Goal: Communication & Community: Share content

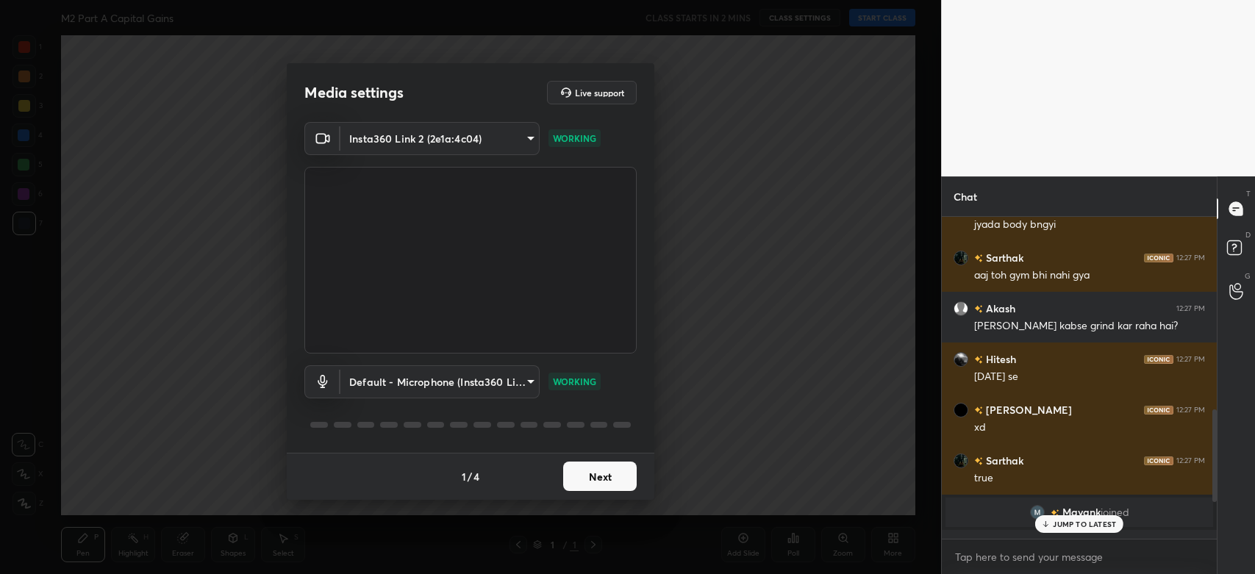
scroll to position [795, 0]
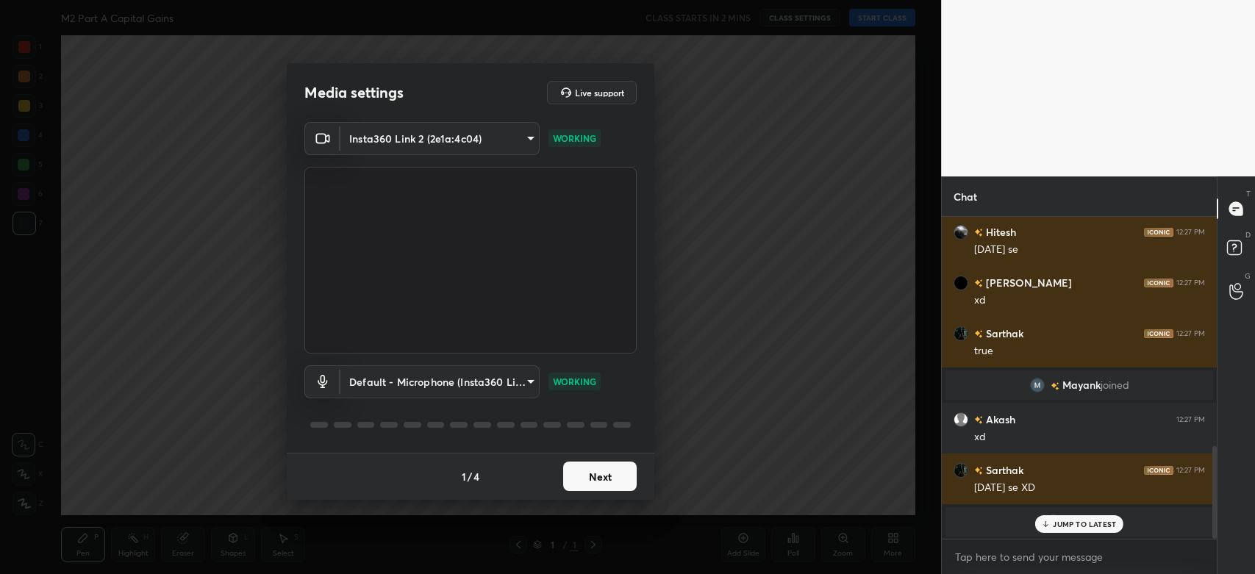
click at [598, 470] on button "Next" at bounding box center [600, 476] width 74 height 29
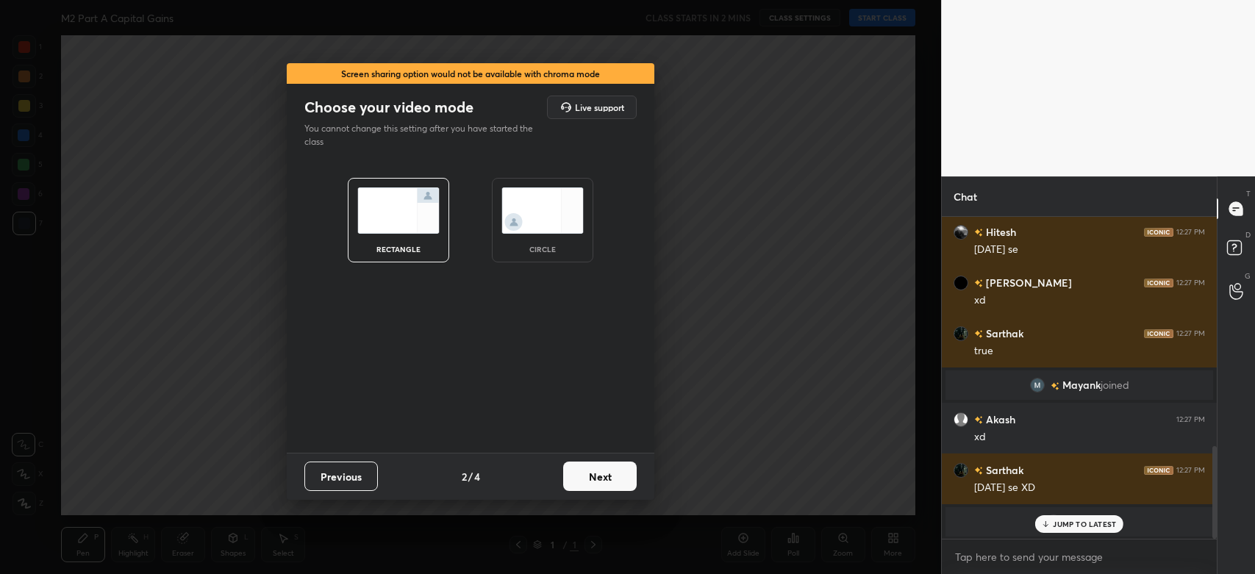
click at [598, 470] on button "Next" at bounding box center [600, 476] width 74 height 29
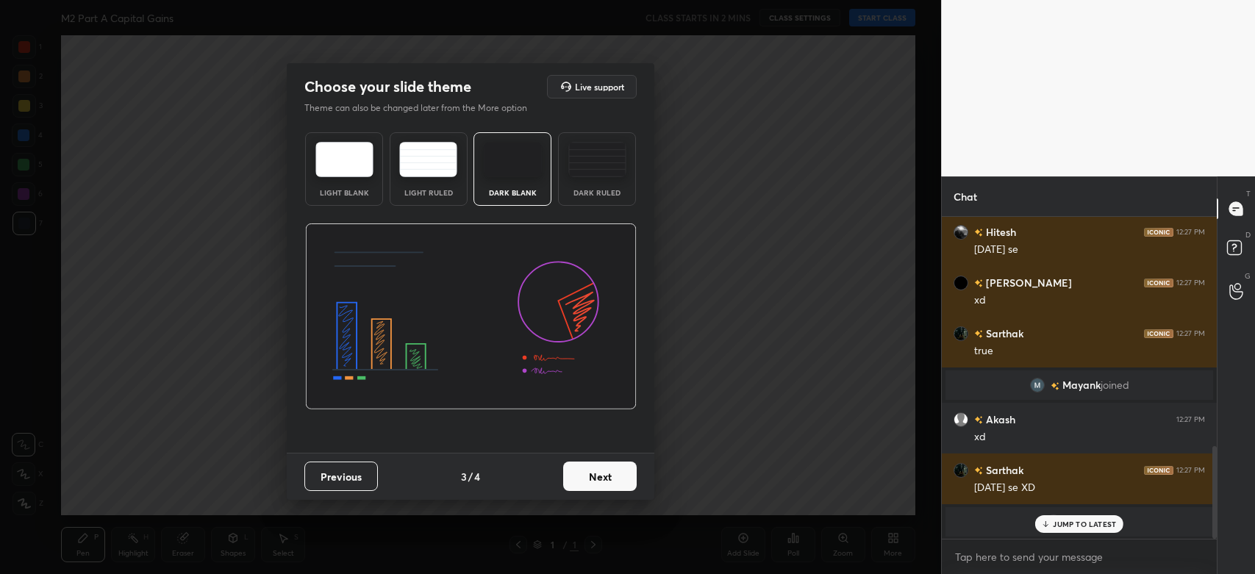
scroll to position [828, 0]
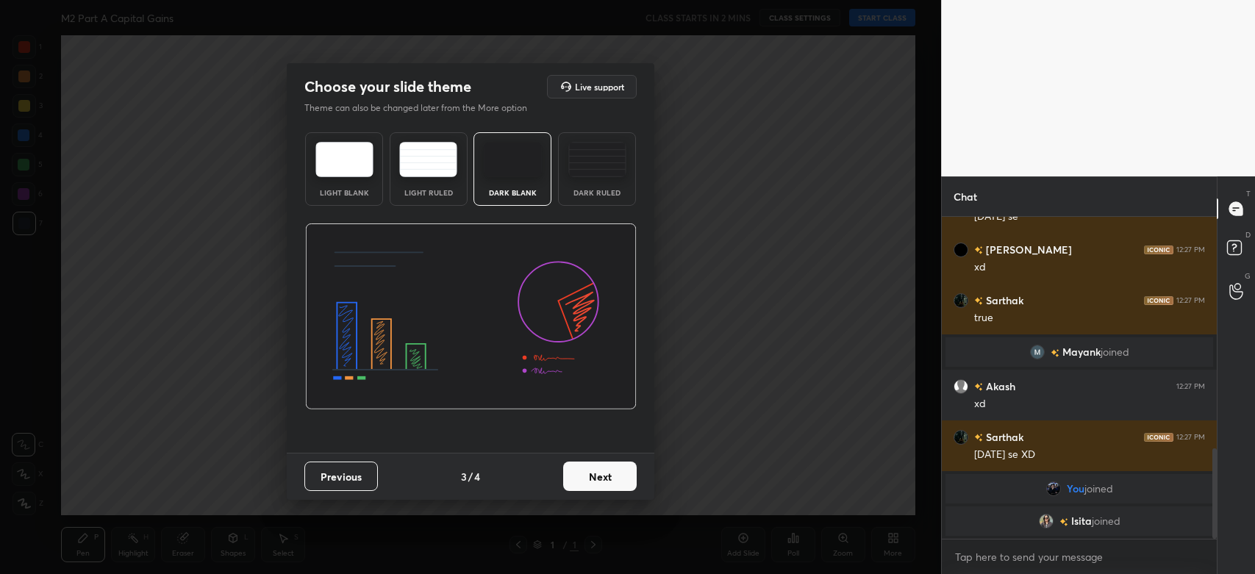
click at [577, 474] on button "Next" at bounding box center [600, 476] width 74 height 29
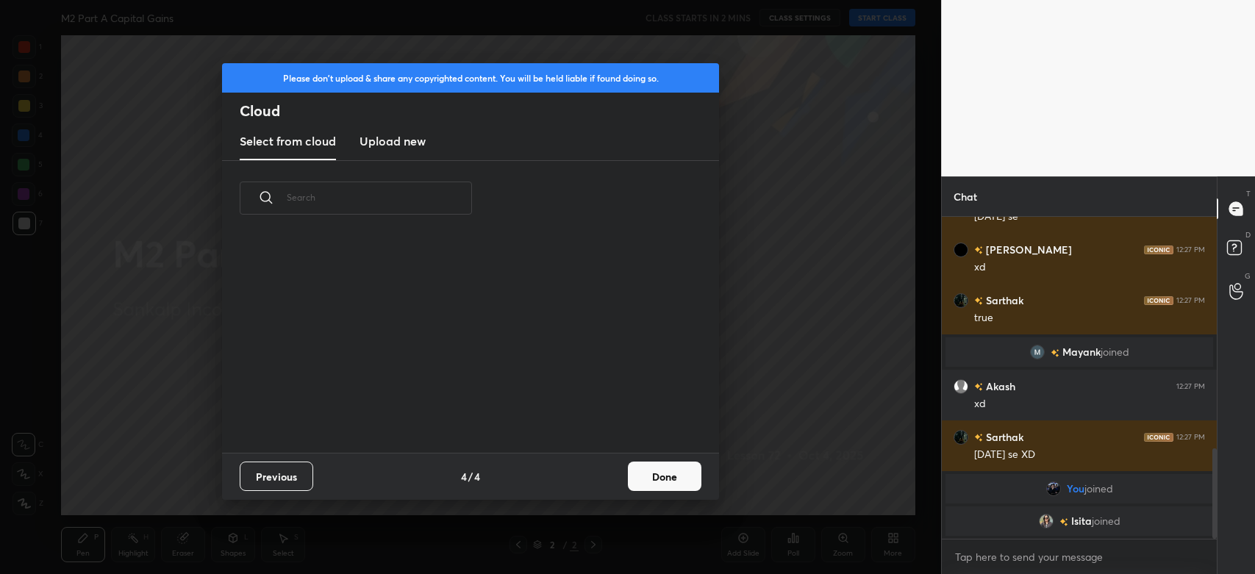
scroll to position [218, 471]
click at [413, 143] on h3 "Upload new" at bounding box center [393, 141] width 66 height 18
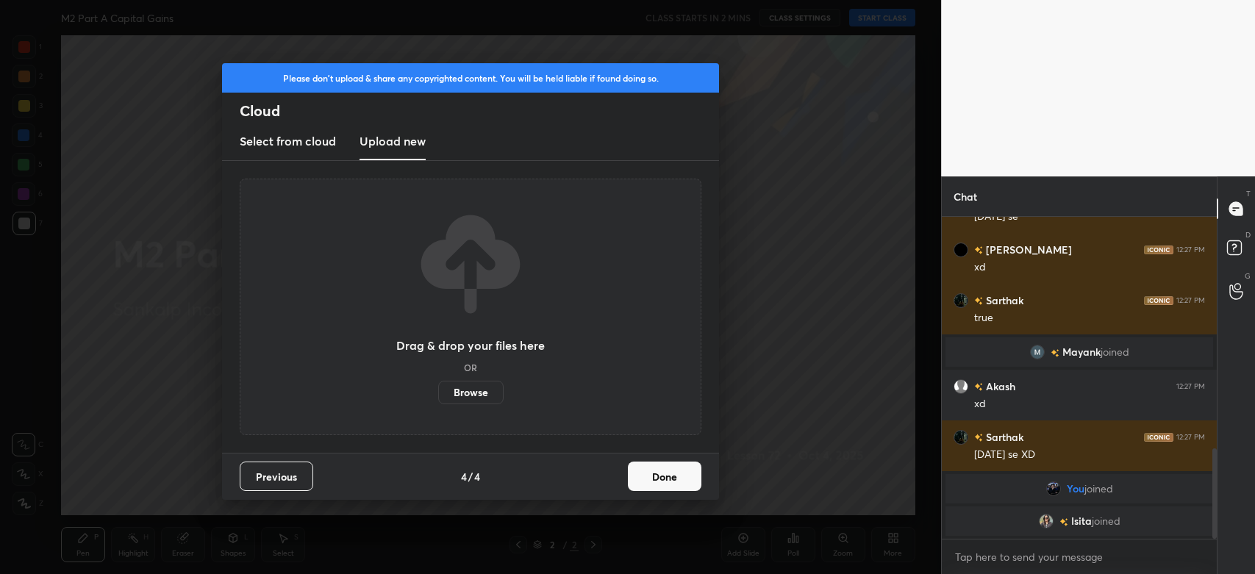
click at [486, 388] on label "Browse" at bounding box center [470, 393] width 65 height 24
click at [438, 388] on input "Browse" at bounding box center [438, 393] width 0 height 24
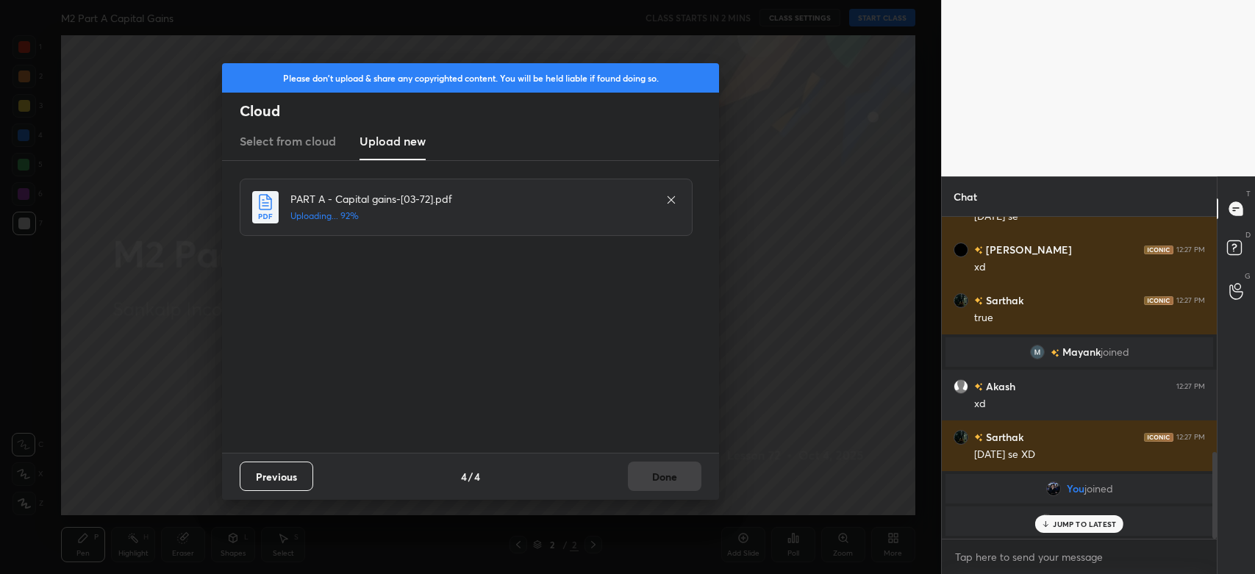
scroll to position [878, 0]
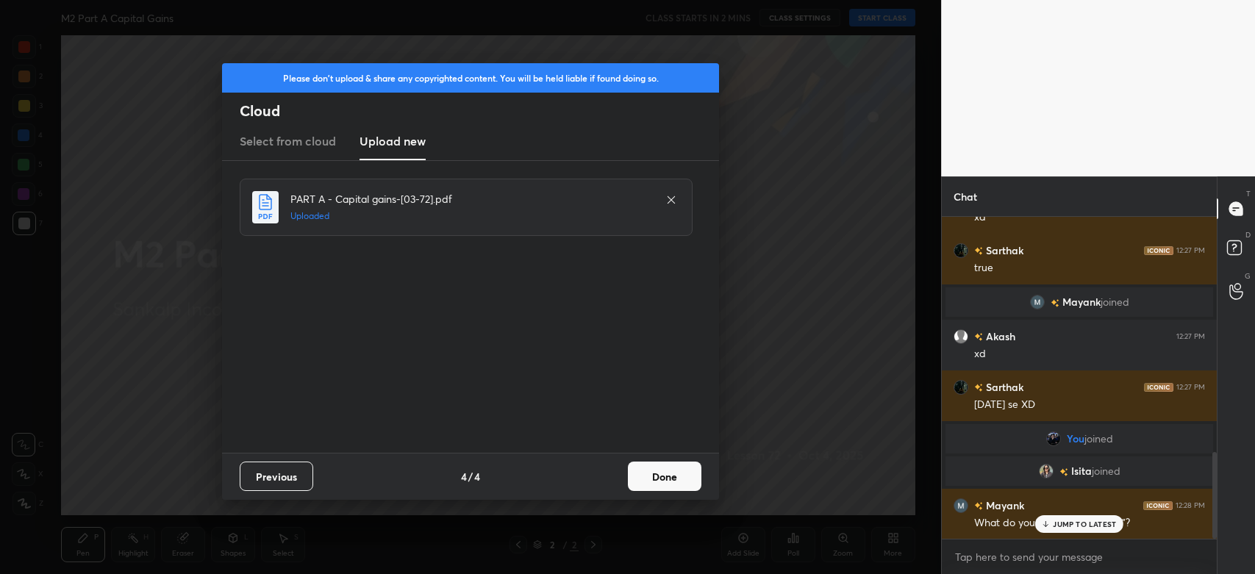
click at [680, 472] on button "Done" at bounding box center [665, 476] width 74 height 29
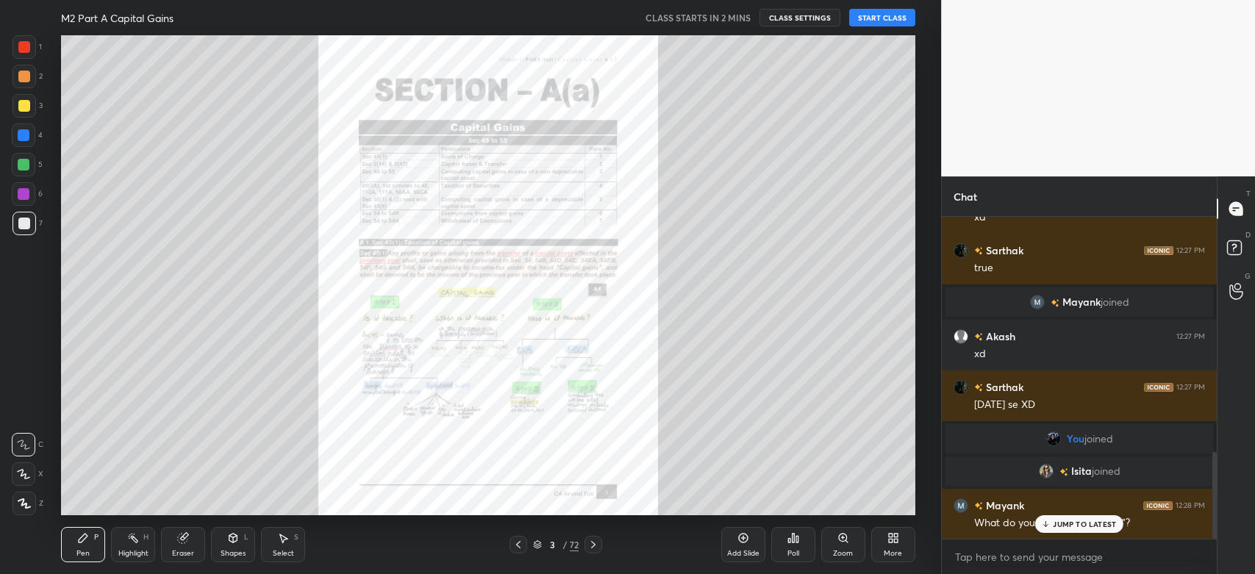
click at [883, 544] on div "More" at bounding box center [894, 544] width 44 height 35
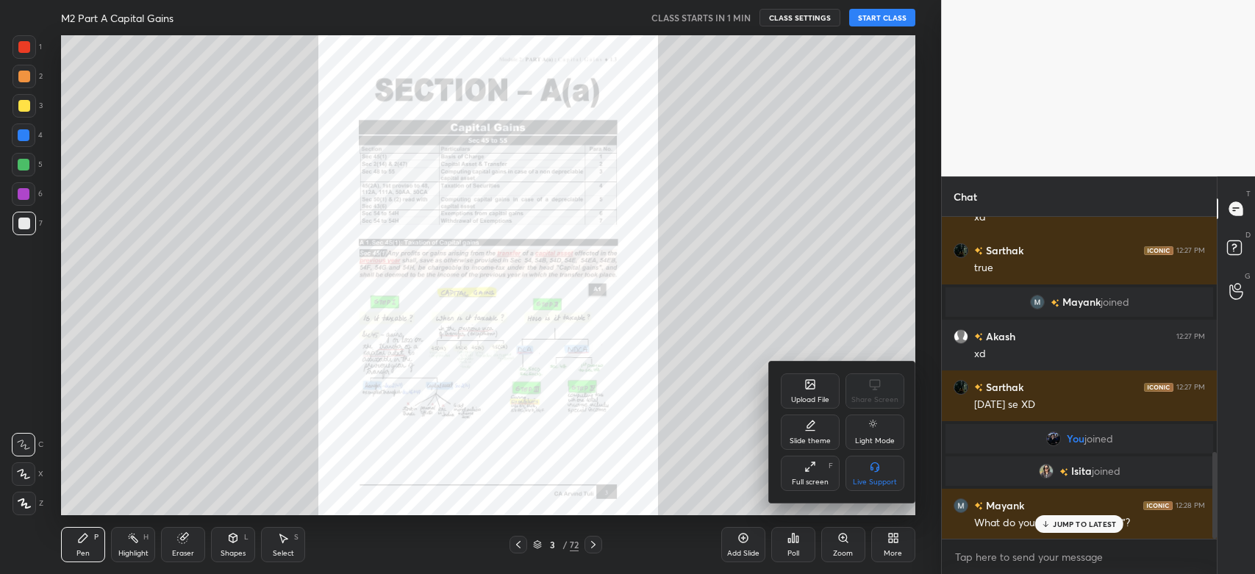
click at [810, 452] on div "Upload File Share Screen Slide theme Light Mode Full screen F Live Support" at bounding box center [843, 433] width 124 height 118
click at [808, 439] on div "Slide theme" at bounding box center [810, 441] width 41 height 7
click at [860, 474] on div "Dark Ruled" at bounding box center [875, 473] width 59 height 35
click at [697, 462] on div at bounding box center [627, 287] width 1255 height 574
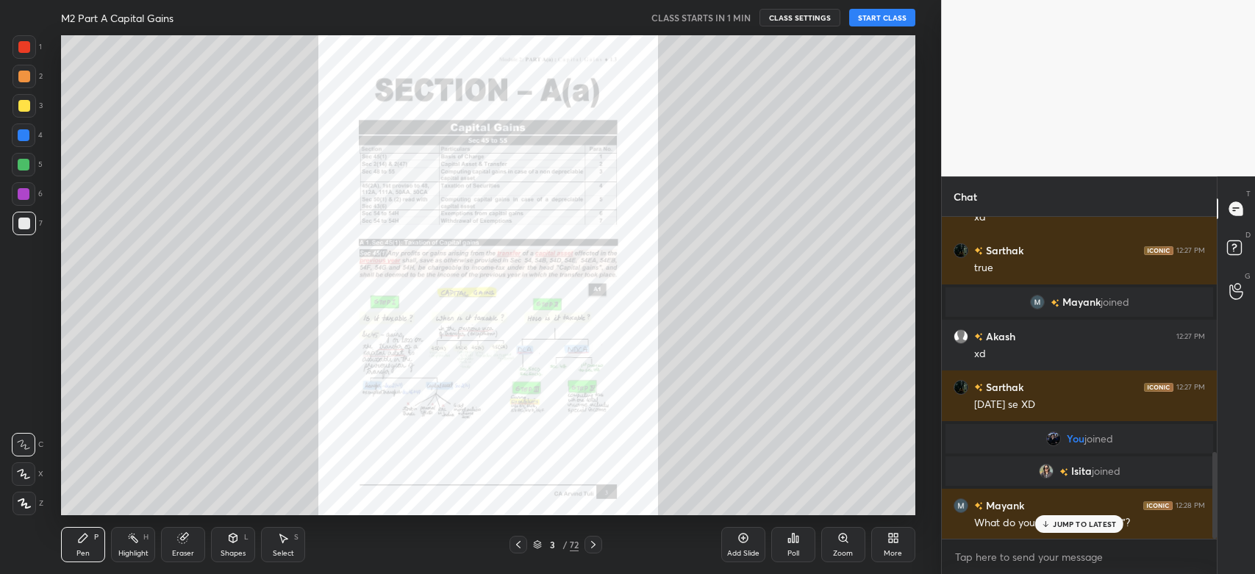
click at [593, 541] on icon at bounding box center [594, 545] width 12 height 12
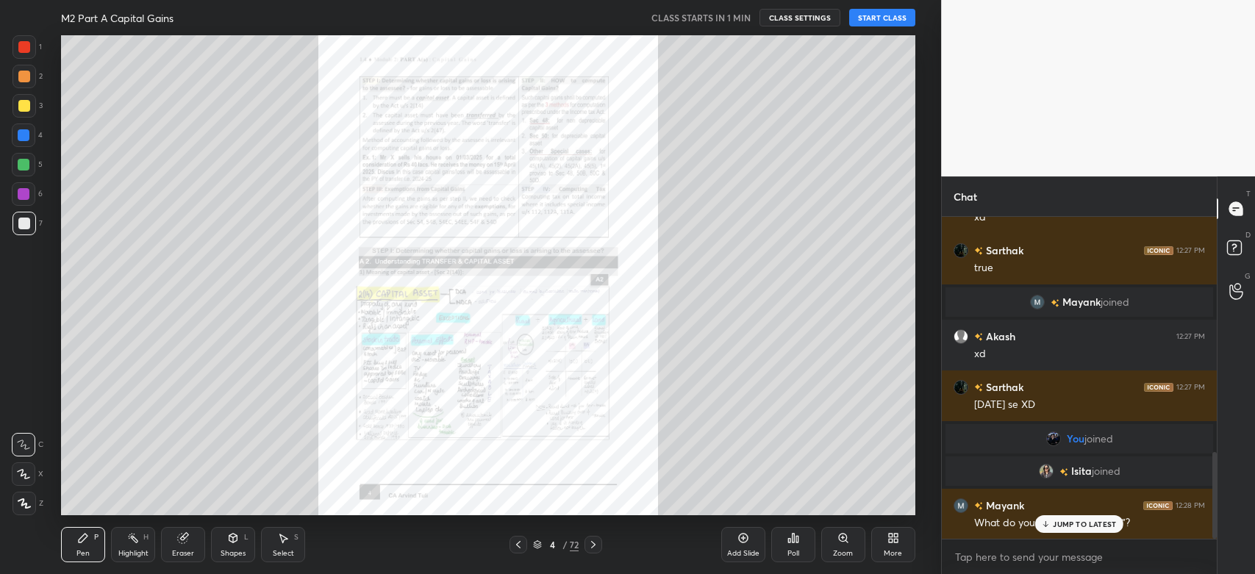
scroll to position [930, 0]
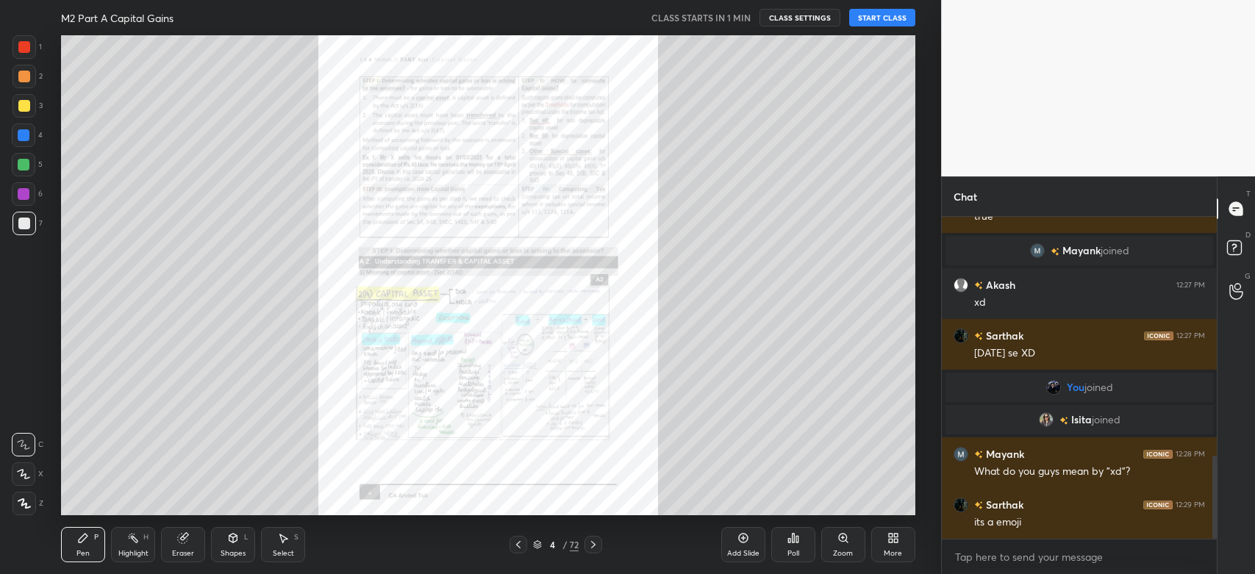
click at [516, 546] on icon at bounding box center [519, 545] width 12 height 12
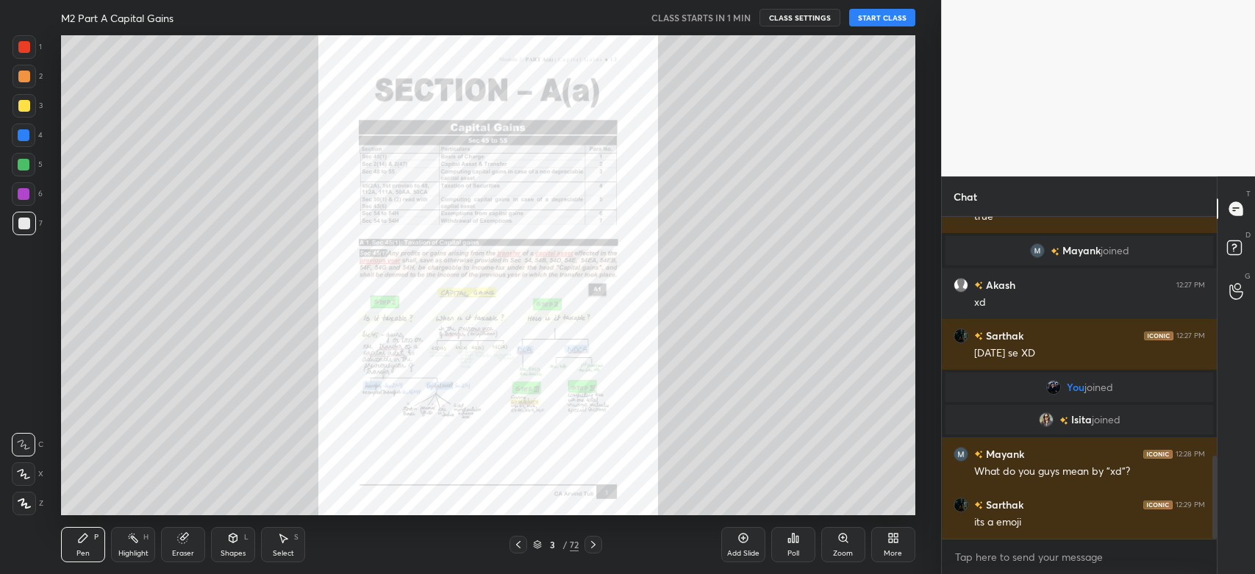
click at [593, 540] on icon at bounding box center [594, 545] width 12 height 12
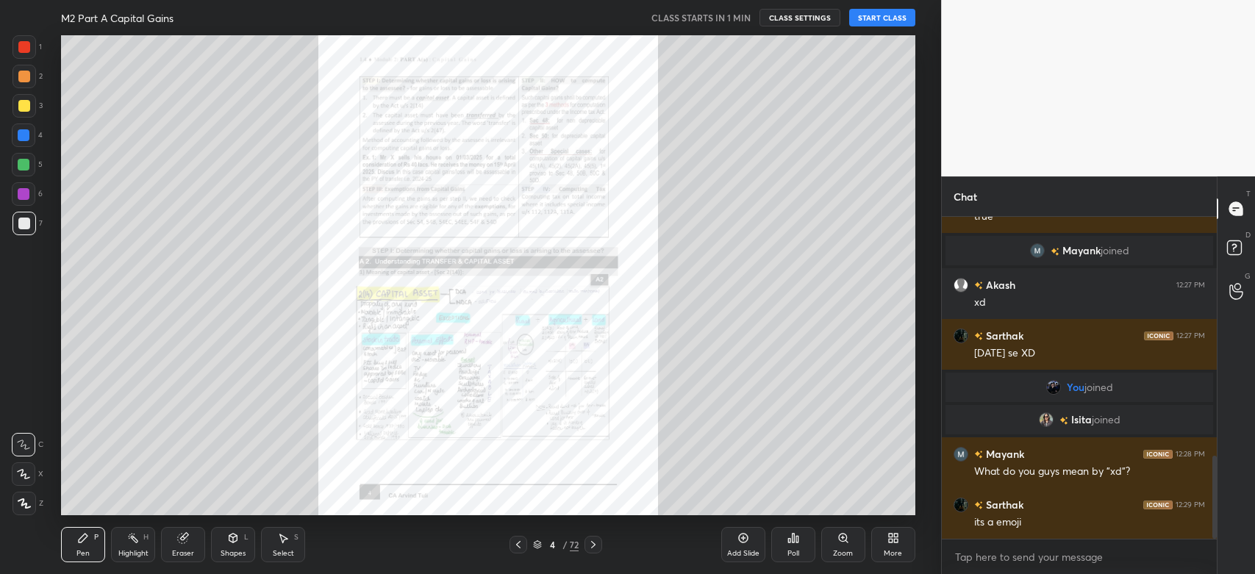
scroll to position [965, 0]
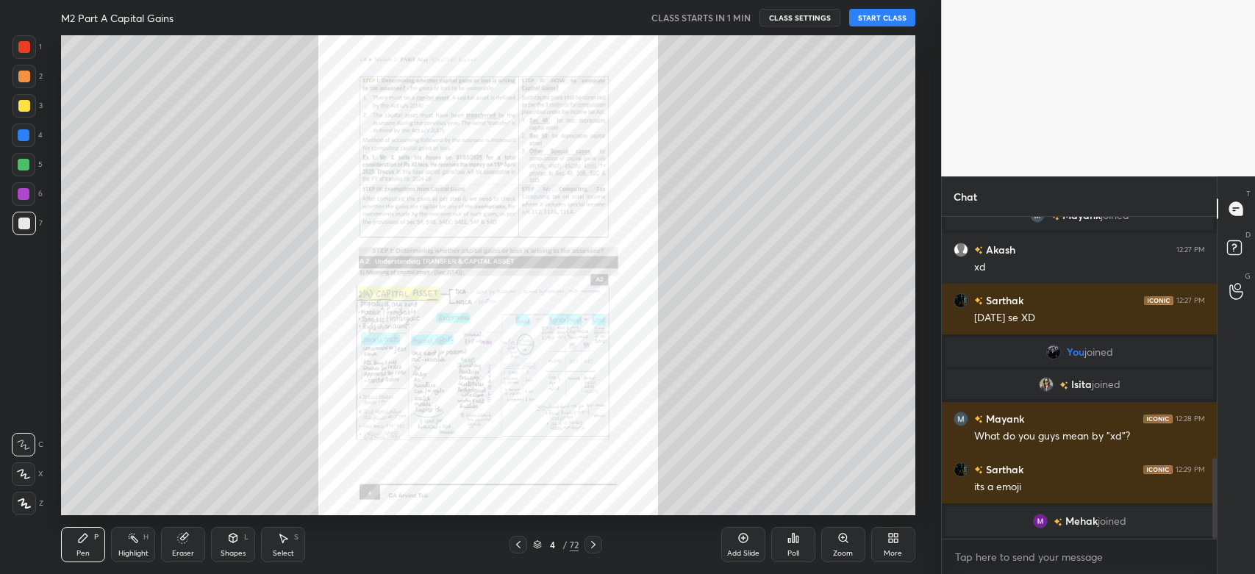
click at [517, 545] on icon at bounding box center [518, 544] width 4 height 7
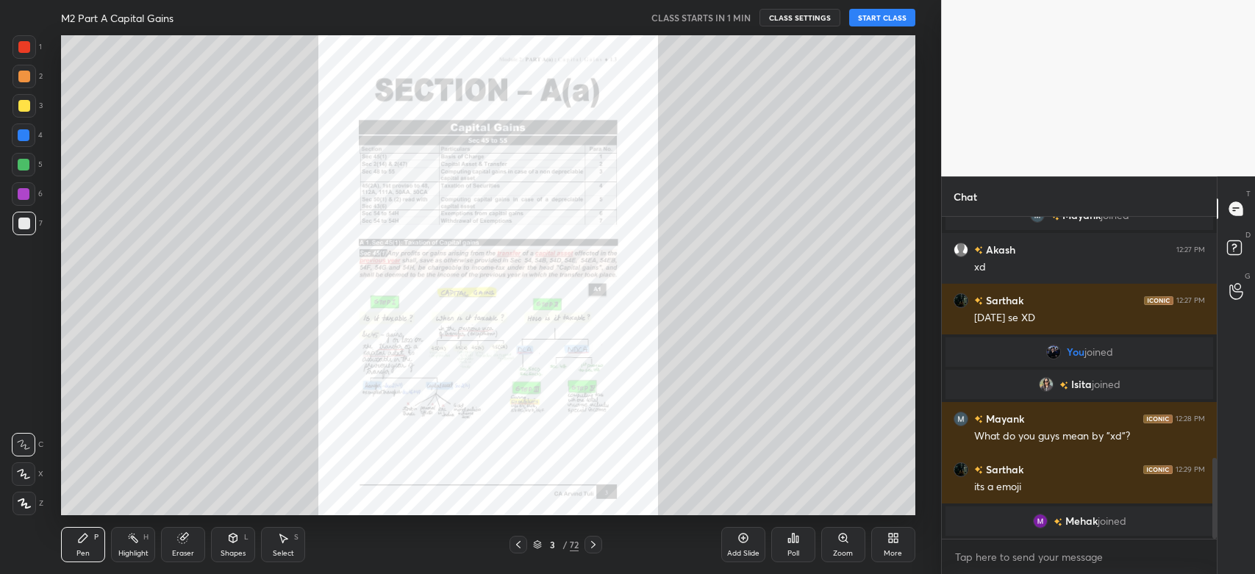
click at [743, 540] on icon at bounding box center [743, 538] width 4 height 4
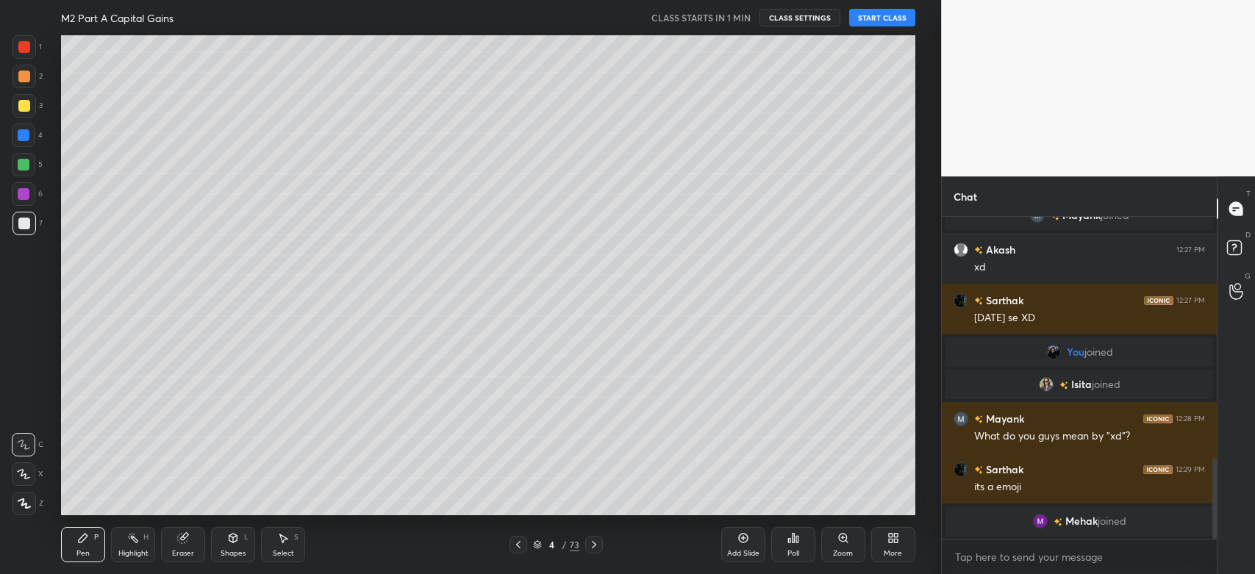
click at [589, 546] on icon at bounding box center [594, 545] width 12 height 12
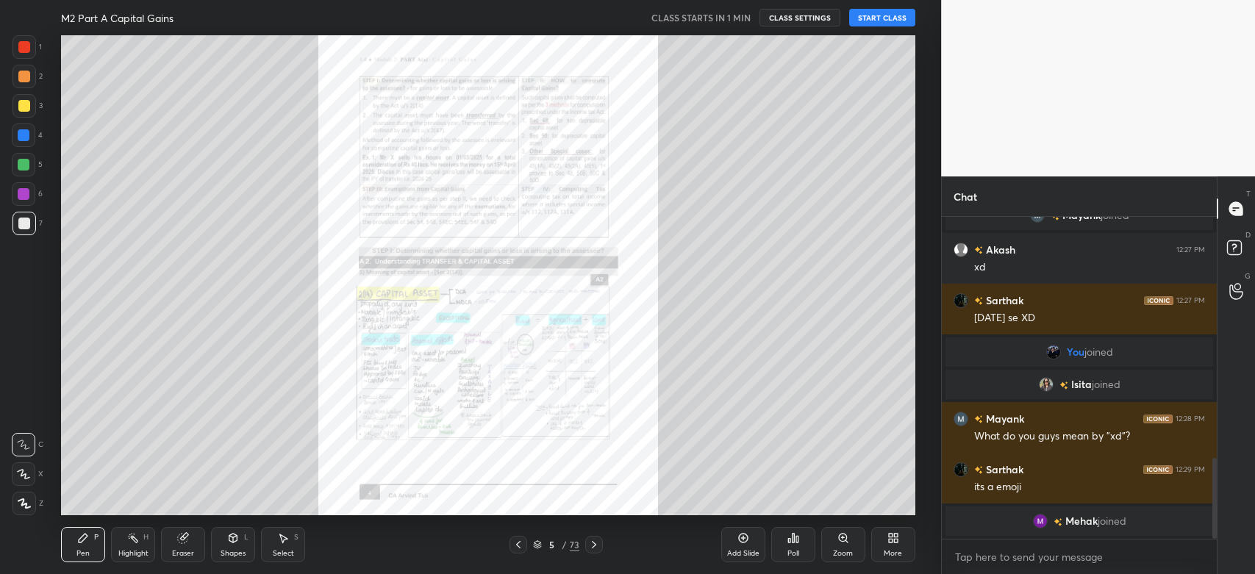
click at [513, 545] on icon at bounding box center [519, 545] width 12 height 12
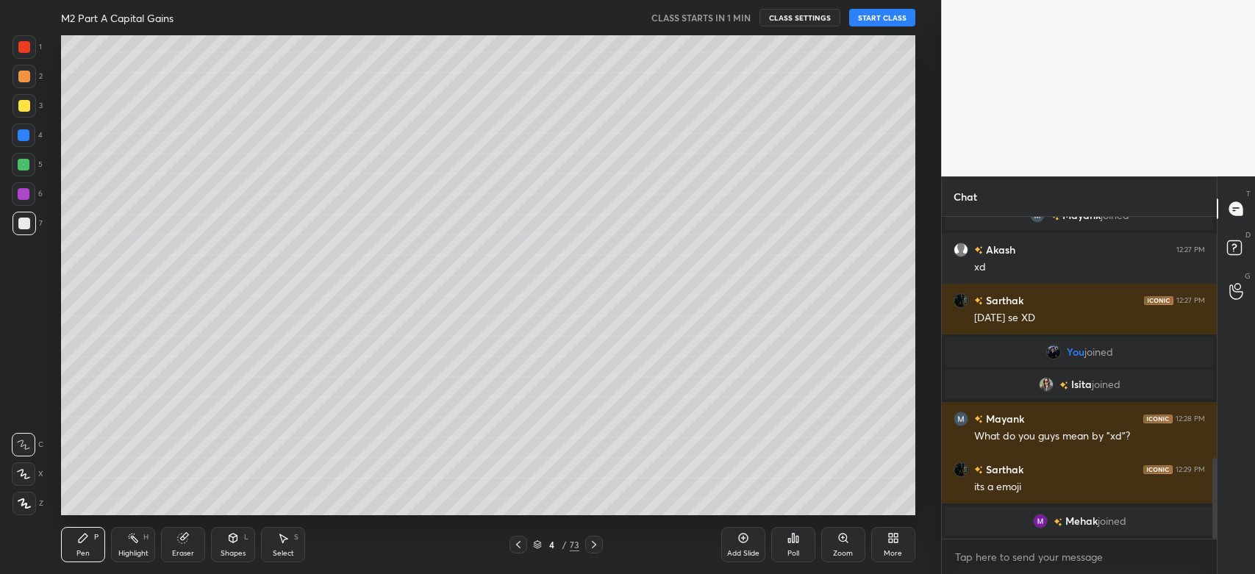
click at [513, 545] on icon at bounding box center [519, 545] width 12 height 12
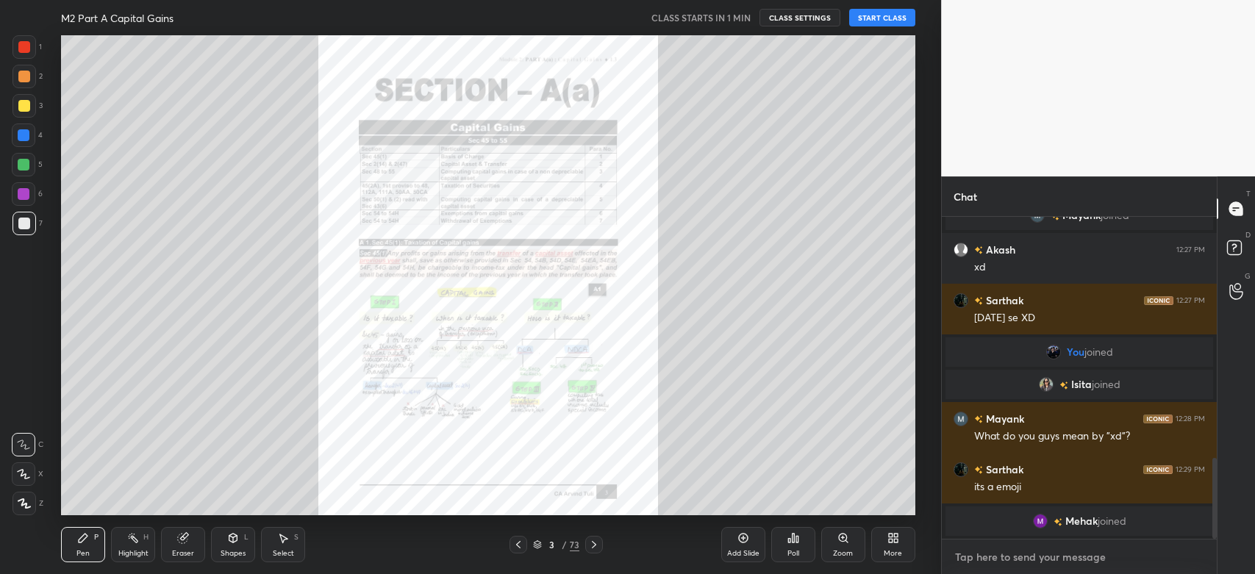
click at [1086, 555] on textarea at bounding box center [1080, 558] width 252 height 24
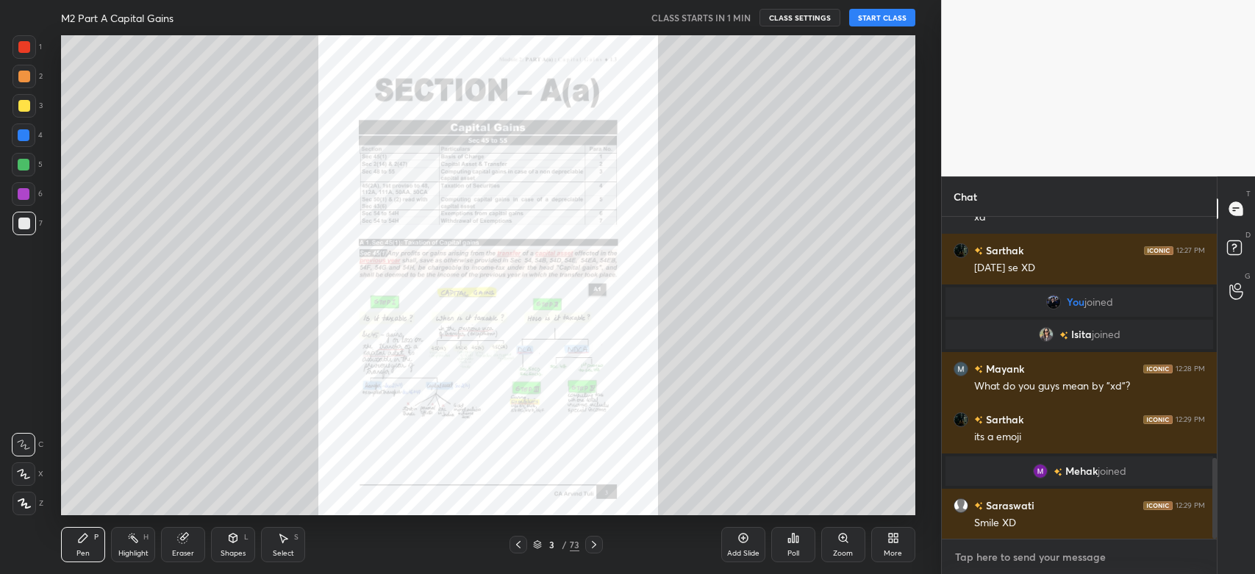
scroll to position [964, 0]
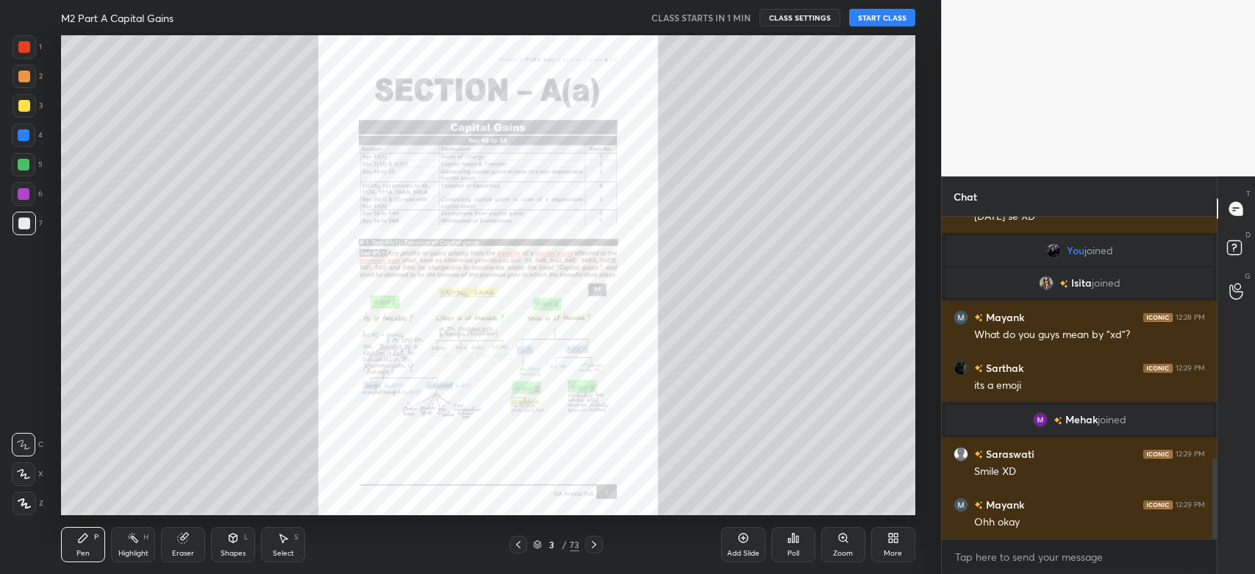
click at [885, 20] on button "START CLASS" at bounding box center [882, 18] width 66 height 18
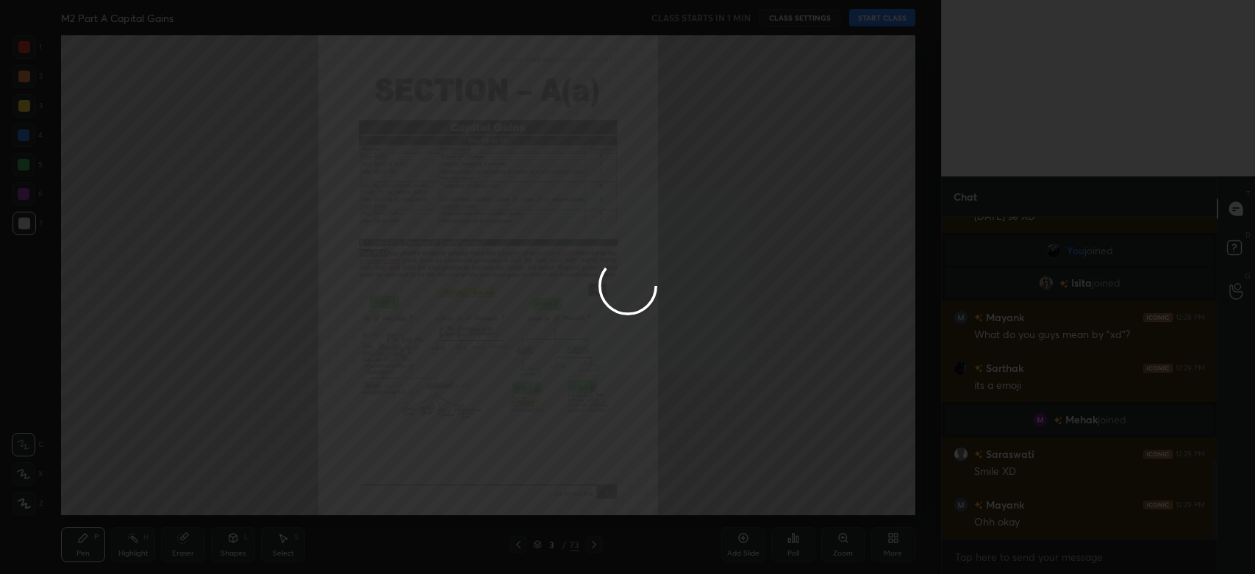
type textarea "x"
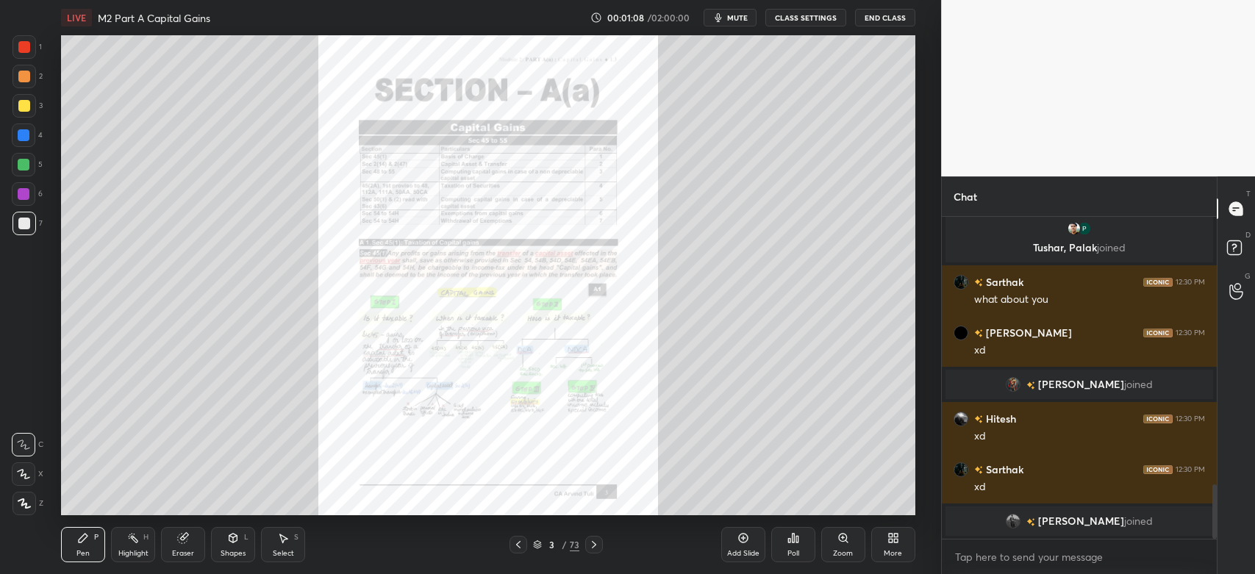
scroll to position [1589, 0]
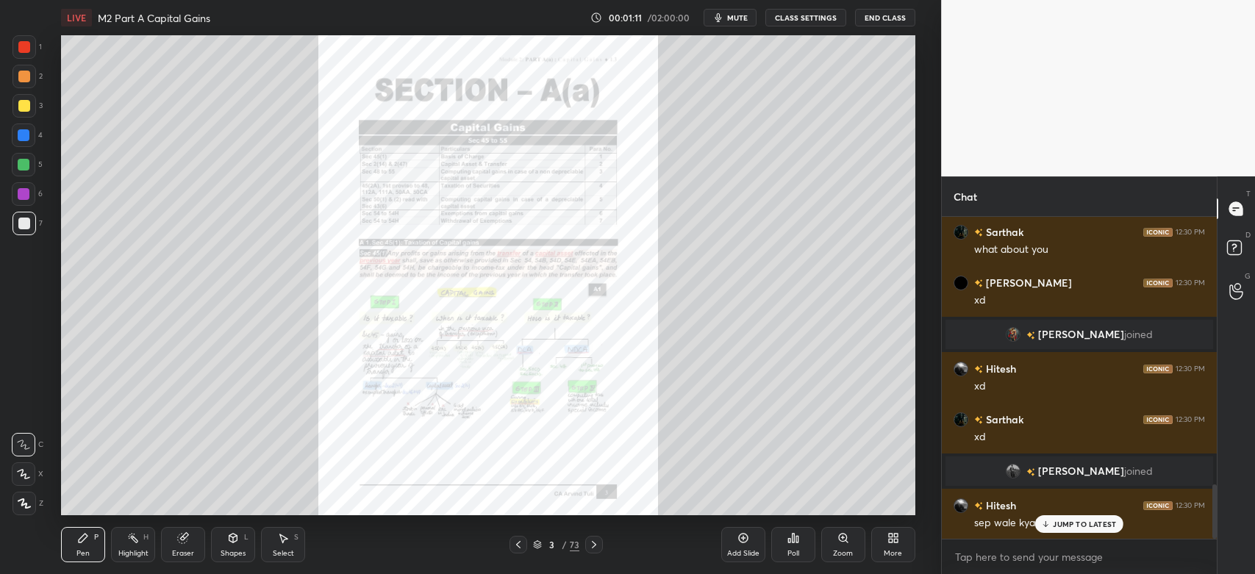
click at [1075, 524] on p "JUMP TO LATEST" at bounding box center [1084, 524] width 63 height 9
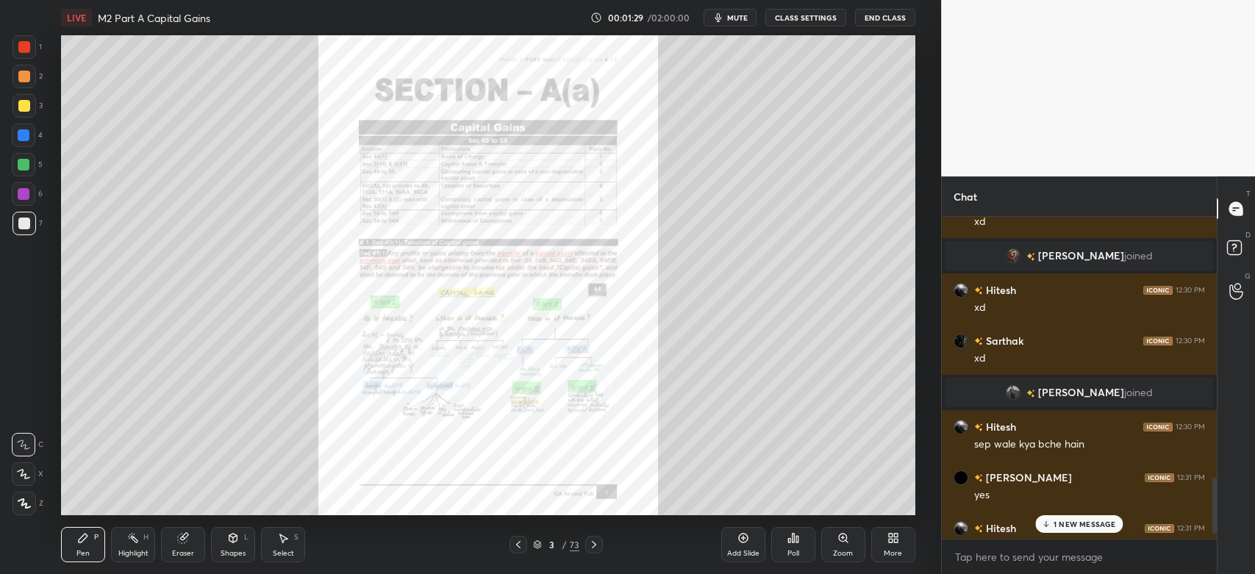
scroll to position [1703, 0]
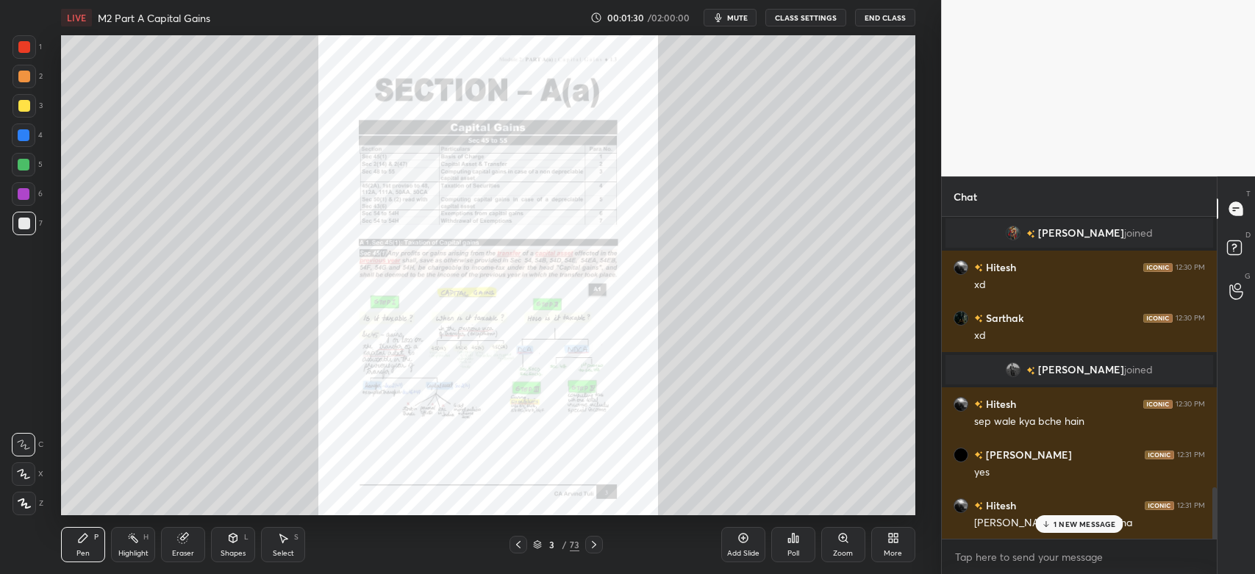
click at [1071, 527] on p "1 NEW MESSAGE" at bounding box center [1085, 524] width 63 height 9
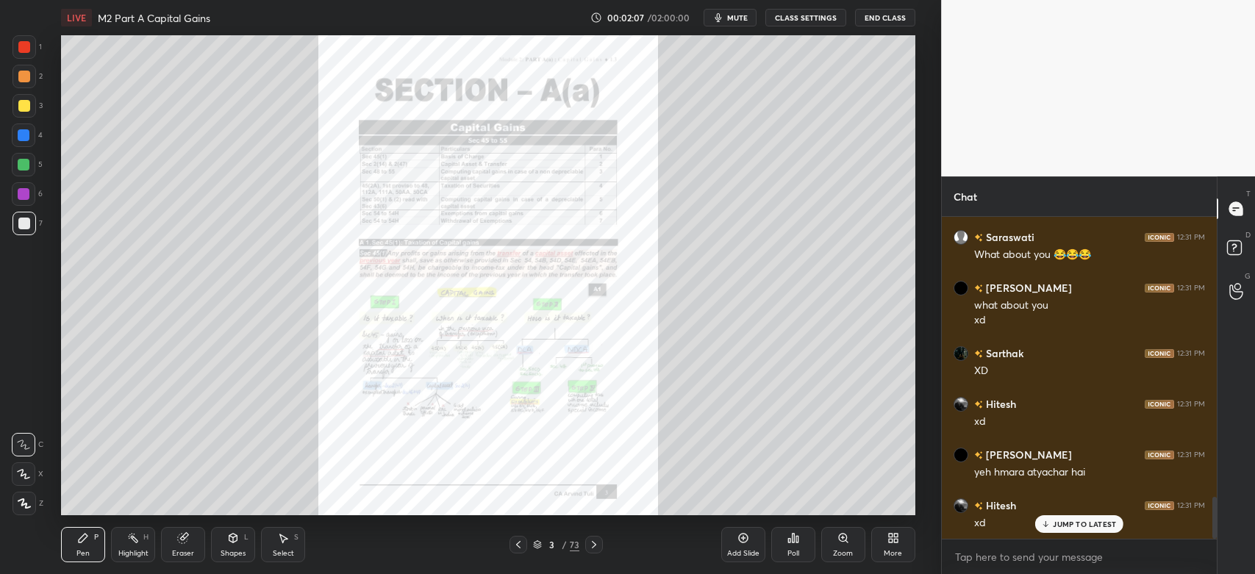
scroll to position [2189, 0]
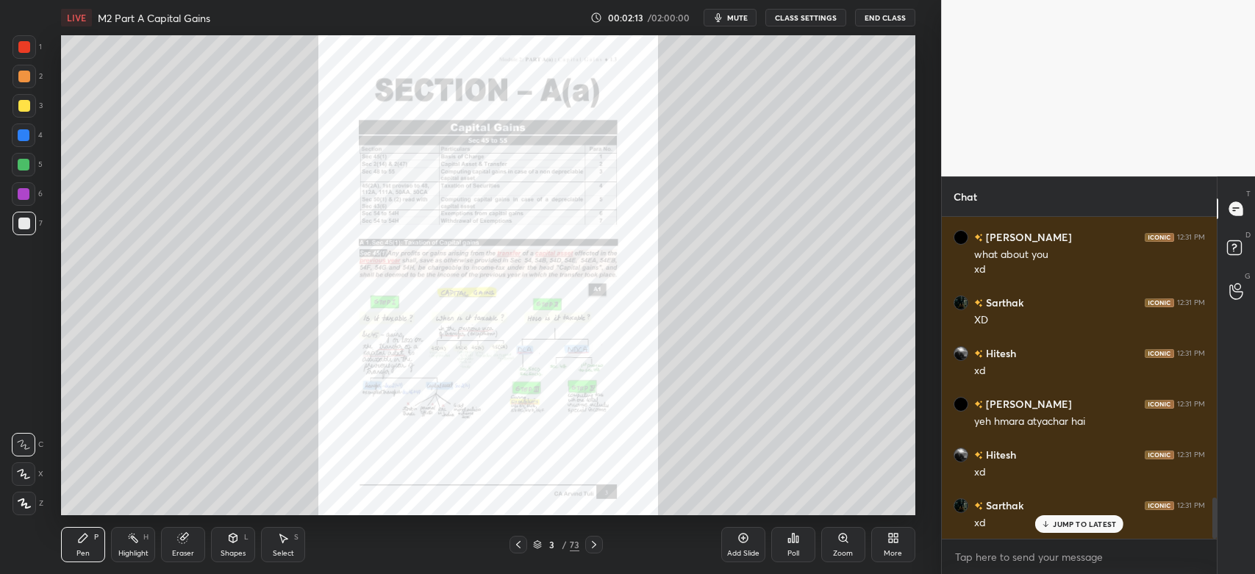
click at [841, 546] on div "Zoom" at bounding box center [844, 544] width 44 height 35
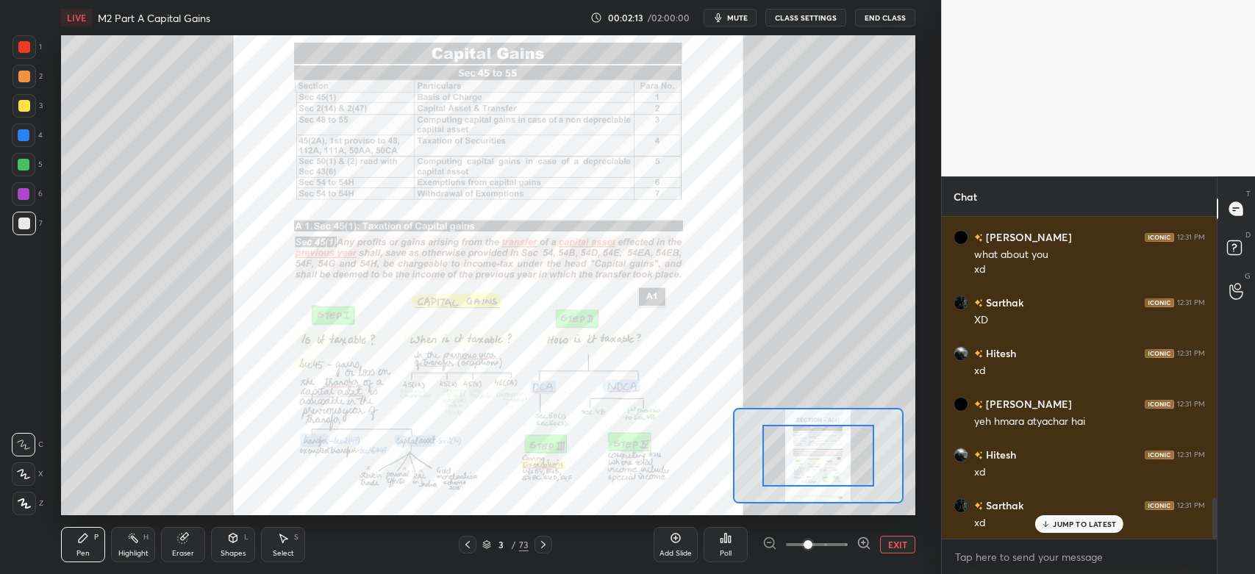
click at [813, 544] on span at bounding box center [808, 545] width 9 height 9
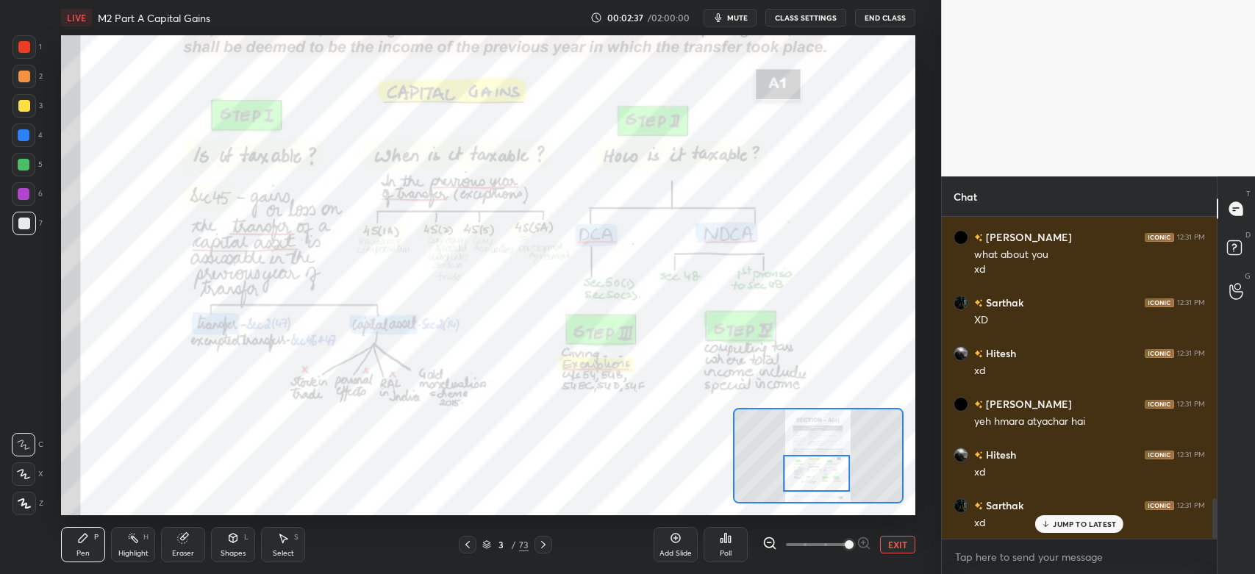
scroll to position [2224, 0]
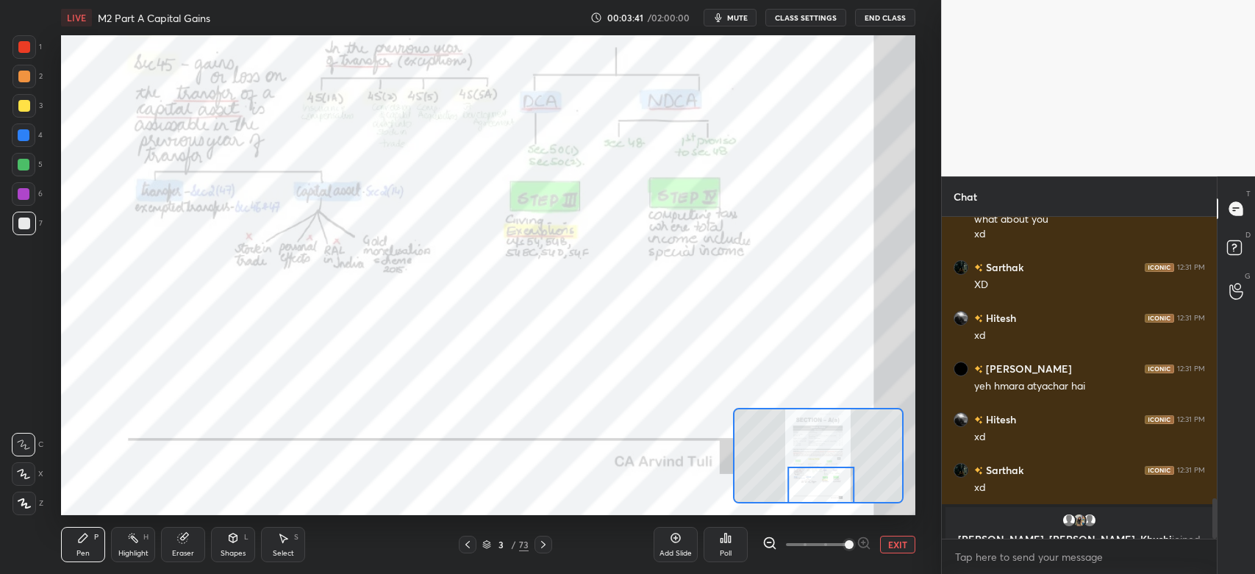
drag, startPoint x: 818, startPoint y: 477, endPoint x: 821, endPoint y: 493, distance: 16.4
click at [822, 493] on div at bounding box center [821, 486] width 67 height 38
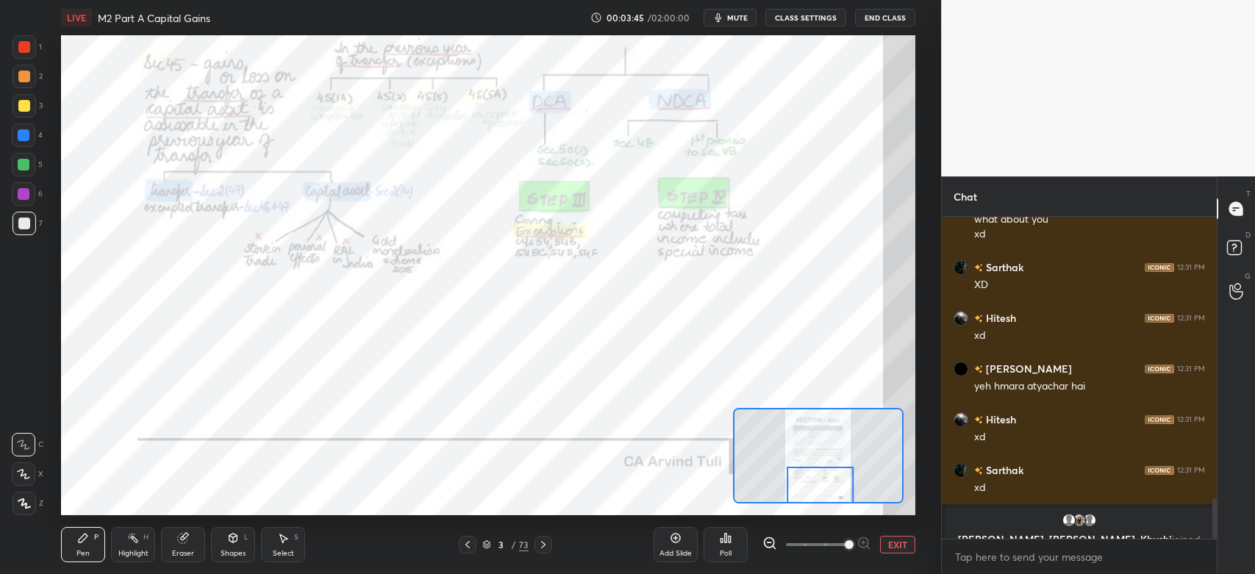
click at [544, 548] on icon at bounding box center [544, 545] width 12 height 12
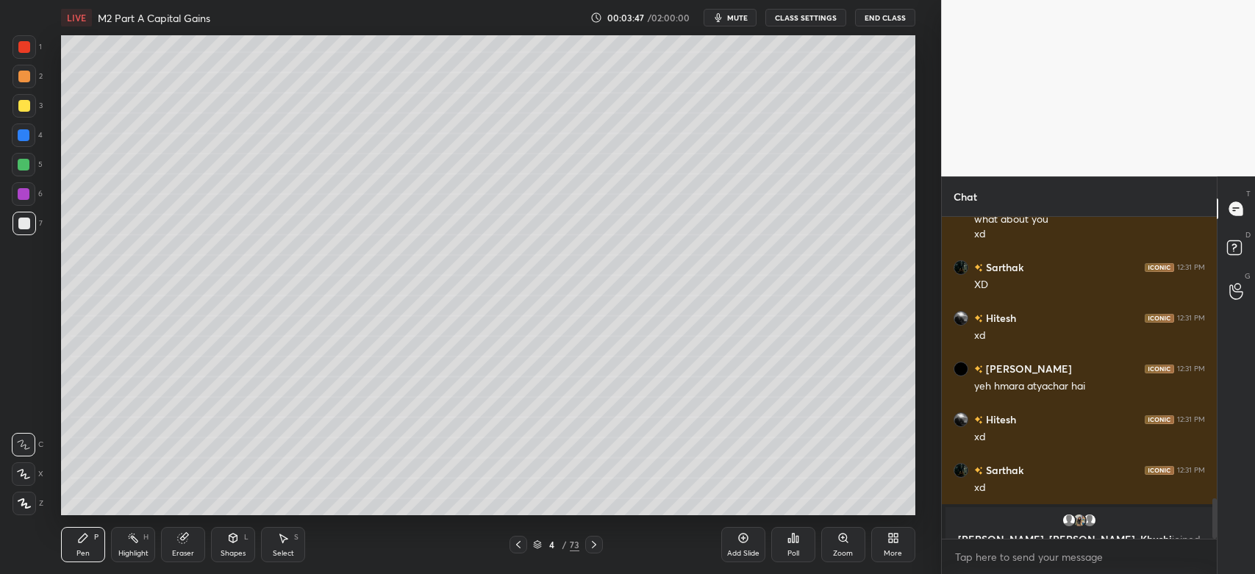
click at [591, 546] on icon at bounding box center [594, 545] width 12 height 12
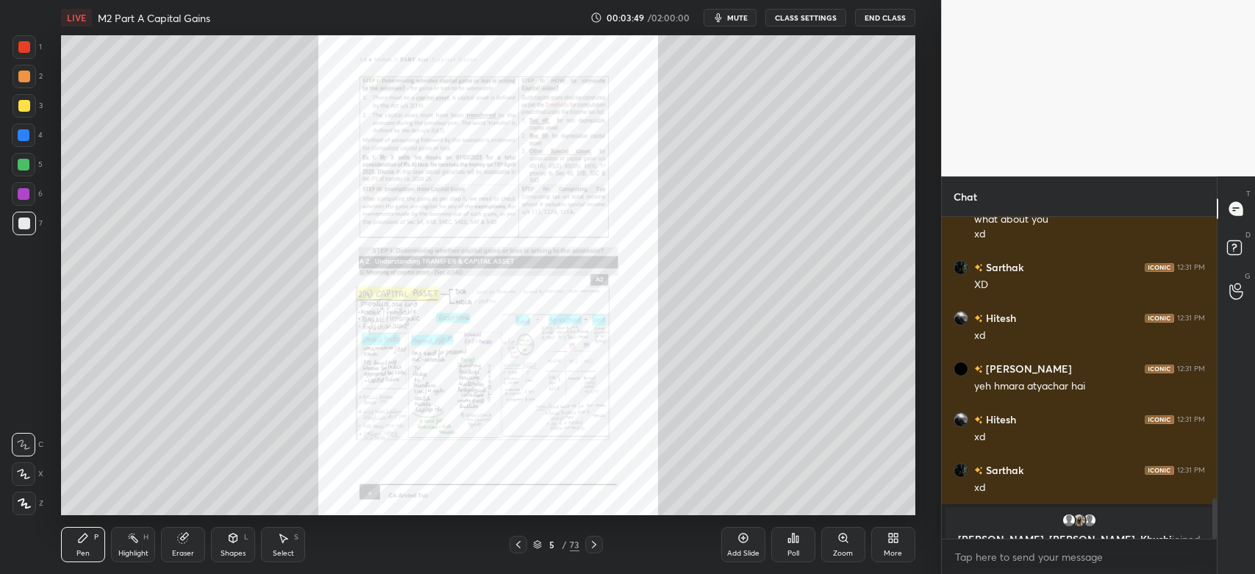
click at [836, 545] on div "Zoom" at bounding box center [844, 544] width 44 height 35
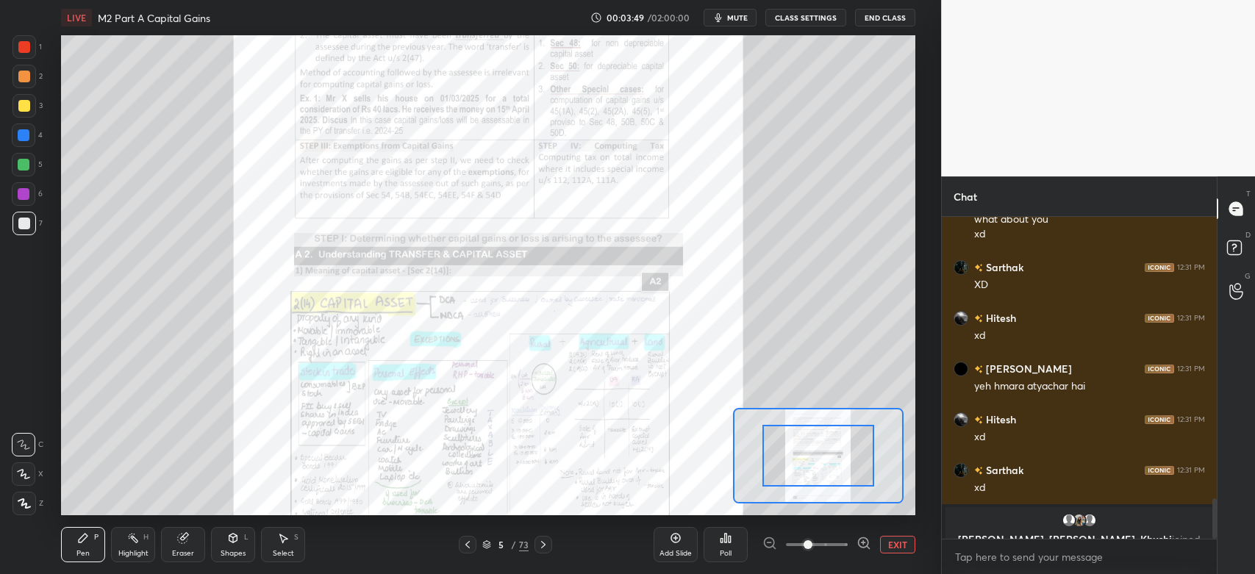
click at [836, 545] on span at bounding box center [817, 545] width 62 height 32
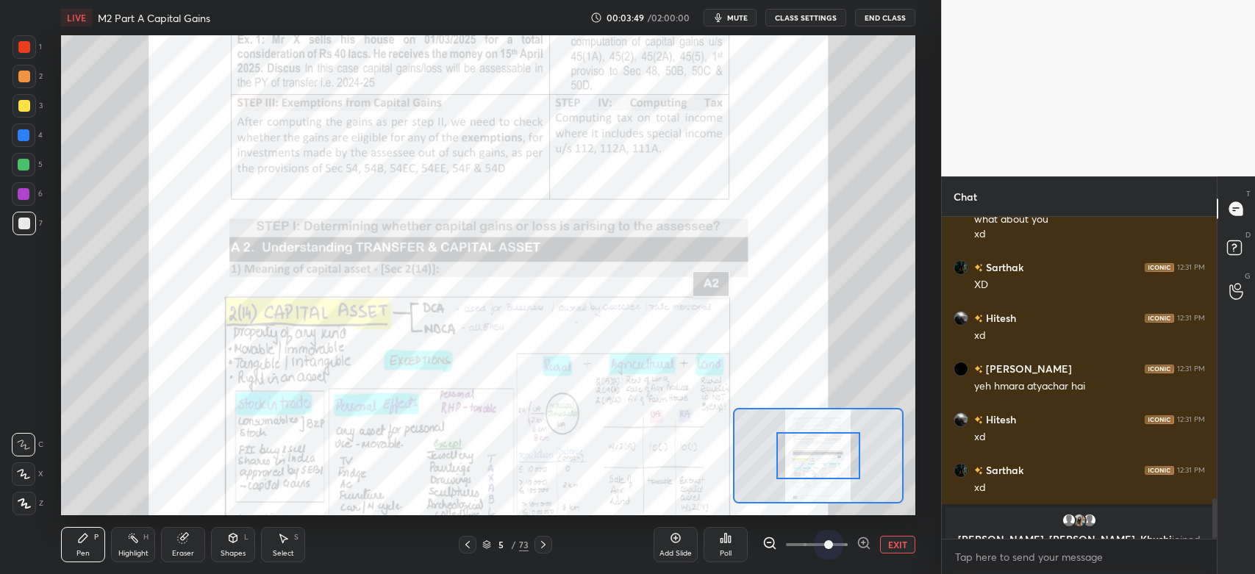
click at [833, 545] on span at bounding box center [828, 545] width 9 height 9
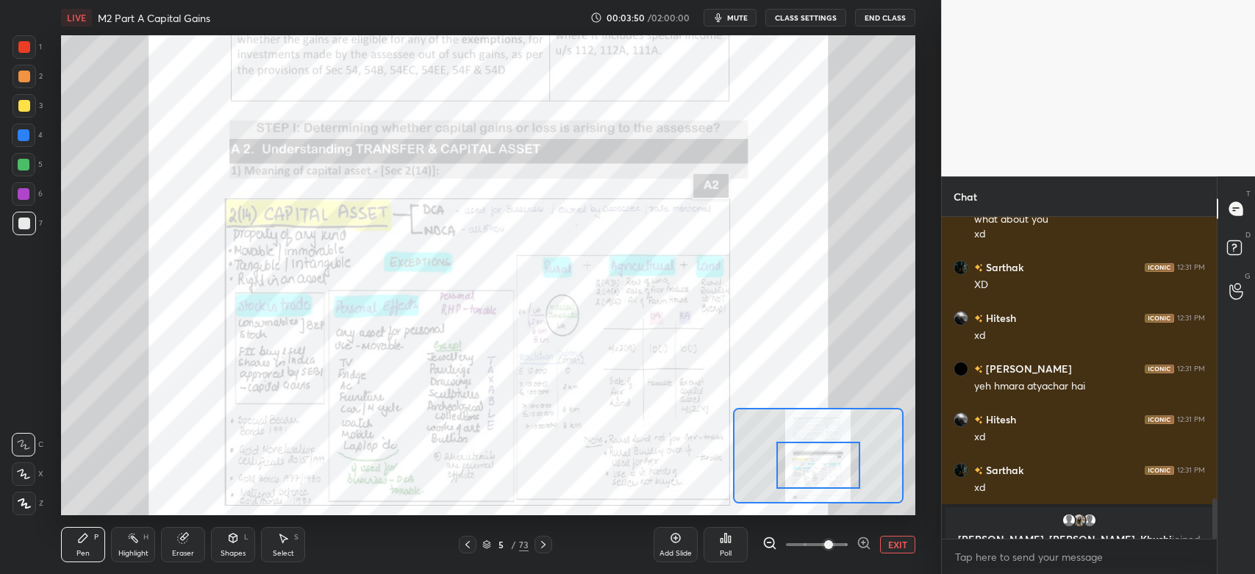
drag, startPoint x: 824, startPoint y: 456, endPoint x: 824, endPoint y: 466, distance: 9.6
click at [824, 466] on div at bounding box center [819, 465] width 84 height 46
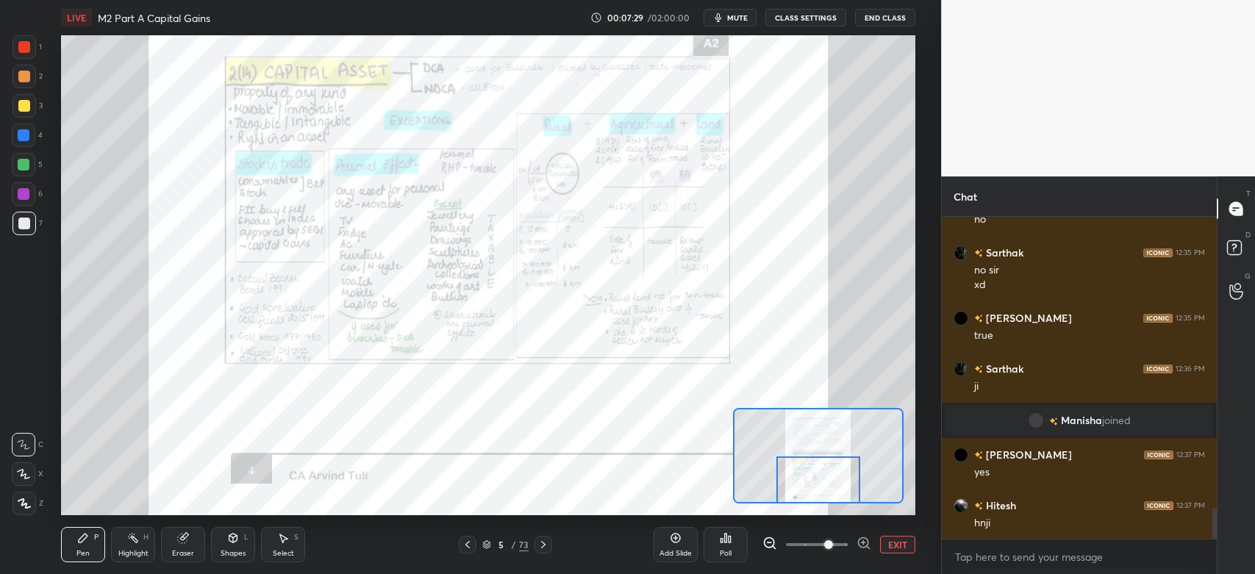
scroll to position [3036, 0]
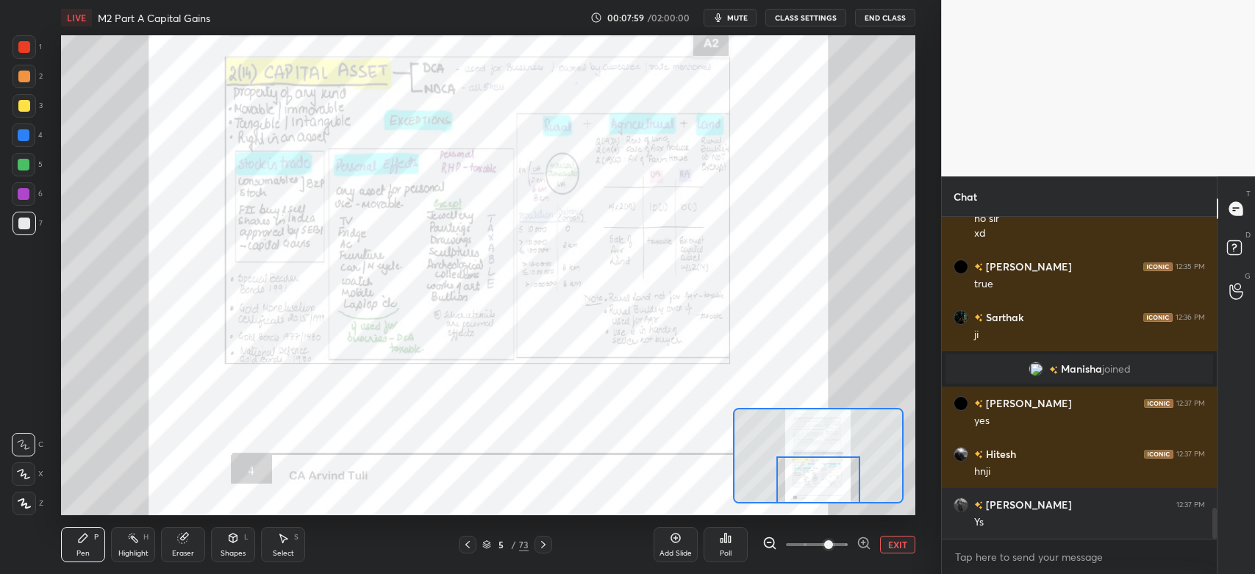
click at [29, 46] on div at bounding box center [24, 47] width 12 height 12
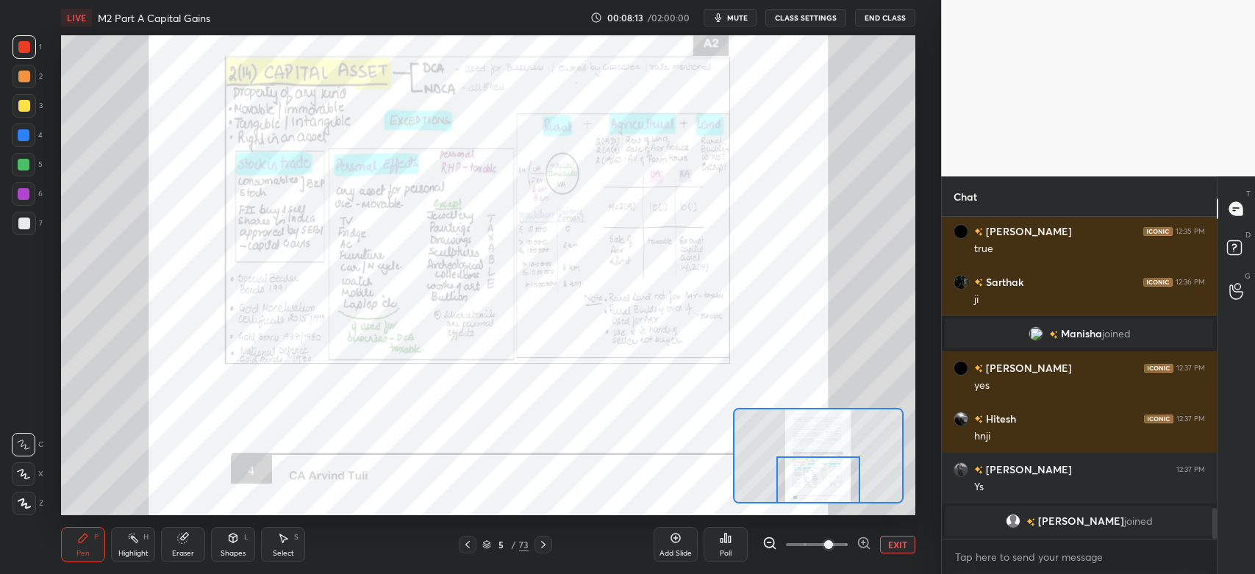
click at [182, 550] on div "Eraser" at bounding box center [183, 553] width 22 height 7
click at [549, 546] on div at bounding box center [544, 545] width 18 height 18
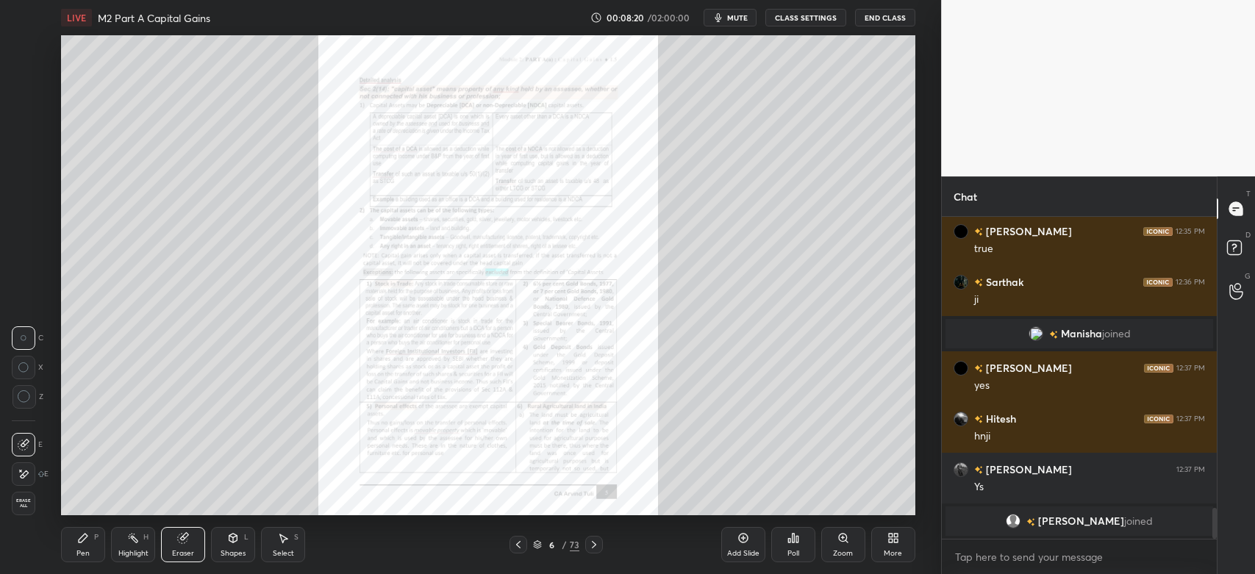
click at [596, 546] on icon at bounding box center [594, 545] width 12 height 12
click at [844, 544] on icon at bounding box center [844, 538] width 12 height 12
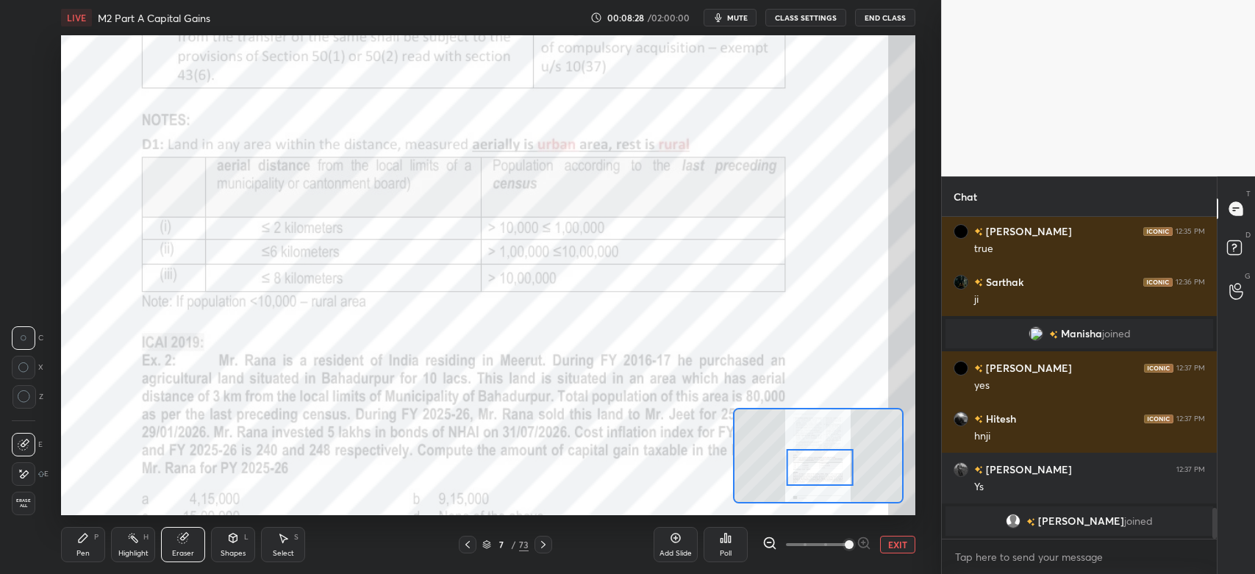
click at [88, 544] on icon at bounding box center [83, 538] width 12 height 12
click at [30, 46] on div at bounding box center [25, 47] width 24 height 24
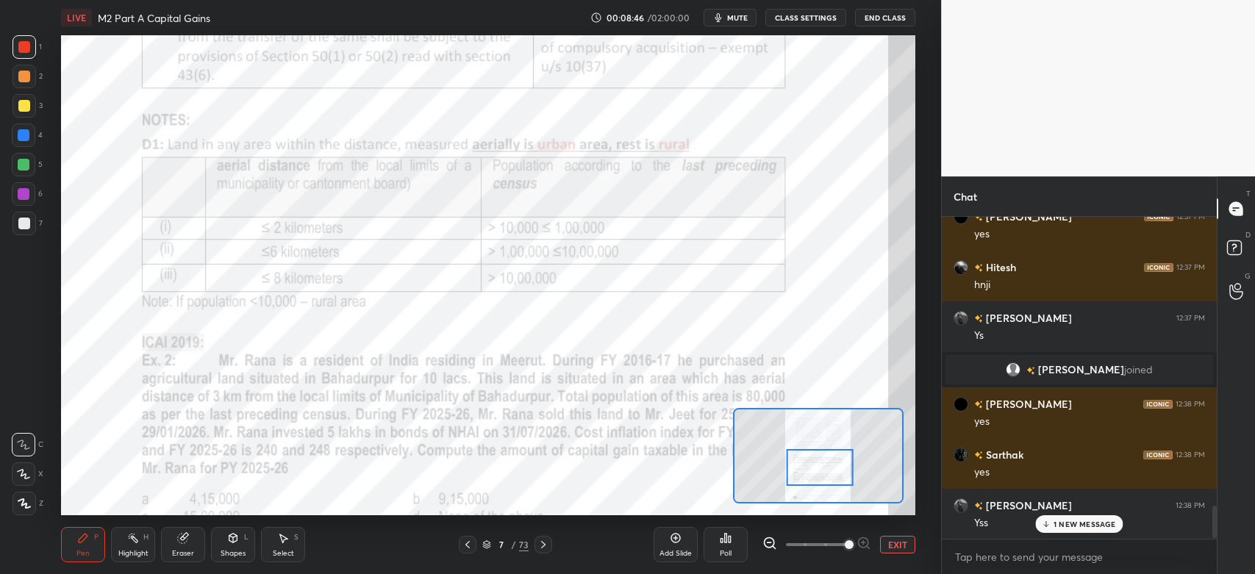
scroll to position [2890, 0]
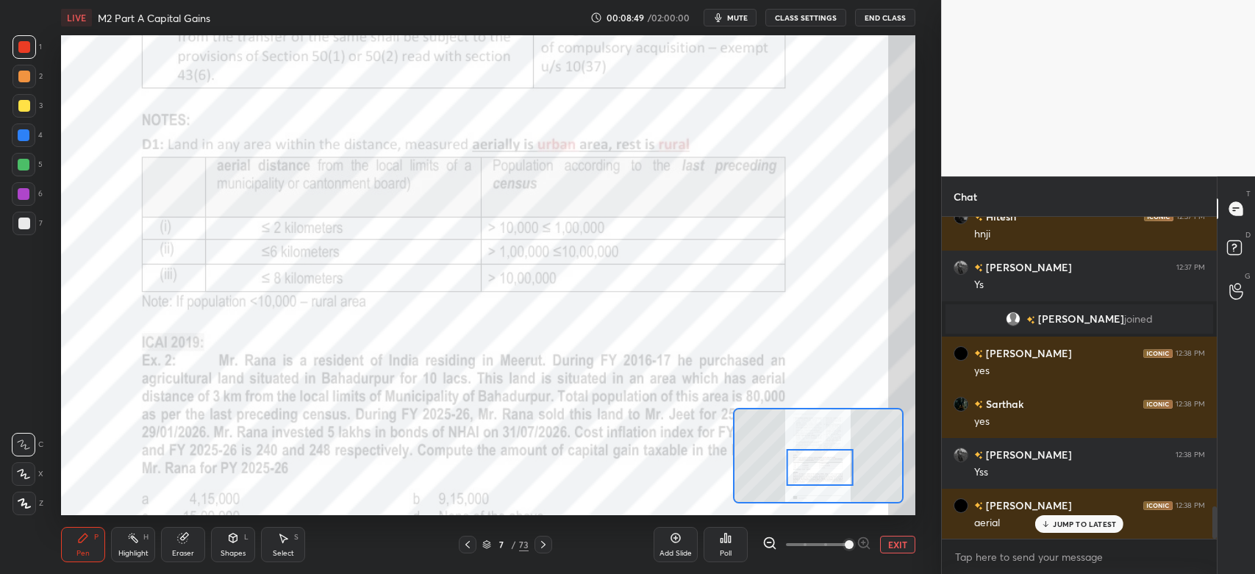
click at [28, 163] on div at bounding box center [24, 165] width 12 height 12
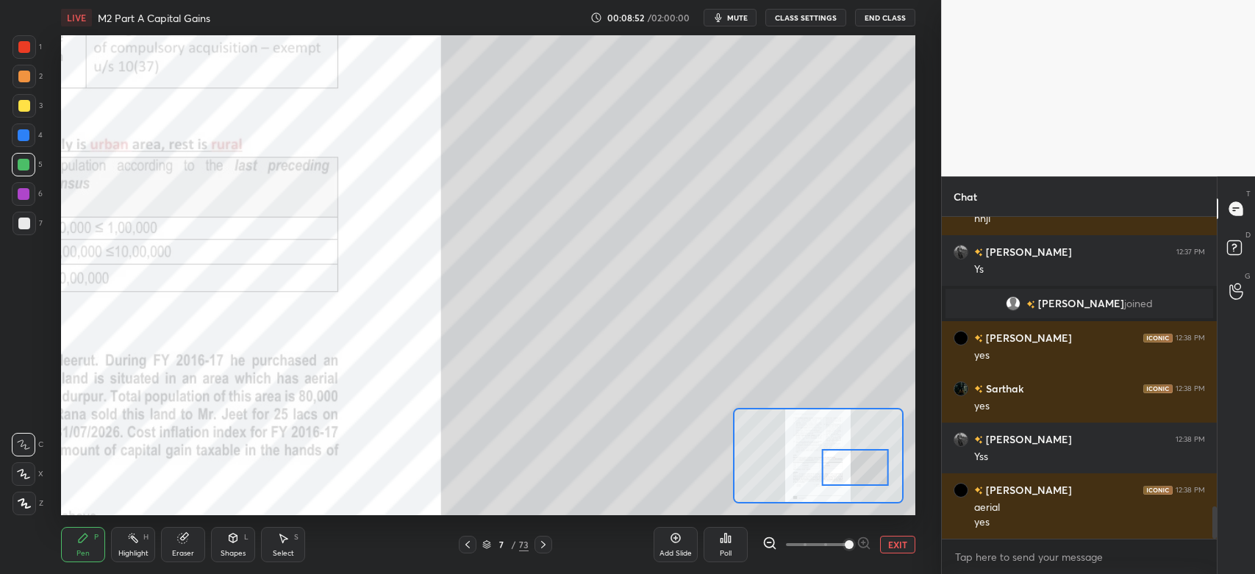
scroll to position [2955, 0]
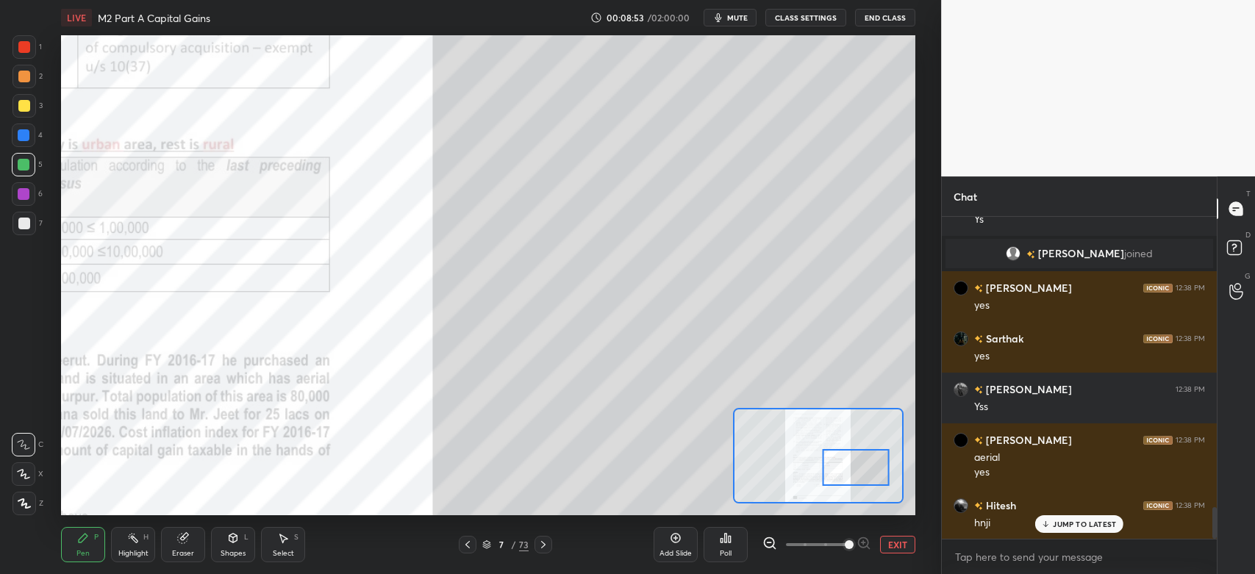
click at [30, 49] on div at bounding box center [25, 47] width 24 height 24
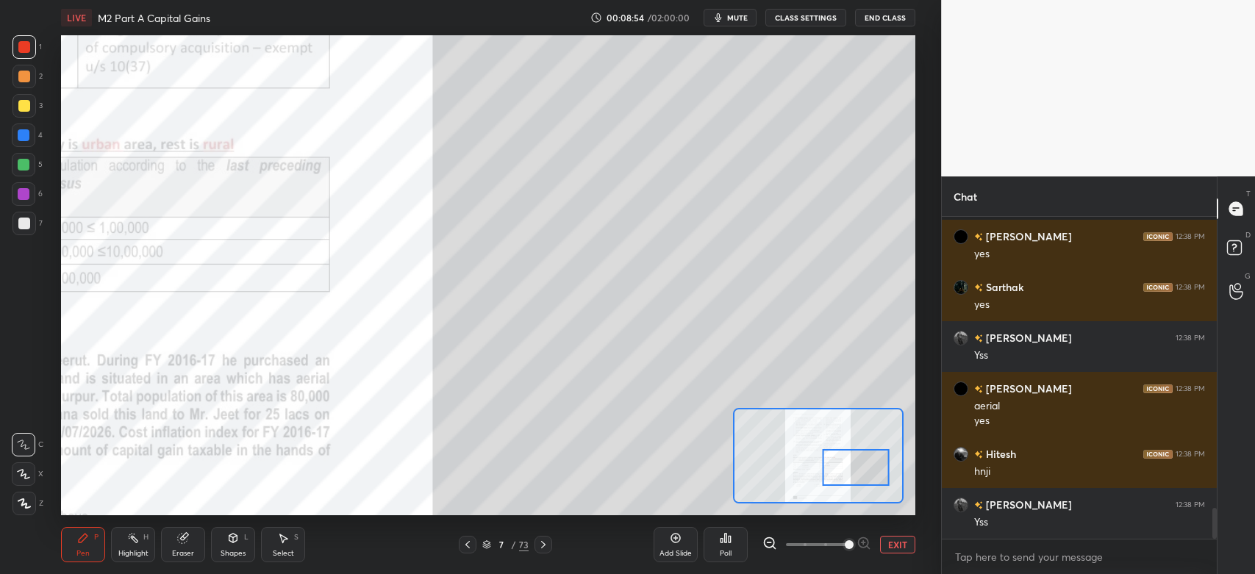
click at [235, 546] on div "Shapes L" at bounding box center [233, 544] width 44 height 35
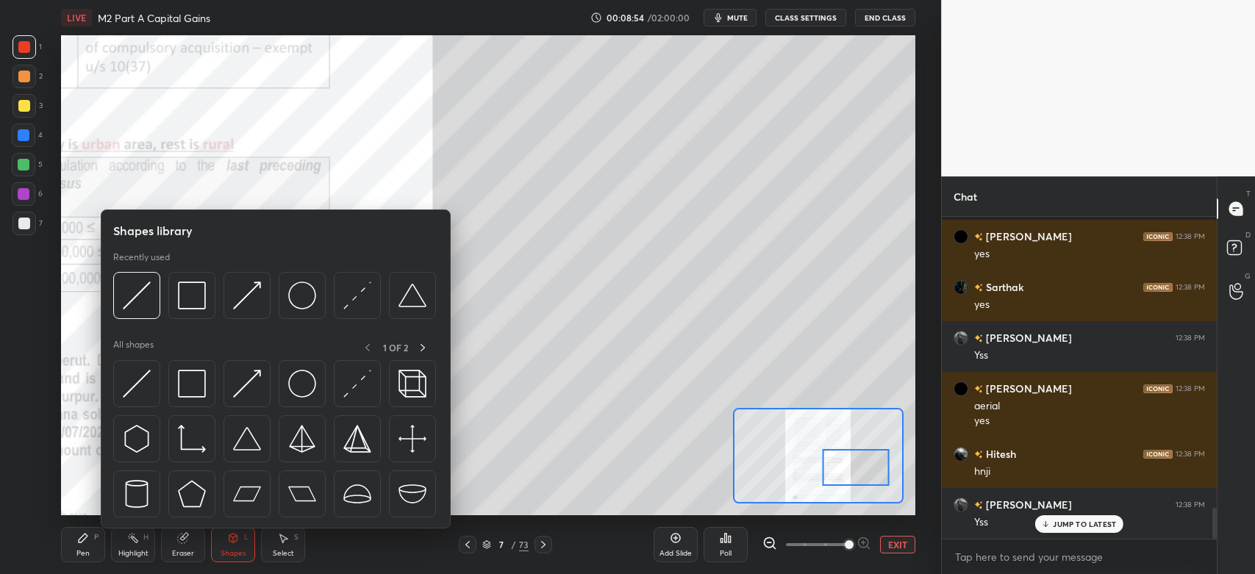
scroll to position [3057, 0]
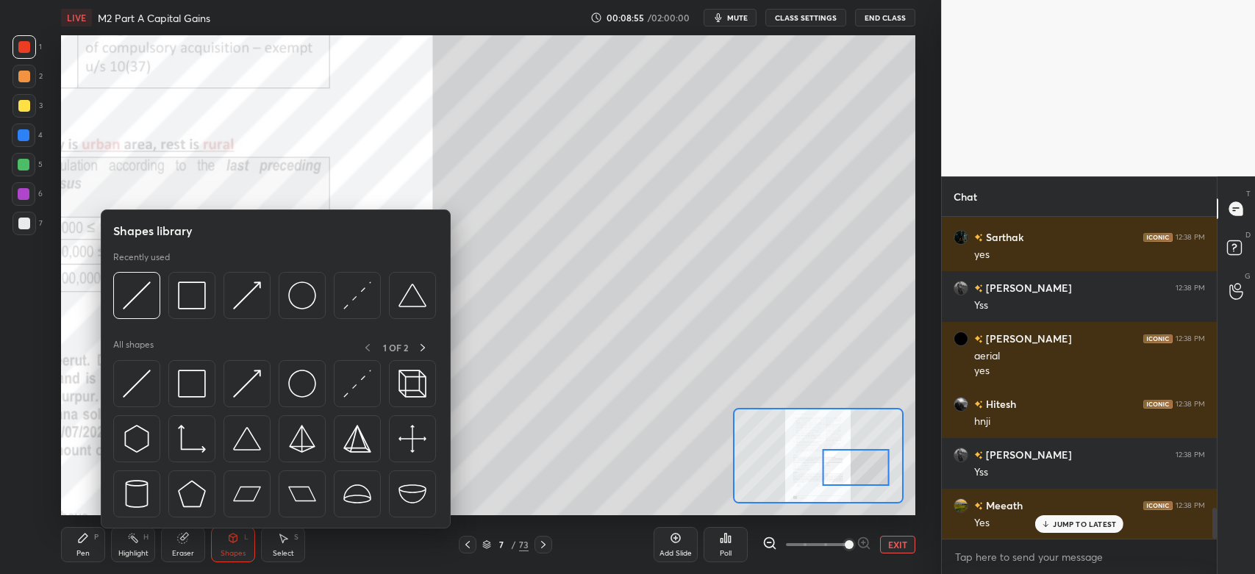
click at [305, 303] on img at bounding box center [302, 296] width 28 height 28
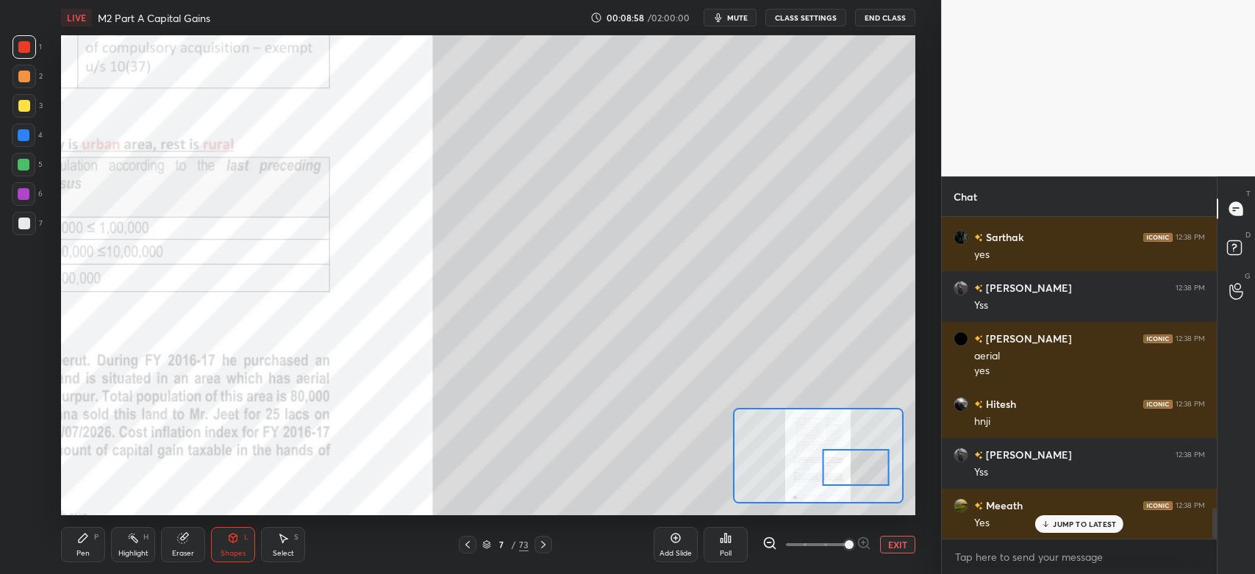
click at [85, 551] on div "Pen" at bounding box center [82, 553] width 13 height 7
click at [32, 224] on div at bounding box center [25, 224] width 24 height 24
click at [18, 82] on div at bounding box center [24, 77] width 12 height 12
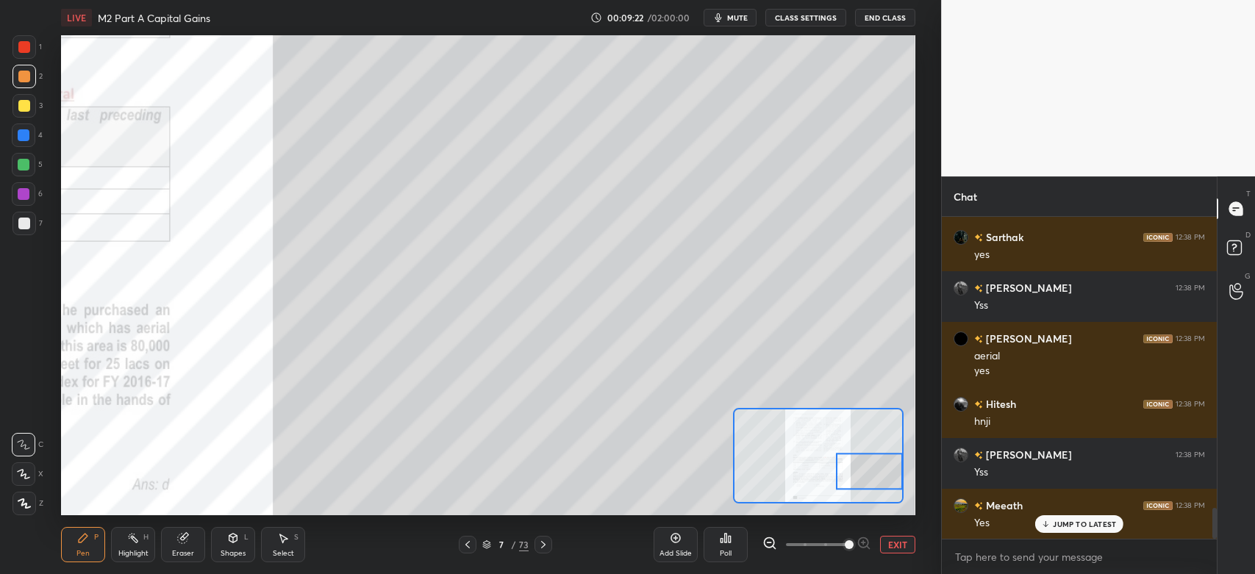
click at [237, 555] on div "Shapes" at bounding box center [233, 553] width 25 height 7
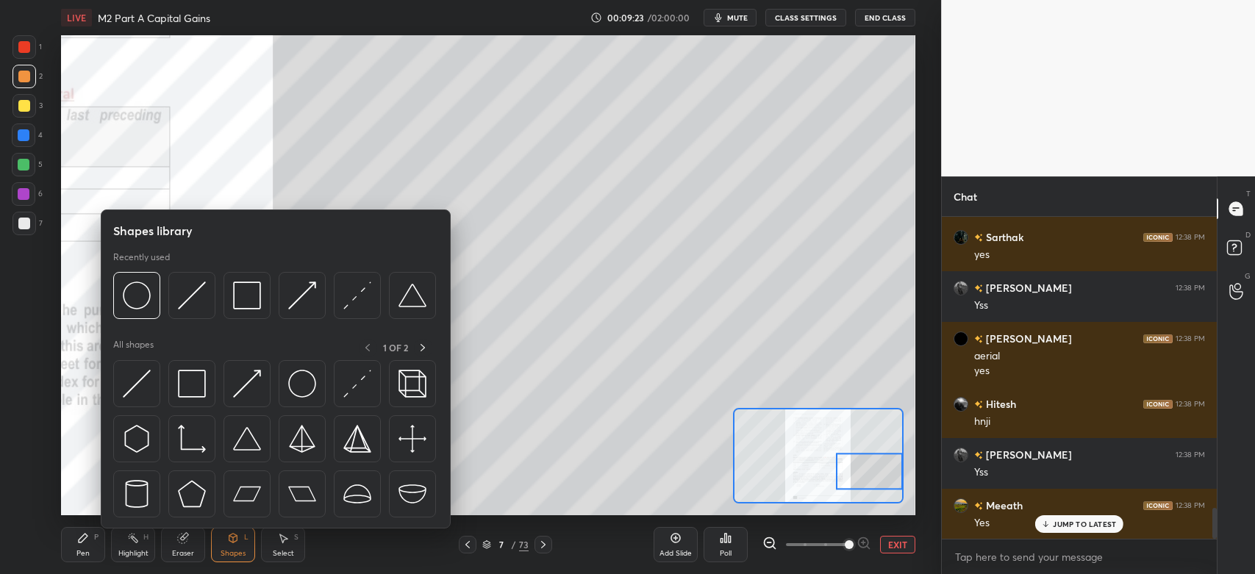
click at [159, 298] on div at bounding box center [136, 295] width 47 height 47
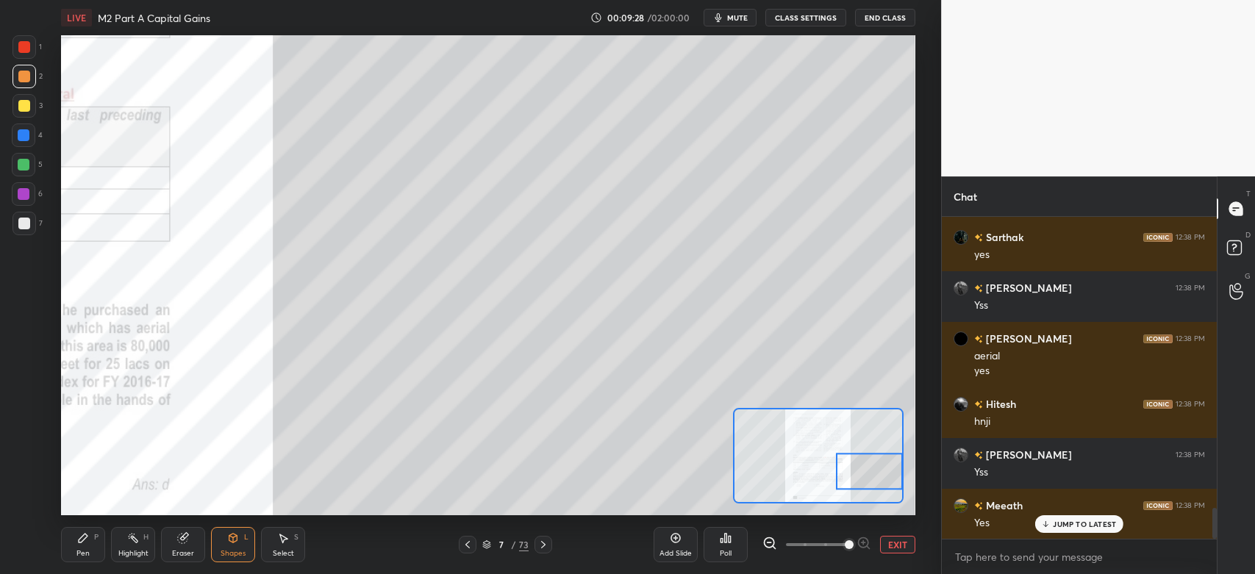
click at [89, 544] on div "Pen P" at bounding box center [83, 544] width 44 height 35
click at [26, 79] on div at bounding box center [24, 77] width 12 height 12
click at [27, 230] on div at bounding box center [25, 224] width 24 height 24
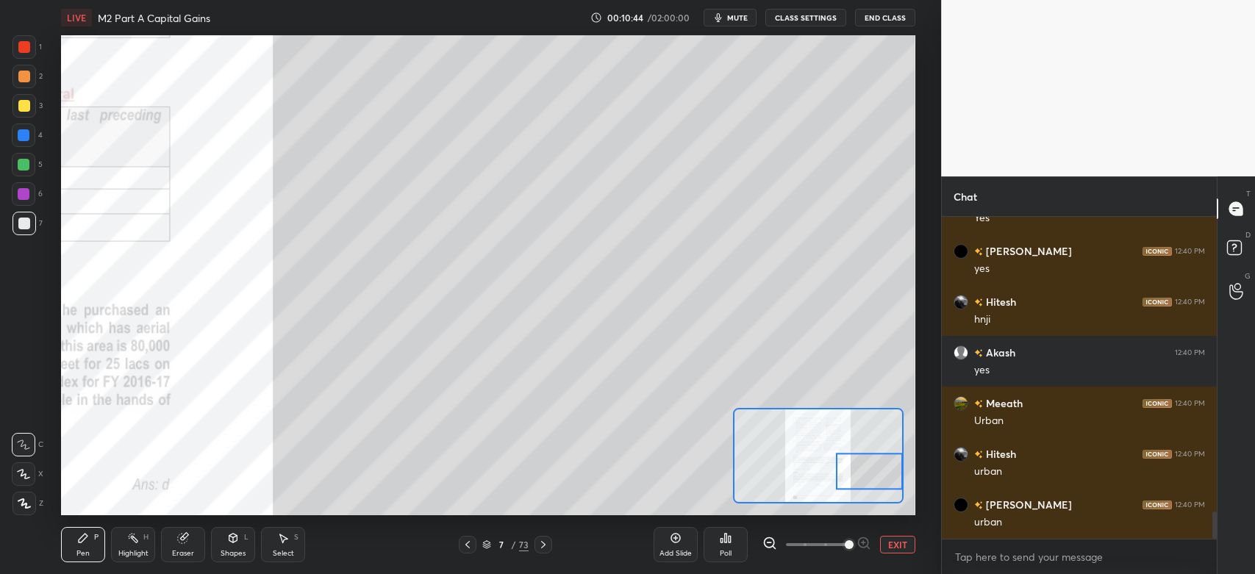
scroll to position [3463, 0]
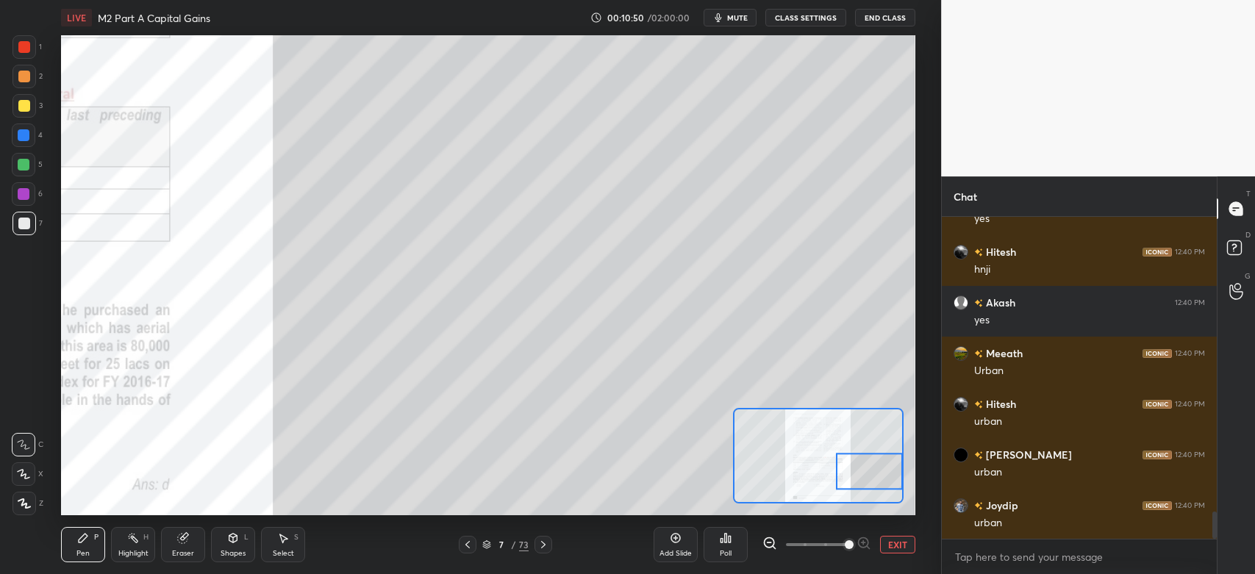
click at [18, 79] on div at bounding box center [24, 77] width 12 height 12
click at [227, 552] on div "Shapes" at bounding box center [233, 553] width 25 height 7
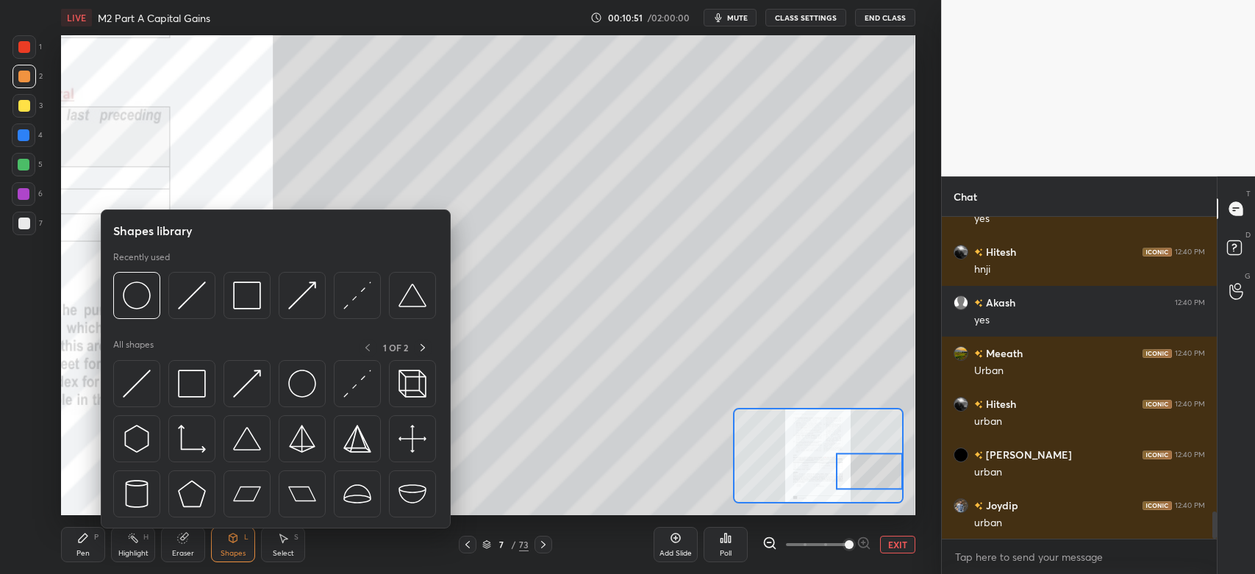
click at [143, 304] on img at bounding box center [137, 296] width 28 height 28
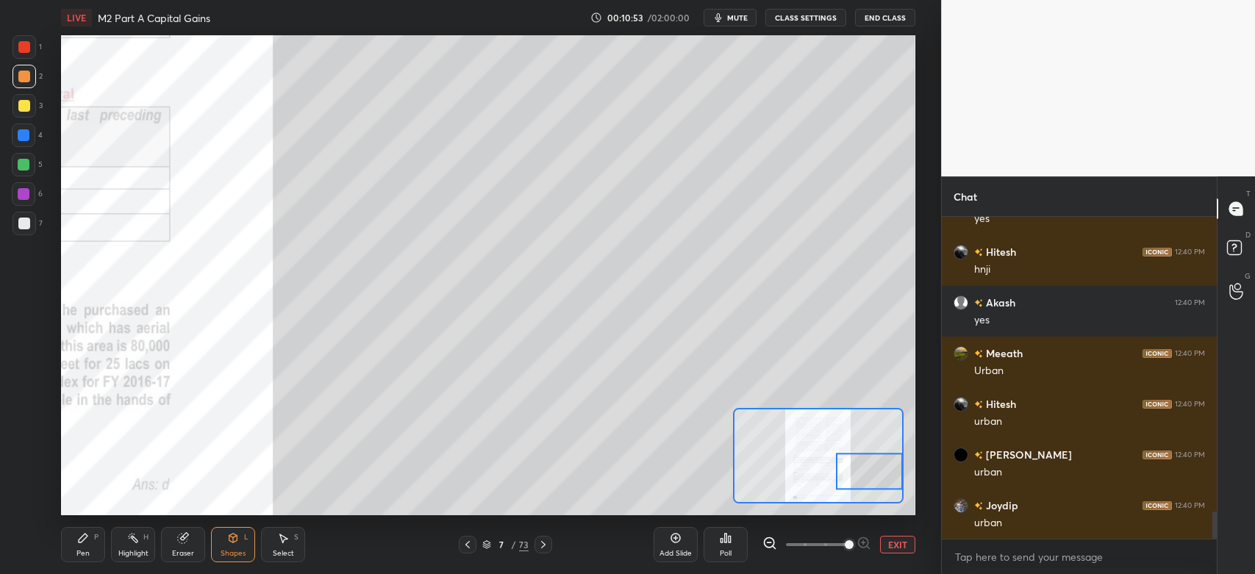
scroll to position [3513, 0]
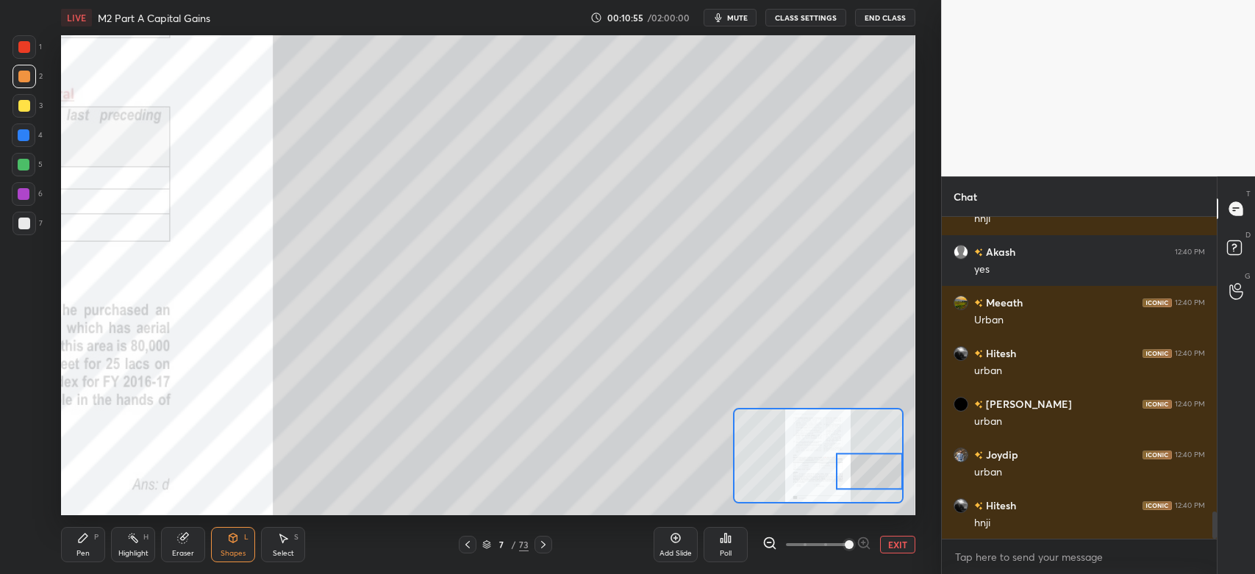
click at [85, 544] on icon at bounding box center [83, 538] width 12 height 12
click at [29, 227] on div at bounding box center [24, 224] width 12 height 12
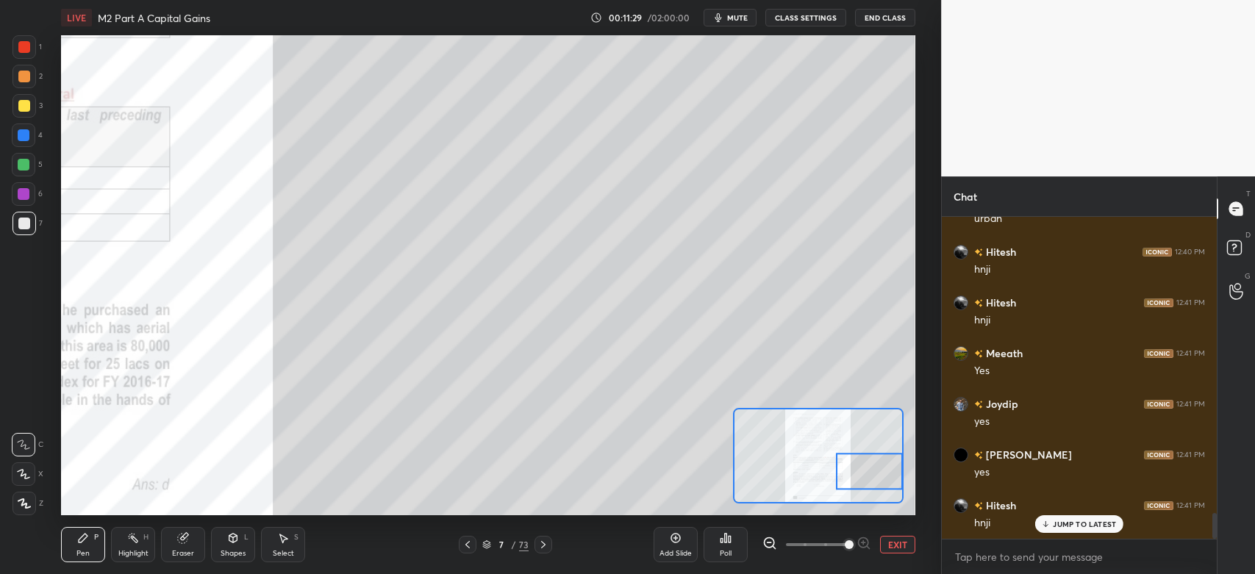
scroll to position [3819, 0]
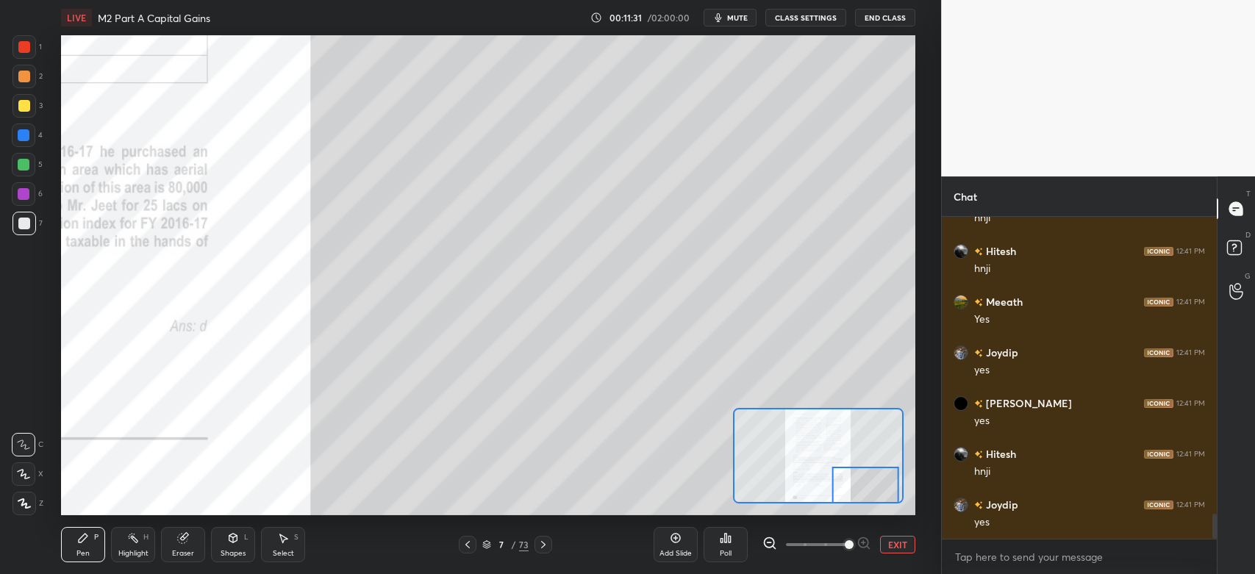
click at [235, 548] on div "Shapes L" at bounding box center [233, 544] width 44 height 35
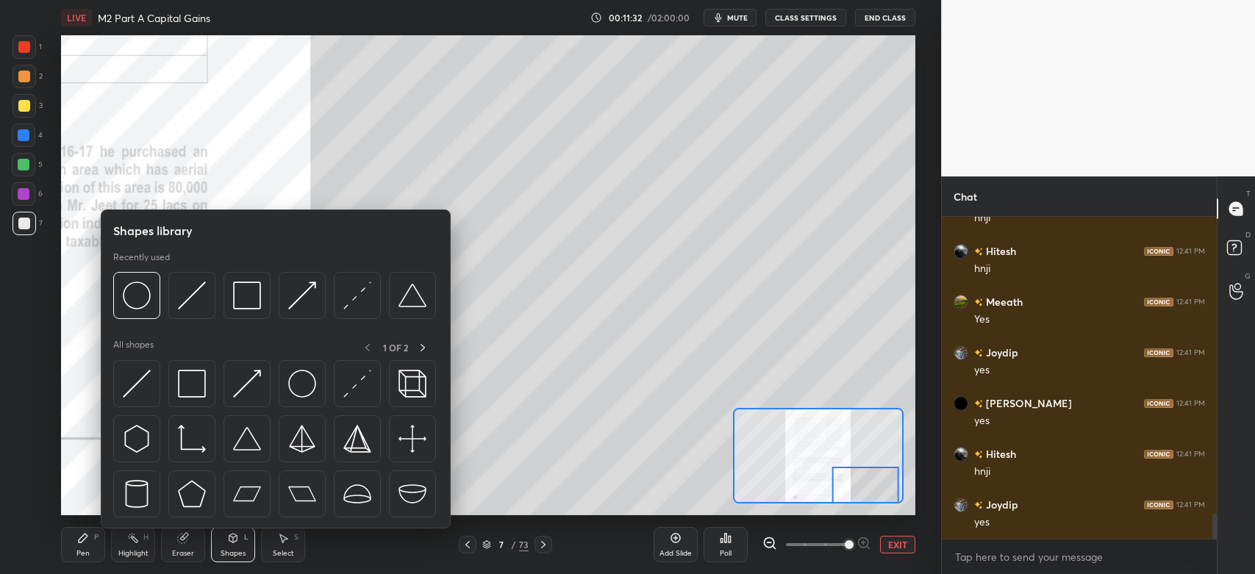
click at [147, 300] on img at bounding box center [137, 296] width 28 height 28
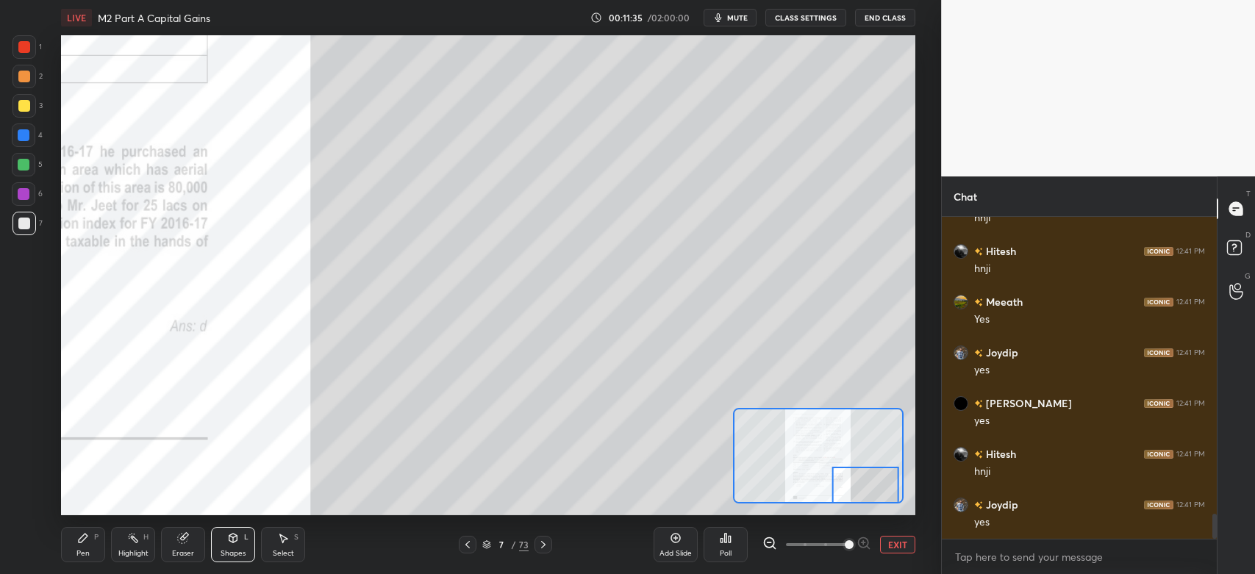
click at [88, 548] on div "Pen P" at bounding box center [83, 544] width 44 height 35
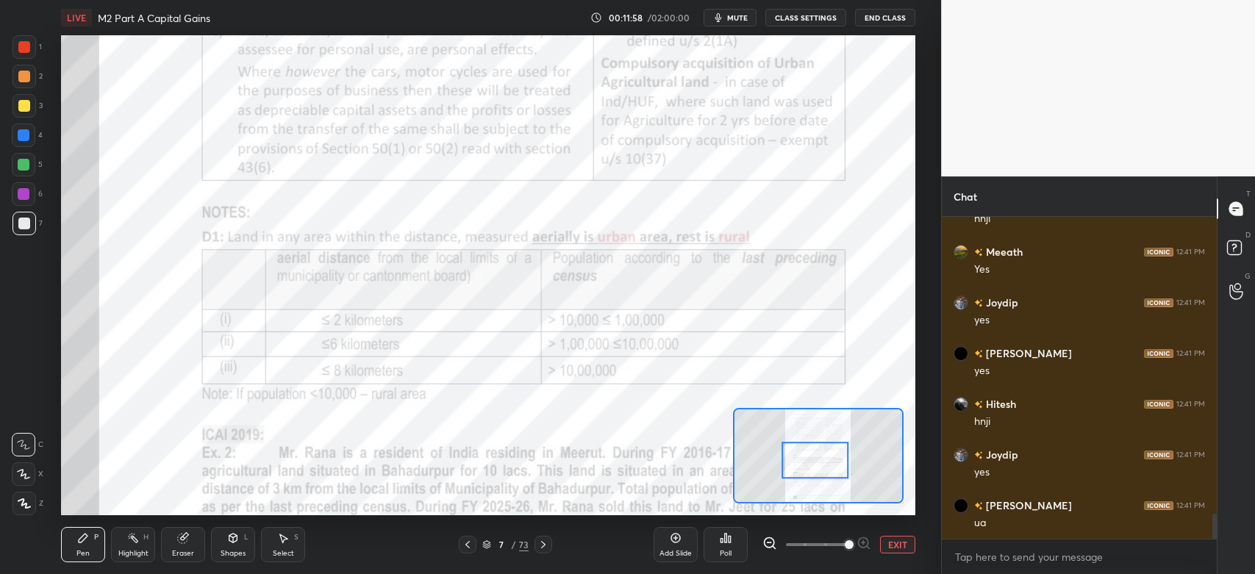
click at [138, 546] on div "Highlight H" at bounding box center [133, 544] width 44 height 35
click at [22, 49] on div at bounding box center [24, 47] width 12 height 12
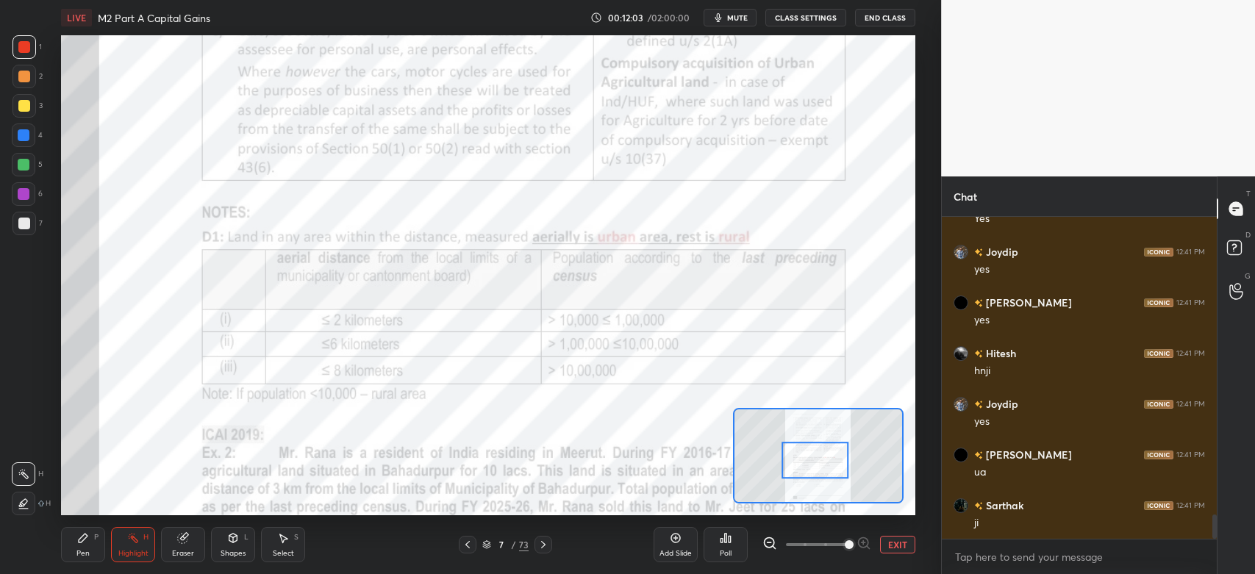
click at [91, 552] on div "Pen P" at bounding box center [83, 544] width 44 height 35
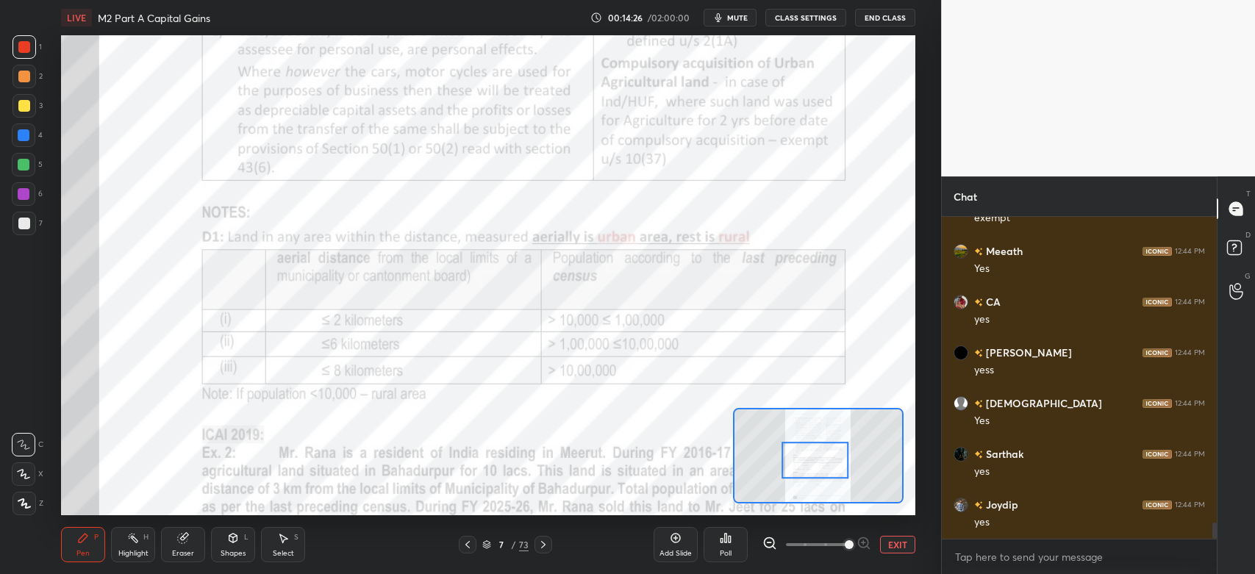
scroll to position [6050, 0]
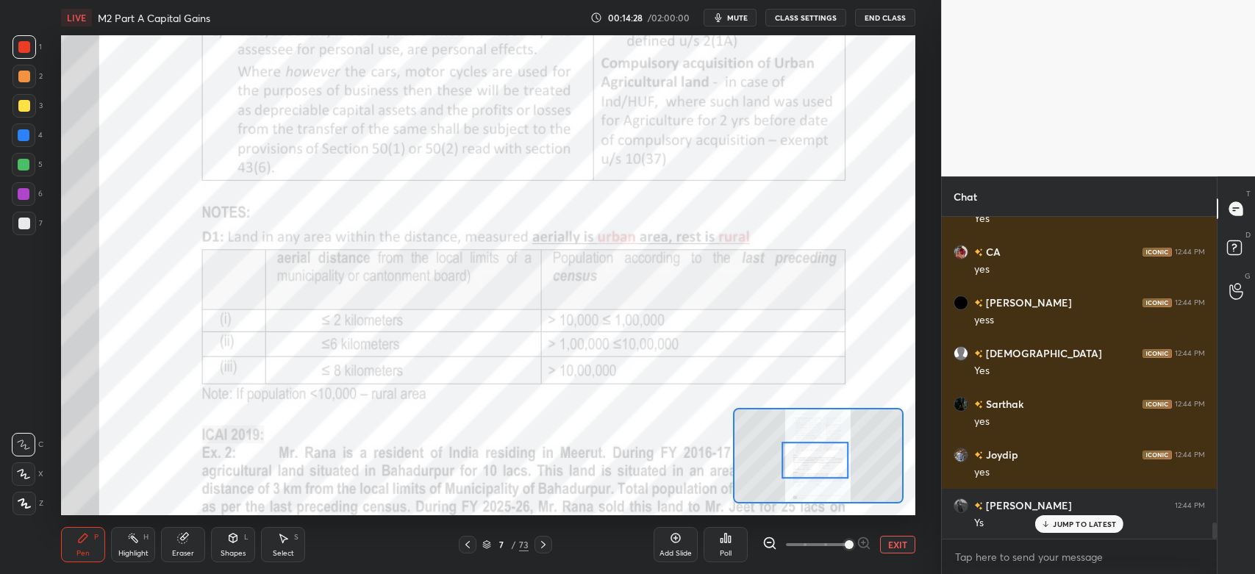
click at [471, 549] on icon at bounding box center [468, 545] width 12 height 12
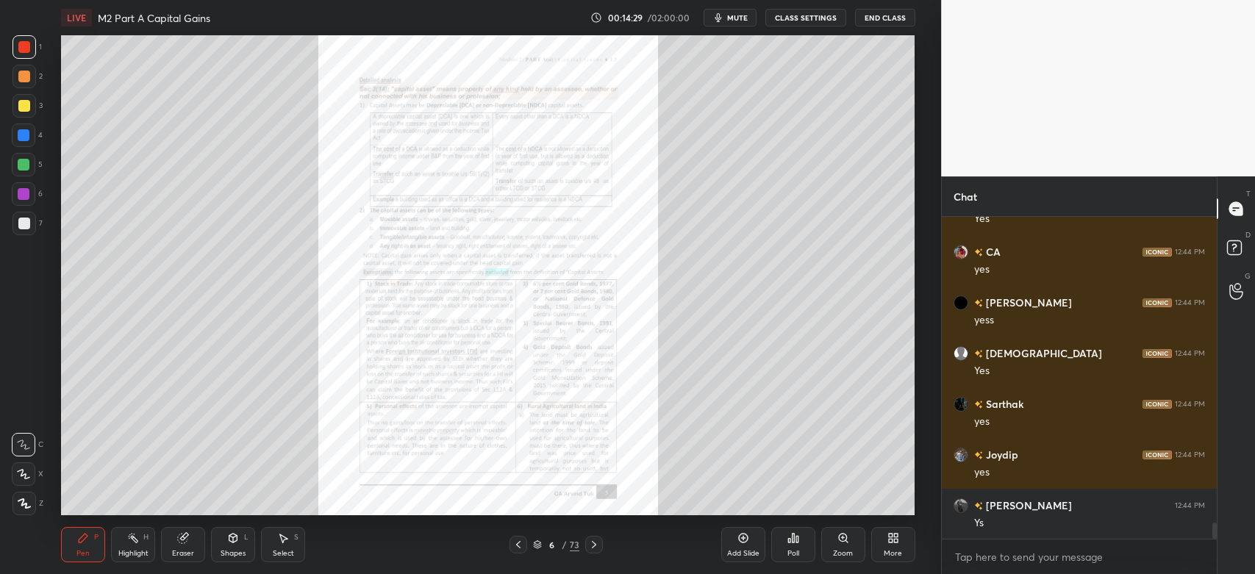
click at [849, 546] on div "Zoom" at bounding box center [844, 544] width 44 height 35
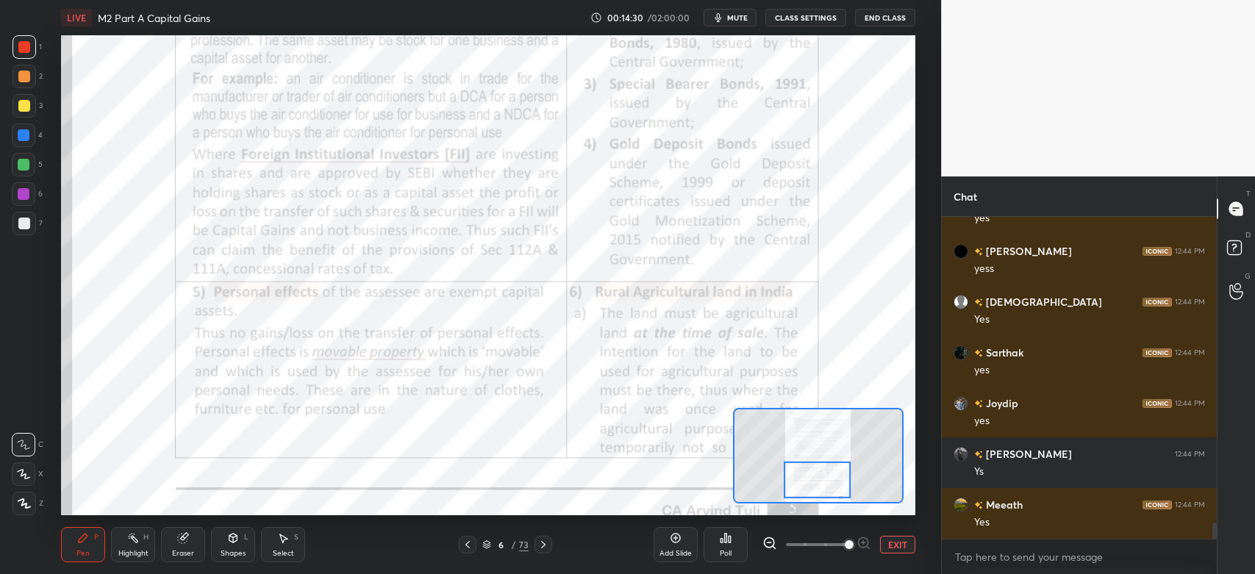
scroll to position [6151, 0]
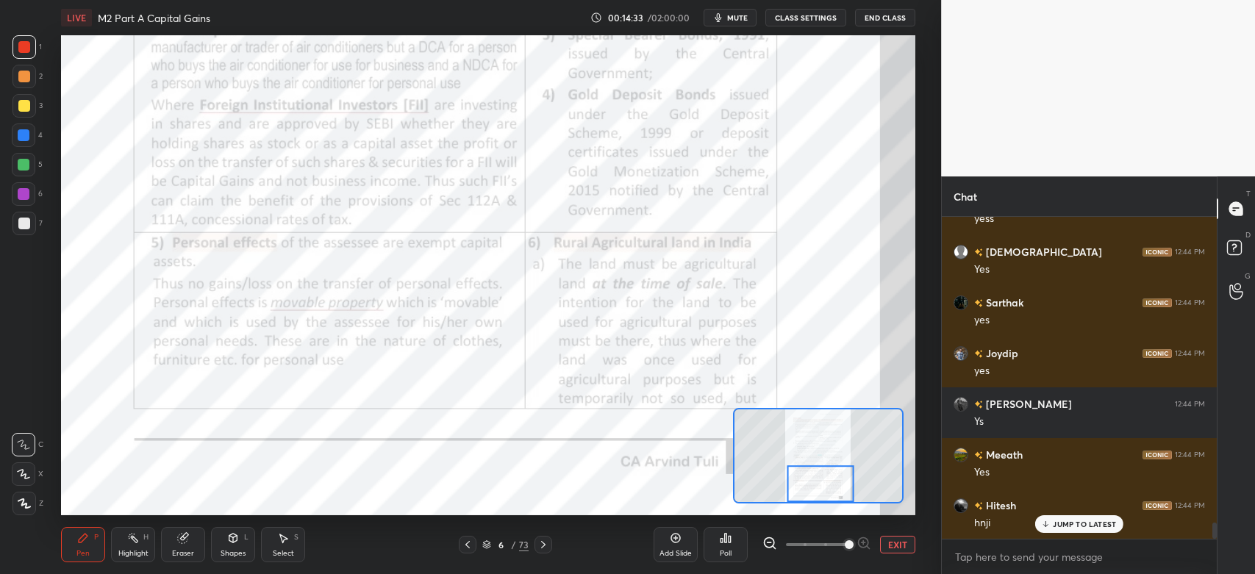
click at [21, 46] on div at bounding box center [24, 47] width 12 height 12
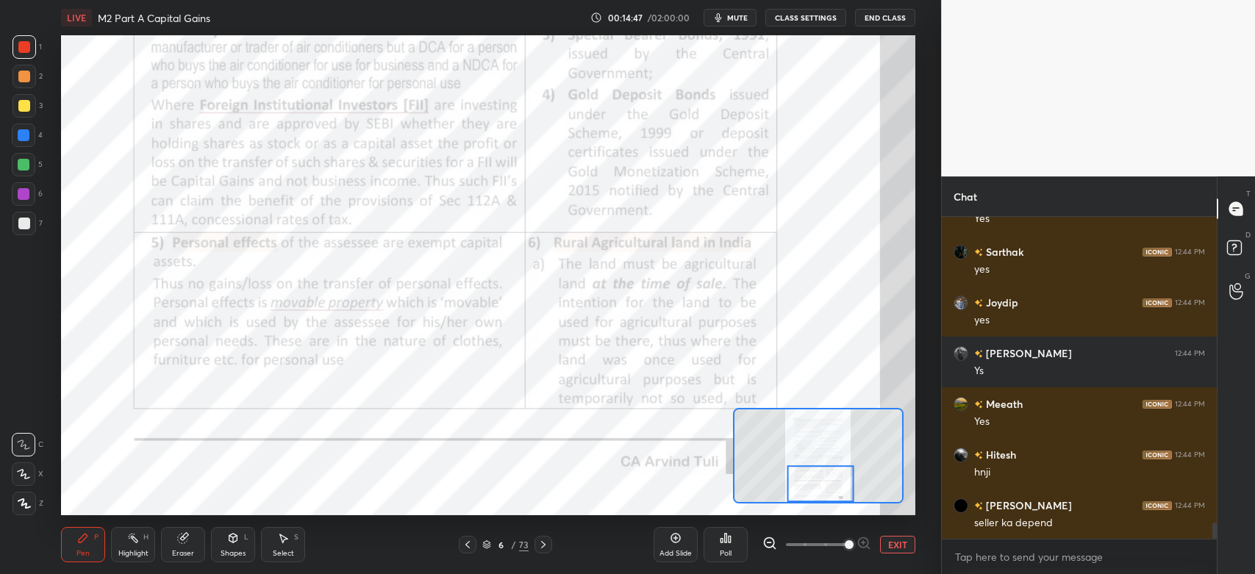
click at [548, 546] on icon at bounding box center [544, 545] width 12 height 12
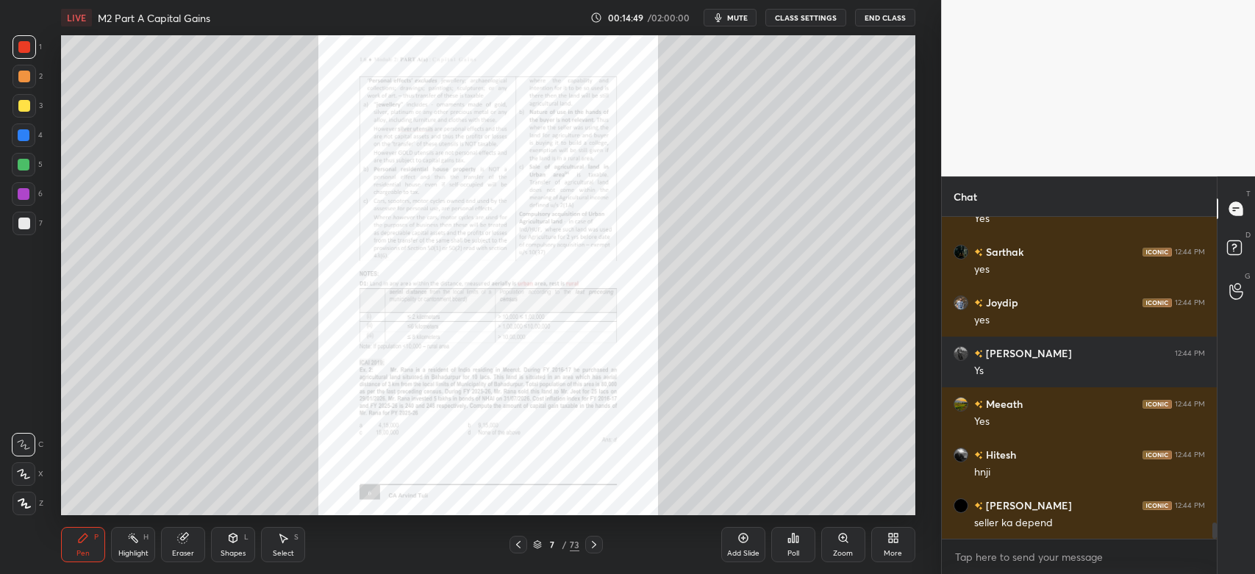
click at [842, 543] on icon at bounding box center [844, 538] width 12 height 12
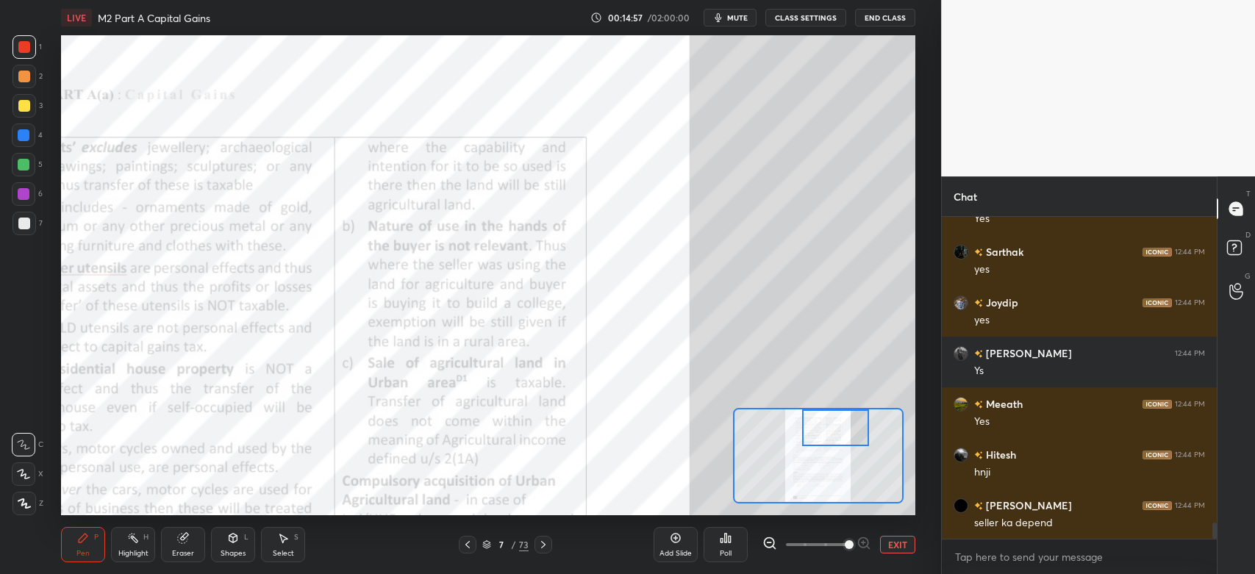
click at [24, 200] on div at bounding box center [24, 194] width 24 height 24
click at [29, 43] on div at bounding box center [24, 47] width 12 height 12
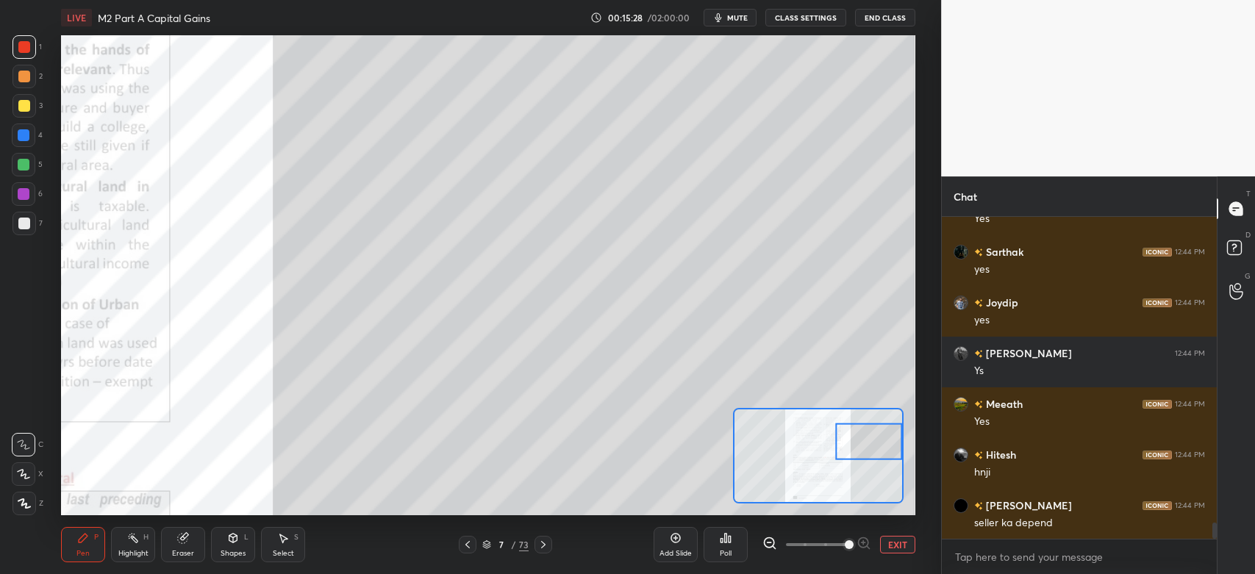
scroll to position [6237, 0]
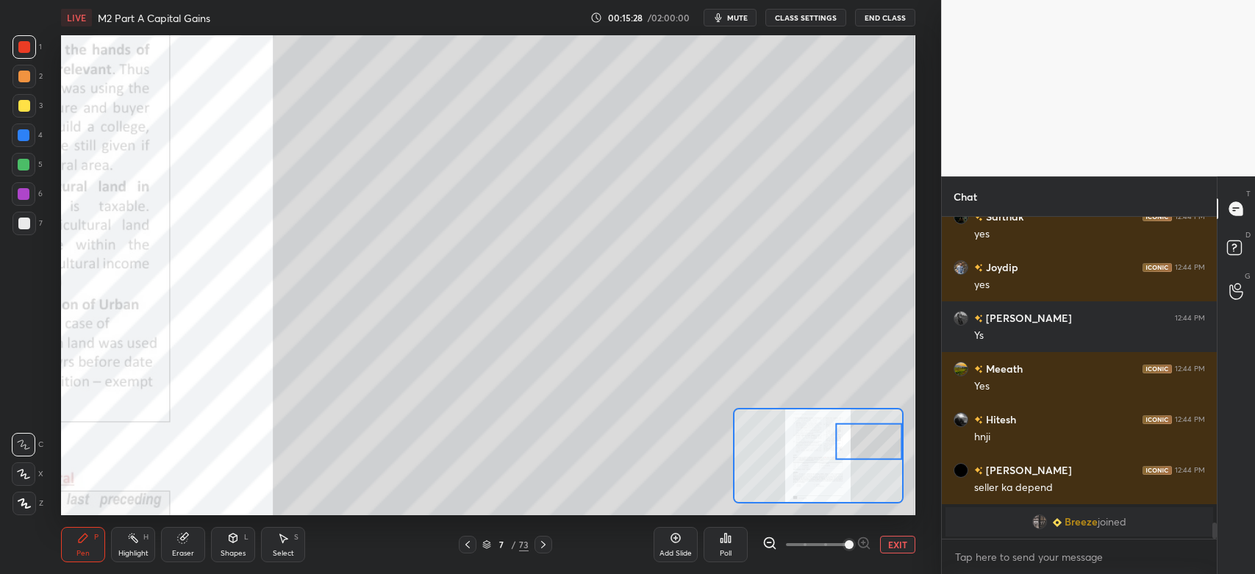
click at [468, 550] on icon at bounding box center [468, 545] width 12 height 12
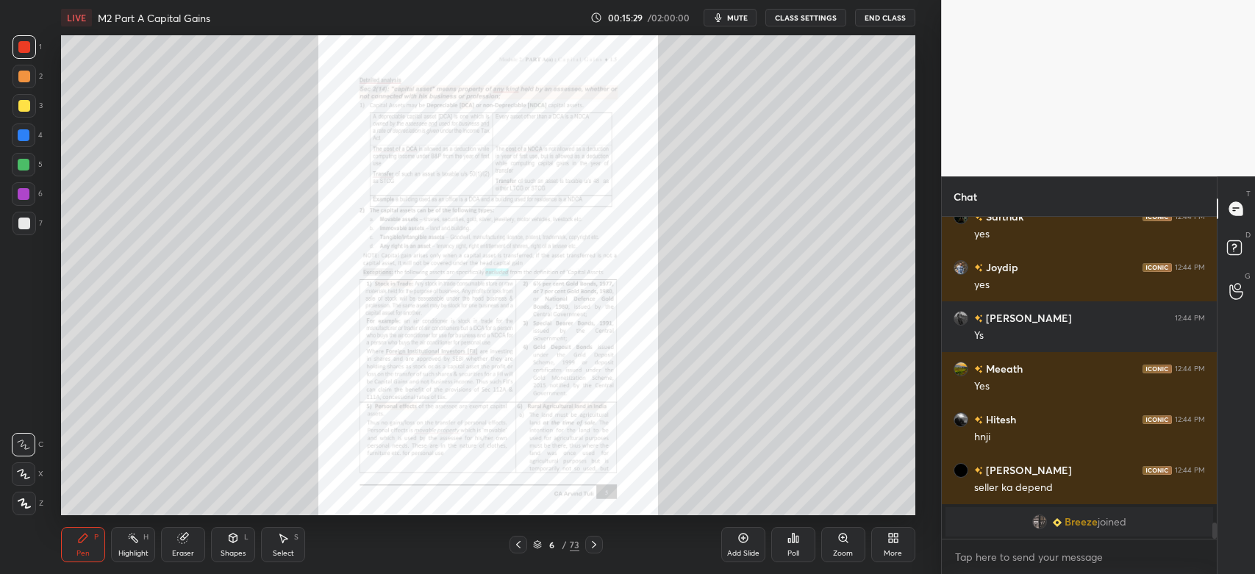
click at [522, 550] on icon at bounding box center [519, 545] width 12 height 12
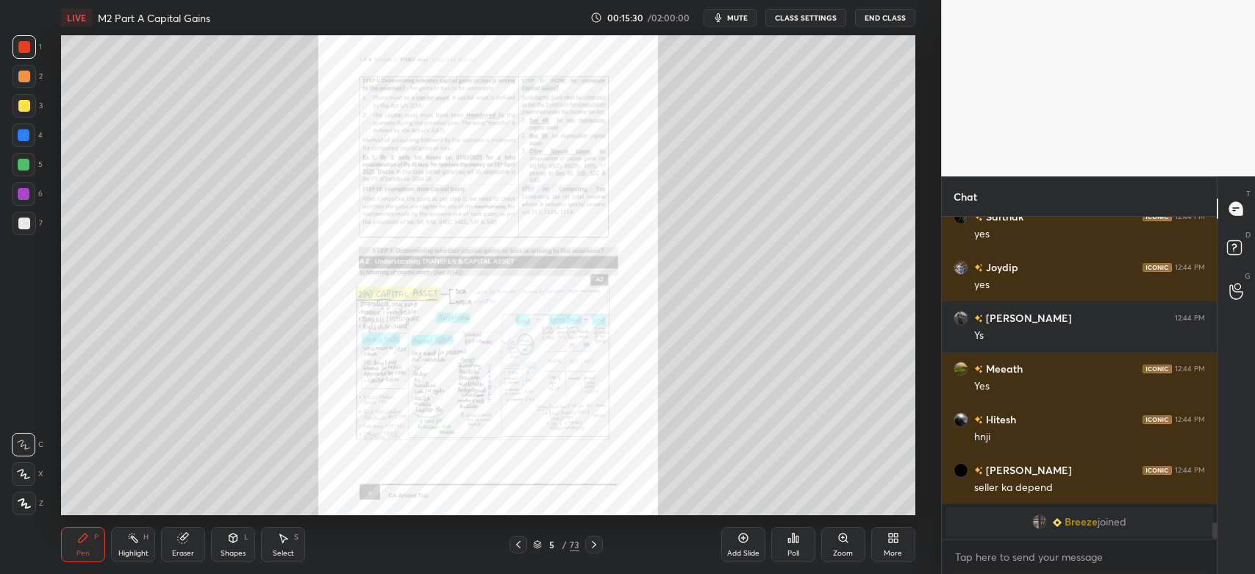
click at [838, 541] on icon at bounding box center [844, 538] width 12 height 12
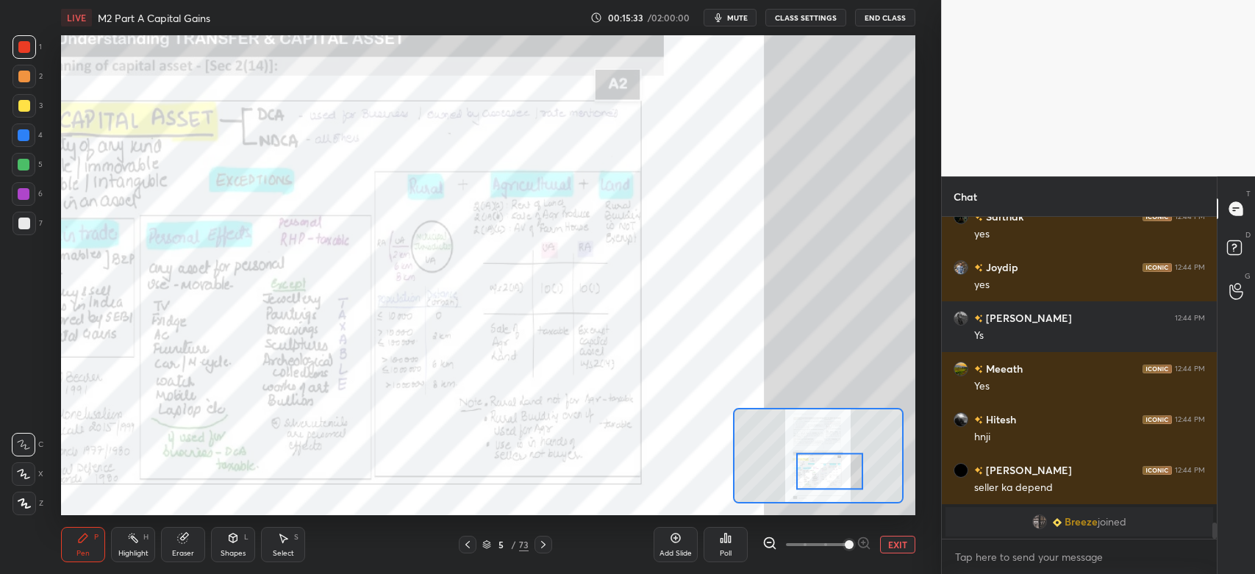
click at [130, 552] on div "Highlight" at bounding box center [133, 553] width 30 height 7
click at [80, 541] on icon at bounding box center [83, 538] width 9 height 9
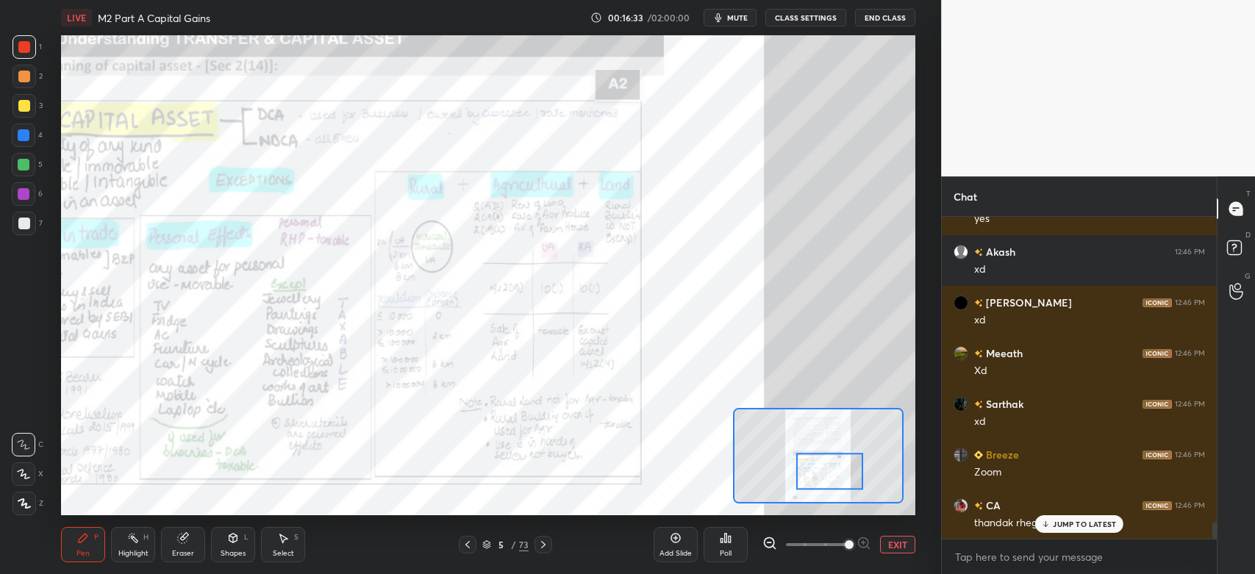
scroll to position [5790, 0]
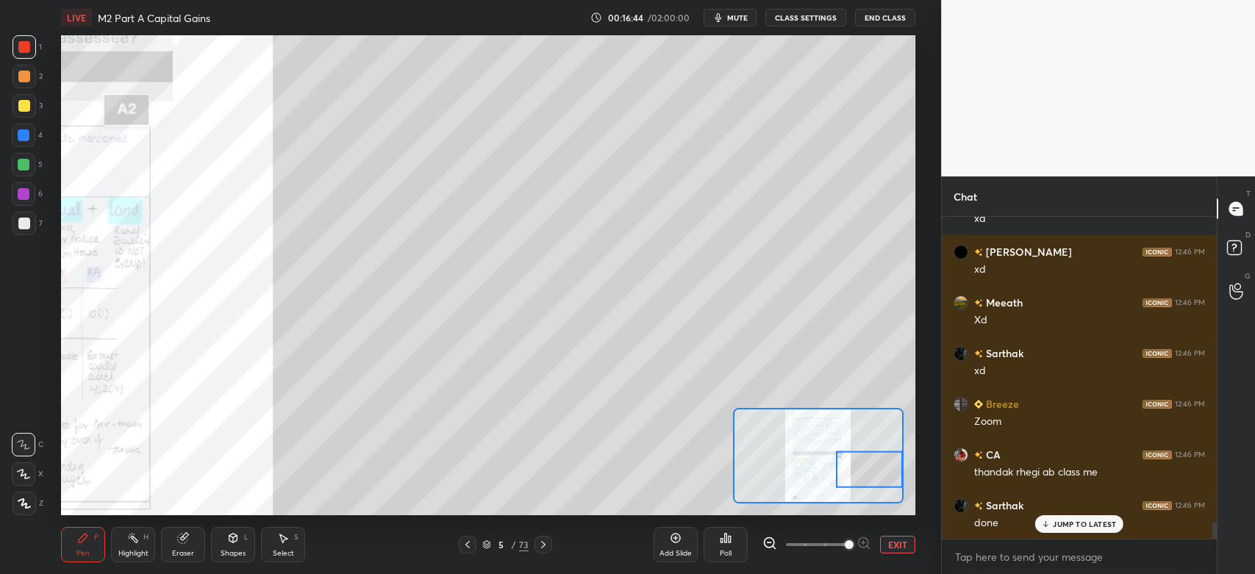
click at [20, 446] on icon at bounding box center [23, 445] width 13 height 10
click at [18, 222] on div at bounding box center [24, 224] width 12 height 12
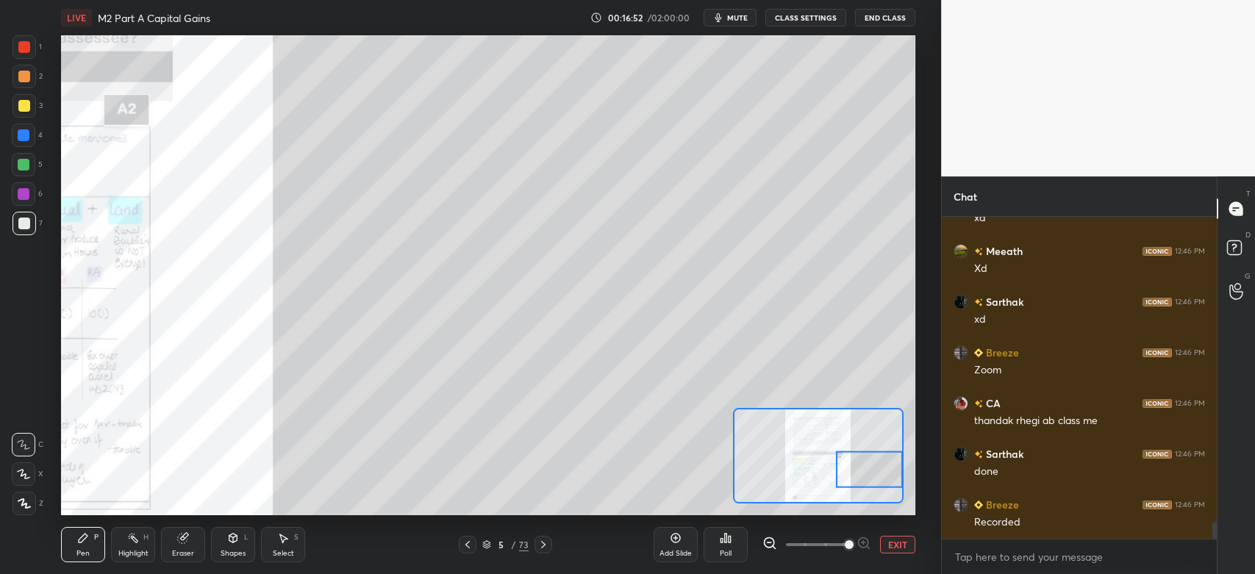
scroll to position [5891, 0]
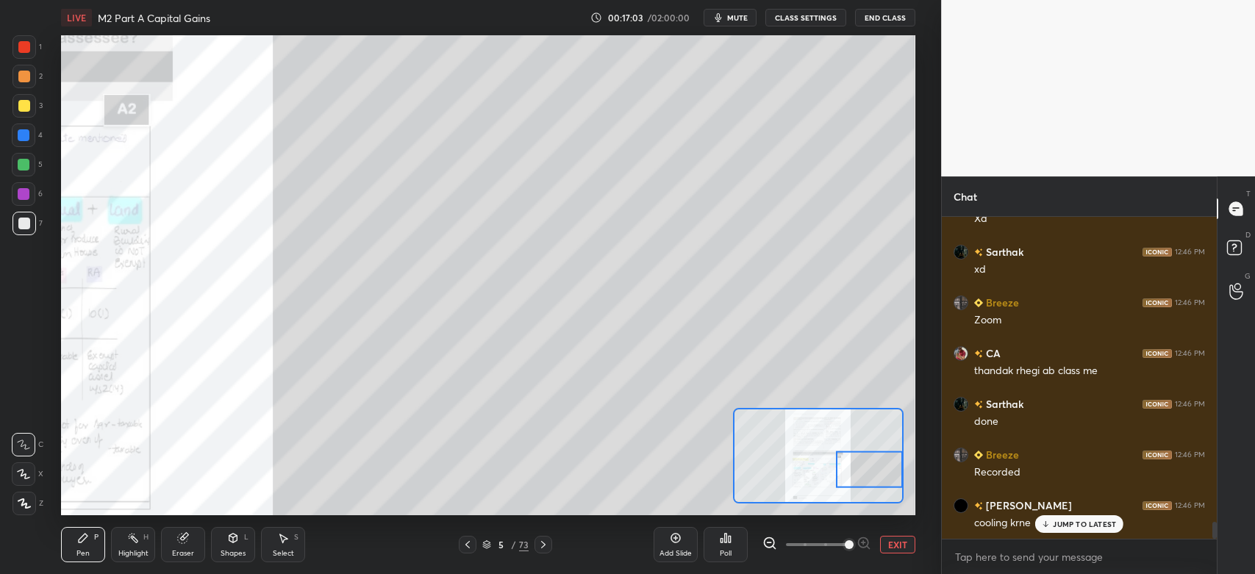
click at [34, 111] on div at bounding box center [25, 106] width 24 height 24
click at [36, 226] on div "7" at bounding box center [28, 224] width 30 height 24
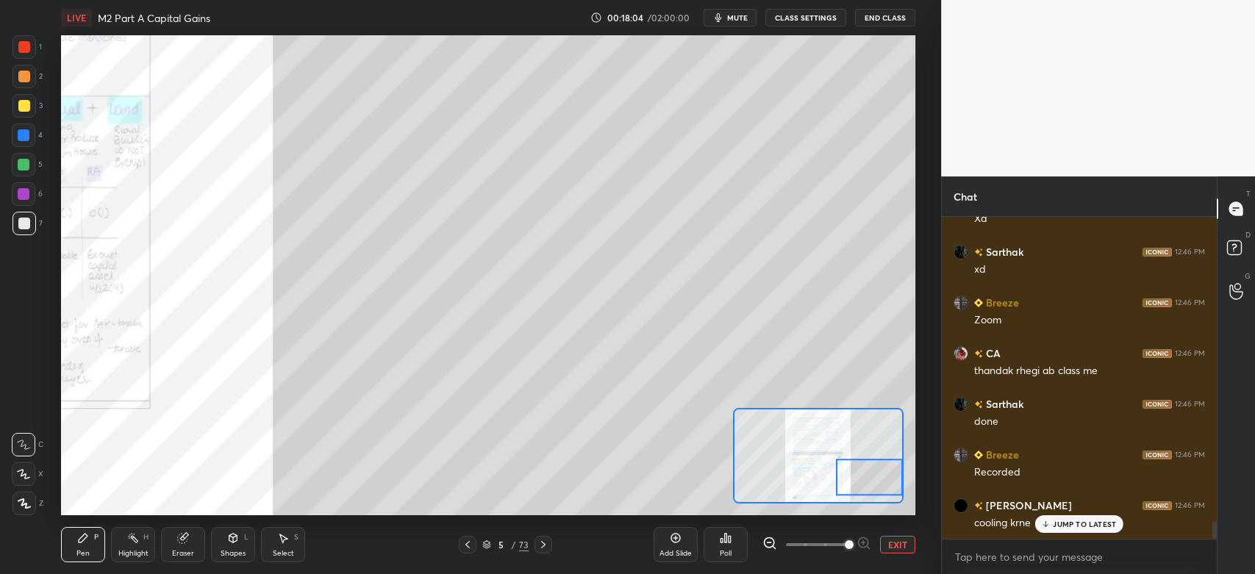
click at [24, 80] on div at bounding box center [24, 77] width 12 height 12
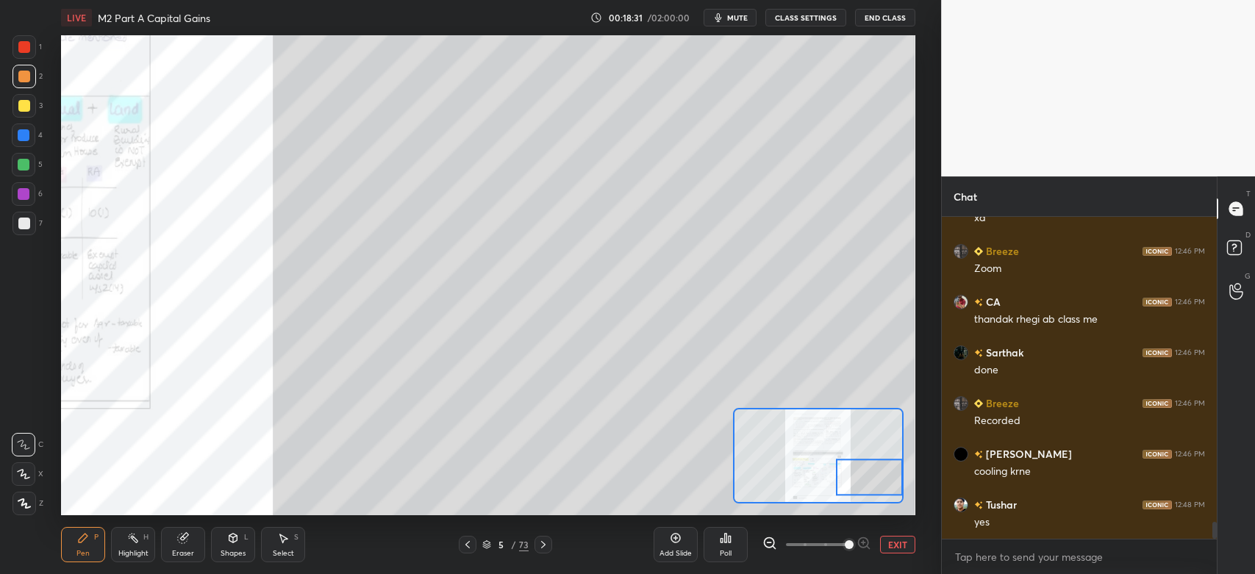
click at [25, 154] on div at bounding box center [24, 165] width 24 height 24
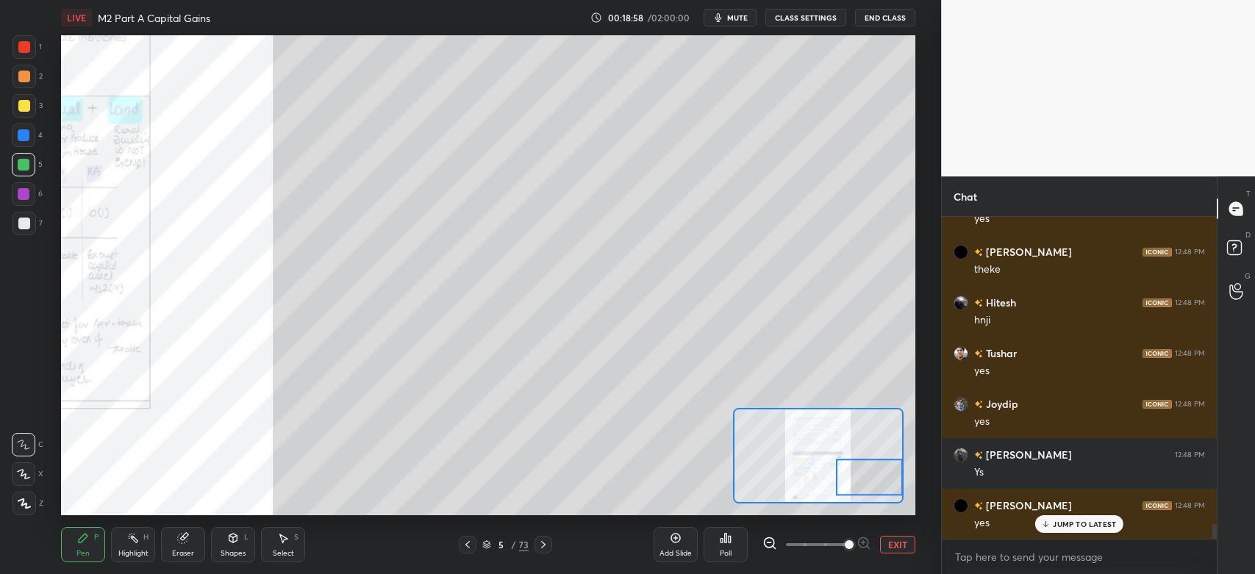
scroll to position [6602, 0]
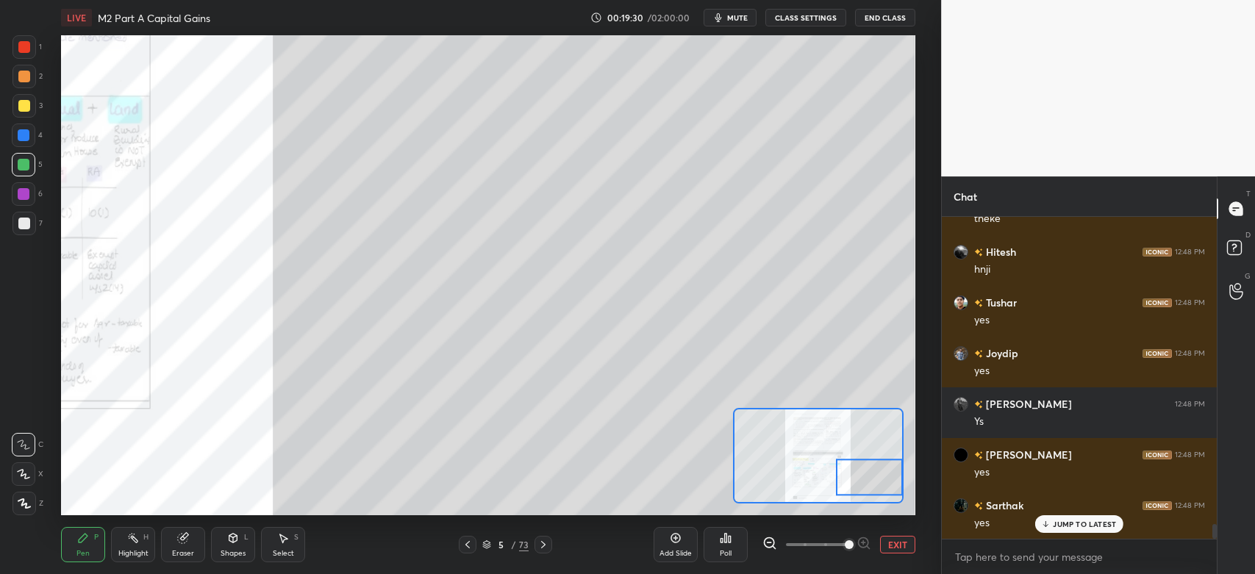
click at [21, 79] on div at bounding box center [24, 77] width 12 height 12
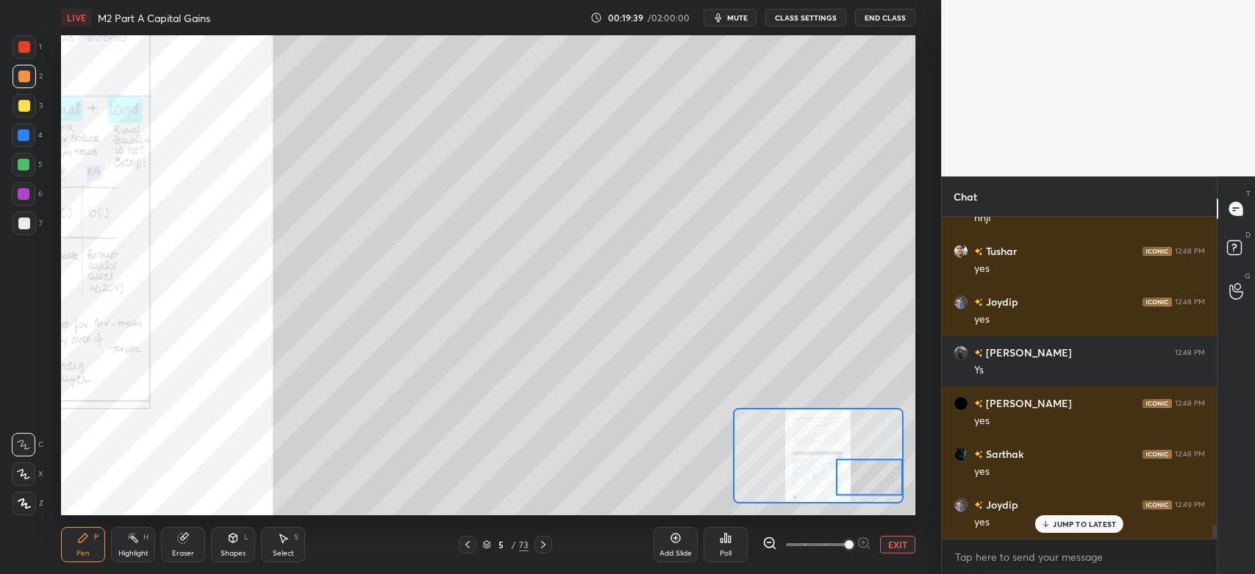
scroll to position [6703, 0]
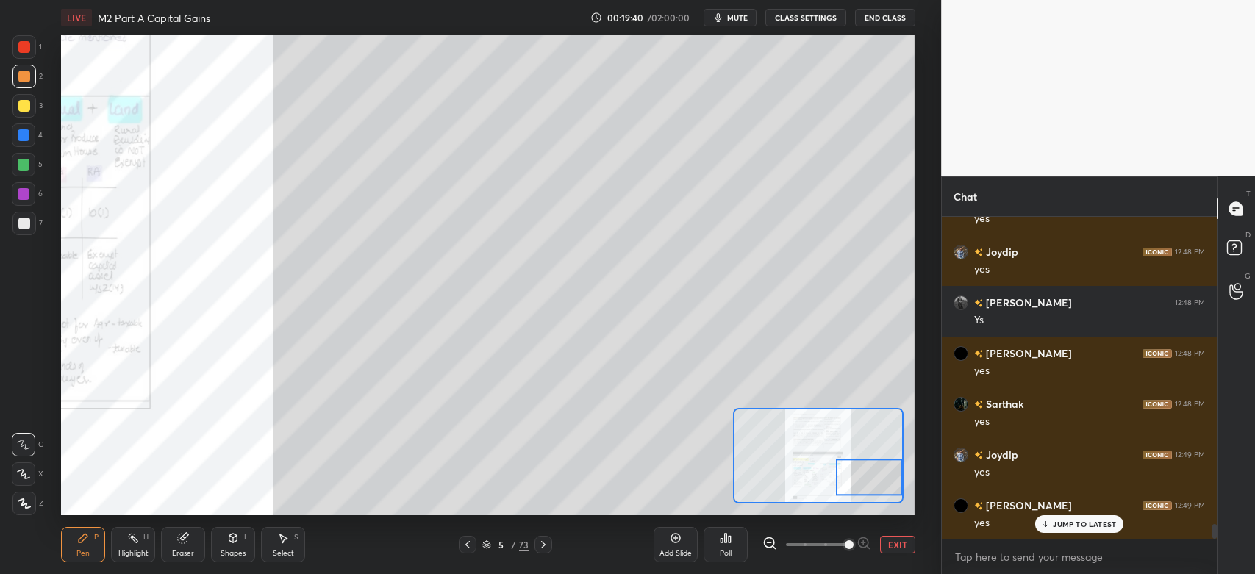
click at [25, 232] on div at bounding box center [25, 224] width 24 height 24
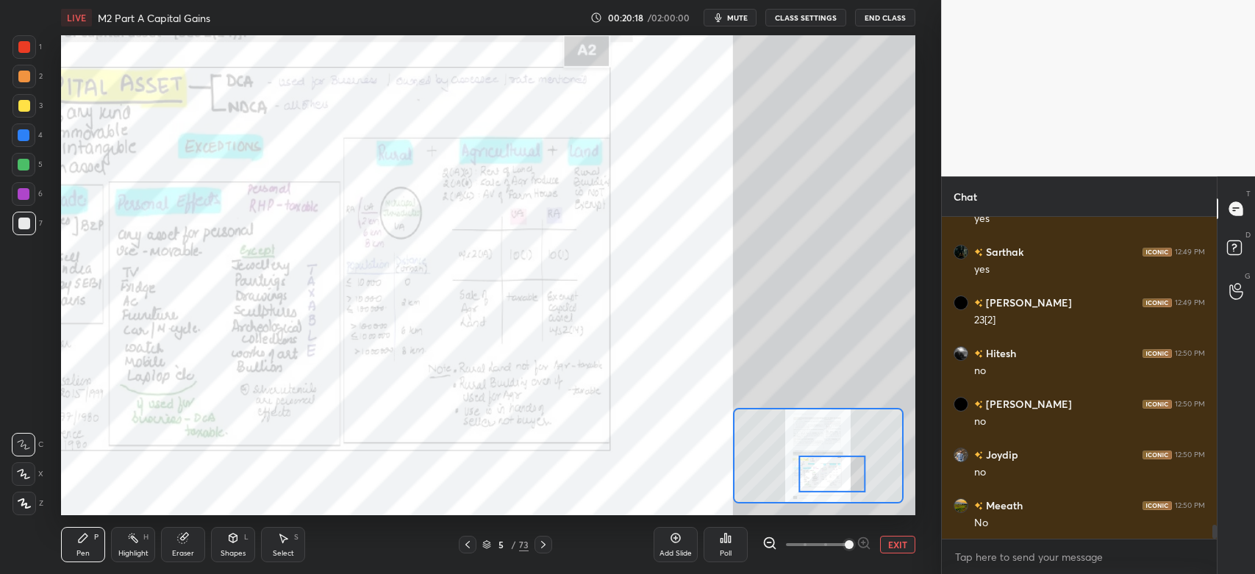
scroll to position [7059, 0]
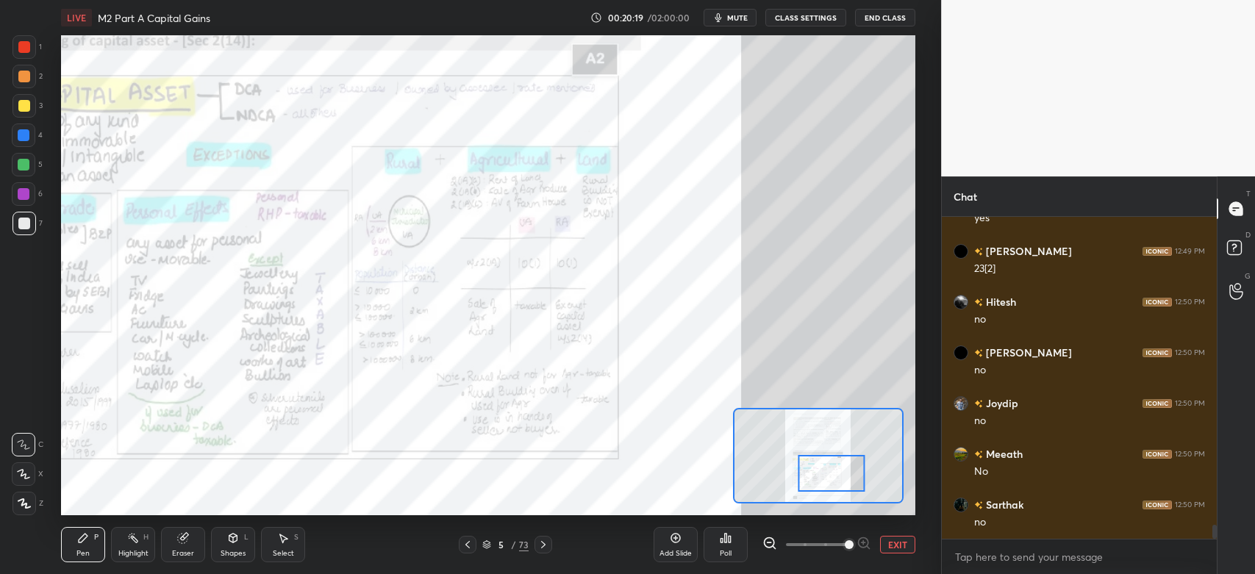
click at [32, 448] on div at bounding box center [24, 445] width 24 height 24
click at [24, 51] on div at bounding box center [24, 47] width 12 height 12
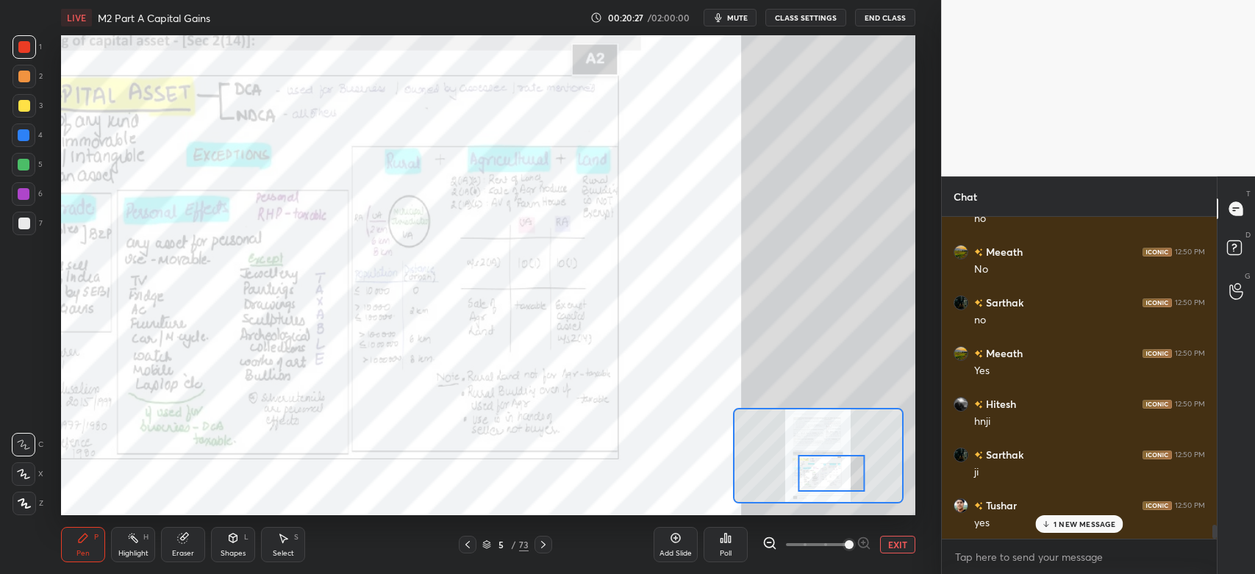
scroll to position [7313, 0]
click at [180, 546] on div "Eraser" at bounding box center [183, 544] width 44 height 35
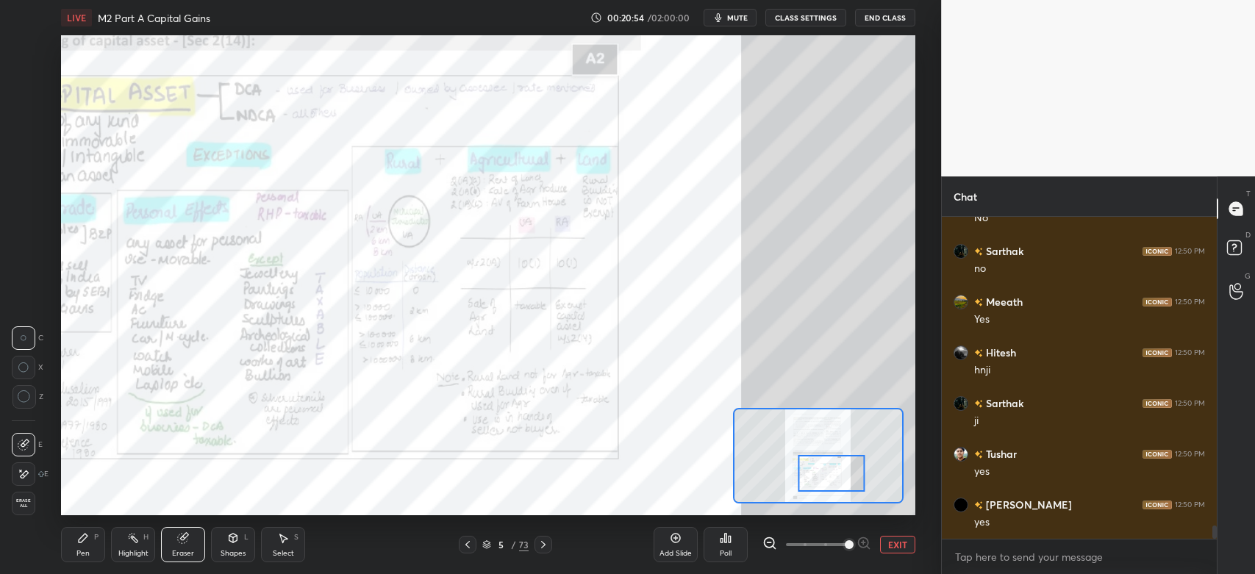
click at [232, 557] on div "Shapes" at bounding box center [233, 553] width 25 height 7
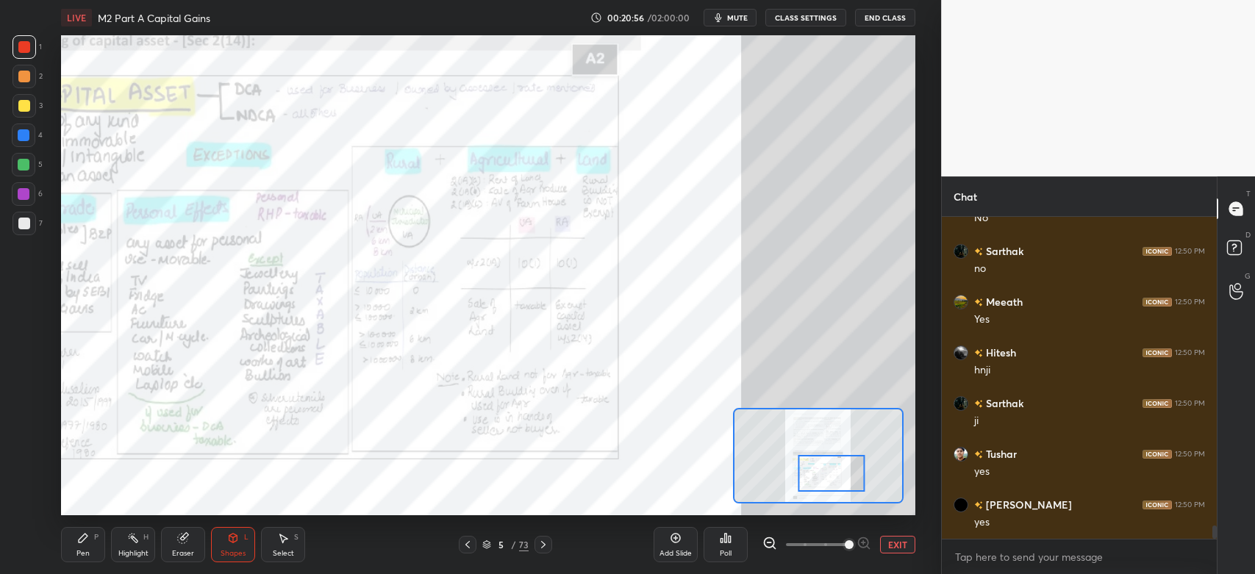
click at [146, 543] on div "Highlight H" at bounding box center [133, 544] width 44 height 35
click at [83, 548] on div "Pen P" at bounding box center [83, 544] width 44 height 35
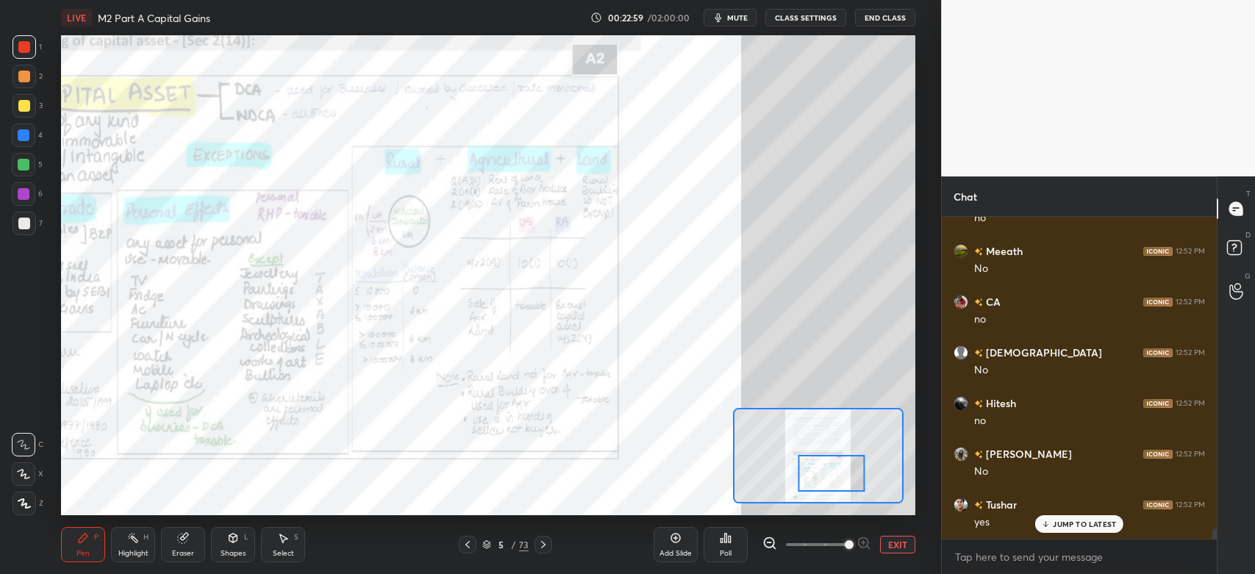
scroll to position [10052, 0]
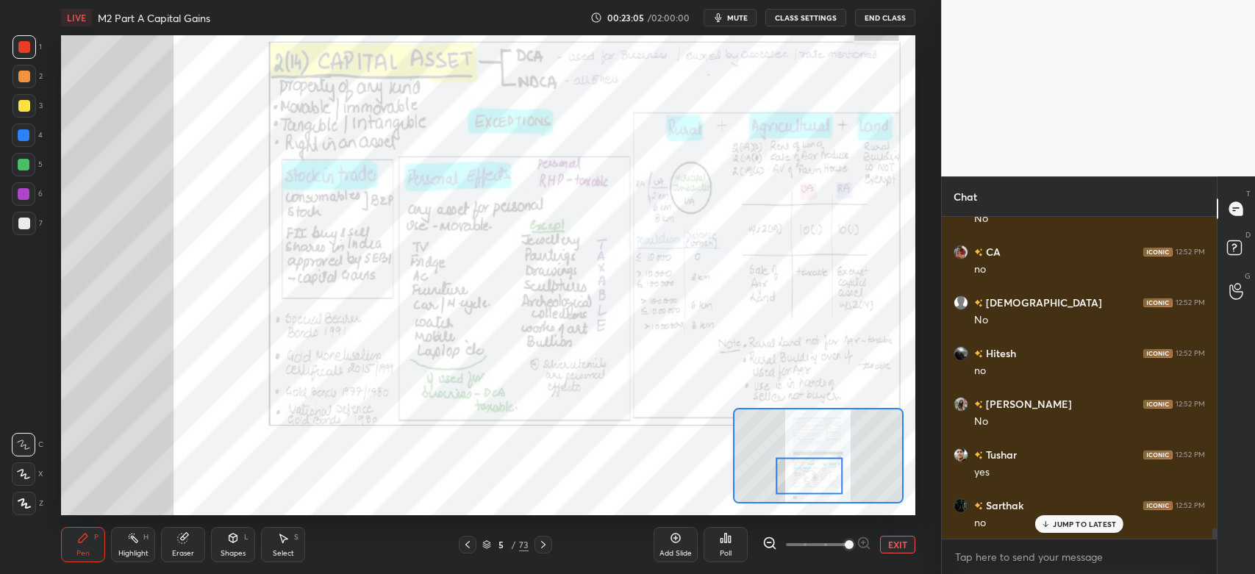
click at [31, 51] on div at bounding box center [25, 47] width 24 height 24
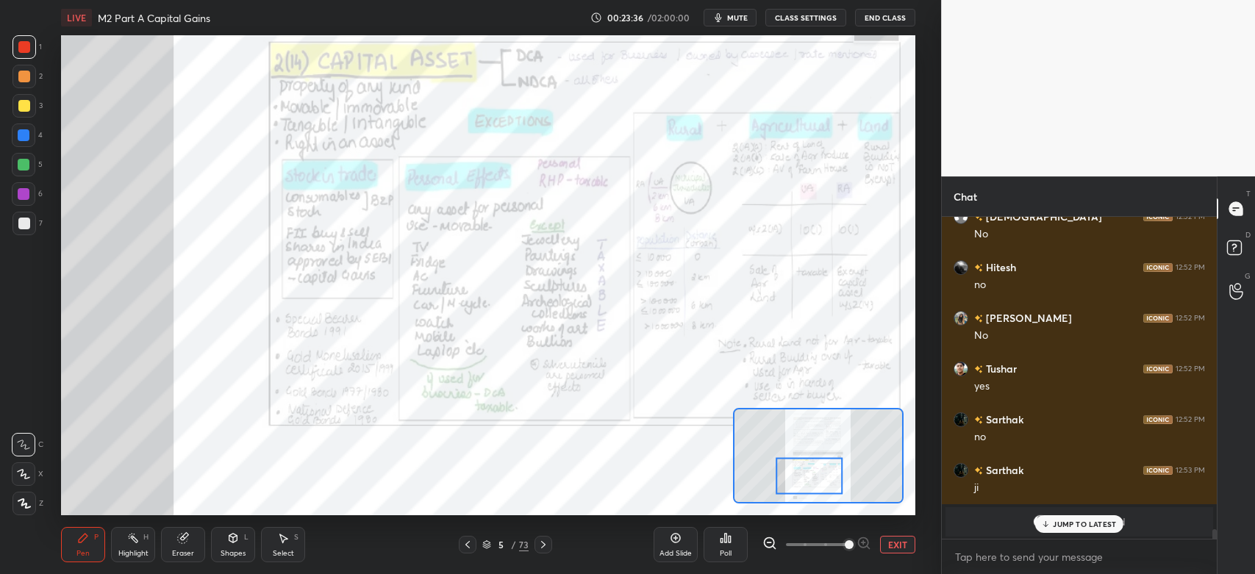
click at [545, 551] on icon at bounding box center [544, 545] width 12 height 12
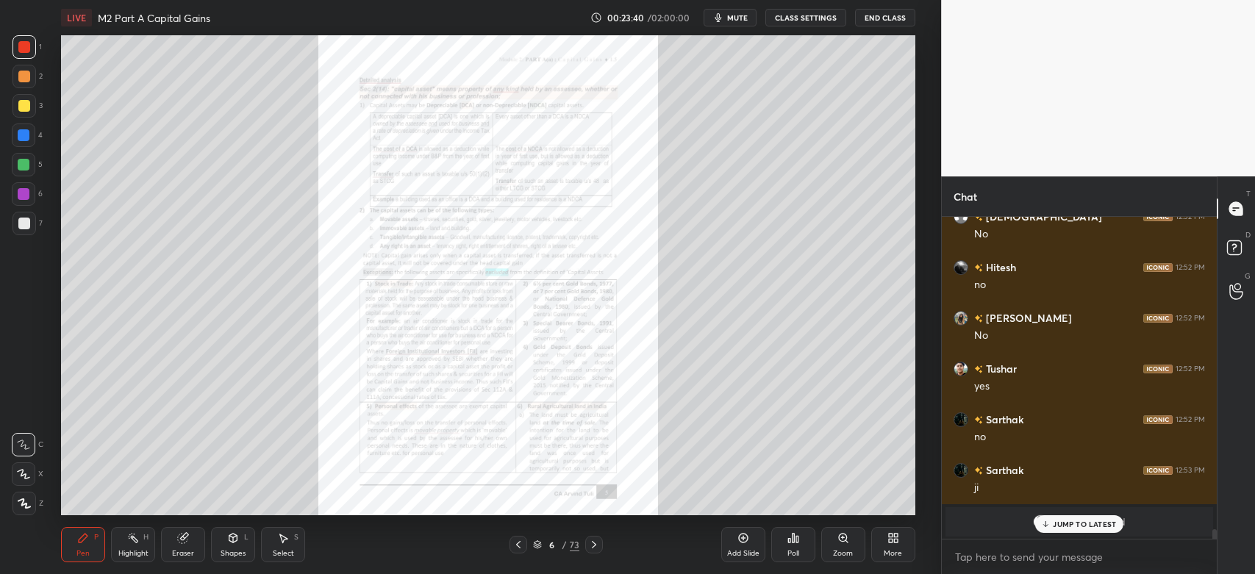
click at [599, 546] on icon at bounding box center [594, 545] width 12 height 12
click at [844, 544] on icon at bounding box center [844, 538] width 12 height 12
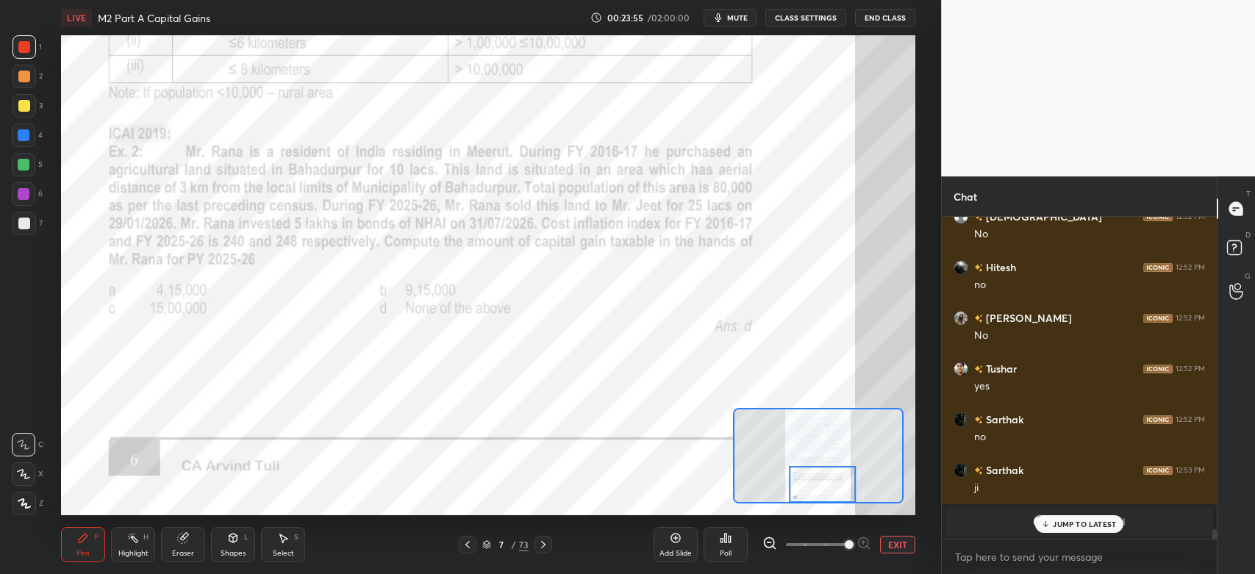
click at [732, 540] on div "Poll" at bounding box center [726, 544] width 44 height 35
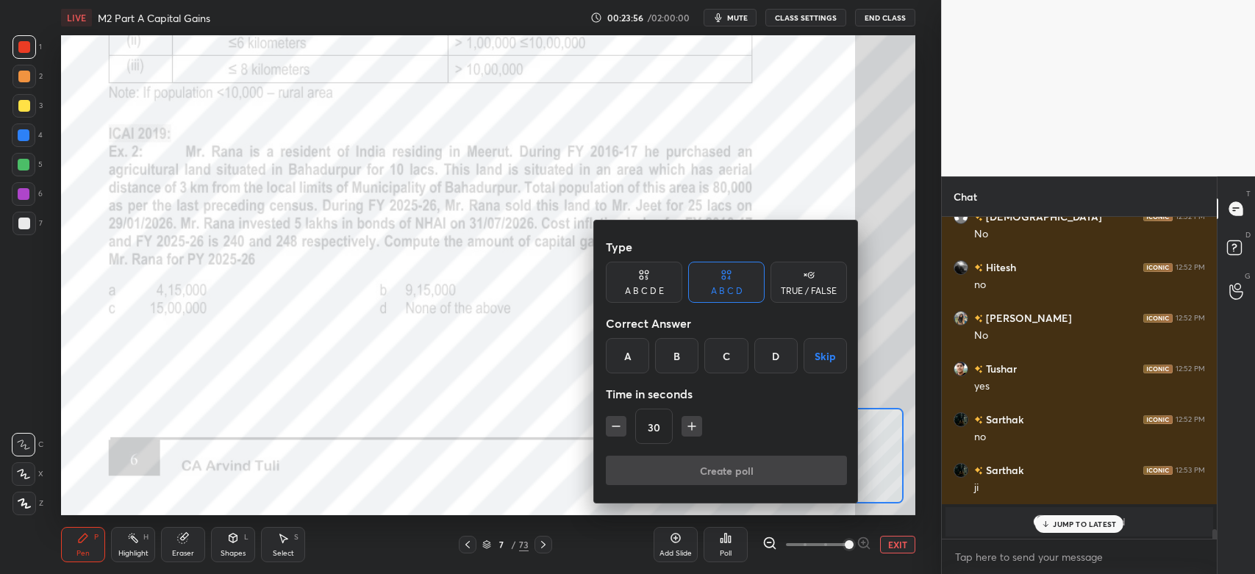
click at [760, 359] on div "D" at bounding box center [776, 355] width 43 height 35
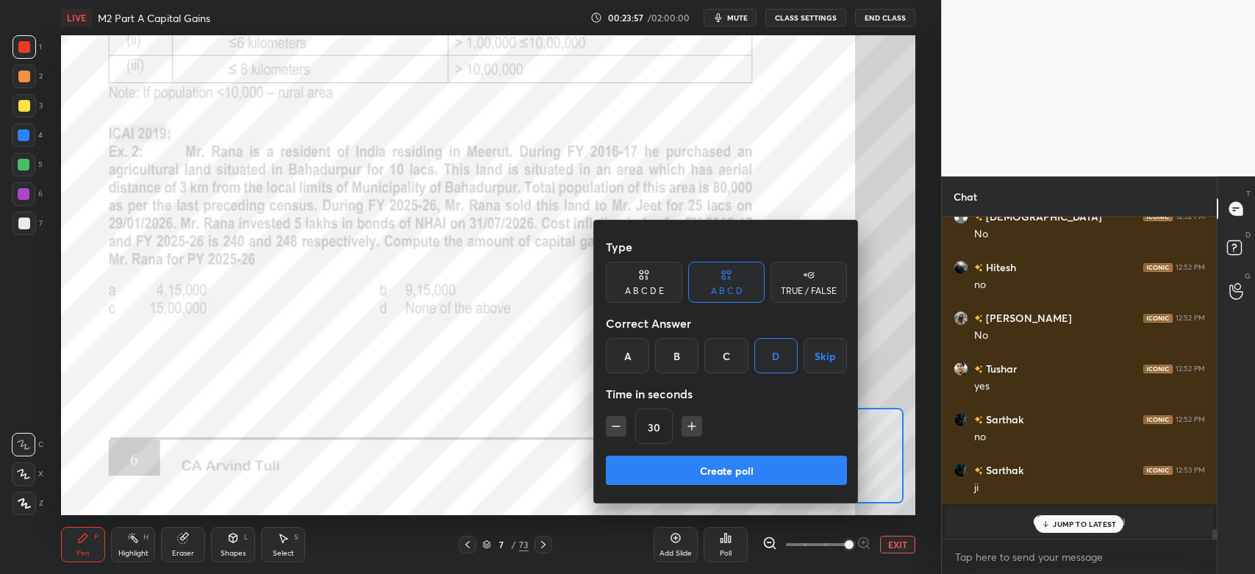
click at [689, 427] on icon "button" at bounding box center [691, 427] width 7 height 0
click at [690, 427] on icon "button" at bounding box center [691, 427] width 7 height 0
click at [692, 425] on icon "button" at bounding box center [692, 426] width 15 height 15
type input "90"
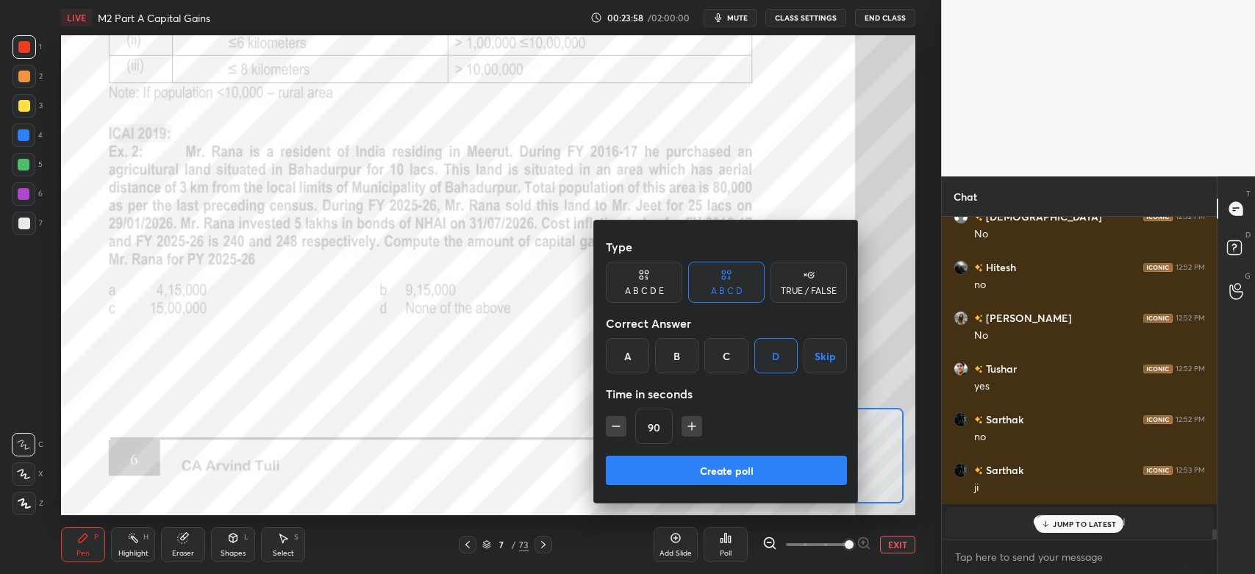
click at [681, 472] on button "Create poll" at bounding box center [726, 470] width 241 height 29
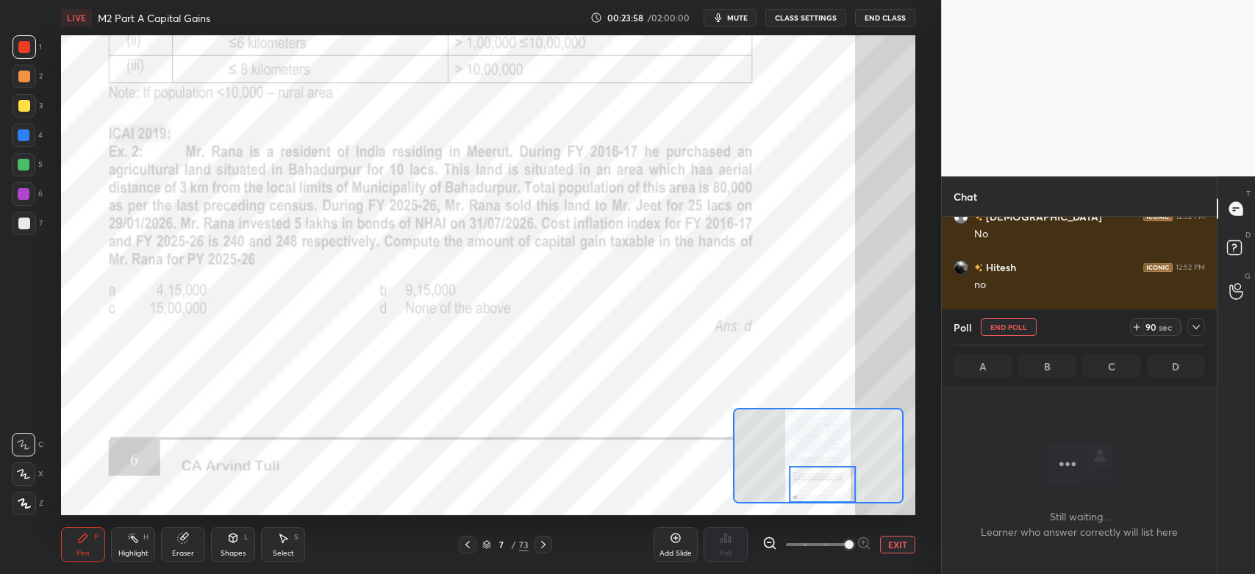
scroll to position [4, 4]
click at [184, 546] on div "Eraser" at bounding box center [183, 544] width 44 height 35
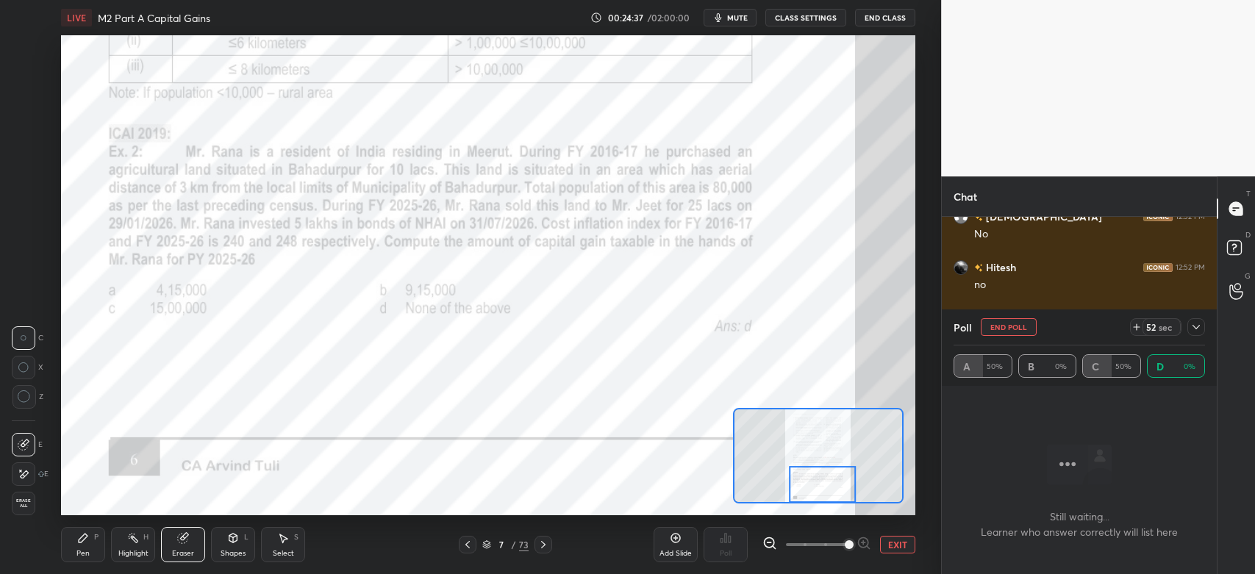
click at [91, 545] on div "Pen P" at bounding box center [83, 544] width 44 height 35
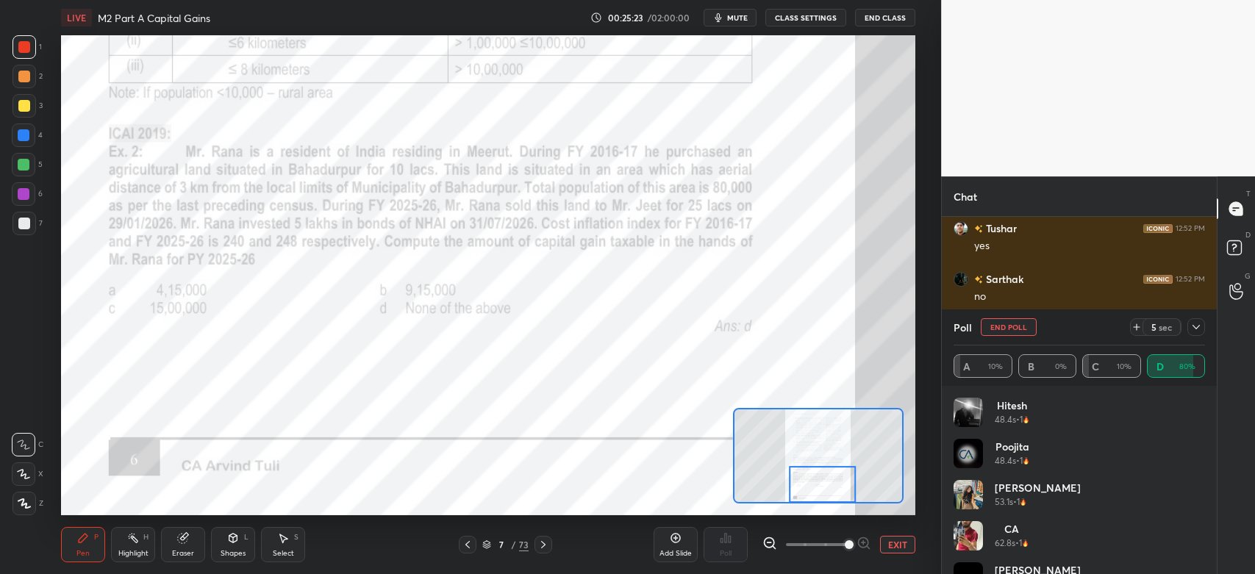
scroll to position [10330, 0]
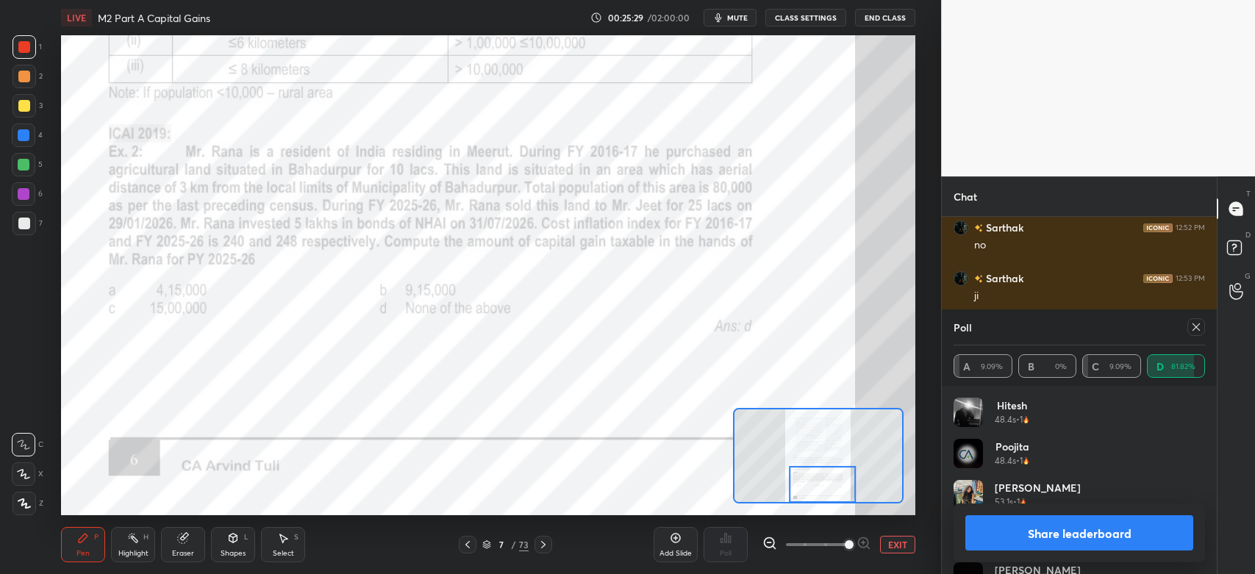
click at [1094, 524] on button "Share leaderboard" at bounding box center [1080, 533] width 228 height 35
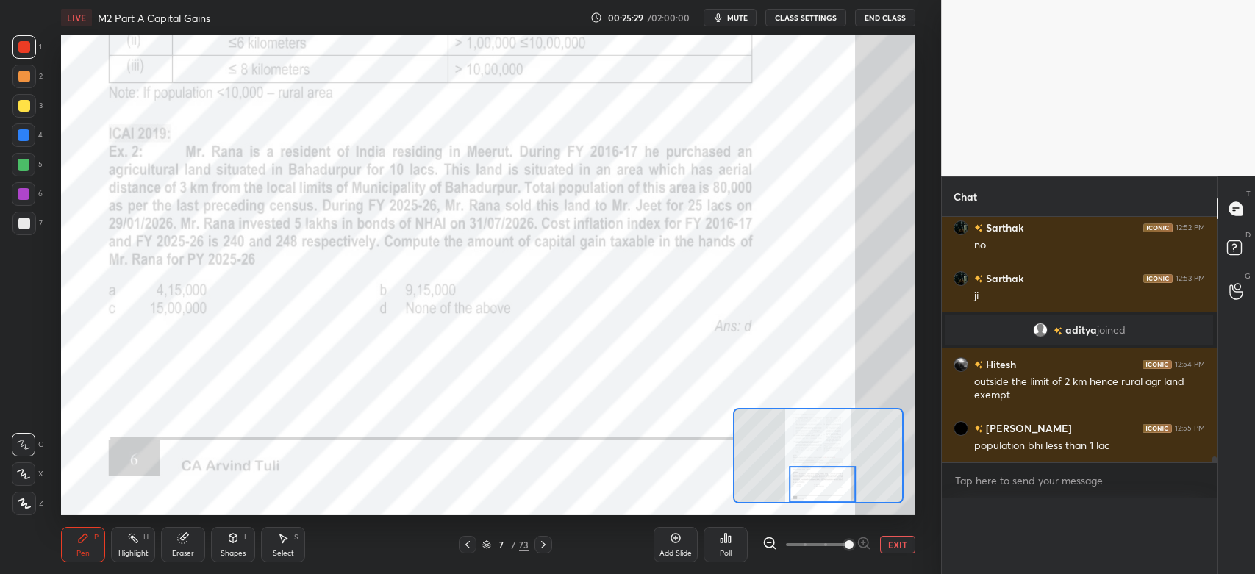
scroll to position [4, 4]
click at [1100, 535] on div "Poll A 9.09% B 0% C 9.09% D 81.82% [PERSON_NAME] 48.4s • 1 [PERSON_NAME] 48.4s …" at bounding box center [1079, 536] width 275 height 76
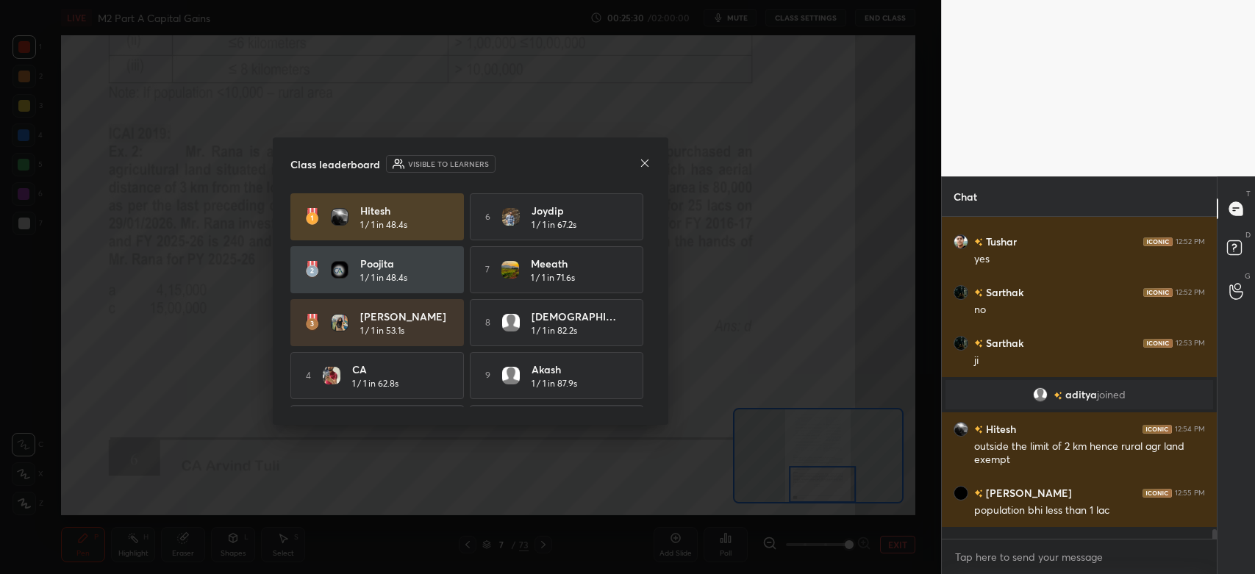
scroll to position [0, 0]
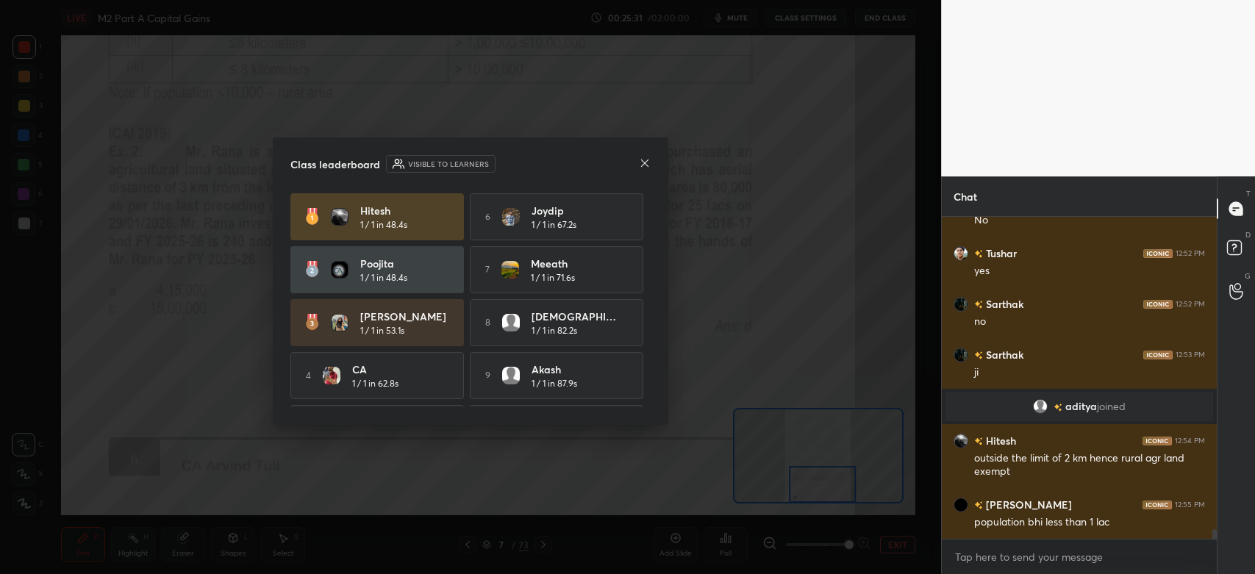
click at [641, 166] on icon at bounding box center [645, 163] width 12 height 12
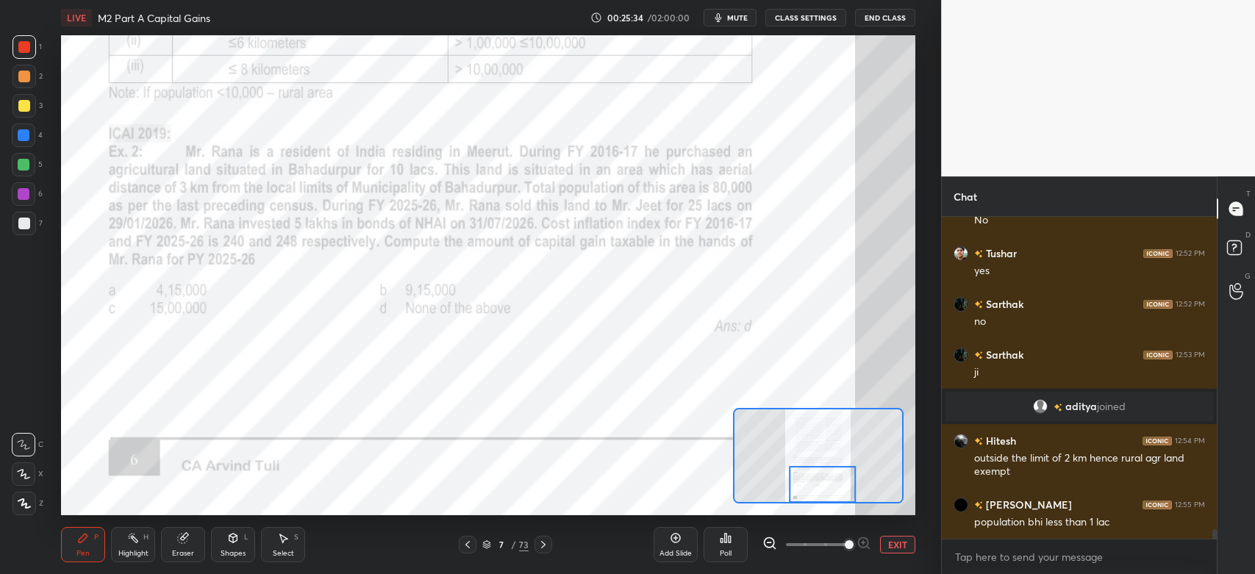
click at [33, 52] on div at bounding box center [25, 47] width 24 height 24
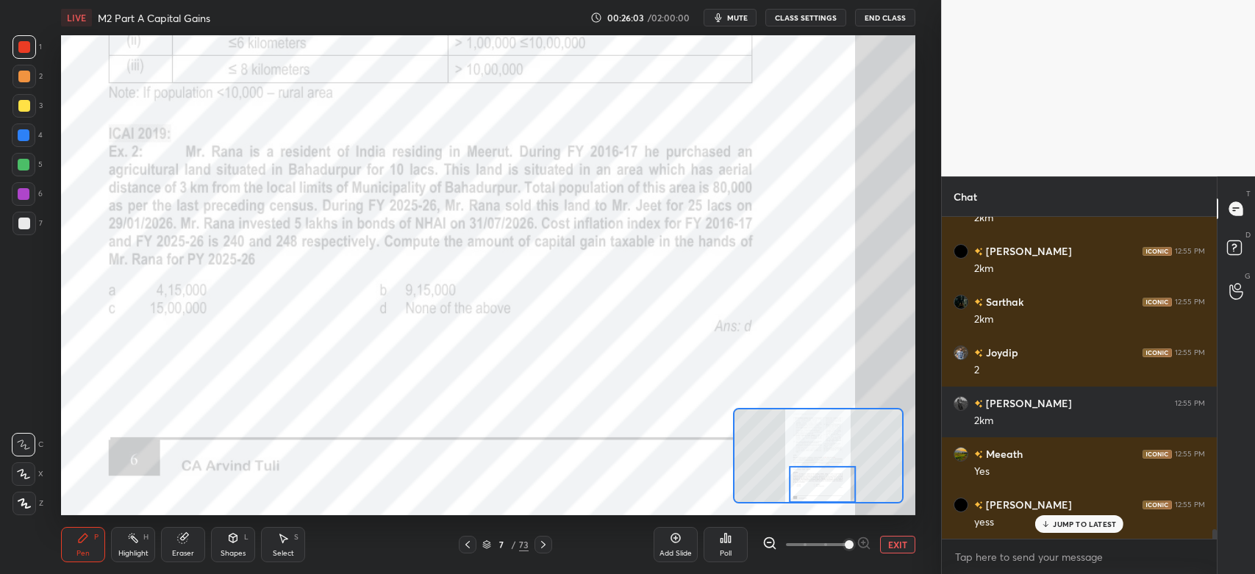
scroll to position [10710, 0]
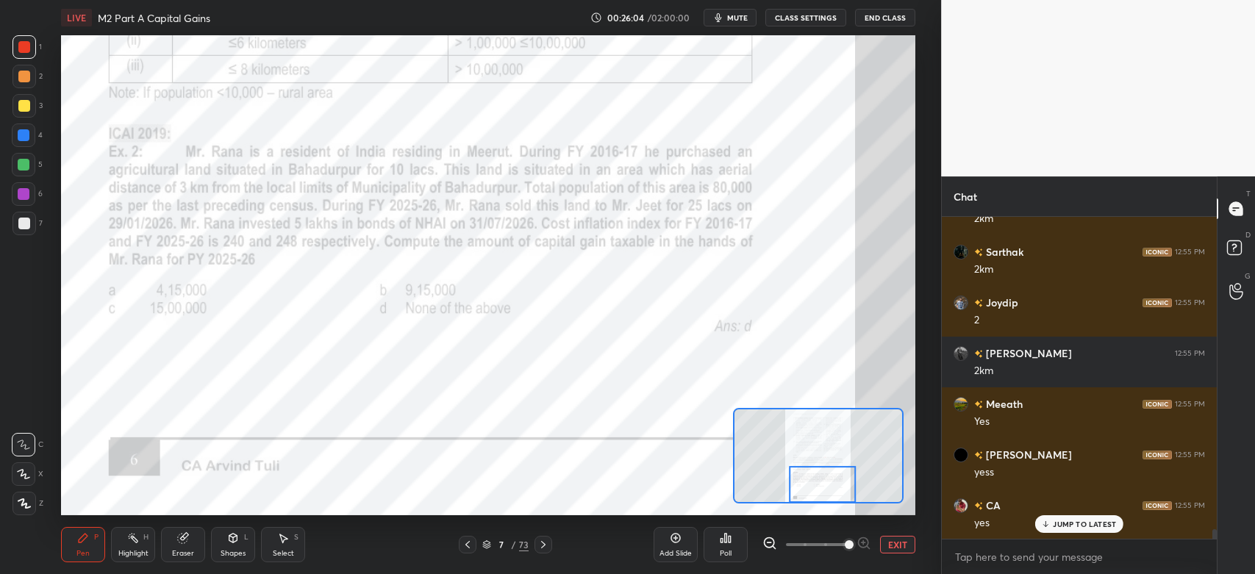
click at [199, 551] on div "Eraser" at bounding box center [183, 544] width 44 height 35
click at [91, 544] on div "Pen P" at bounding box center [83, 544] width 44 height 35
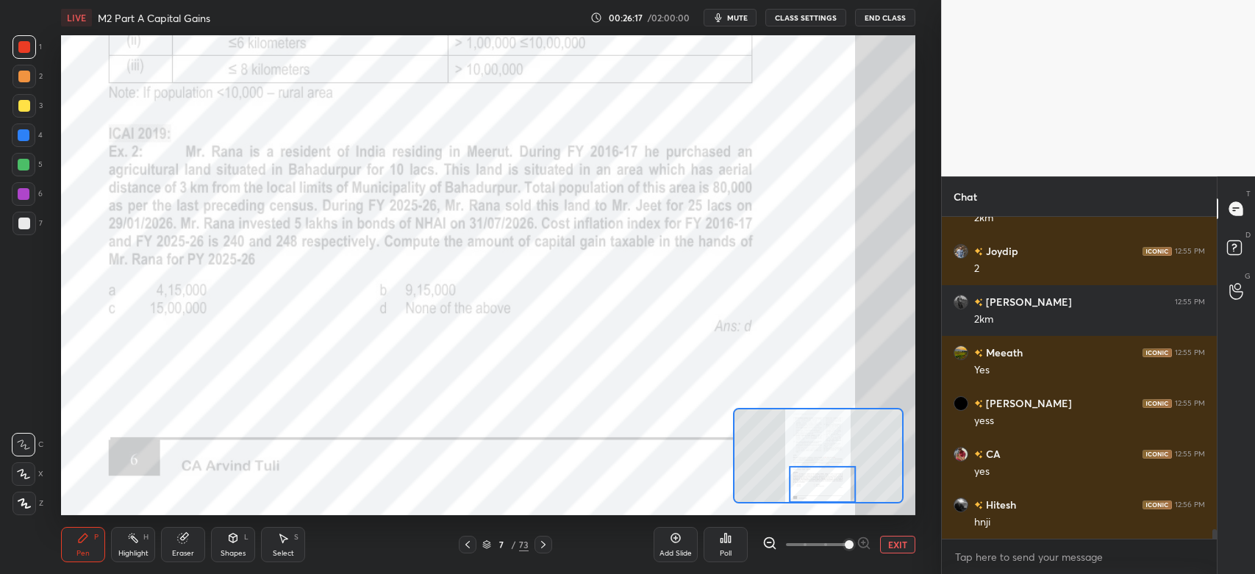
click at [135, 560] on div "Highlight H" at bounding box center [133, 544] width 44 height 35
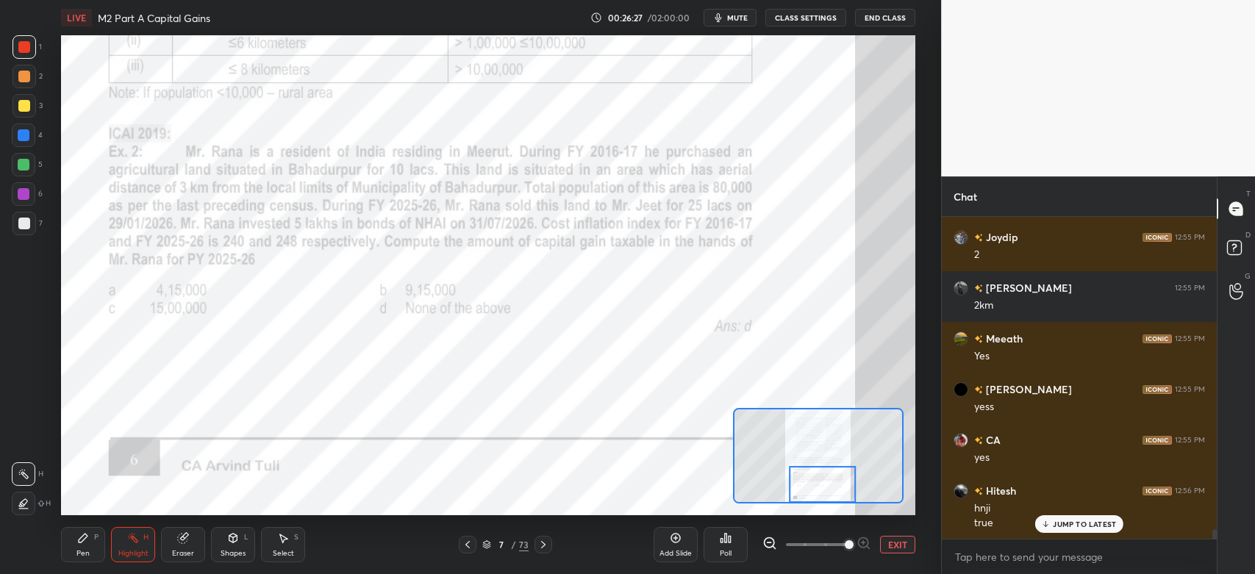
click at [541, 548] on icon at bounding box center [544, 545] width 12 height 12
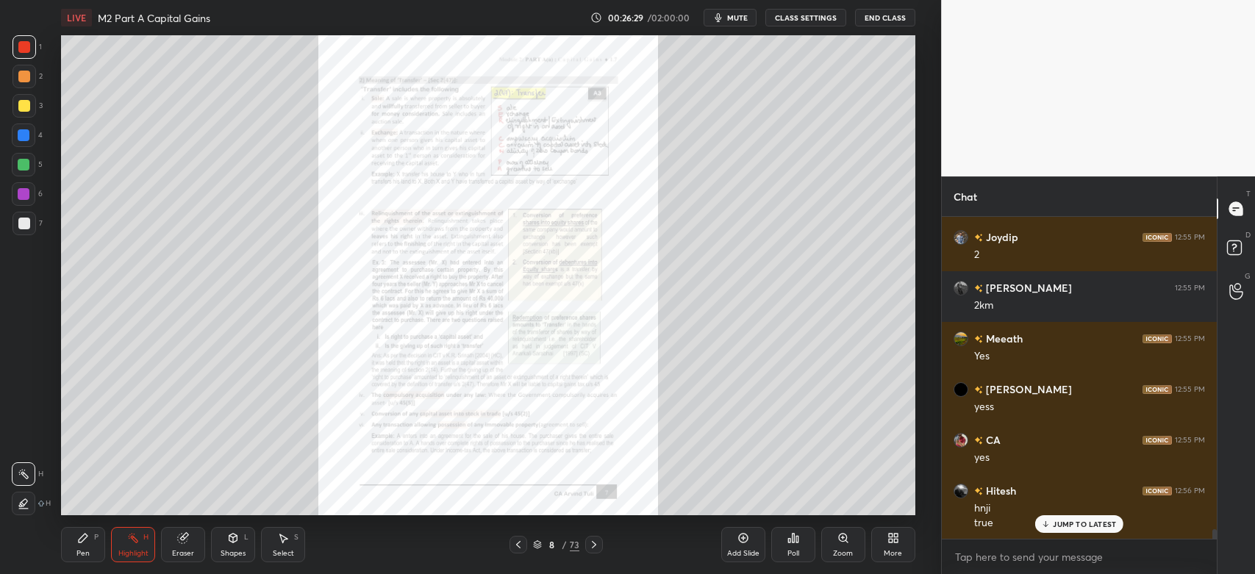
click at [847, 546] on div "Zoom" at bounding box center [844, 544] width 44 height 35
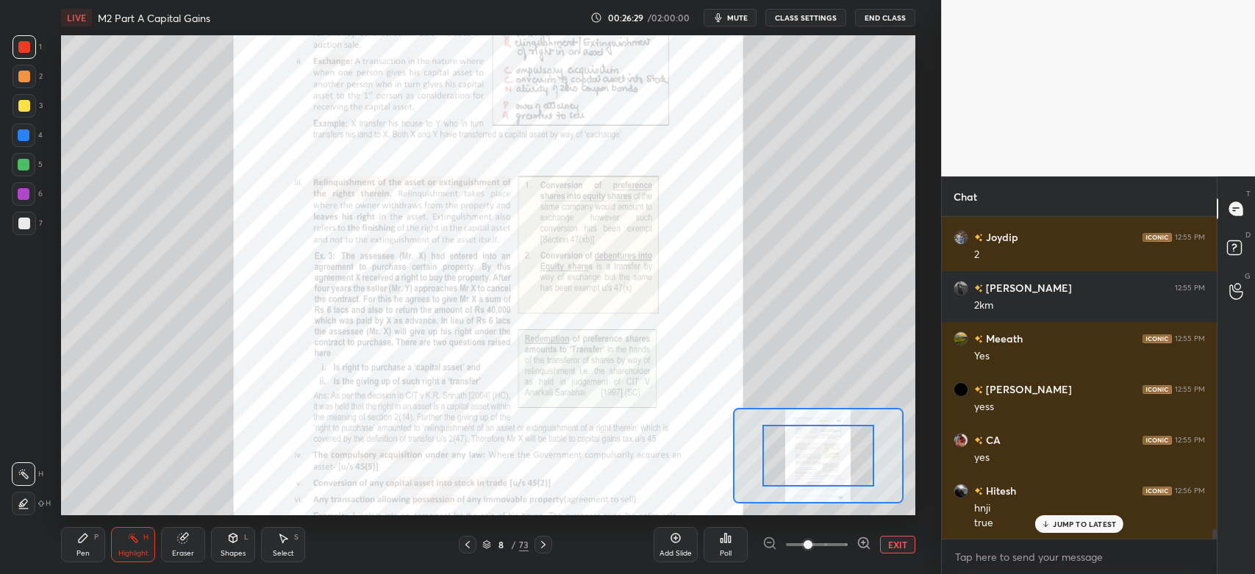
click at [813, 546] on span at bounding box center [808, 545] width 9 height 9
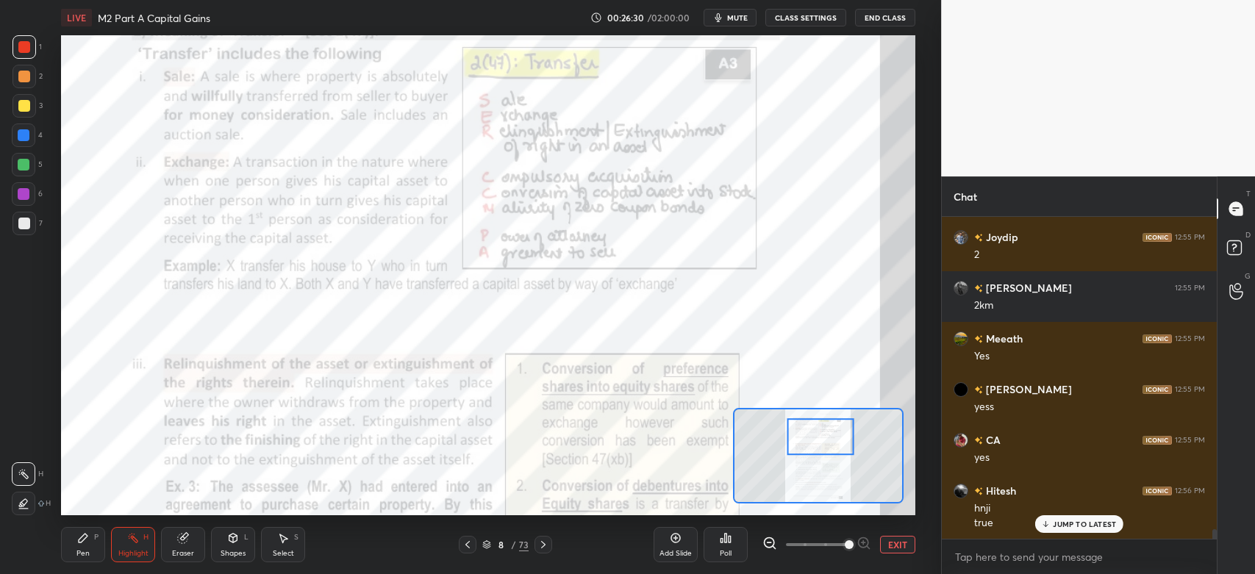
scroll to position [10826, 0]
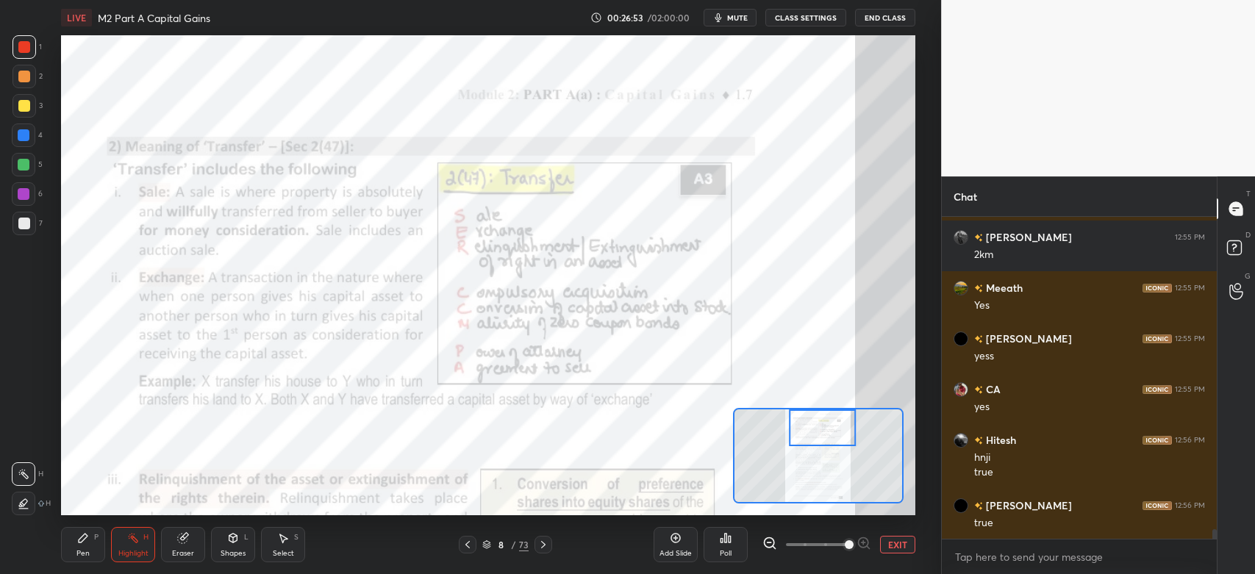
click at [90, 546] on div "Pen P" at bounding box center [83, 544] width 44 height 35
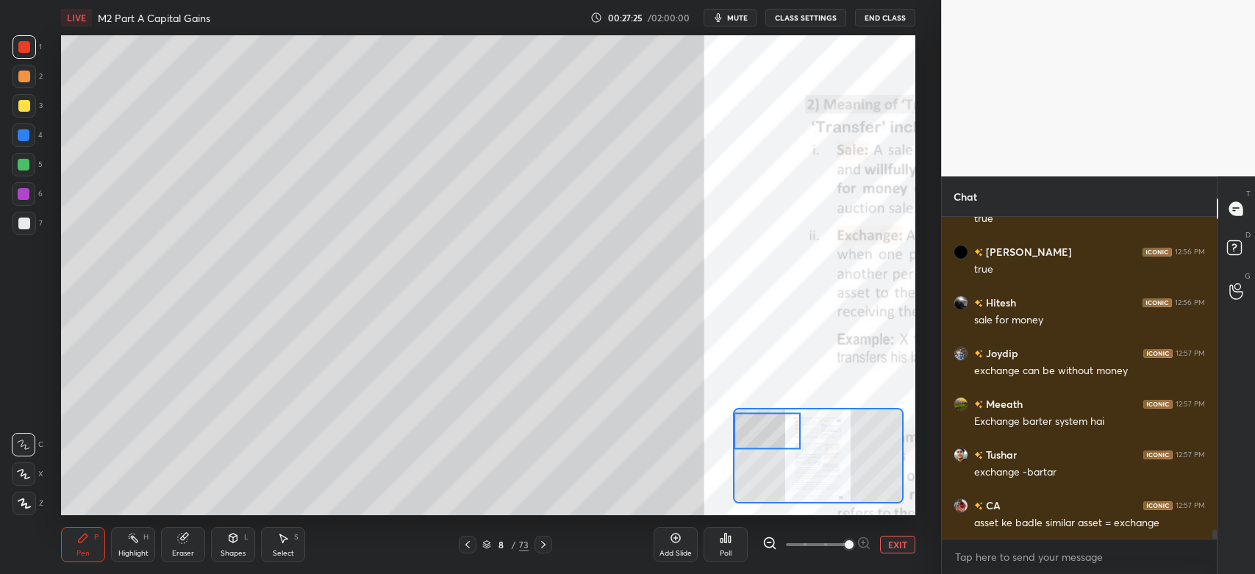
scroll to position [11131, 0]
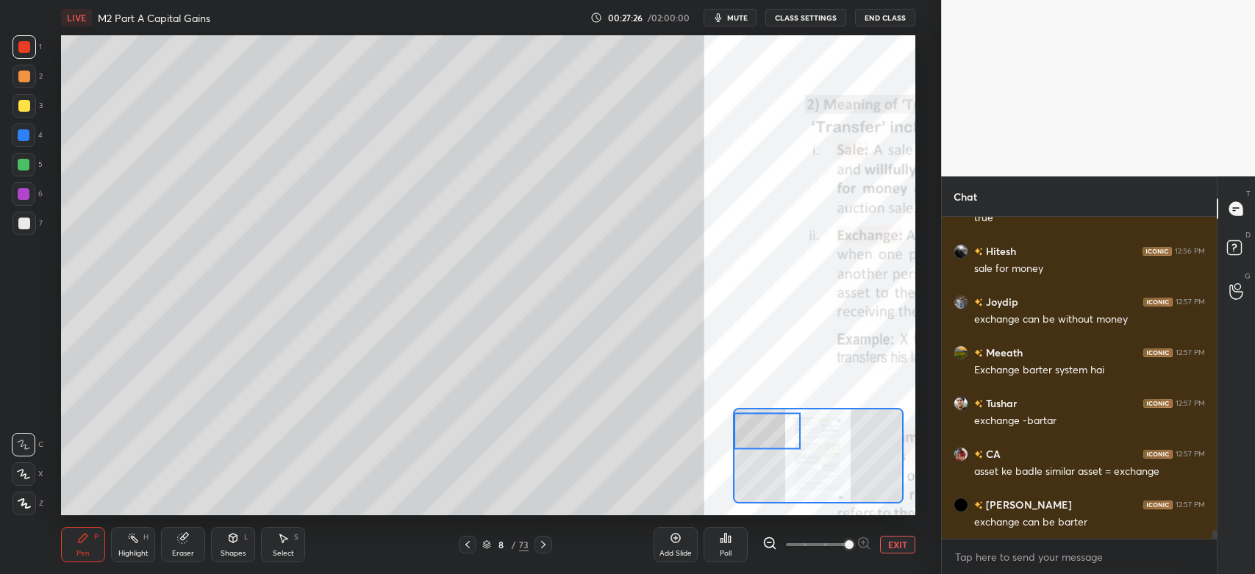
click at [21, 232] on div at bounding box center [25, 224] width 24 height 24
click at [32, 165] on div at bounding box center [24, 165] width 24 height 24
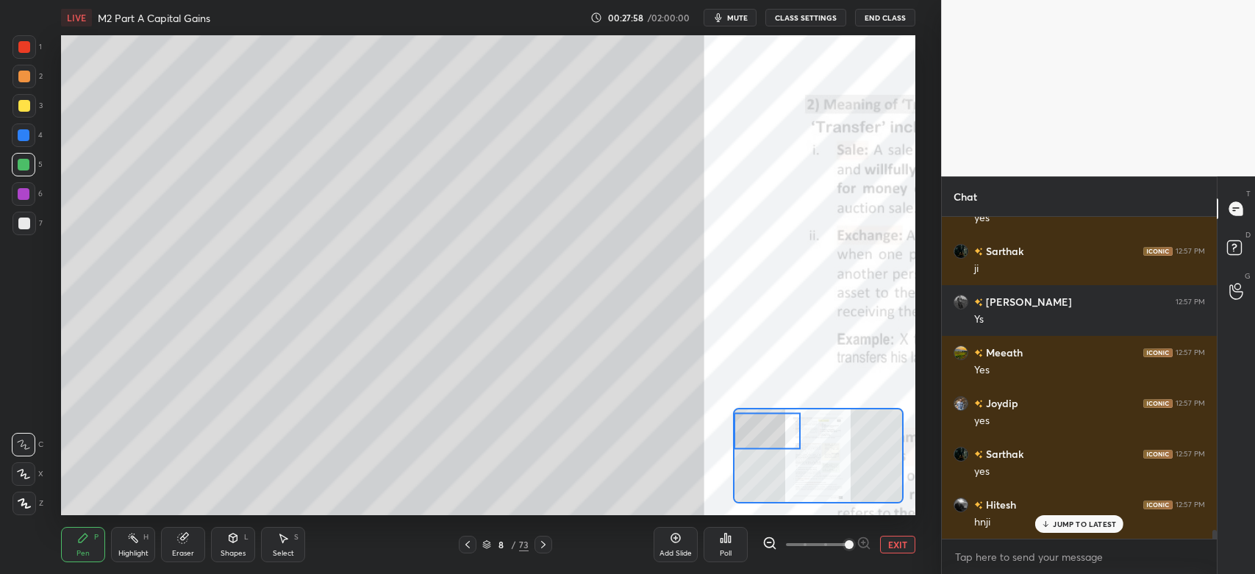
scroll to position [11739, 0]
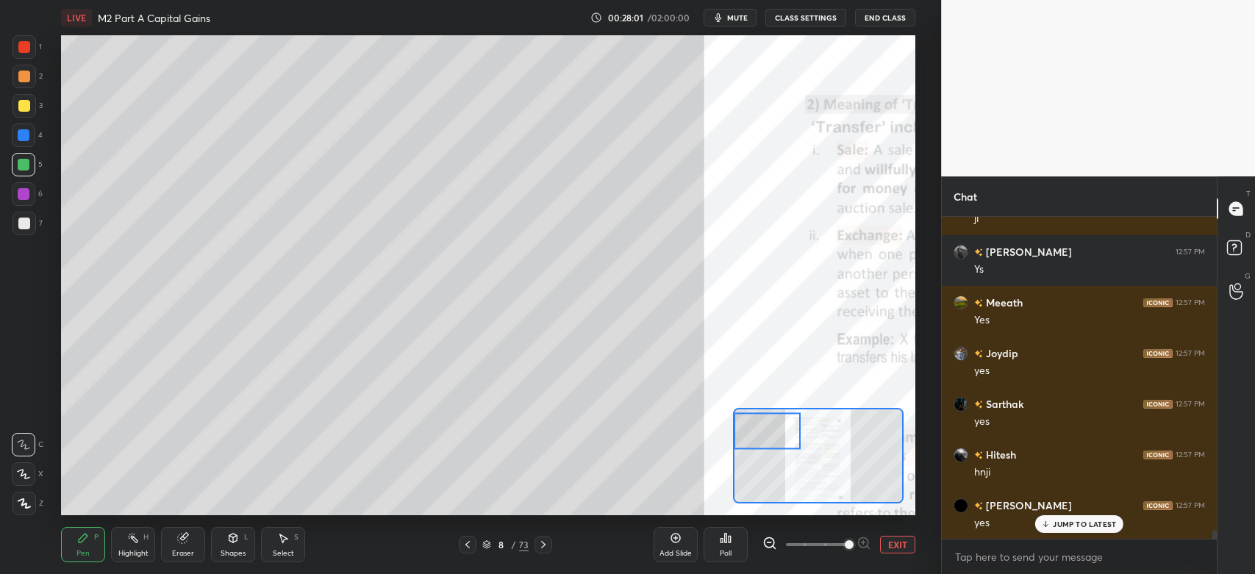
click at [22, 113] on div at bounding box center [25, 106] width 24 height 24
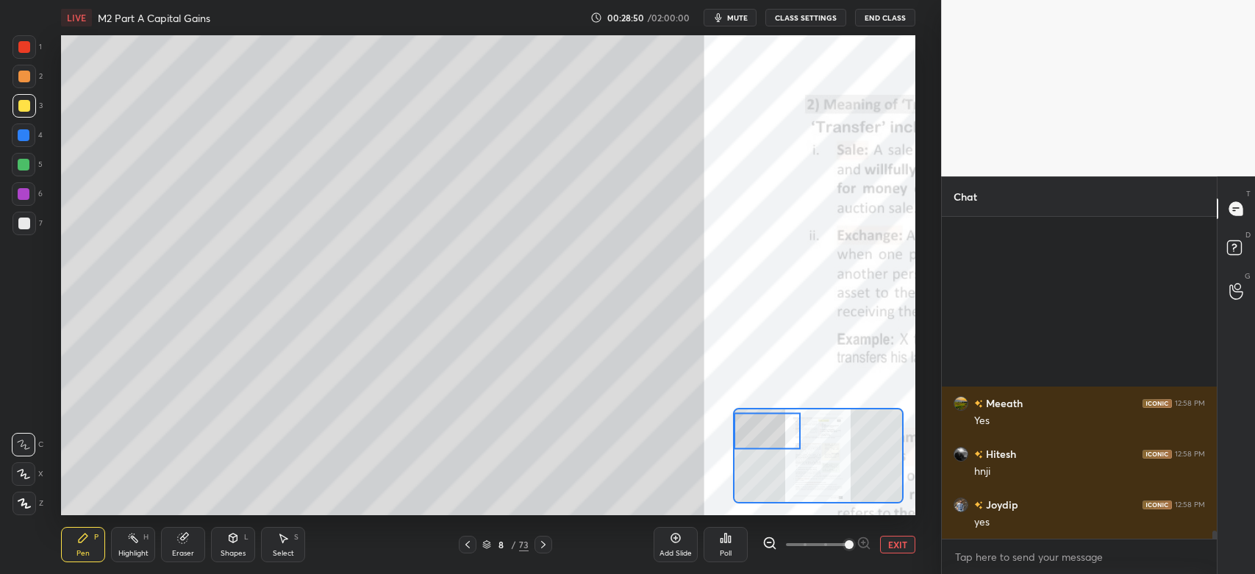
scroll to position [13262, 0]
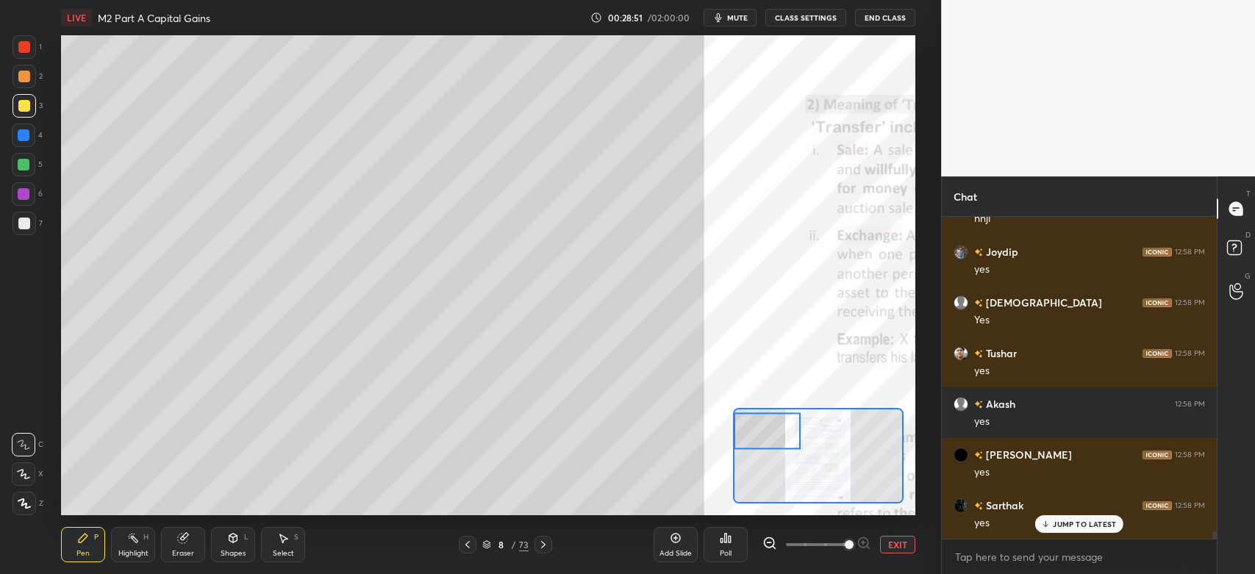
click at [34, 233] on div at bounding box center [25, 224] width 24 height 24
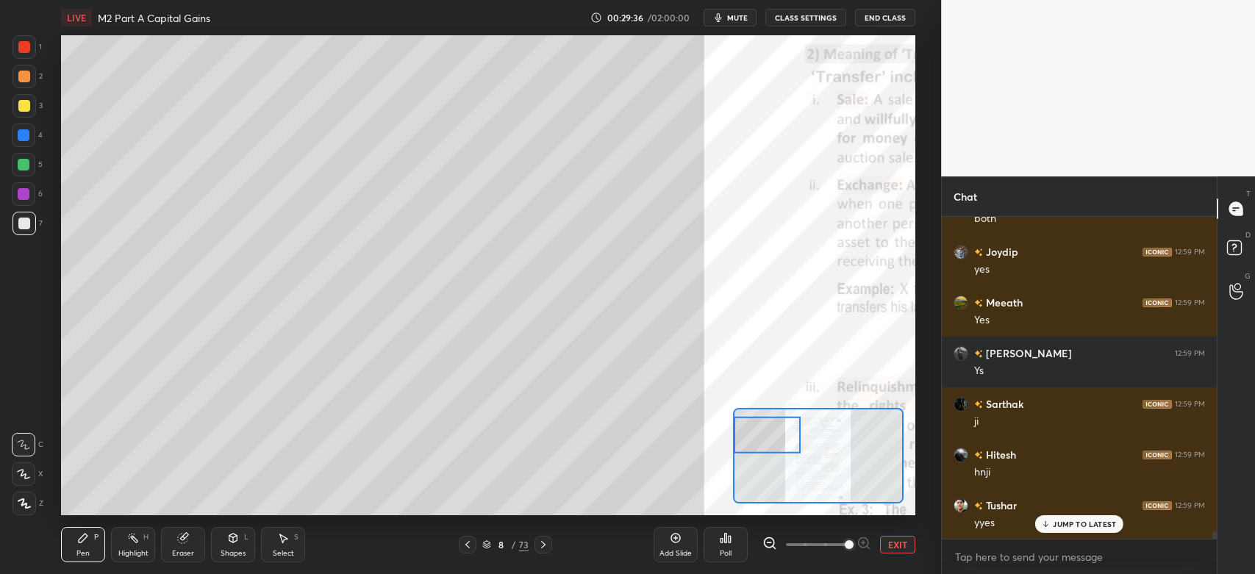
scroll to position [13973, 0]
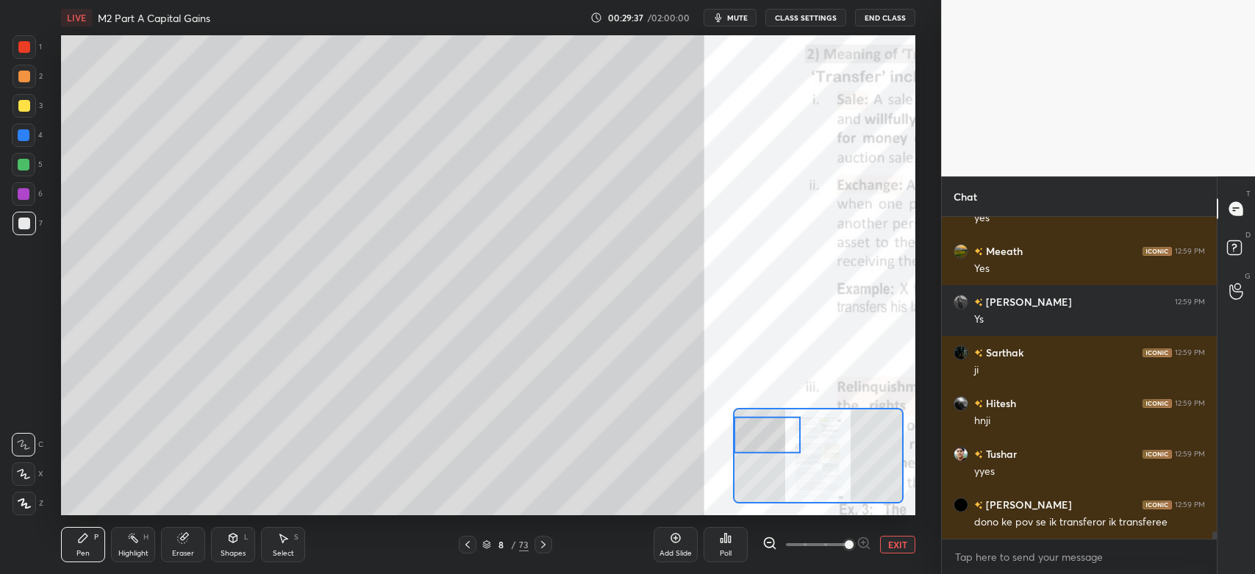
click at [186, 552] on div "Eraser" at bounding box center [183, 553] width 22 height 7
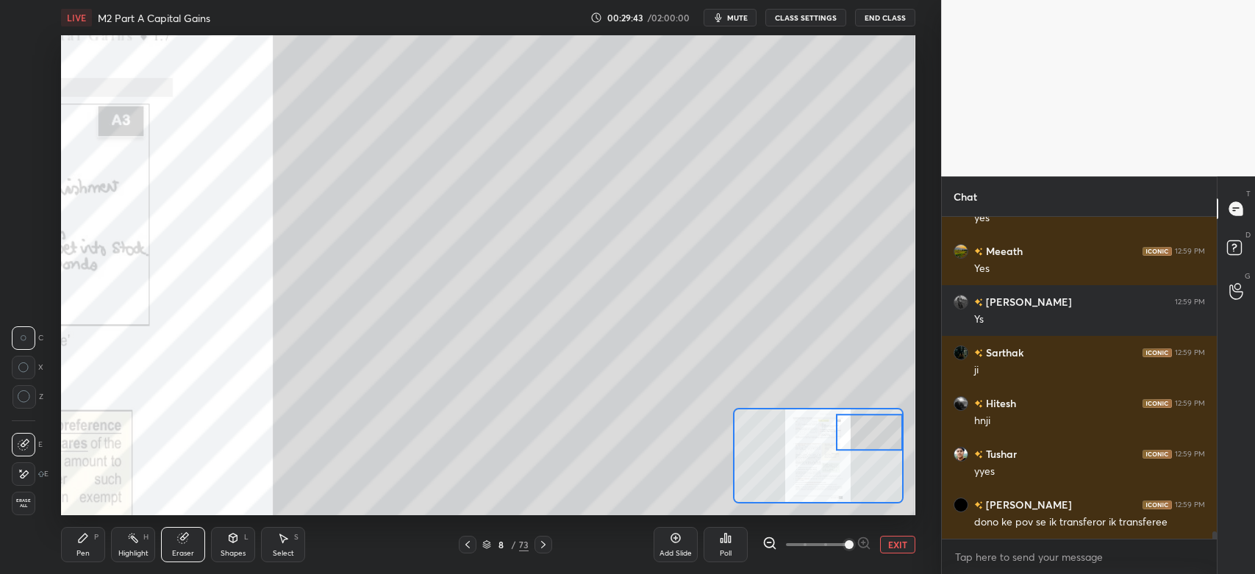
click at [104, 530] on div "Pen P" at bounding box center [83, 544] width 44 height 35
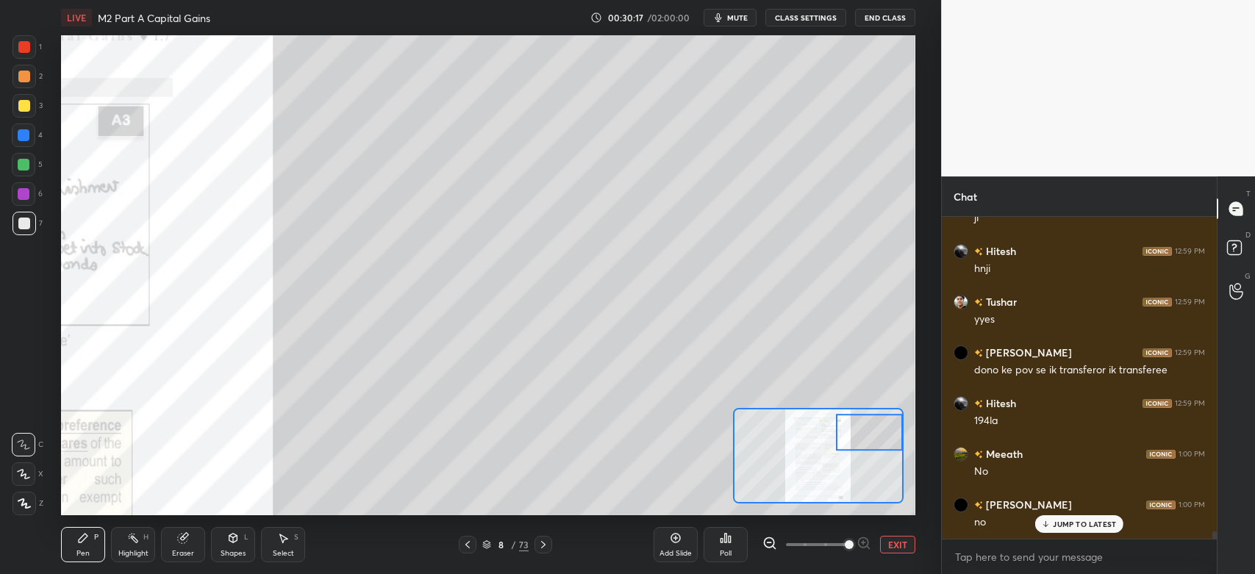
scroll to position [14175, 0]
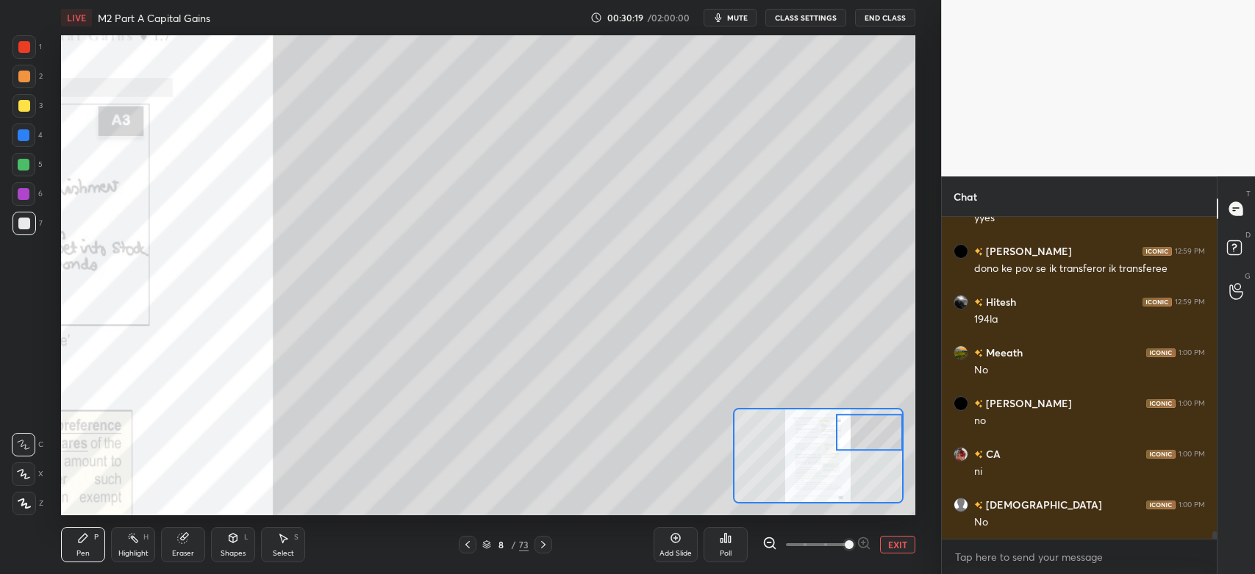
click at [29, 112] on div at bounding box center [25, 106] width 24 height 24
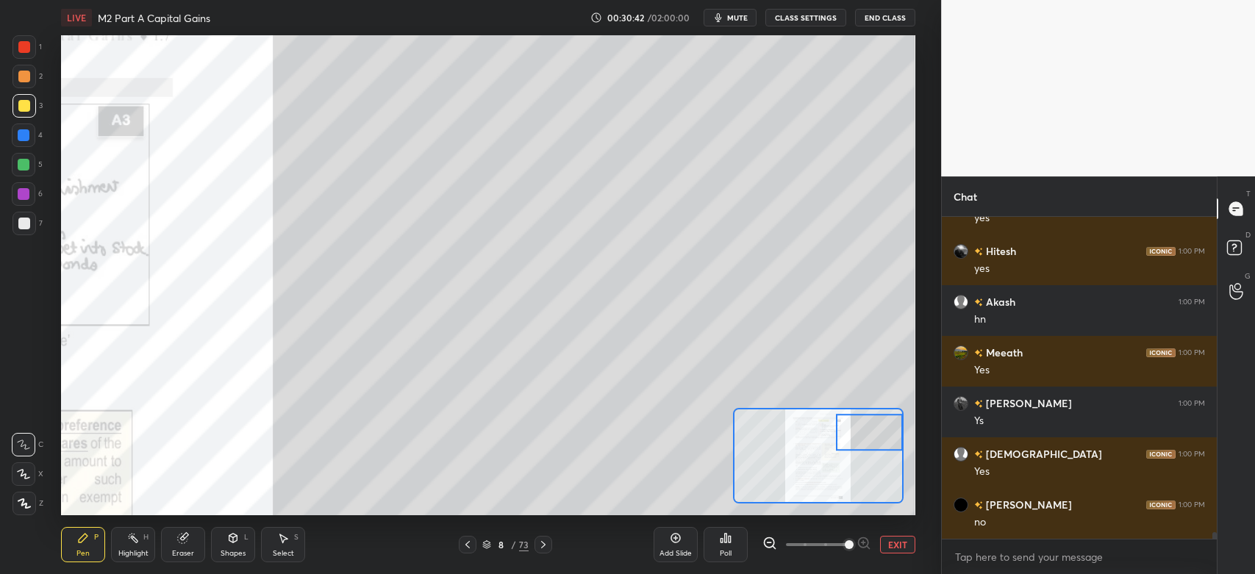
scroll to position [14901, 0]
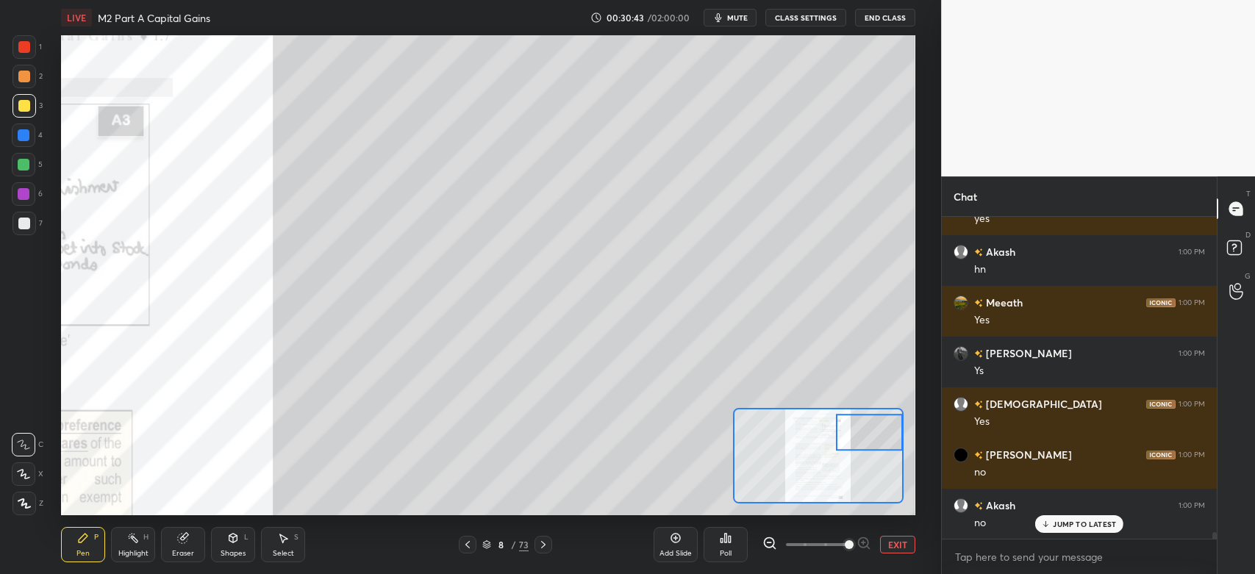
click at [23, 173] on div at bounding box center [24, 165] width 24 height 24
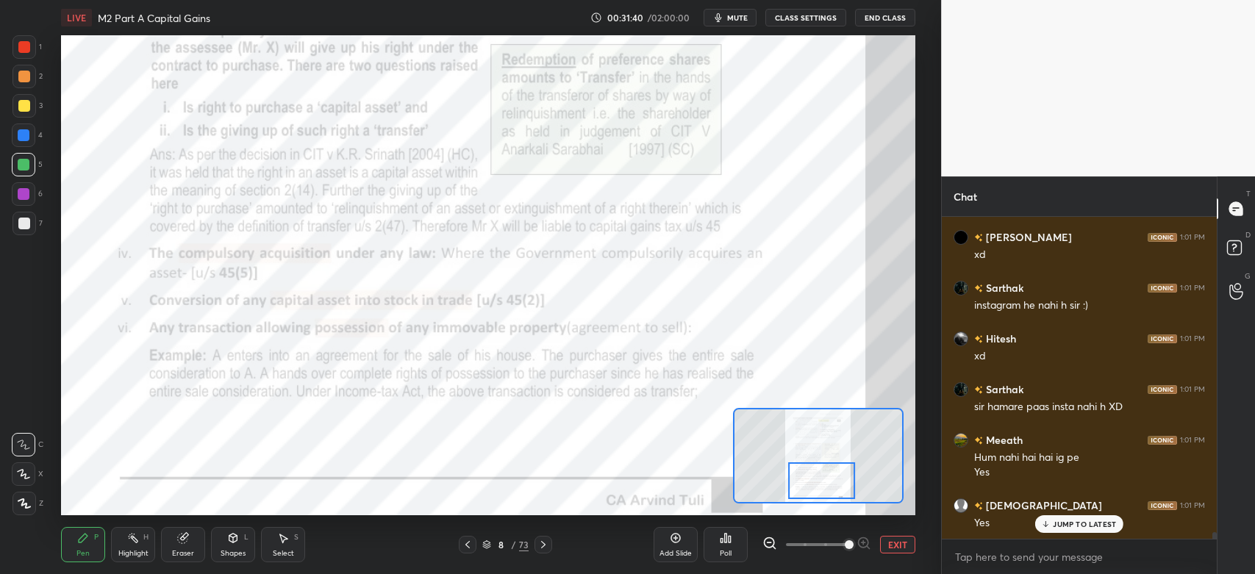
scroll to position [15981, 0]
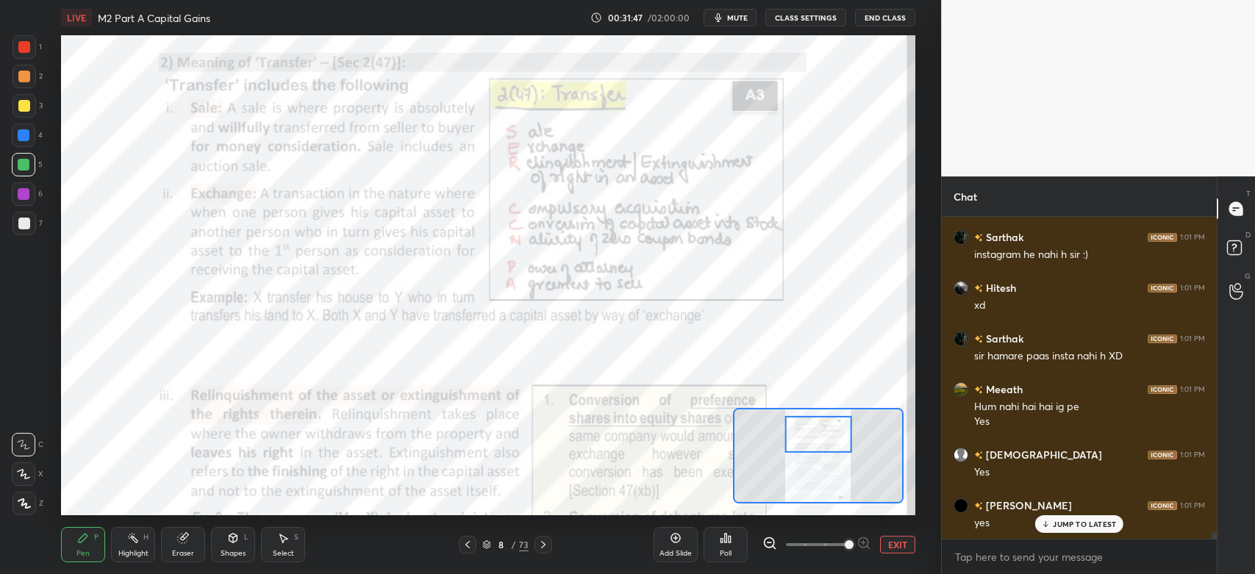
click at [132, 546] on div "Highlight H" at bounding box center [133, 544] width 44 height 35
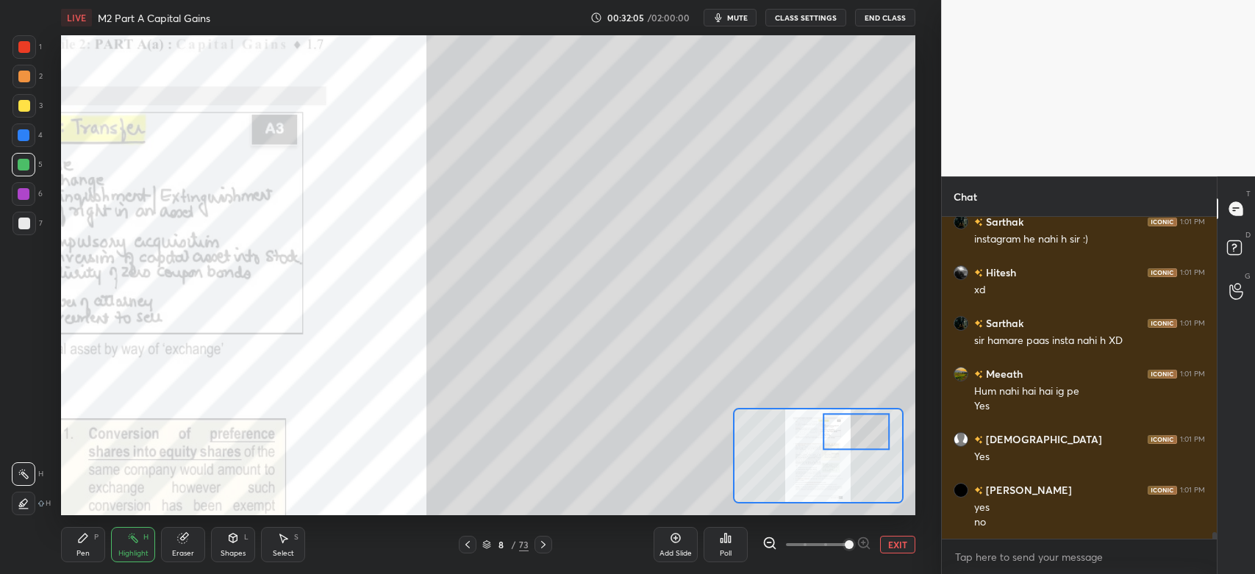
click at [88, 550] on div "Pen" at bounding box center [82, 553] width 13 height 7
click at [31, 79] on div at bounding box center [25, 77] width 24 height 24
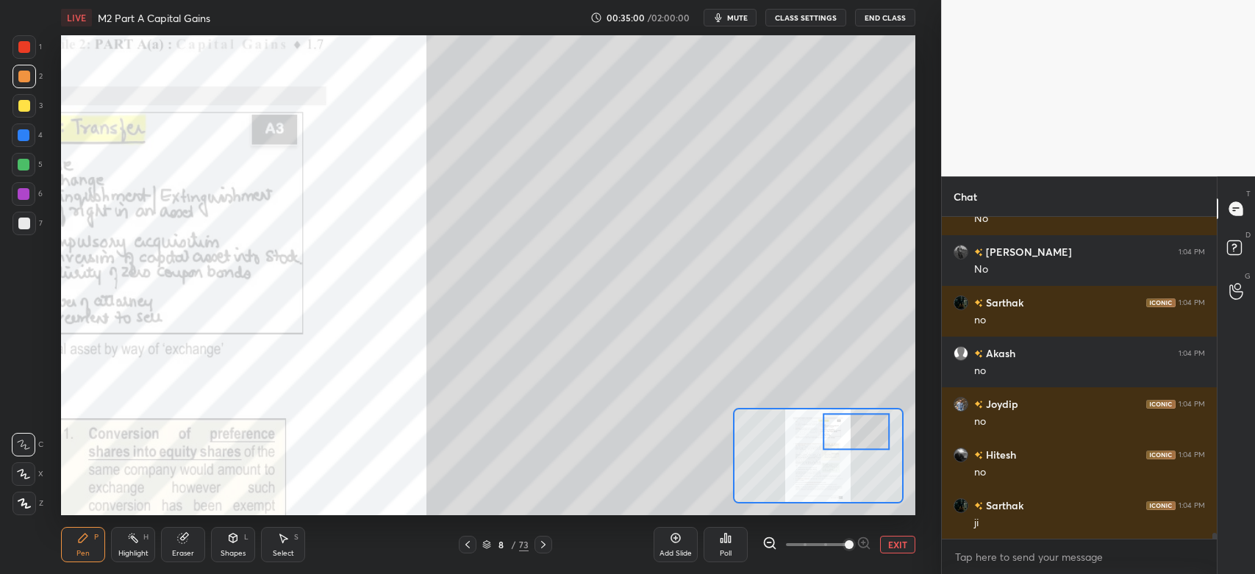
scroll to position [18056, 0]
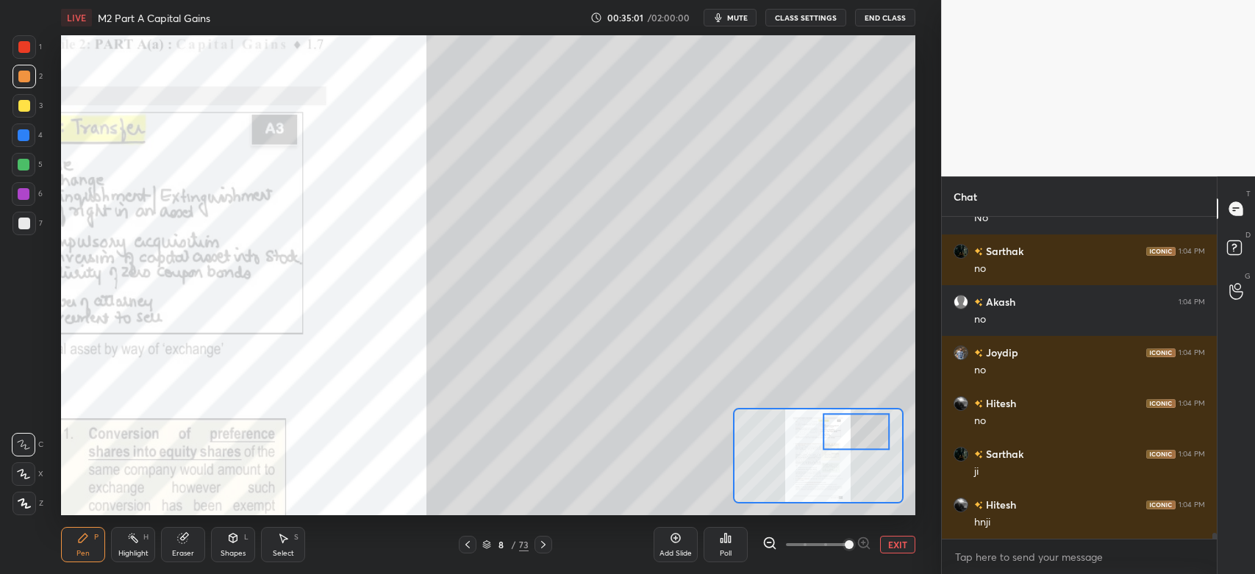
click at [185, 550] on div "Eraser" at bounding box center [183, 553] width 22 height 7
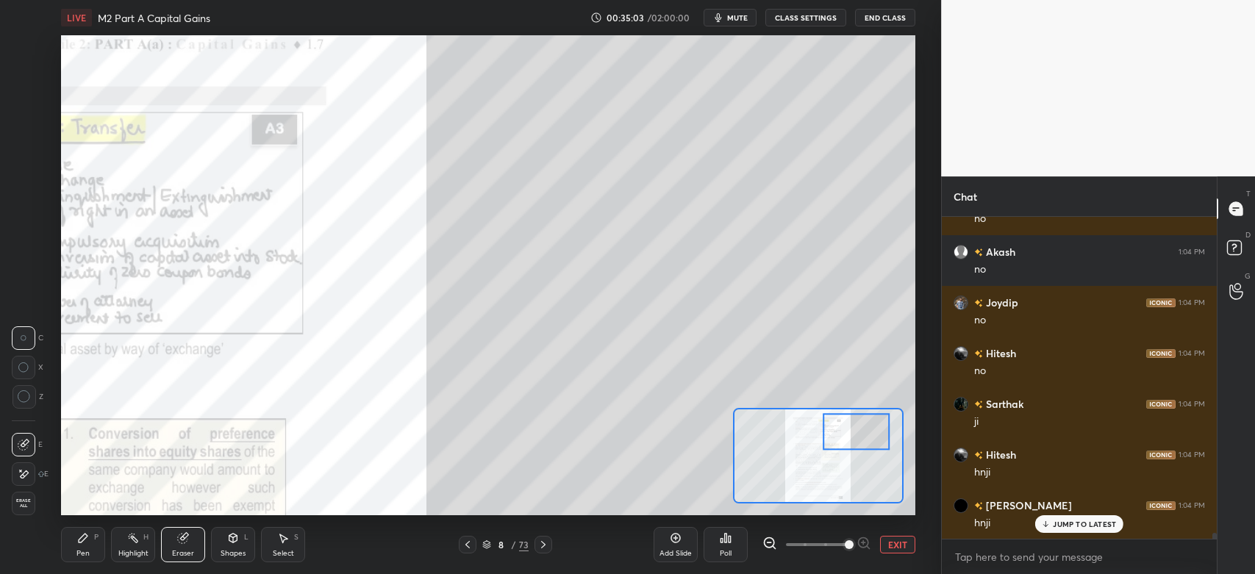
click at [32, 474] on div at bounding box center [24, 475] width 24 height 24
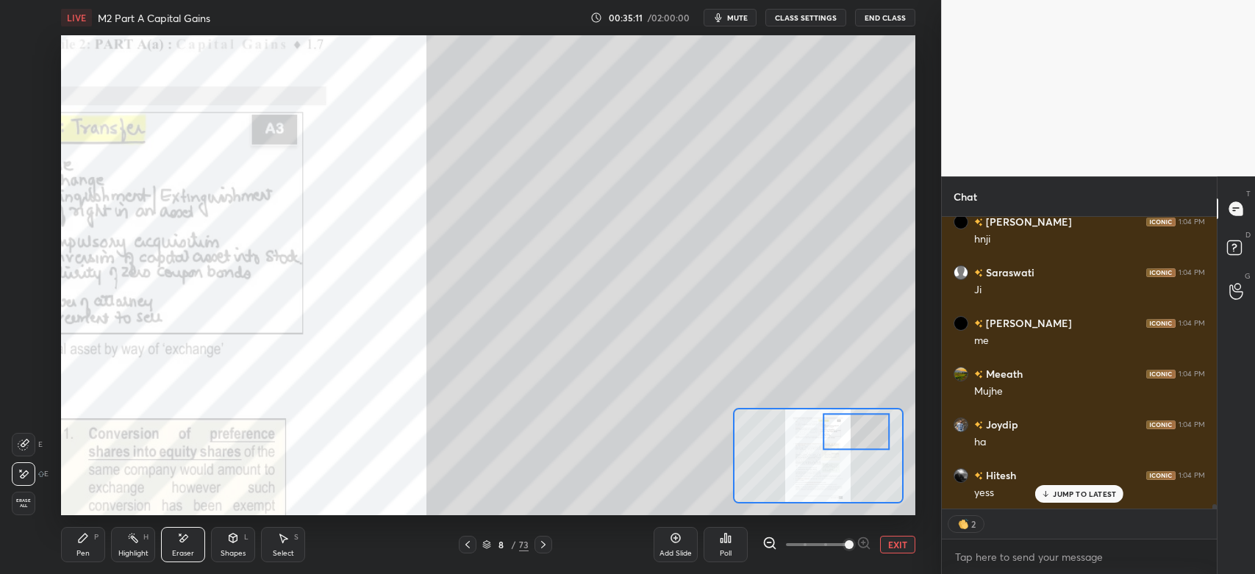
scroll to position [18440, 0]
click at [85, 549] on div "Pen P" at bounding box center [83, 544] width 44 height 35
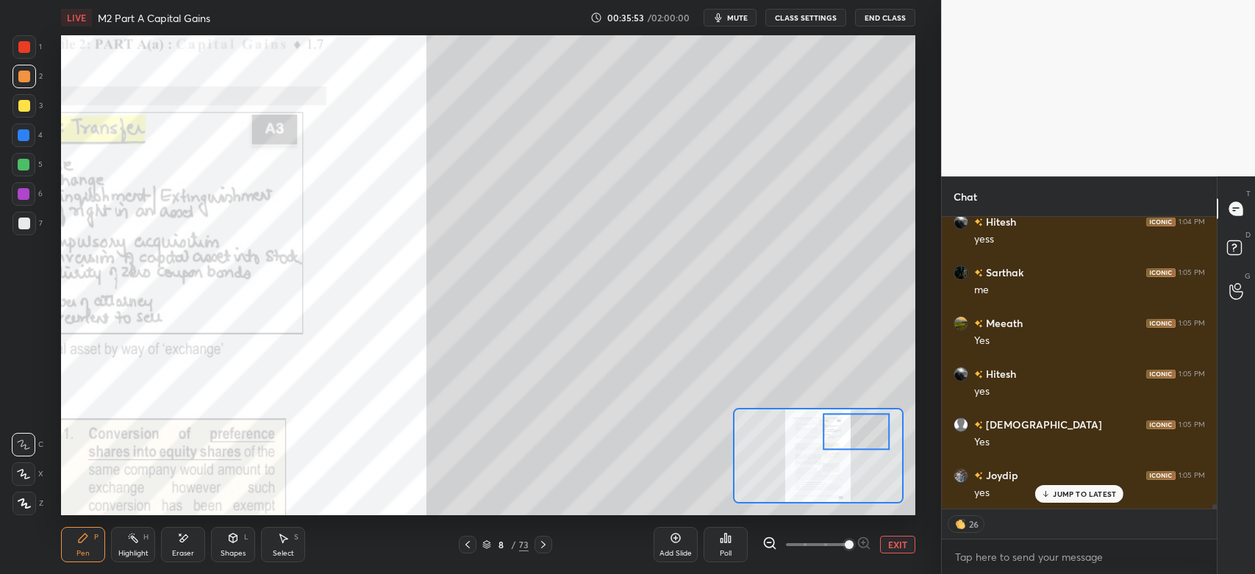
scroll to position [18613, 0]
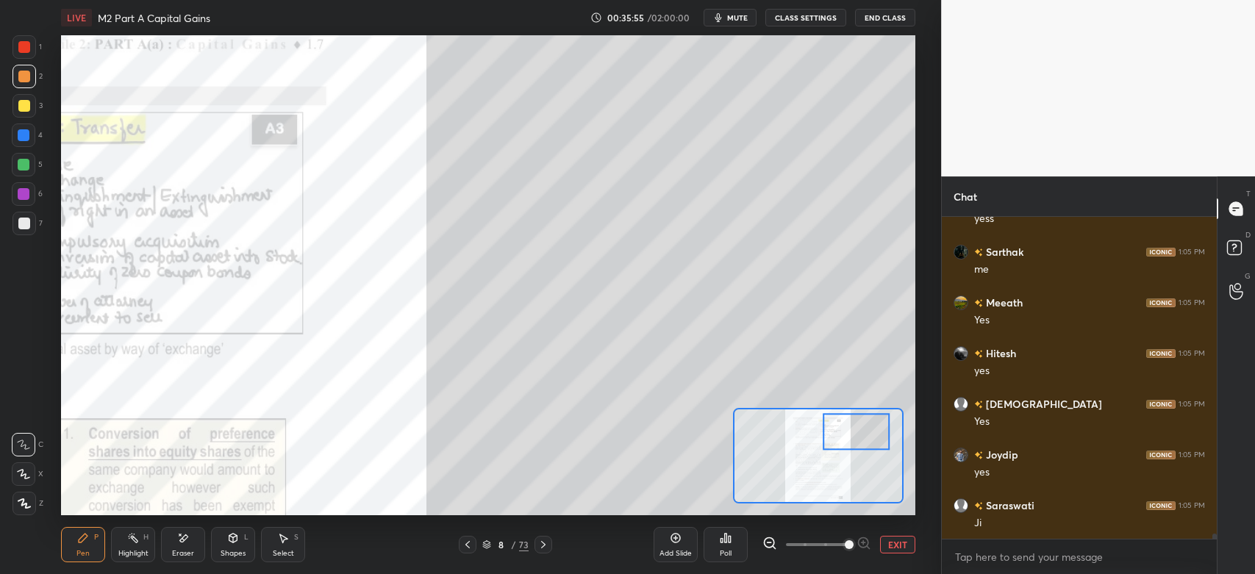
click at [24, 222] on div at bounding box center [24, 224] width 12 height 12
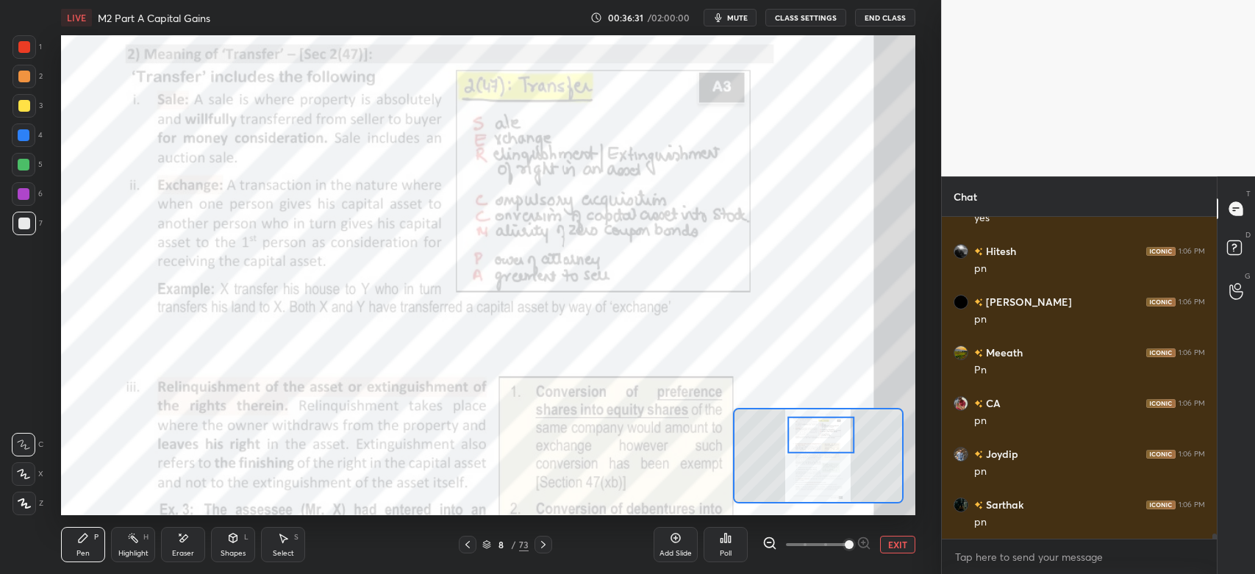
click at [25, 446] on icon at bounding box center [24, 445] width 12 height 9
click at [24, 49] on div at bounding box center [24, 47] width 12 height 12
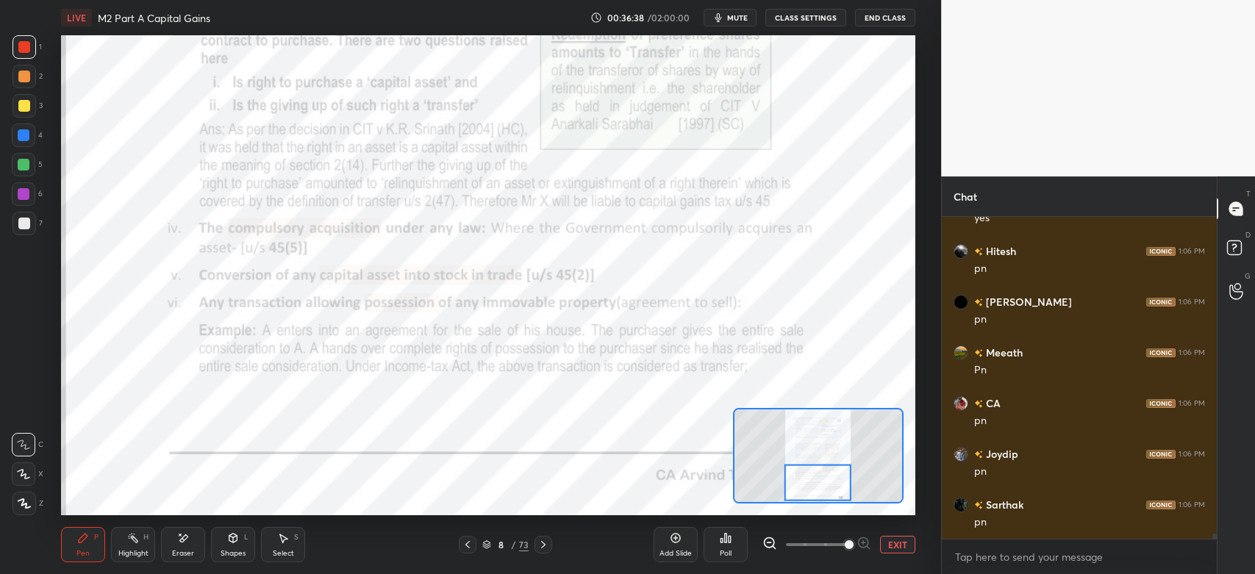
click at [544, 546] on icon at bounding box center [543, 544] width 4 height 7
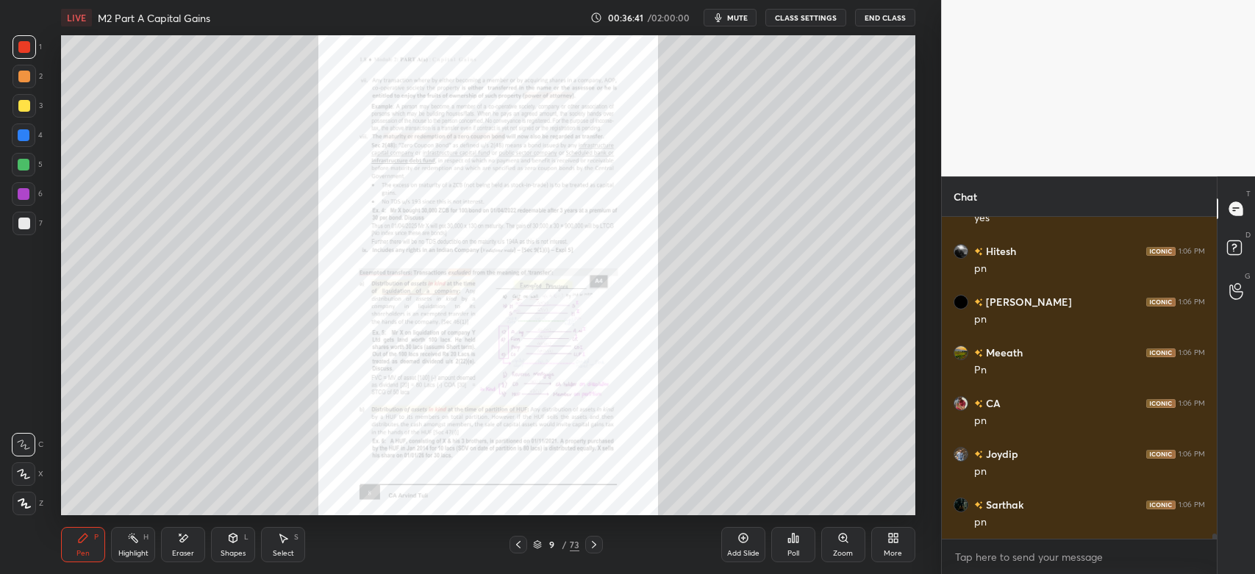
click at [842, 546] on div "Zoom" at bounding box center [844, 544] width 44 height 35
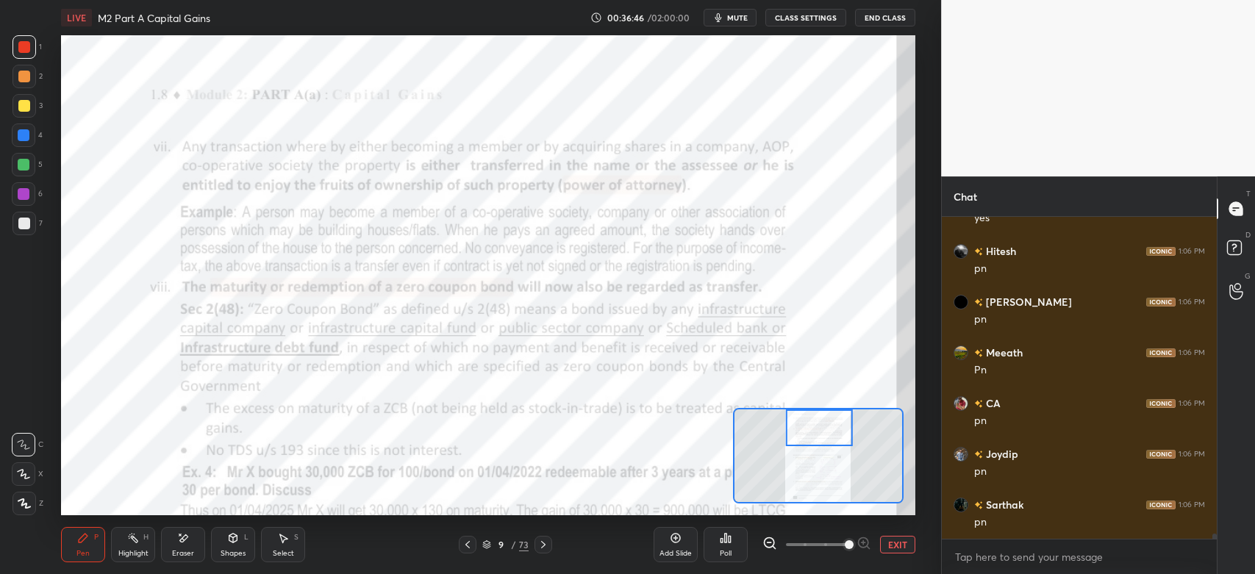
click at [465, 550] on icon at bounding box center [468, 545] width 12 height 12
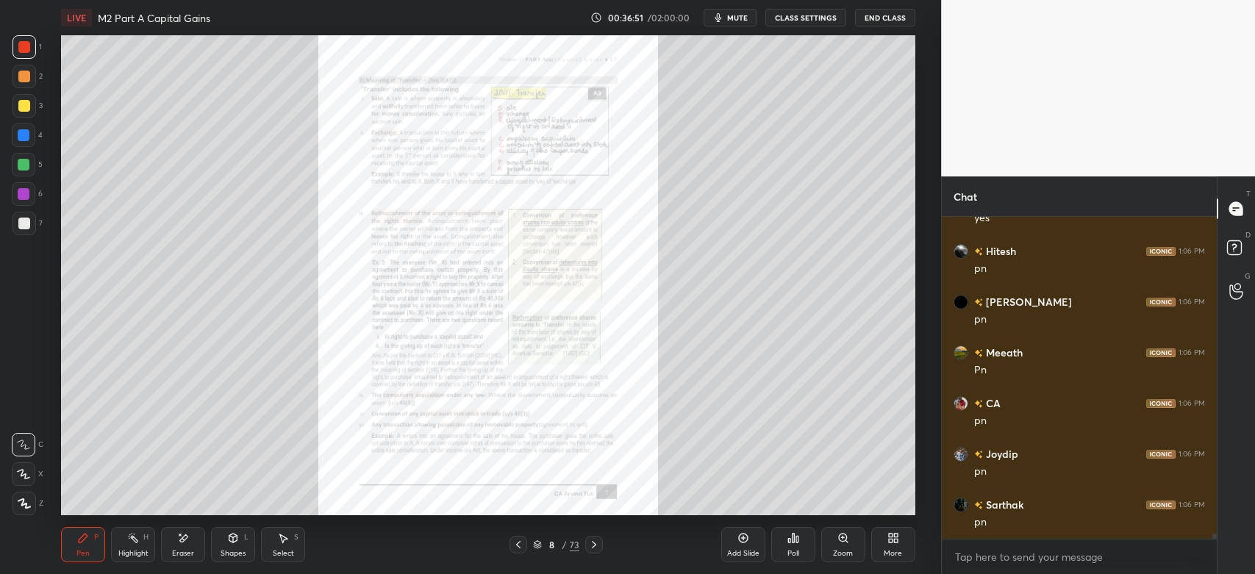
click at [843, 546] on div "Zoom" at bounding box center [844, 544] width 44 height 35
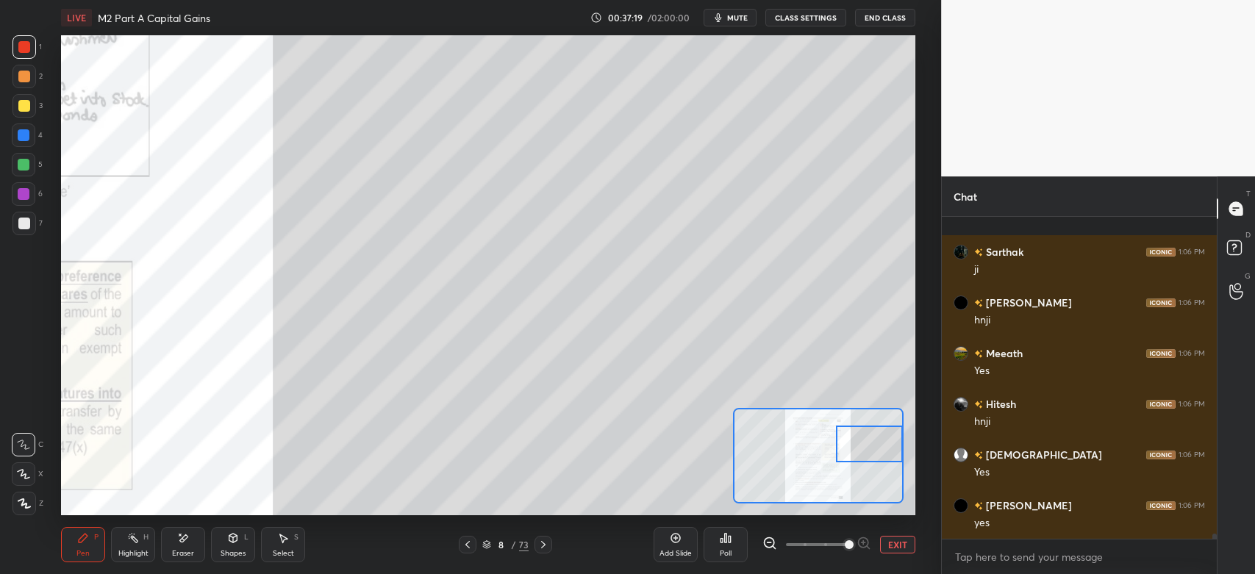
scroll to position [20061, 0]
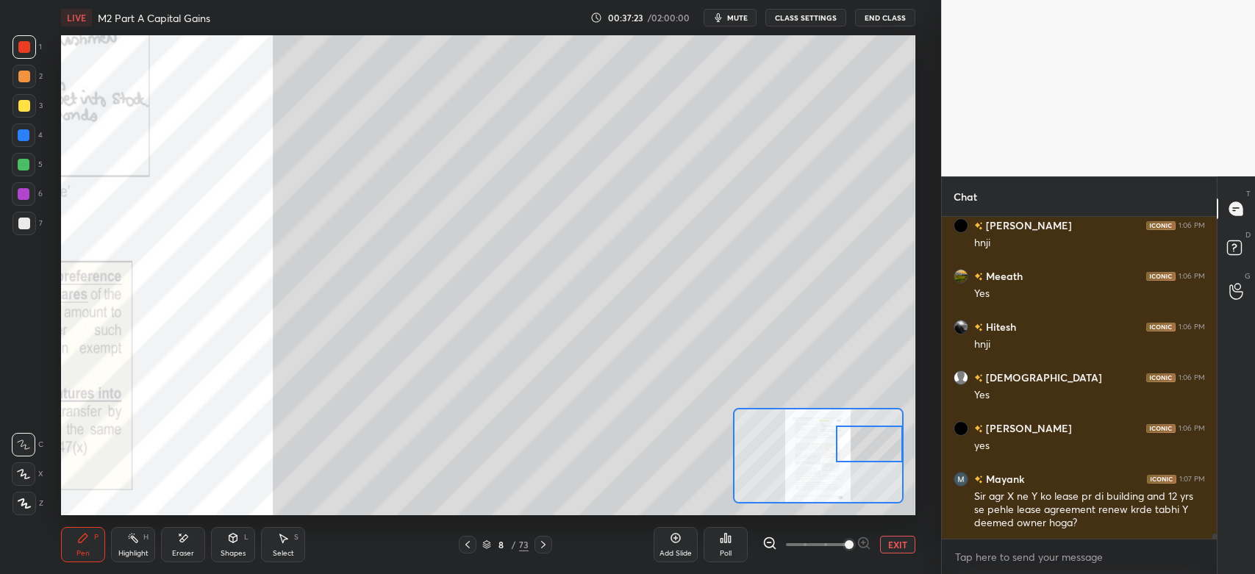
click at [24, 228] on div at bounding box center [24, 224] width 12 height 12
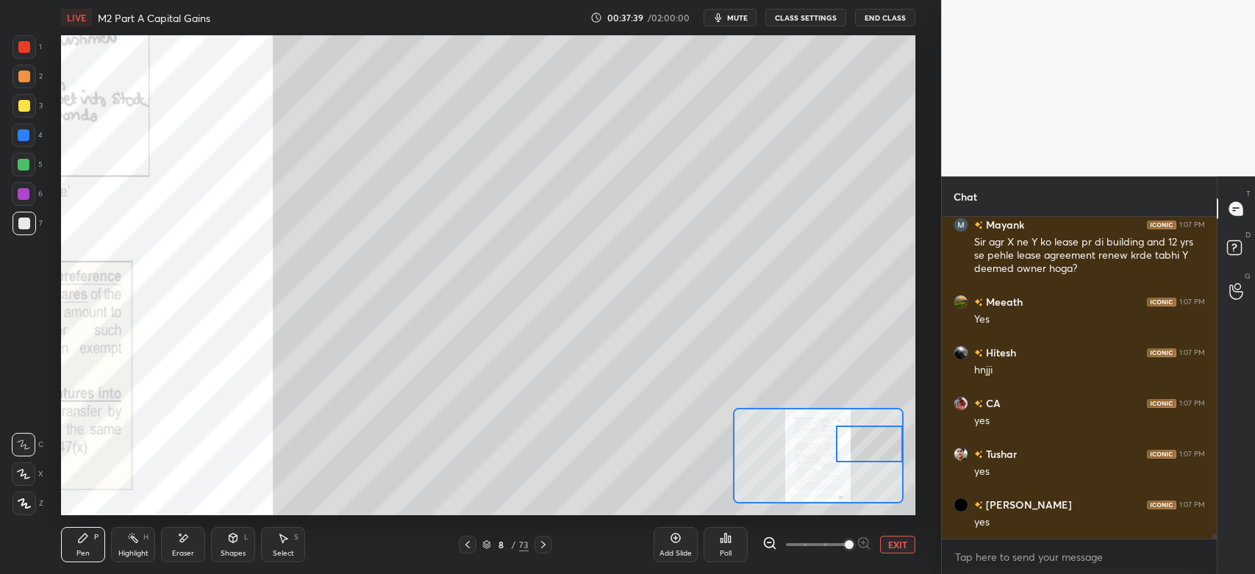
scroll to position [20365, 0]
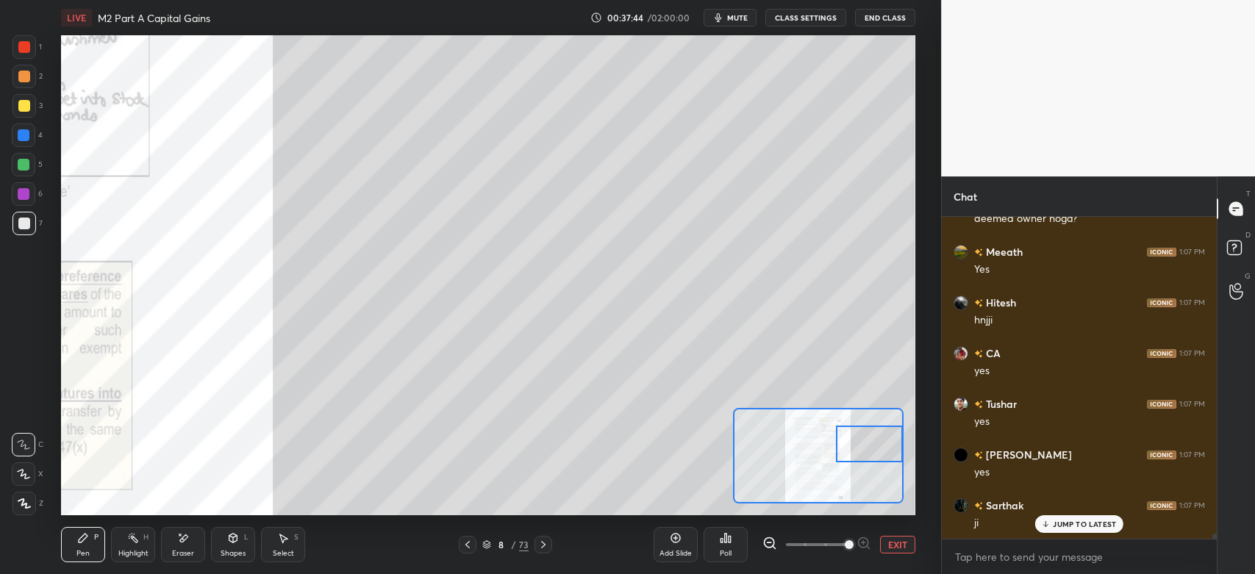
click at [35, 104] on div "3" at bounding box center [28, 106] width 30 height 24
click at [18, 84] on div at bounding box center [25, 77] width 24 height 24
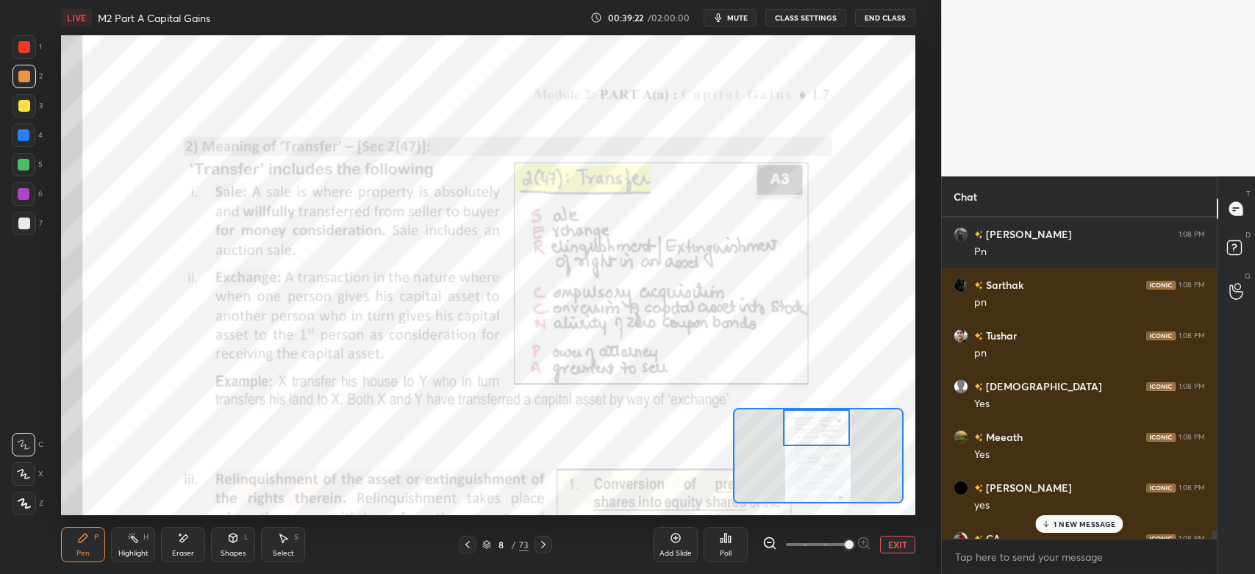
scroll to position [20923, 0]
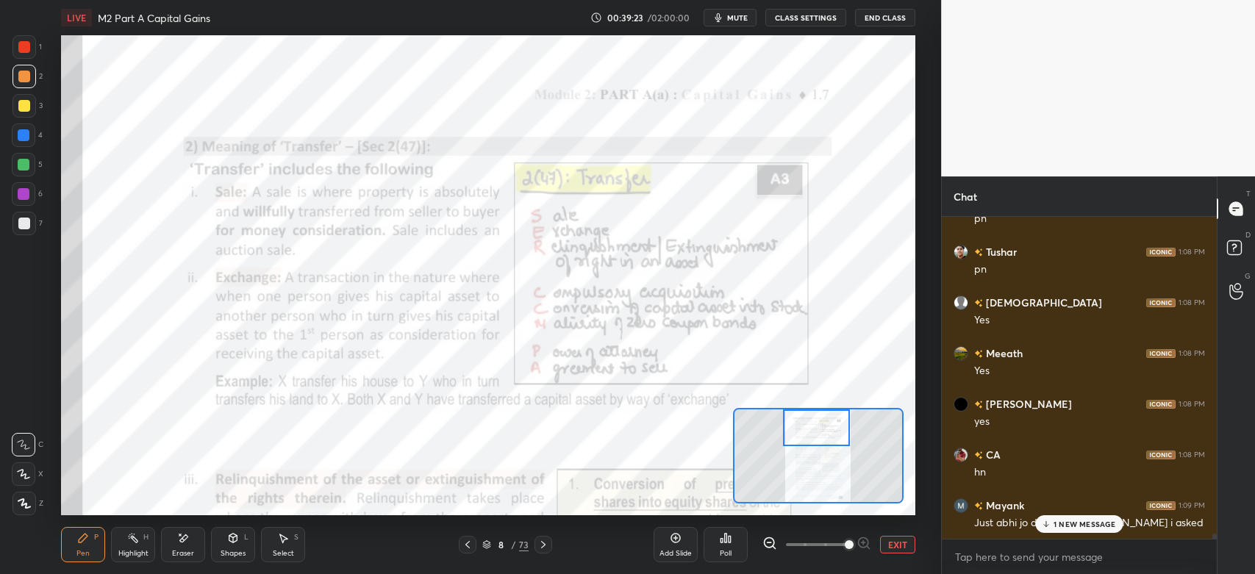
click at [1074, 532] on div "1 NEW MESSAGE" at bounding box center [1080, 525] width 88 height 18
click at [33, 46] on div at bounding box center [25, 47] width 24 height 24
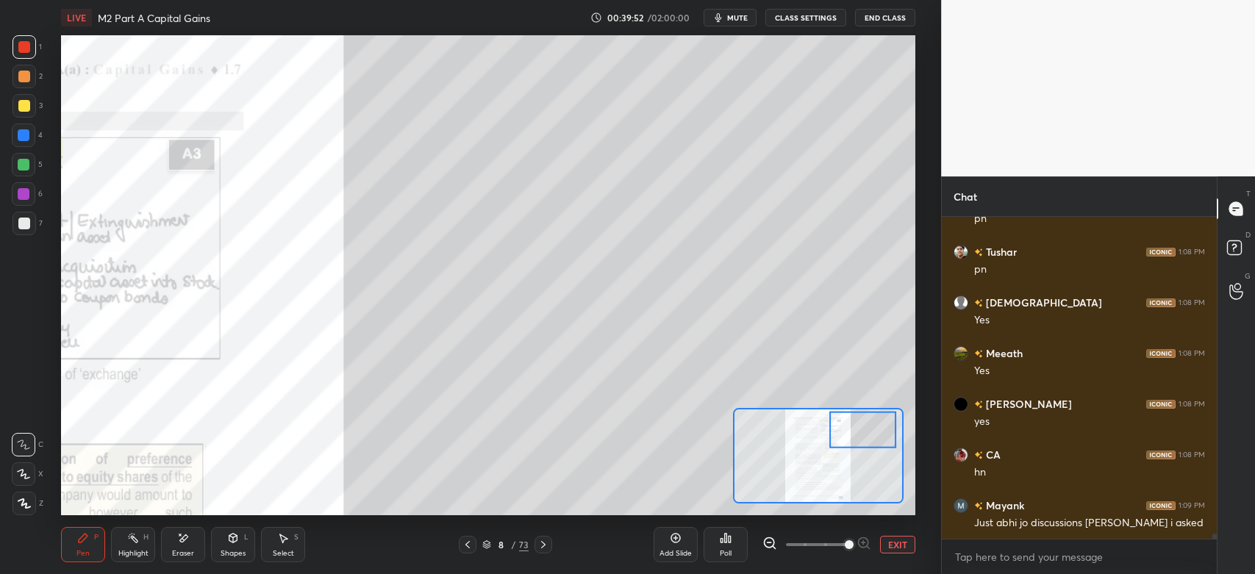
click at [185, 549] on div "Eraser" at bounding box center [183, 544] width 44 height 35
click at [77, 542] on icon at bounding box center [83, 538] width 12 height 12
click at [25, 91] on div "2" at bounding box center [28, 79] width 30 height 29
click at [26, 223] on div at bounding box center [24, 224] width 12 height 12
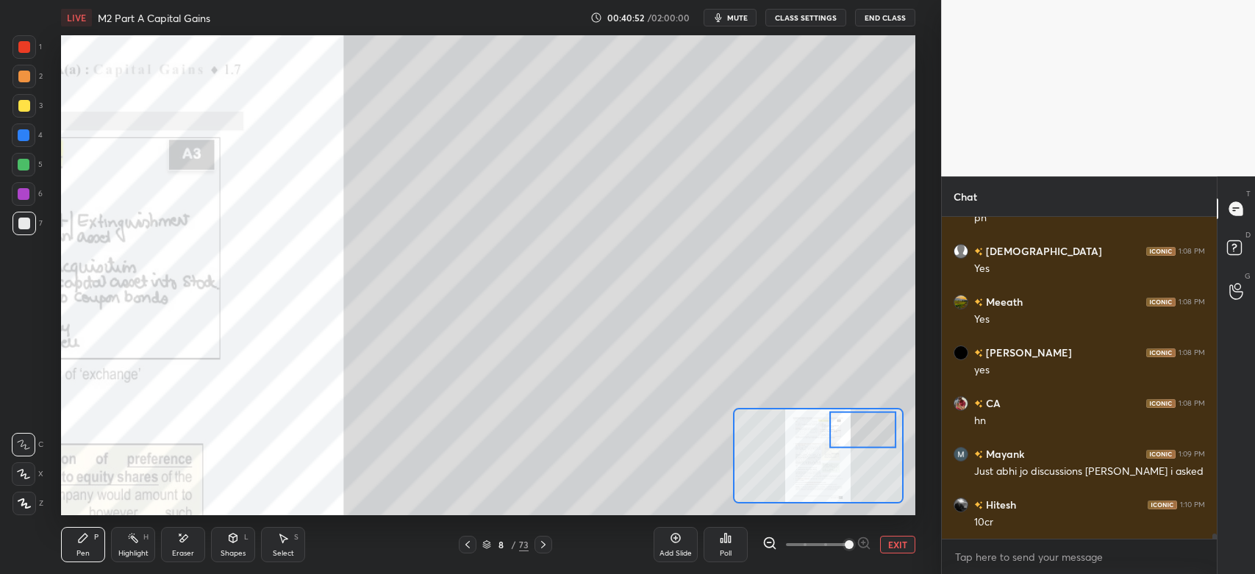
click at [25, 74] on div at bounding box center [24, 77] width 12 height 12
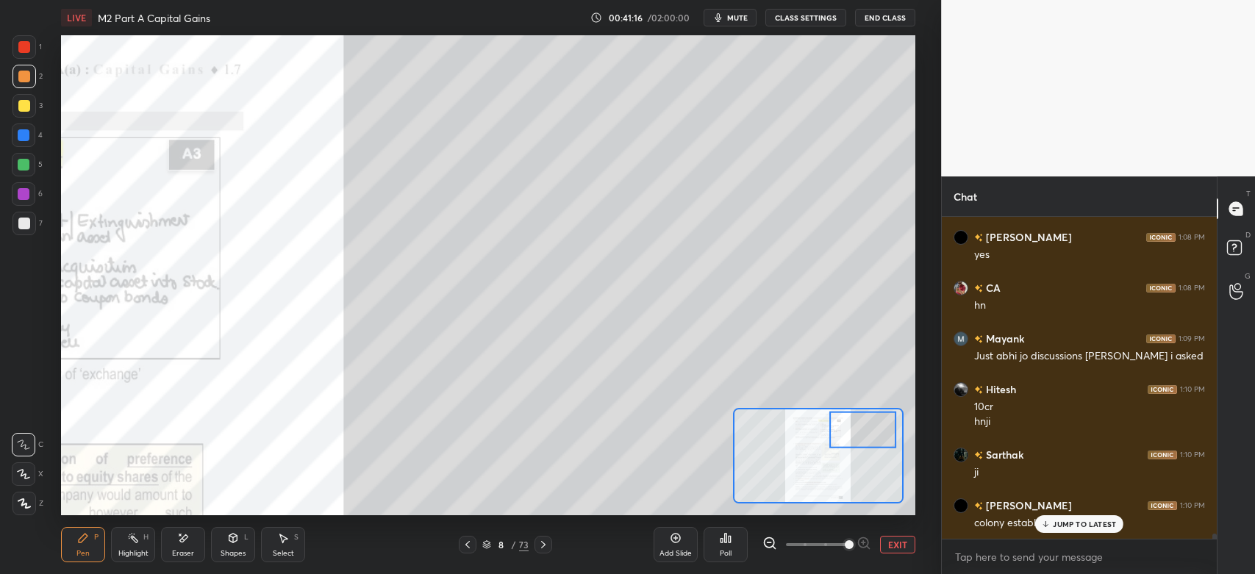
scroll to position [21141, 0]
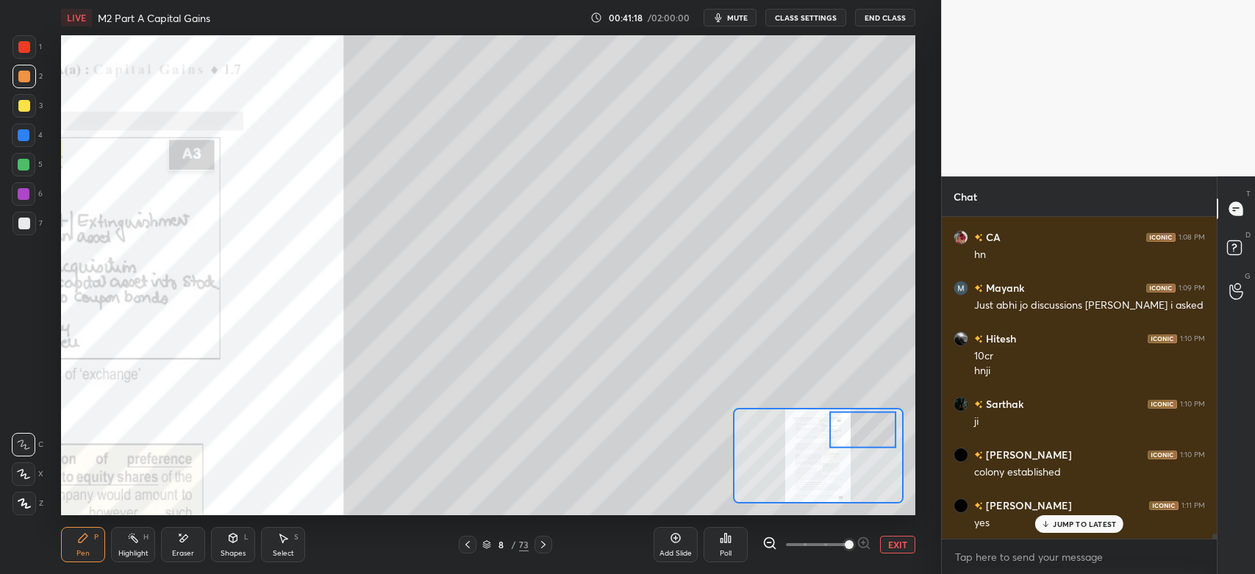
click at [18, 112] on div at bounding box center [25, 106] width 24 height 24
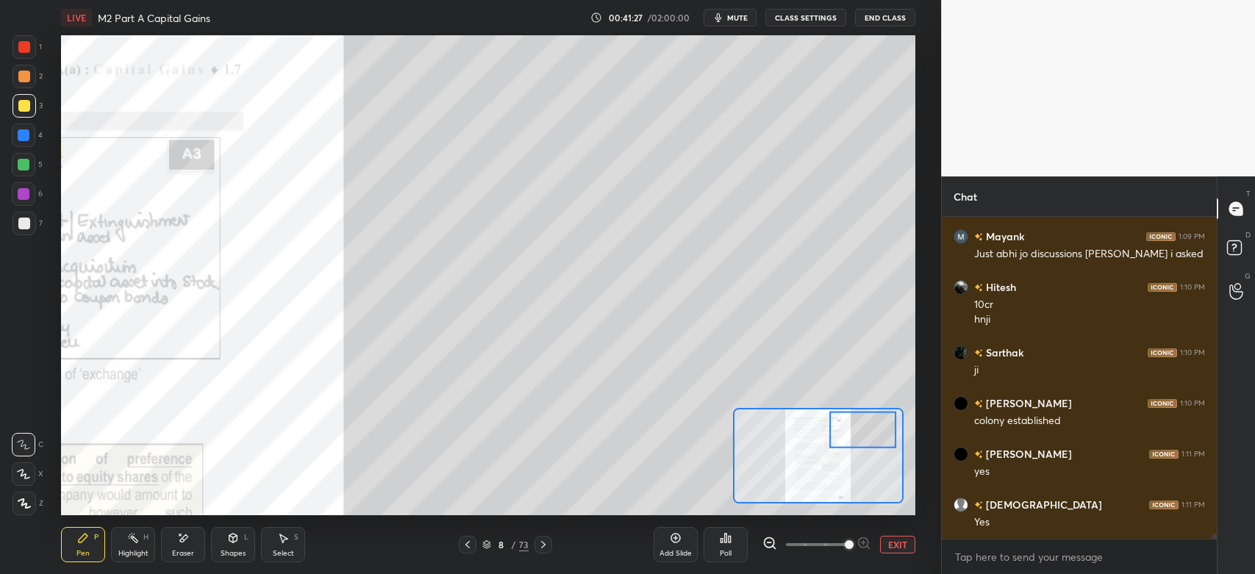
click at [23, 221] on div at bounding box center [24, 224] width 12 height 12
click at [18, 75] on div at bounding box center [24, 77] width 12 height 12
click at [29, 50] on div at bounding box center [24, 47] width 12 height 12
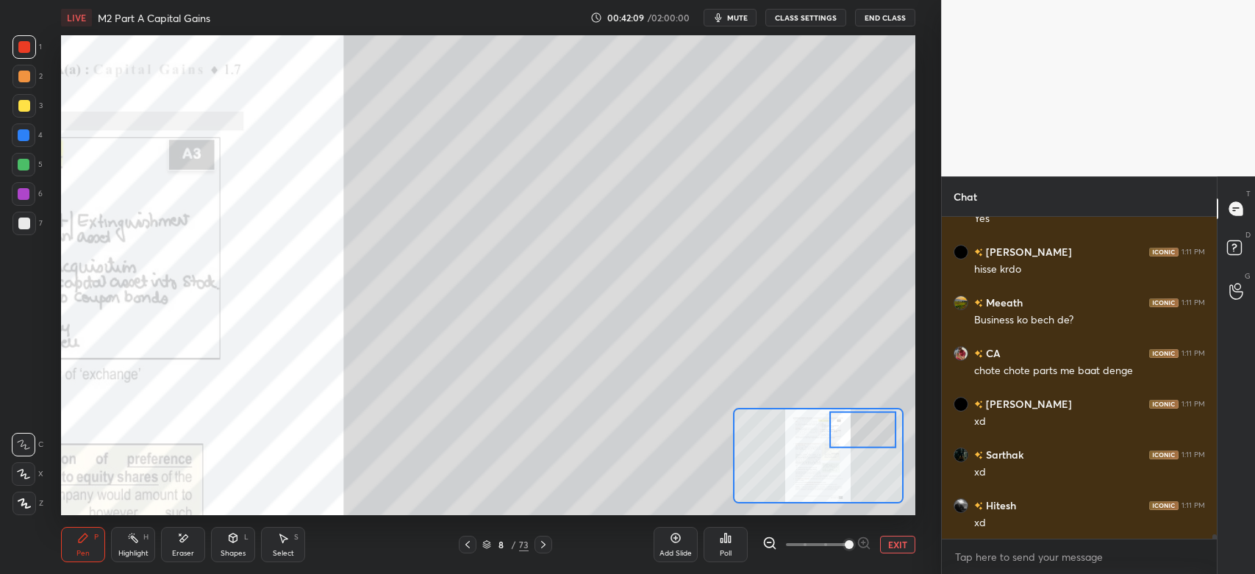
scroll to position [21547, 0]
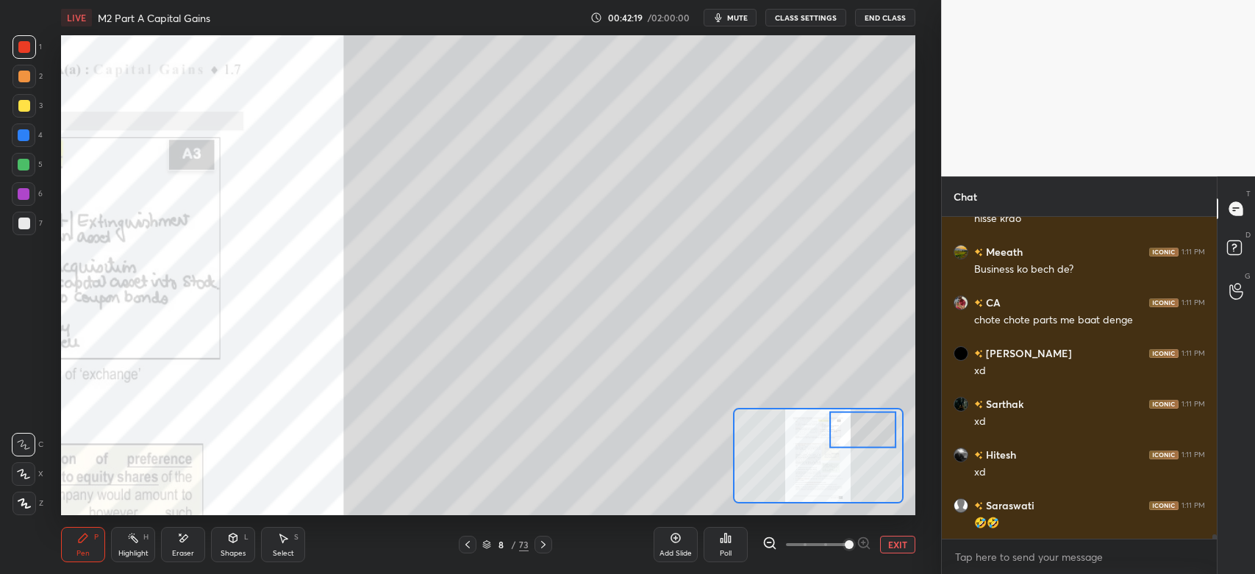
click at [28, 221] on div at bounding box center [24, 224] width 12 height 12
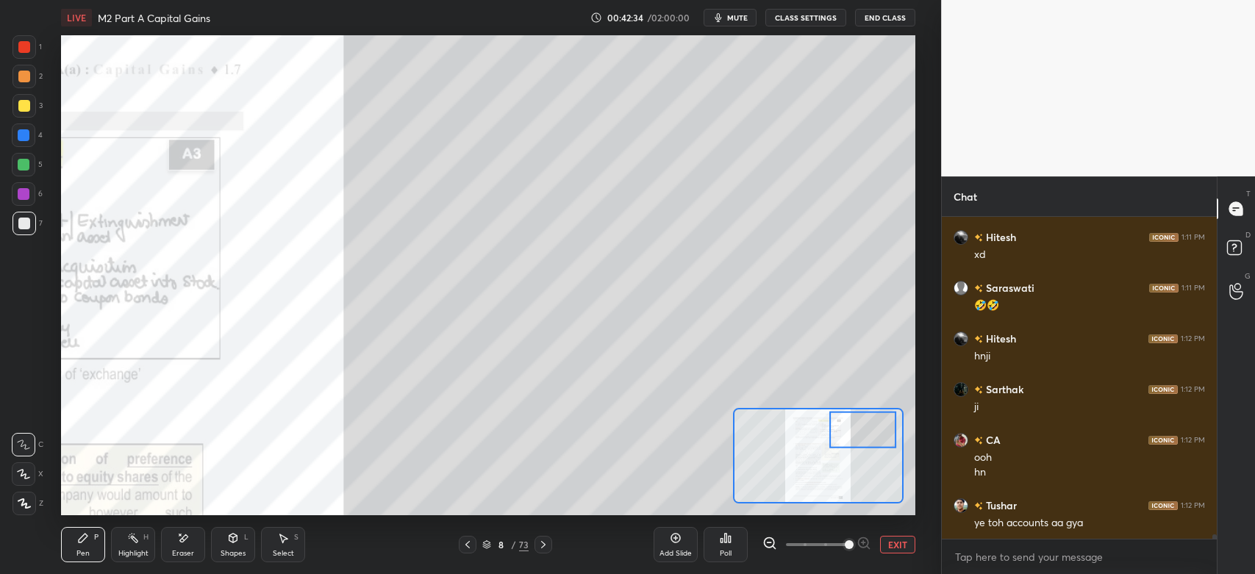
scroll to position [21816, 0]
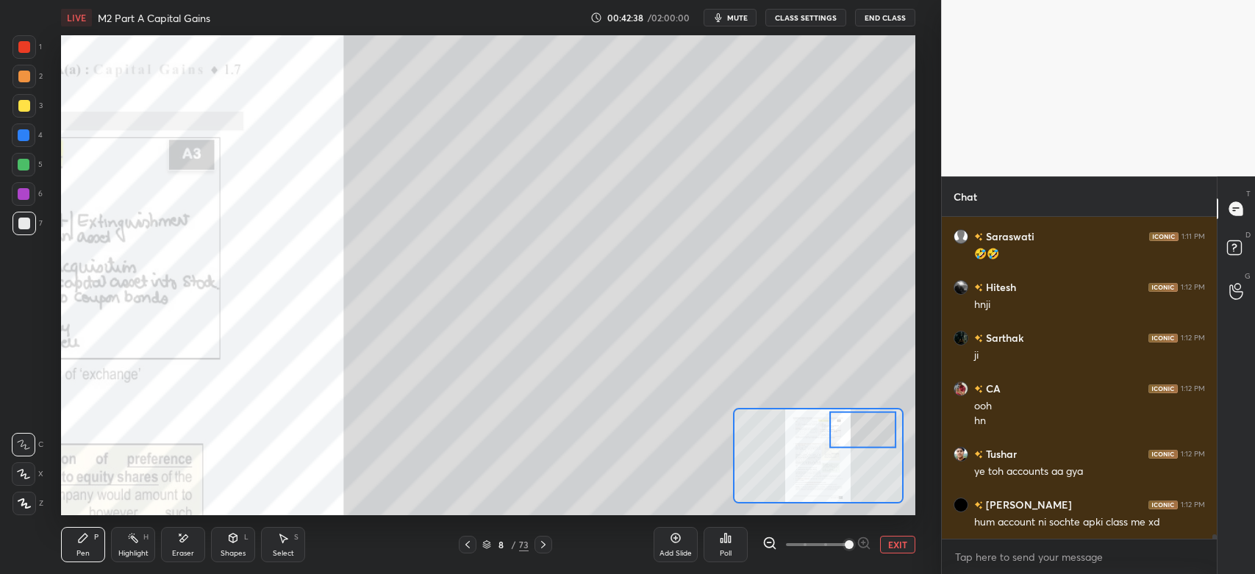
click at [24, 78] on div at bounding box center [24, 77] width 12 height 12
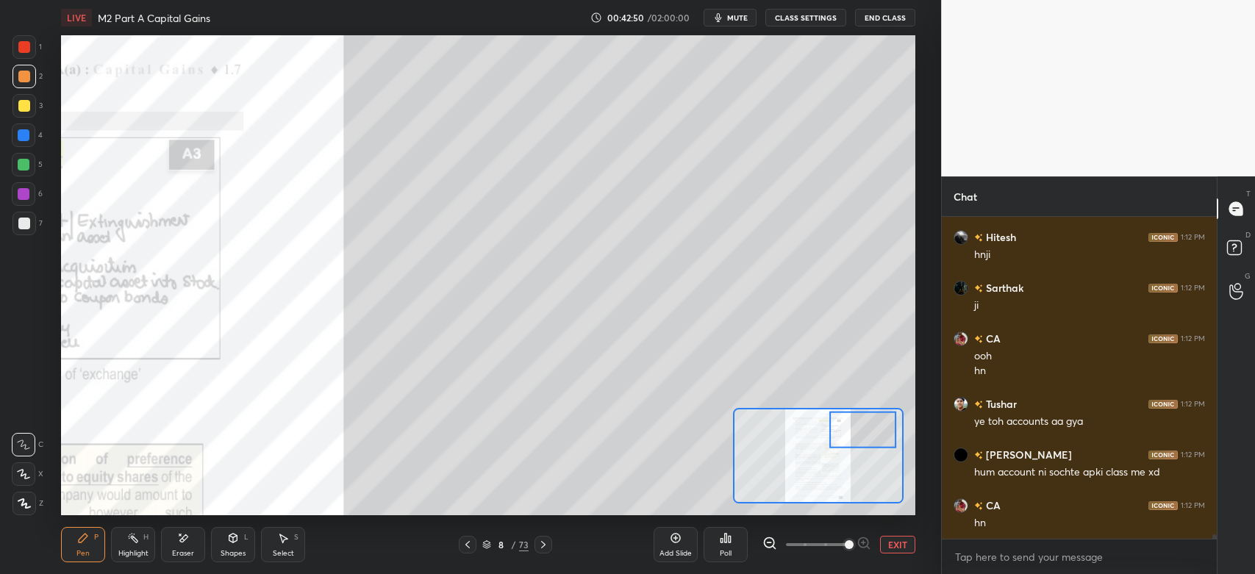
scroll to position [21917, 0]
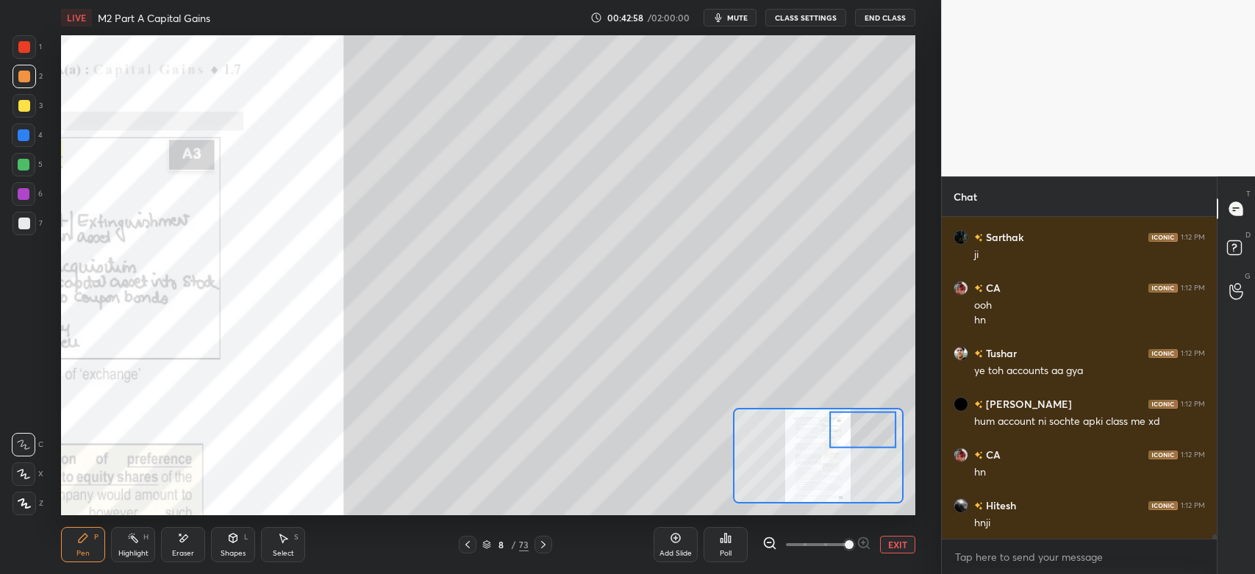
click at [24, 232] on div at bounding box center [25, 224] width 24 height 24
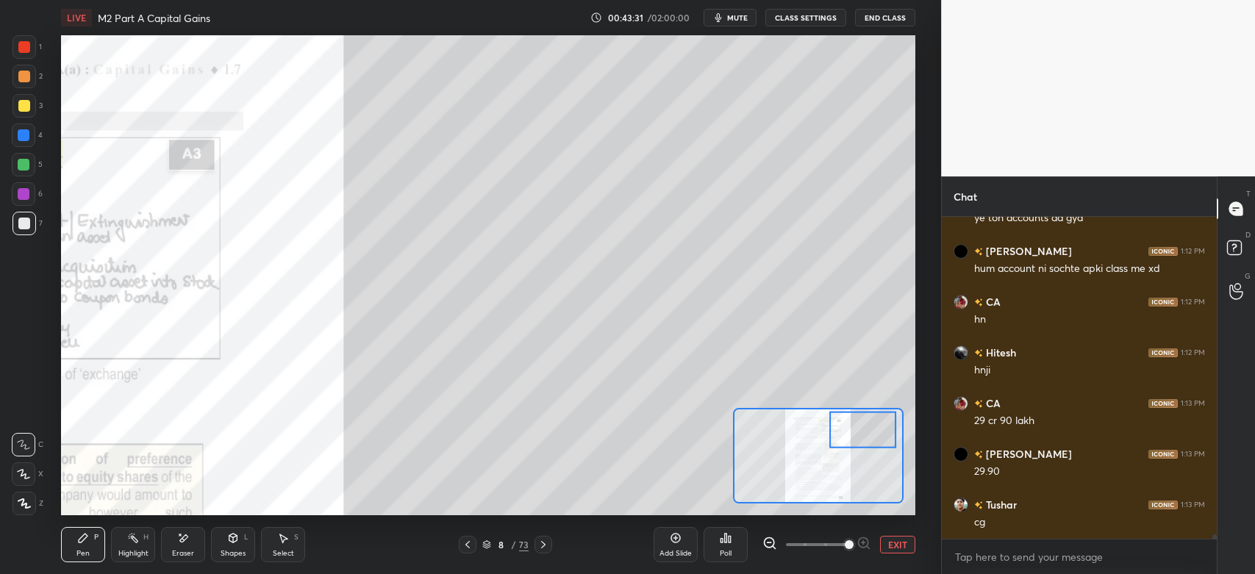
scroll to position [22120, 0]
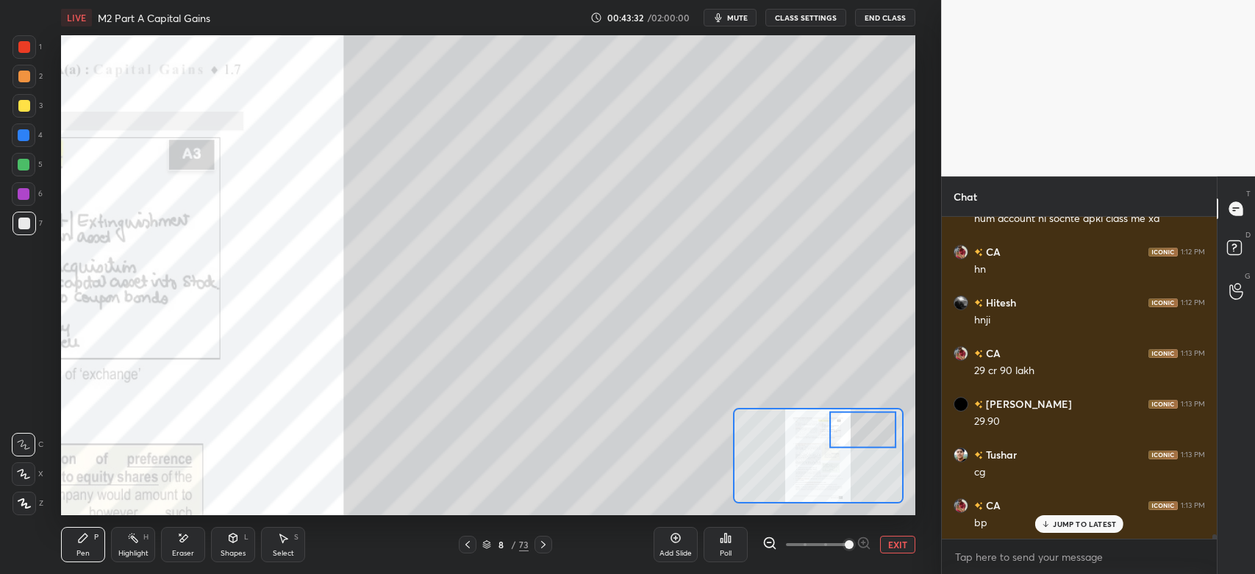
click at [24, 107] on div at bounding box center [24, 106] width 12 height 12
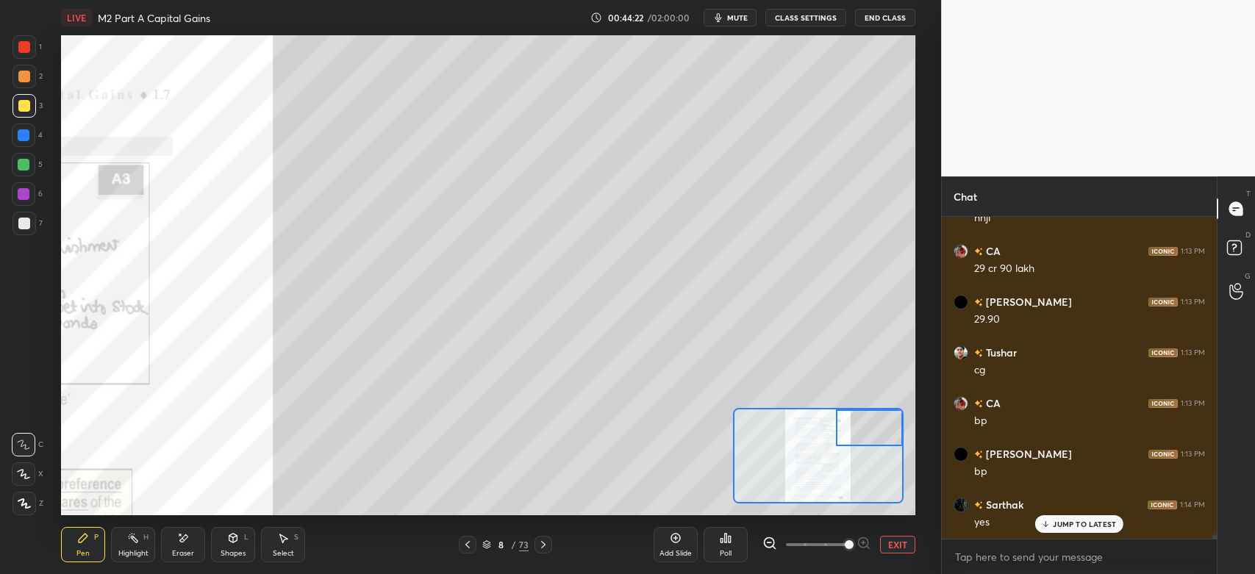
scroll to position [22272, 0]
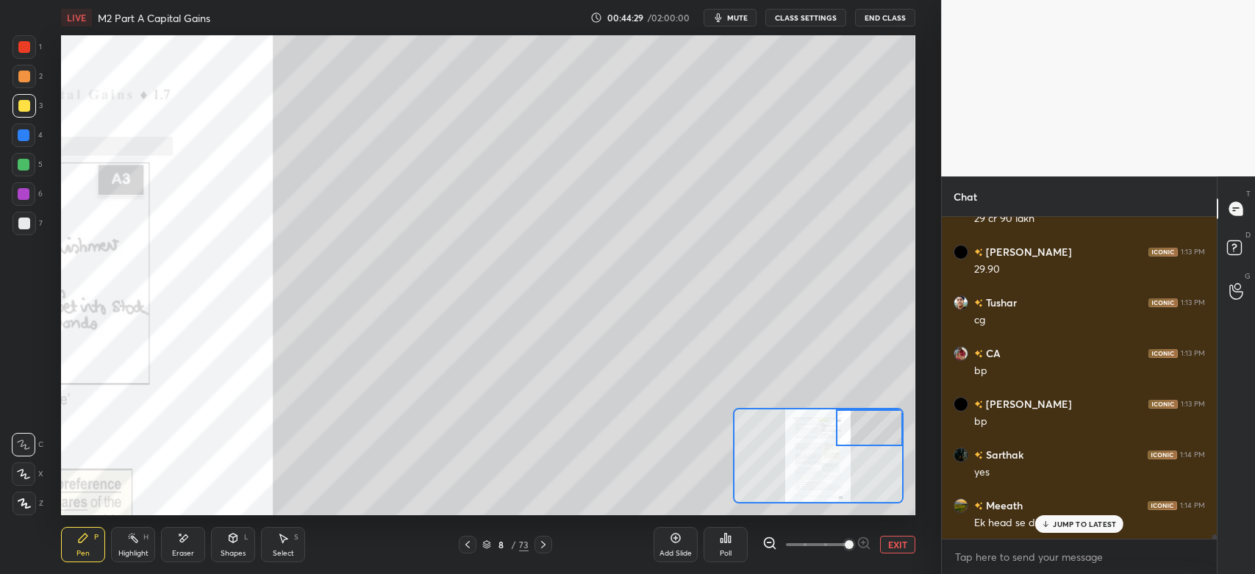
click at [19, 89] on div "2" at bounding box center [28, 79] width 30 height 29
click at [460, 516] on div "Pen P Highlight H Eraser Shapes L Select S 8 / 73 Add Slide Poll EXIT" at bounding box center [488, 545] width 854 height 59
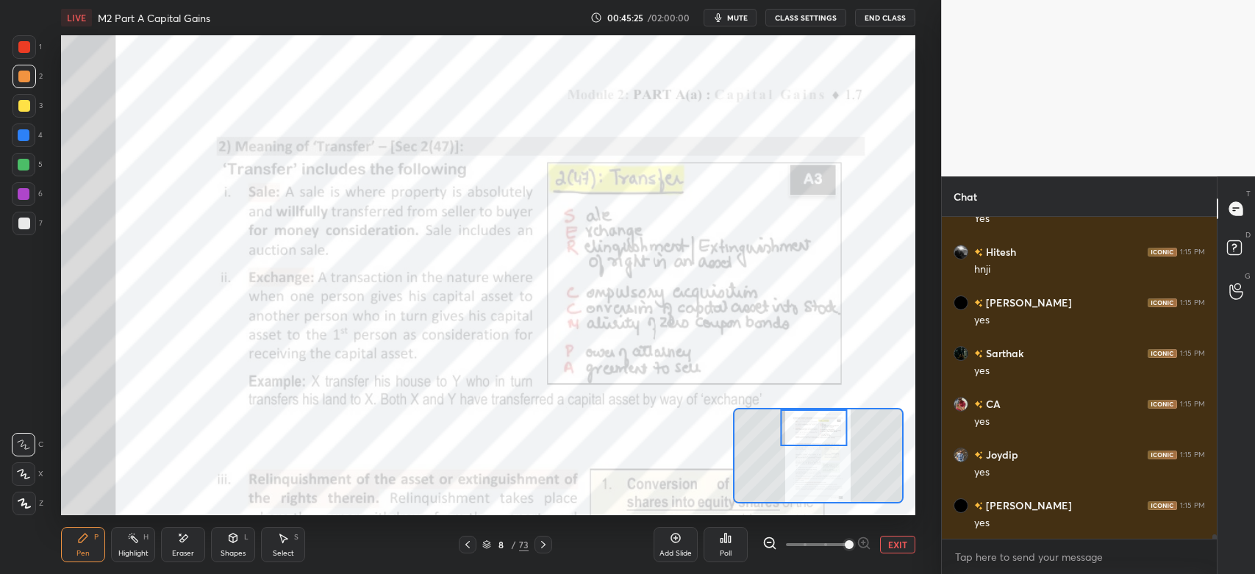
scroll to position [23186, 0]
click at [188, 547] on div "Eraser" at bounding box center [183, 544] width 44 height 35
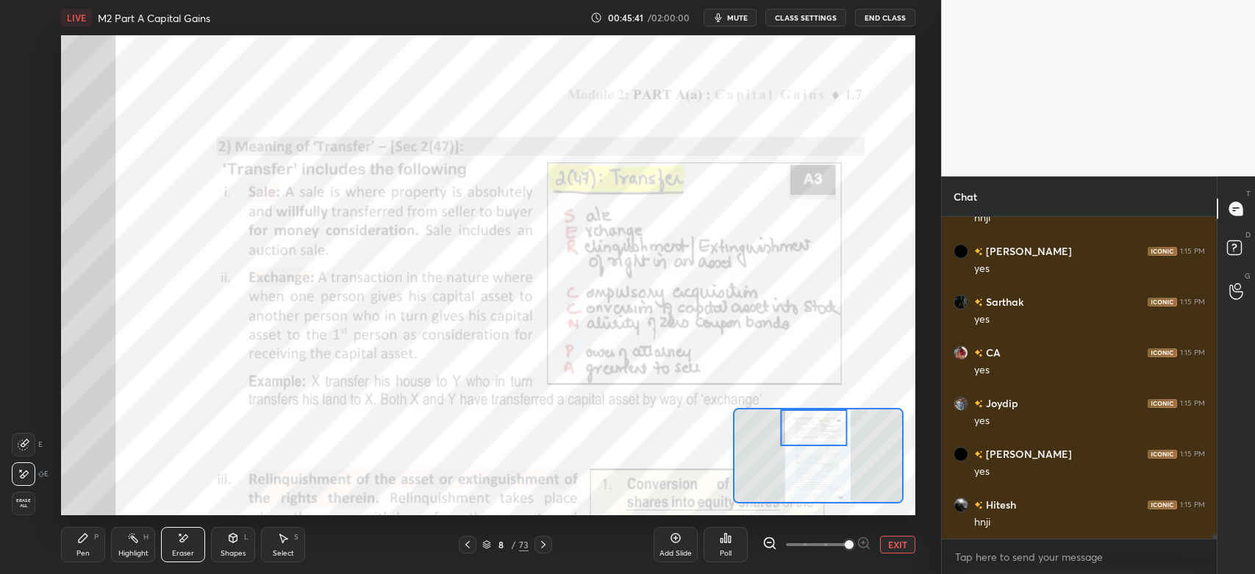
click at [89, 552] on div "Pen" at bounding box center [82, 553] width 13 height 7
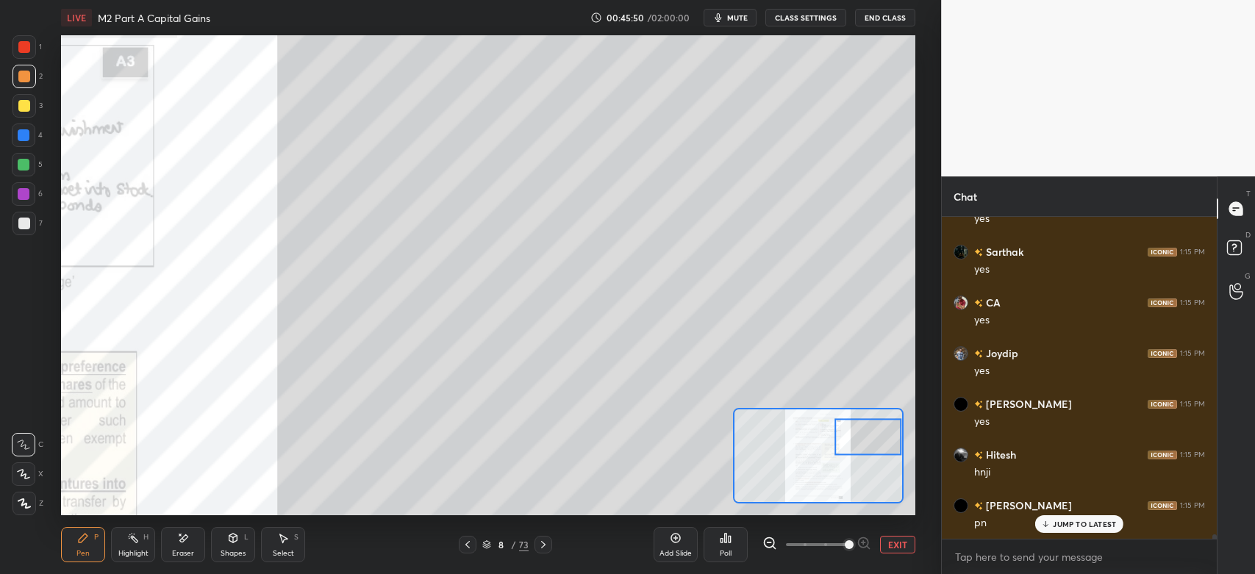
click at [190, 552] on div "Eraser" at bounding box center [183, 553] width 22 height 7
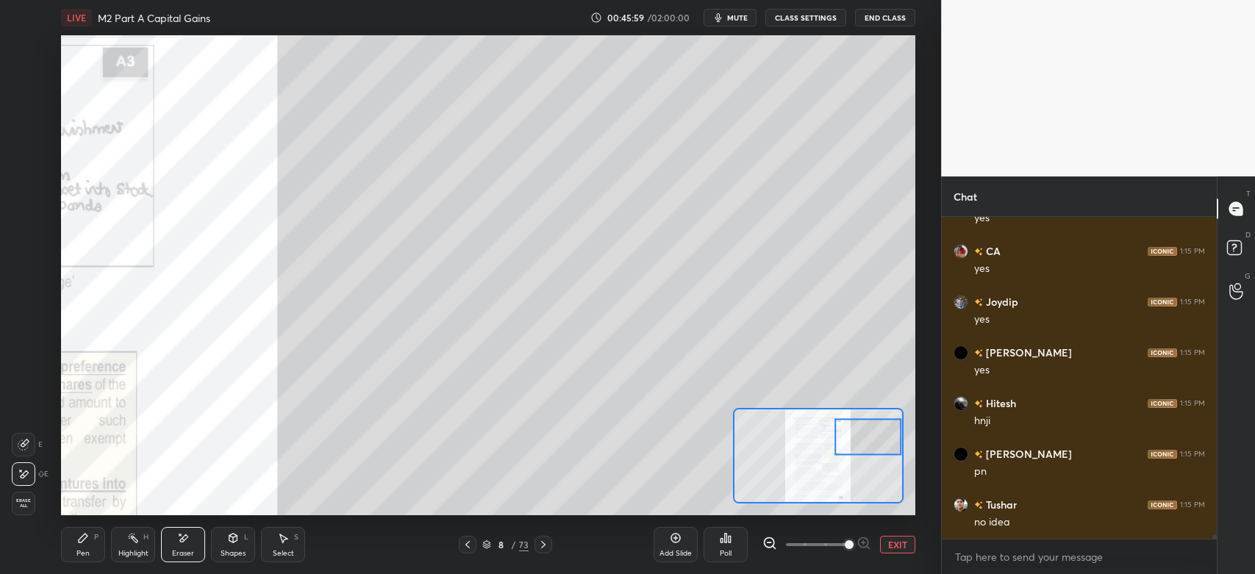
click at [89, 538] on div "Pen P" at bounding box center [83, 544] width 44 height 35
click at [22, 54] on div at bounding box center [25, 47] width 24 height 24
click at [26, 106] on div at bounding box center [24, 106] width 12 height 12
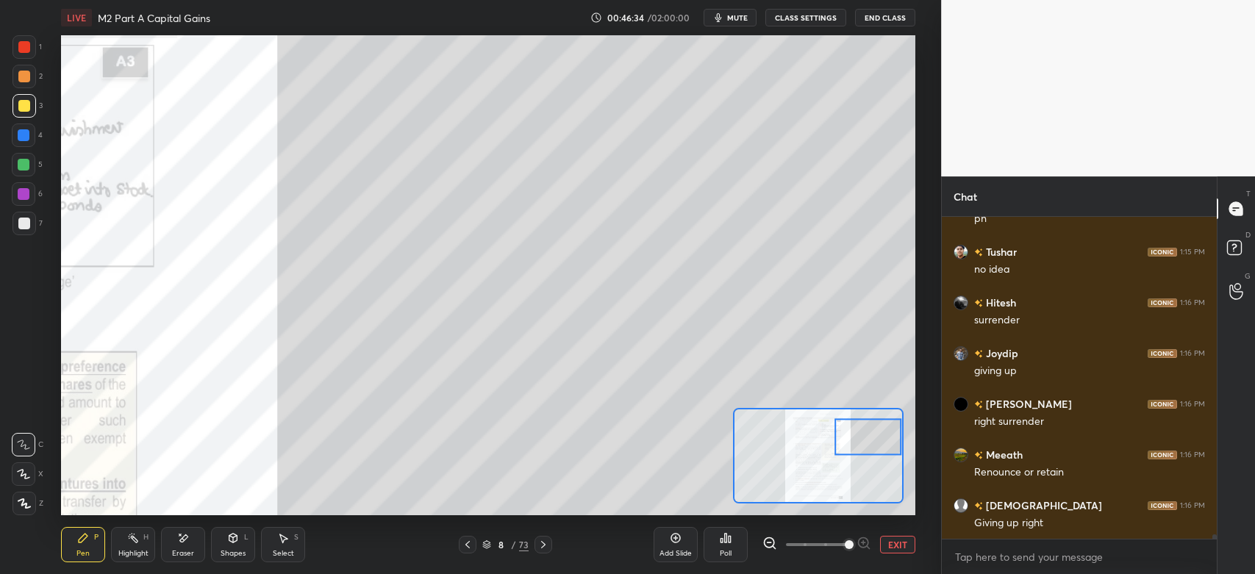
scroll to position [23592, 0]
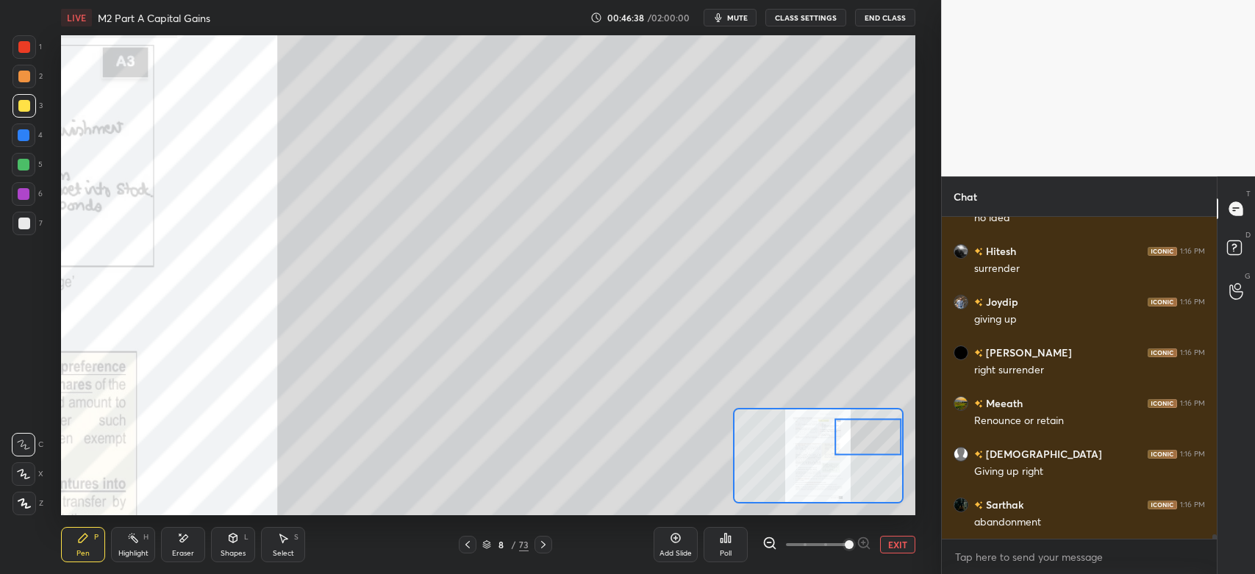
click at [31, 82] on div at bounding box center [25, 77] width 24 height 24
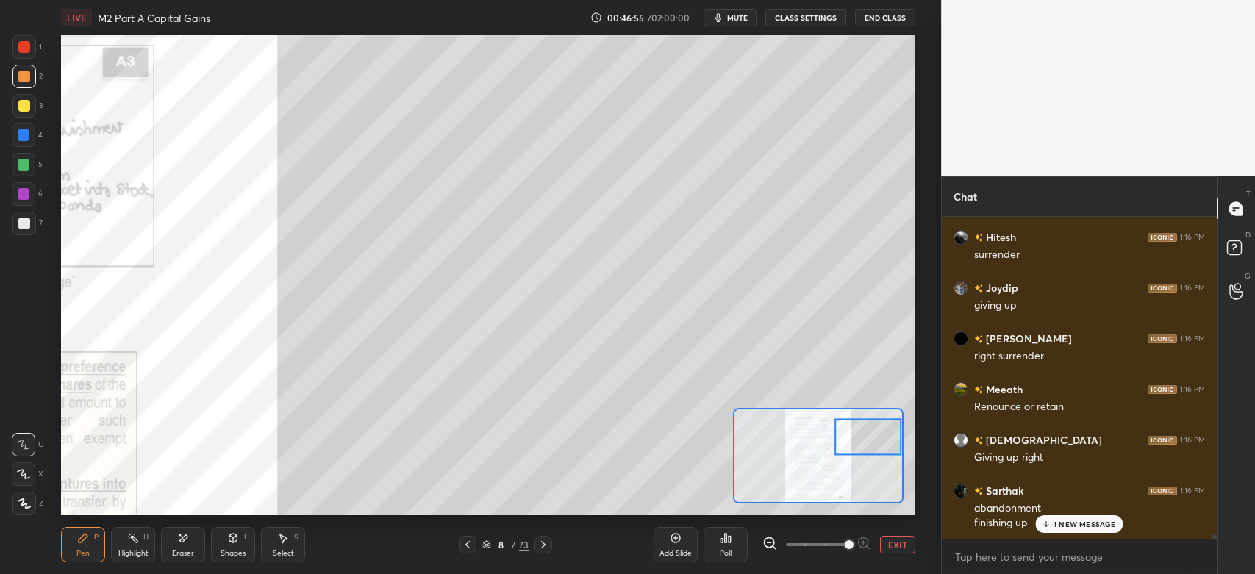
scroll to position [23658, 0]
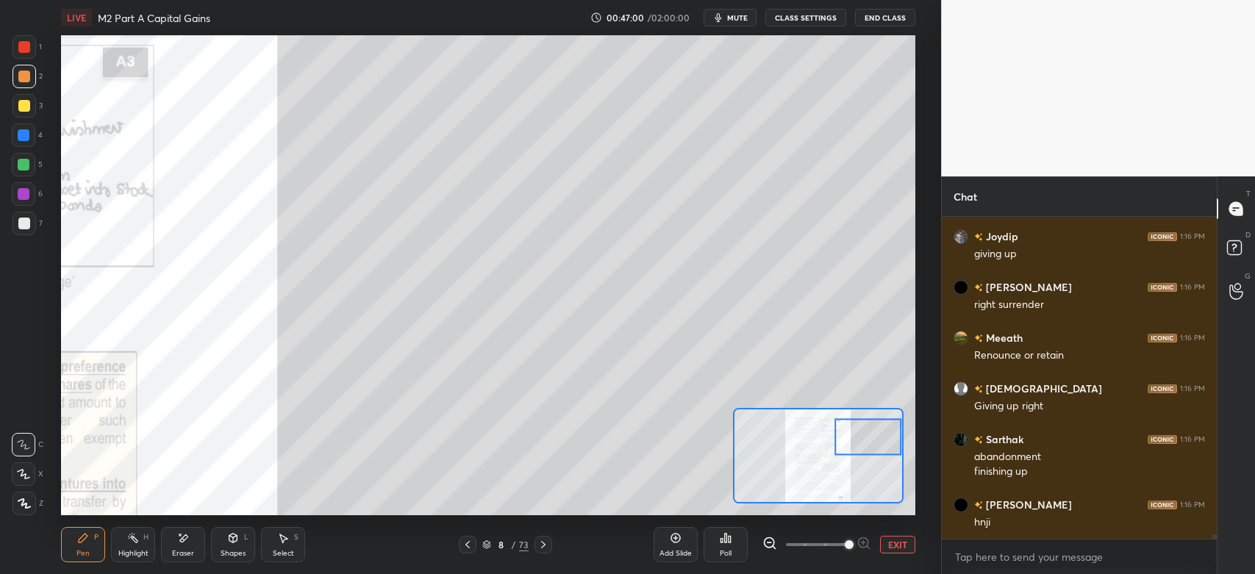
click at [25, 224] on div at bounding box center [24, 224] width 12 height 12
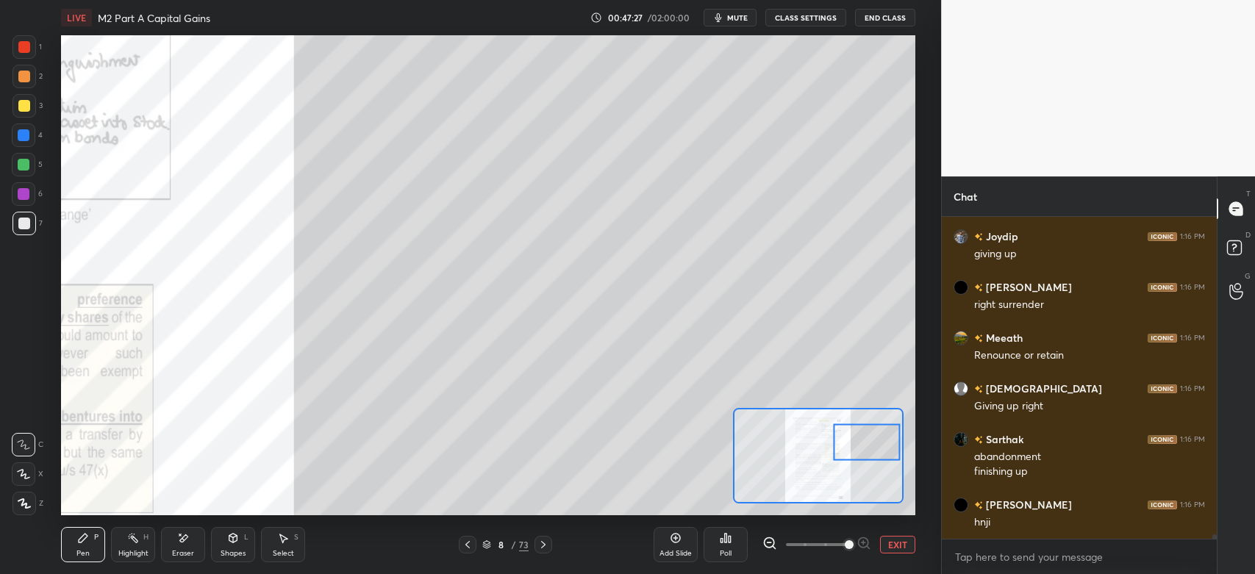
click at [24, 76] on div at bounding box center [24, 77] width 12 height 12
click at [182, 552] on div "Eraser" at bounding box center [183, 553] width 22 height 7
click at [74, 537] on div "Pen P" at bounding box center [83, 544] width 44 height 35
click at [21, 232] on div at bounding box center [25, 224] width 24 height 24
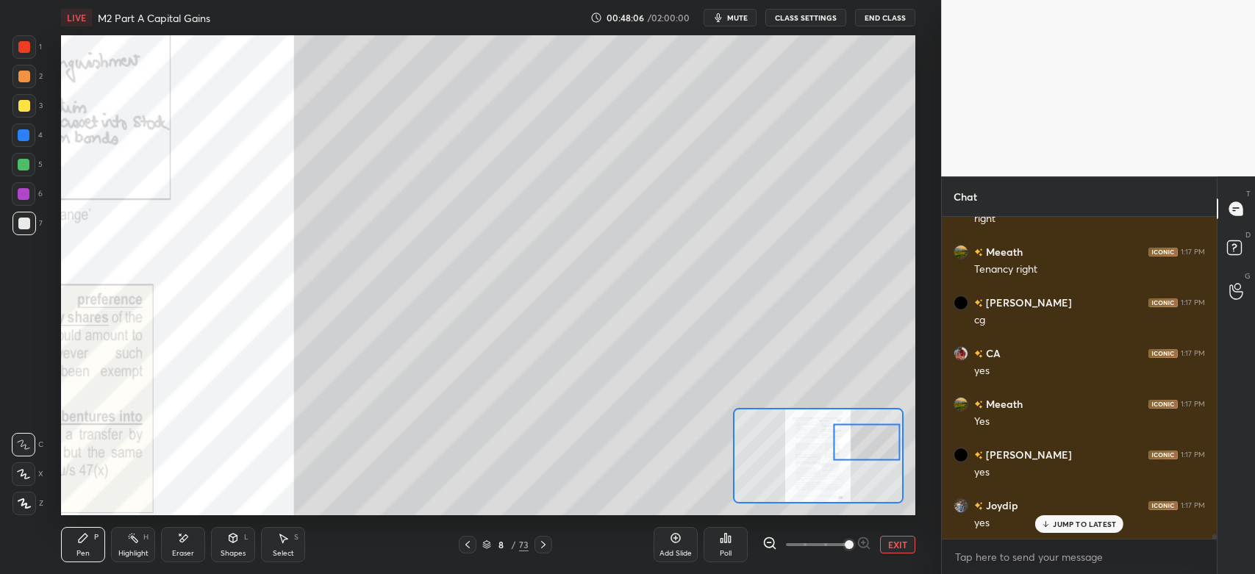
scroll to position [24164, 0]
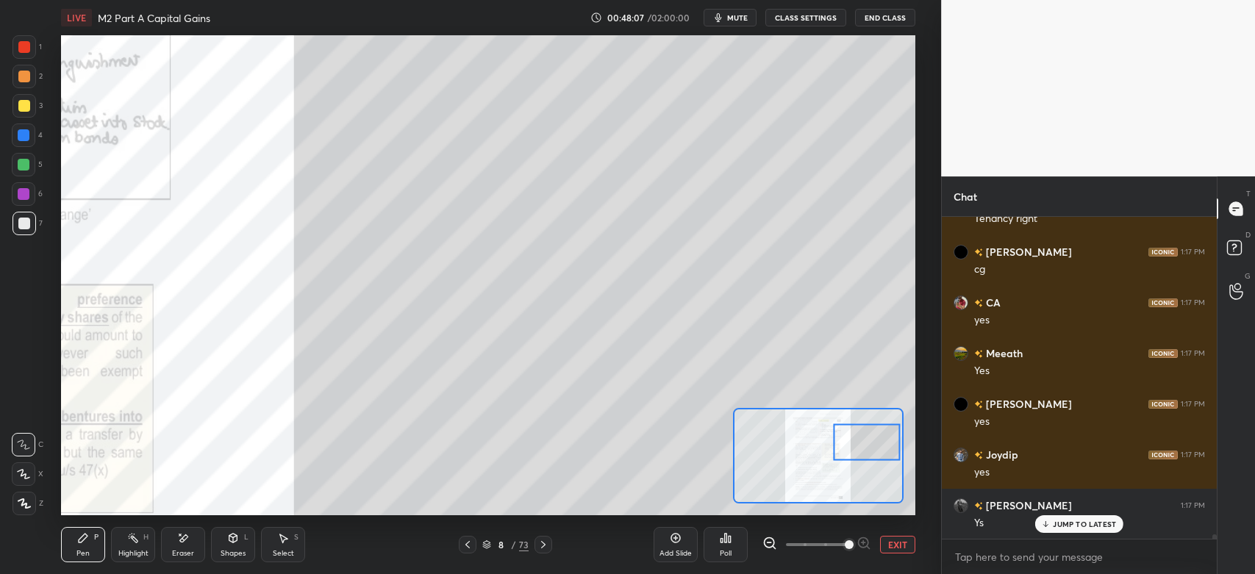
click at [21, 69] on div at bounding box center [25, 77] width 24 height 24
click at [26, 238] on div "7" at bounding box center [28, 226] width 30 height 29
click at [24, 235] on div "7" at bounding box center [28, 226] width 30 height 29
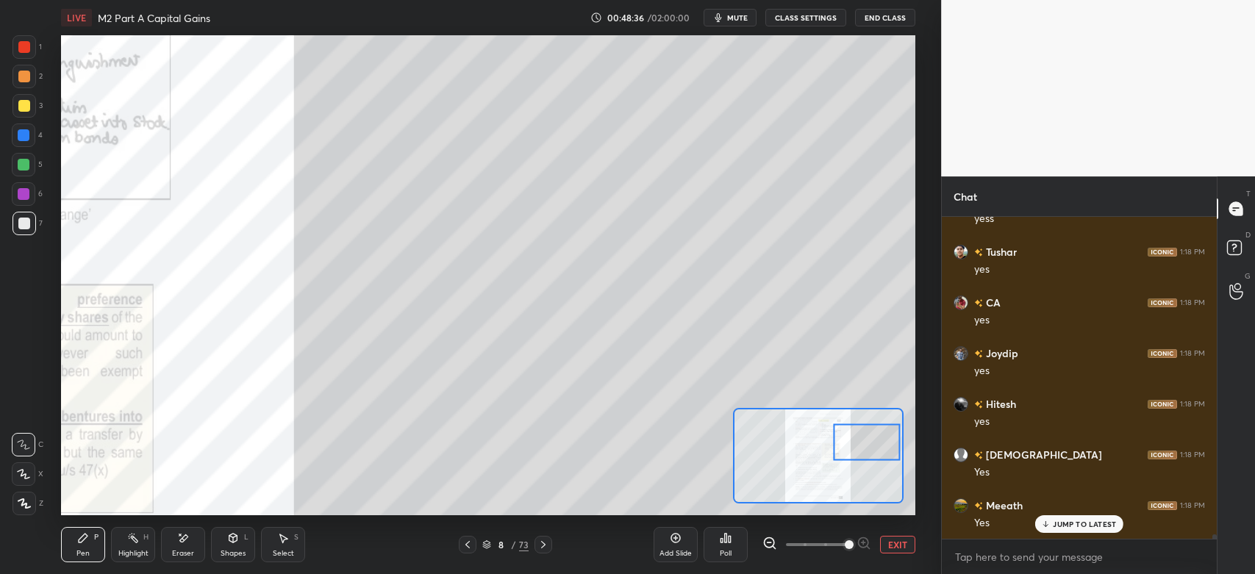
scroll to position [24570, 0]
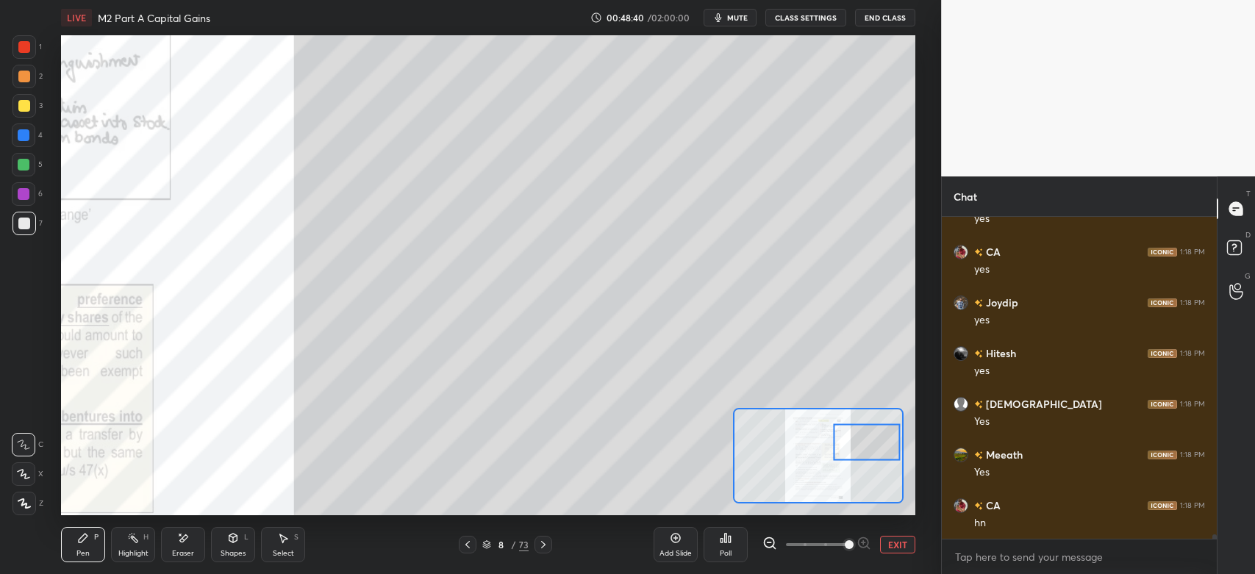
click at [187, 552] on div "Eraser" at bounding box center [183, 553] width 22 height 7
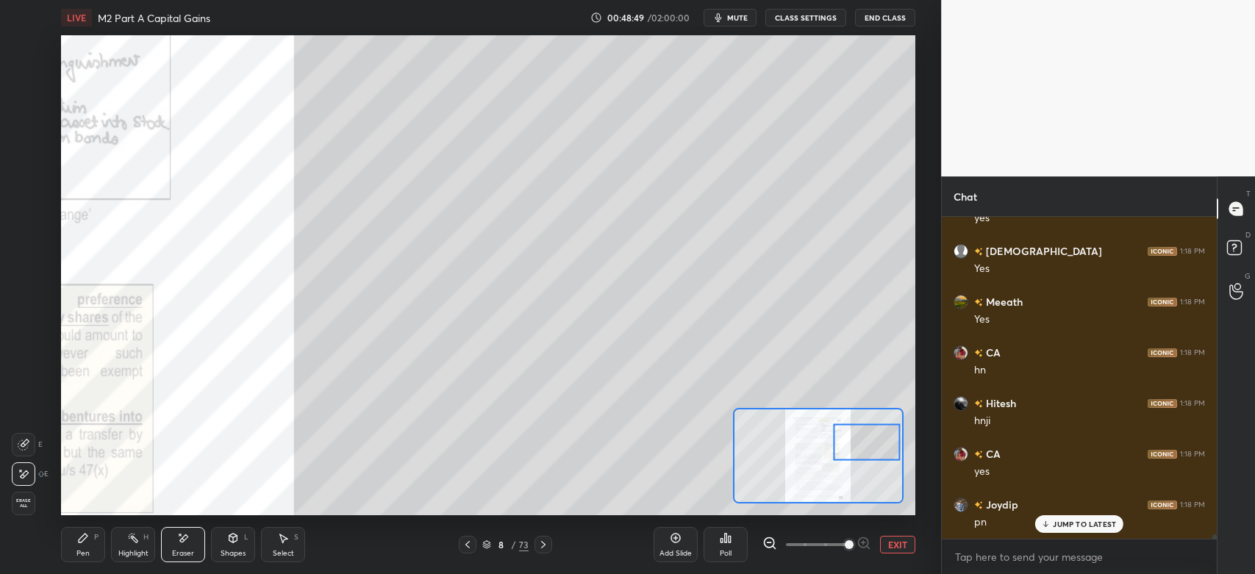
scroll to position [24773, 0]
click at [87, 544] on icon at bounding box center [83, 538] width 12 height 12
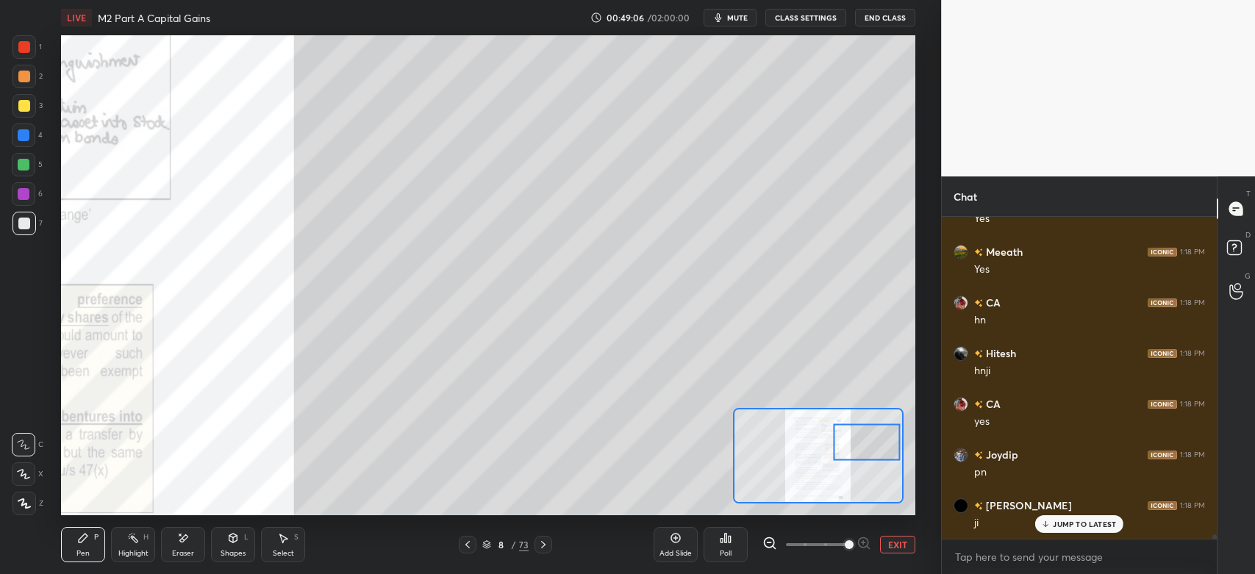
click at [25, 111] on div at bounding box center [24, 106] width 12 height 12
click at [26, 75] on div at bounding box center [24, 77] width 12 height 12
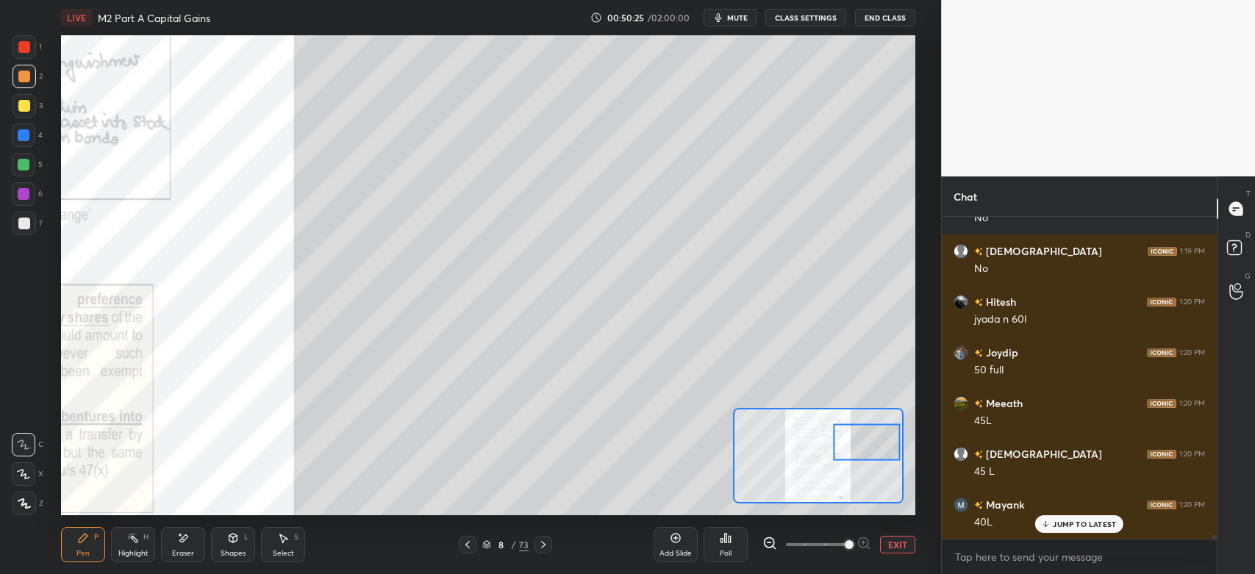
scroll to position [25890, 0]
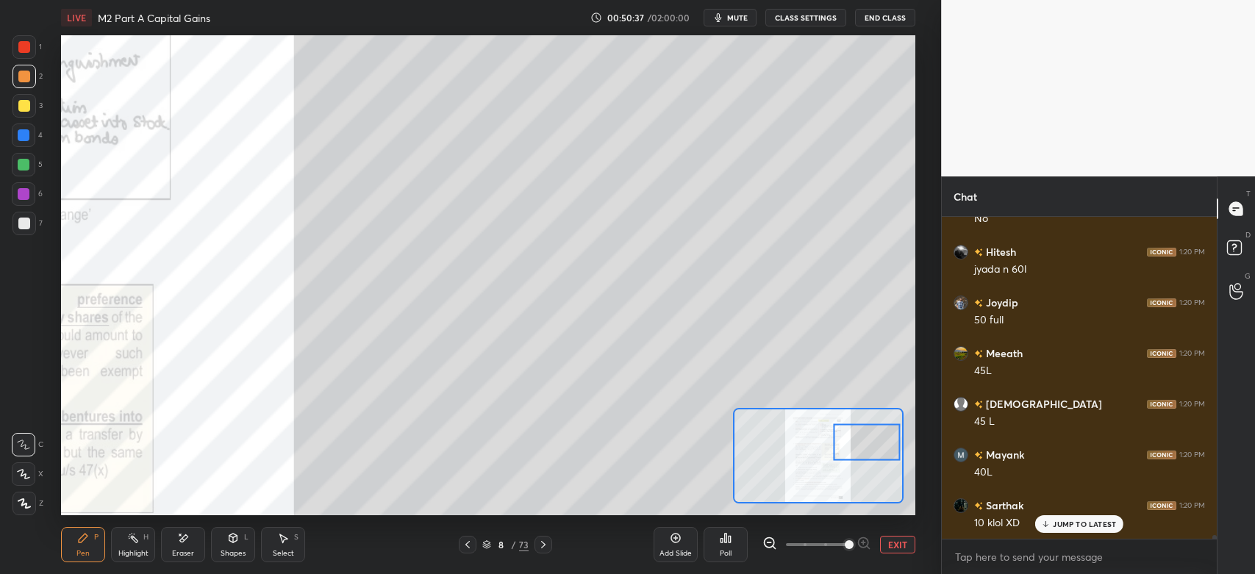
click at [32, 229] on div at bounding box center [25, 224] width 24 height 24
click at [18, 80] on div at bounding box center [24, 77] width 12 height 12
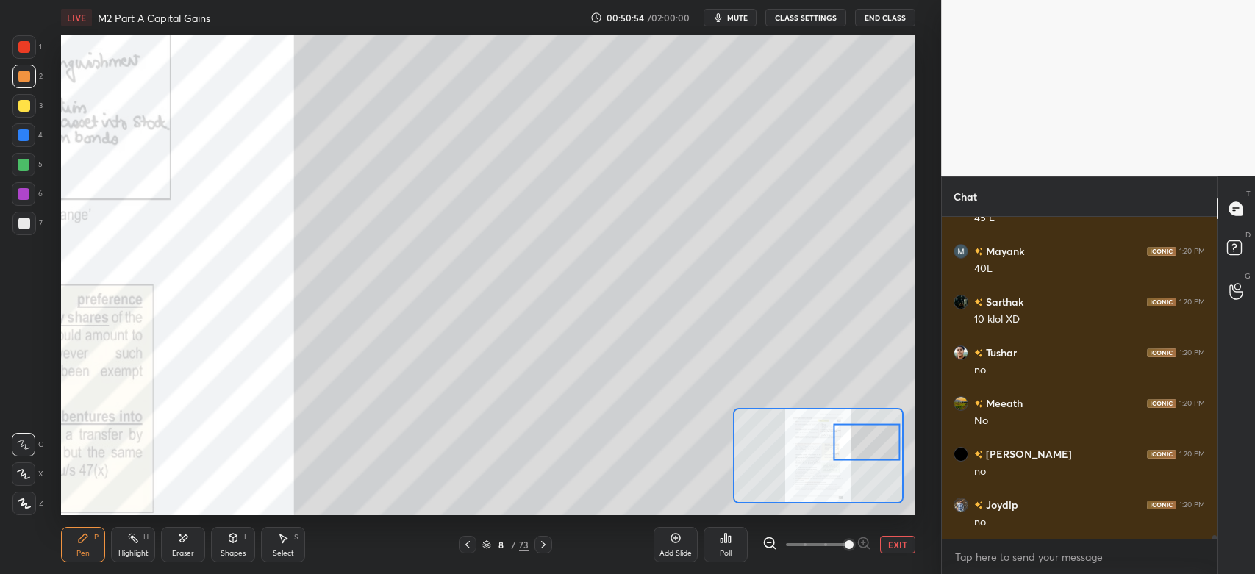
click at [193, 550] on div "Eraser" at bounding box center [183, 553] width 22 height 7
click at [86, 552] on div "Pen" at bounding box center [82, 553] width 13 height 7
click at [29, 110] on div at bounding box center [24, 106] width 12 height 12
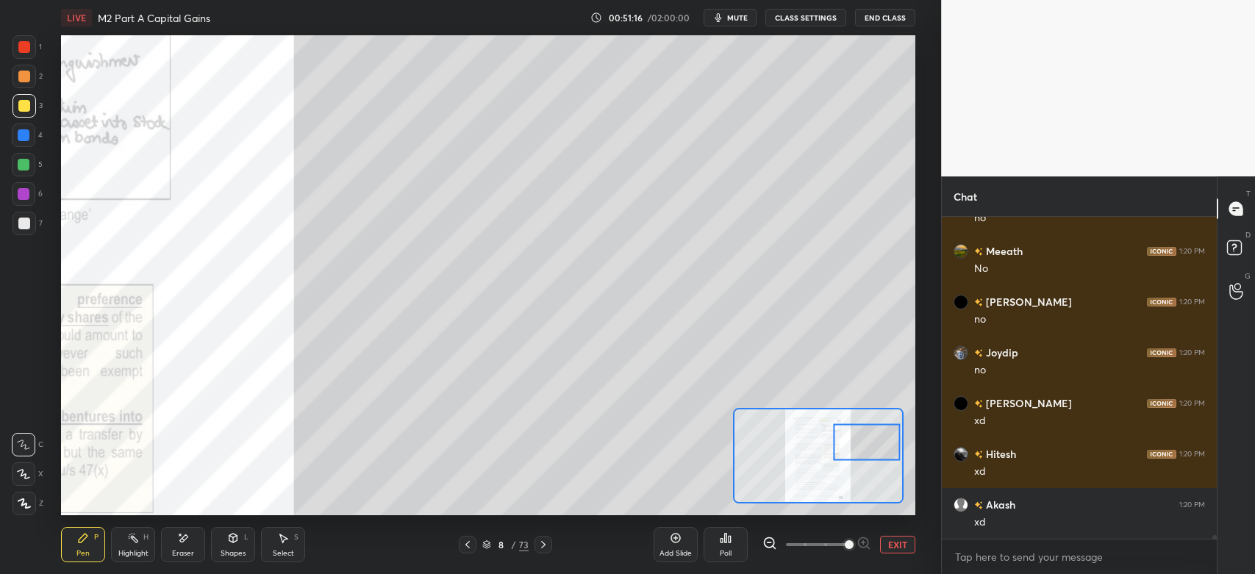
click at [18, 199] on div at bounding box center [24, 194] width 12 height 12
click at [21, 225] on div at bounding box center [24, 224] width 12 height 12
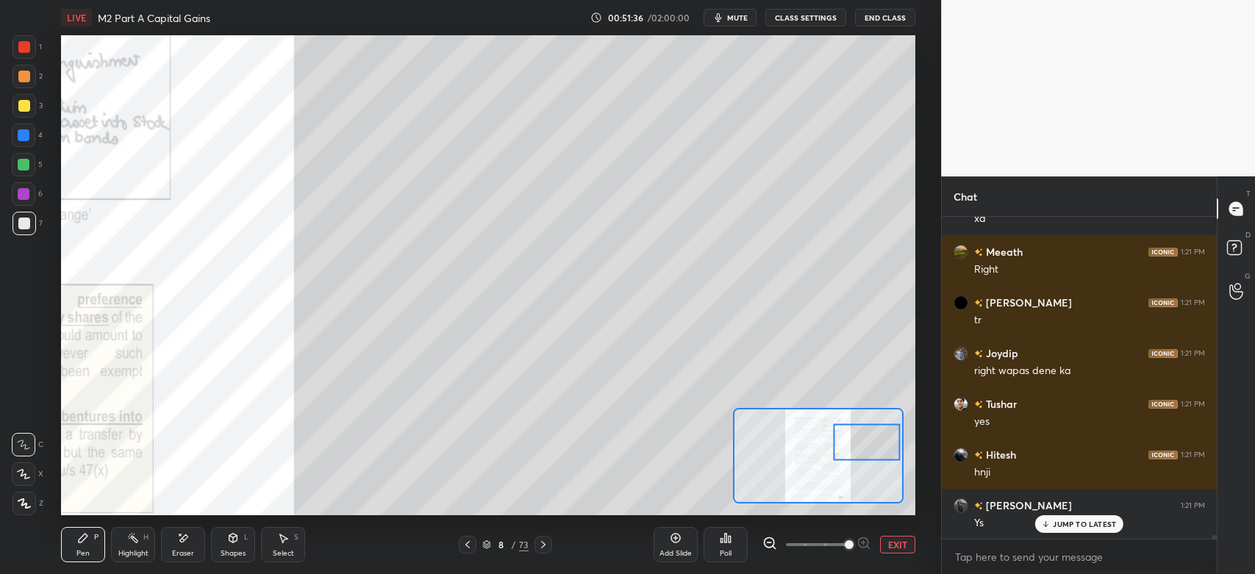
scroll to position [26600, 0]
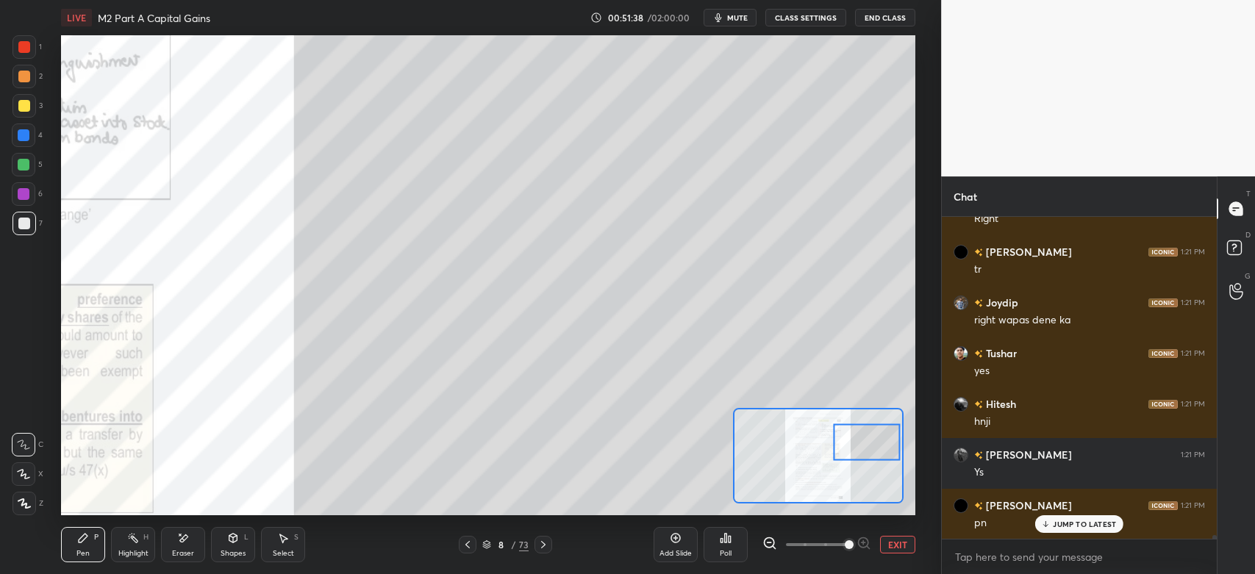
click at [28, 79] on div at bounding box center [24, 77] width 12 height 12
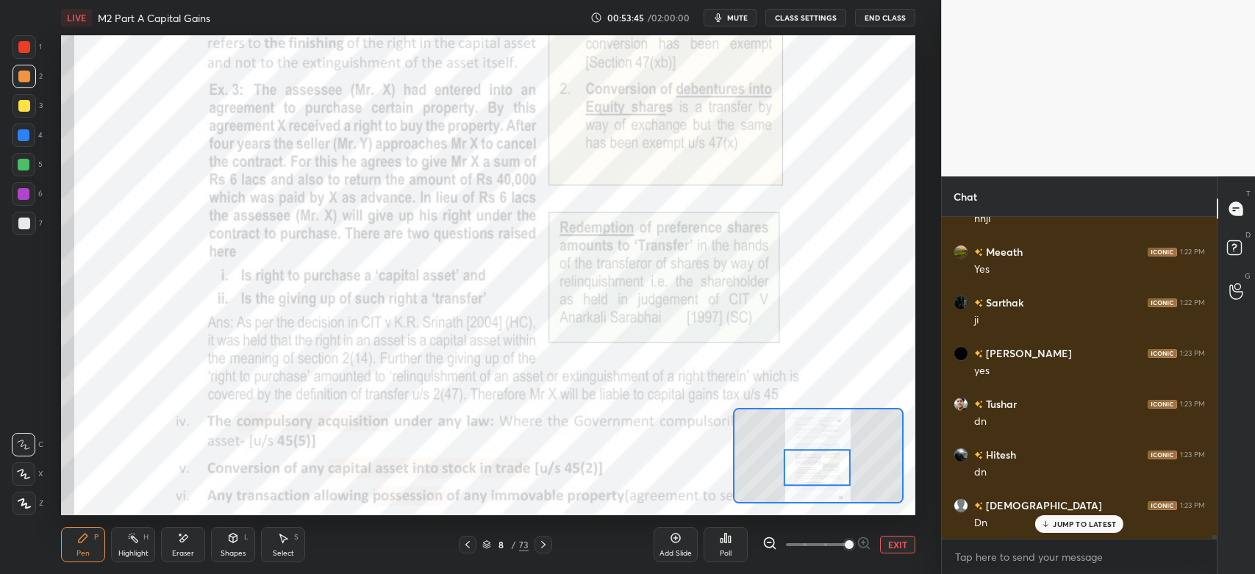
scroll to position [27870, 0]
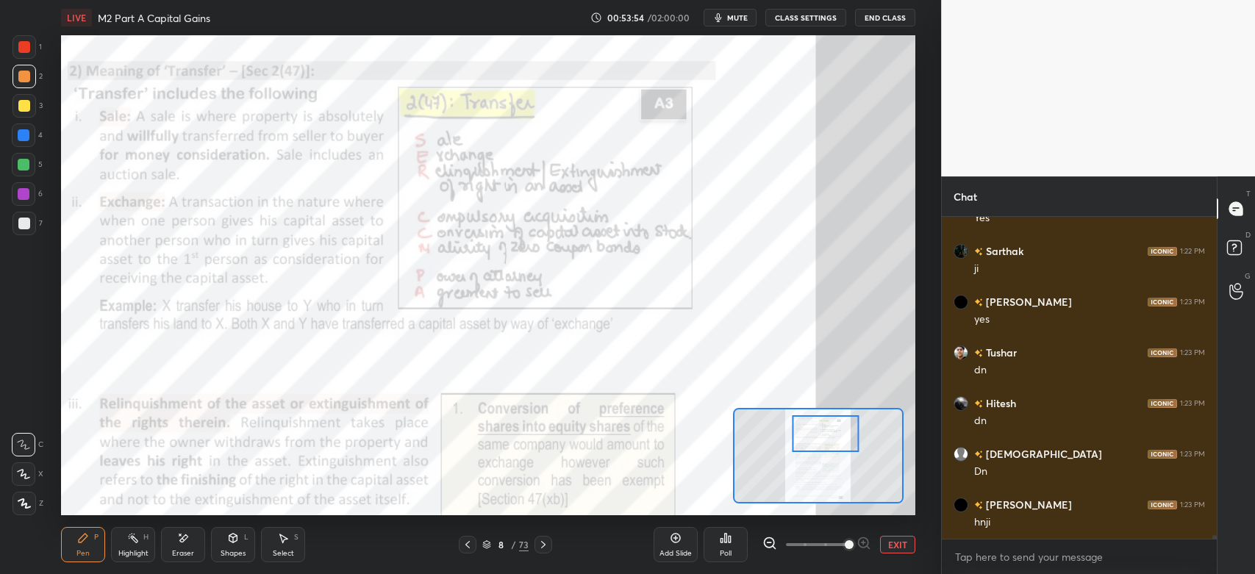
click at [544, 548] on icon at bounding box center [544, 545] width 12 height 12
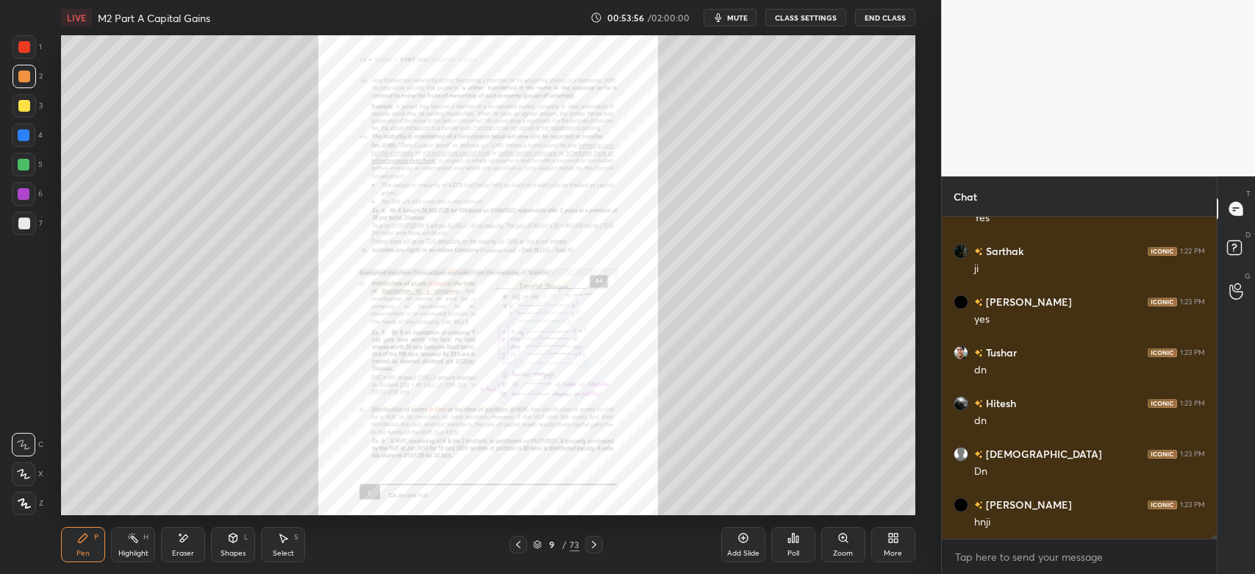
click at [844, 546] on div "Zoom" at bounding box center [844, 544] width 44 height 35
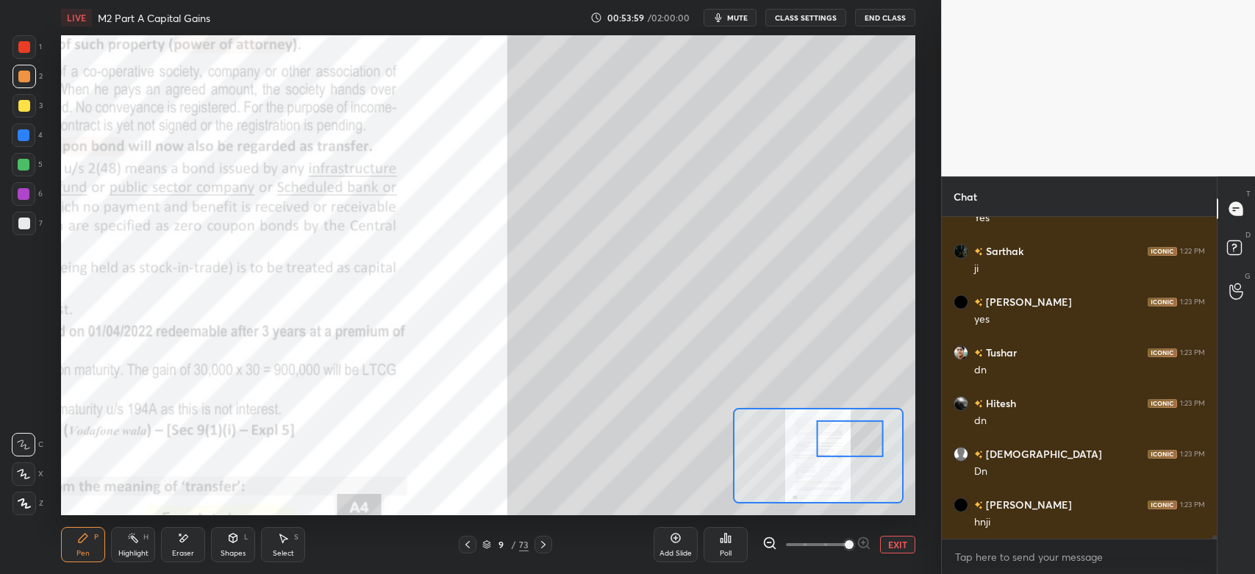
click at [35, 110] on div "3" at bounding box center [28, 106] width 30 height 24
click at [15, 235] on div at bounding box center [25, 224] width 24 height 24
click at [15, 108] on div at bounding box center [25, 106] width 24 height 24
click at [38, 224] on div "7" at bounding box center [28, 224] width 30 height 24
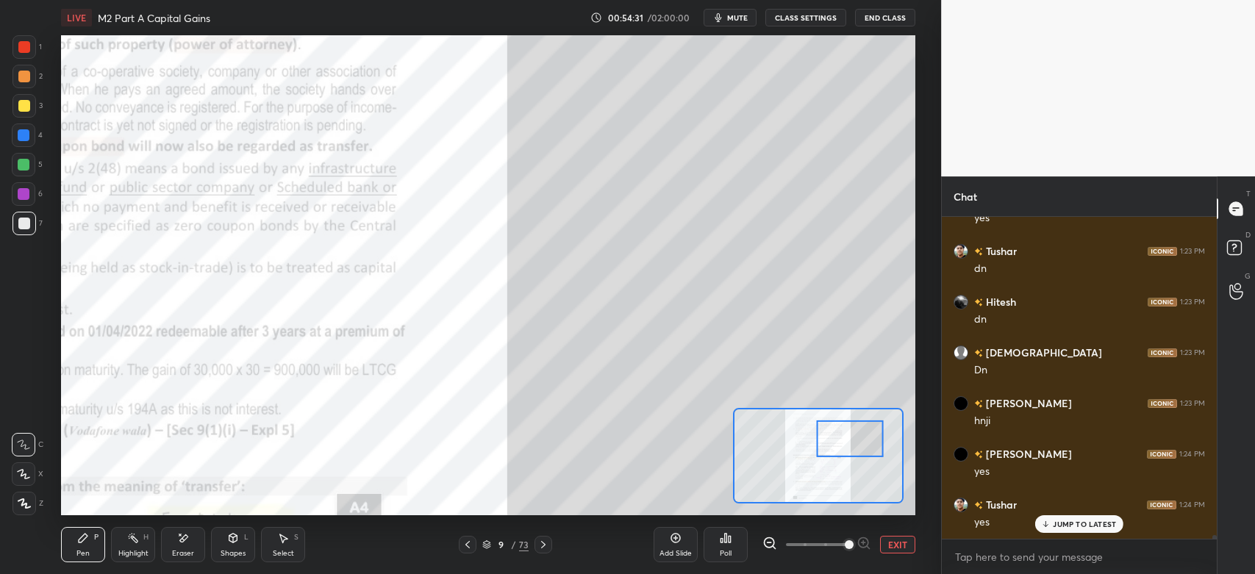
scroll to position [28021, 0]
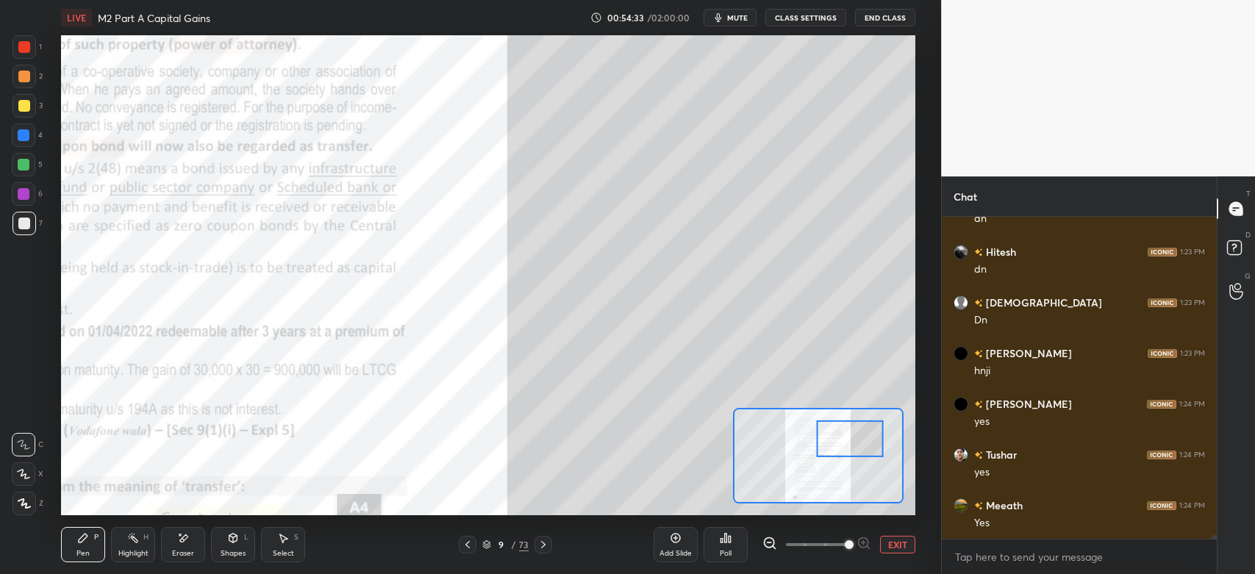
click at [18, 74] on div at bounding box center [24, 77] width 12 height 12
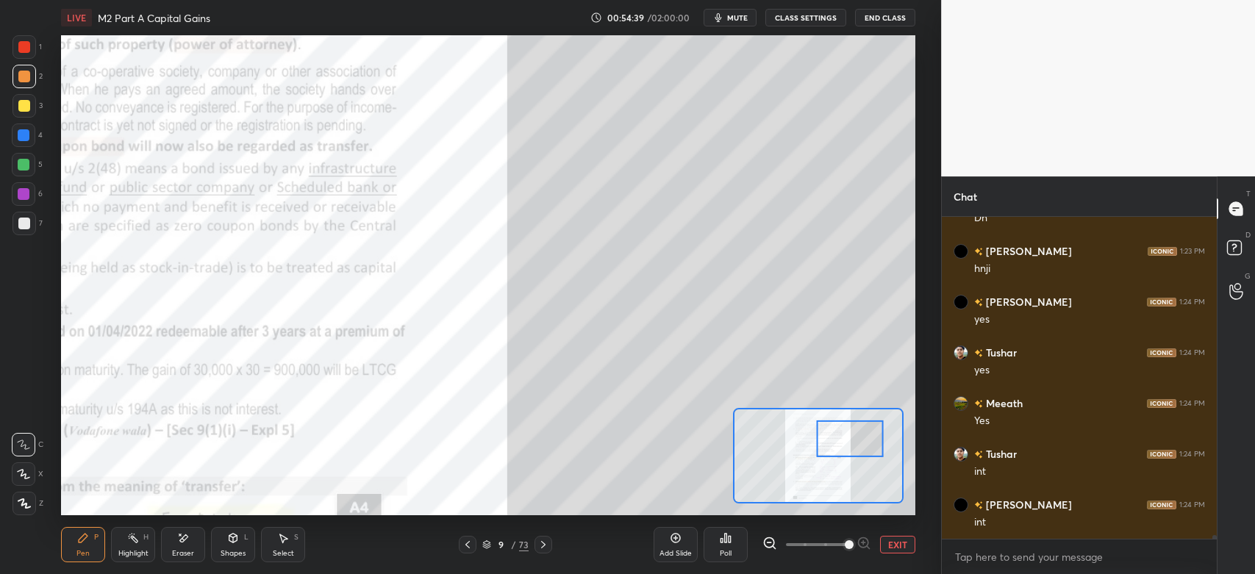
click at [182, 546] on div "Eraser" at bounding box center [183, 544] width 44 height 35
click at [86, 552] on div "Pen" at bounding box center [82, 553] width 13 height 7
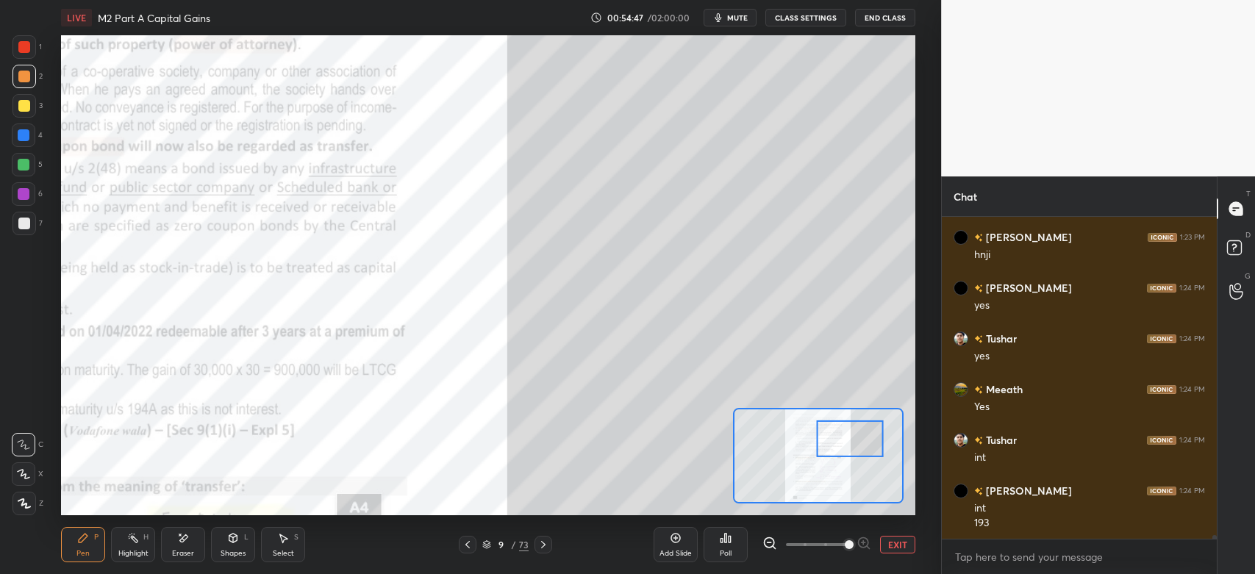
click at [24, 114] on div at bounding box center [25, 106] width 24 height 24
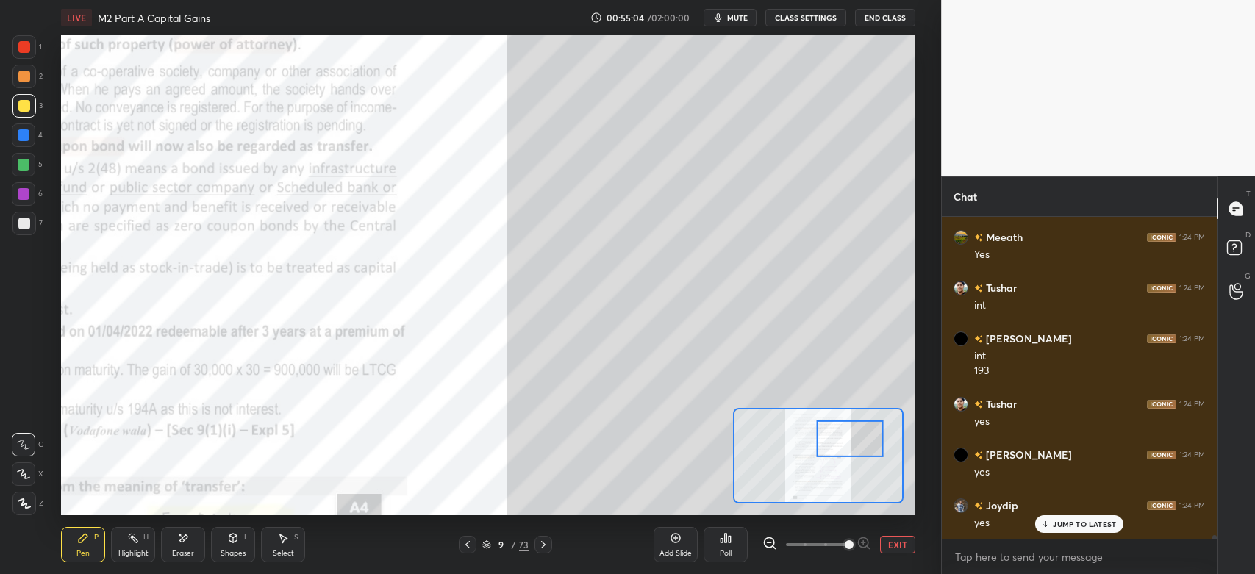
scroll to position [28341, 0]
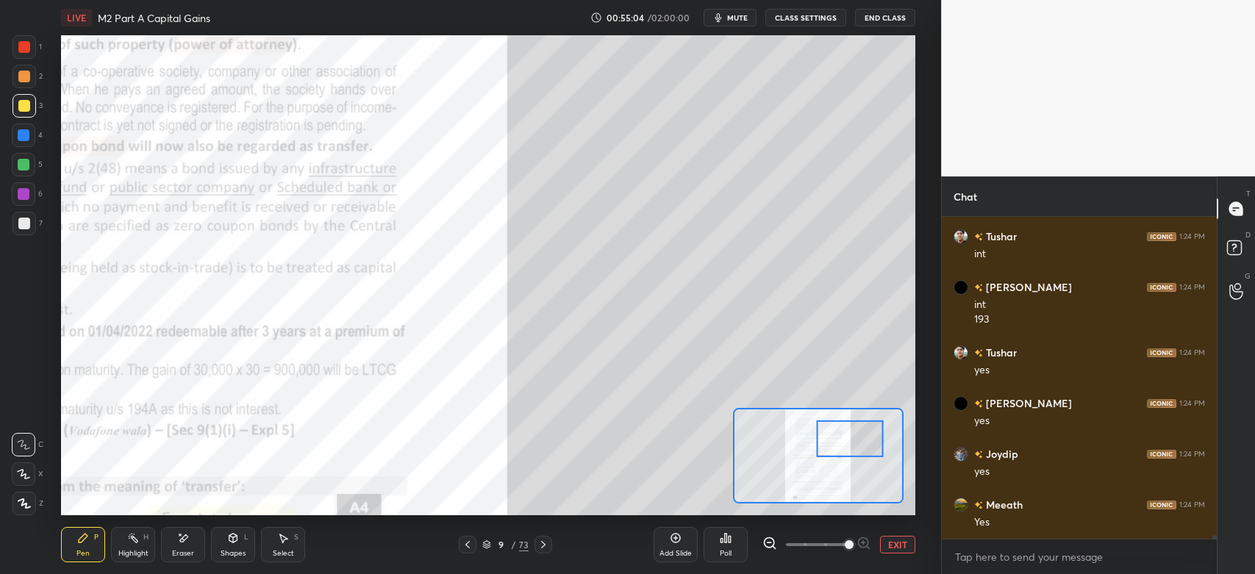
click at [35, 227] on div at bounding box center [25, 224] width 24 height 24
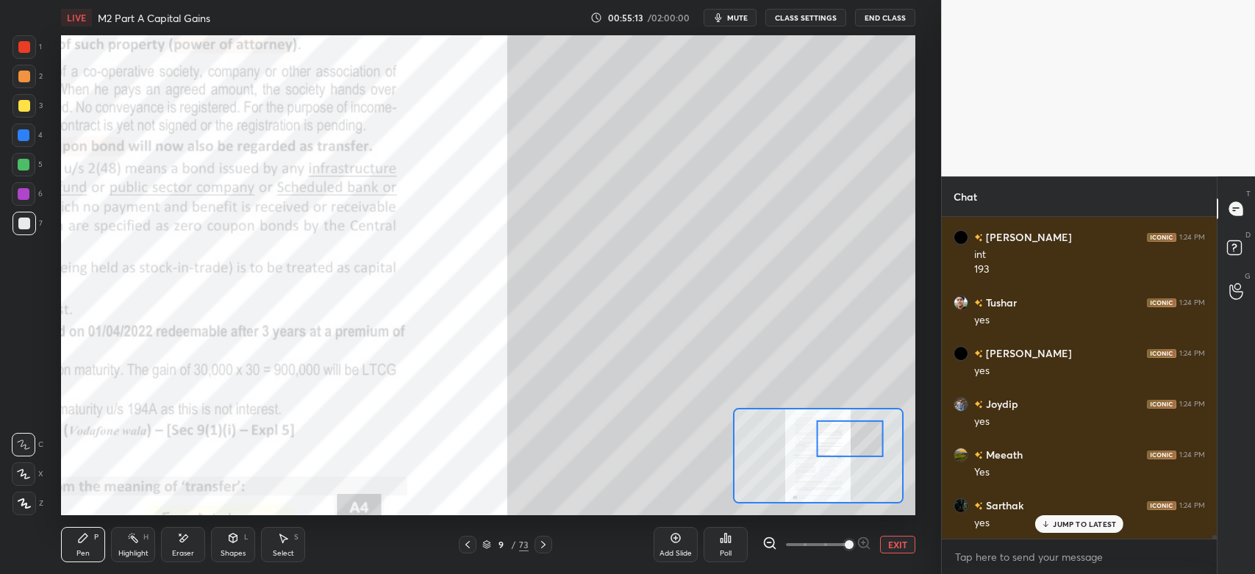
click at [188, 550] on div "Eraser" at bounding box center [183, 553] width 22 height 7
click at [82, 548] on div "Pen P" at bounding box center [83, 544] width 44 height 35
click at [29, 80] on div at bounding box center [25, 77] width 24 height 24
click at [21, 229] on div at bounding box center [25, 224] width 24 height 24
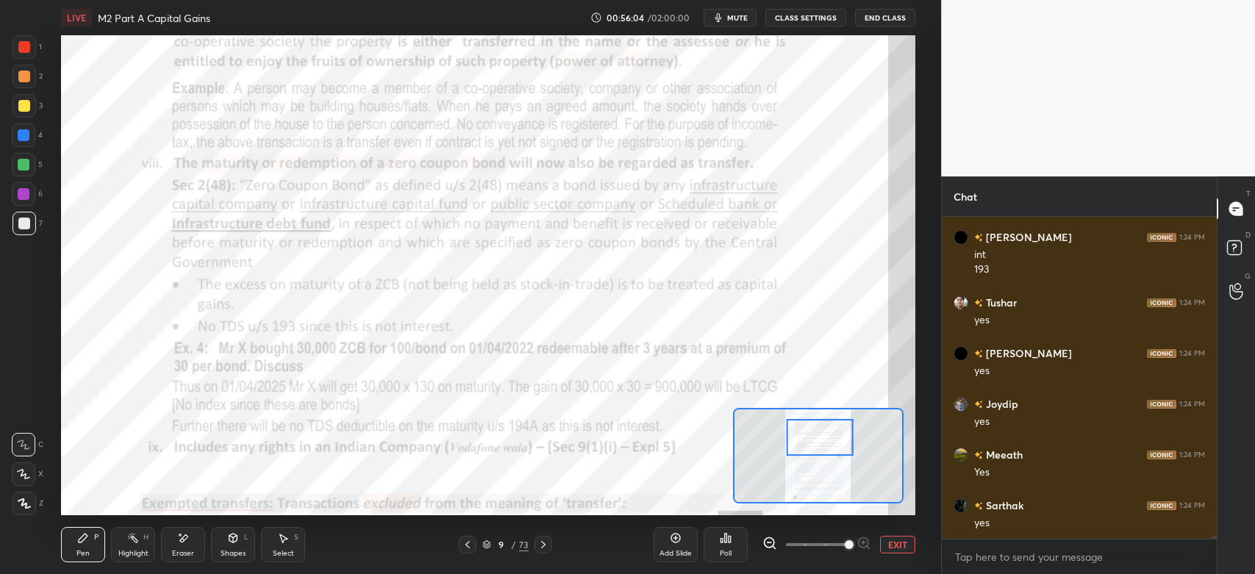
scroll to position [28442, 0]
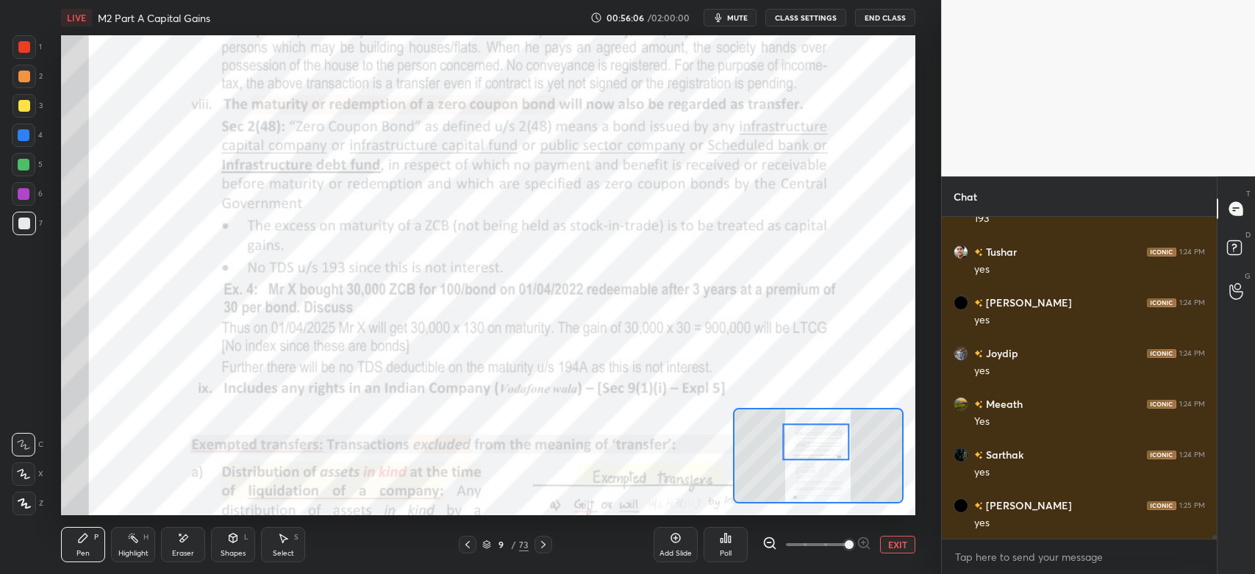
click at [7, 46] on div "1 2 3 4 5 6 7 C X Z E E Erase all H H" at bounding box center [23, 275] width 47 height 480
click at [26, 51] on div at bounding box center [24, 47] width 12 height 12
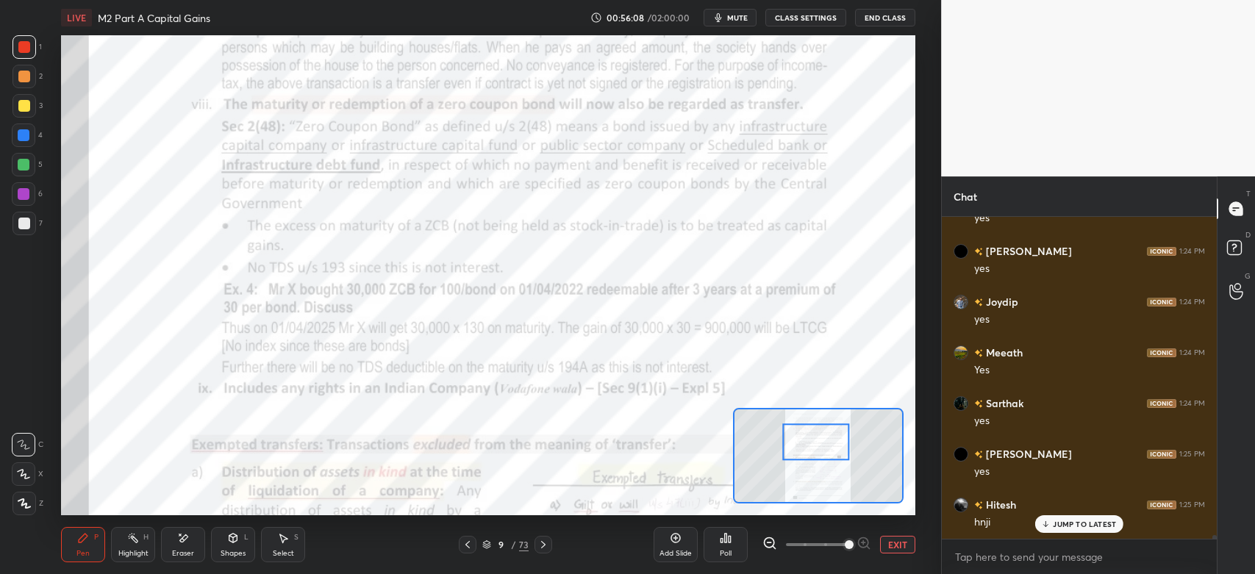
scroll to position [28543, 0]
click at [29, 44] on div at bounding box center [24, 47] width 12 height 12
click at [129, 554] on div "Highlight" at bounding box center [133, 553] width 30 height 7
click at [63, 553] on div "Pen P" at bounding box center [83, 544] width 44 height 35
click at [135, 547] on div "Highlight H" at bounding box center [133, 544] width 44 height 35
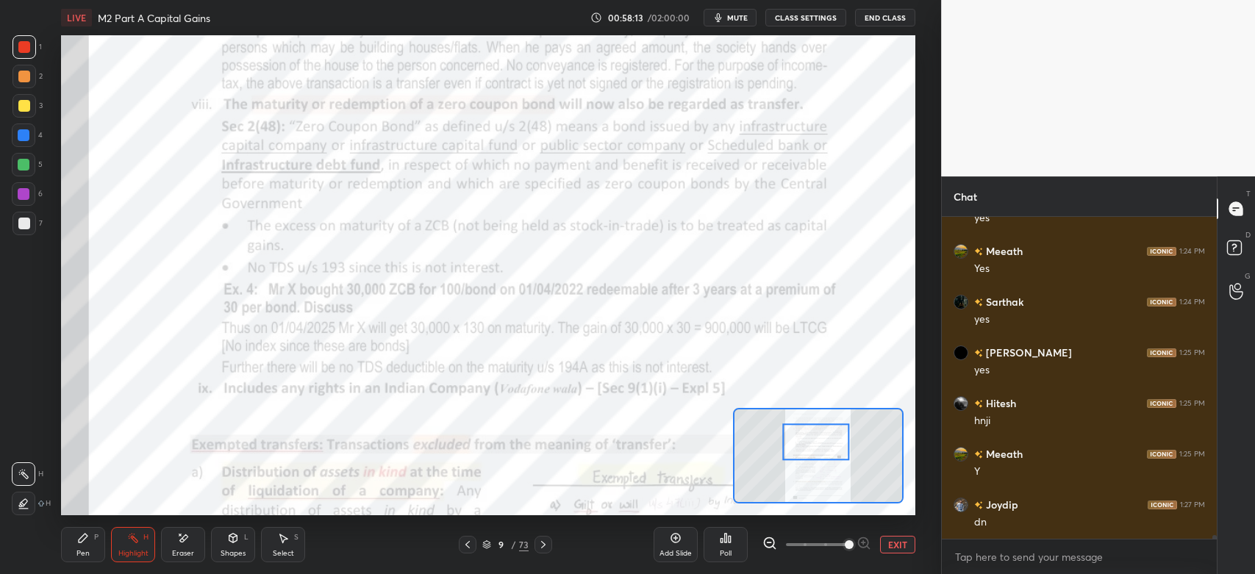
scroll to position [28645, 0]
click at [471, 551] on icon at bounding box center [468, 545] width 12 height 12
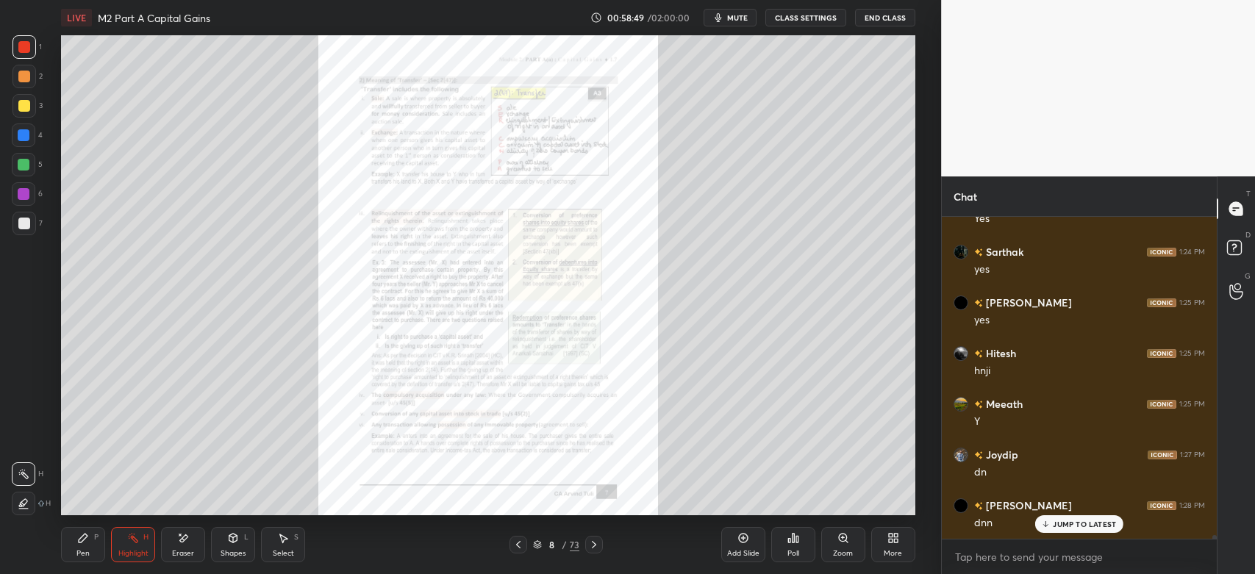
click at [844, 541] on icon at bounding box center [843, 538] width 8 height 8
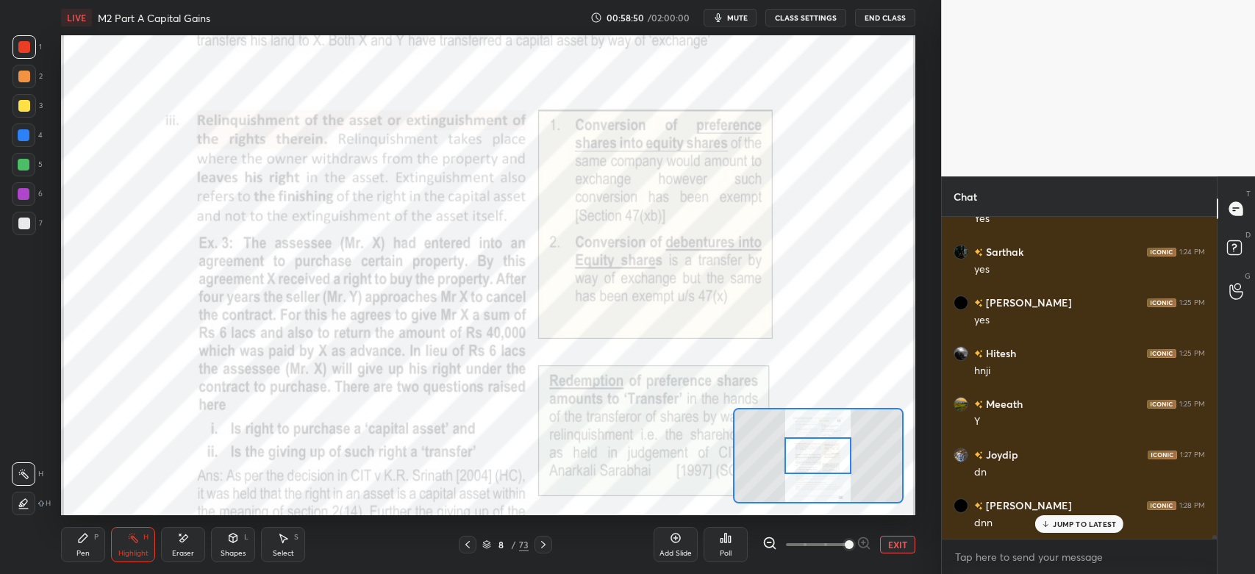
scroll to position [28696, 0]
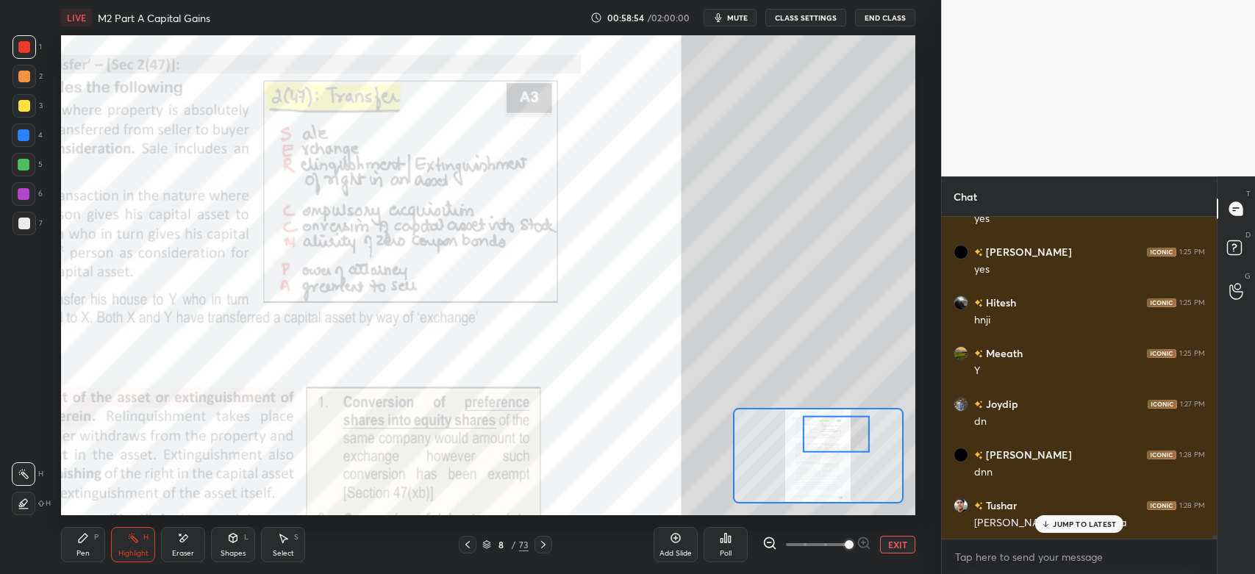
click at [1065, 526] on p "JUMP TO LATEST" at bounding box center [1084, 524] width 63 height 9
click at [543, 545] on icon at bounding box center [544, 545] width 12 height 12
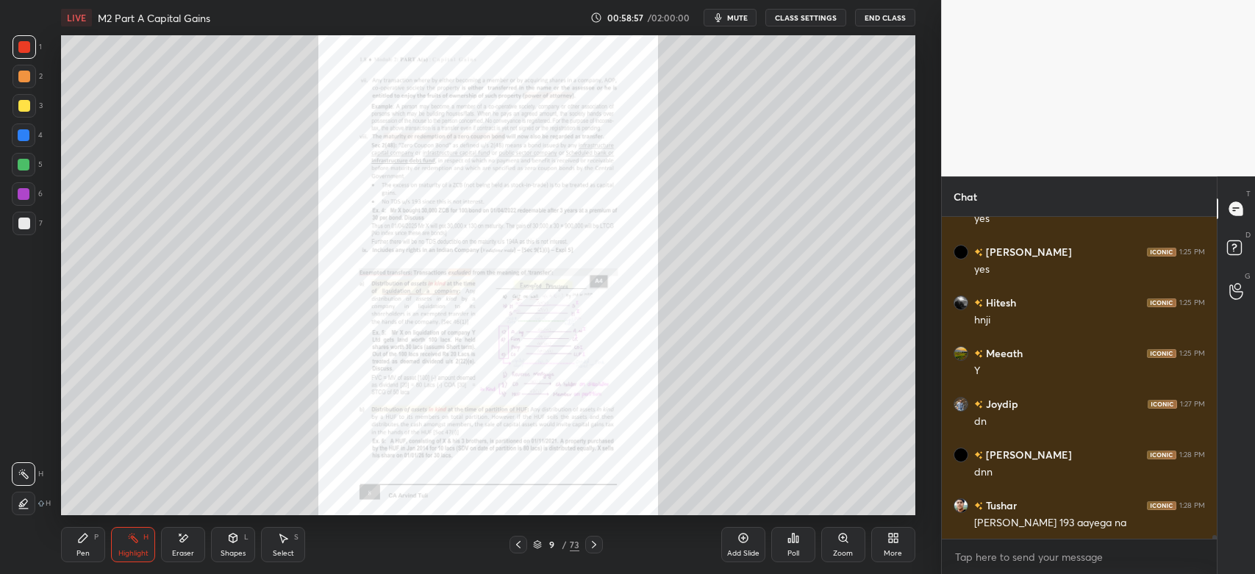
click at [843, 543] on icon at bounding box center [844, 538] width 12 height 12
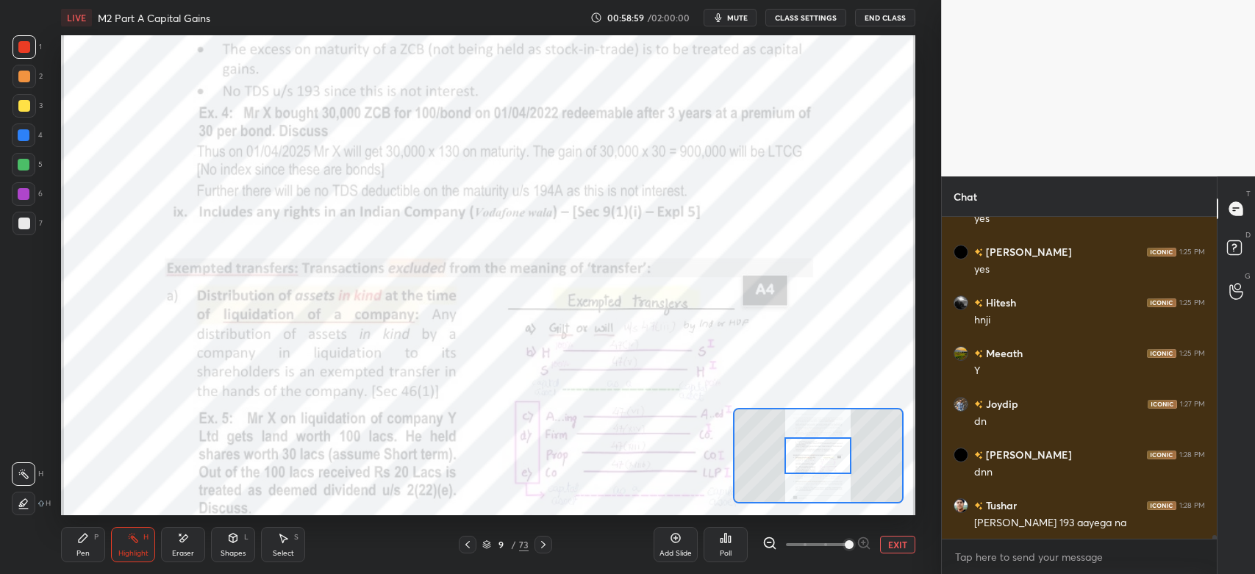
click at [23, 46] on div at bounding box center [24, 47] width 12 height 12
click at [91, 546] on div "Pen P" at bounding box center [83, 544] width 44 height 35
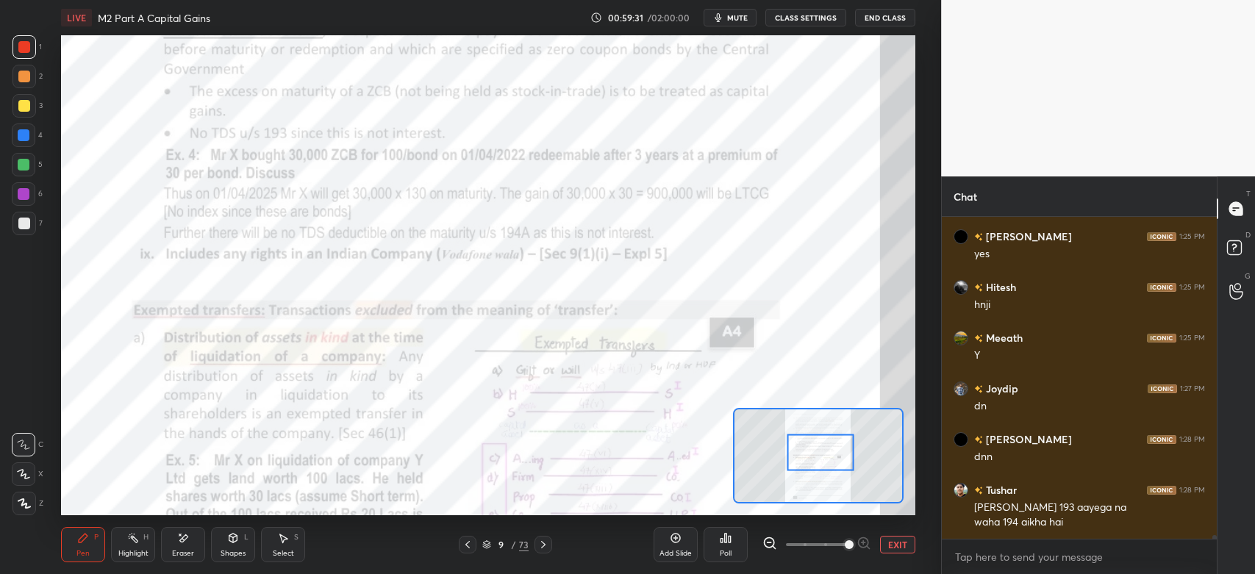
click at [470, 546] on icon at bounding box center [468, 545] width 12 height 12
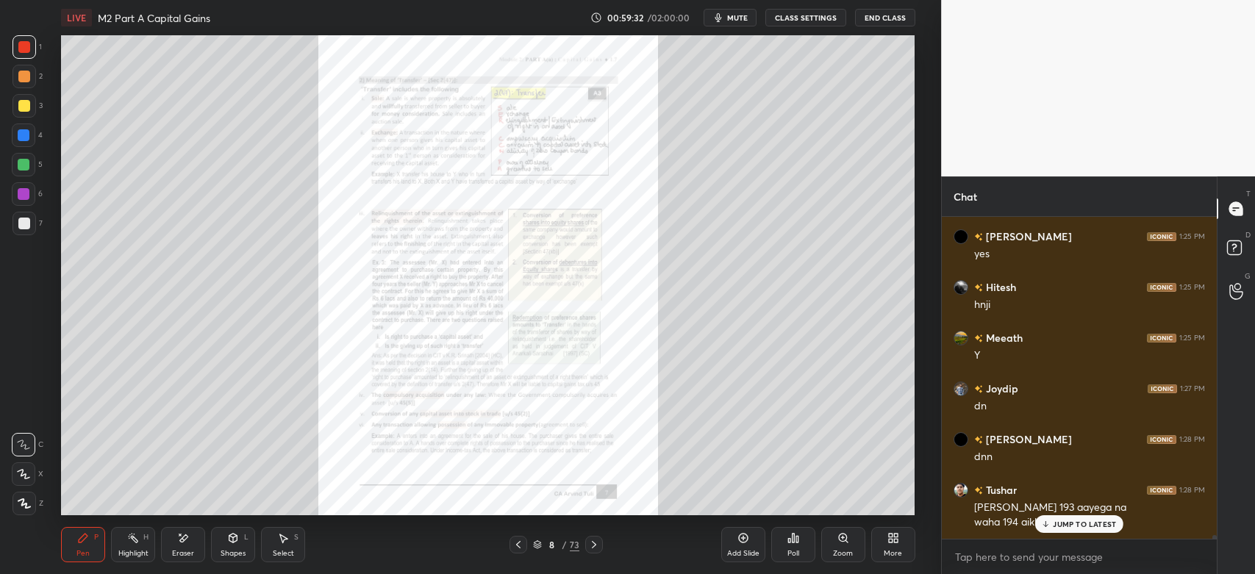
scroll to position [28761, 0]
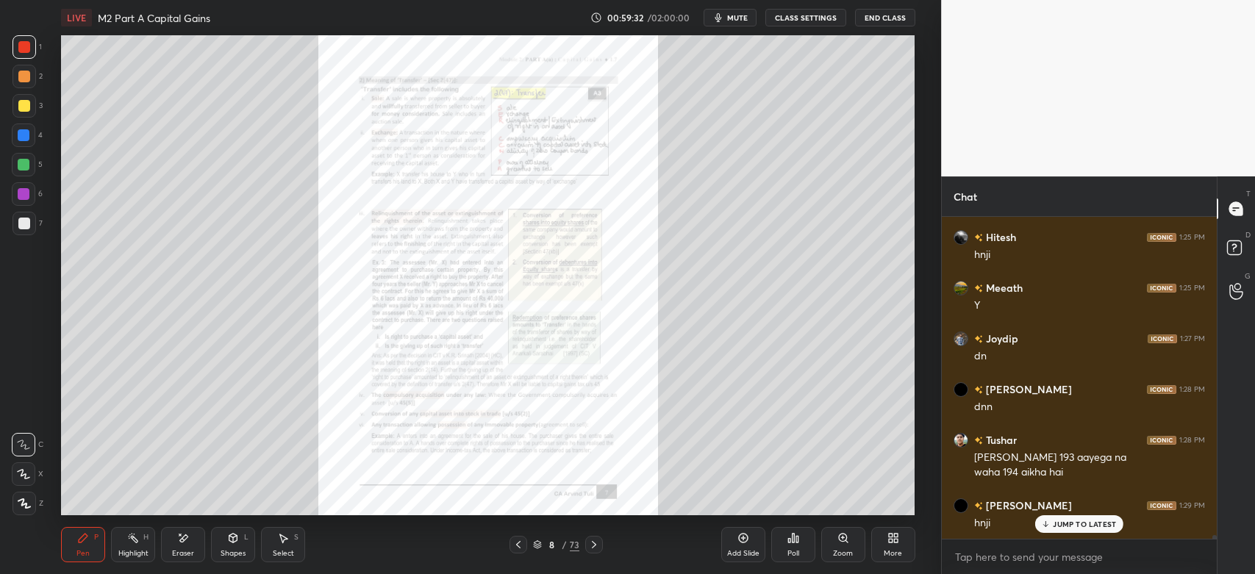
click at [841, 541] on icon at bounding box center [843, 538] width 8 height 8
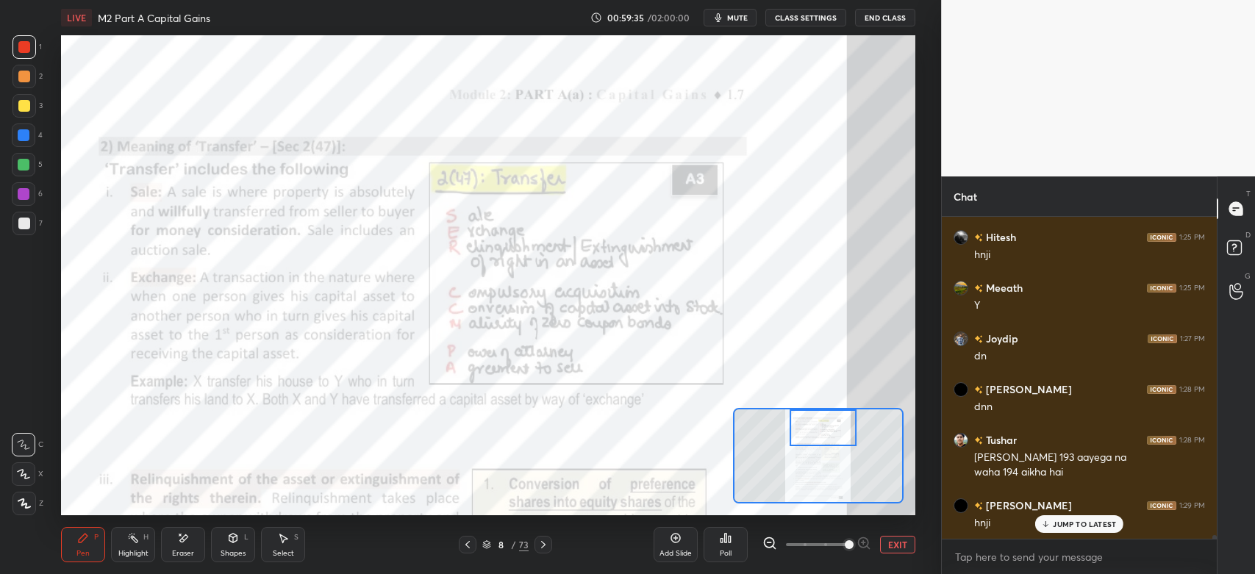
click at [193, 544] on div "Eraser" at bounding box center [183, 544] width 44 height 35
click at [140, 551] on div "Highlight" at bounding box center [133, 553] width 30 height 7
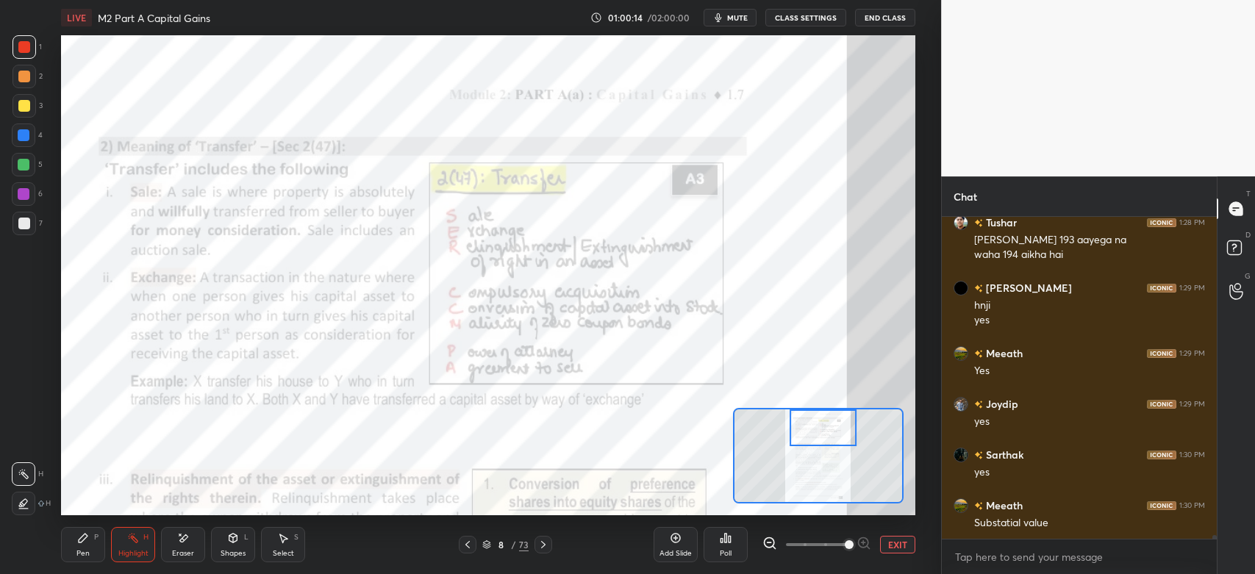
scroll to position [29030, 0]
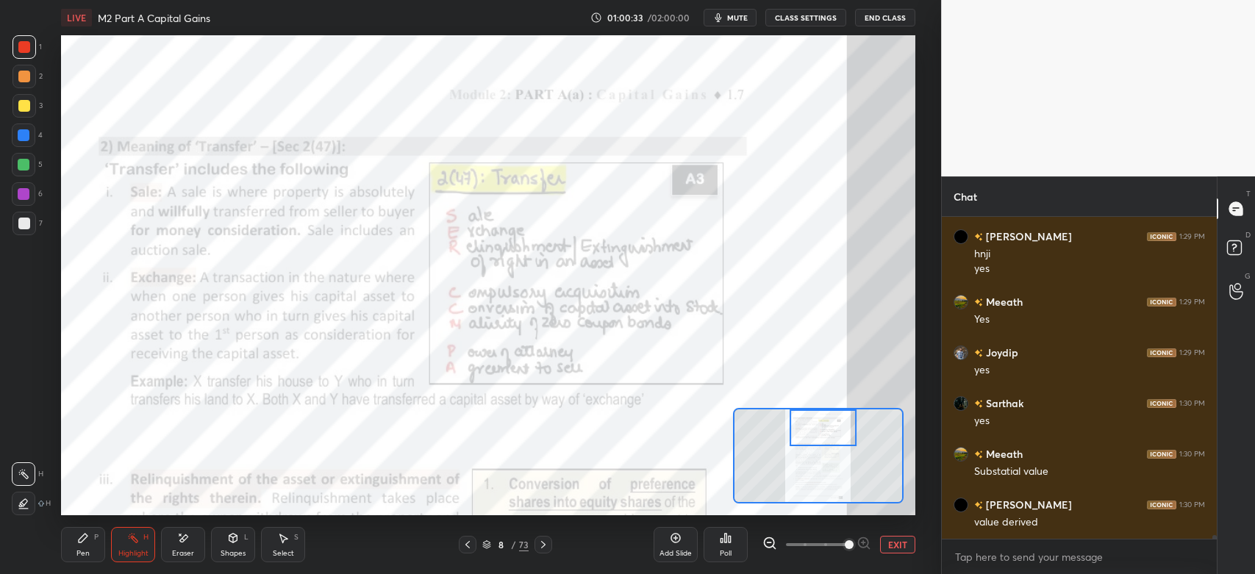
click at [544, 547] on icon at bounding box center [544, 545] width 12 height 12
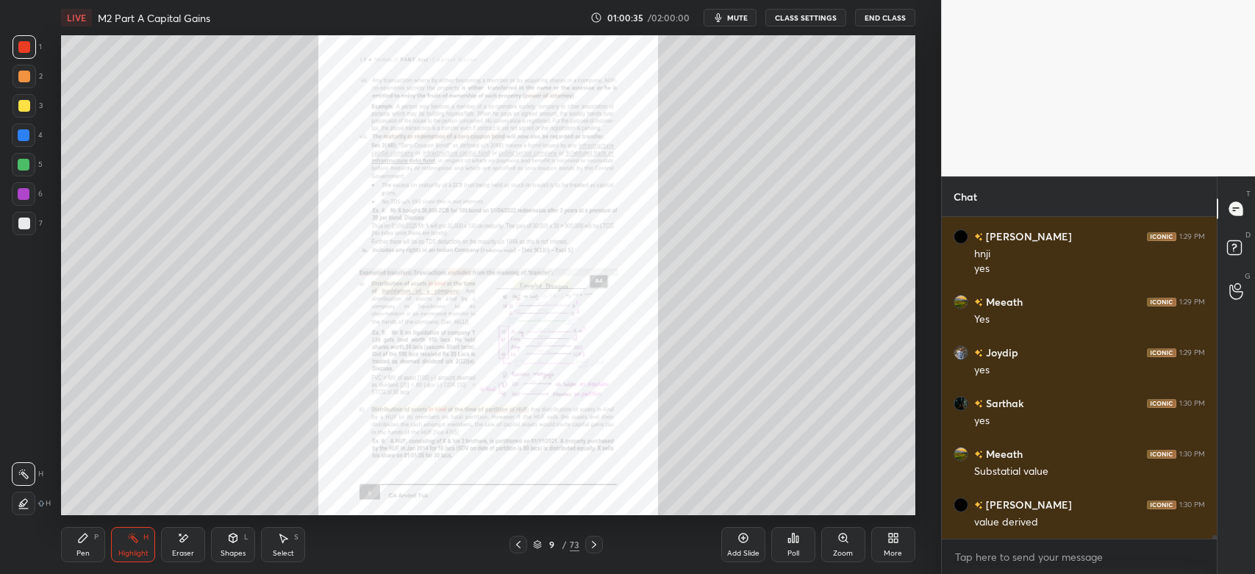
click at [845, 544] on icon at bounding box center [844, 538] width 12 height 12
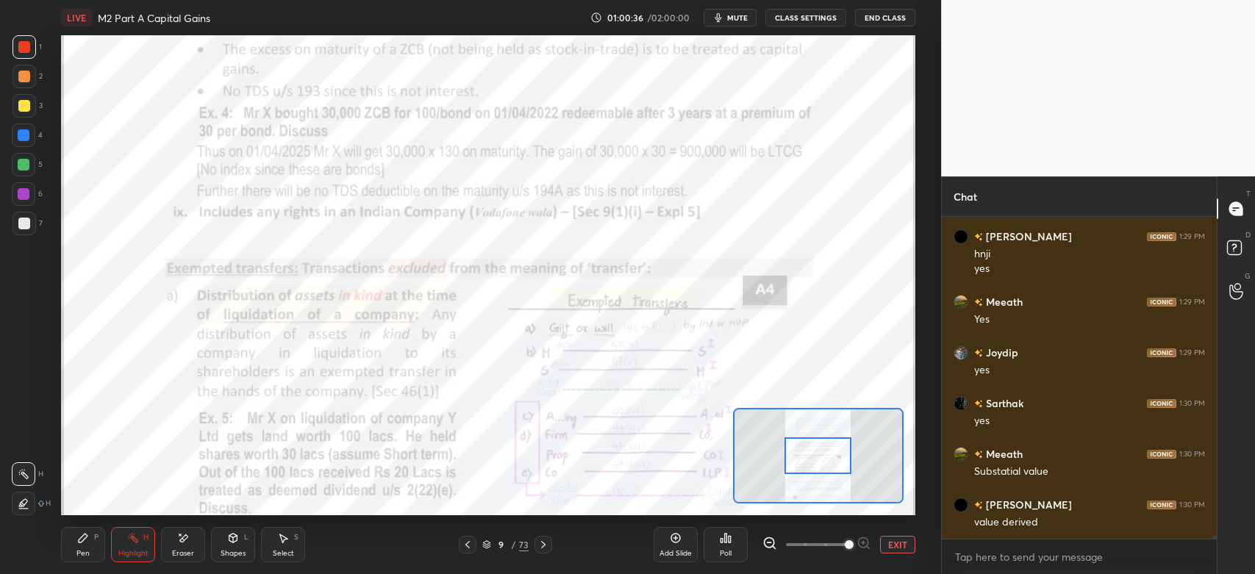
click at [79, 549] on div "Pen P" at bounding box center [83, 544] width 44 height 35
click at [466, 548] on icon at bounding box center [468, 545] width 12 height 12
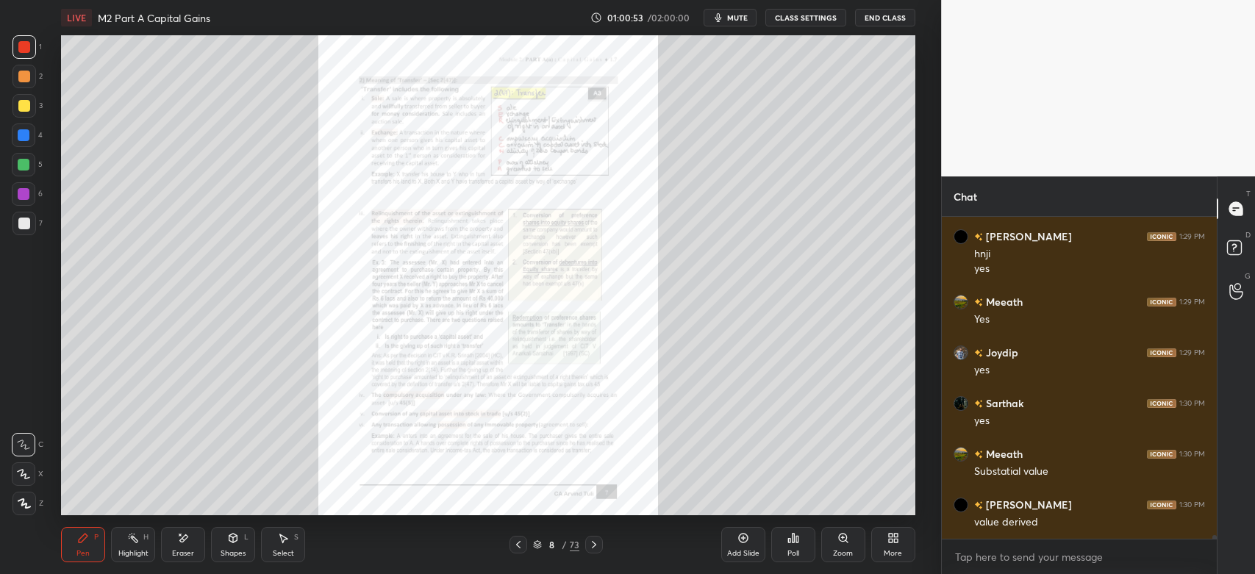
click at [847, 545] on div "Zoom" at bounding box center [844, 544] width 44 height 35
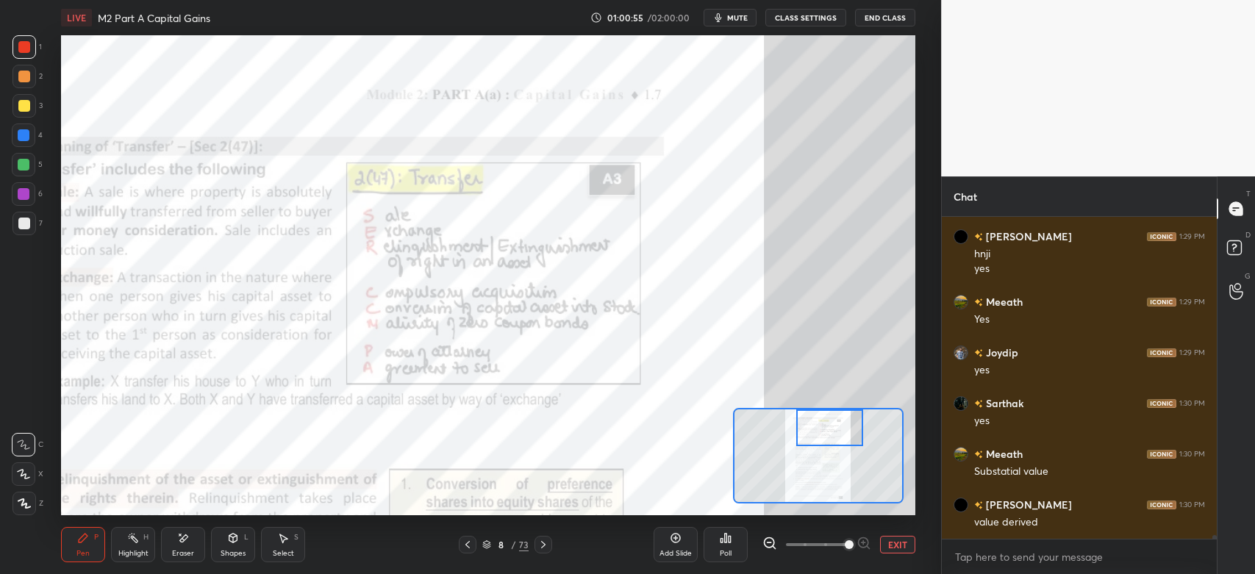
click at [138, 551] on div "Highlight" at bounding box center [133, 553] width 30 height 7
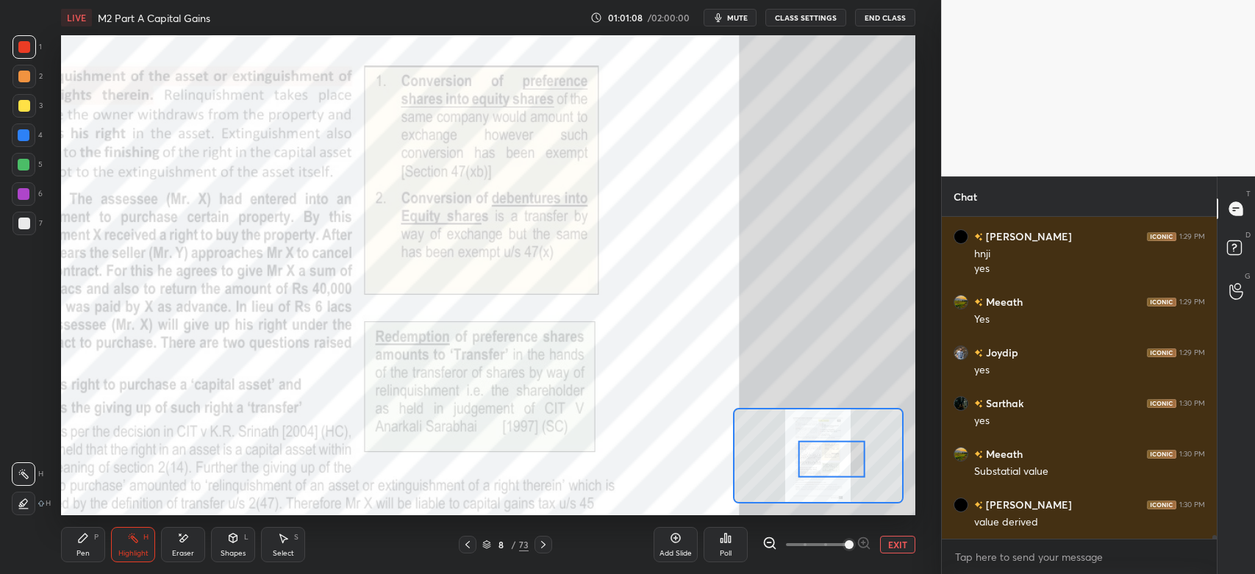
click at [141, 546] on div "Highlight H" at bounding box center [133, 544] width 44 height 35
click at [88, 546] on div "Pen P" at bounding box center [83, 544] width 44 height 35
click at [78, 551] on div "Pen" at bounding box center [82, 553] width 13 height 7
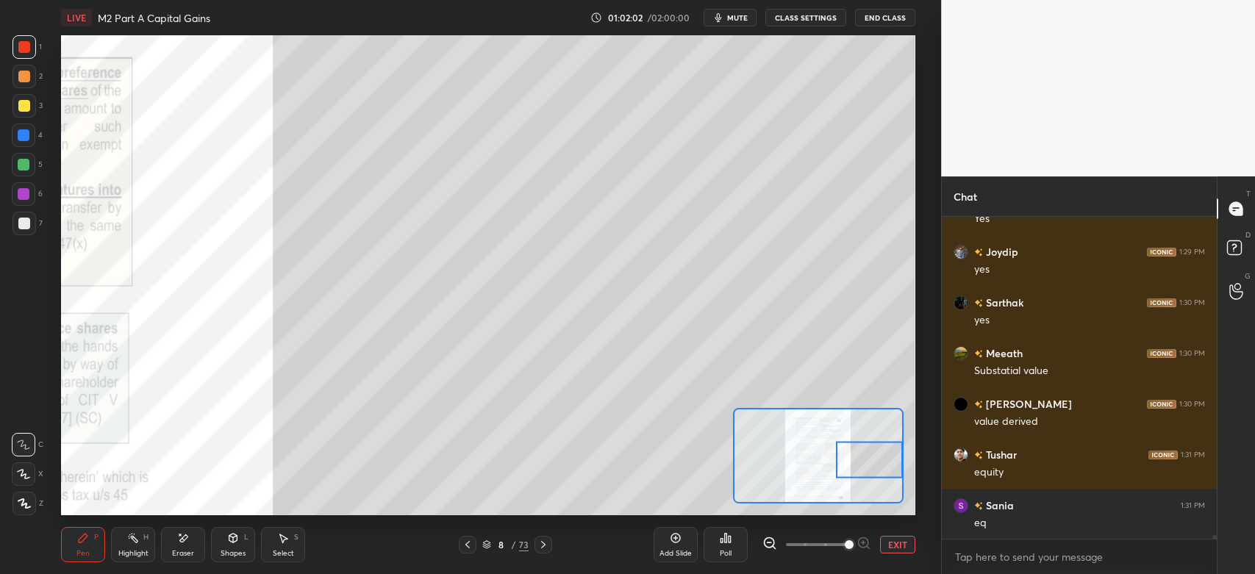
scroll to position [29182, 0]
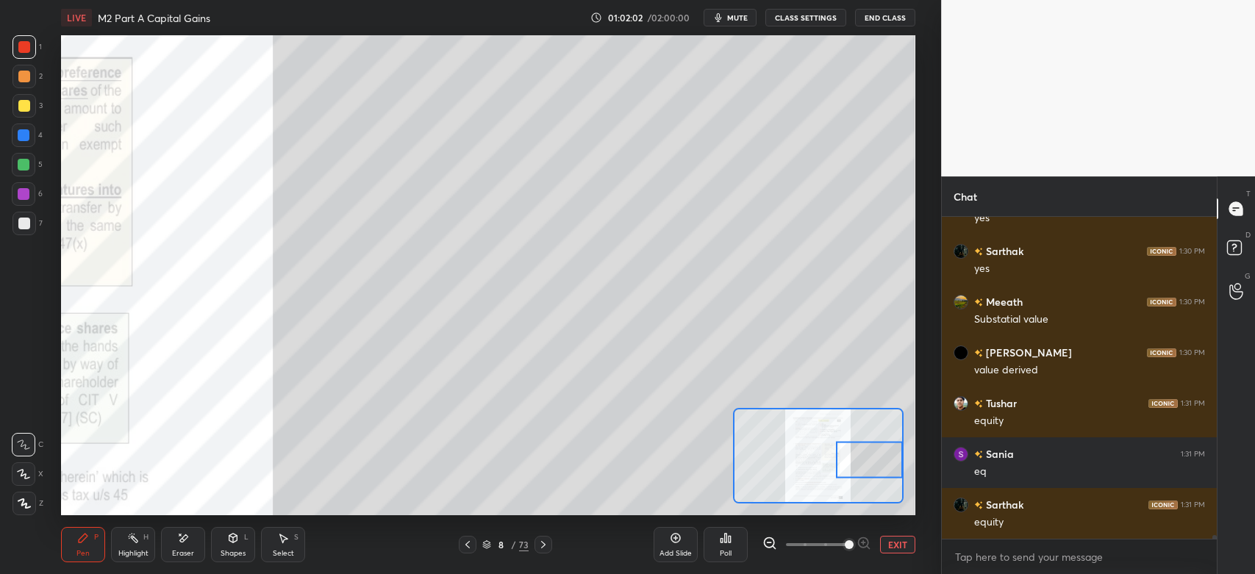
click at [21, 200] on div at bounding box center [24, 194] width 24 height 24
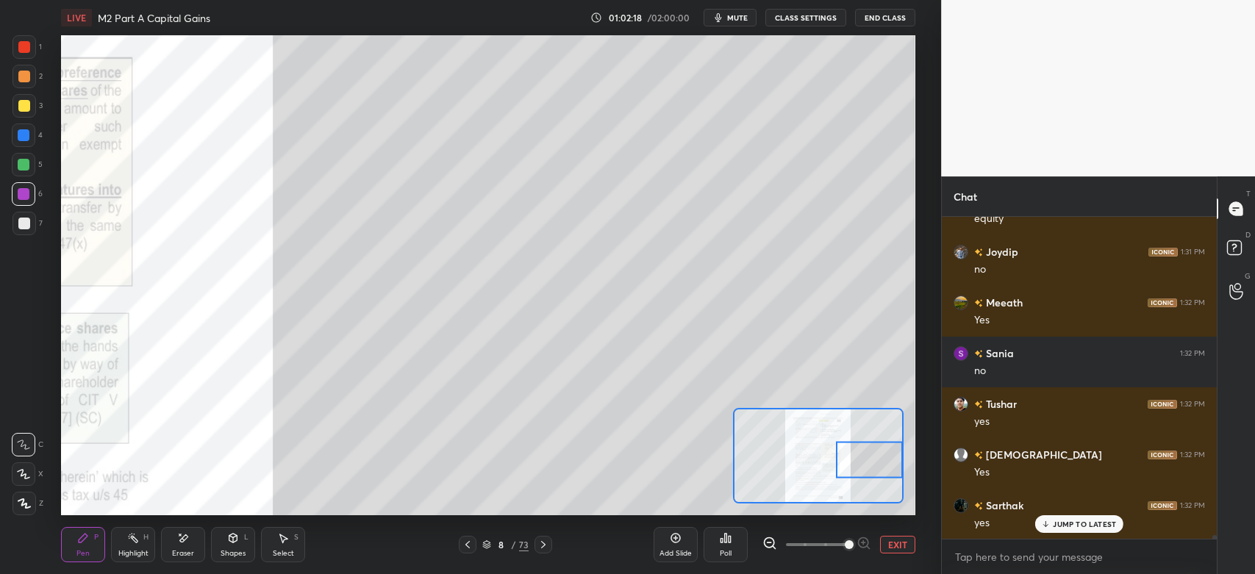
scroll to position [29537, 0]
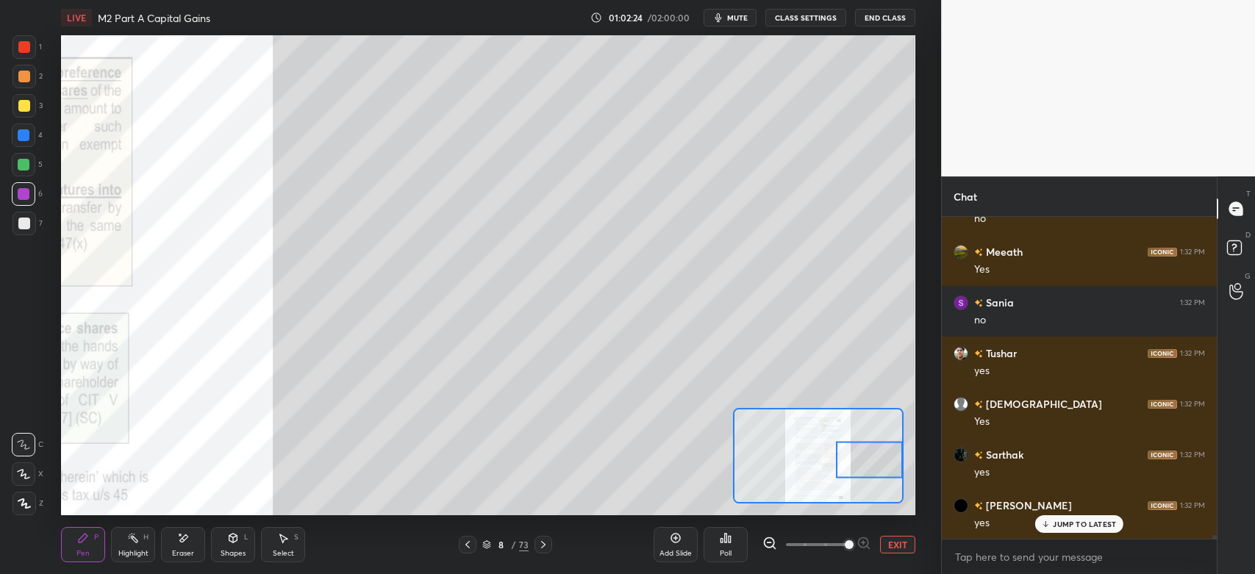
click at [899, 546] on button "EXIT" at bounding box center [897, 545] width 35 height 18
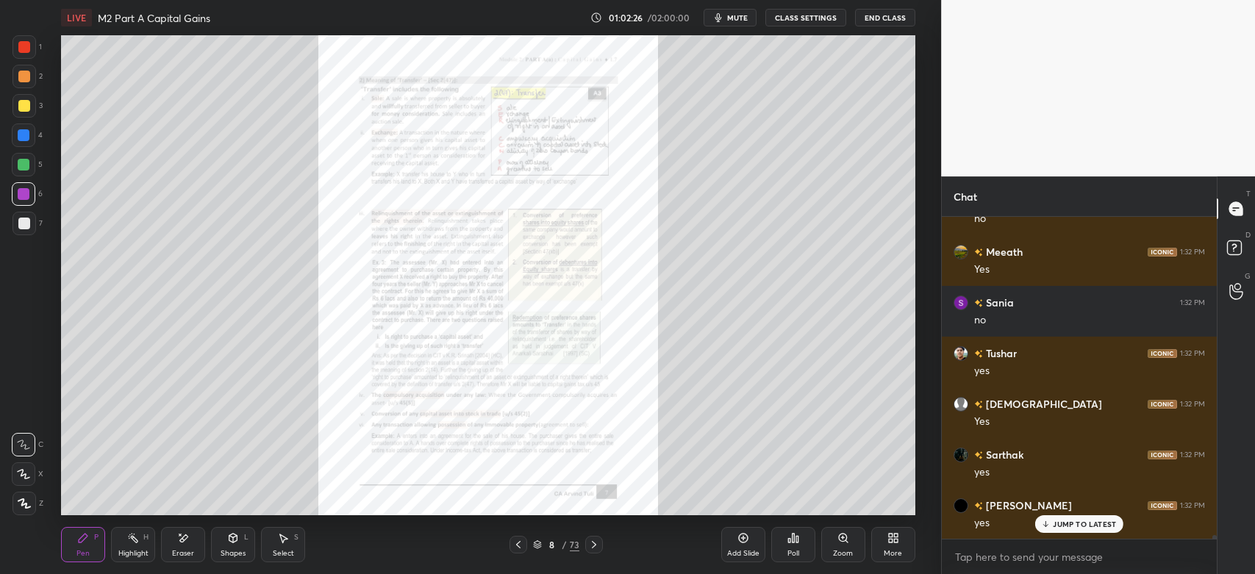
scroll to position [29552, 0]
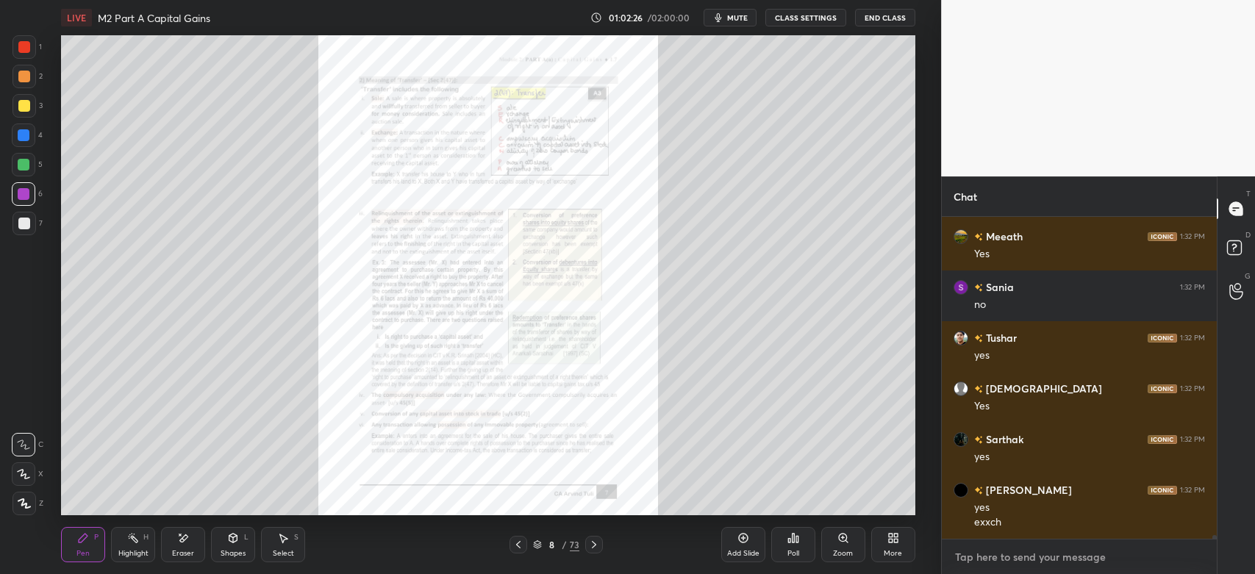
click at [976, 563] on textarea at bounding box center [1080, 558] width 252 height 24
click at [976, 566] on textarea at bounding box center [1080, 558] width 252 height 24
click at [970, 562] on textarea at bounding box center [1080, 558] width 252 height 24
click at [972, 563] on textarea at bounding box center [1080, 558] width 252 height 24
click at [891, 550] on div "More" at bounding box center [893, 553] width 18 height 7
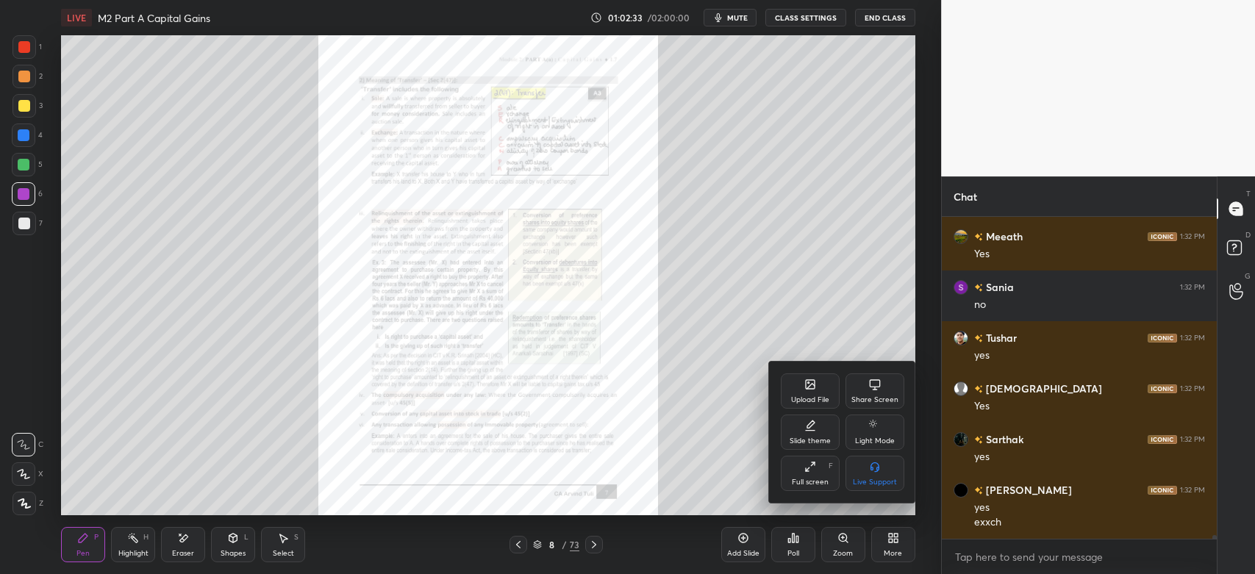
click at [870, 407] on div "Share Screen" at bounding box center [875, 391] width 59 height 35
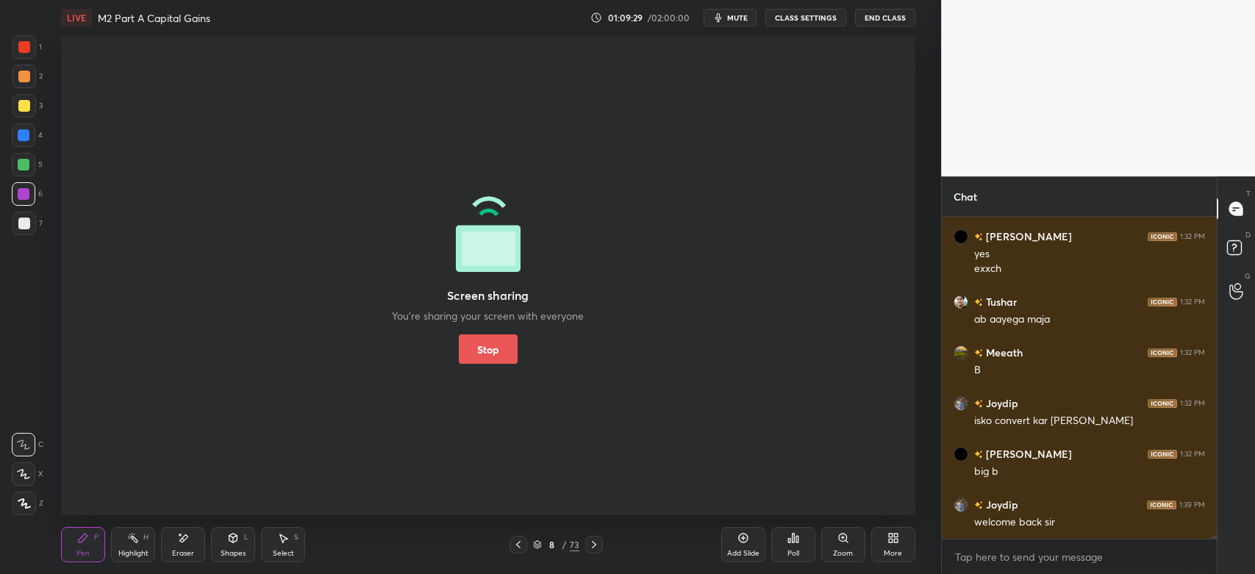
scroll to position [29856, 0]
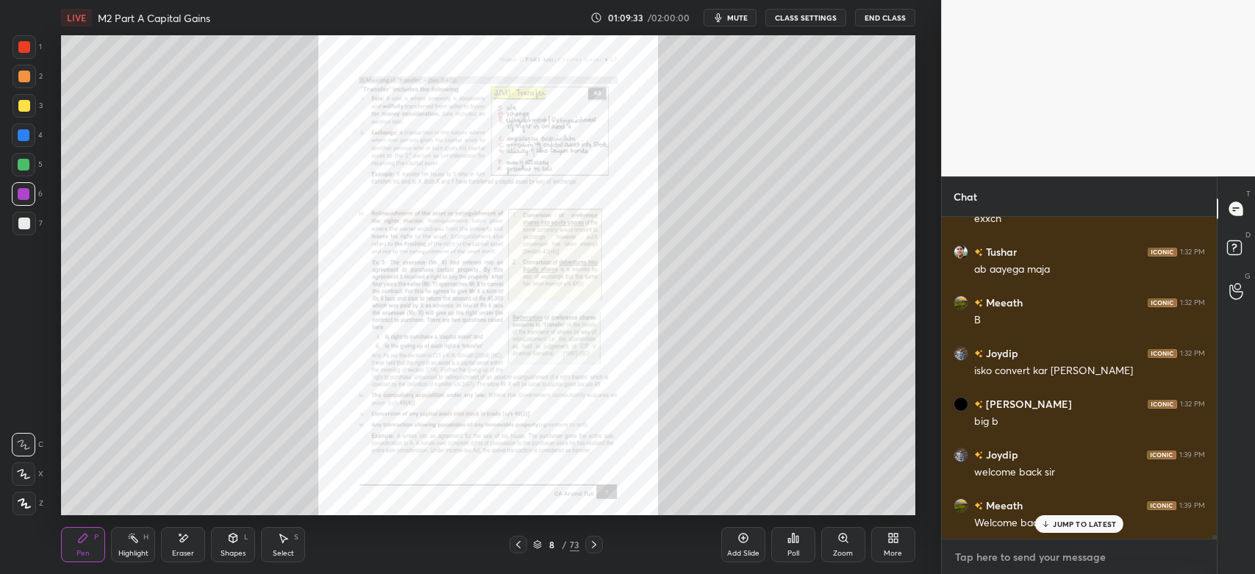
click at [982, 564] on textarea at bounding box center [1080, 558] width 252 height 24
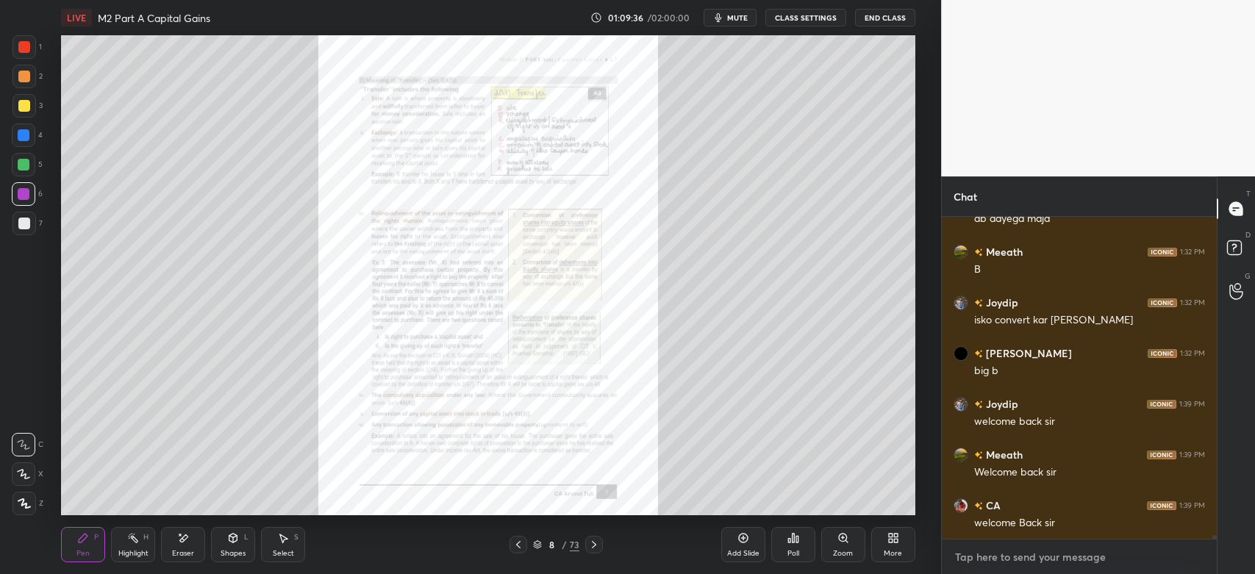
scroll to position [29958, 0]
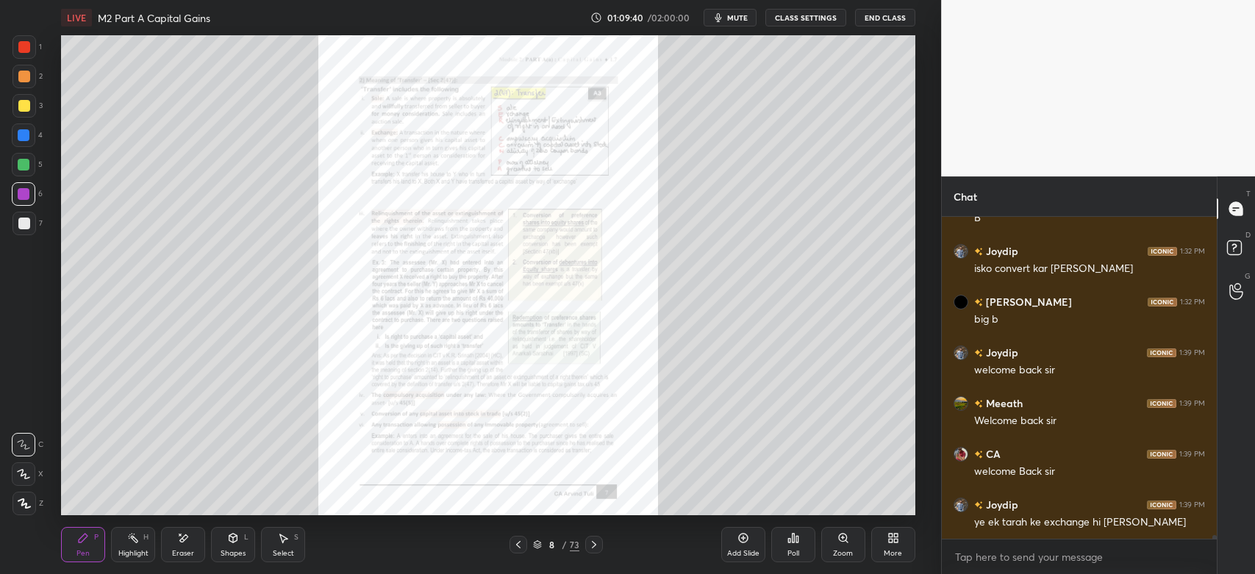
click at [845, 544] on icon at bounding box center [844, 538] width 12 height 12
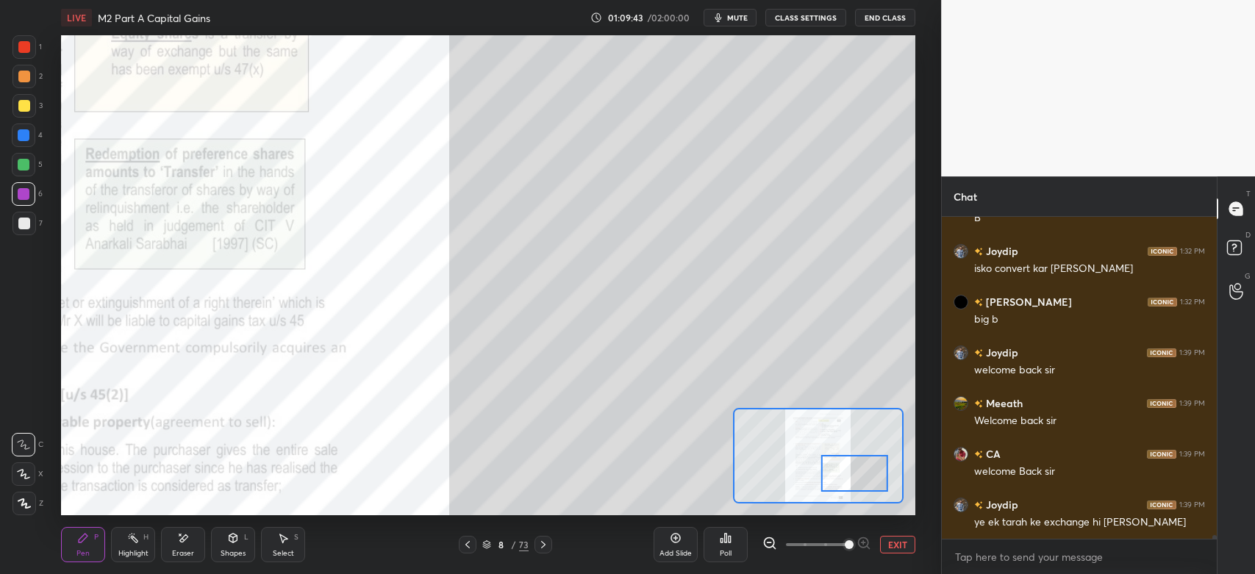
click at [467, 547] on icon at bounding box center [468, 545] width 12 height 12
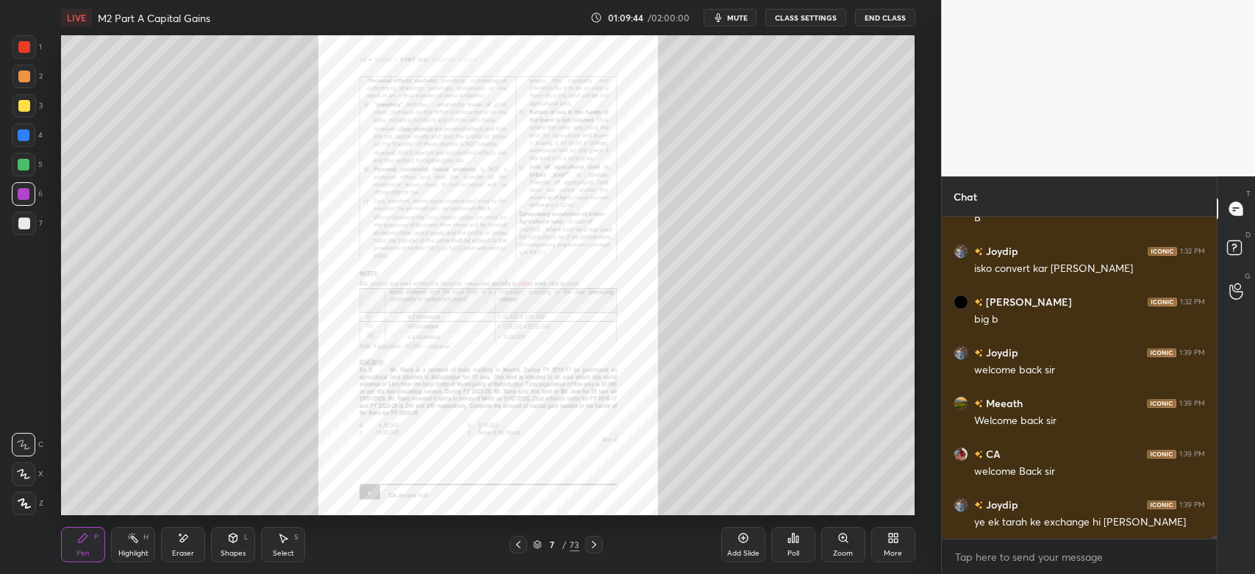
click at [744, 544] on icon at bounding box center [743, 539] width 10 height 10
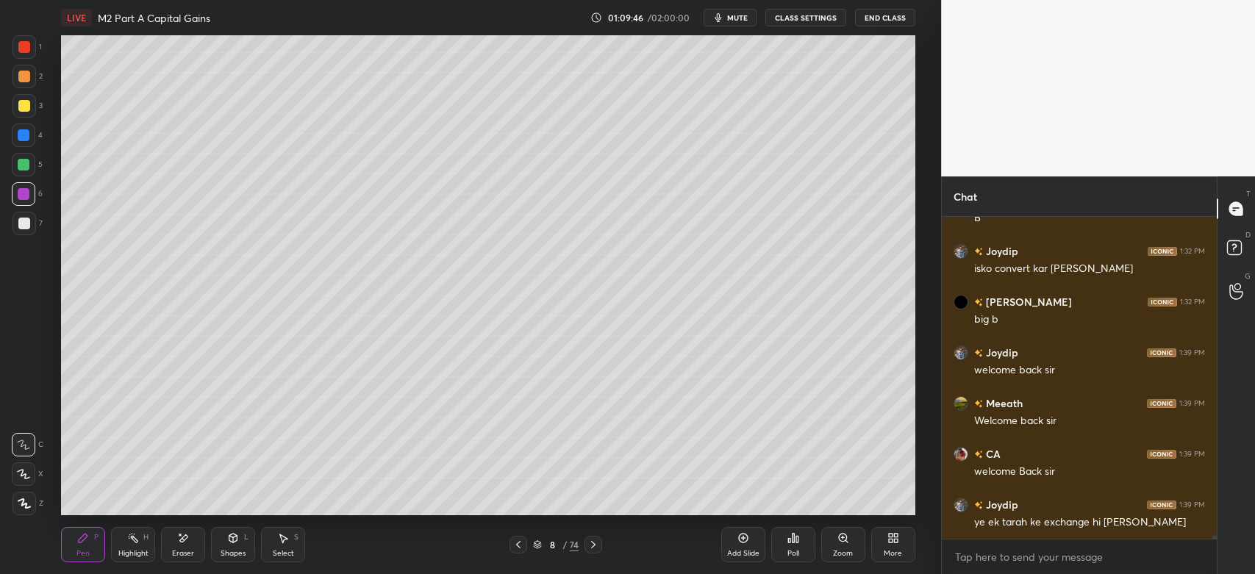
click at [35, 504] on div "Z" at bounding box center [28, 504] width 31 height 24
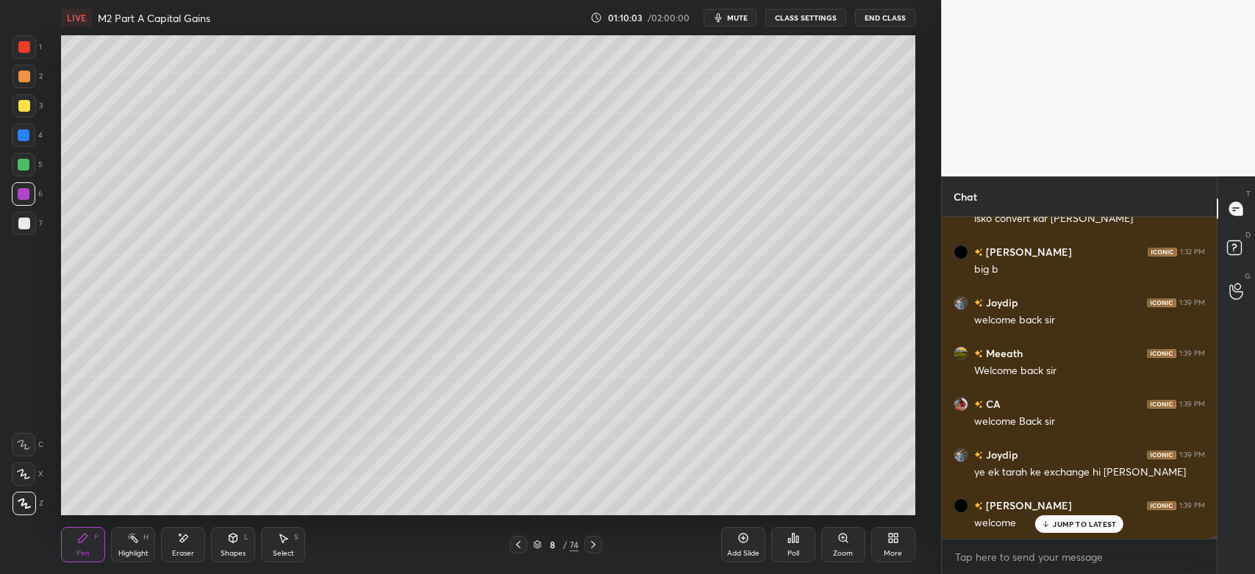
click at [28, 107] on div at bounding box center [24, 106] width 12 height 12
click at [228, 546] on div "Shapes L" at bounding box center [233, 544] width 44 height 35
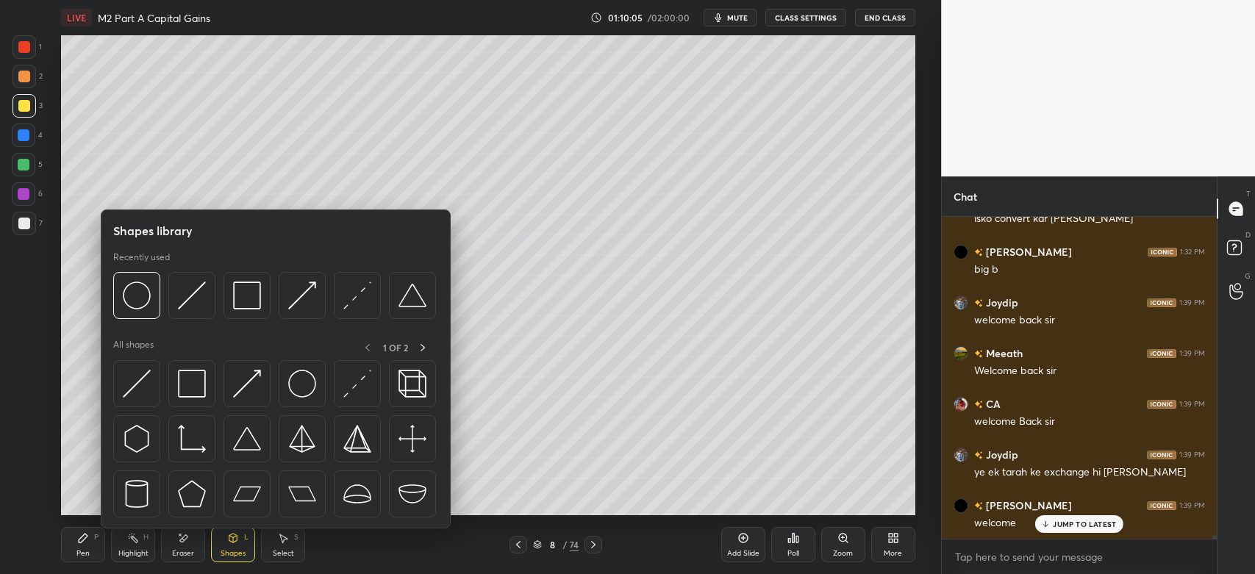
click at [303, 298] on img at bounding box center [302, 296] width 28 height 28
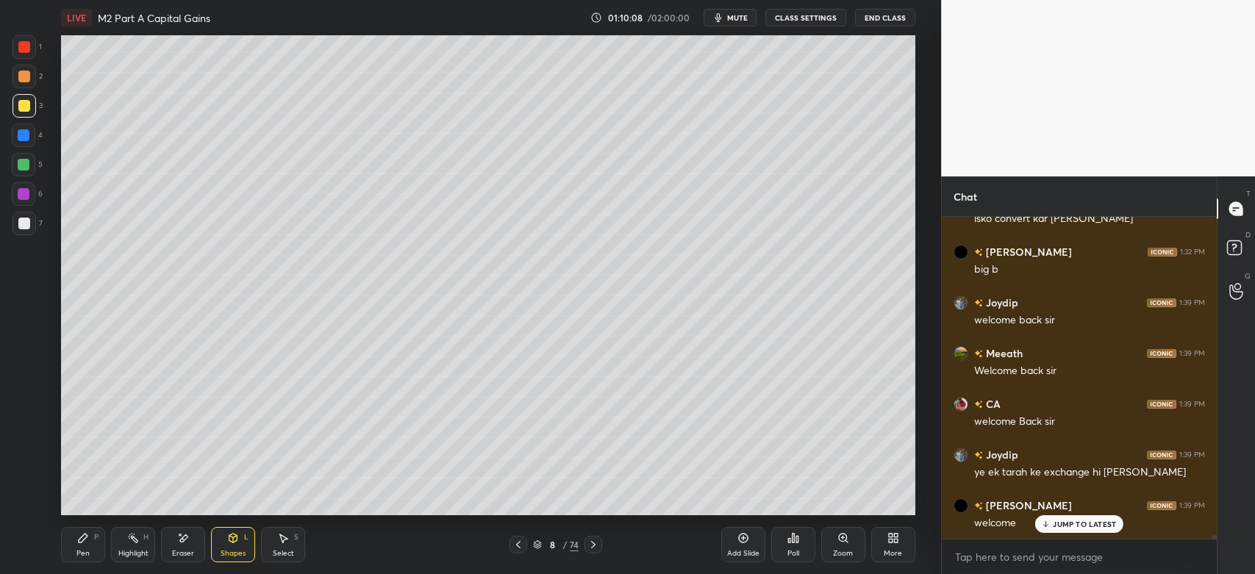
click at [24, 165] on div at bounding box center [24, 165] width 12 height 12
click at [90, 543] on div "Pen P" at bounding box center [83, 544] width 44 height 35
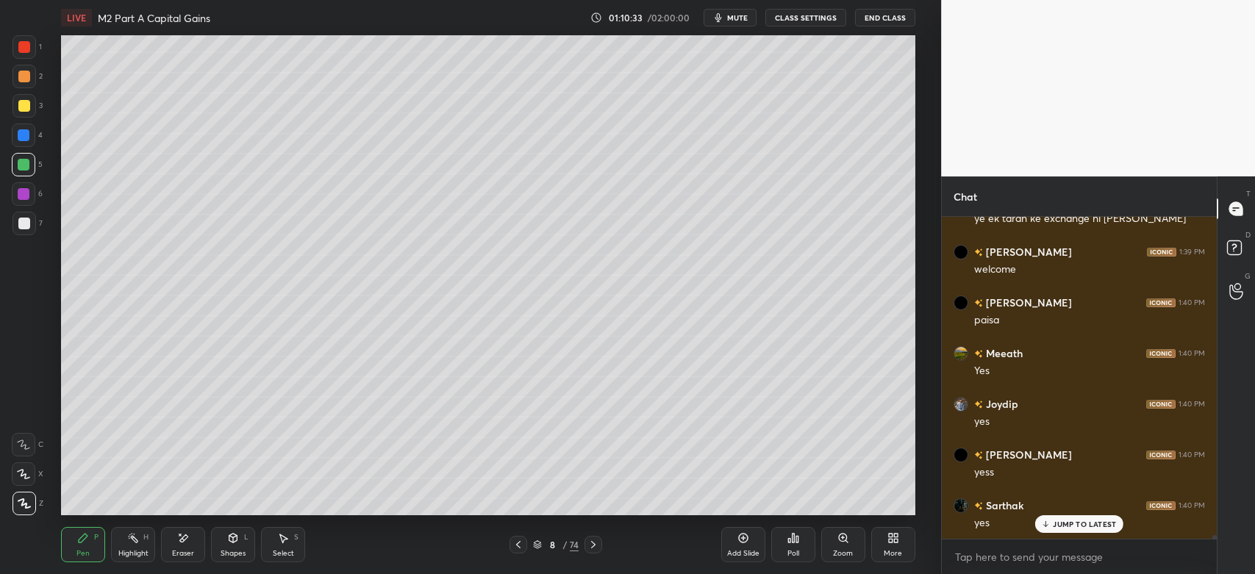
scroll to position [30313, 0]
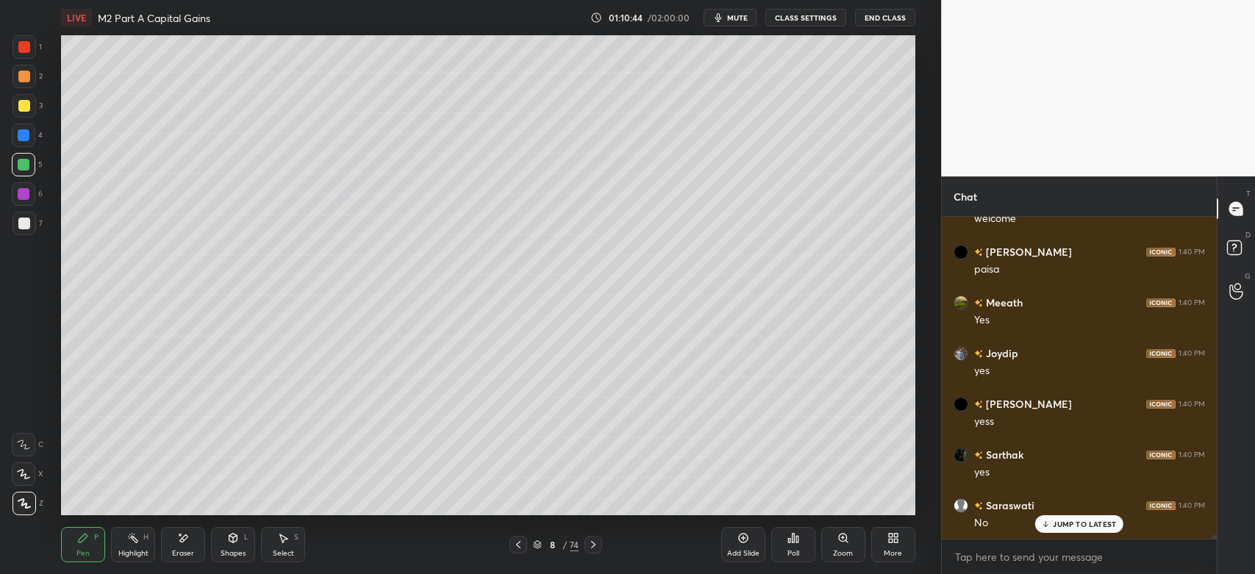
click at [32, 106] on div at bounding box center [25, 106] width 24 height 24
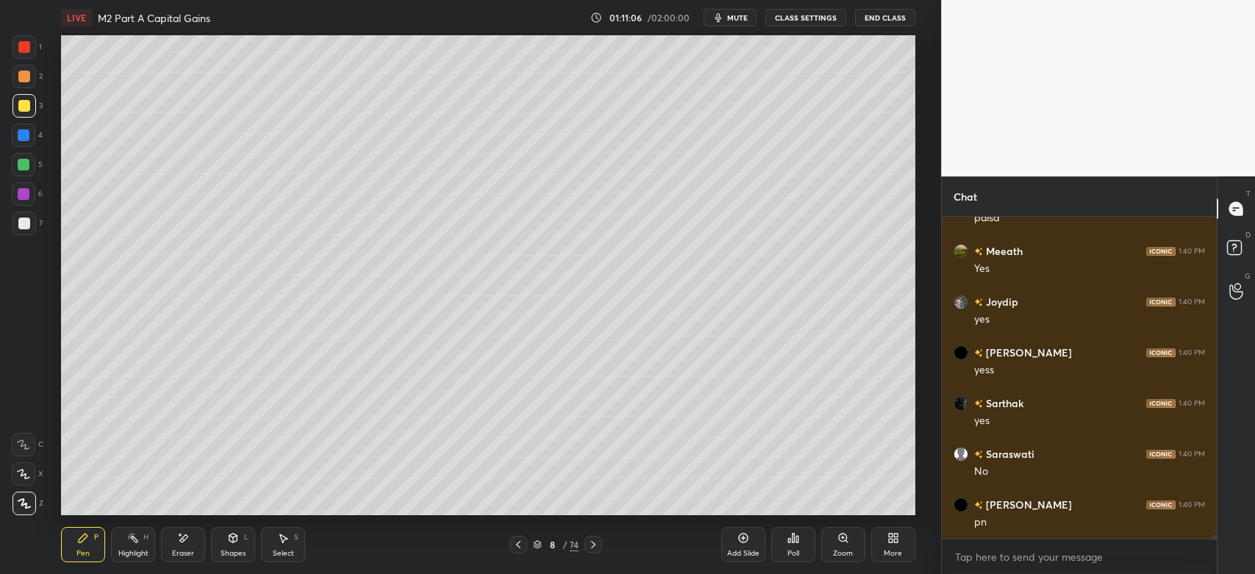
click at [594, 546] on icon at bounding box center [594, 545] width 12 height 12
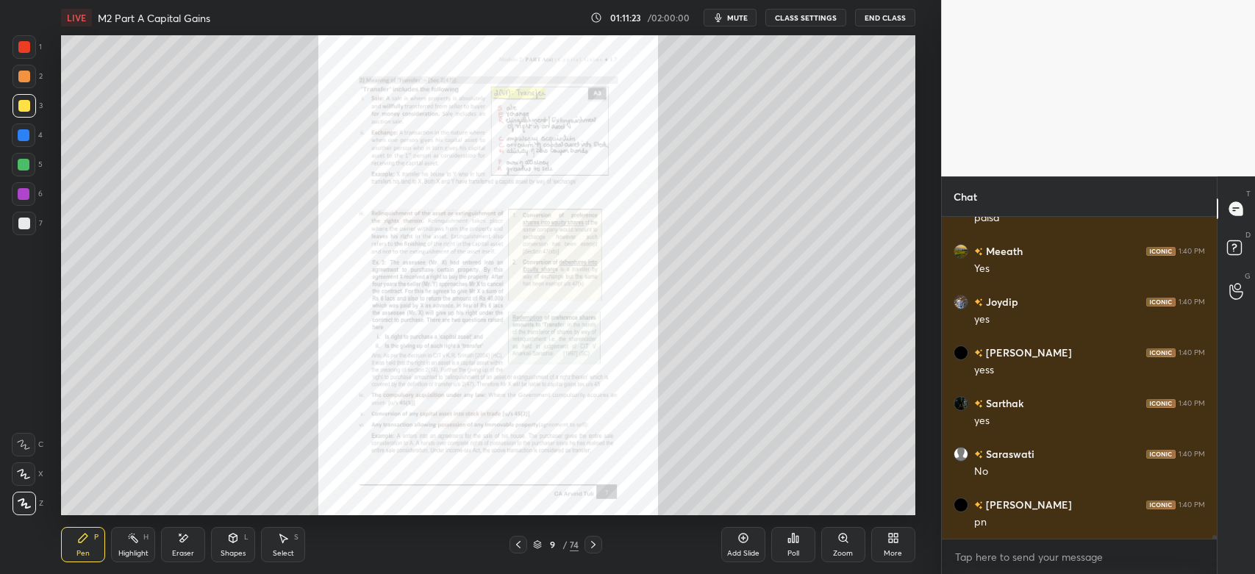
click at [20, 234] on div at bounding box center [25, 224] width 24 height 24
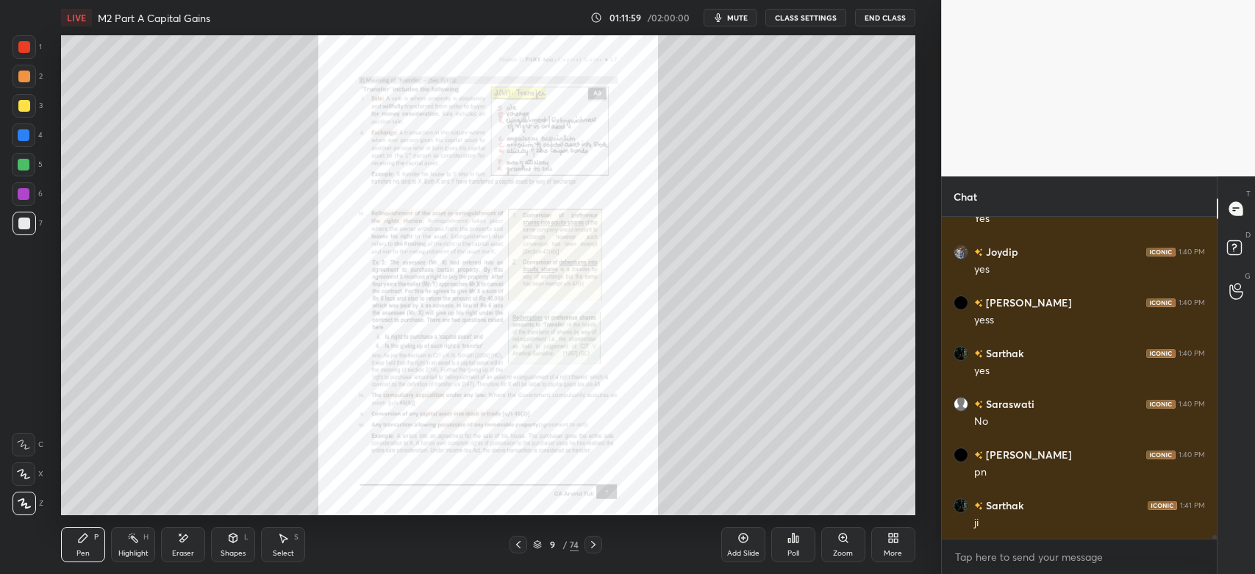
scroll to position [30466, 0]
click at [518, 544] on icon at bounding box center [519, 545] width 12 height 12
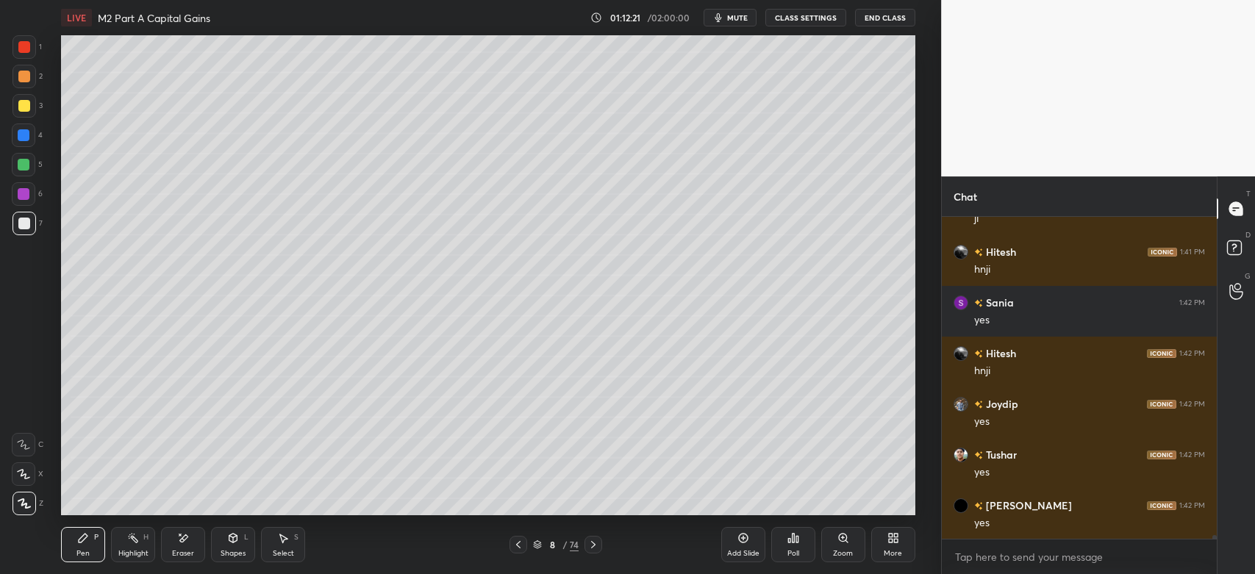
scroll to position [30770, 0]
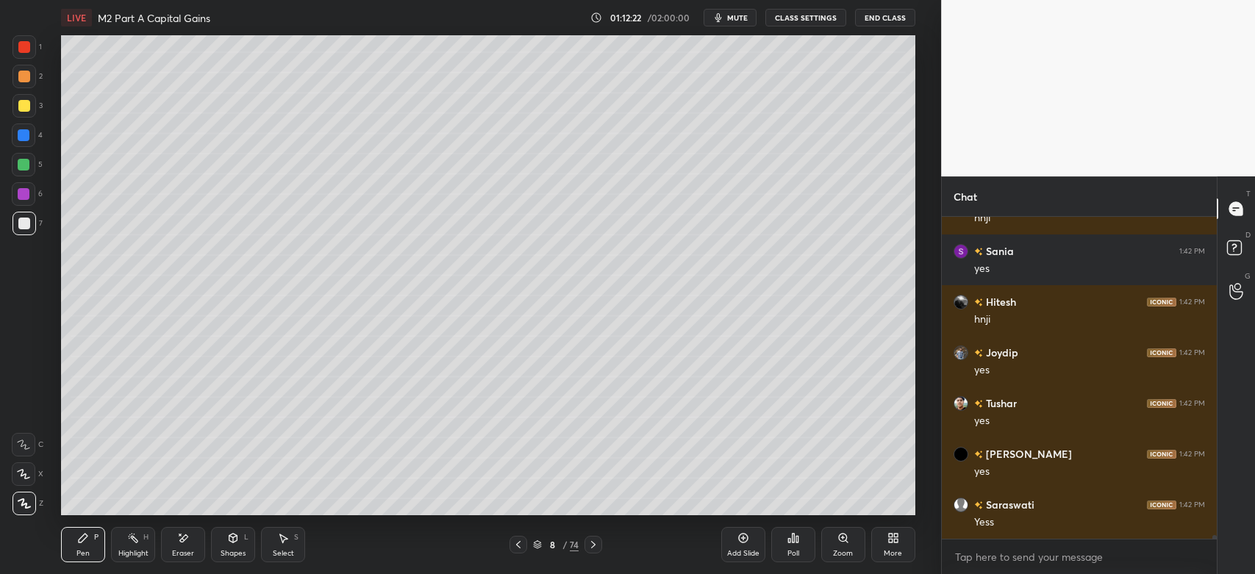
click at [598, 552] on div at bounding box center [594, 545] width 18 height 18
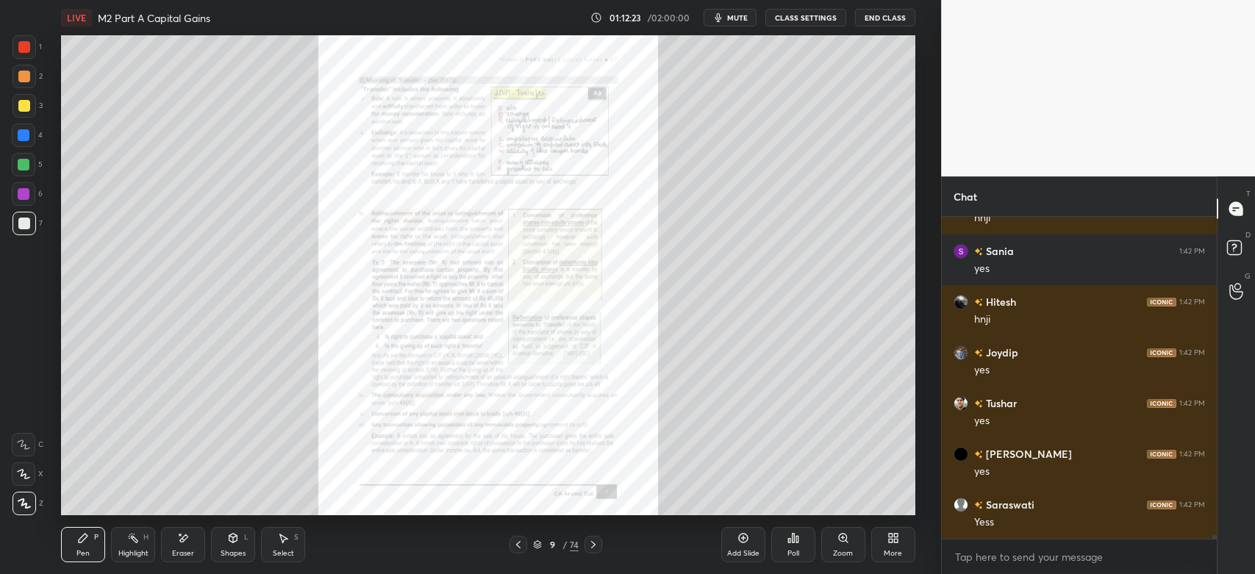
click at [843, 539] on icon at bounding box center [843, 537] width 0 height 3
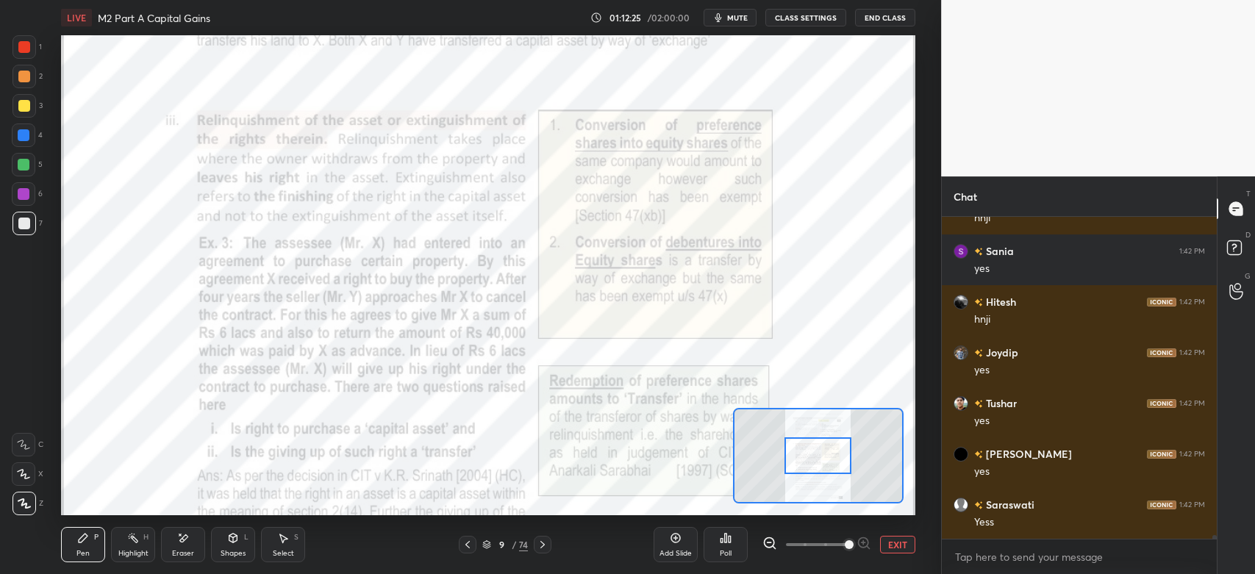
click at [35, 50] on div at bounding box center [25, 47] width 24 height 24
click at [21, 435] on div at bounding box center [24, 445] width 24 height 24
click at [18, 154] on div at bounding box center [24, 165] width 24 height 24
click at [20, 148] on div "4" at bounding box center [27, 138] width 31 height 29
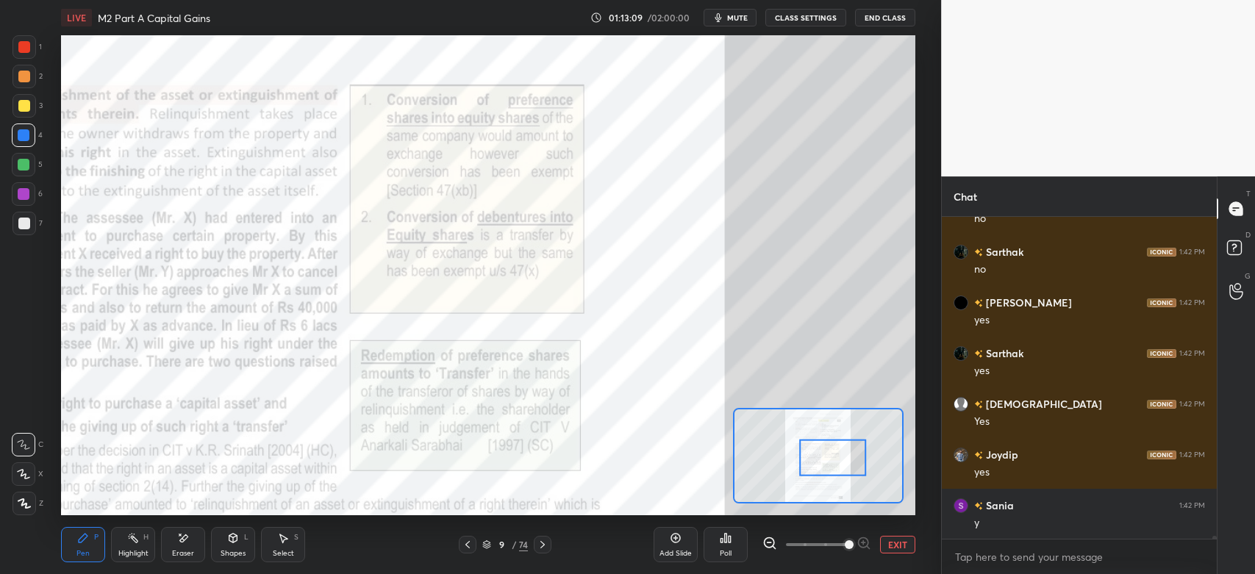
scroll to position [31379, 0]
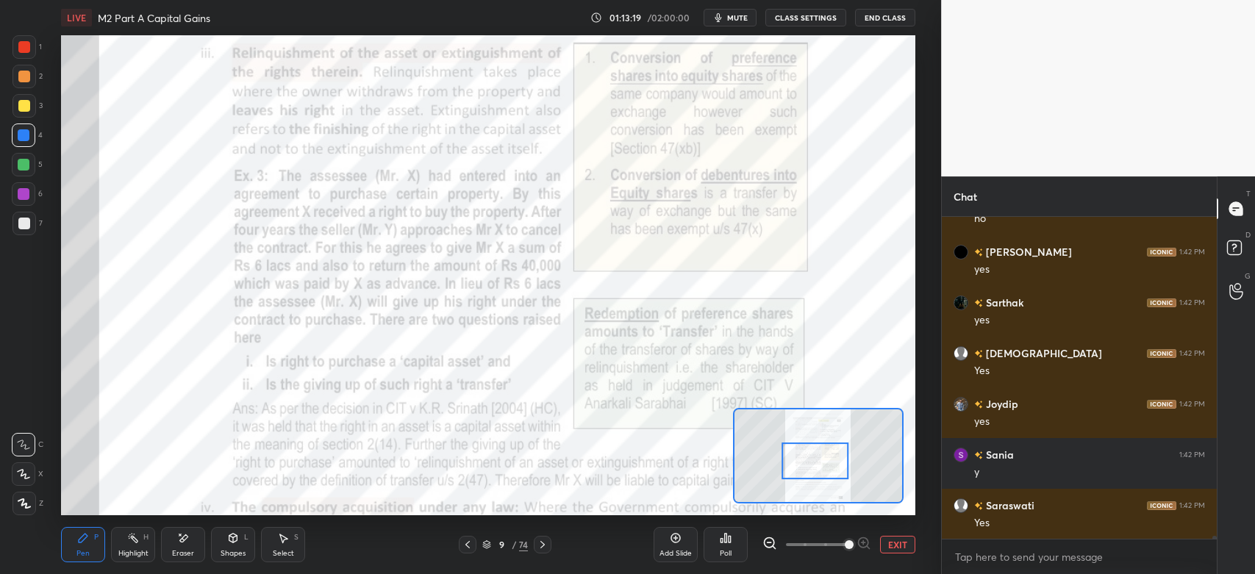
click at [470, 546] on icon at bounding box center [468, 545] width 12 height 12
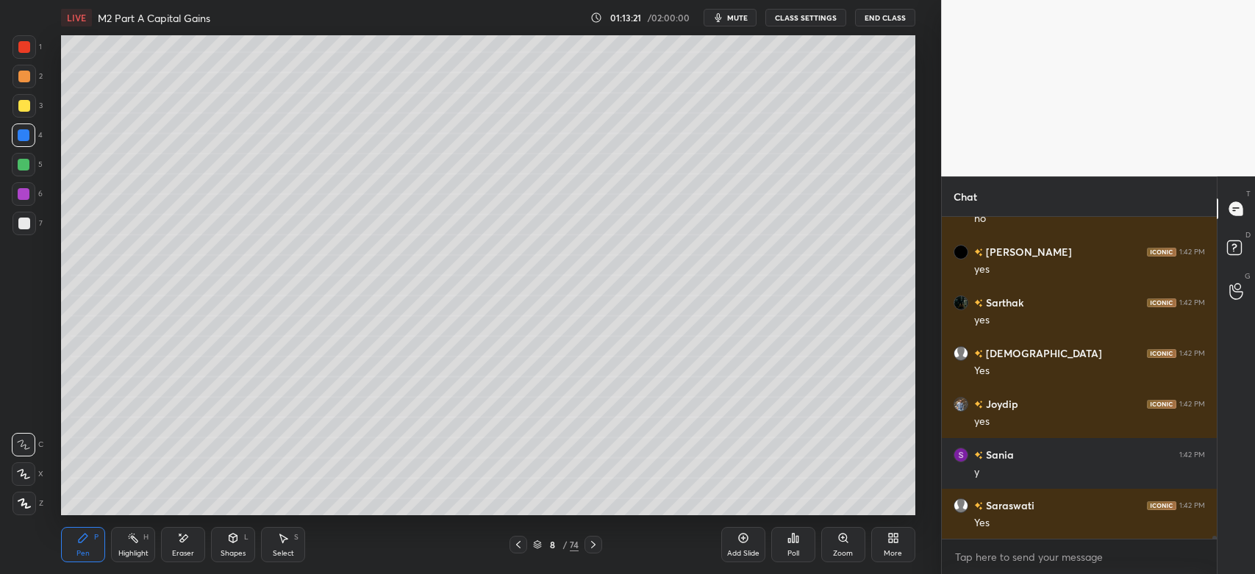
click at [192, 552] on div "Eraser" at bounding box center [183, 553] width 22 height 7
click at [94, 544] on div "Pen P" at bounding box center [83, 544] width 44 height 35
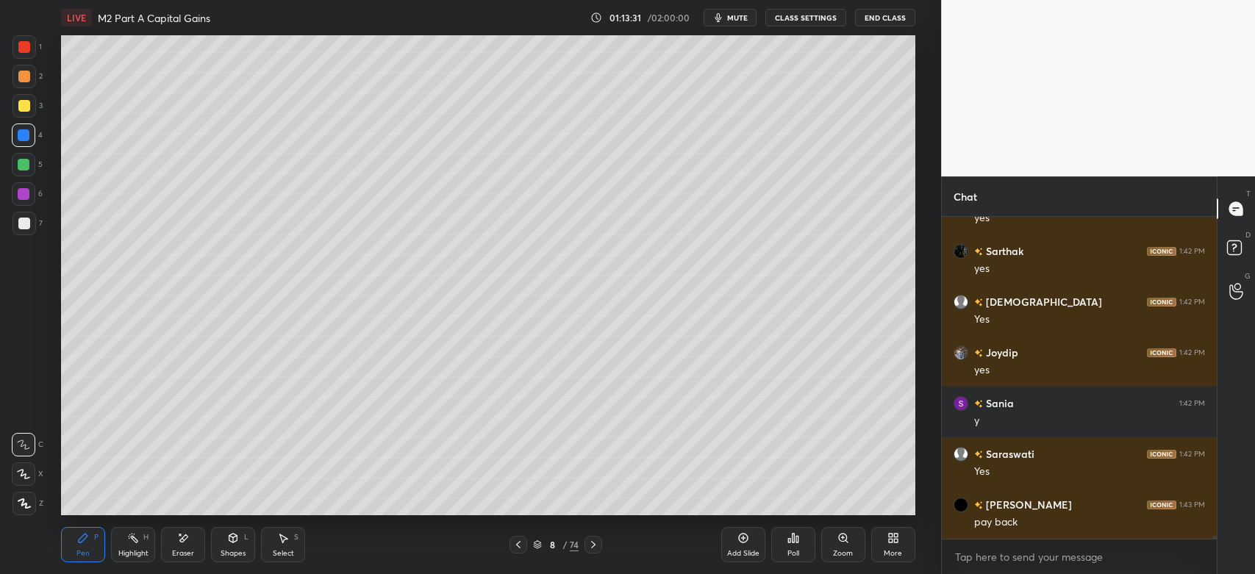
click at [19, 507] on icon at bounding box center [24, 504] width 13 height 10
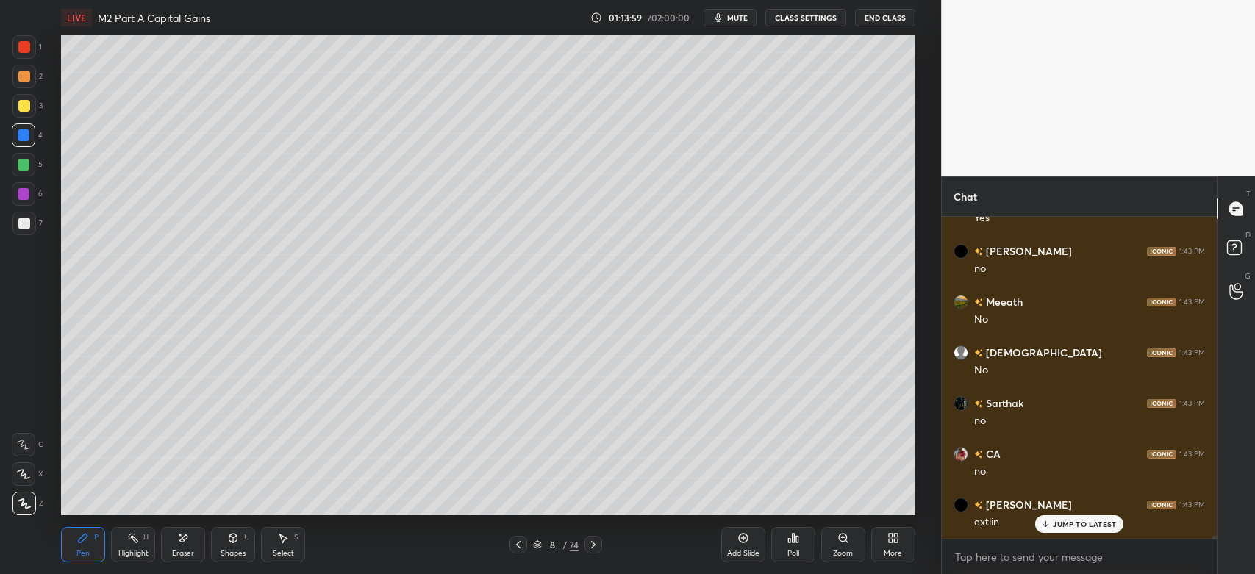
scroll to position [32038, 0]
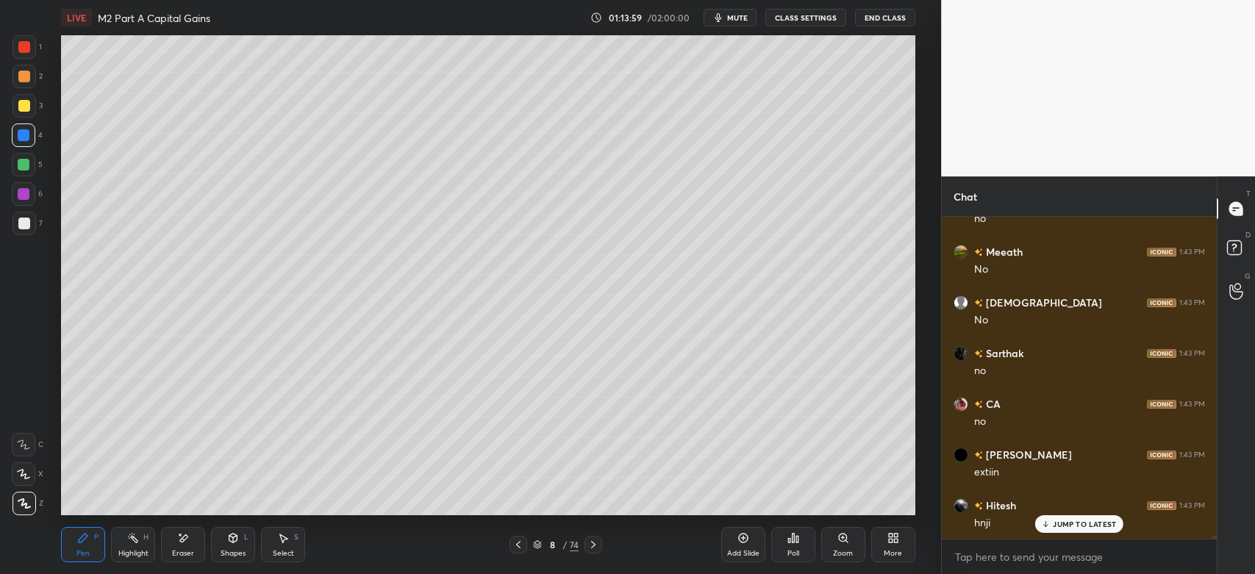
click at [594, 546] on icon at bounding box center [594, 545] width 12 height 12
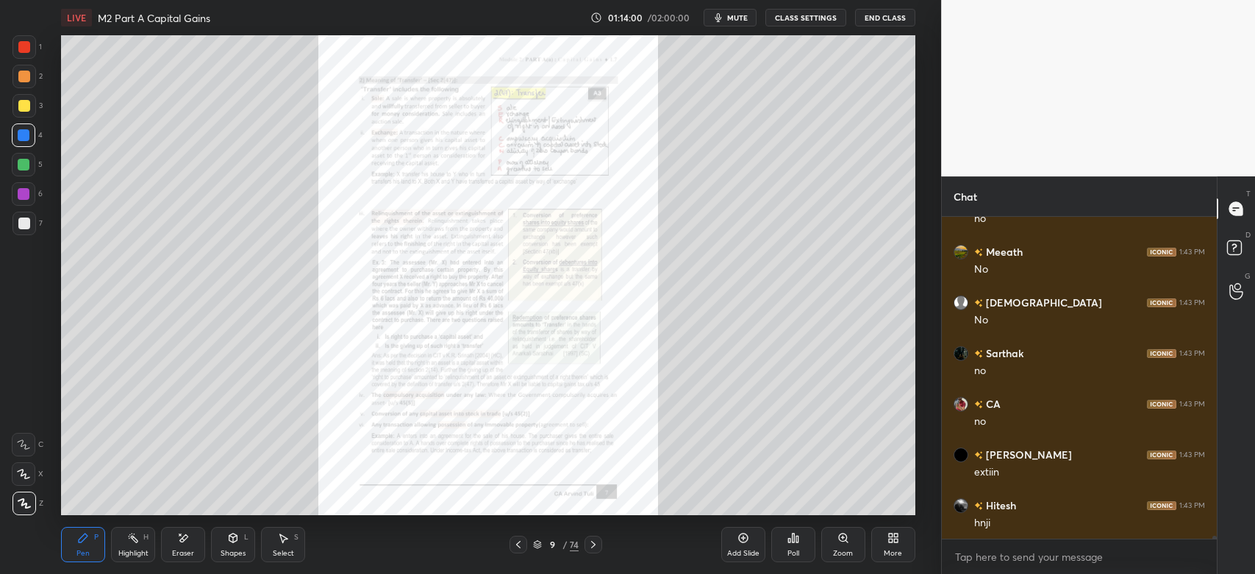
scroll to position [32090, 0]
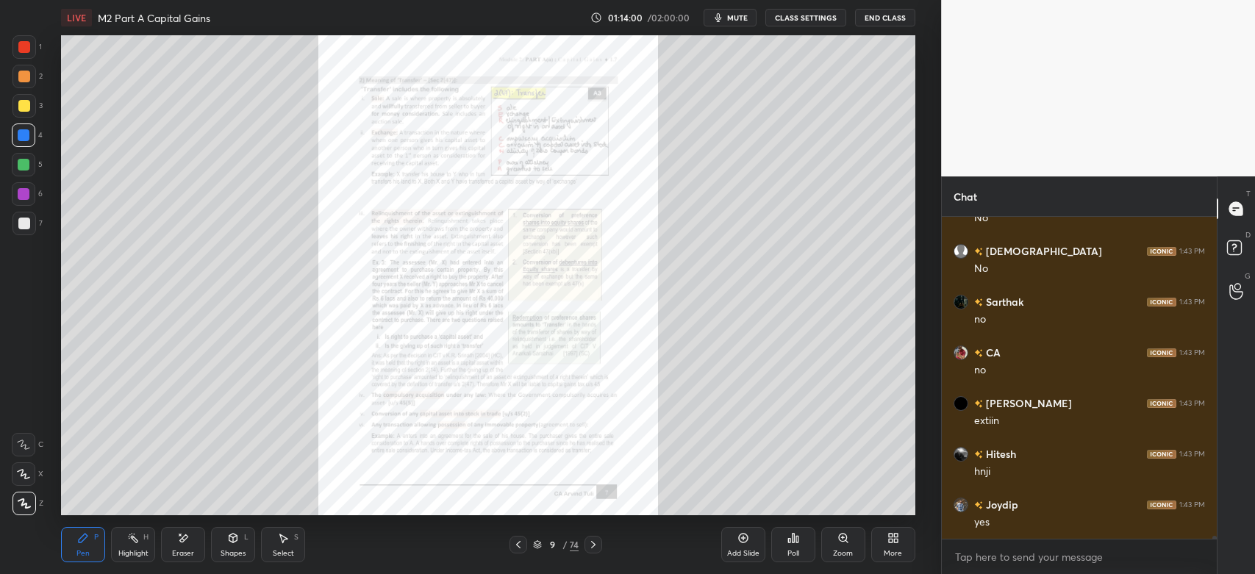
click at [847, 541] on icon at bounding box center [844, 538] width 12 height 12
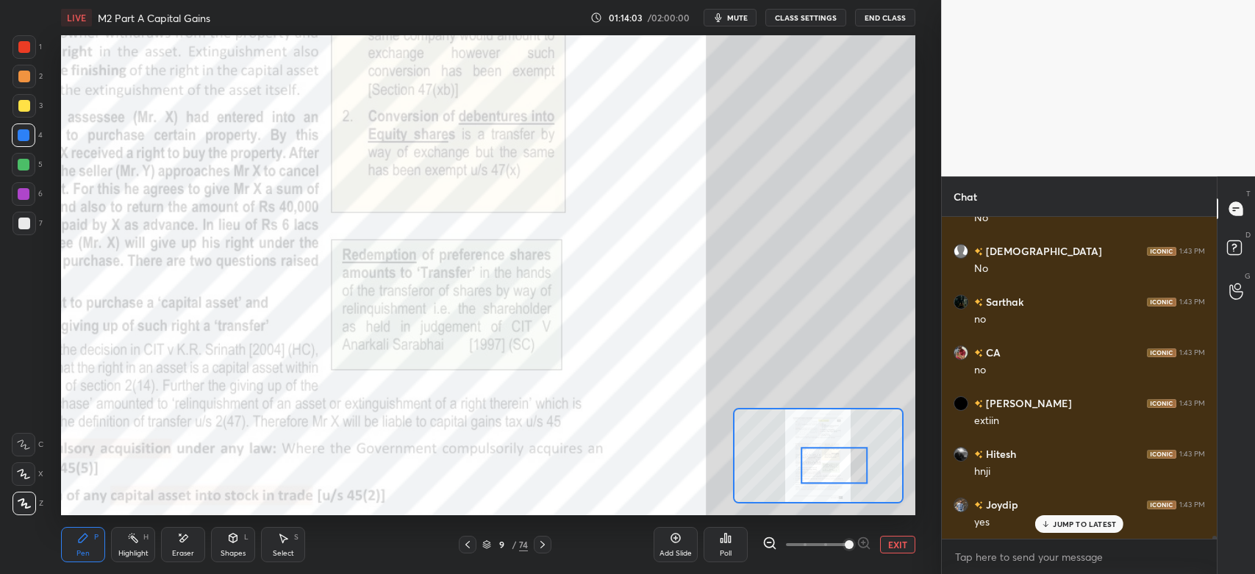
scroll to position [32140, 0]
click at [28, 199] on div at bounding box center [24, 194] width 12 height 12
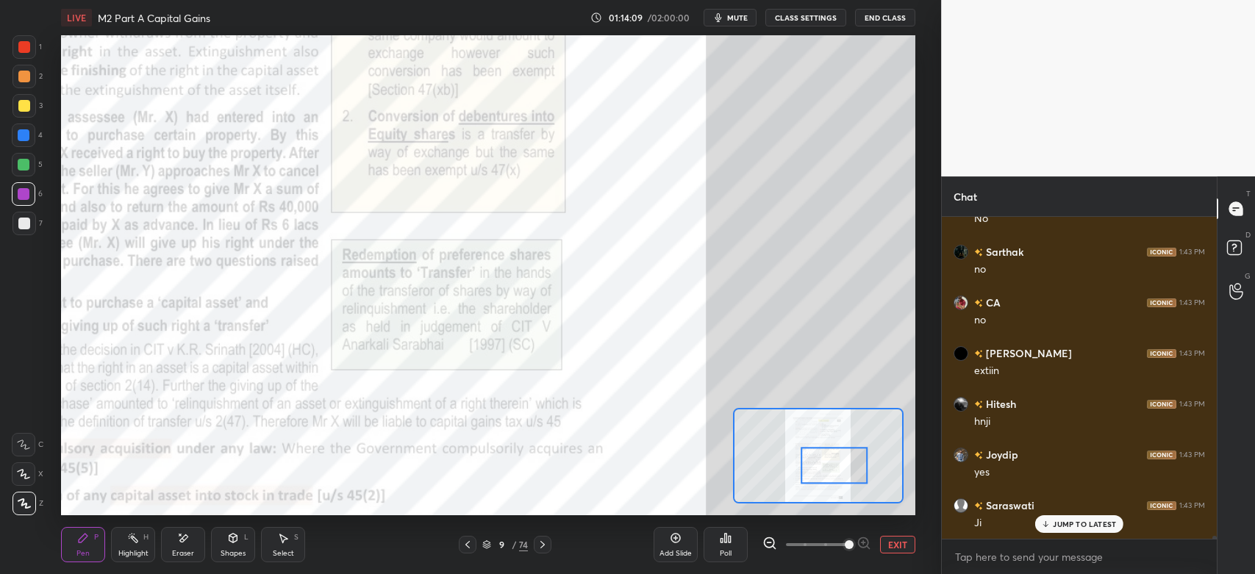
click at [26, 445] on icon at bounding box center [23, 445] width 13 height 10
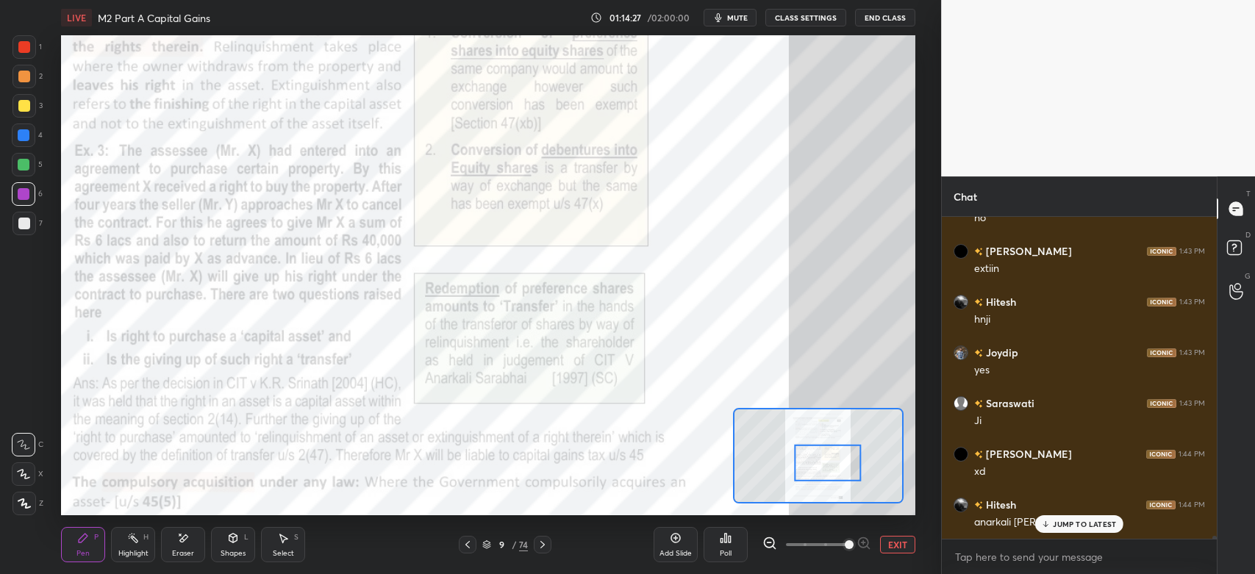
scroll to position [32292, 0]
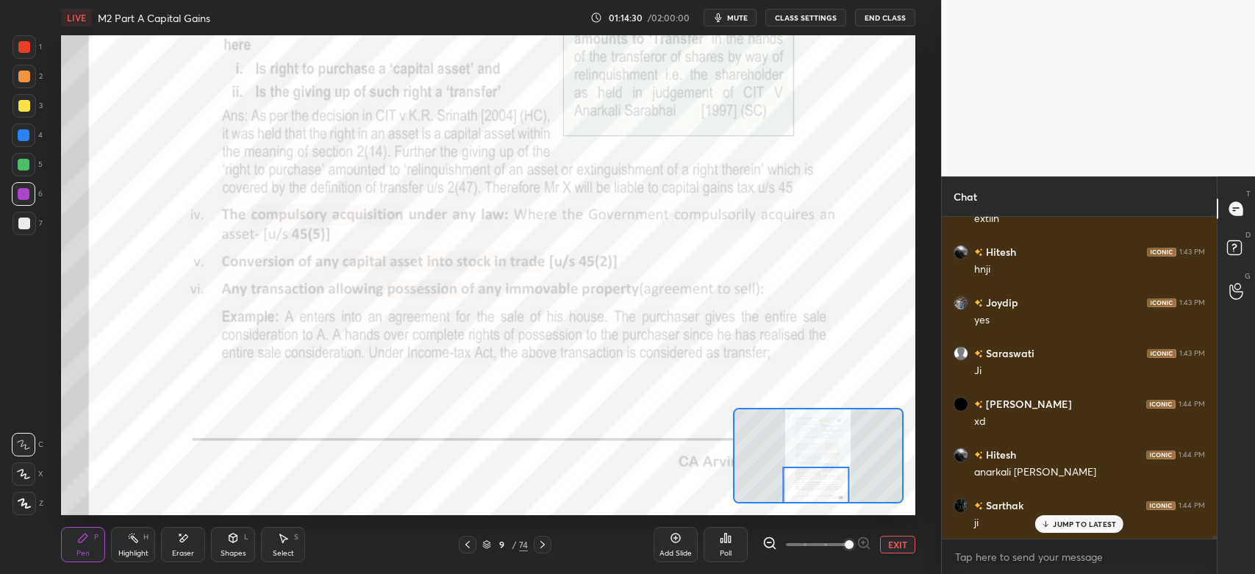
click at [547, 546] on icon at bounding box center [543, 545] width 12 height 12
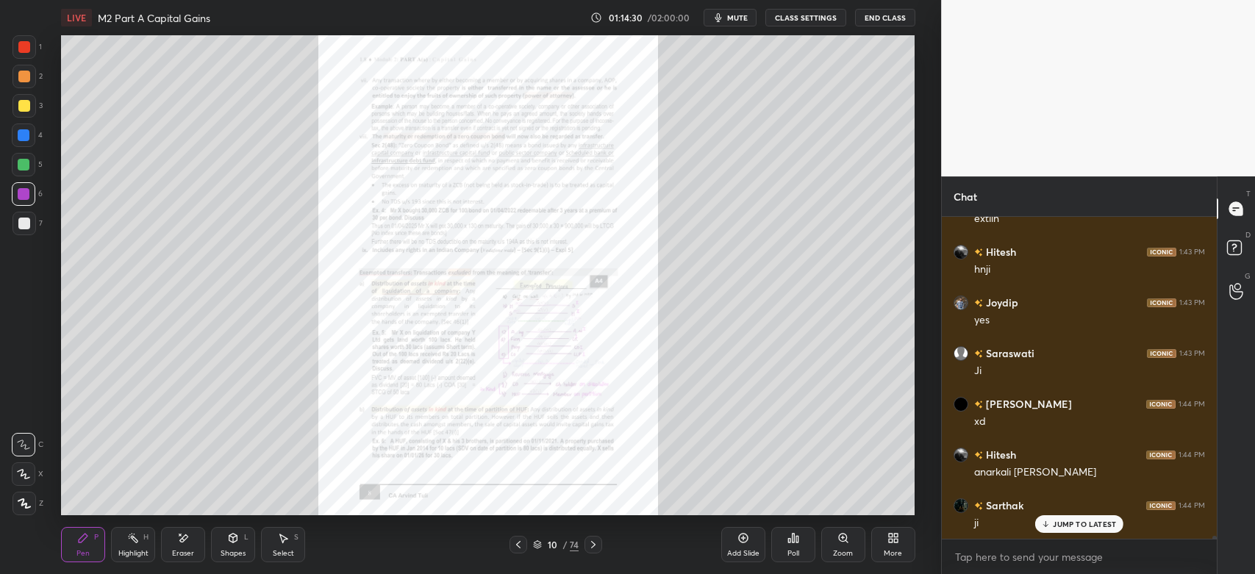
scroll to position [32343, 0]
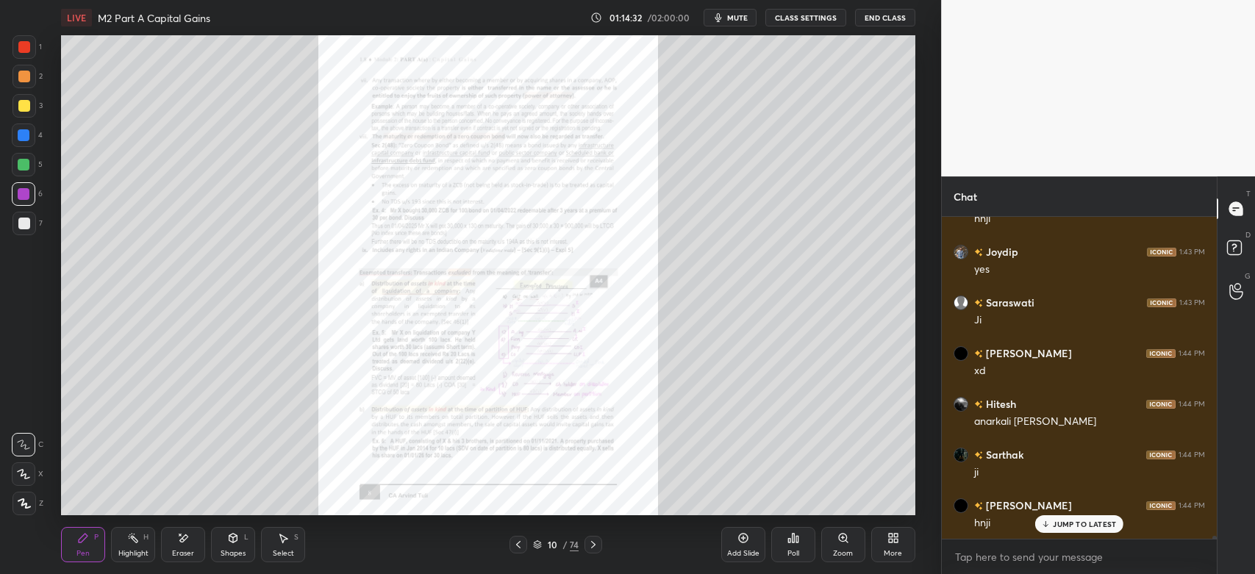
click at [842, 541] on icon at bounding box center [843, 538] width 8 height 8
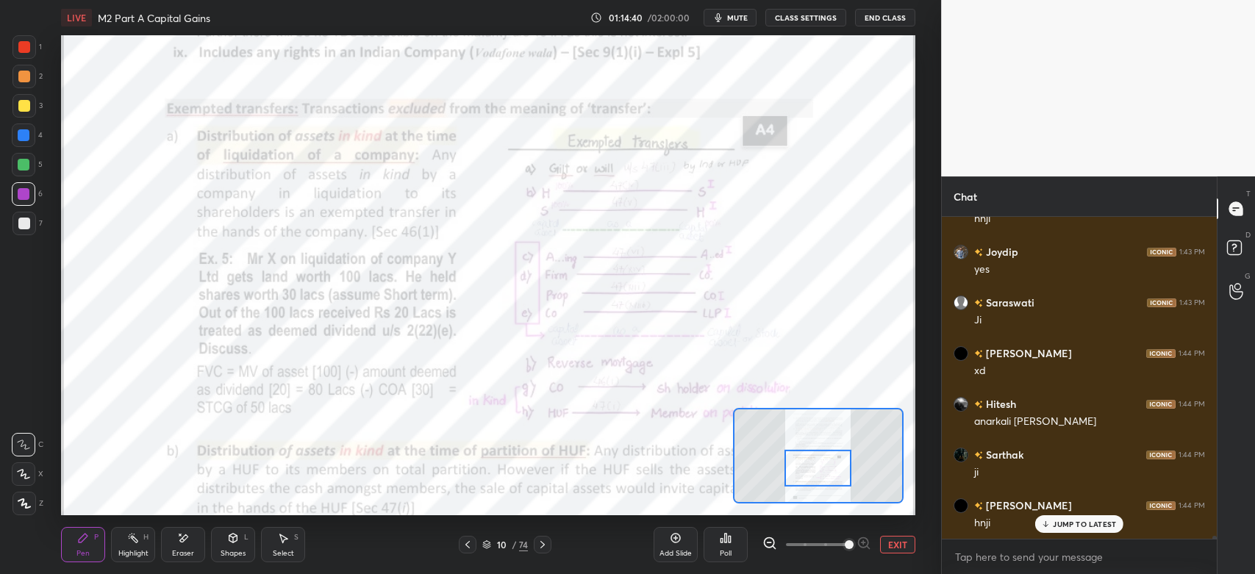
click at [548, 547] on icon at bounding box center [543, 545] width 12 height 12
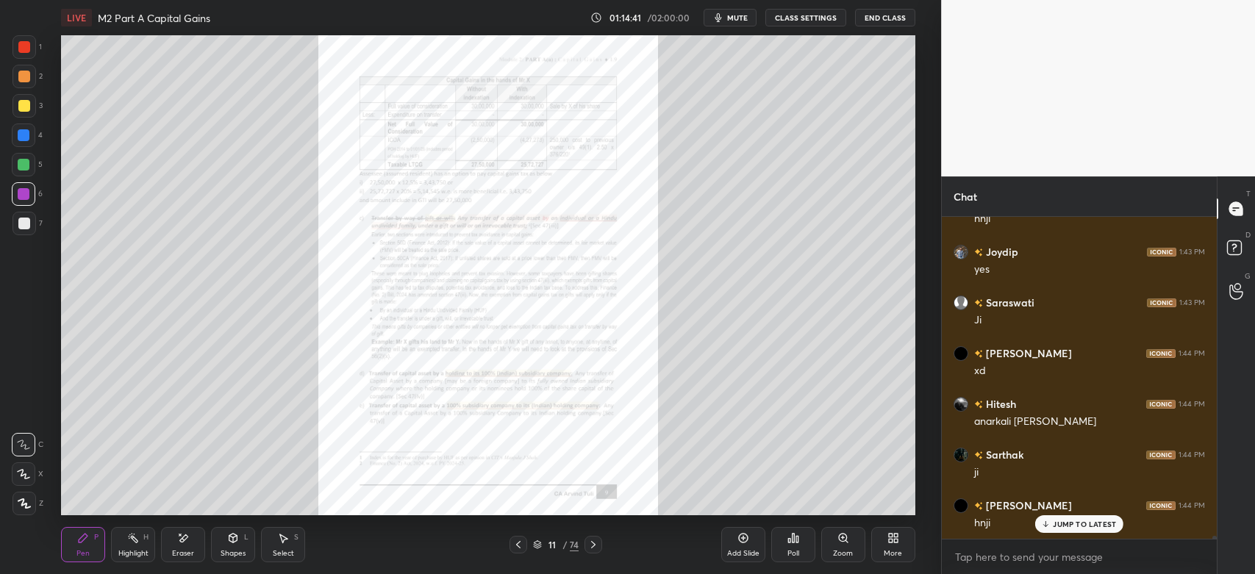
click at [840, 541] on icon at bounding box center [843, 538] width 8 height 8
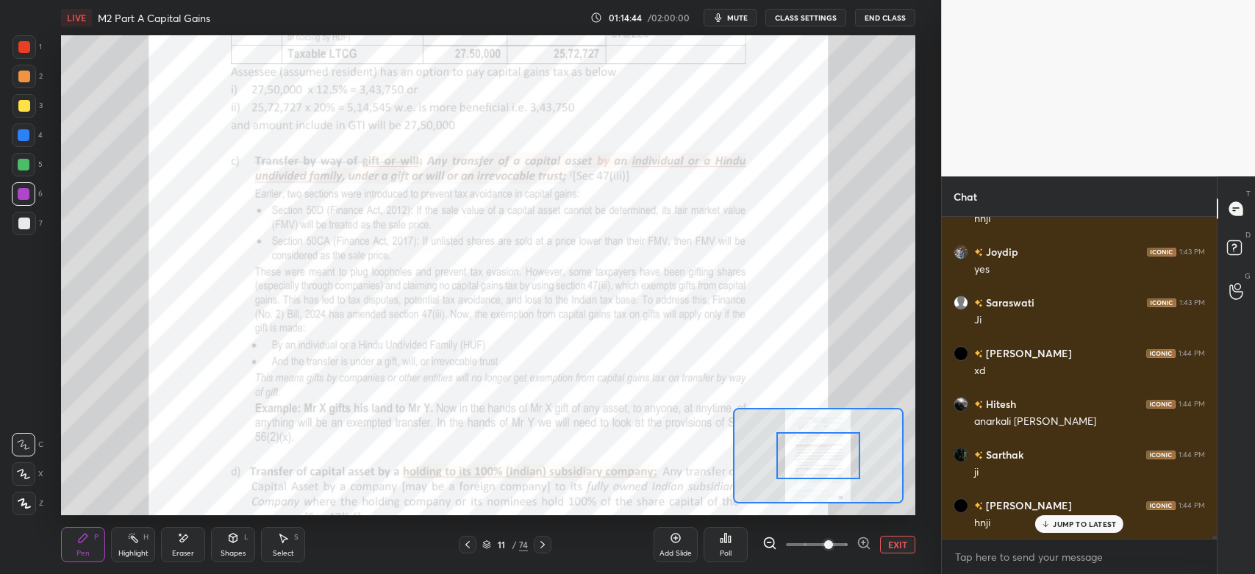
click at [470, 546] on icon at bounding box center [468, 545] width 12 height 12
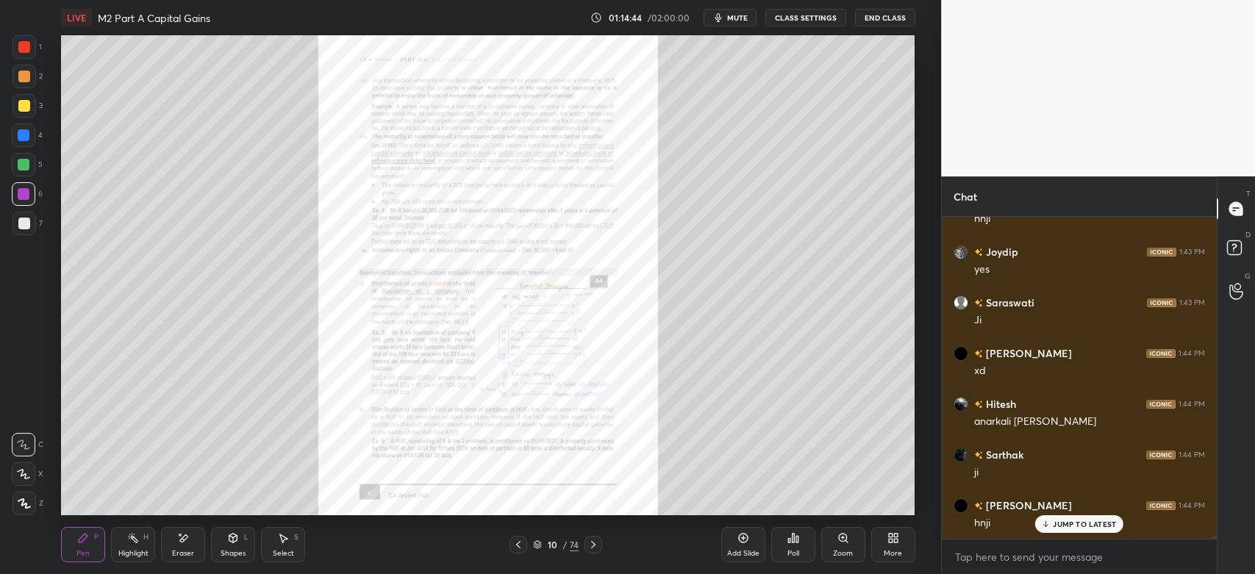
click at [743, 538] on icon at bounding box center [743, 538] width 4 height 4
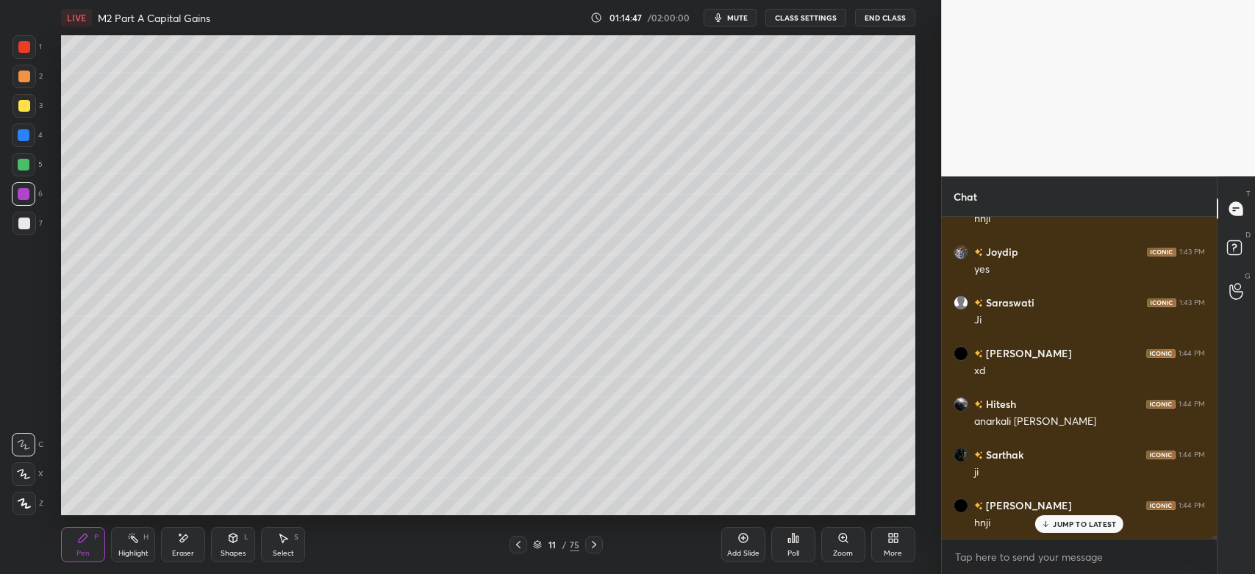
click at [24, 503] on icon at bounding box center [24, 504] width 13 height 10
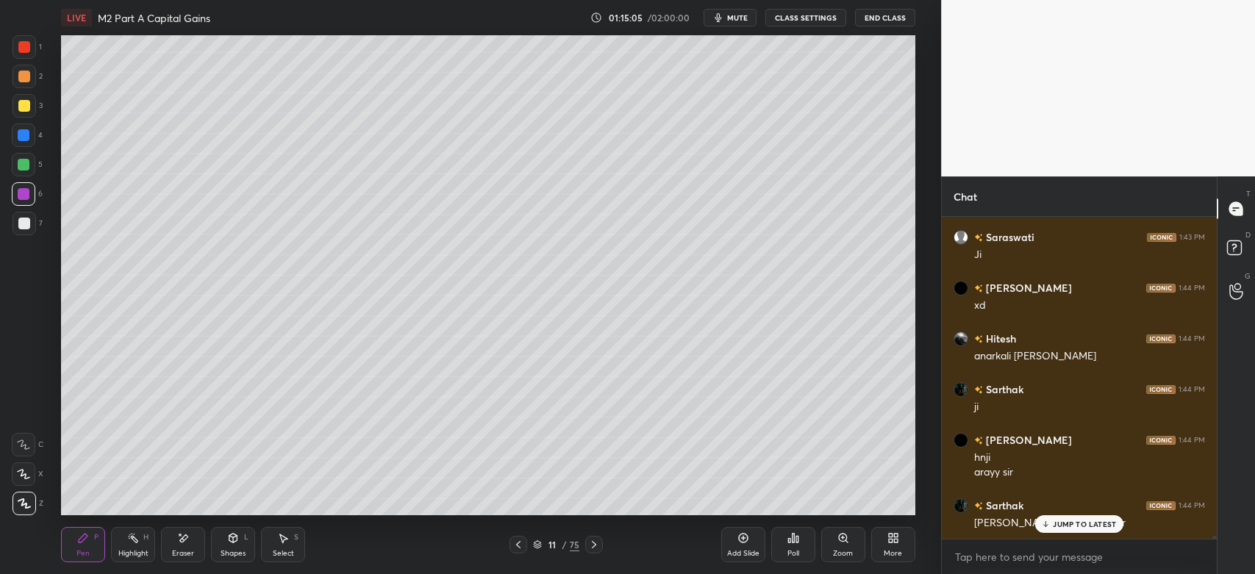
scroll to position [32474, 0]
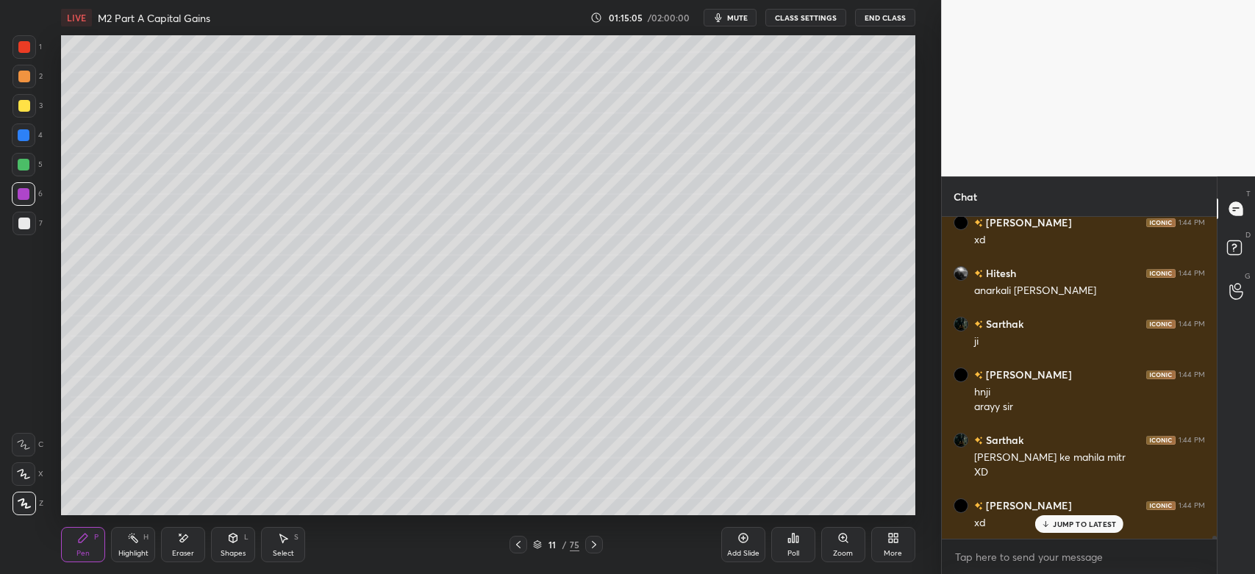
click at [22, 226] on div at bounding box center [24, 224] width 12 height 12
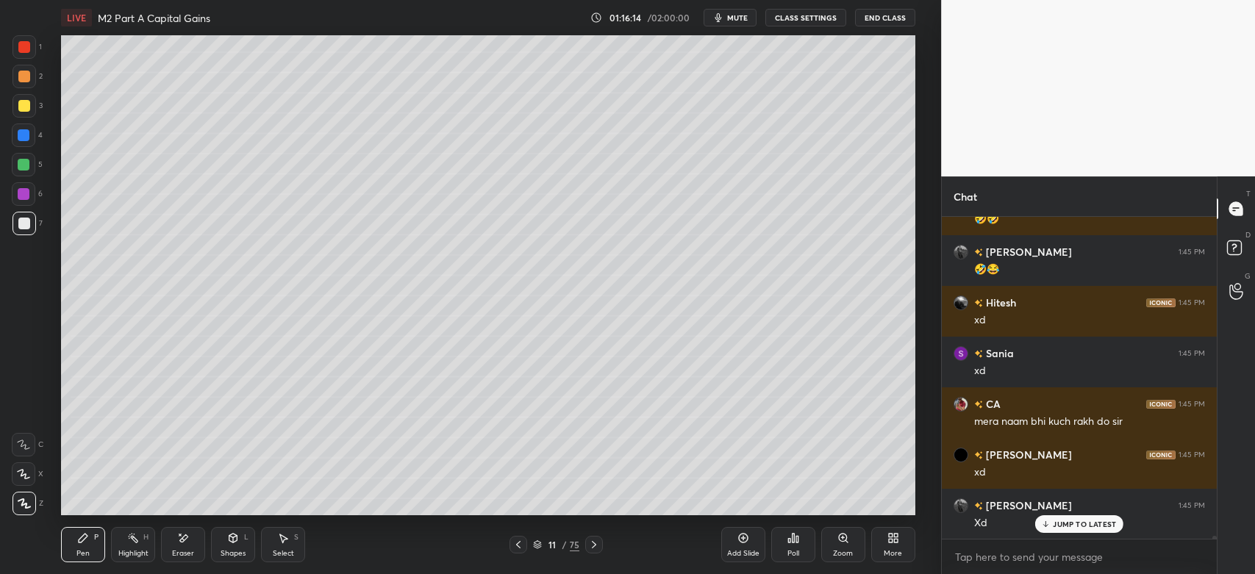
scroll to position [33590, 0]
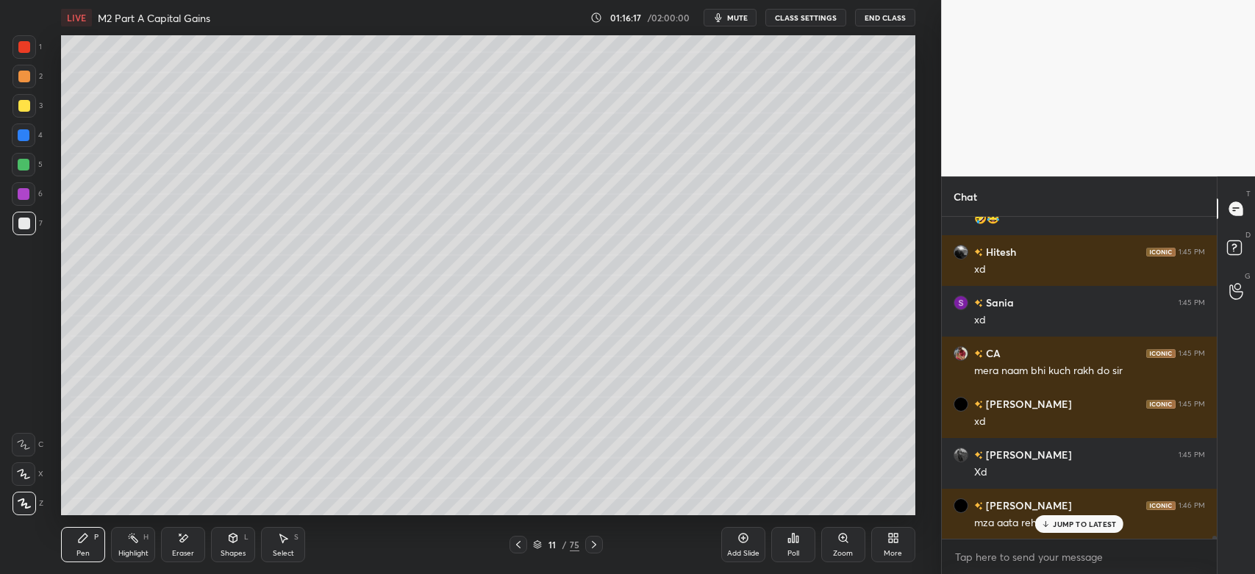
click at [25, 174] on div at bounding box center [24, 165] width 24 height 24
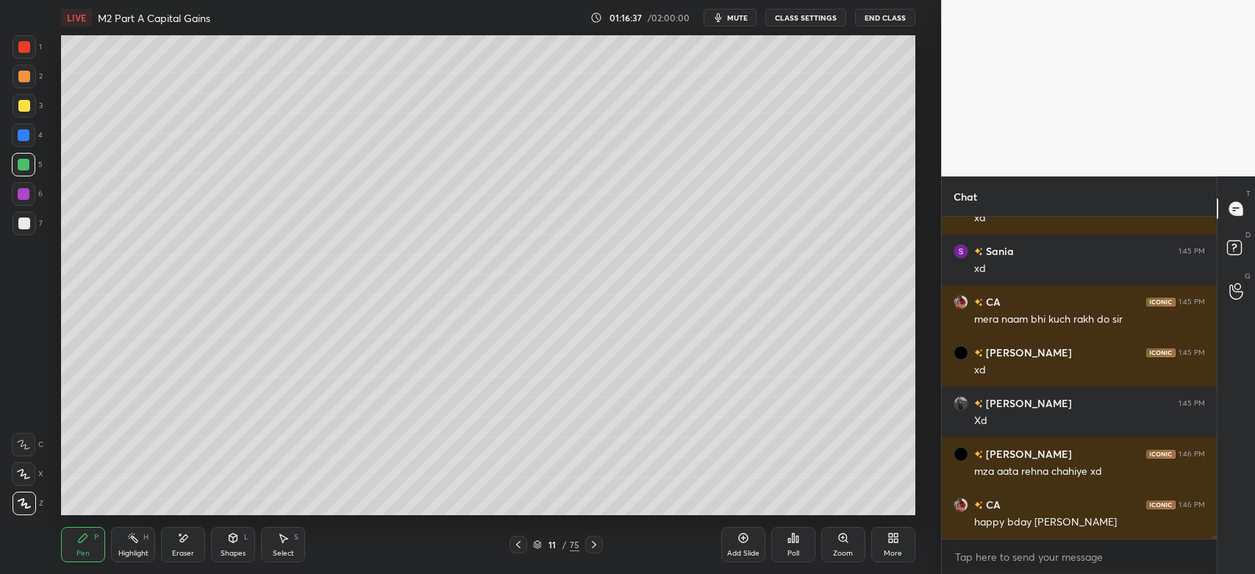
click at [30, 221] on div at bounding box center [25, 224] width 24 height 24
click at [29, 101] on div at bounding box center [25, 106] width 24 height 24
click at [23, 81] on div at bounding box center [24, 77] width 12 height 12
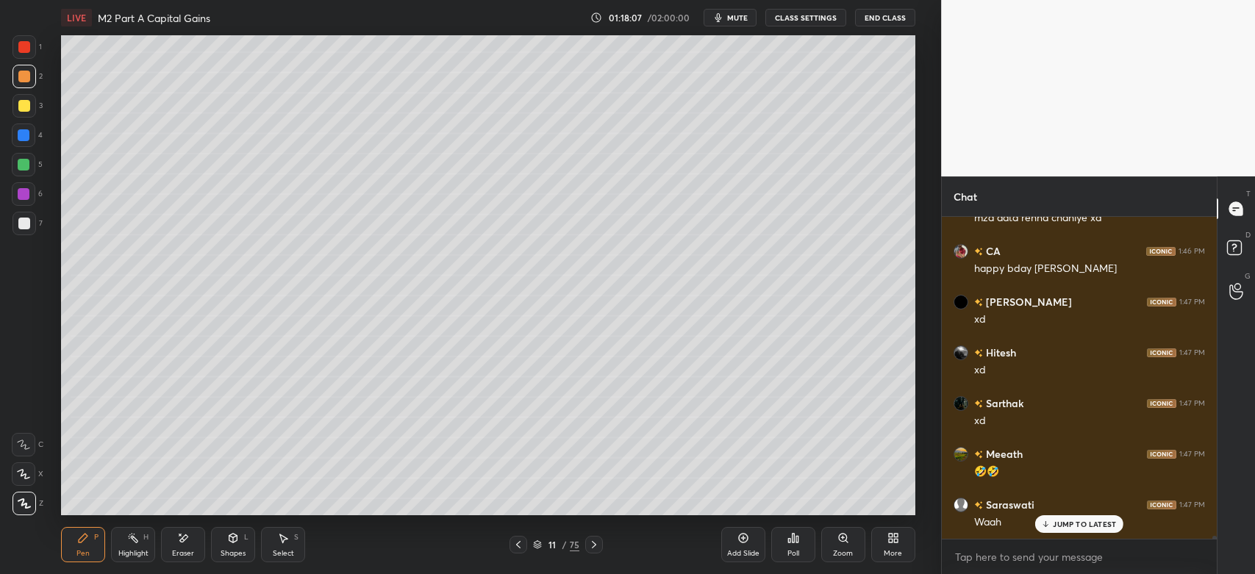
scroll to position [33945, 0]
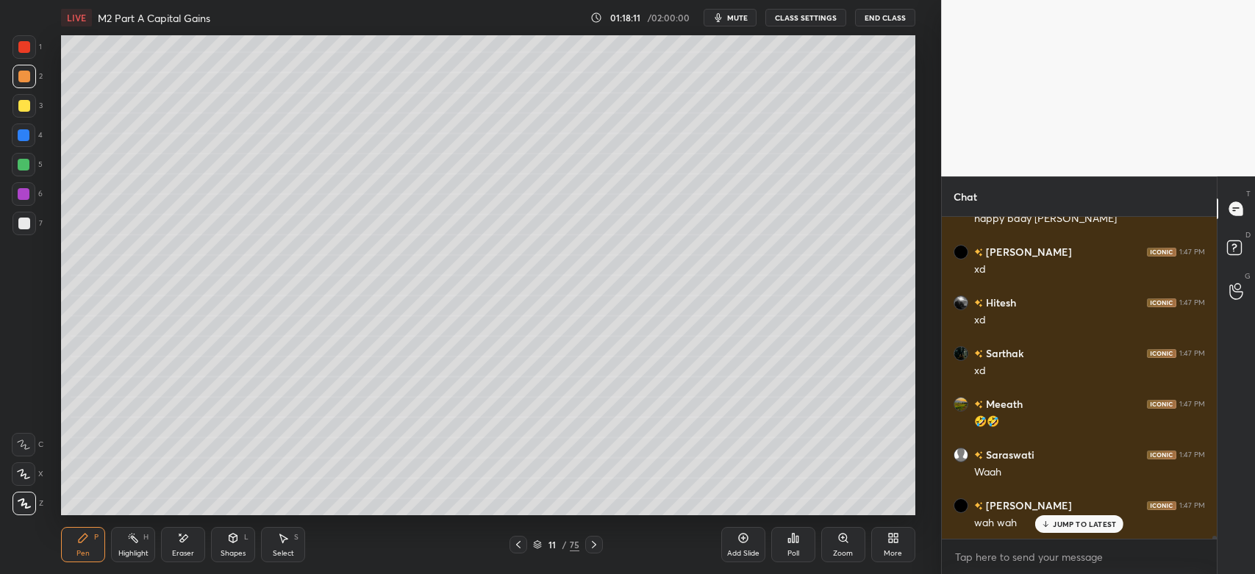
click at [24, 160] on div at bounding box center [24, 165] width 12 height 12
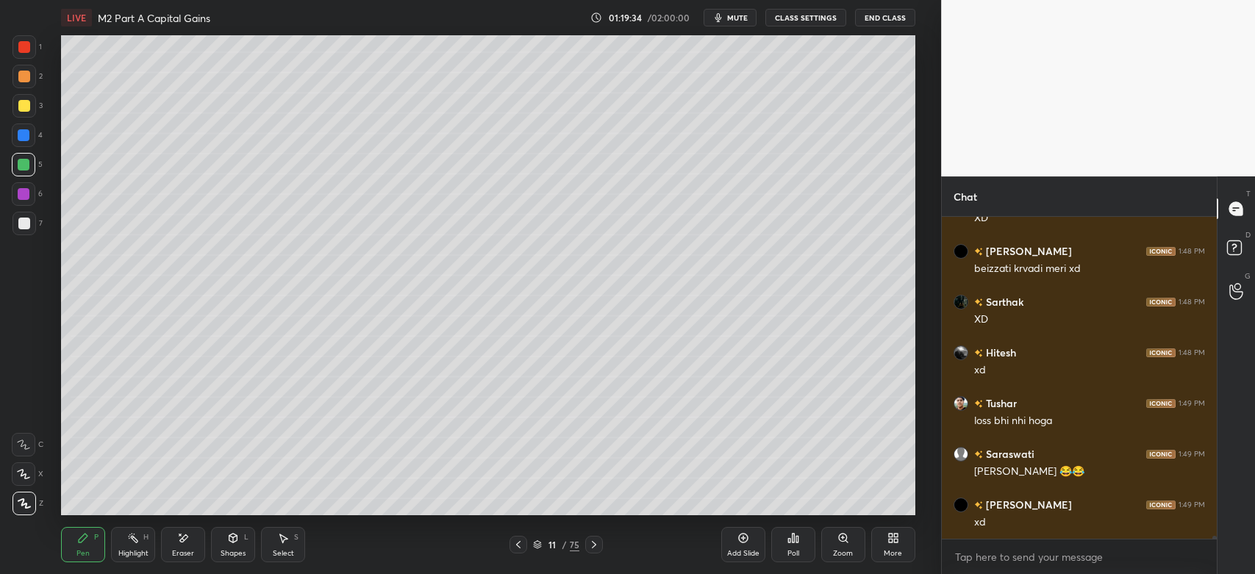
scroll to position [34910, 0]
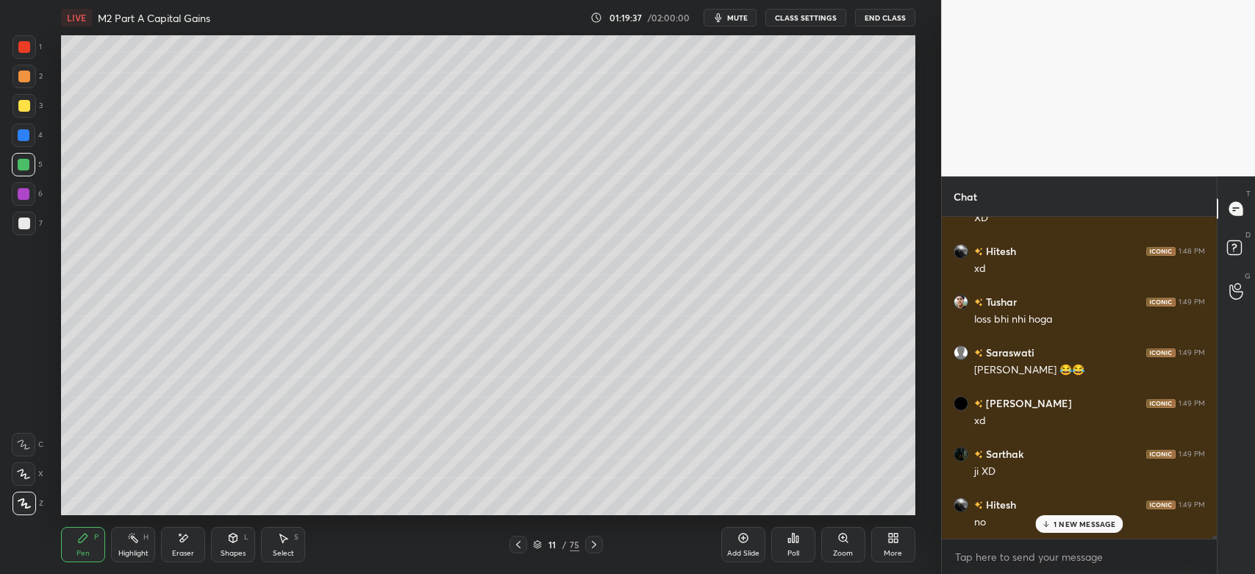
click at [596, 546] on icon at bounding box center [594, 545] width 12 height 12
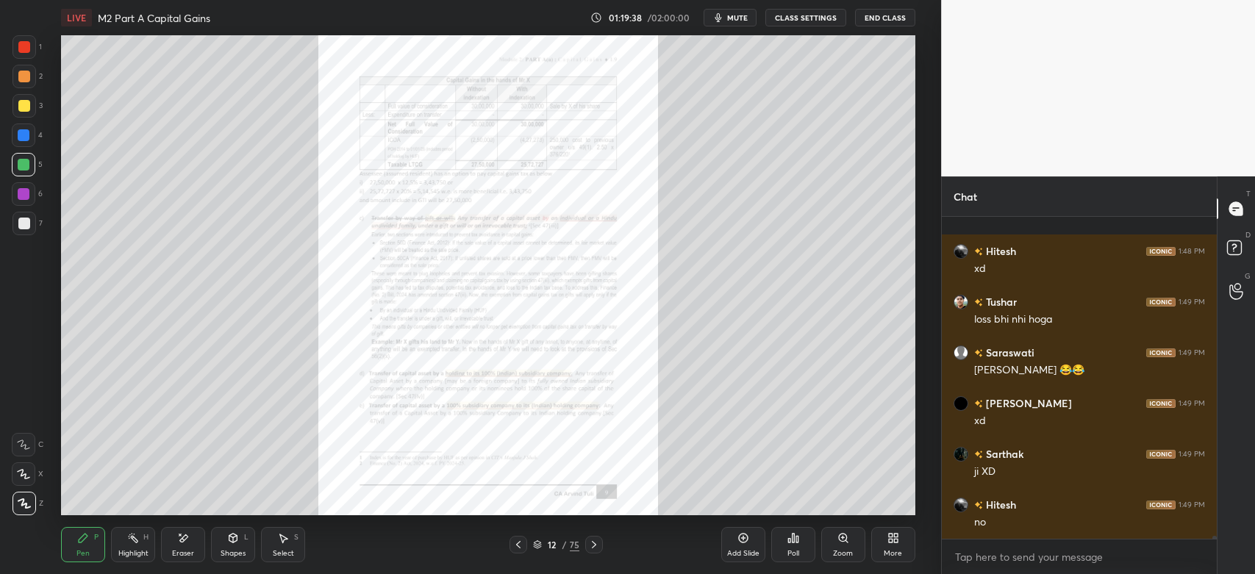
scroll to position [35062, 0]
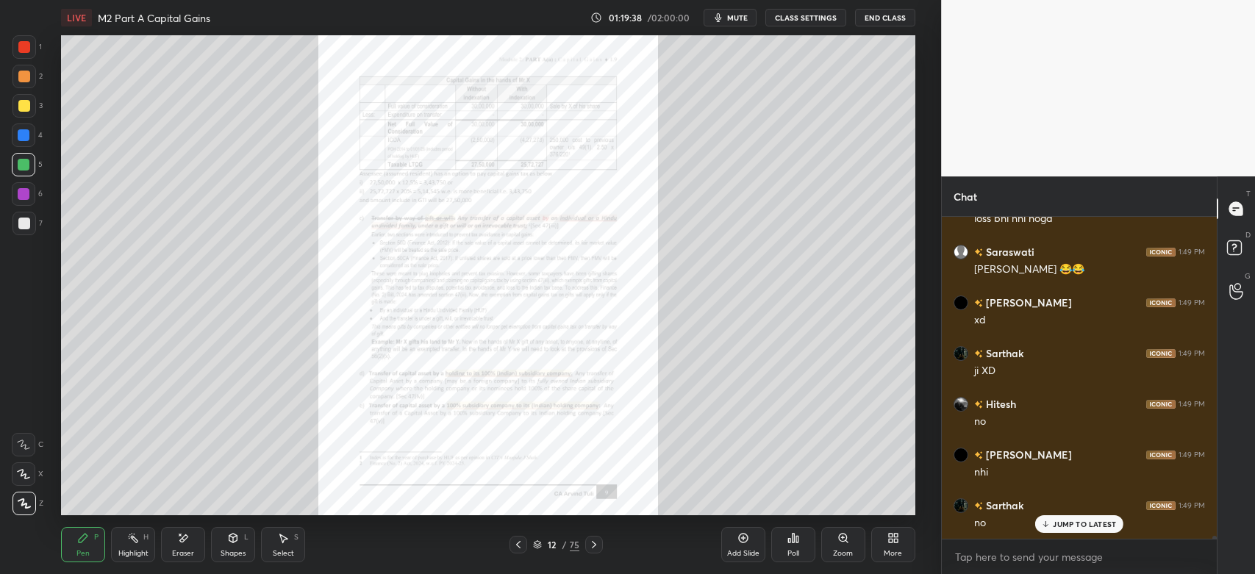
click at [518, 552] on div at bounding box center [519, 545] width 18 height 18
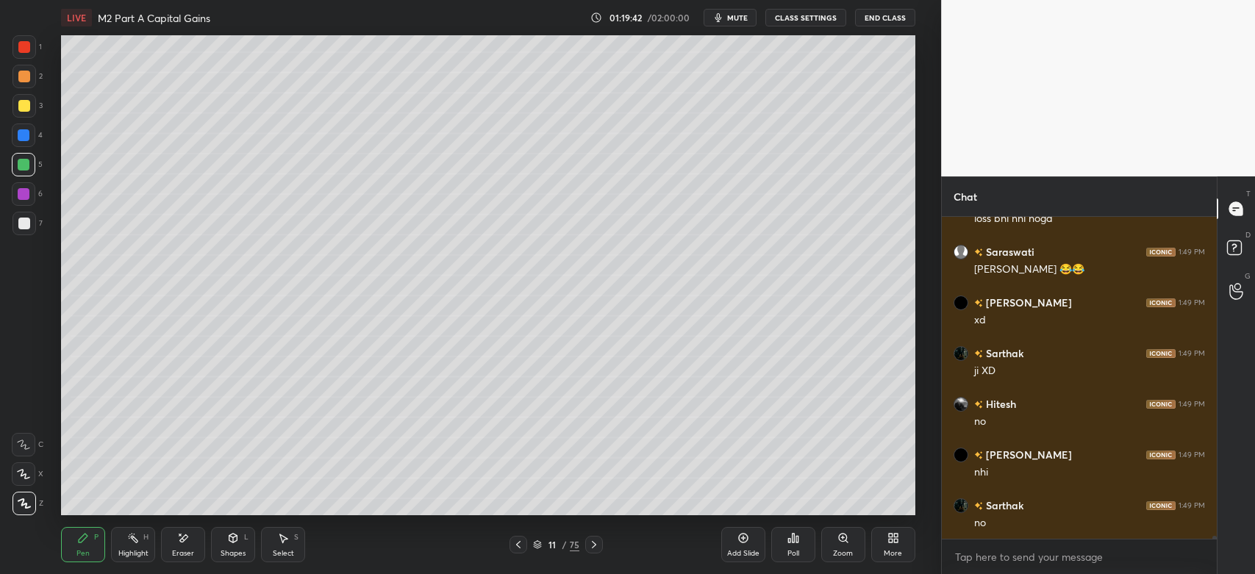
scroll to position [35113, 0]
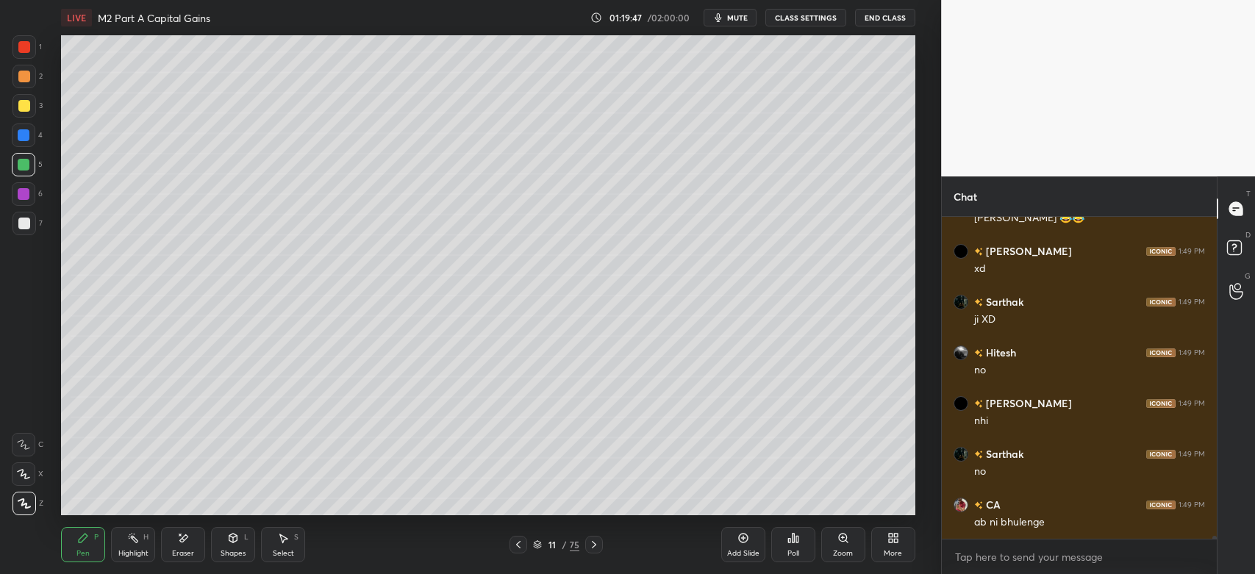
click at [596, 544] on icon at bounding box center [594, 545] width 12 height 12
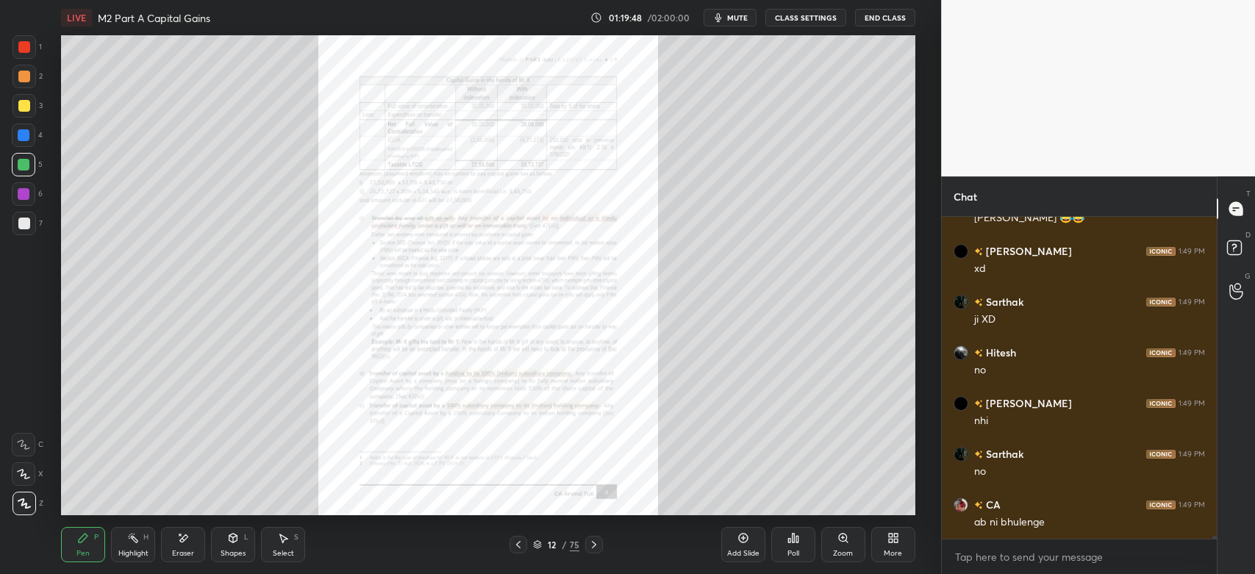
scroll to position [35163, 0]
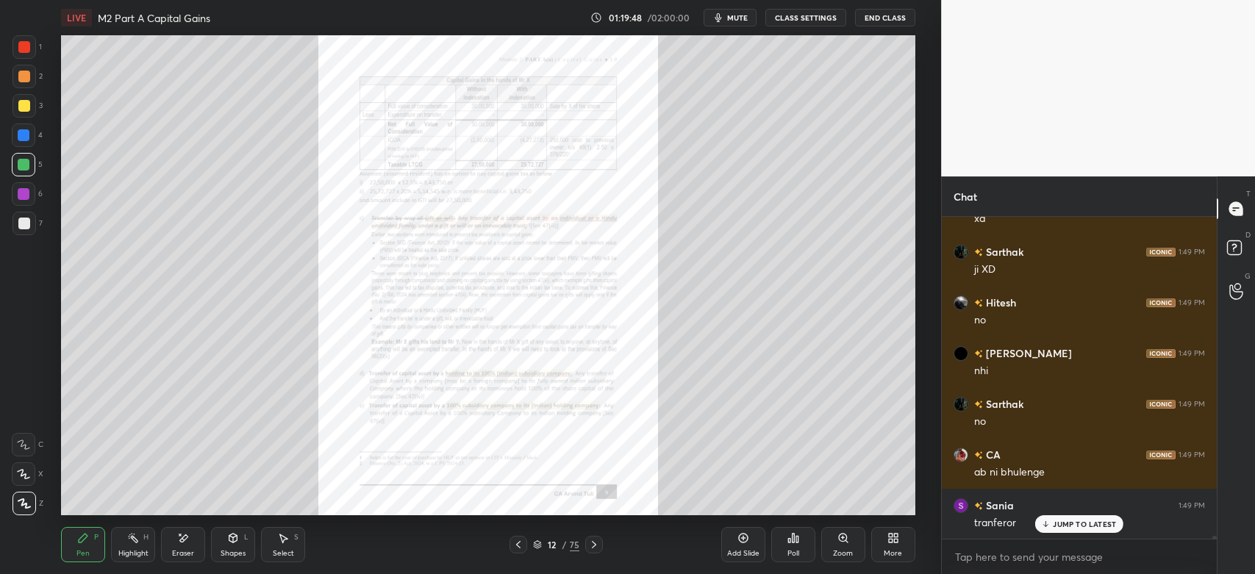
click at [844, 543] on icon at bounding box center [844, 538] width 12 height 12
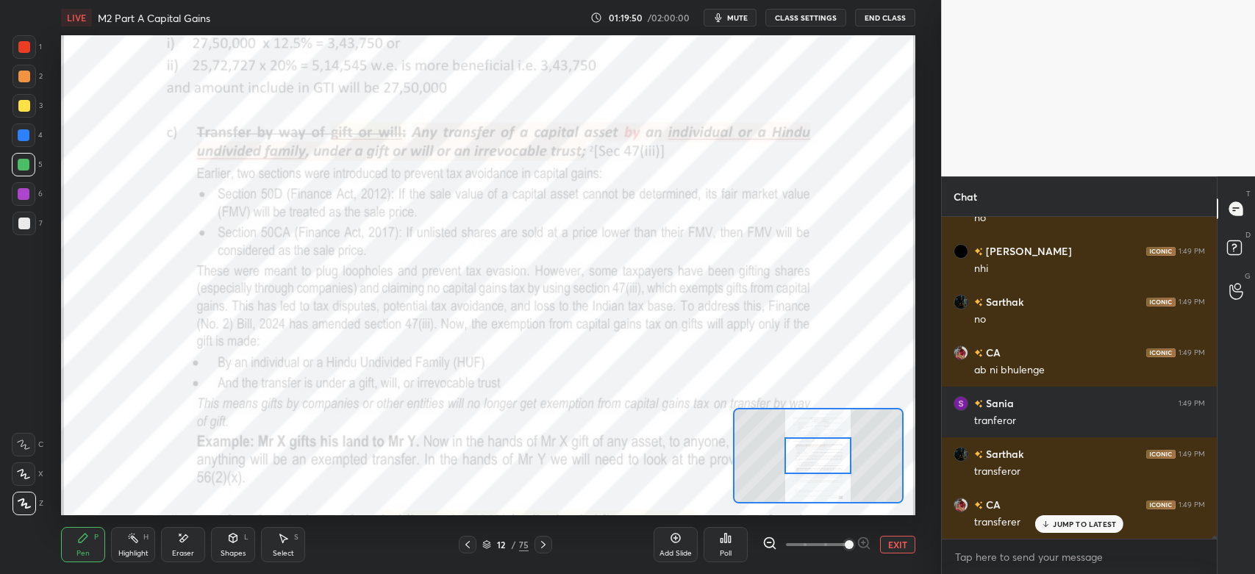
scroll to position [35316, 0]
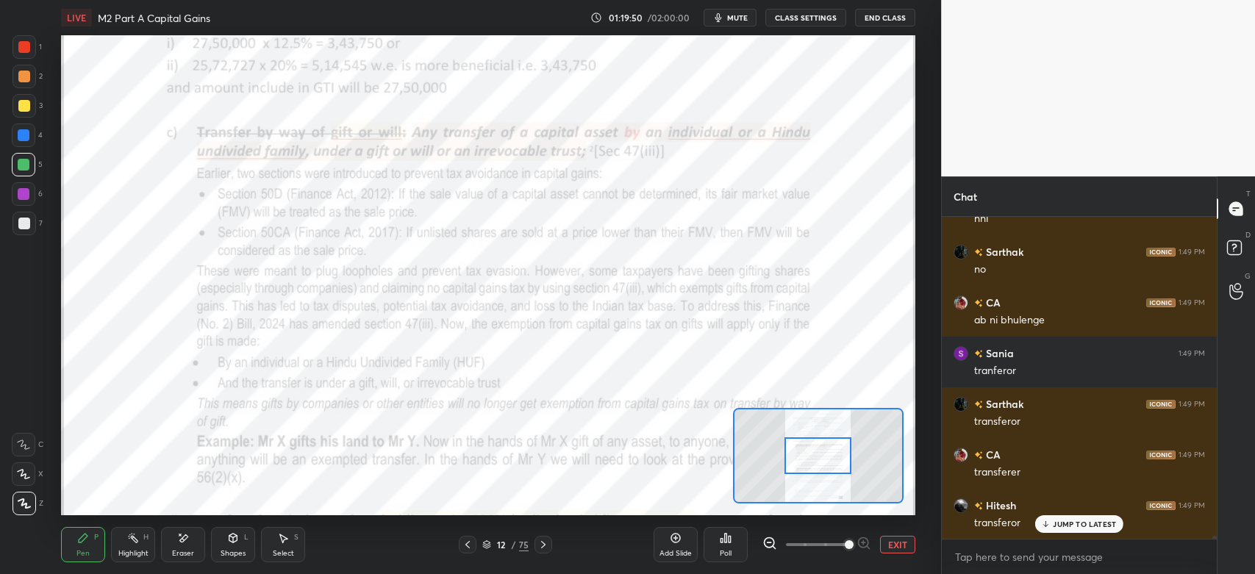
click at [35, 63] on div "1" at bounding box center [27, 49] width 29 height 29
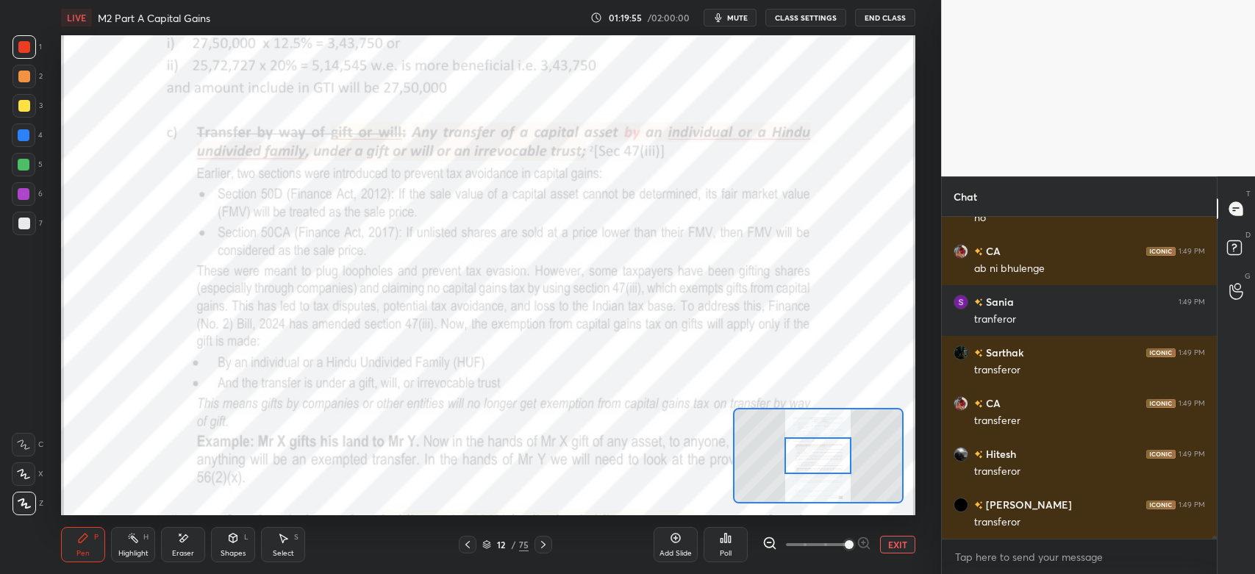
click at [29, 51] on div at bounding box center [24, 47] width 12 height 12
click at [27, 449] on icon at bounding box center [24, 445] width 12 height 9
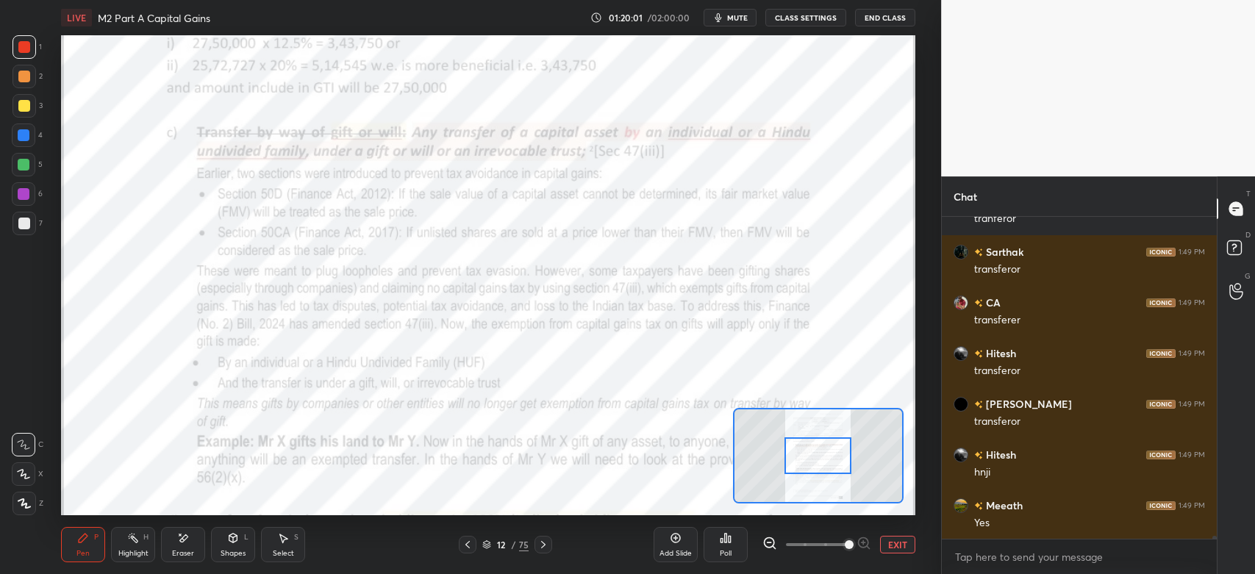
scroll to position [35519, 0]
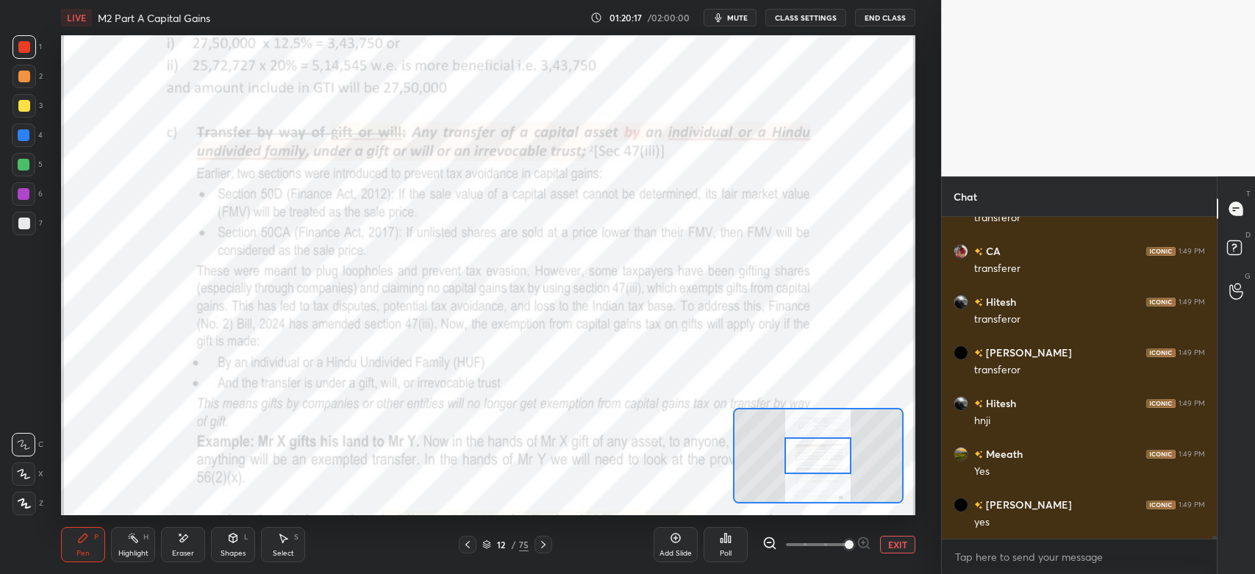
click at [182, 546] on div "Eraser" at bounding box center [183, 544] width 44 height 35
click at [86, 545] on div "Pen P" at bounding box center [83, 544] width 44 height 35
click at [543, 546] on icon at bounding box center [544, 545] width 12 height 12
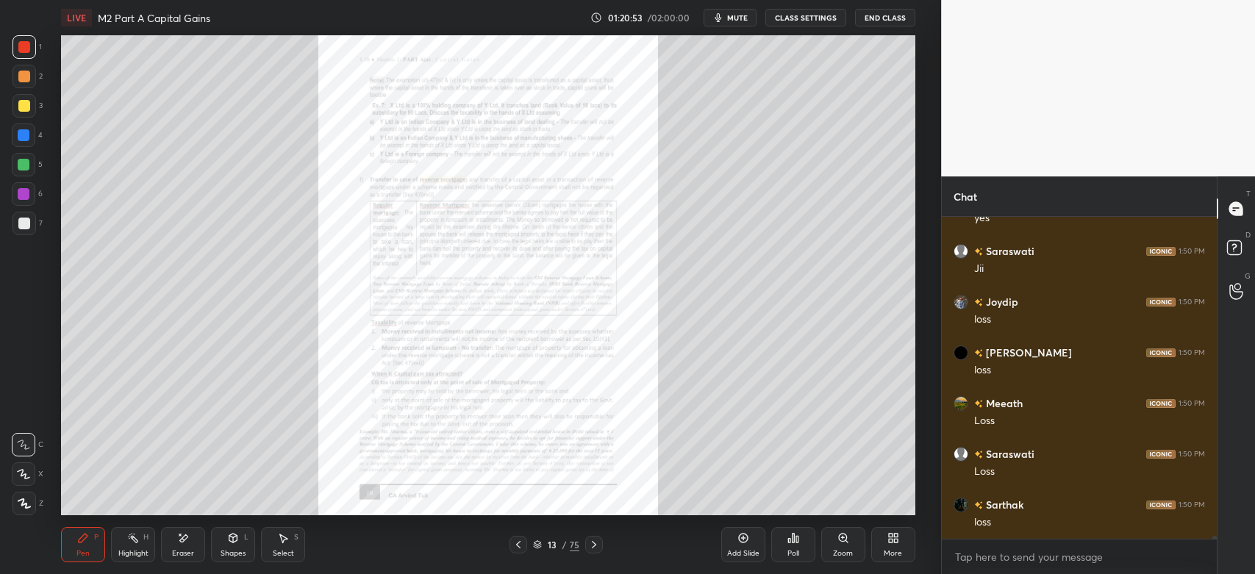
click at [594, 549] on icon at bounding box center [594, 545] width 12 height 12
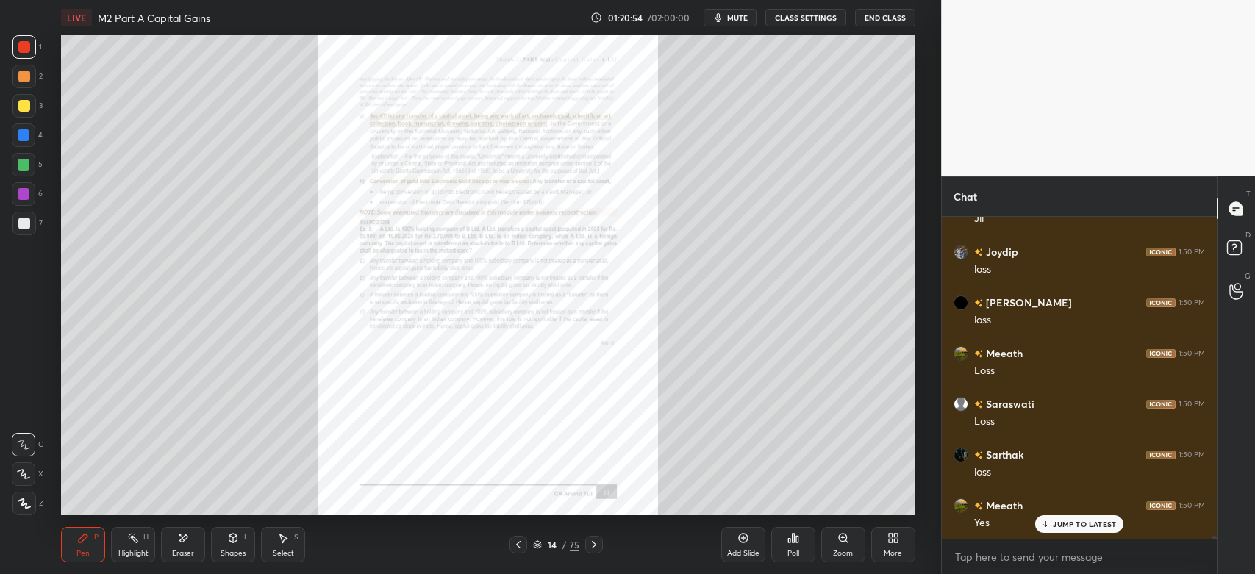
scroll to position [36179, 0]
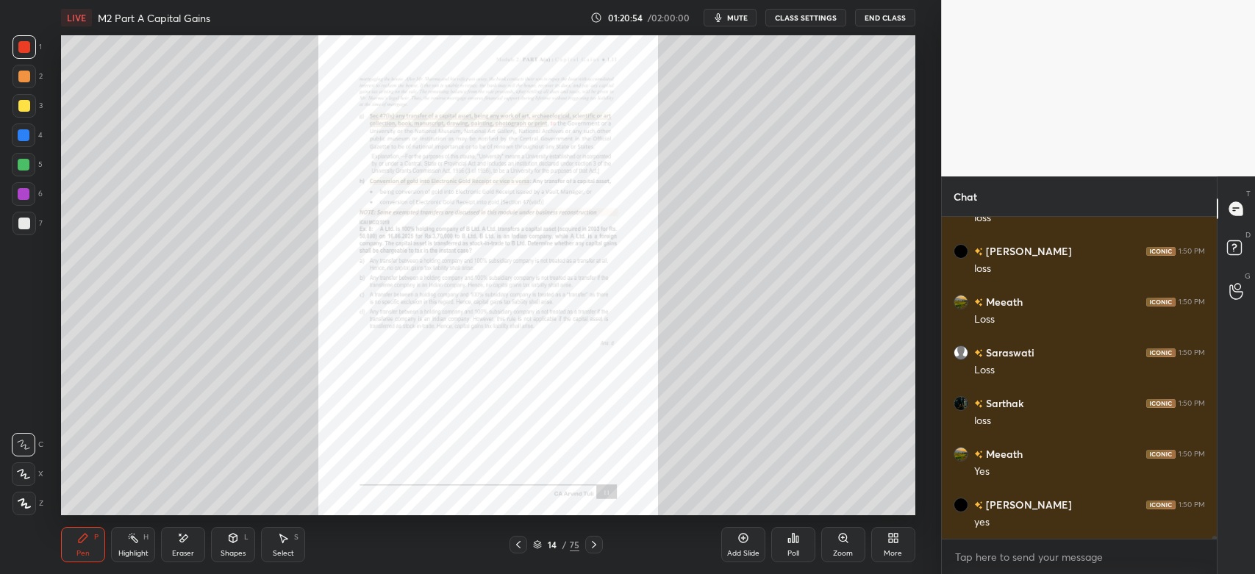
click at [588, 552] on div at bounding box center [594, 545] width 18 height 18
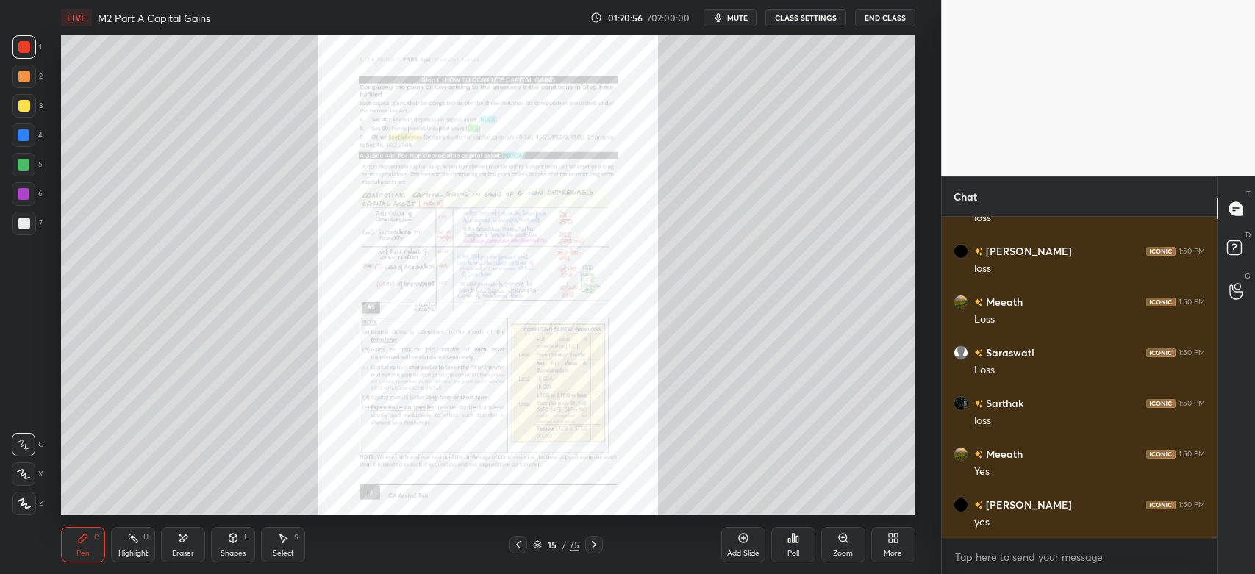
click at [841, 541] on icon at bounding box center [843, 538] width 8 height 8
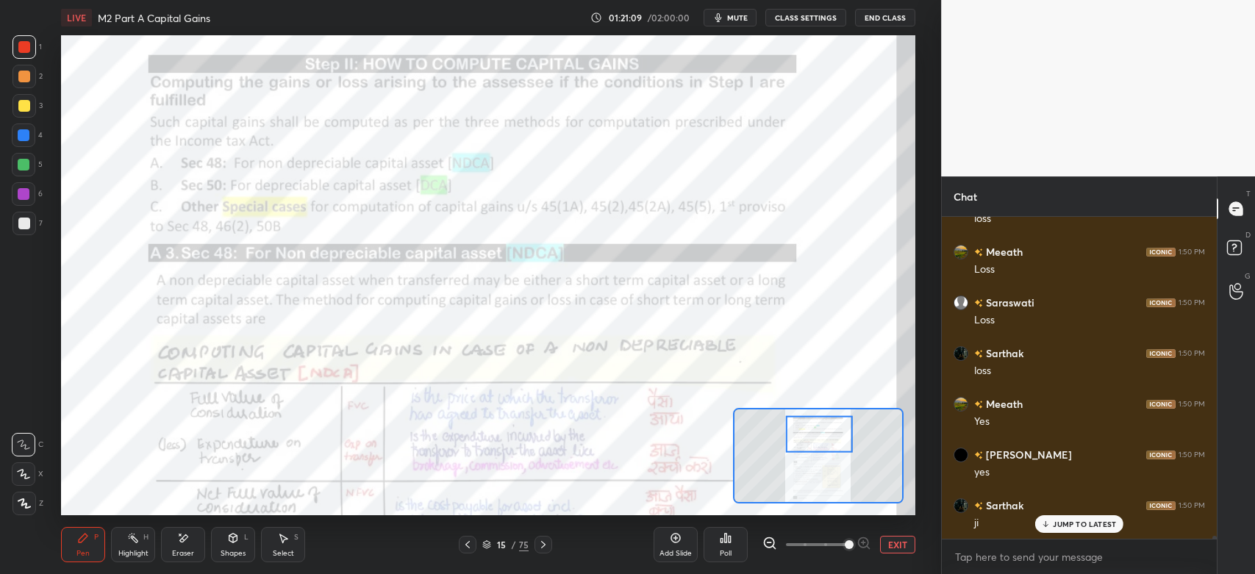
scroll to position [36331, 0]
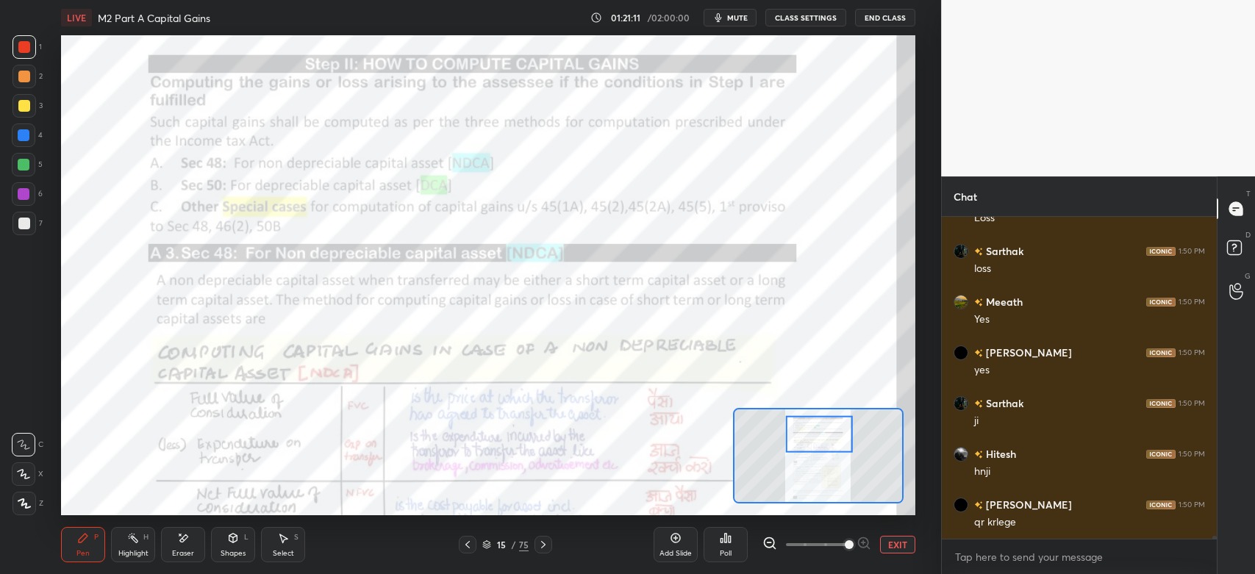
click at [471, 547] on icon at bounding box center [468, 545] width 12 height 12
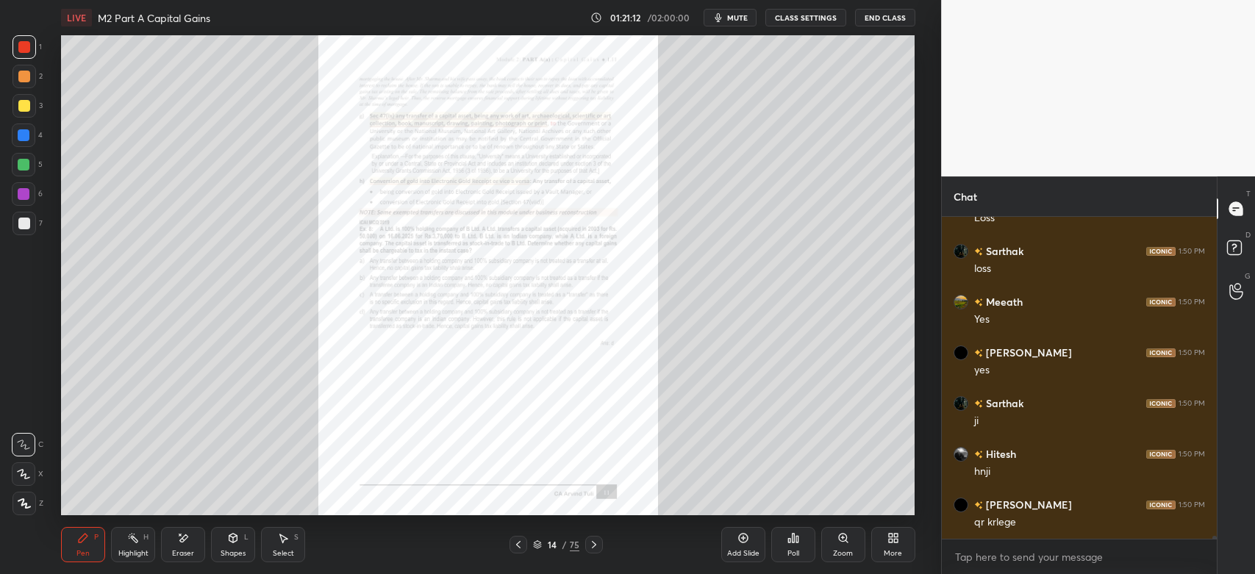
click at [519, 544] on icon at bounding box center [519, 545] width 12 height 12
click at [518, 546] on icon at bounding box center [518, 544] width 4 height 7
click at [517, 547] on icon at bounding box center [519, 545] width 12 height 12
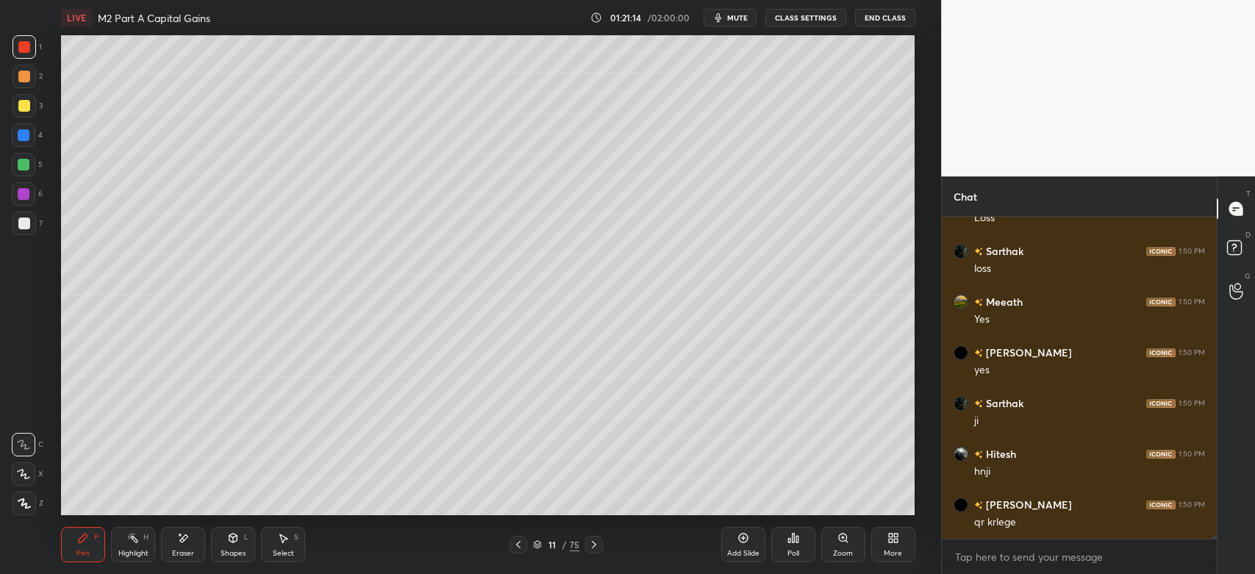
click at [515, 548] on icon at bounding box center [519, 545] width 12 height 12
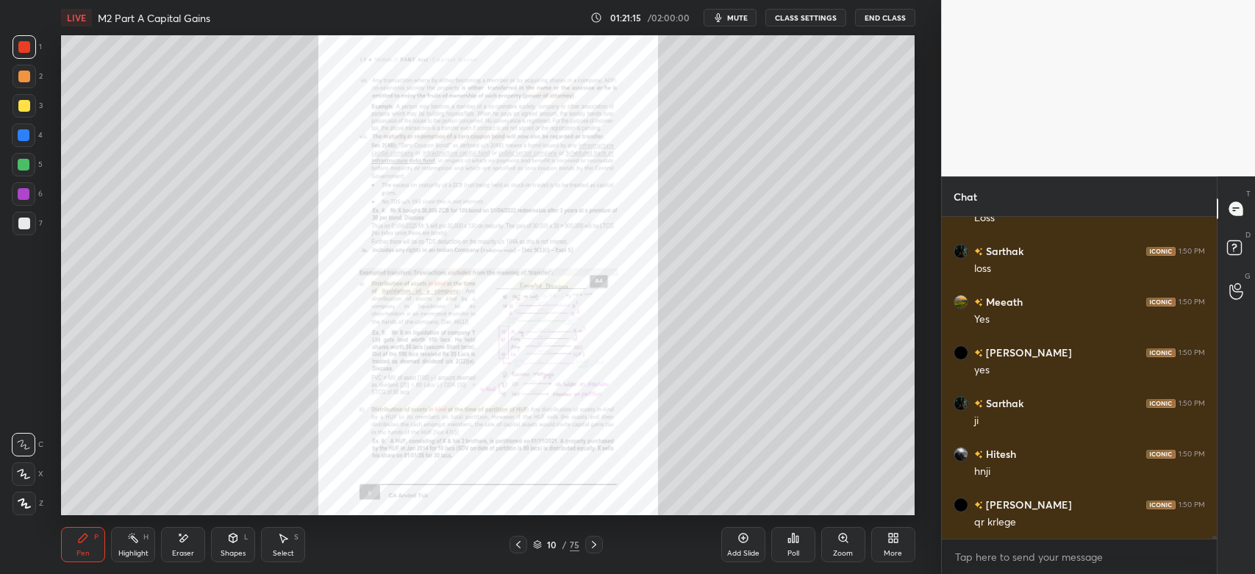
click at [512, 548] on div at bounding box center [519, 545] width 18 height 18
click at [510, 549] on div at bounding box center [519, 545] width 18 height 18
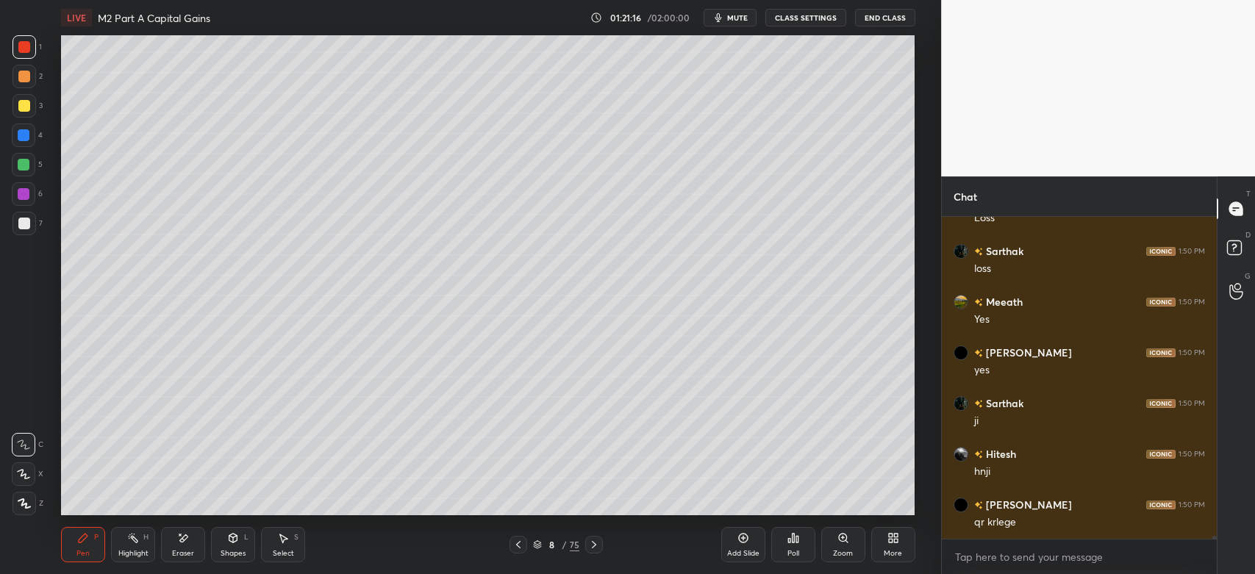
click at [510, 549] on div at bounding box center [519, 545] width 18 height 18
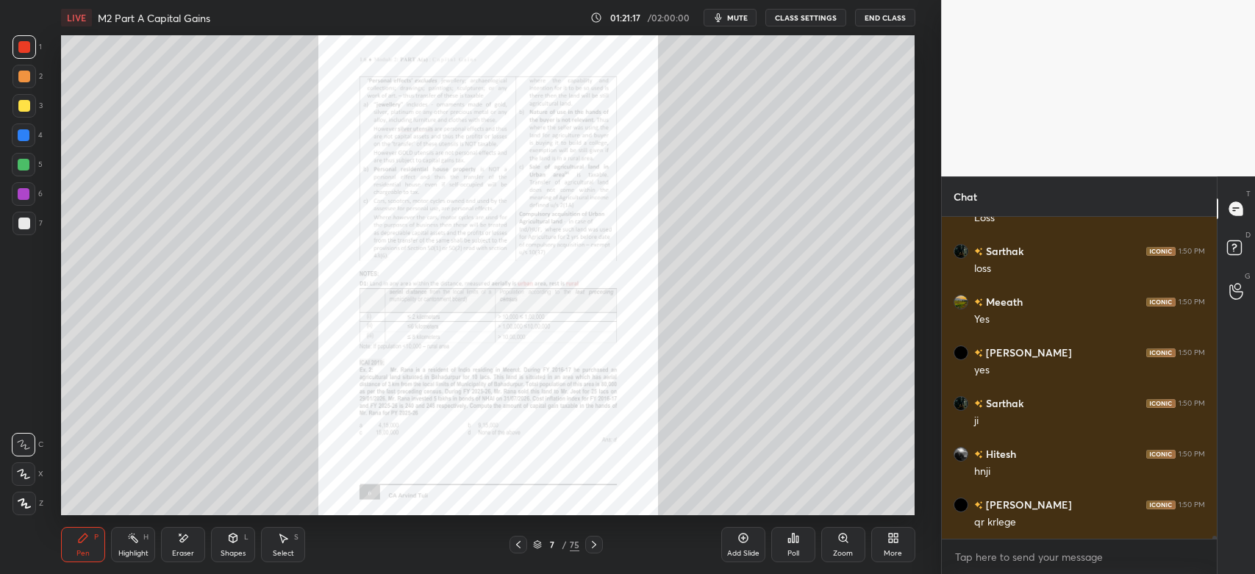
click at [508, 548] on div "7 / 75" at bounding box center [556, 545] width 330 height 18
click at [522, 546] on icon at bounding box center [519, 545] width 12 height 12
click at [519, 546] on icon at bounding box center [519, 545] width 12 height 12
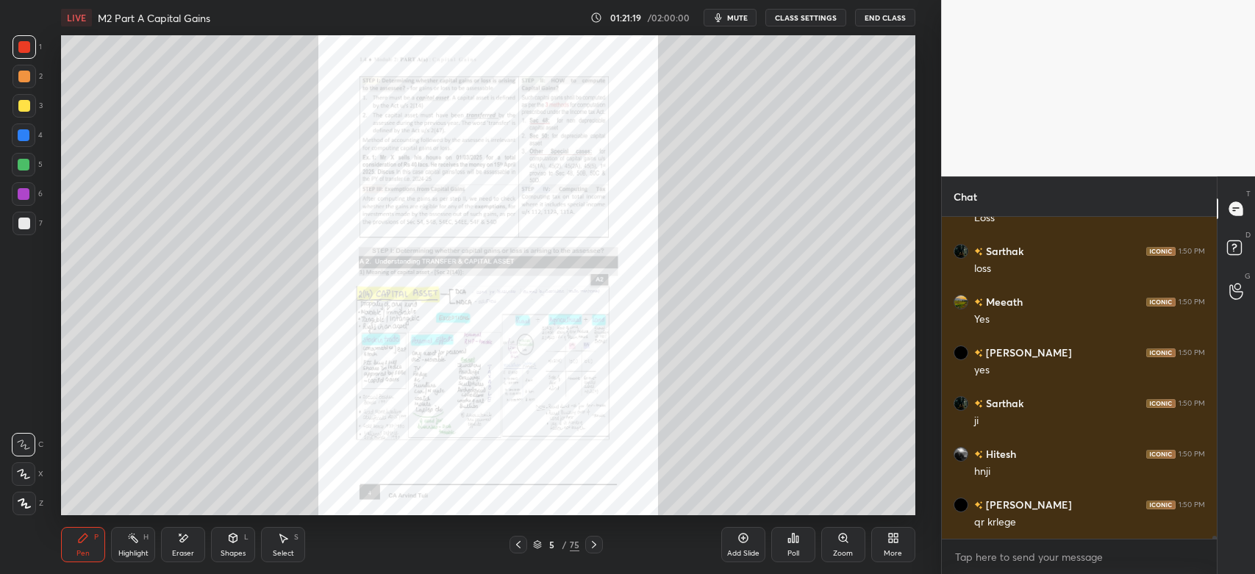
click at [517, 546] on icon at bounding box center [518, 544] width 4 height 7
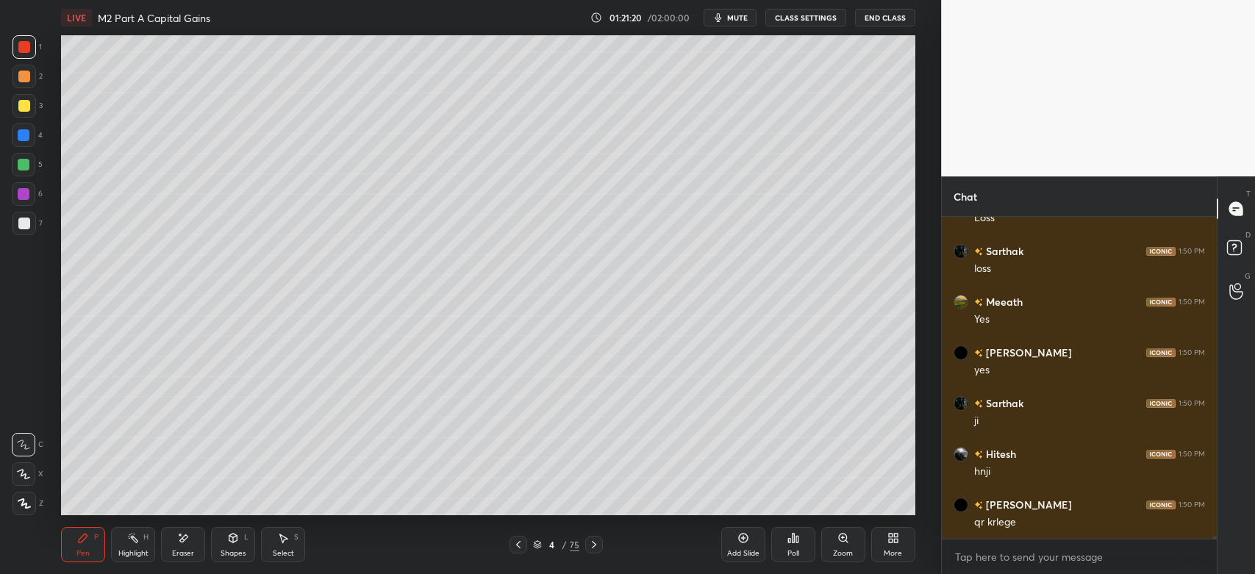
click at [516, 546] on icon at bounding box center [519, 545] width 12 height 12
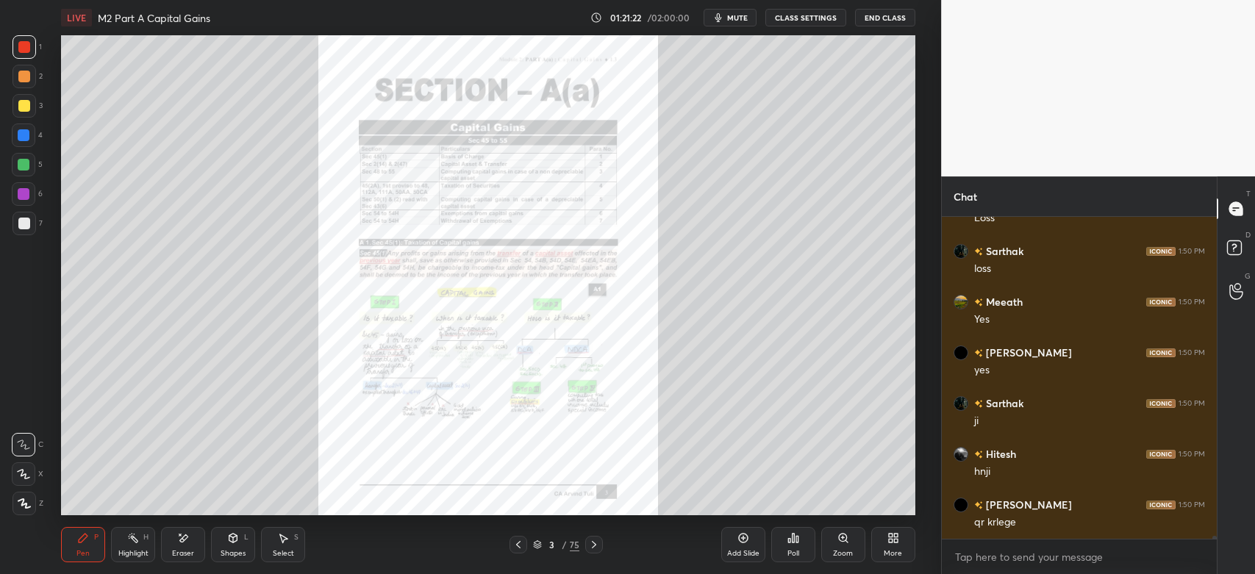
click at [142, 551] on div "Highlight" at bounding box center [133, 553] width 30 height 7
click at [846, 543] on icon at bounding box center [844, 538] width 12 height 12
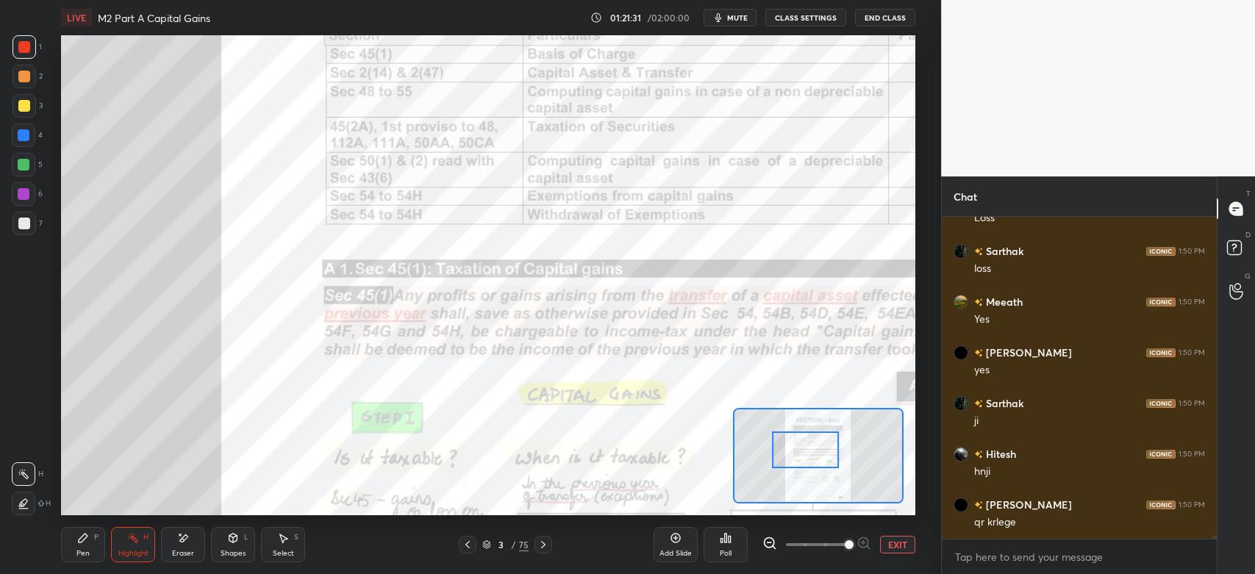
click at [84, 546] on div "Pen P" at bounding box center [83, 544] width 44 height 35
click at [184, 550] on div "Eraser" at bounding box center [183, 553] width 22 height 7
click at [91, 542] on div "Pen P" at bounding box center [83, 544] width 44 height 35
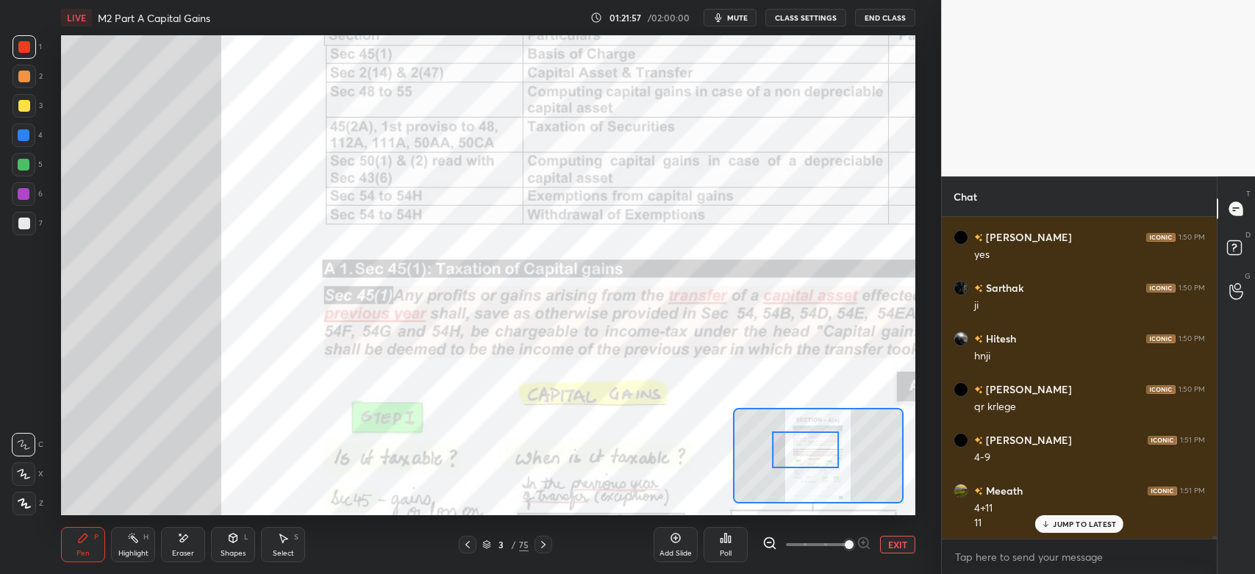
scroll to position [36497, 0]
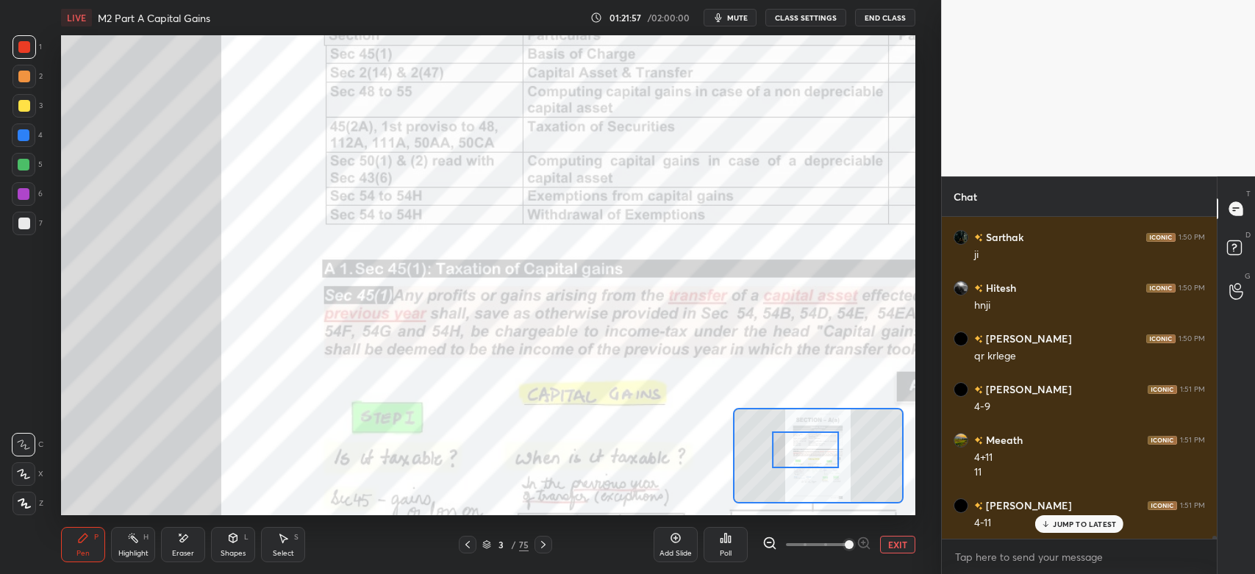
click at [545, 546] on icon at bounding box center [544, 545] width 12 height 12
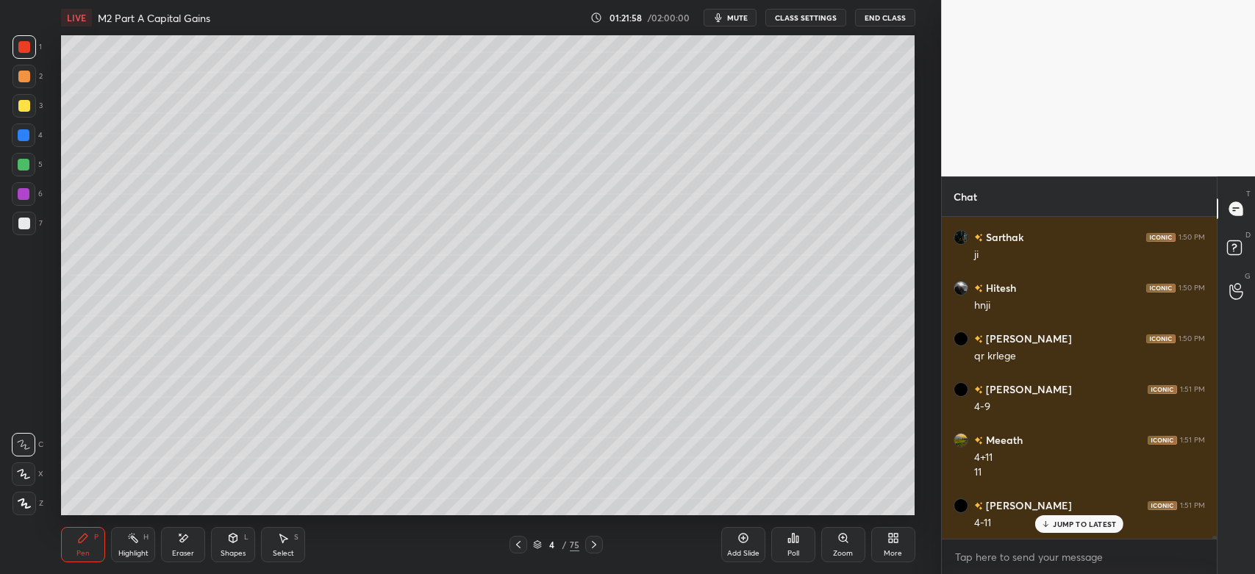
click at [593, 546] on icon at bounding box center [594, 545] width 12 height 12
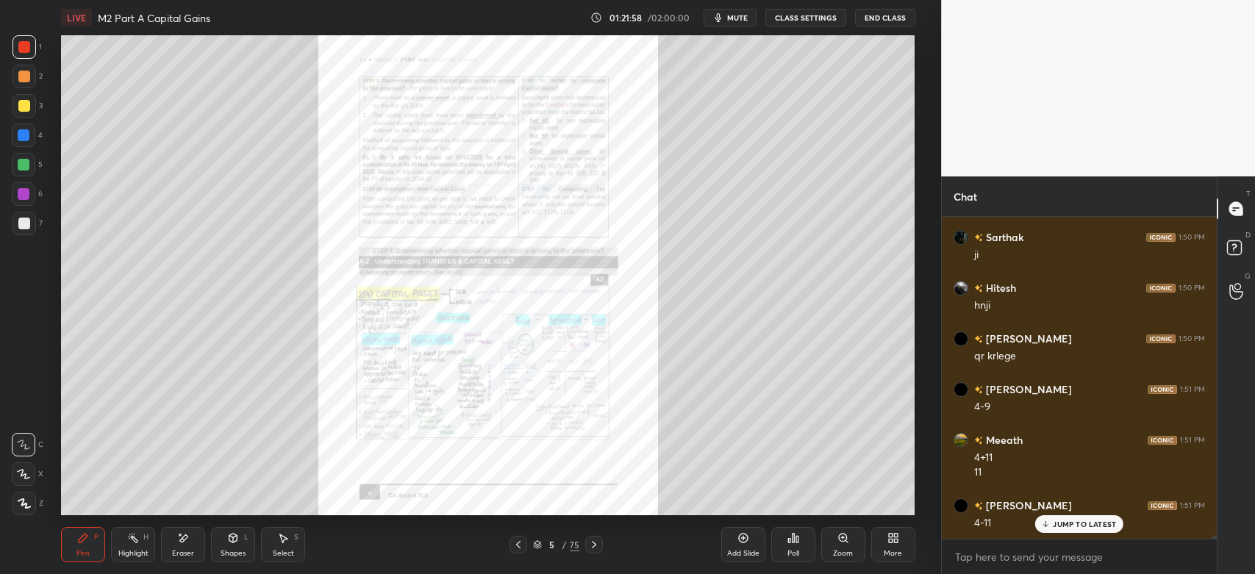
click at [595, 546] on icon at bounding box center [594, 544] width 4 height 7
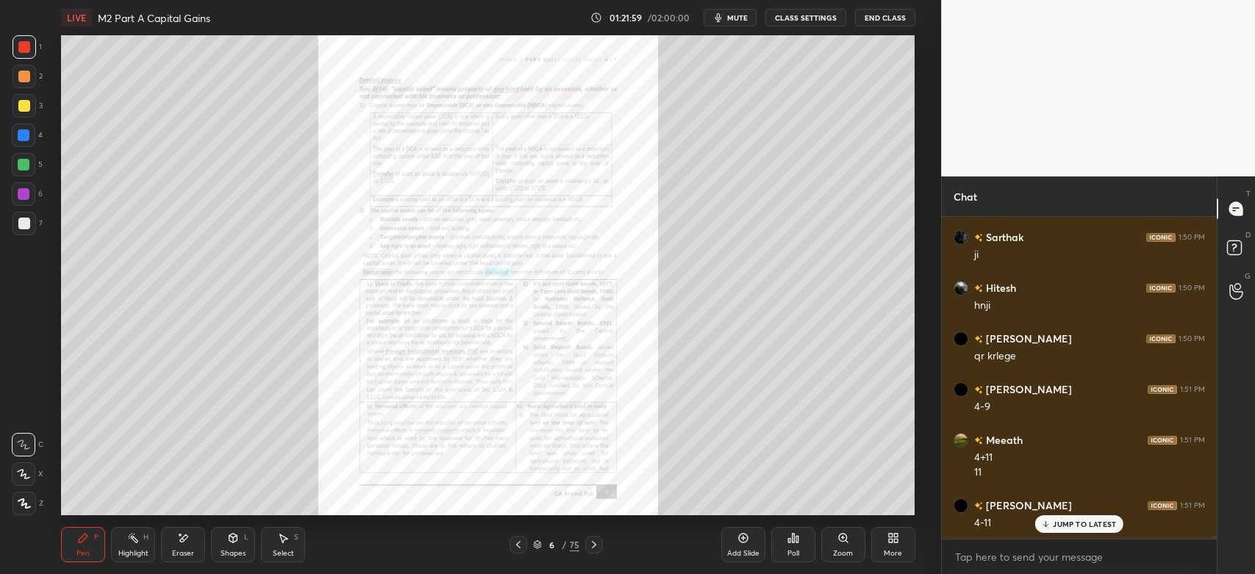
click at [596, 546] on icon at bounding box center [594, 545] width 12 height 12
click at [594, 546] on icon at bounding box center [594, 544] width 4 height 7
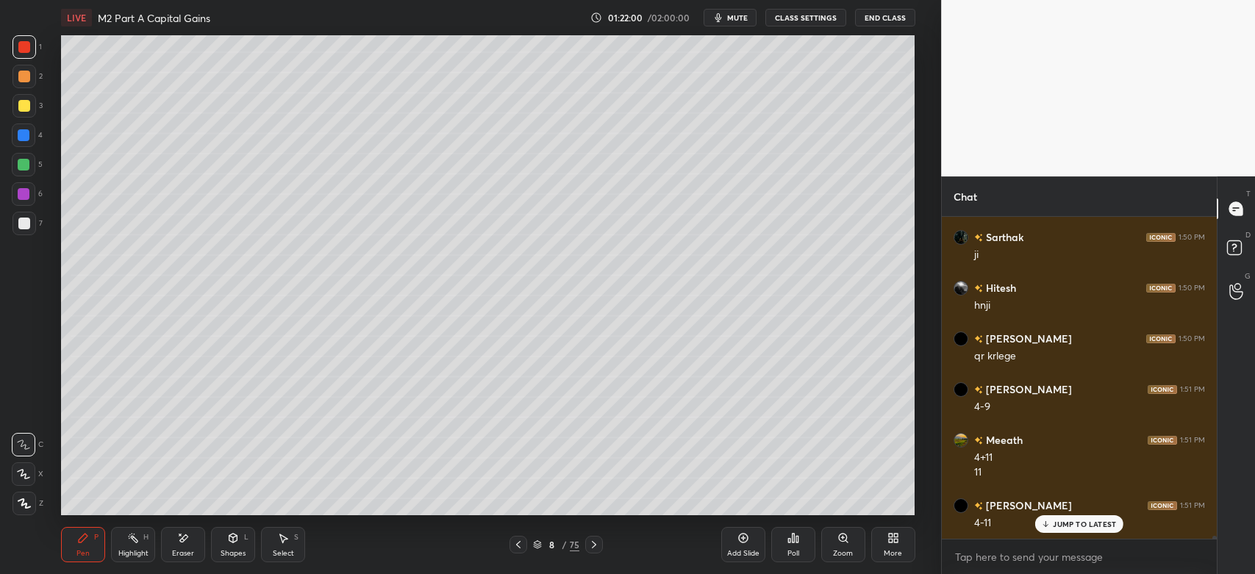
click at [593, 546] on icon at bounding box center [594, 545] width 12 height 12
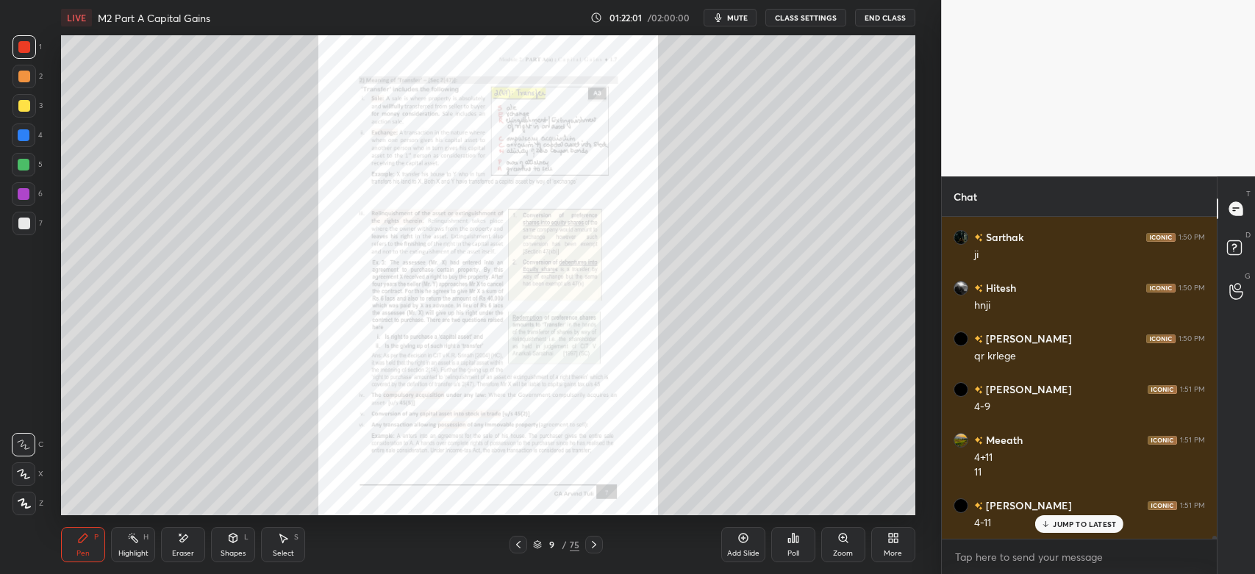
click at [591, 546] on icon at bounding box center [594, 545] width 12 height 12
click at [591, 547] on icon at bounding box center [594, 545] width 12 height 12
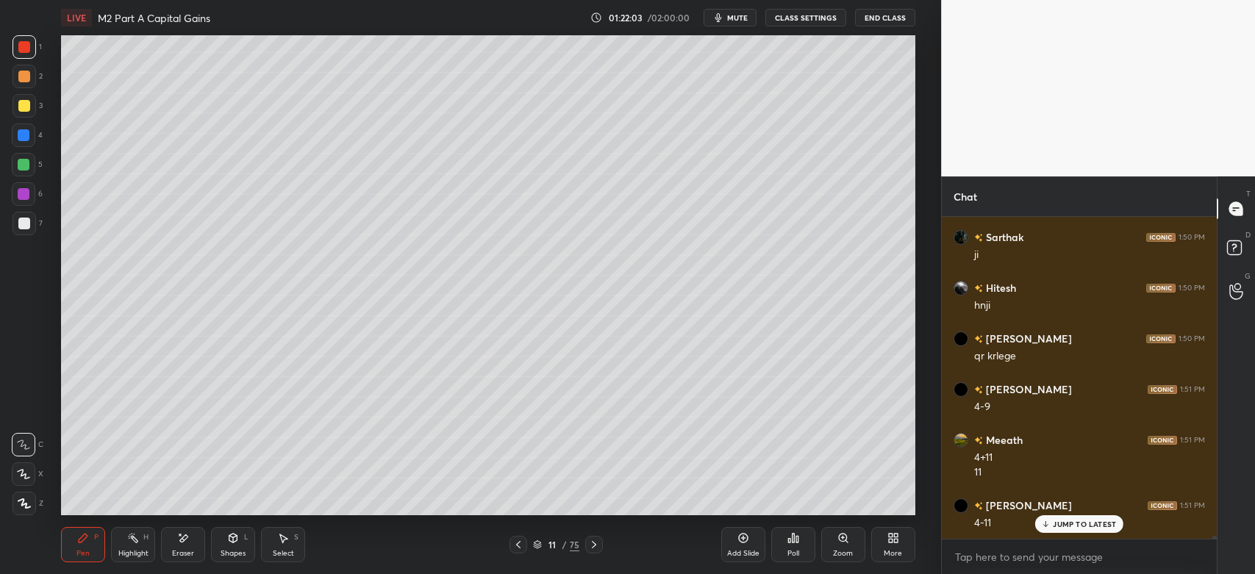
click at [590, 546] on icon at bounding box center [594, 545] width 12 height 12
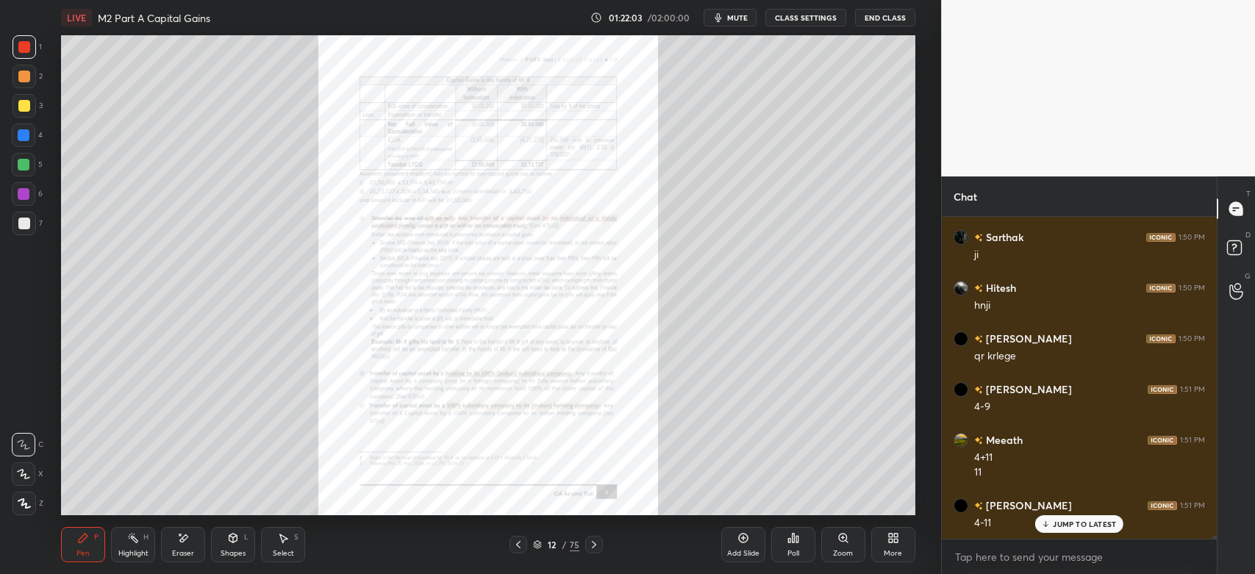
click at [590, 547] on icon at bounding box center [594, 545] width 12 height 12
click at [594, 547] on icon at bounding box center [594, 545] width 12 height 12
click at [594, 547] on icon at bounding box center [594, 544] width 4 height 7
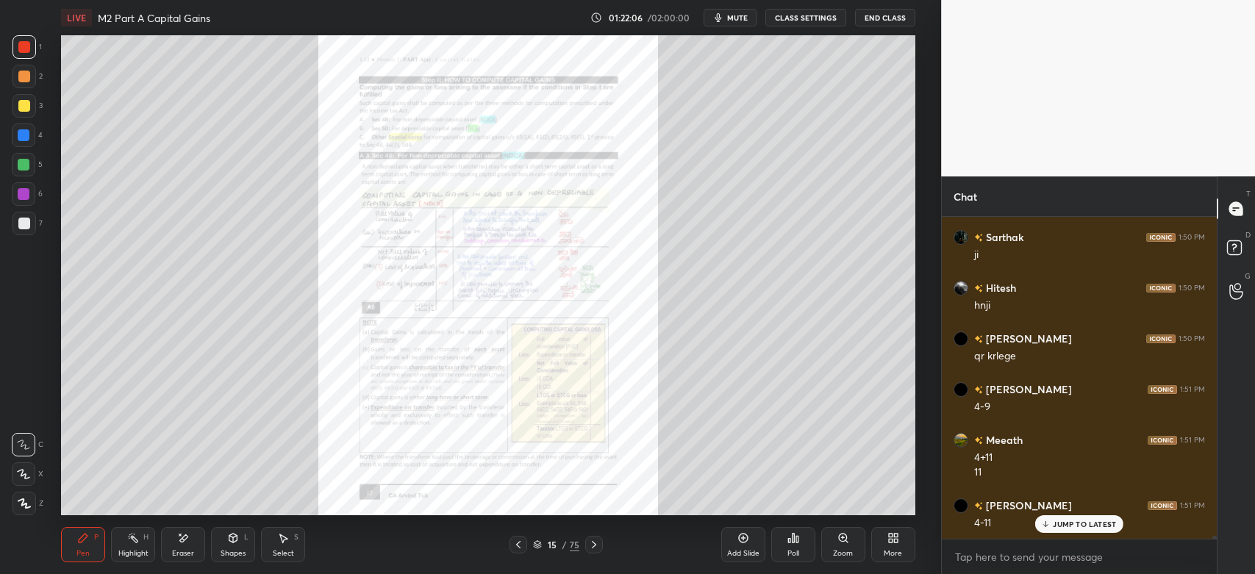
click at [847, 546] on div "Zoom" at bounding box center [844, 544] width 44 height 35
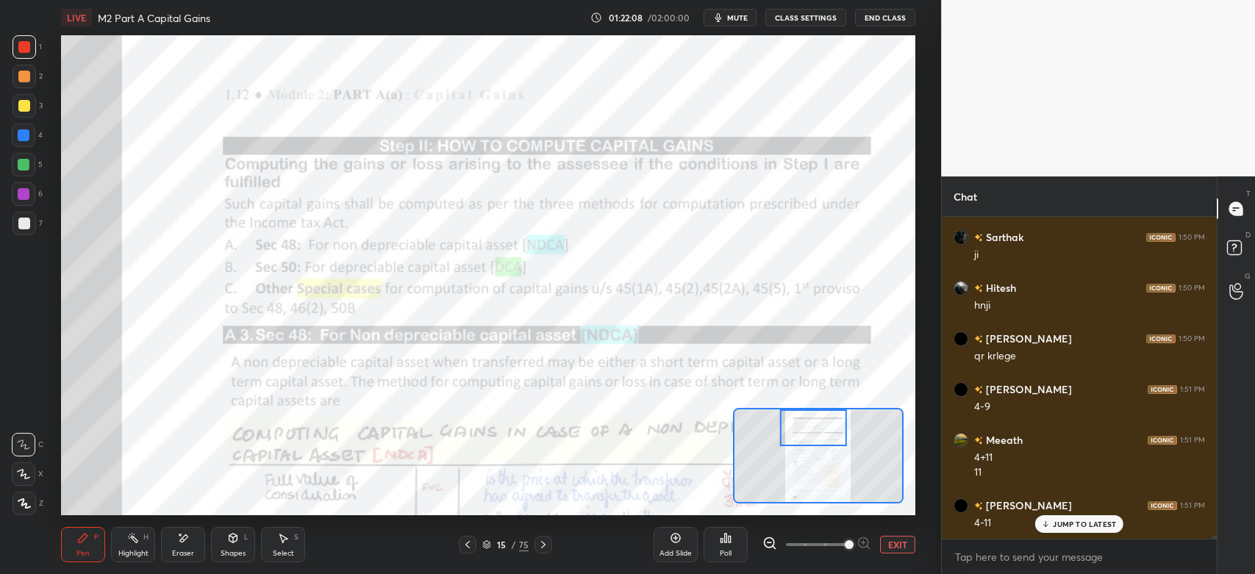
click at [26, 53] on div at bounding box center [25, 47] width 24 height 24
click at [468, 547] on icon at bounding box center [468, 544] width 4 height 7
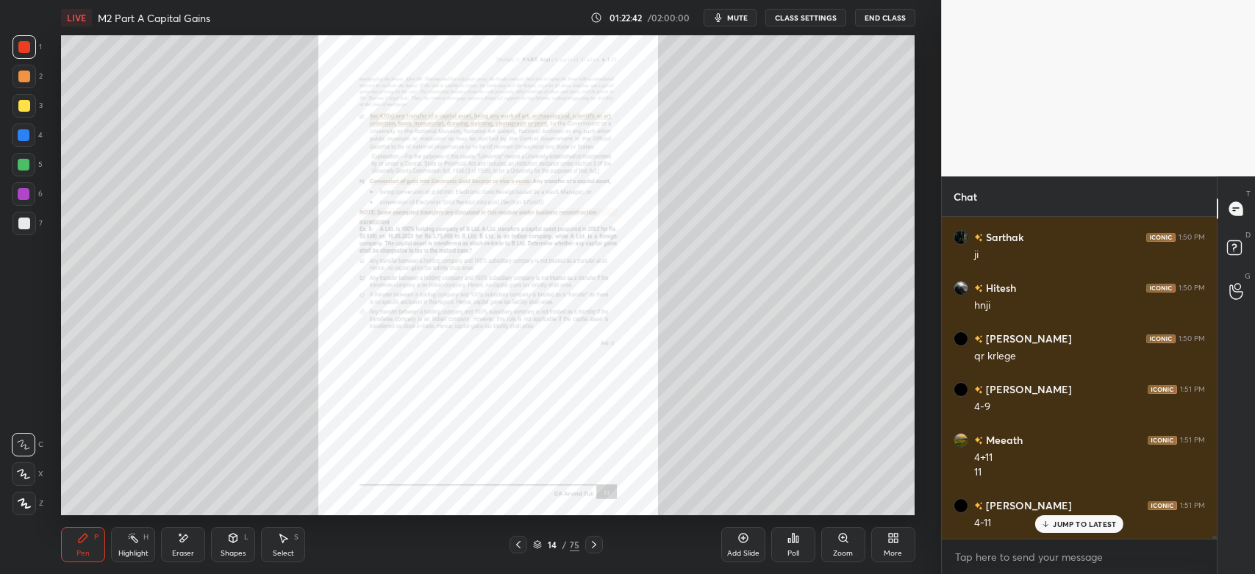
click at [743, 538] on icon at bounding box center [743, 538] width 4 height 4
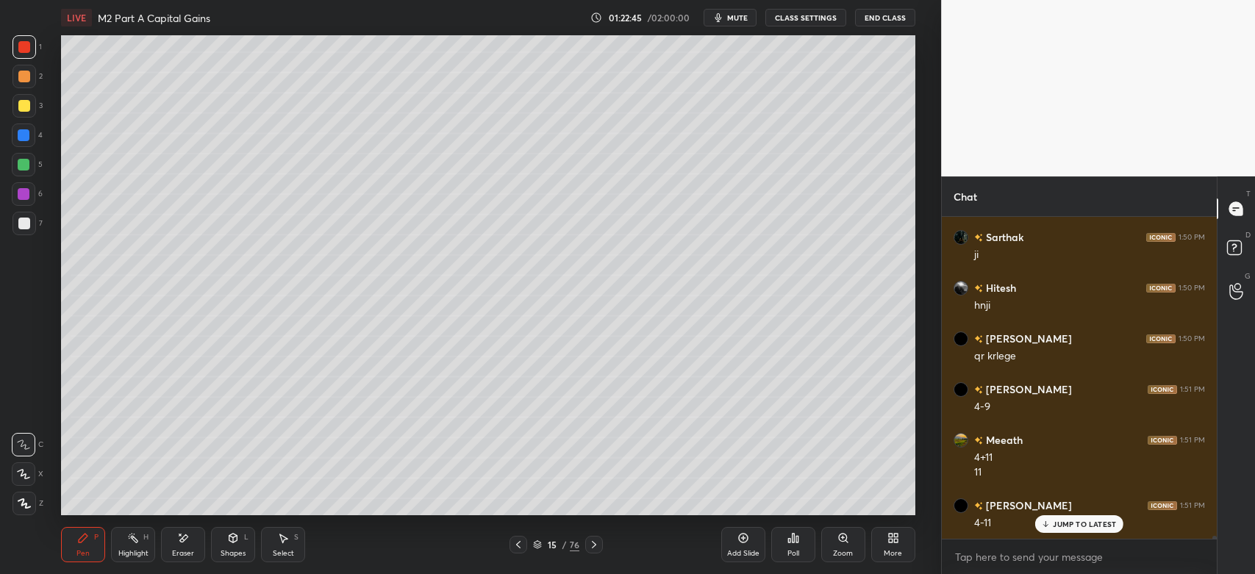
click at [33, 228] on div at bounding box center [25, 224] width 24 height 24
click at [20, 500] on icon at bounding box center [24, 503] width 12 height 9
click at [31, 86] on div at bounding box center [25, 77] width 24 height 24
click at [25, 230] on div at bounding box center [25, 224] width 24 height 24
click at [17, 104] on div at bounding box center [25, 106] width 24 height 24
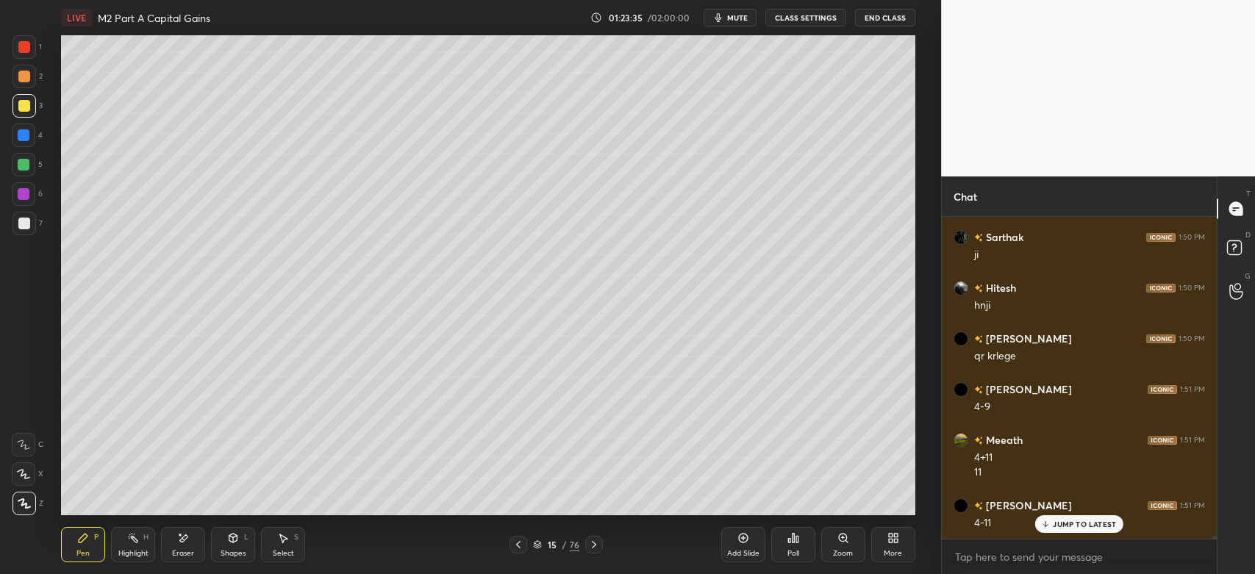
click at [182, 548] on div "Eraser" at bounding box center [183, 544] width 44 height 35
click at [93, 535] on div "Pen P" at bounding box center [83, 544] width 44 height 35
click at [25, 228] on div at bounding box center [24, 224] width 12 height 12
click at [25, 110] on div at bounding box center [24, 106] width 12 height 12
click at [30, 110] on div at bounding box center [25, 106] width 24 height 24
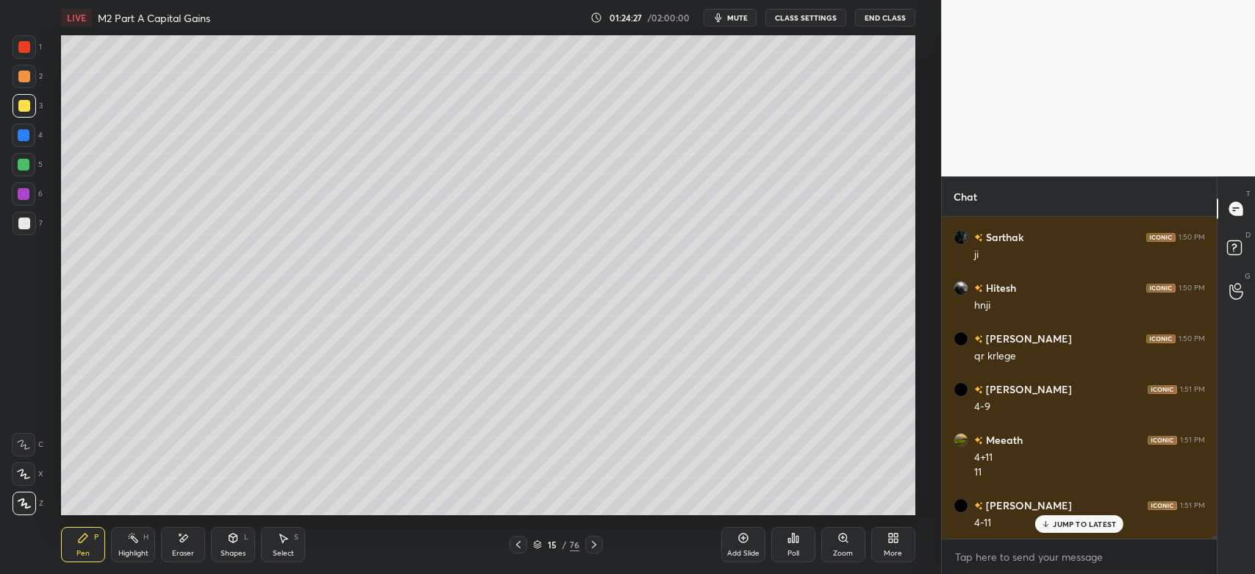
click at [34, 76] on div at bounding box center [25, 77] width 24 height 24
click at [22, 81] on div at bounding box center [24, 77] width 12 height 12
click at [235, 552] on div "Shapes" at bounding box center [233, 553] width 25 height 7
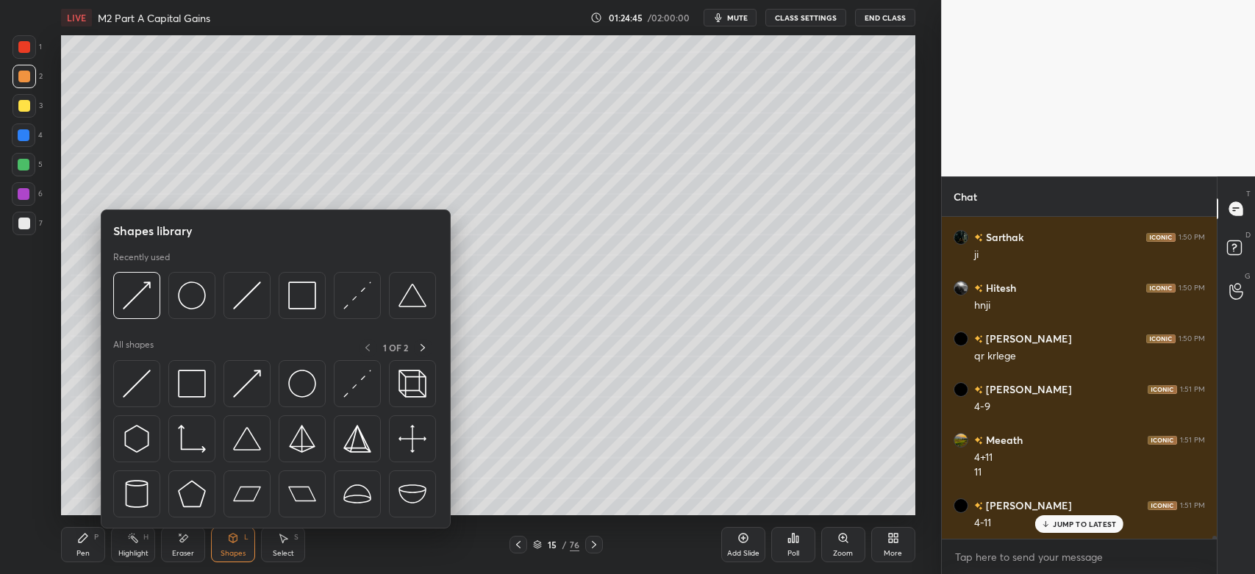
click at [252, 282] on img at bounding box center [247, 296] width 28 height 28
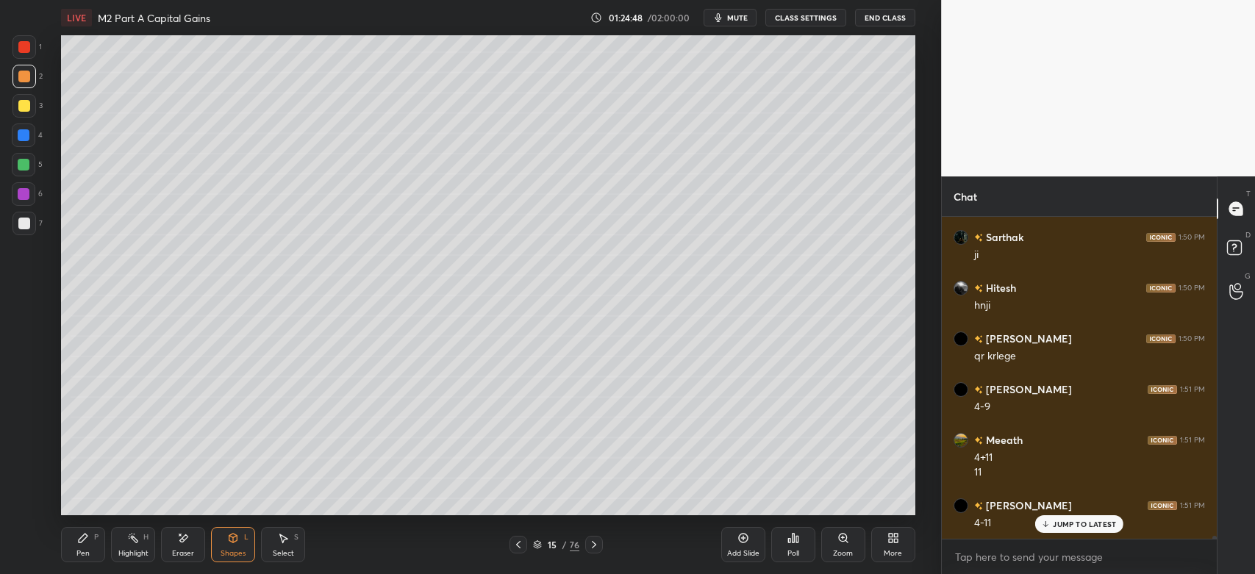
click at [75, 560] on div "Pen P" at bounding box center [83, 544] width 44 height 35
click at [18, 221] on div at bounding box center [24, 224] width 12 height 12
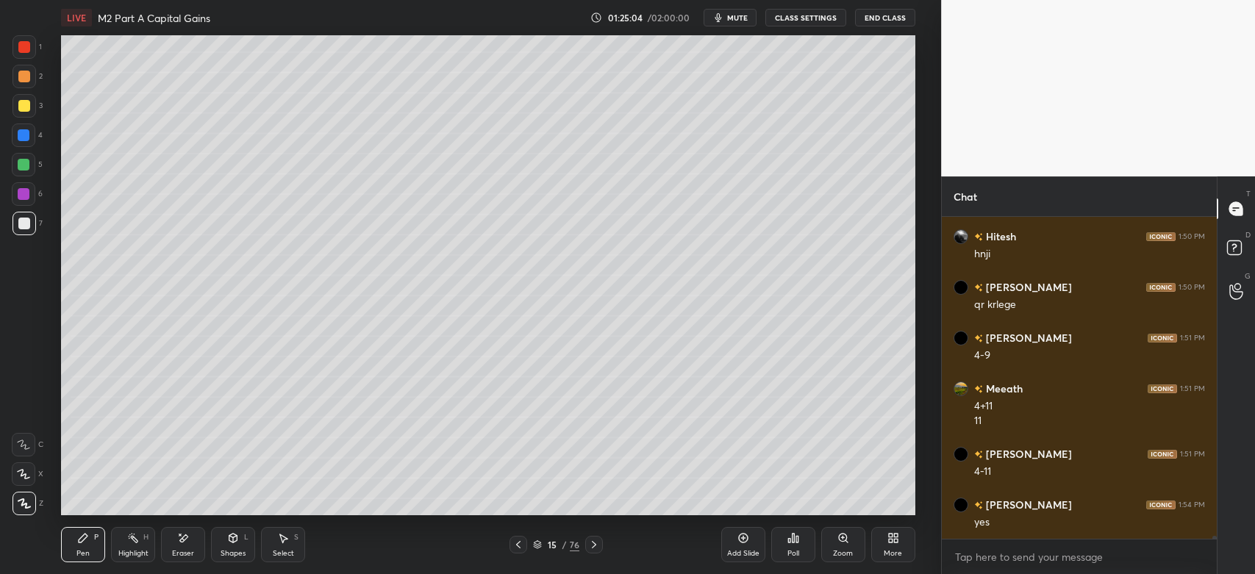
scroll to position [36599, 0]
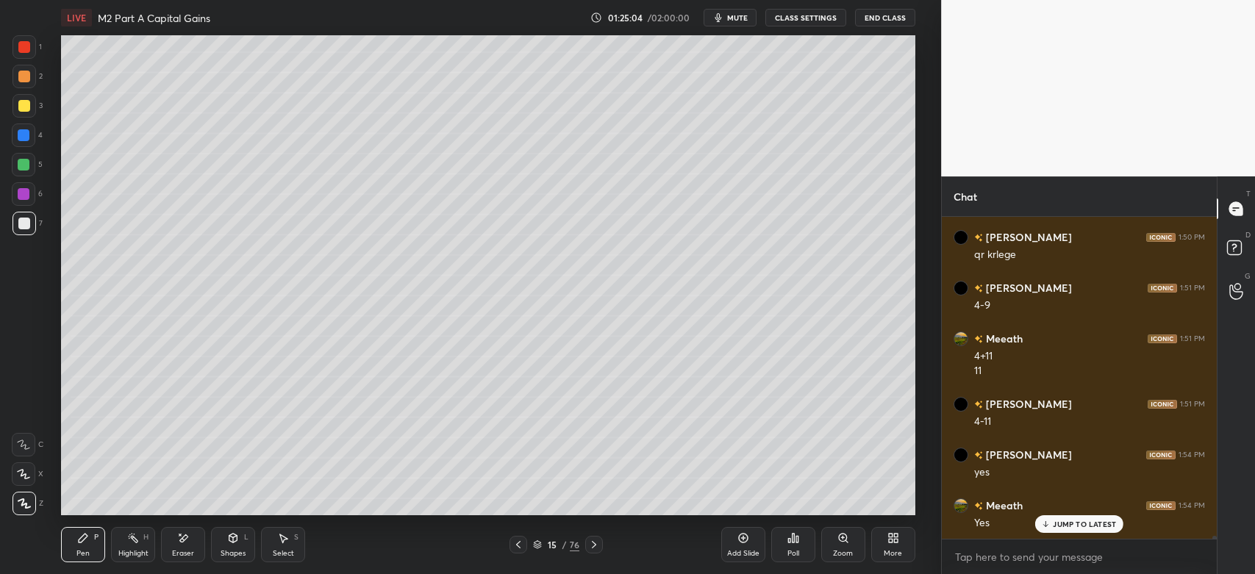
click at [178, 555] on div "Eraser" at bounding box center [183, 553] width 22 height 7
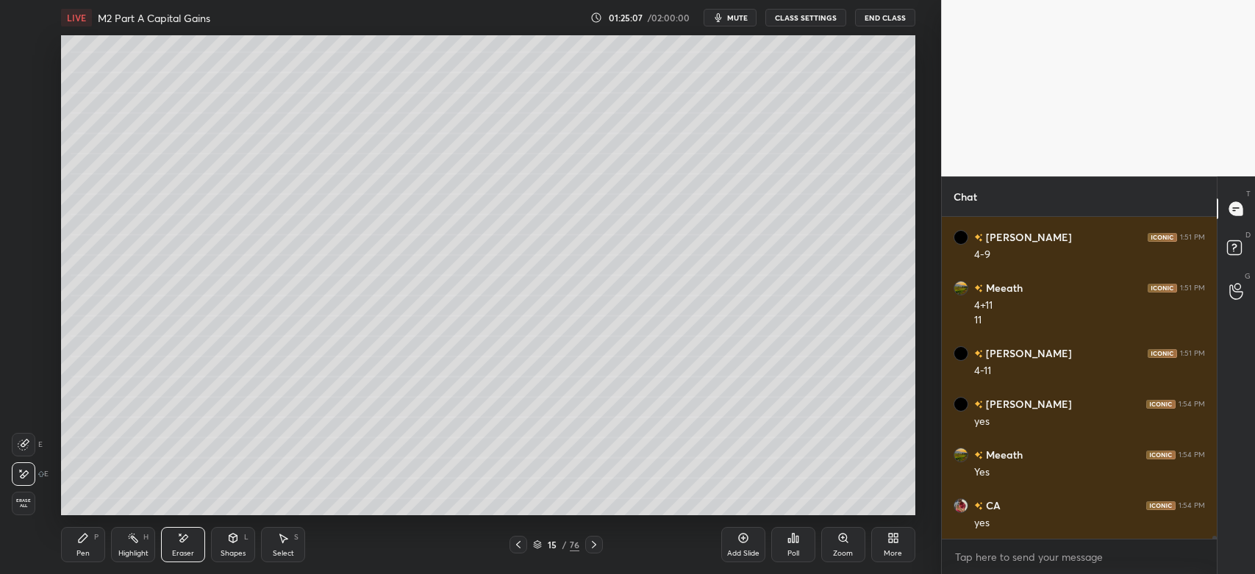
click at [83, 564] on div "Pen P Highlight H Eraser Shapes L Select S 15 / 76 Add Slide Poll Zoom More" at bounding box center [488, 545] width 854 height 59
click at [79, 555] on div "Pen" at bounding box center [82, 553] width 13 height 7
click at [23, 82] on div at bounding box center [25, 77] width 24 height 24
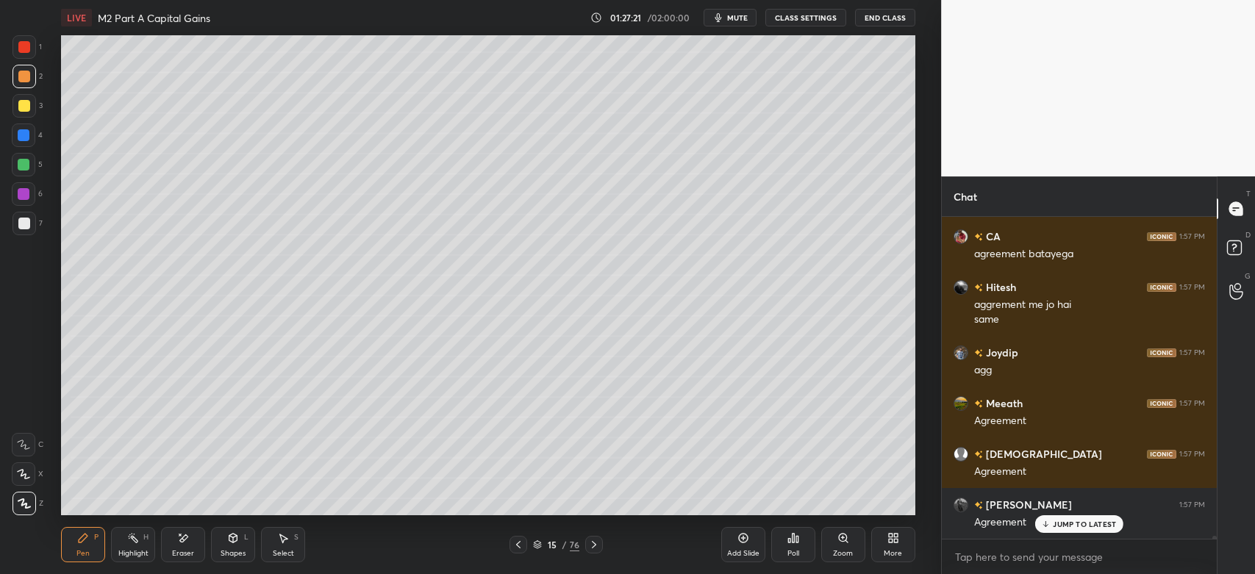
scroll to position [38440, 0]
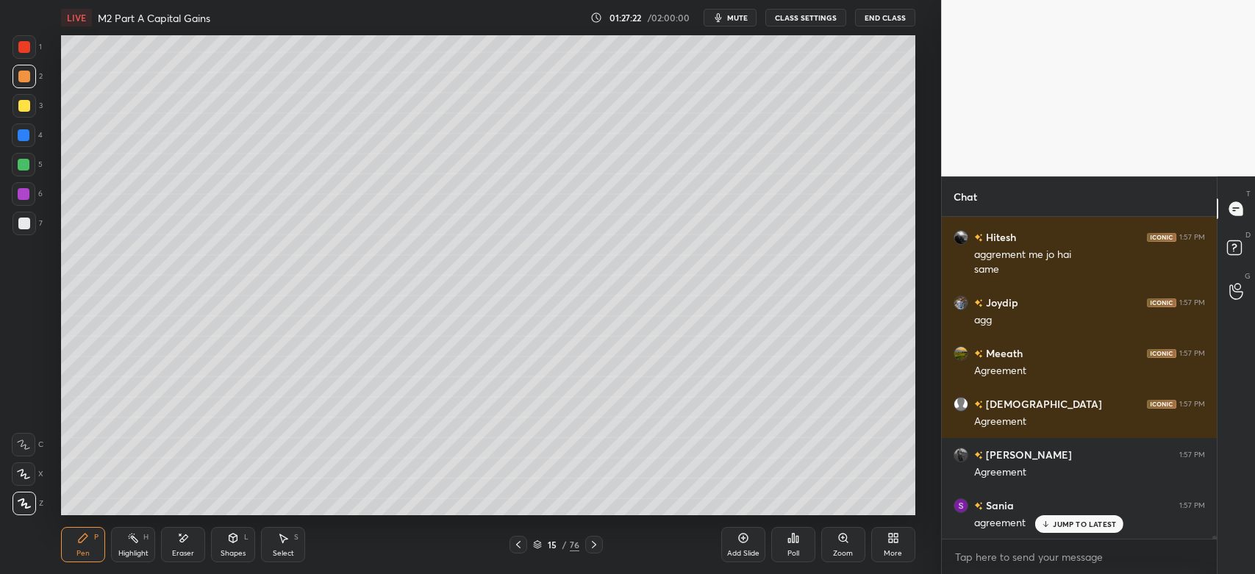
click at [35, 233] on div at bounding box center [25, 224] width 24 height 24
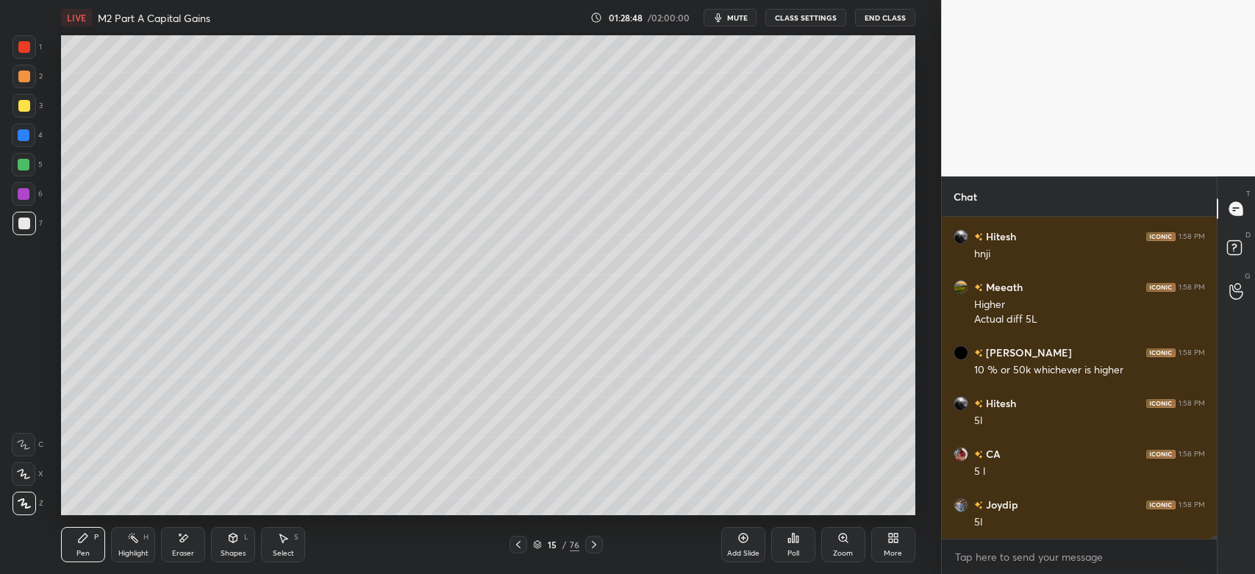
scroll to position [39470, 0]
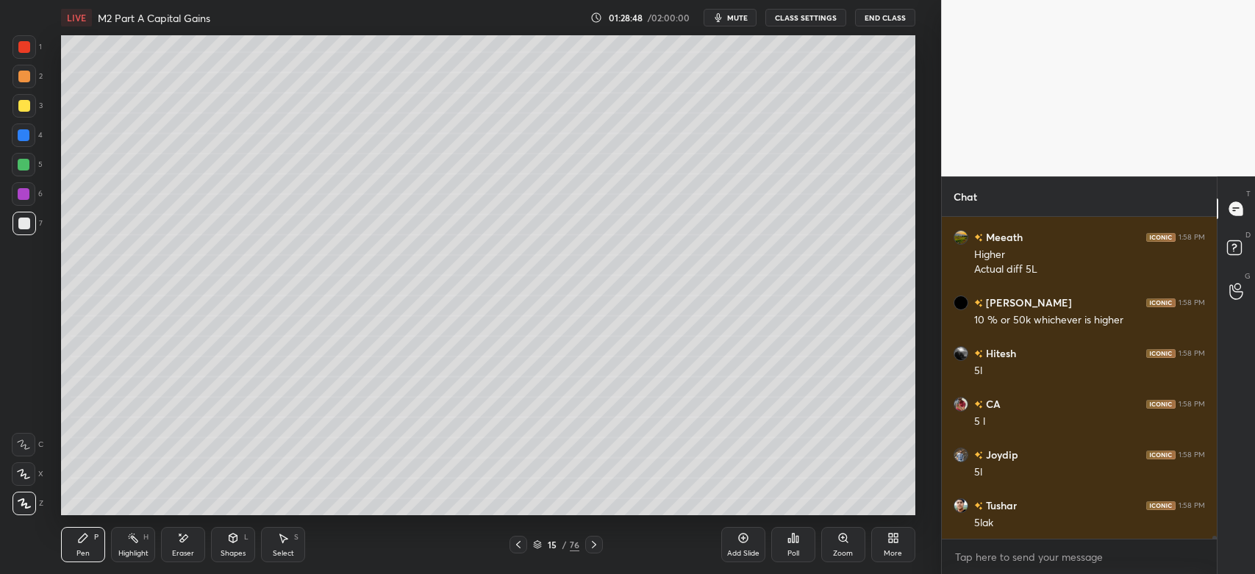
click at [32, 86] on div at bounding box center [25, 77] width 24 height 24
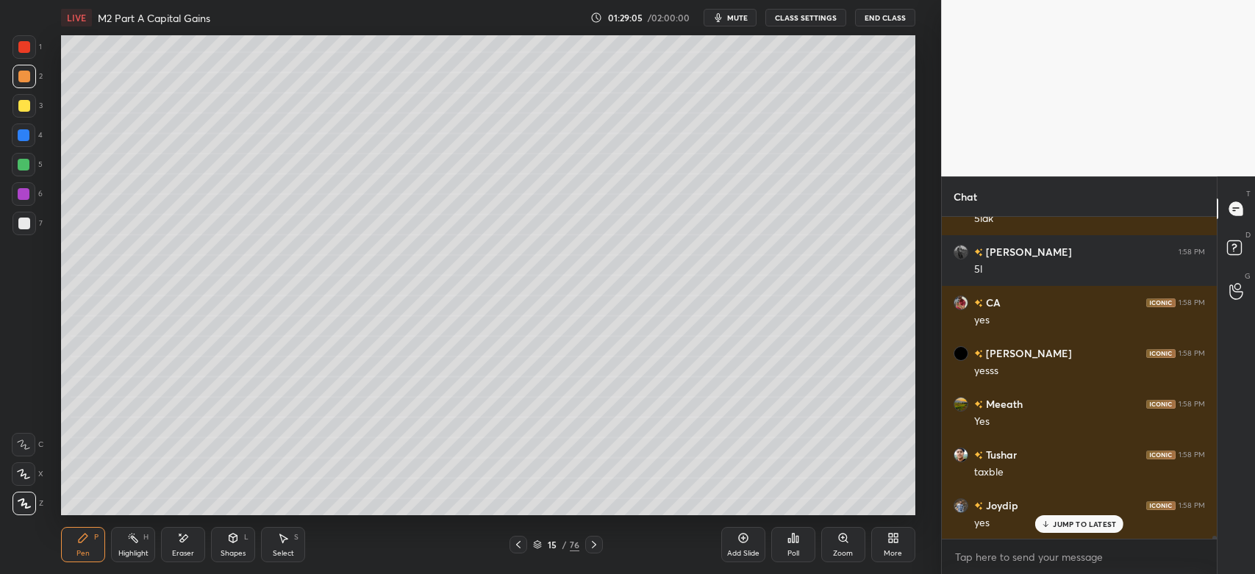
scroll to position [39826, 0]
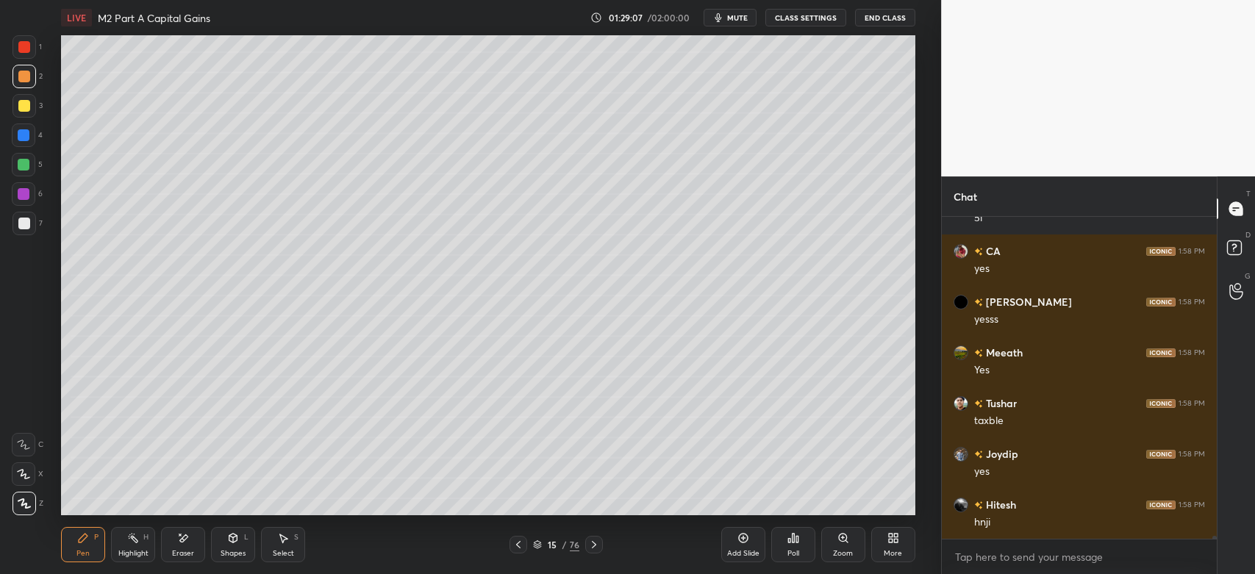
click at [26, 218] on div at bounding box center [24, 224] width 12 height 12
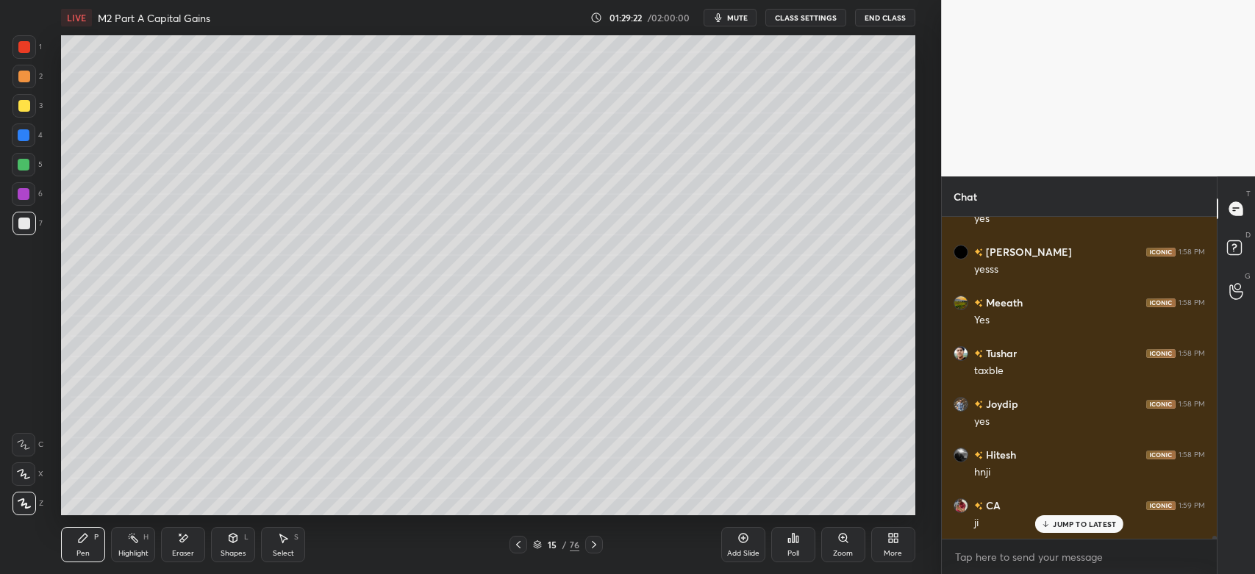
click at [224, 546] on div "Shapes L" at bounding box center [233, 544] width 44 height 35
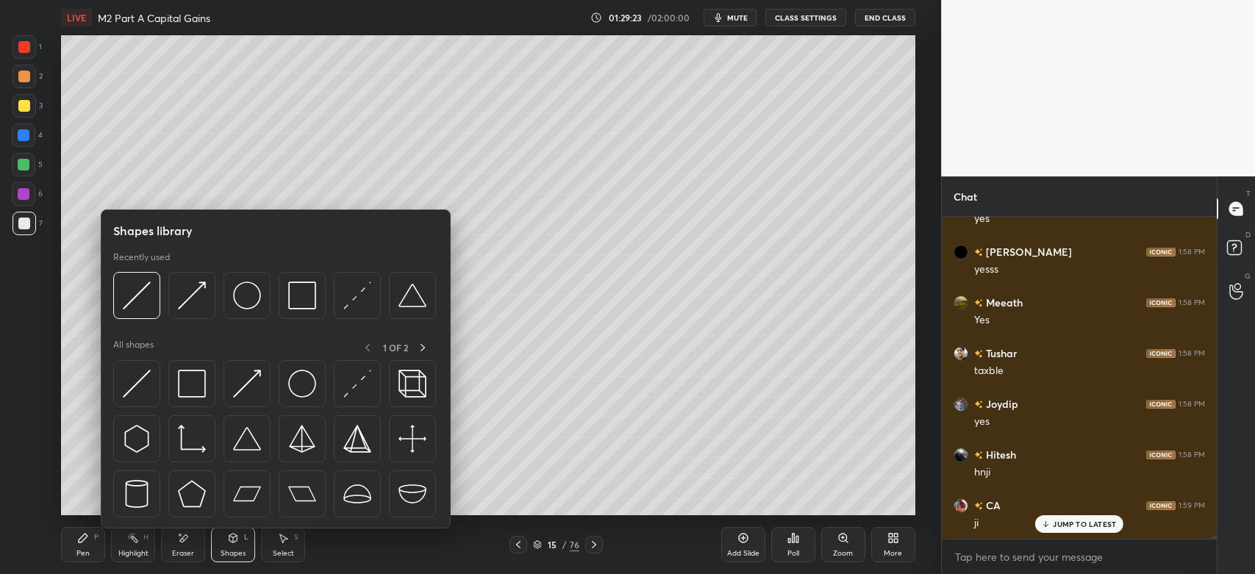
click at [140, 304] on img at bounding box center [137, 296] width 28 height 28
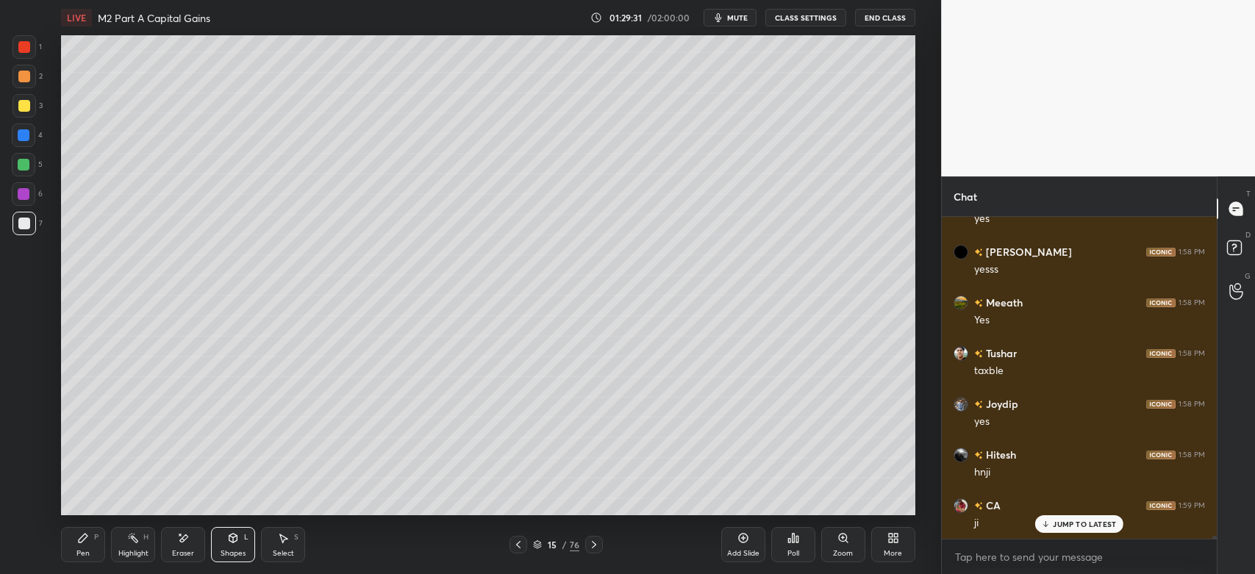
click at [85, 546] on div "Pen P" at bounding box center [83, 544] width 44 height 35
click at [187, 552] on div "Eraser" at bounding box center [183, 553] width 22 height 7
click at [76, 548] on div "Pen P" at bounding box center [83, 544] width 44 height 35
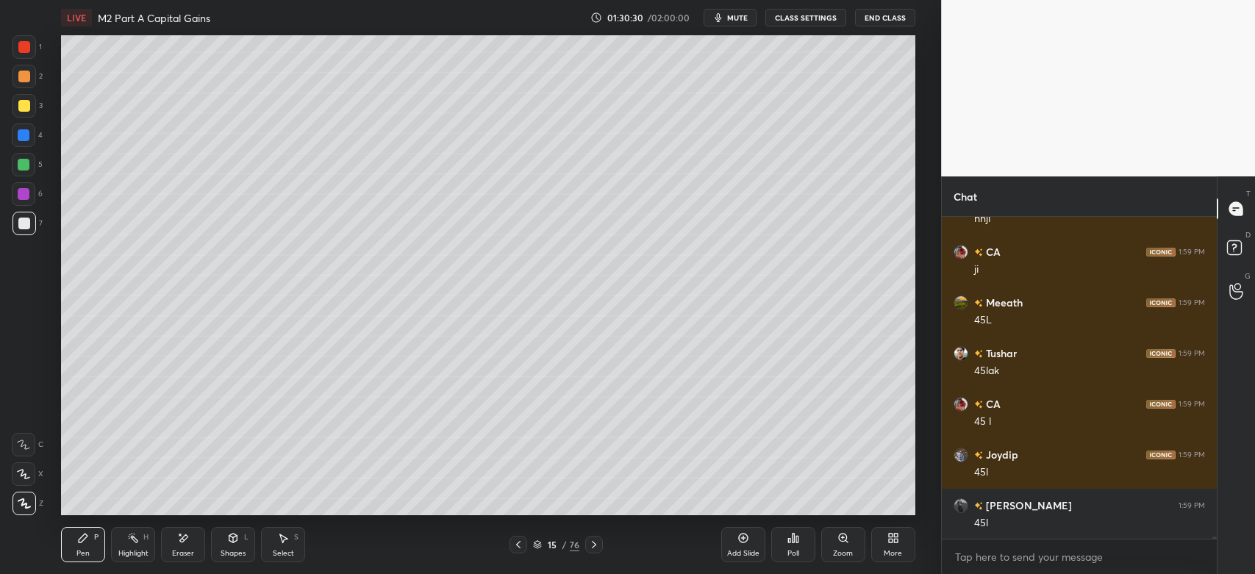
click at [24, 80] on div at bounding box center [24, 77] width 12 height 12
click at [179, 546] on div "Eraser" at bounding box center [183, 544] width 44 height 35
click at [88, 546] on div "Pen P" at bounding box center [83, 544] width 44 height 35
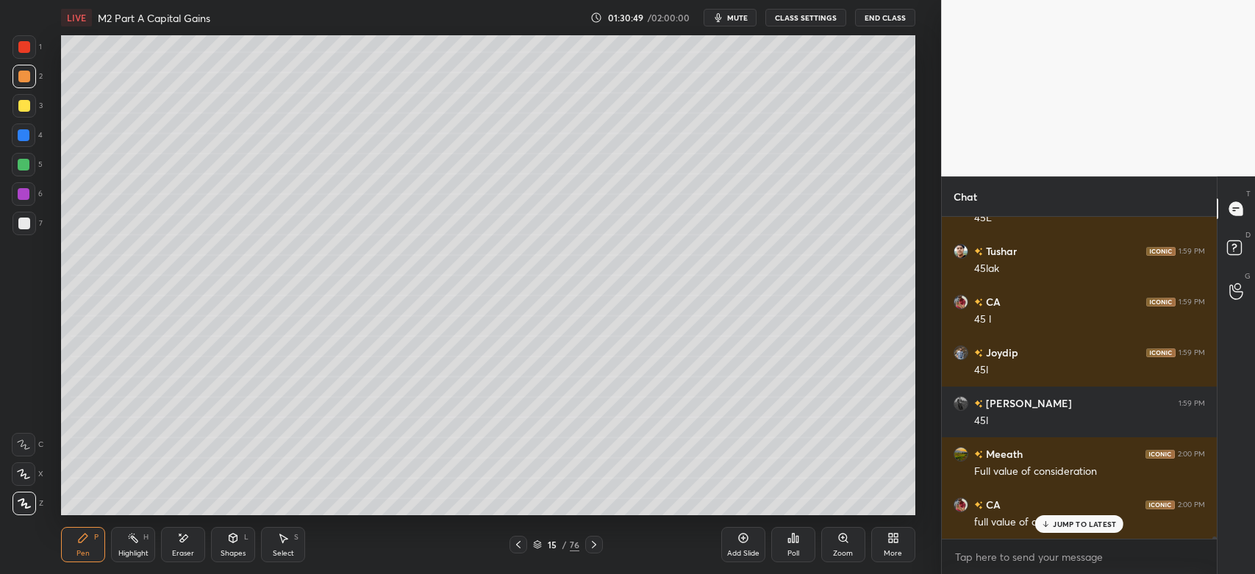
scroll to position [40282, 0]
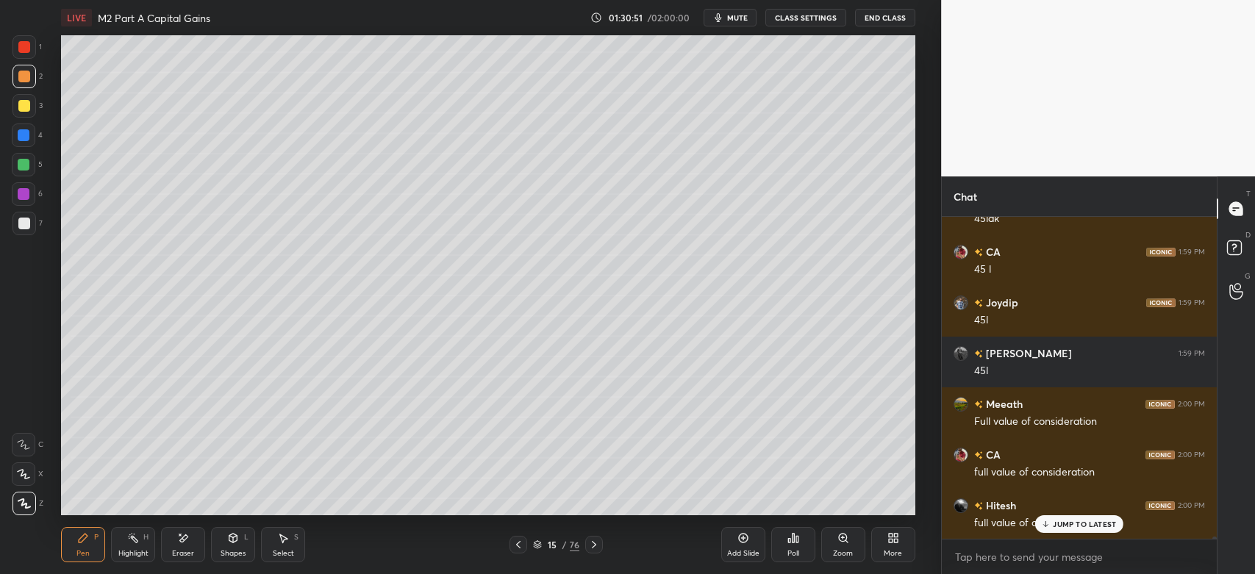
click at [741, 537] on icon at bounding box center [744, 538] width 12 height 12
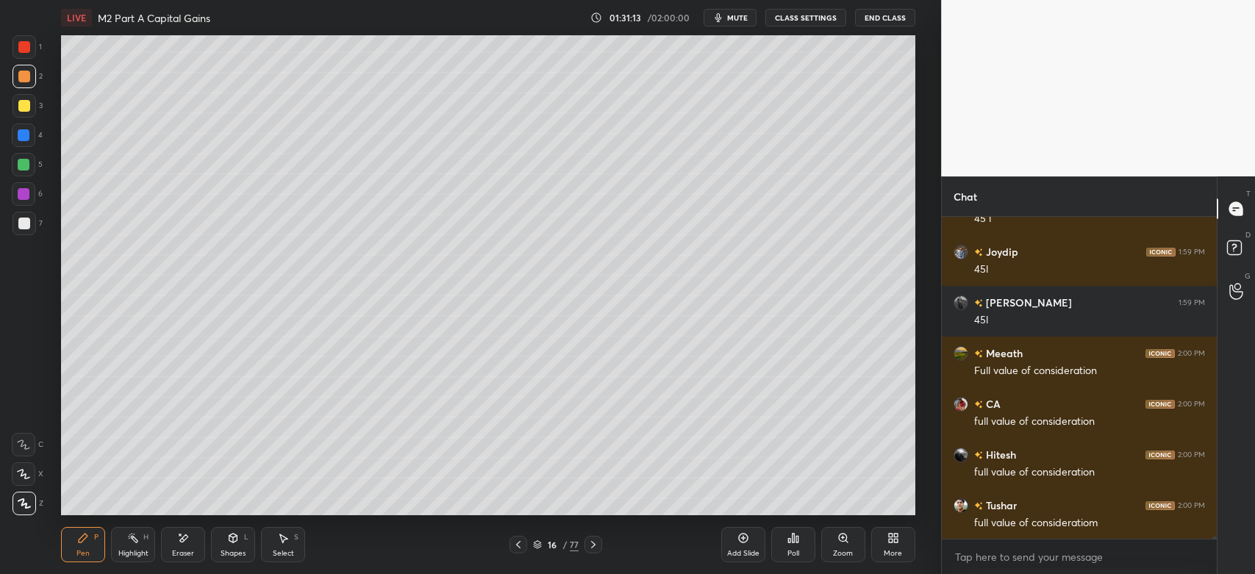
click at [24, 113] on div at bounding box center [25, 106] width 24 height 24
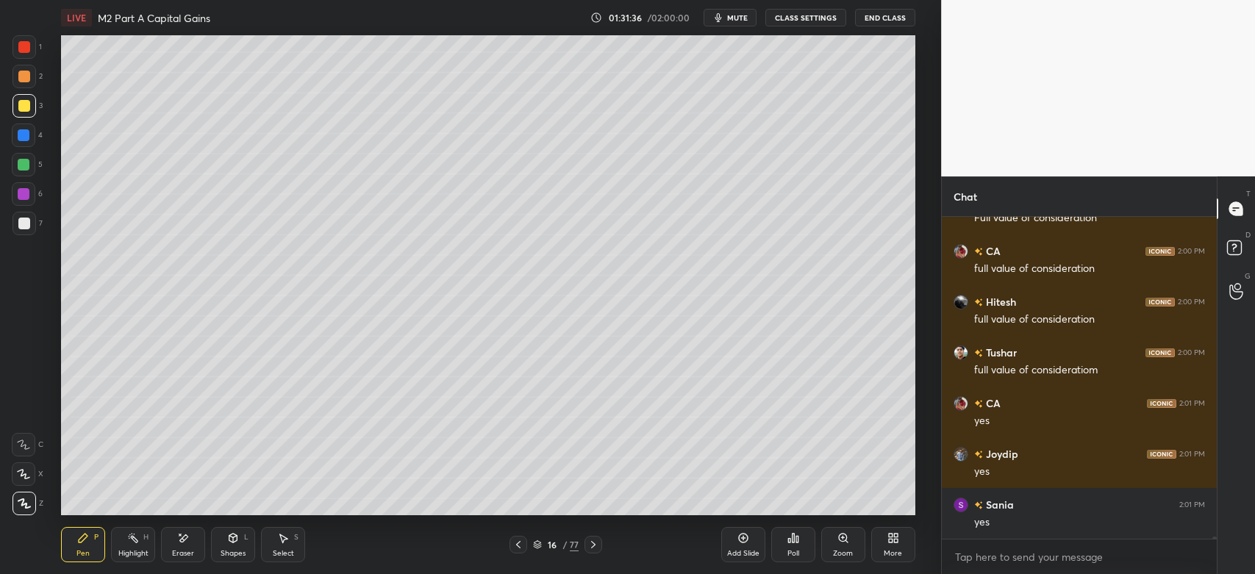
scroll to position [40536, 0]
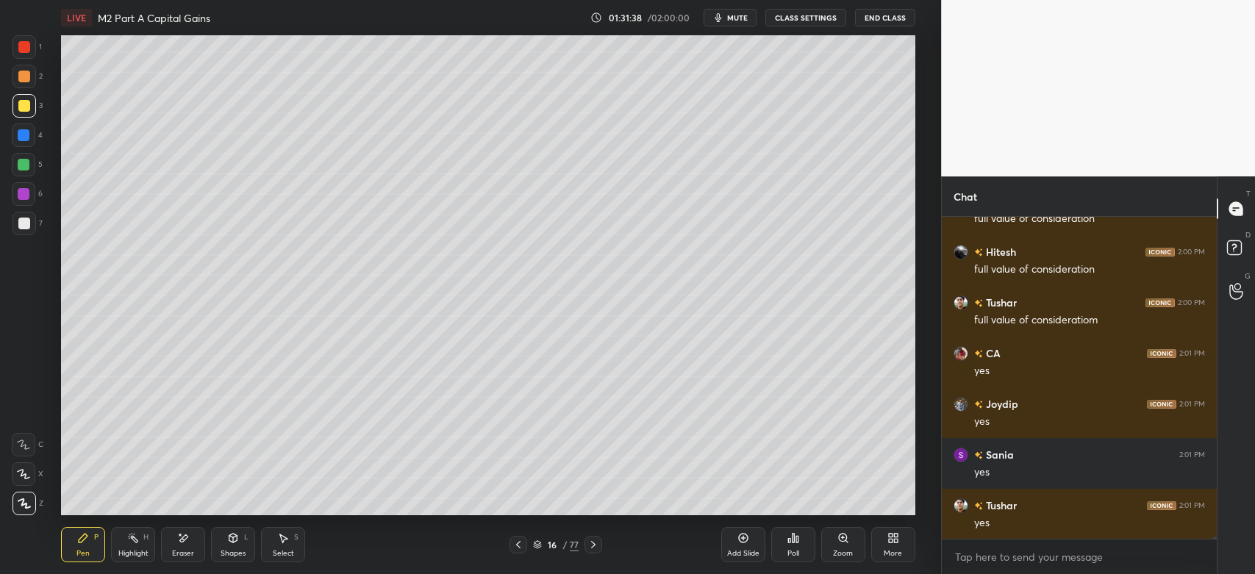
click at [526, 546] on div at bounding box center [519, 545] width 18 height 18
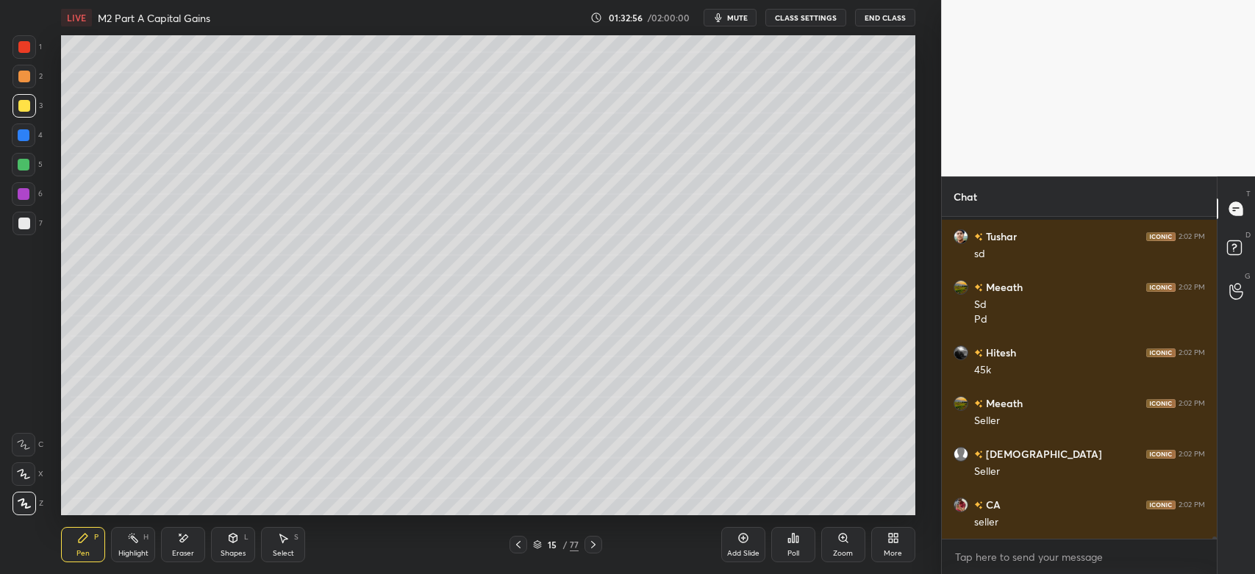
scroll to position [41733, 0]
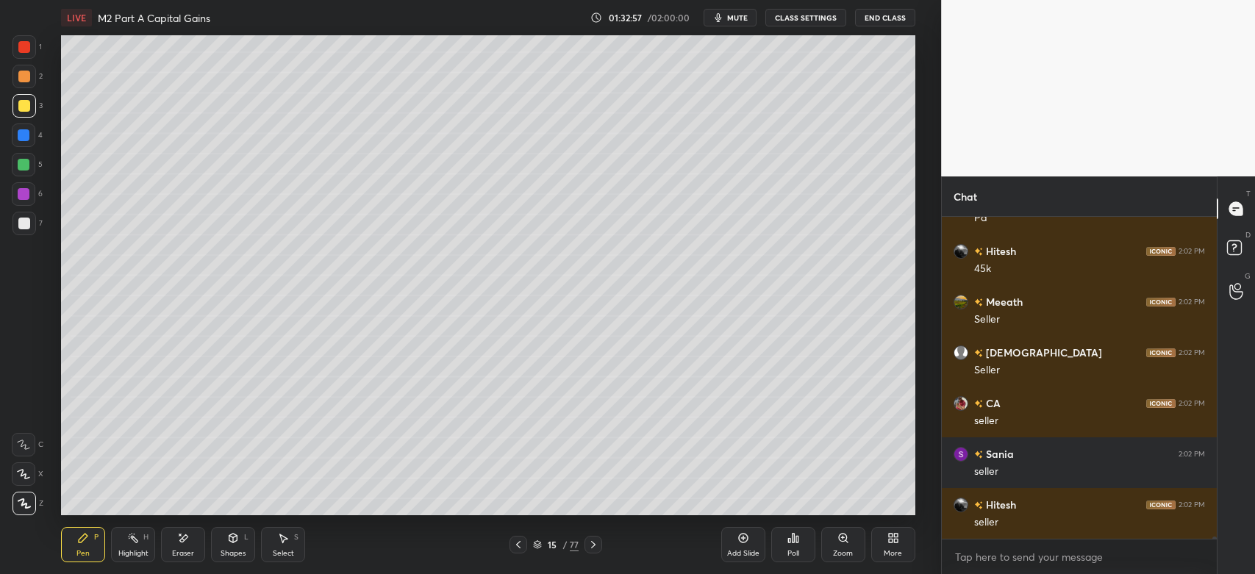
click at [25, 80] on div at bounding box center [24, 77] width 12 height 12
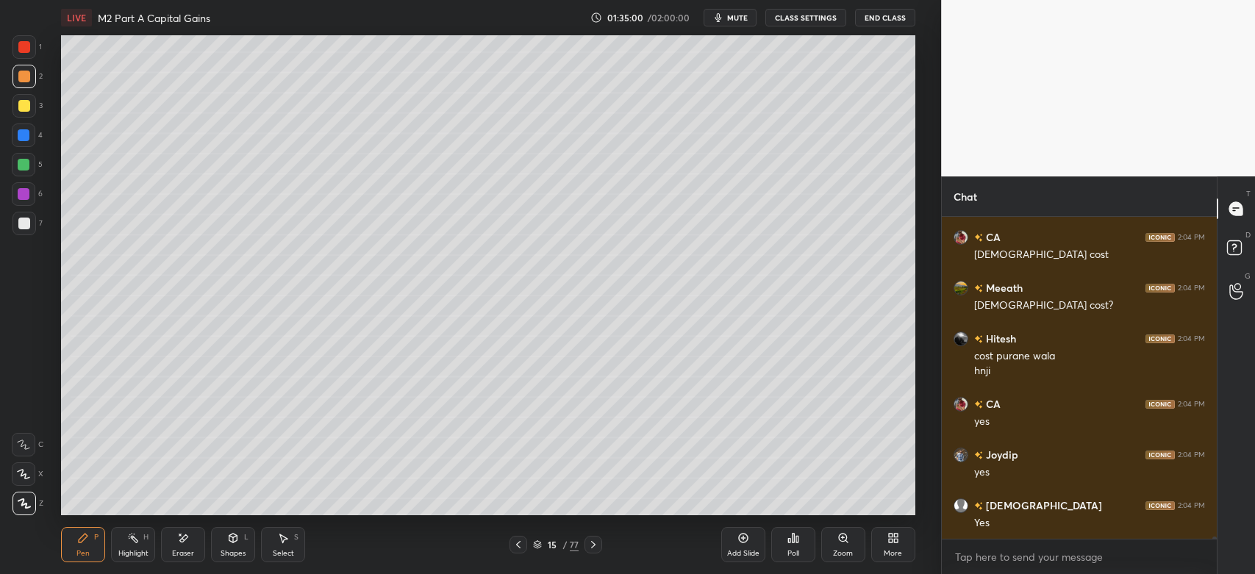
scroll to position [43756, 0]
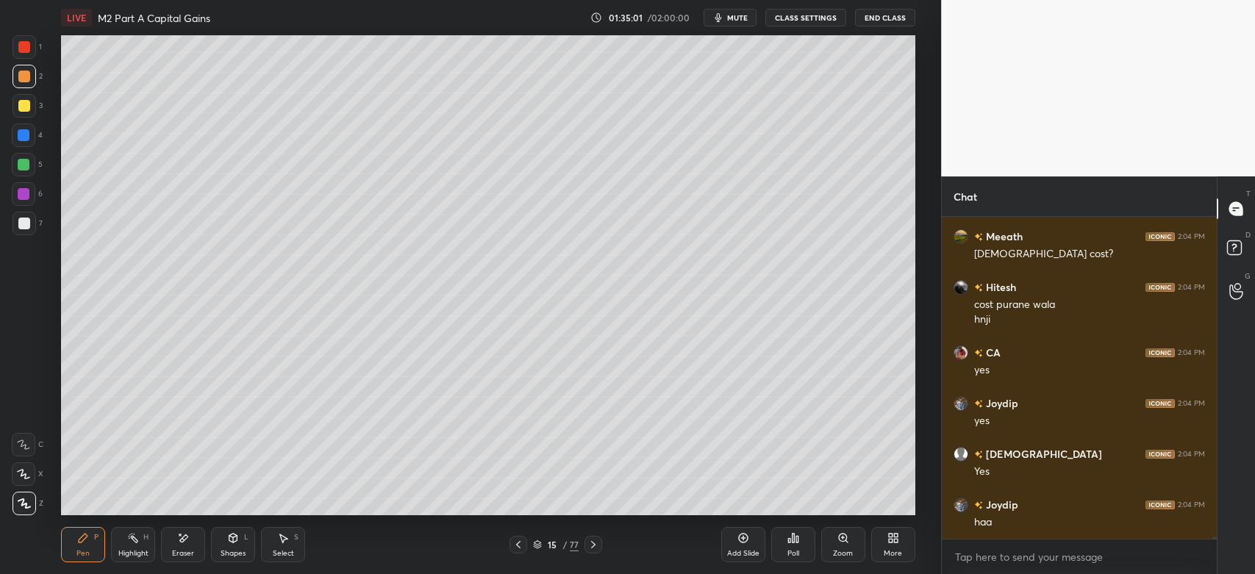
click at [14, 229] on div at bounding box center [25, 224] width 24 height 24
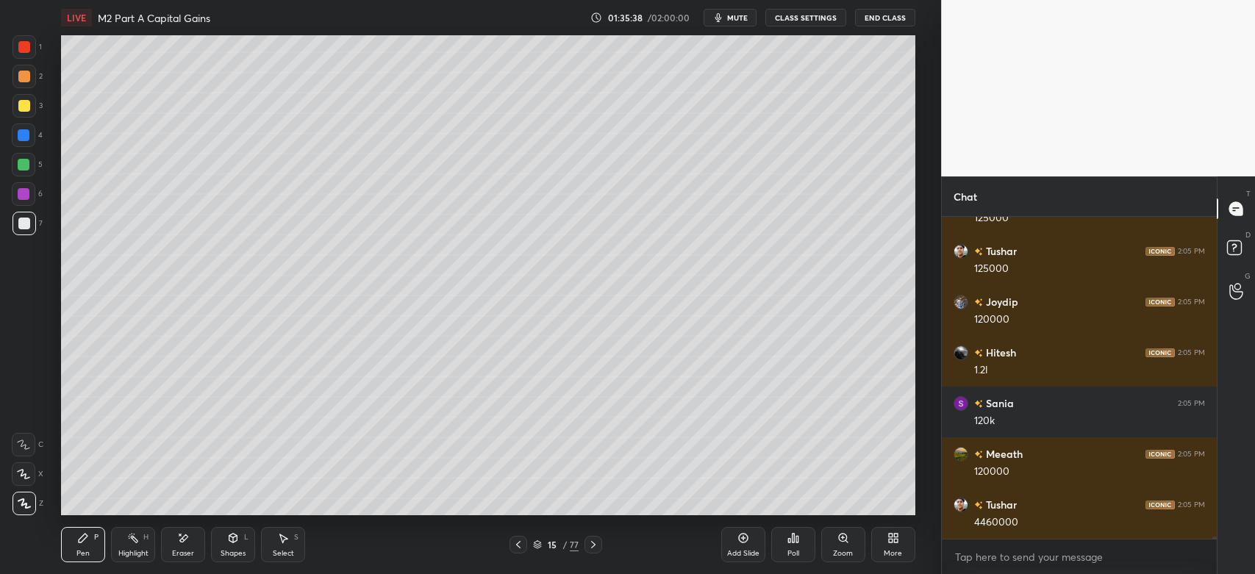
scroll to position [44466, 0]
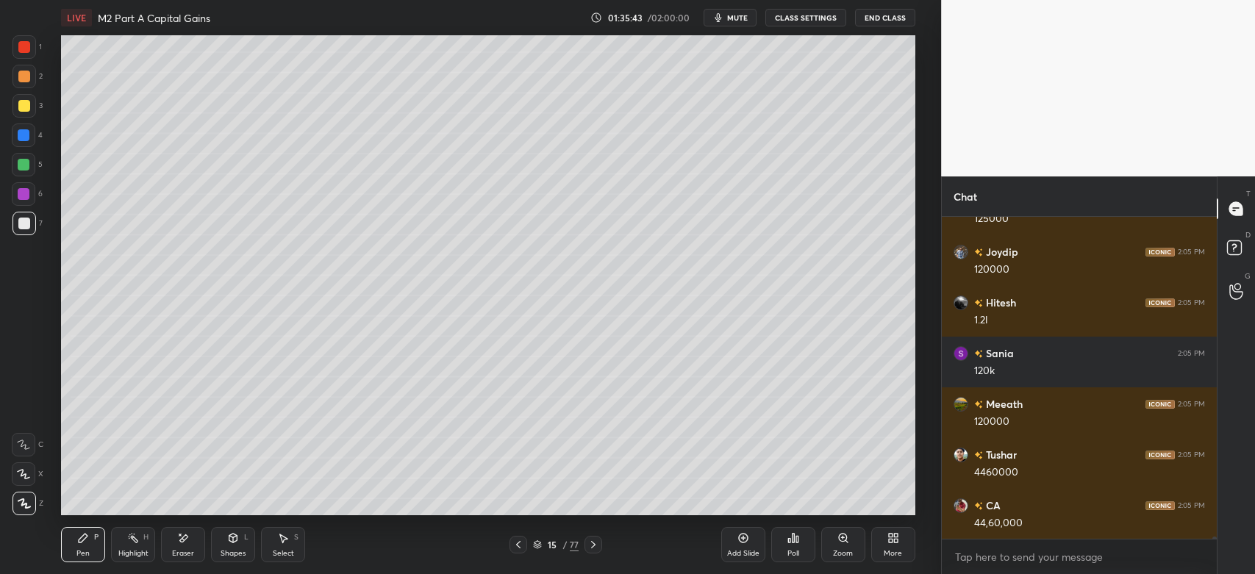
click at [594, 546] on icon at bounding box center [593, 544] width 4 height 7
click at [597, 549] on icon at bounding box center [594, 545] width 12 height 12
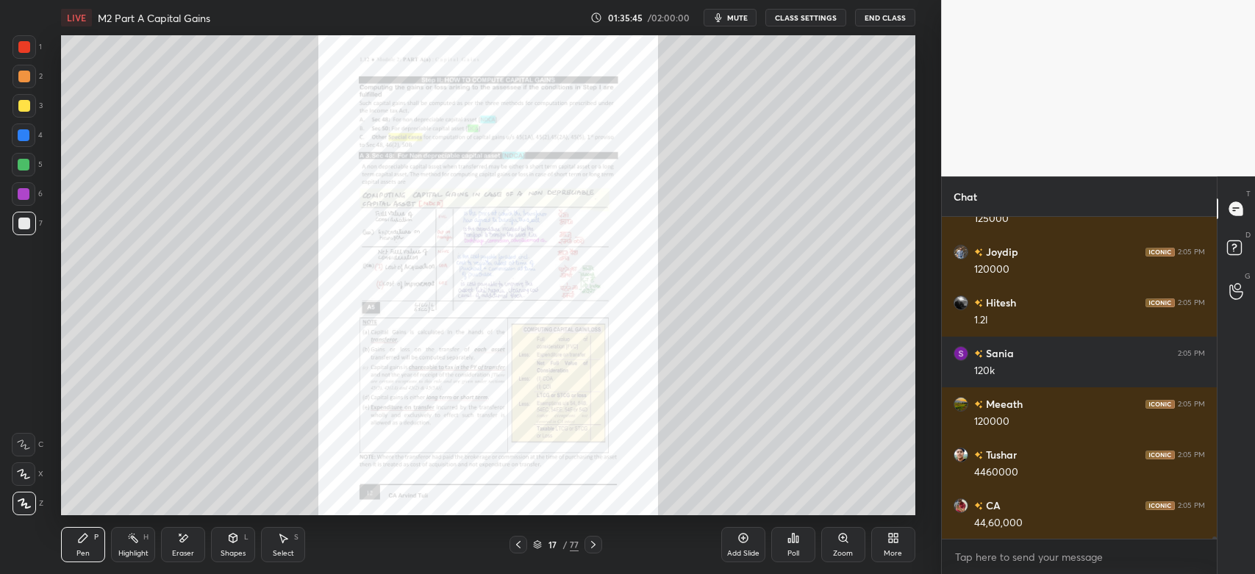
click at [841, 546] on div "Zoom" at bounding box center [844, 544] width 44 height 35
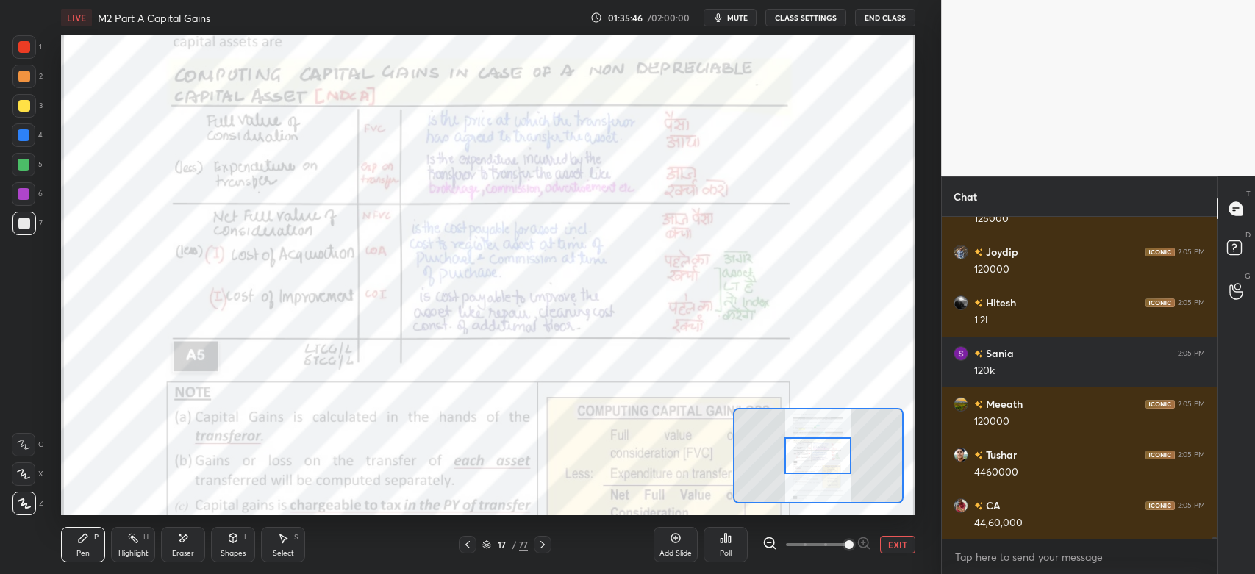
click at [124, 550] on div "Highlight" at bounding box center [133, 553] width 30 height 7
click at [23, 199] on div at bounding box center [24, 194] width 12 height 12
click at [466, 549] on icon at bounding box center [468, 545] width 12 height 12
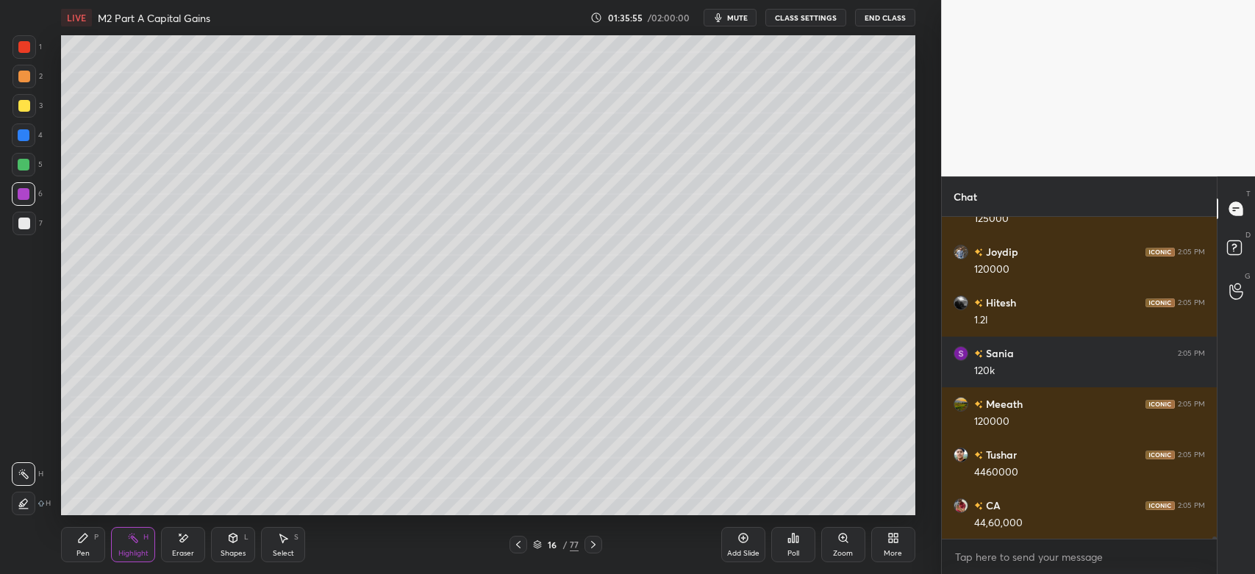
click at [519, 545] on icon at bounding box center [519, 545] width 12 height 12
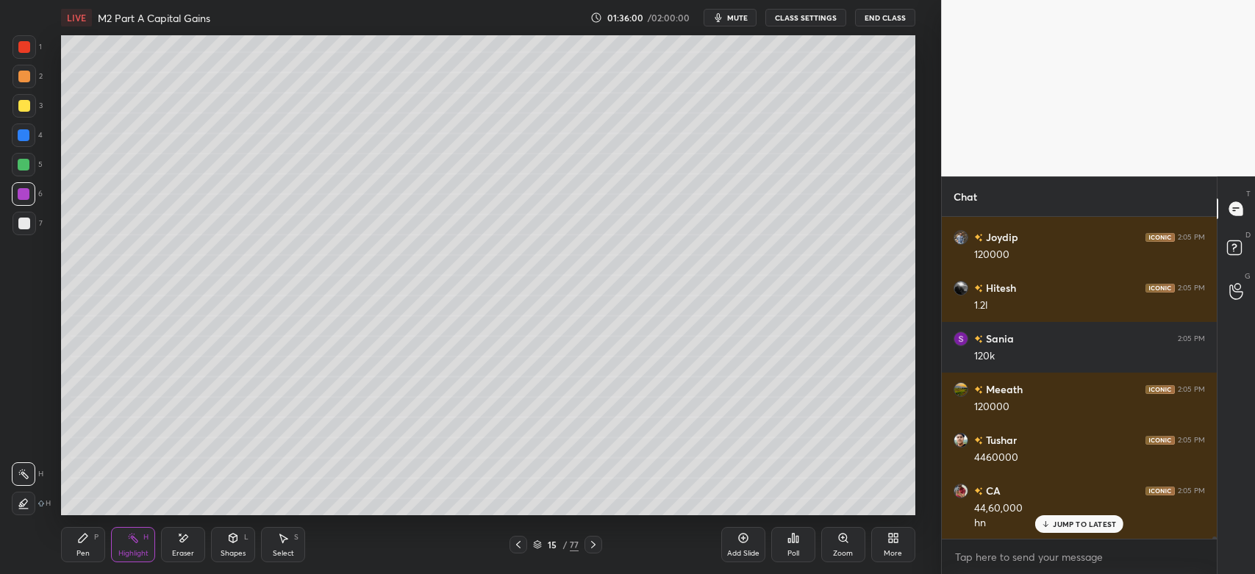
click at [17, 226] on div at bounding box center [25, 224] width 24 height 24
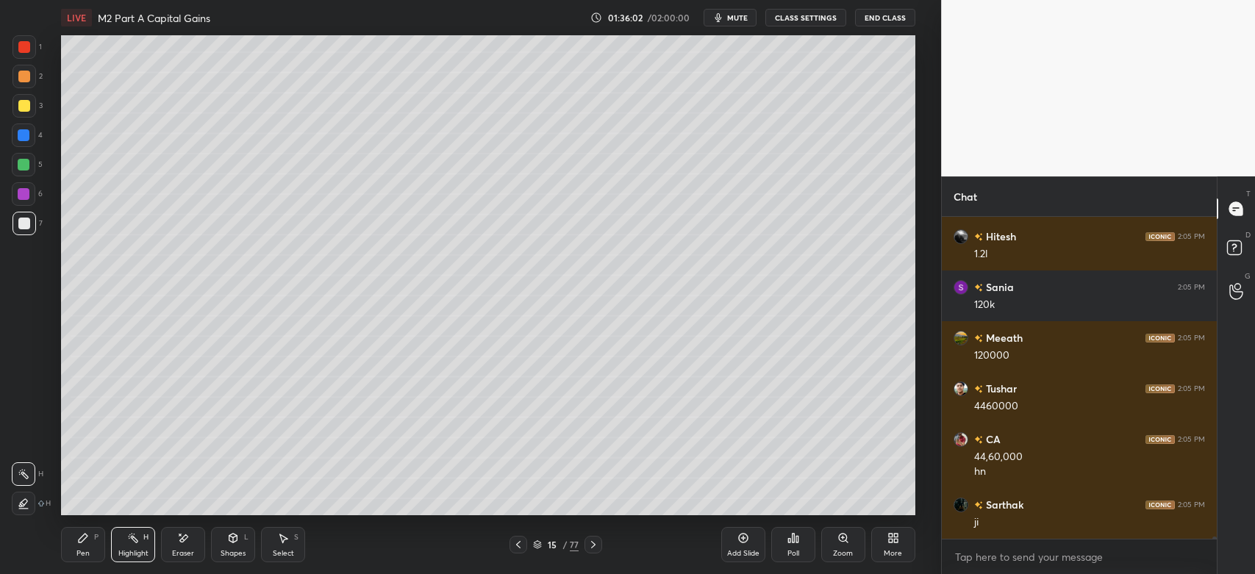
click at [84, 553] on div "Pen" at bounding box center [82, 553] width 13 height 7
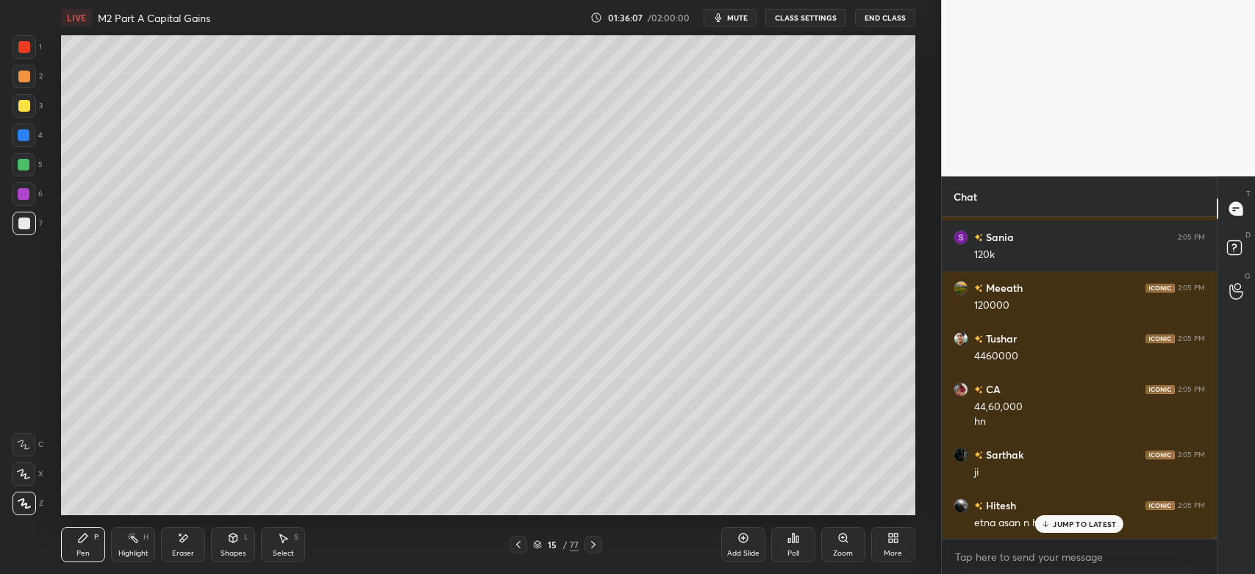
click at [1059, 513] on div "etna asan n hoga" at bounding box center [1089, 522] width 231 height 18
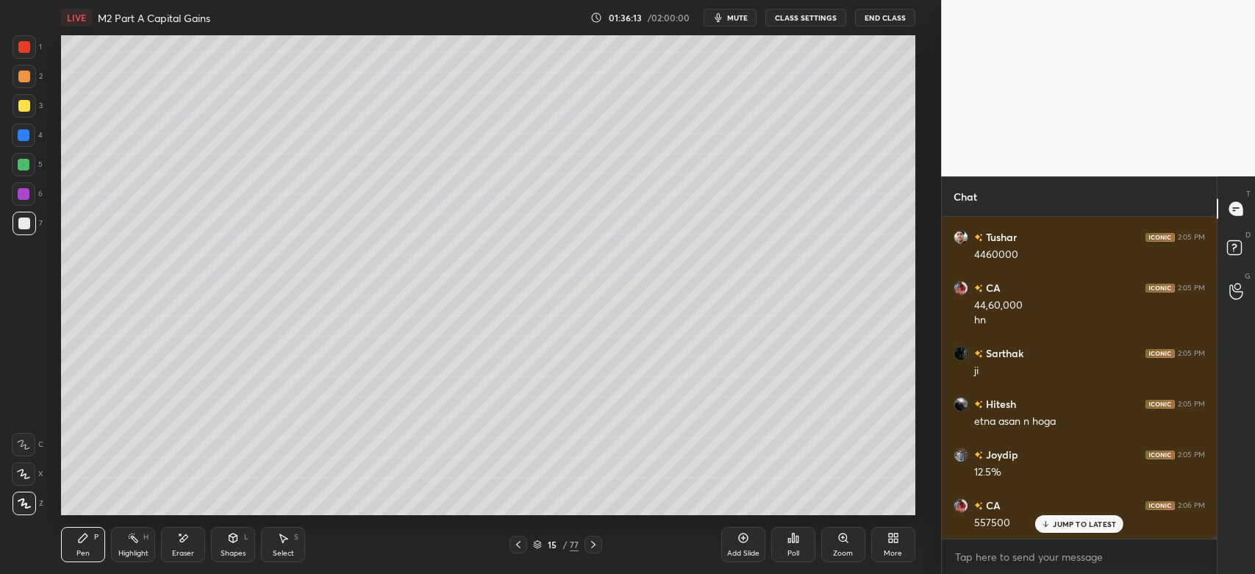
scroll to position [44735, 0]
click at [741, 540] on icon at bounding box center [744, 538] width 12 height 12
click at [24, 87] on div at bounding box center [25, 77] width 24 height 24
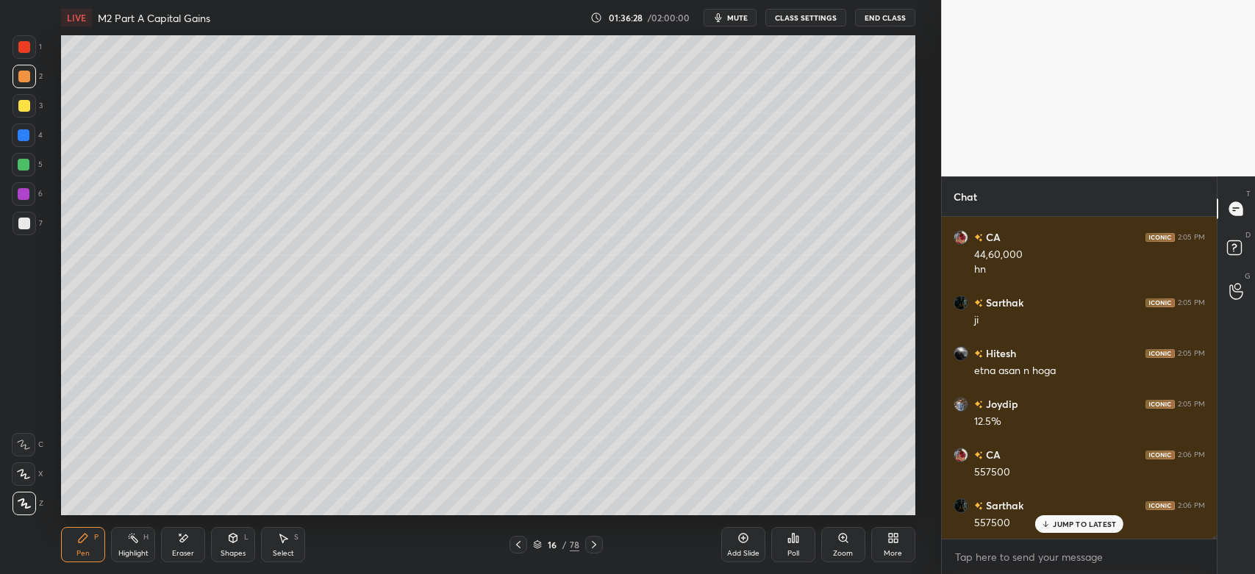
click at [22, 110] on div at bounding box center [24, 106] width 12 height 12
click at [13, 232] on div at bounding box center [25, 224] width 24 height 24
click at [518, 551] on icon at bounding box center [519, 545] width 12 height 12
click at [280, 551] on div "Select" at bounding box center [283, 553] width 21 height 7
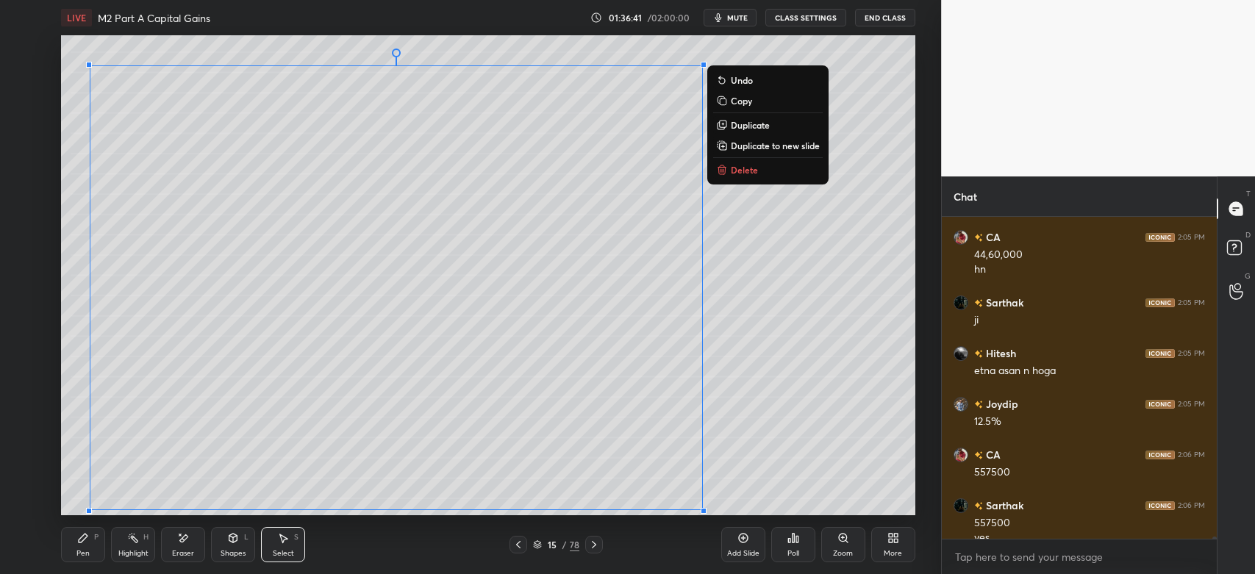
scroll to position [44750, 0]
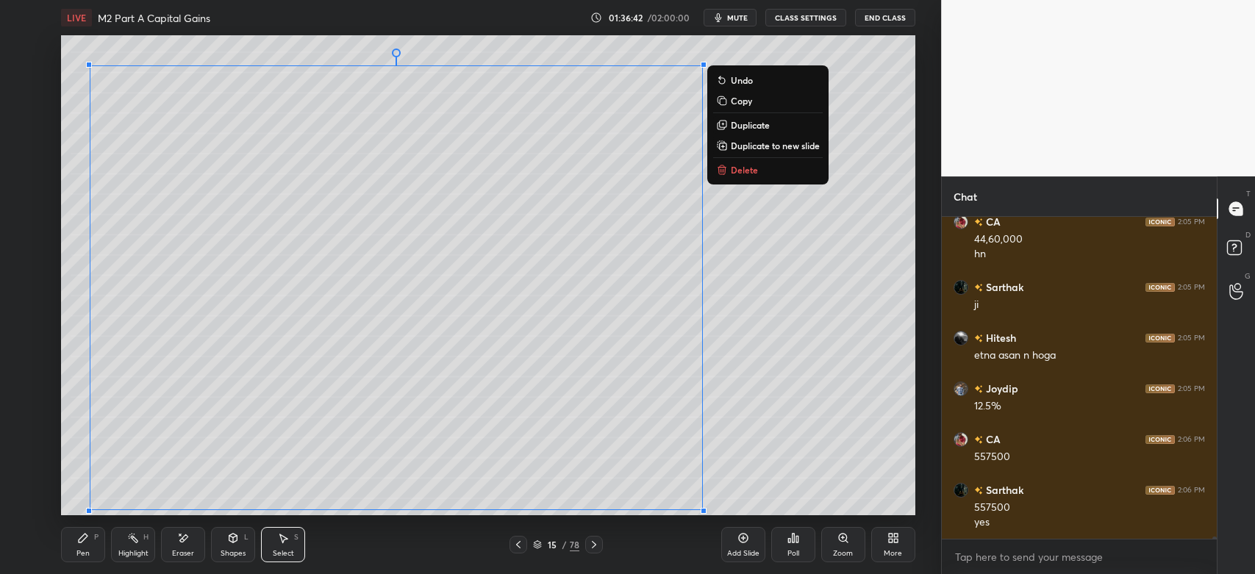
click at [753, 147] on p "Duplicate to new slide" at bounding box center [775, 146] width 89 height 12
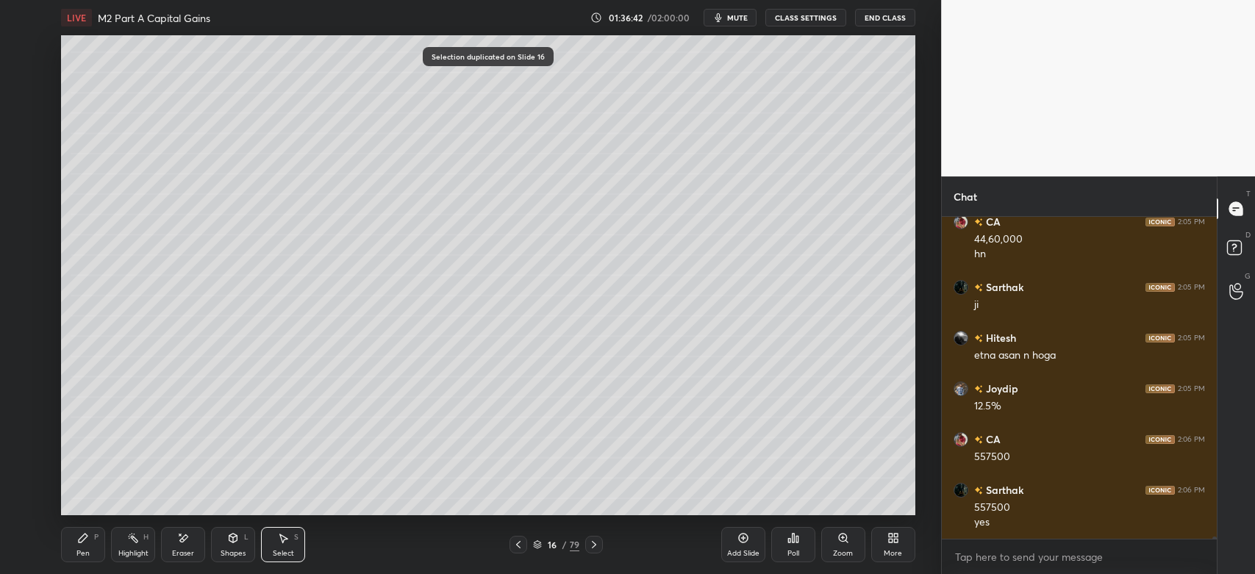
scroll to position [44852, 0]
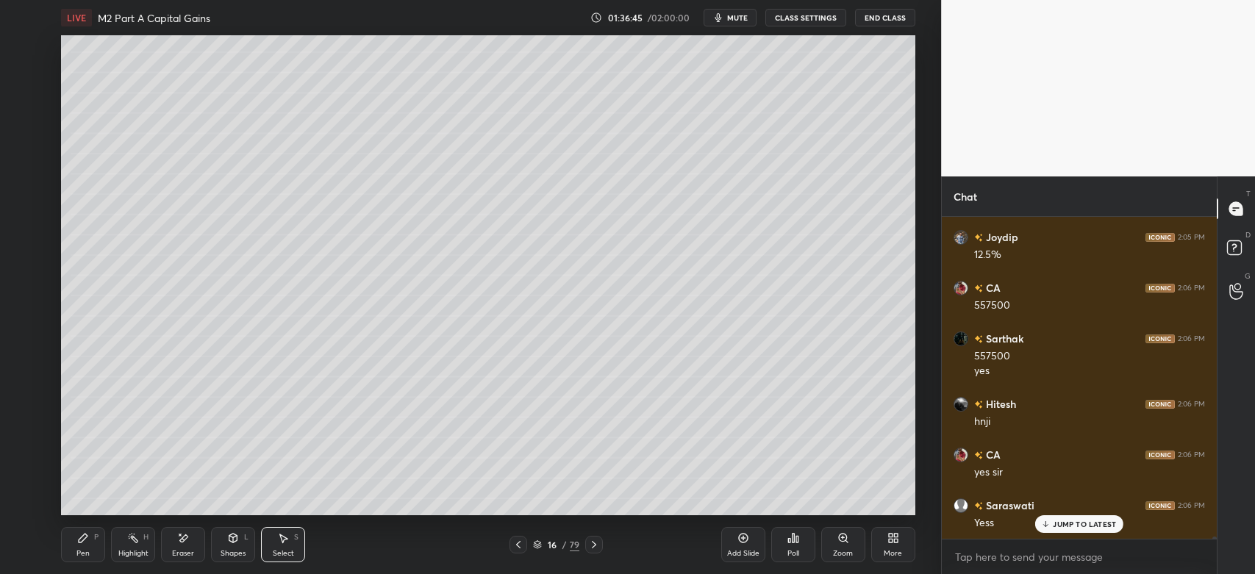
click at [183, 552] on div "Eraser" at bounding box center [183, 553] width 22 height 7
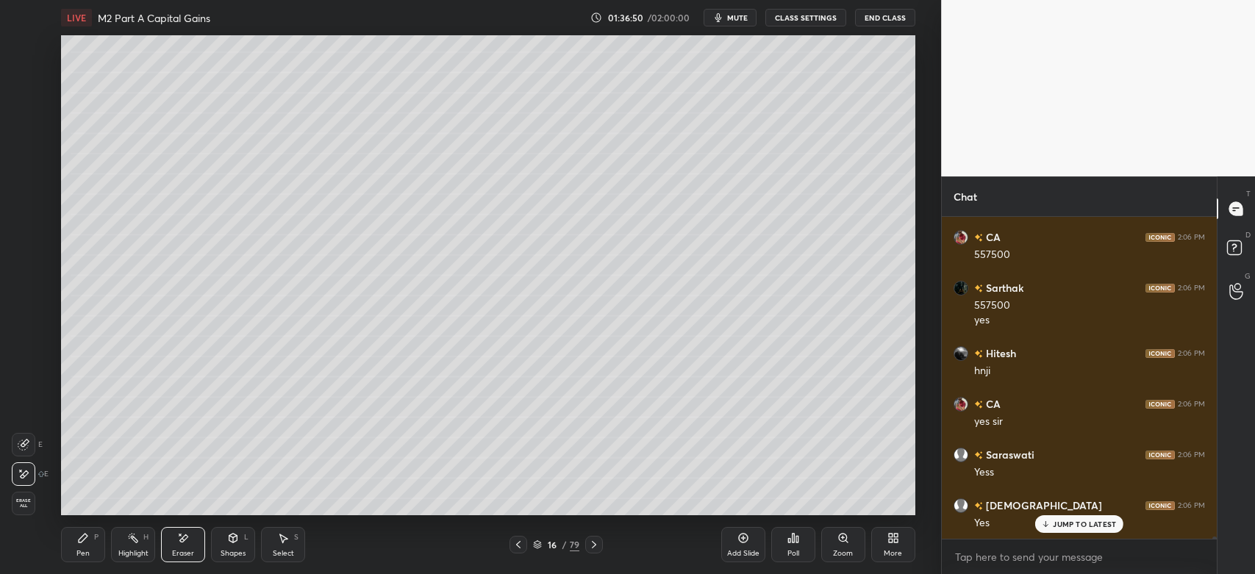
click at [89, 549] on div "Pen P" at bounding box center [83, 544] width 44 height 35
click at [36, 75] on div "2" at bounding box center [28, 77] width 30 height 24
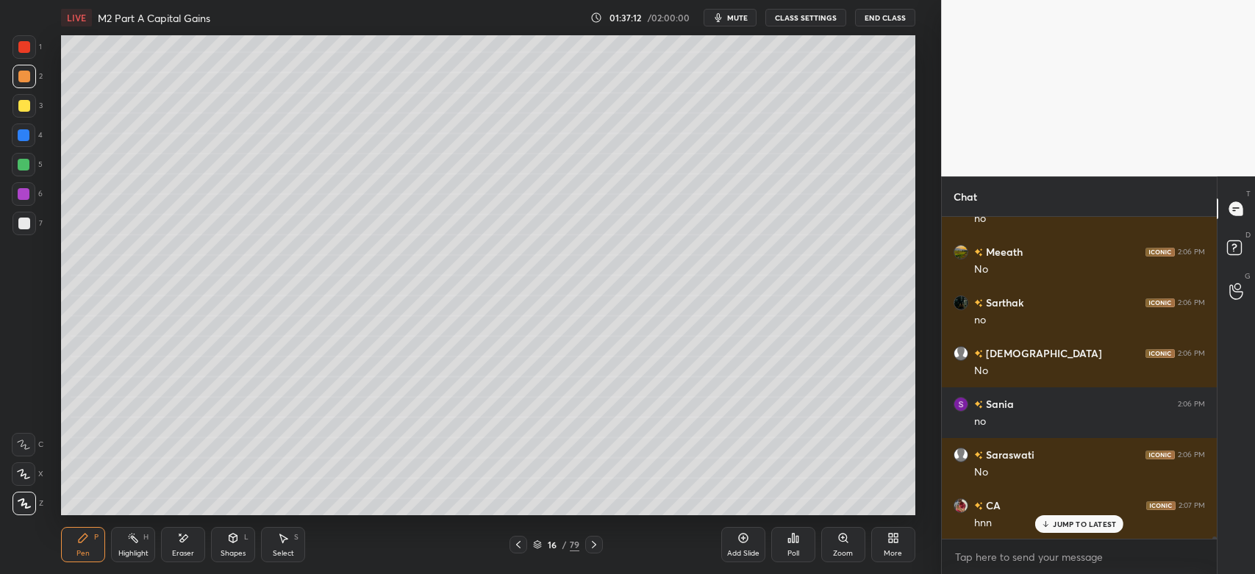
scroll to position [45358, 0]
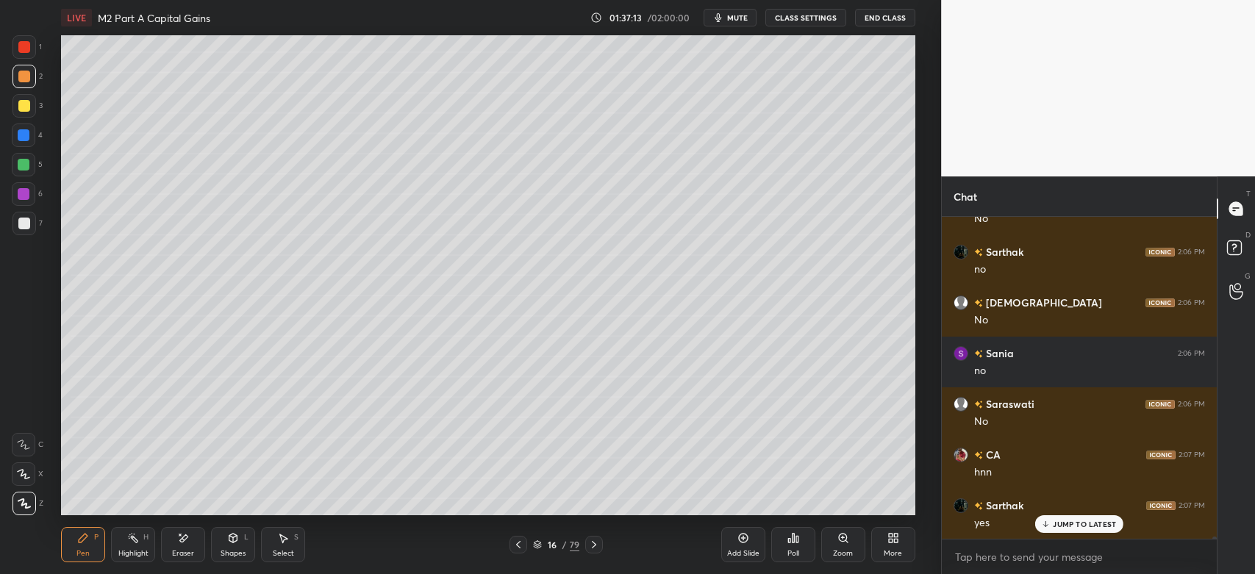
click at [29, 222] on div at bounding box center [25, 224] width 24 height 24
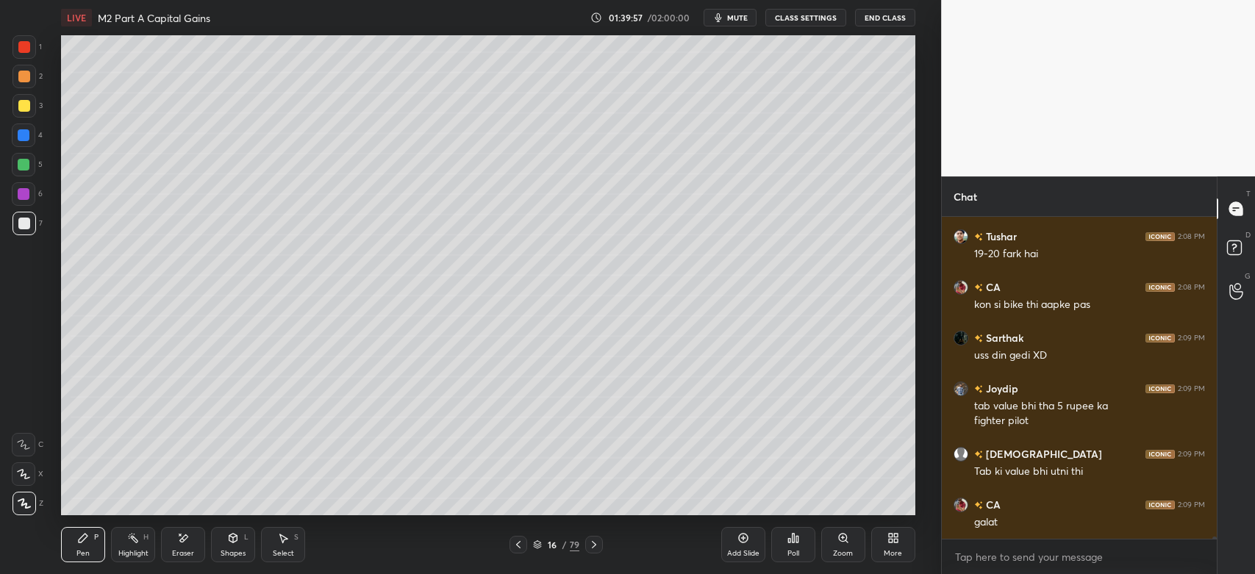
scroll to position [47570, 0]
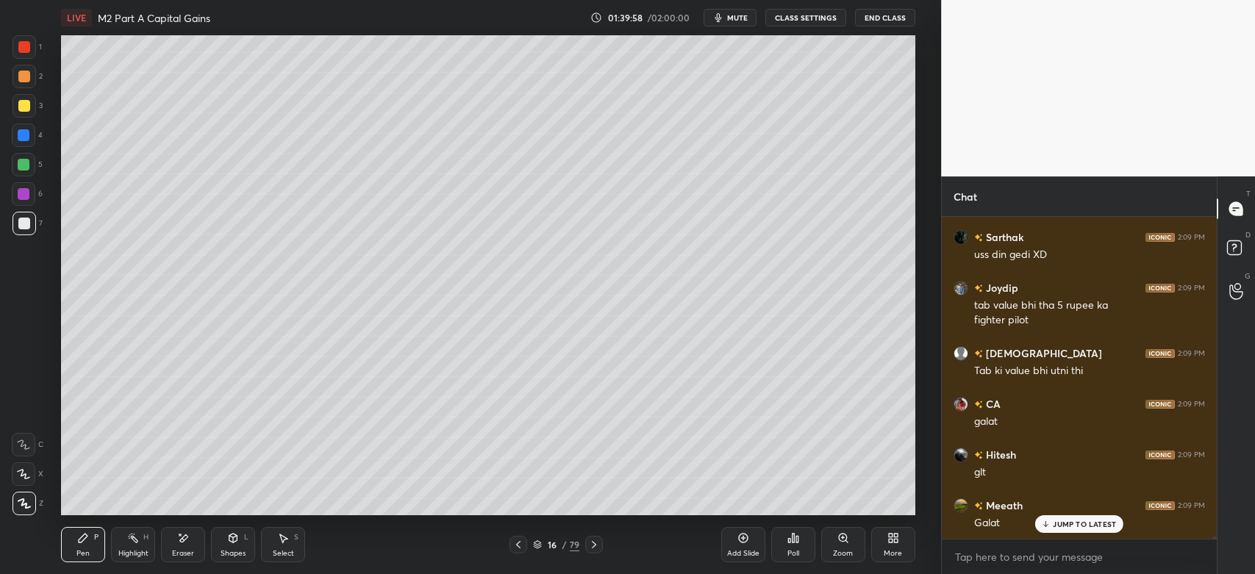
click at [537, 546] on icon at bounding box center [537, 545] width 9 height 9
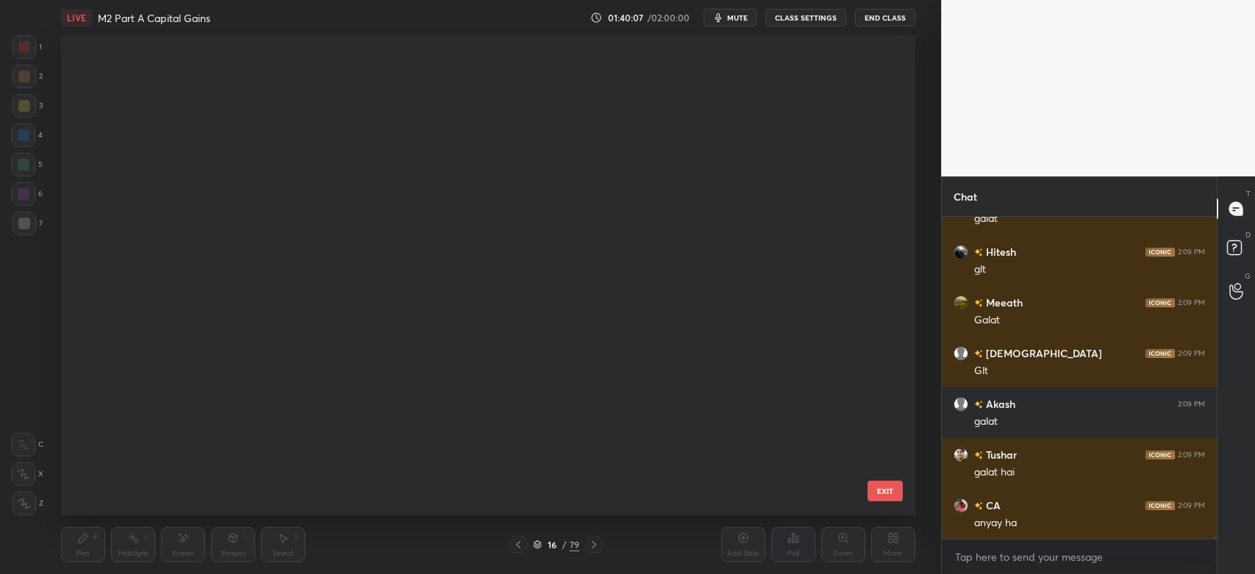
scroll to position [3544, 0]
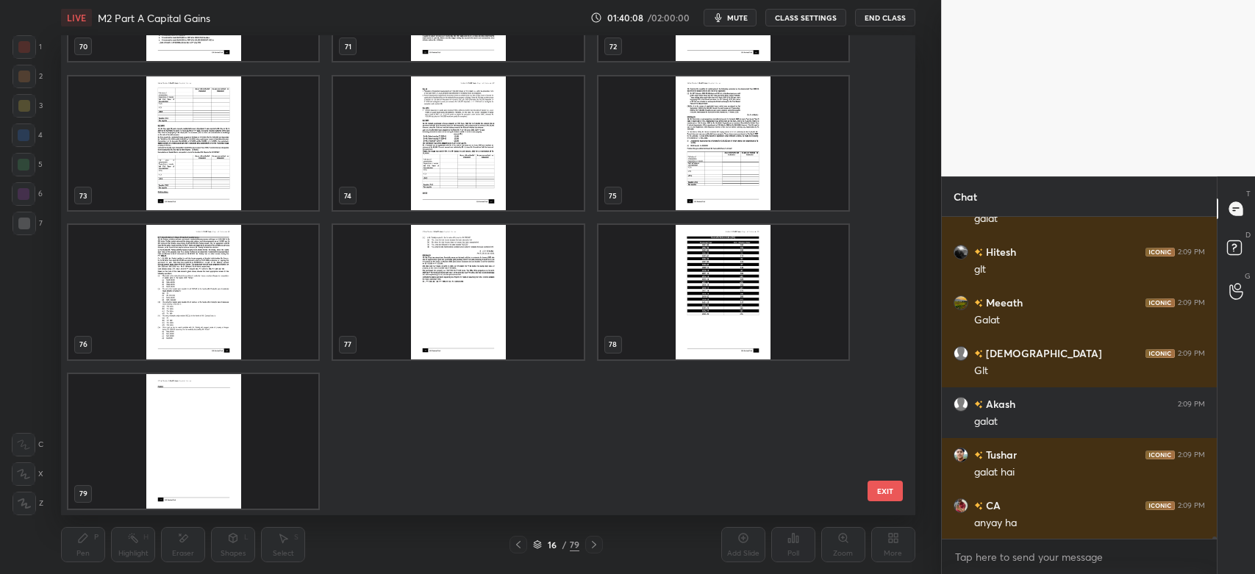
click at [719, 299] on img "grid" at bounding box center [724, 292] width 250 height 135
click at [721, 302] on img "grid" at bounding box center [724, 292] width 250 height 135
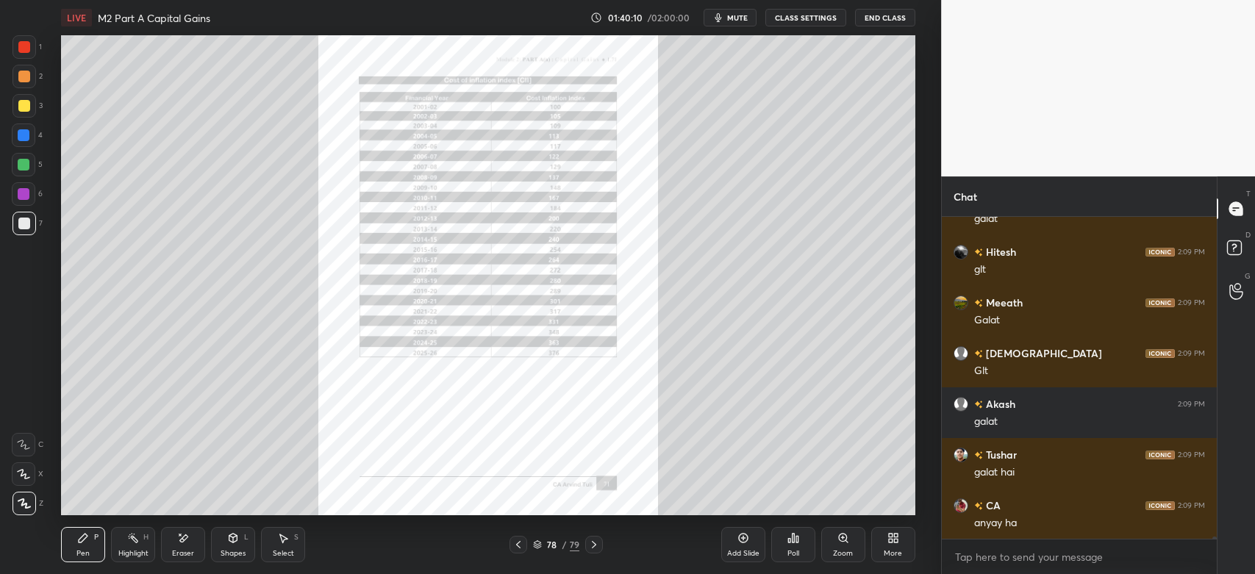
click at [835, 543] on div "Zoom" at bounding box center [844, 544] width 44 height 35
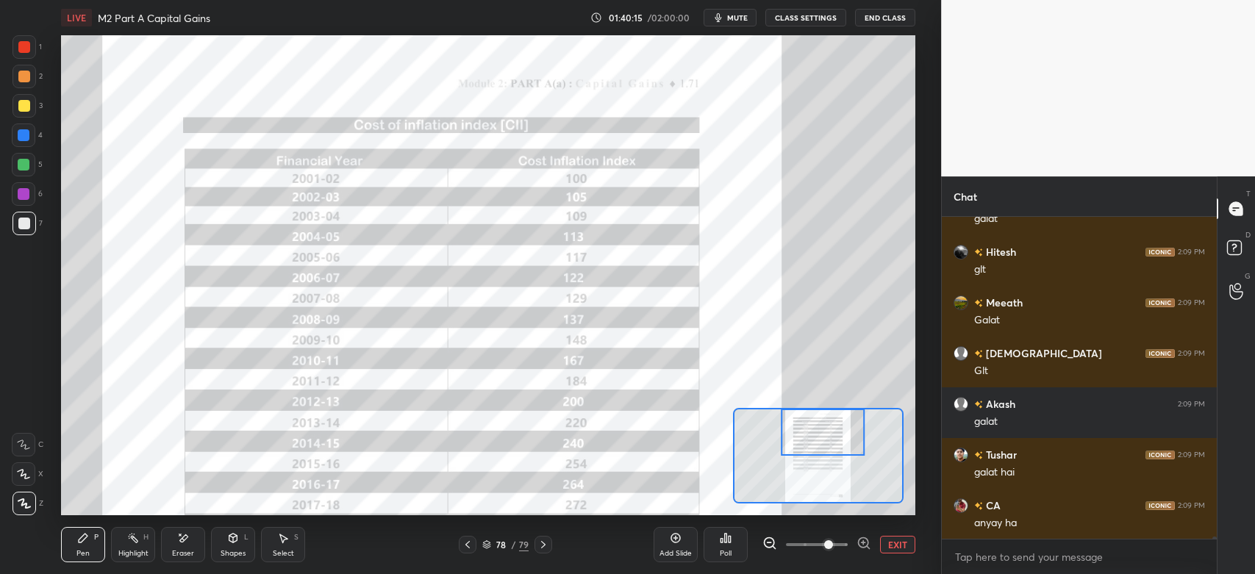
click at [35, 45] on div at bounding box center [25, 47] width 24 height 24
click at [24, 455] on div at bounding box center [24, 445] width 24 height 24
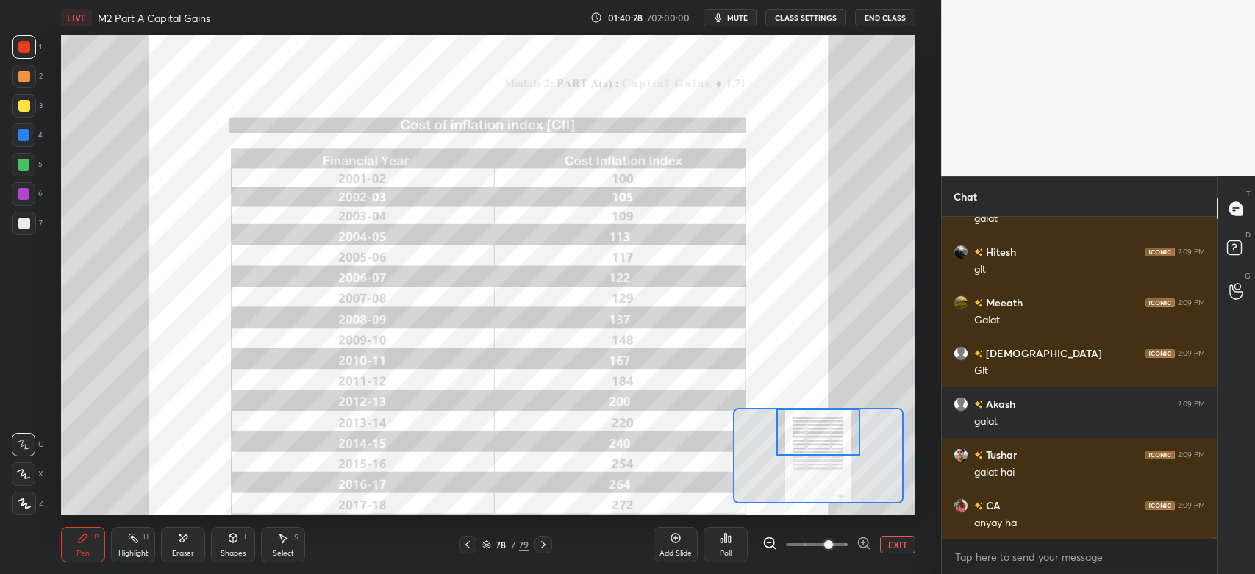
click at [100, 544] on div "Pen P" at bounding box center [83, 544] width 44 height 35
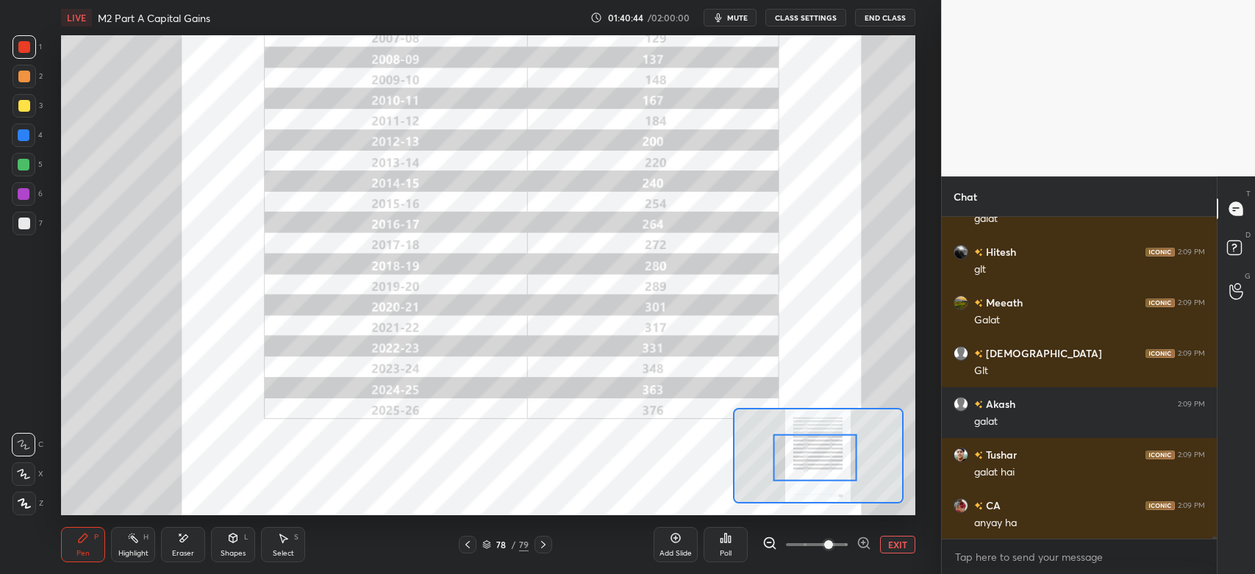
click at [847, 446] on div at bounding box center [815, 458] width 84 height 46
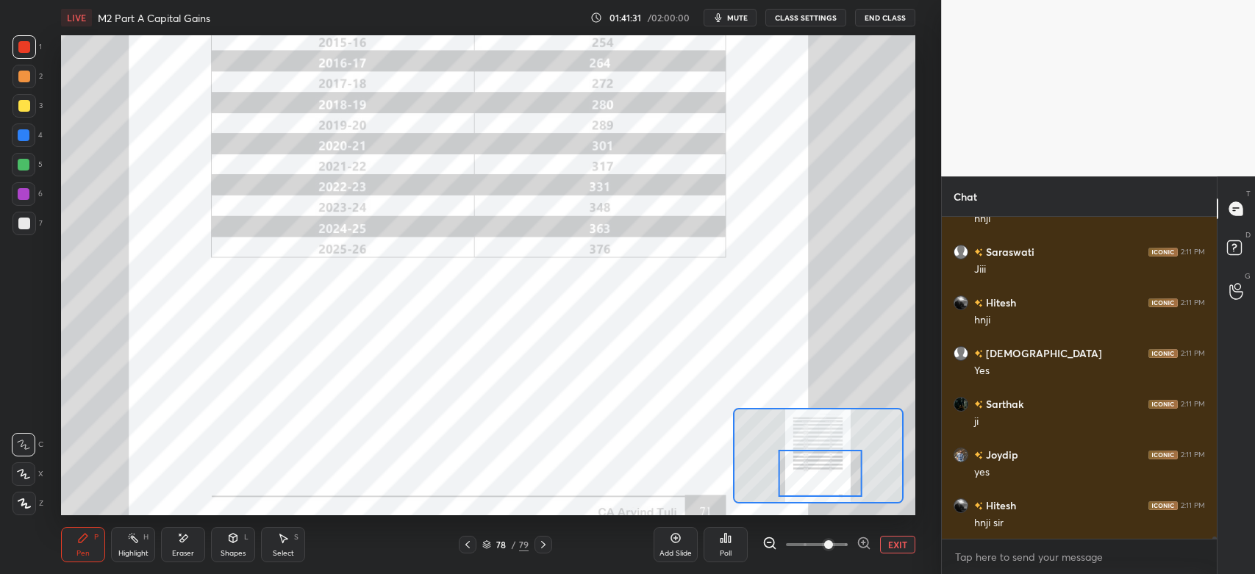
scroll to position [48281, 0]
click at [187, 552] on div "Eraser" at bounding box center [183, 553] width 22 height 7
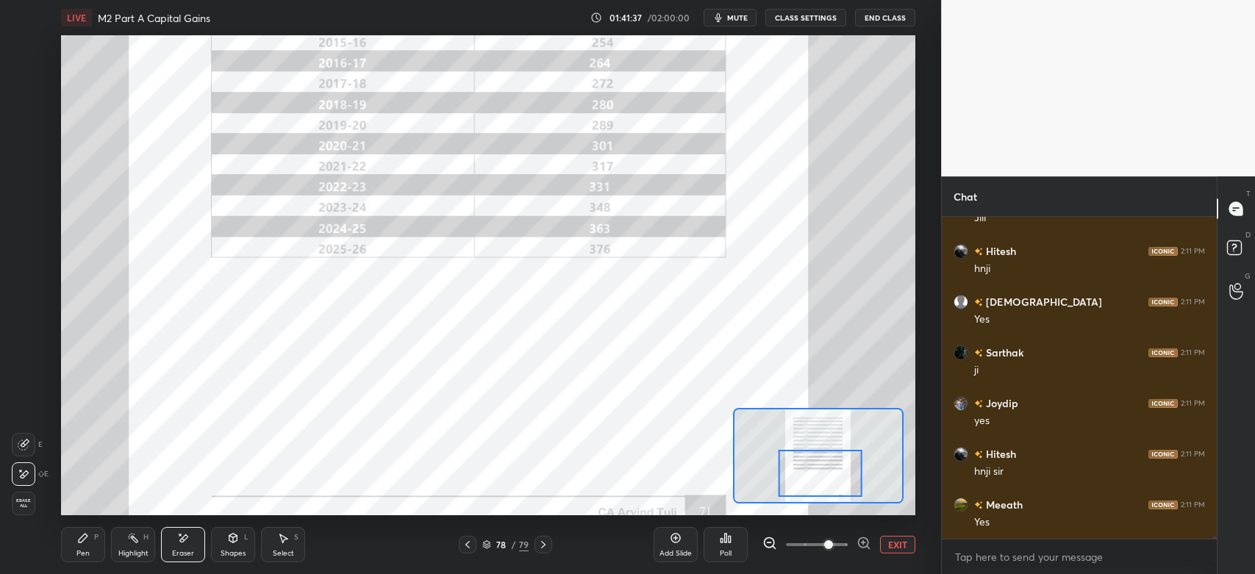
click at [85, 550] on div "Pen" at bounding box center [82, 553] width 13 height 7
click at [468, 549] on icon at bounding box center [468, 544] width 4 height 7
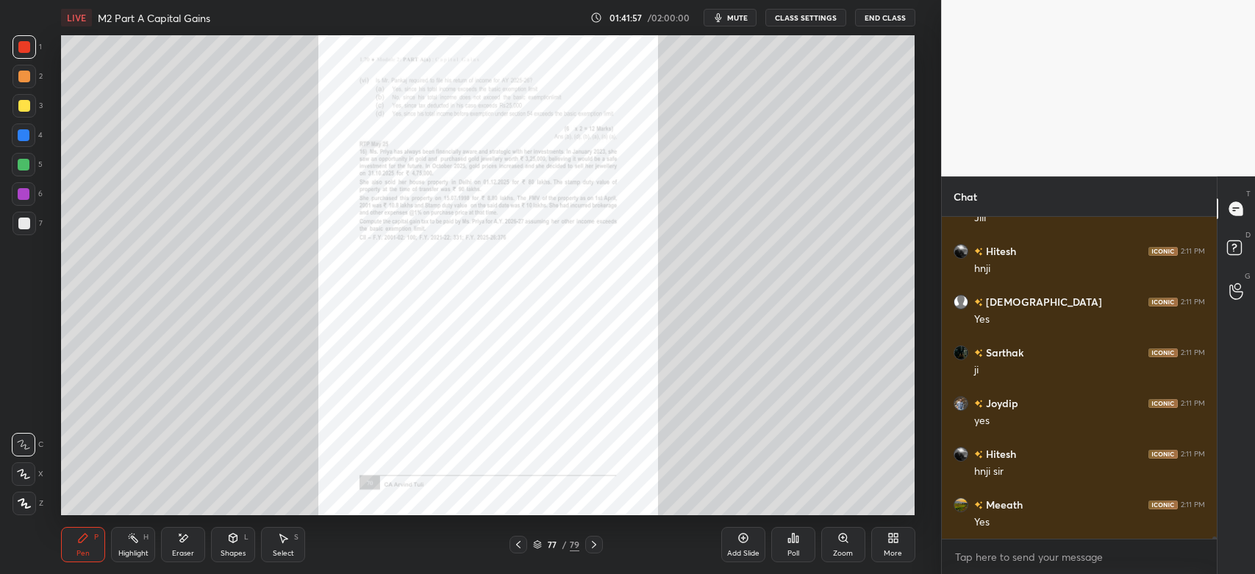
click at [516, 546] on icon at bounding box center [519, 545] width 12 height 12
click at [518, 548] on icon at bounding box center [519, 545] width 12 height 12
click at [519, 548] on icon at bounding box center [518, 544] width 4 height 7
click at [520, 547] on icon at bounding box center [519, 545] width 12 height 12
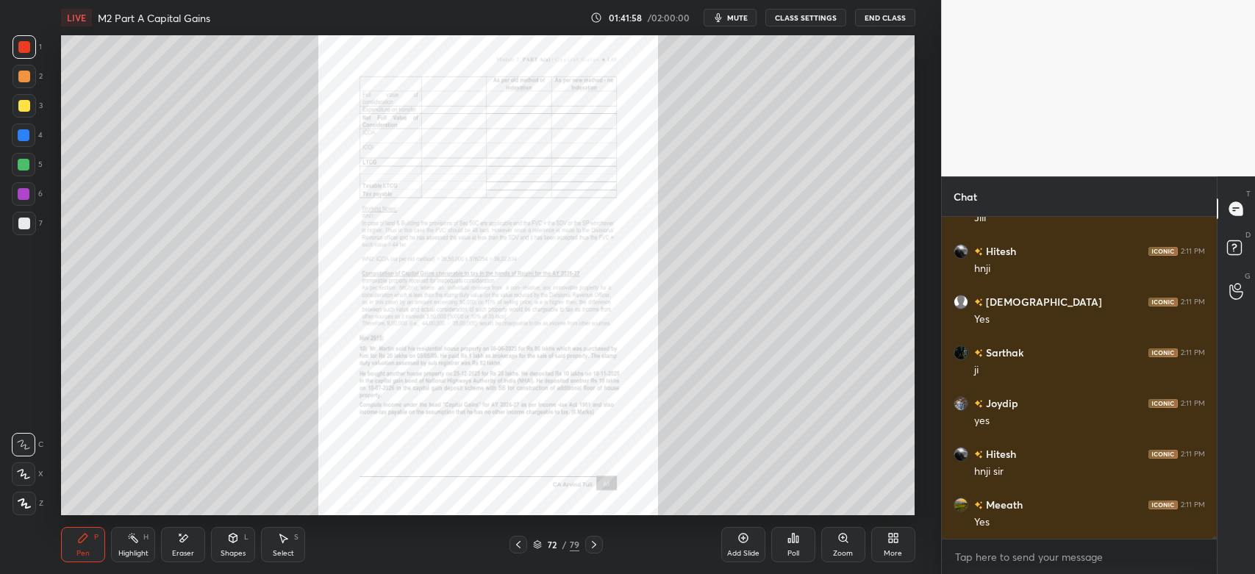
click at [518, 548] on icon at bounding box center [519, 545] width 12 height 12
click at [519, 548] on icon at bounding box center [518, 544] width 4 height 7
click at [518, 548] on icon at bounding box center [519, 545] width 12 height 12
click at [521, 547] on icon at bounding box center [519, 545] width 12 height 12
click at [524, 546] on div at bounding box center [519, 545] width 18 height 18
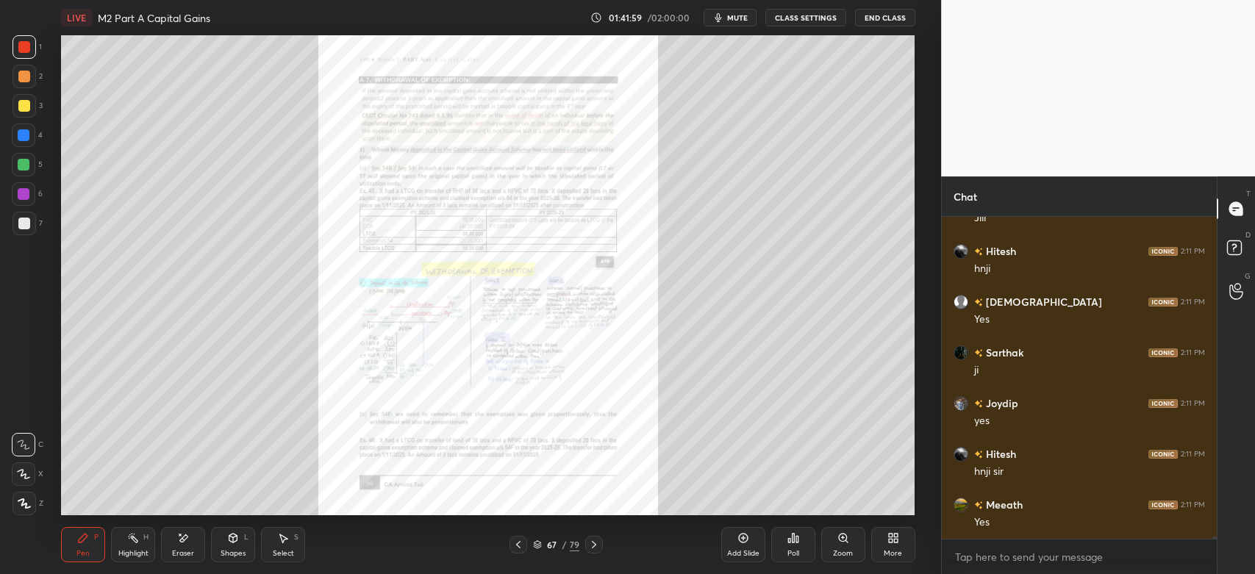
click at [524, 546] on icon at bounding box center [519, 545] width 12 height 12
click at [523, 547] on icon at bounding box center [519, 545] width 12 height 12
click at [522, 546] on icon at bounding box center [519, 545] width 12 height 12
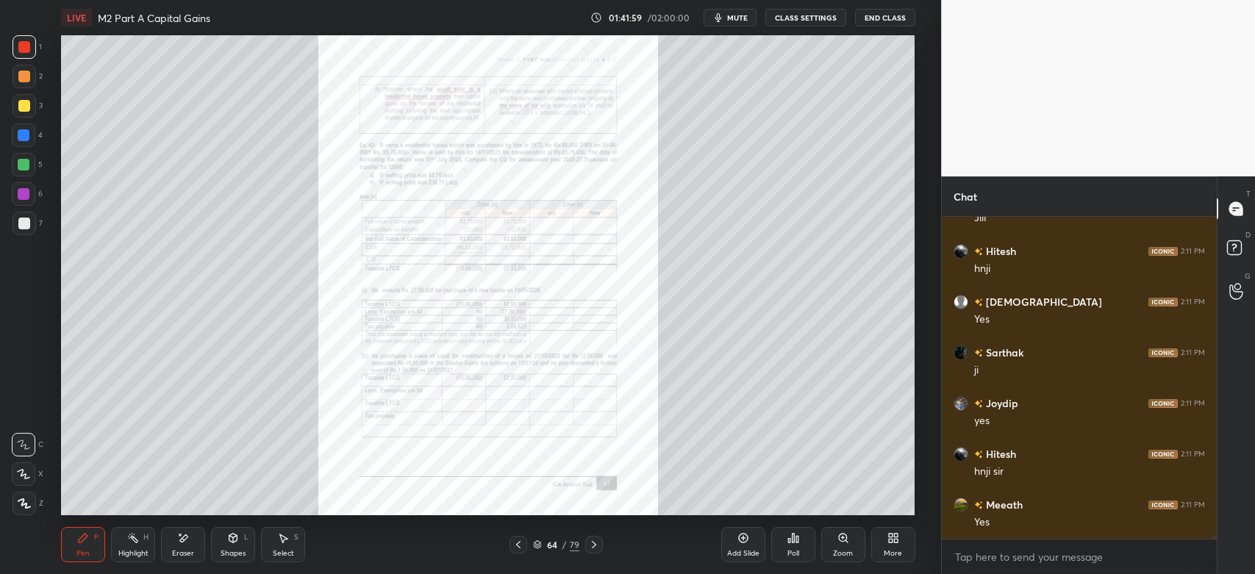
click at [523, 546] on icon at bounding box center [519, 545] width 12 height 12
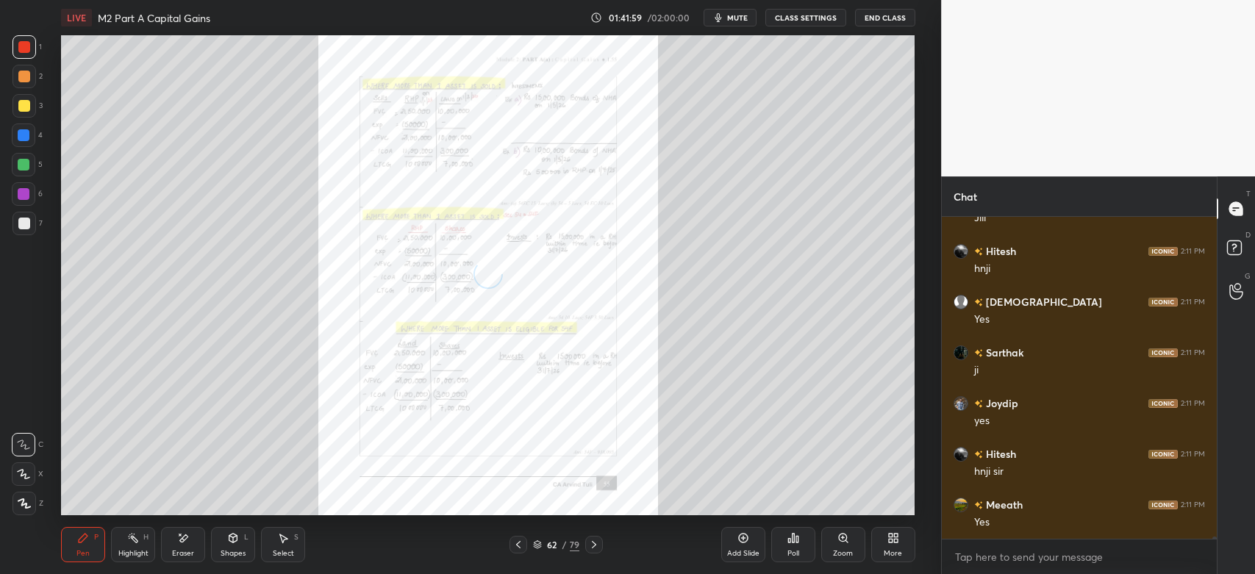
click at [522, 547] on icon at bounding box center [519, 545] width 12 height 12
click at [523, 546] on icon at bounding box center [519, 545] width 12 height 12
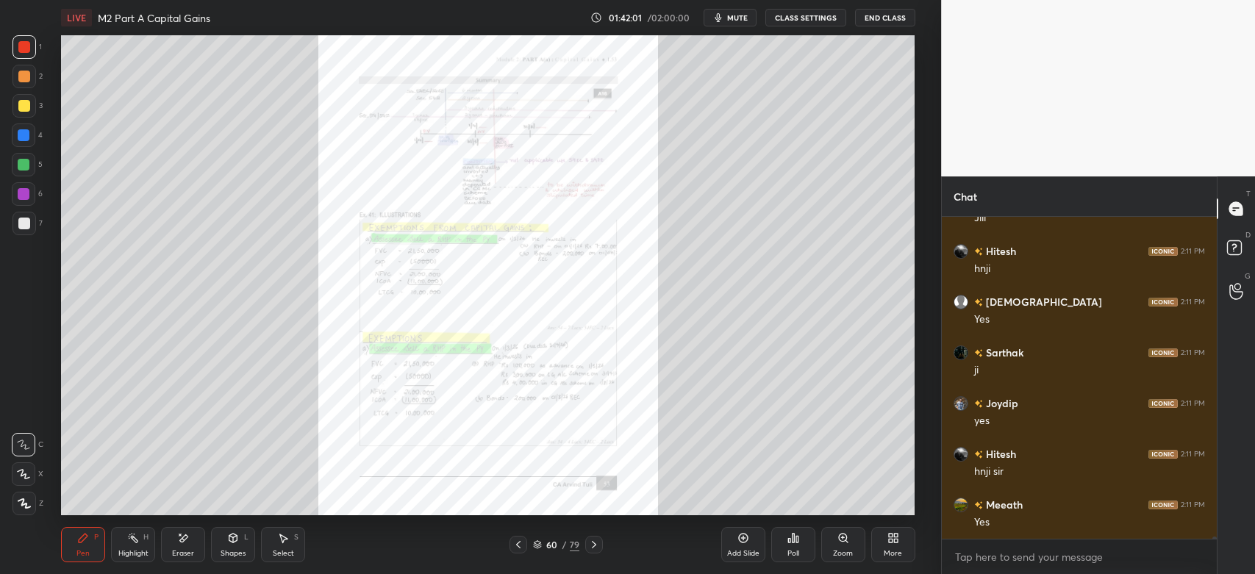
click at [516, 547] on icon at bounding box center [519, 545] width 12 height 12
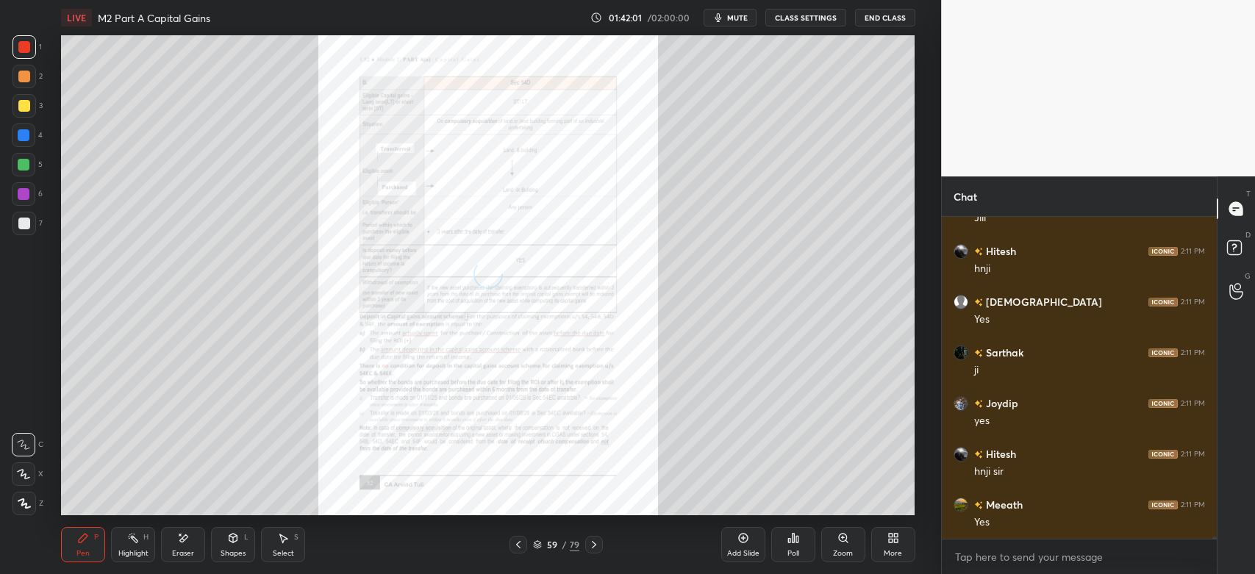
click at [516, 547] on icon at bounding box center [519, 545] width 12 height 12
click at [516, 546] on icon at bounding box center [519, 545] width 12 height 12
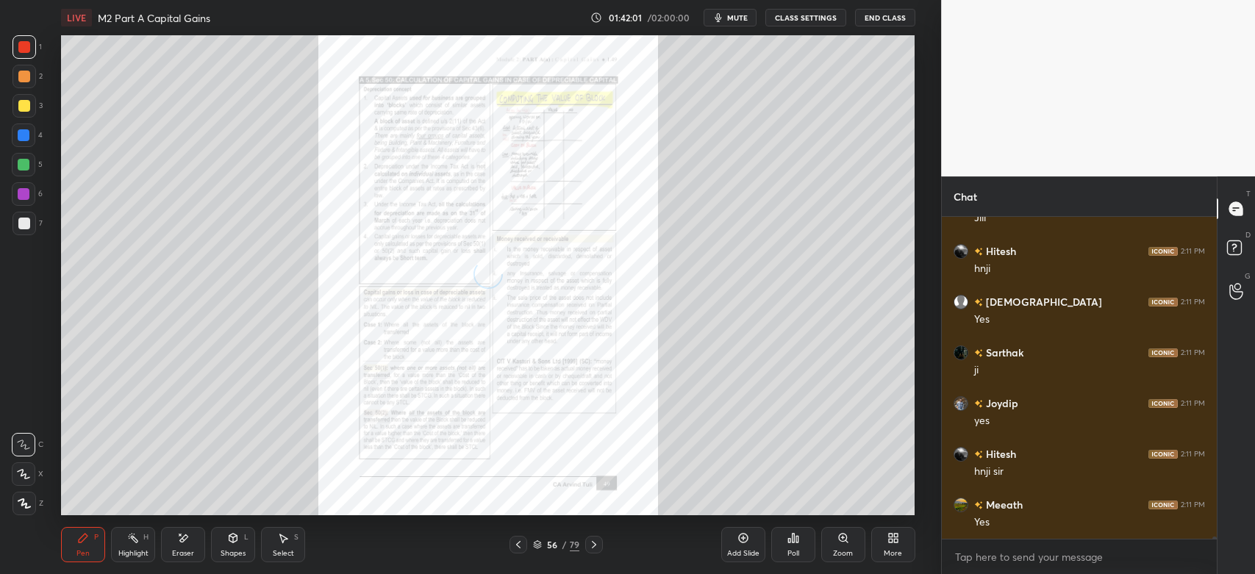
click at [516, 546] on icon at bounding box center [519, 545] width 12 height 12
click at [516, 547] on icon at bounding box center [519, 545] width 12 height 12
click at [518, 547] on icon at bounding box center [519, 545] width 12 height 12
click at [517, 548] on icon at bounding box center [519, 545] width 12 height 12
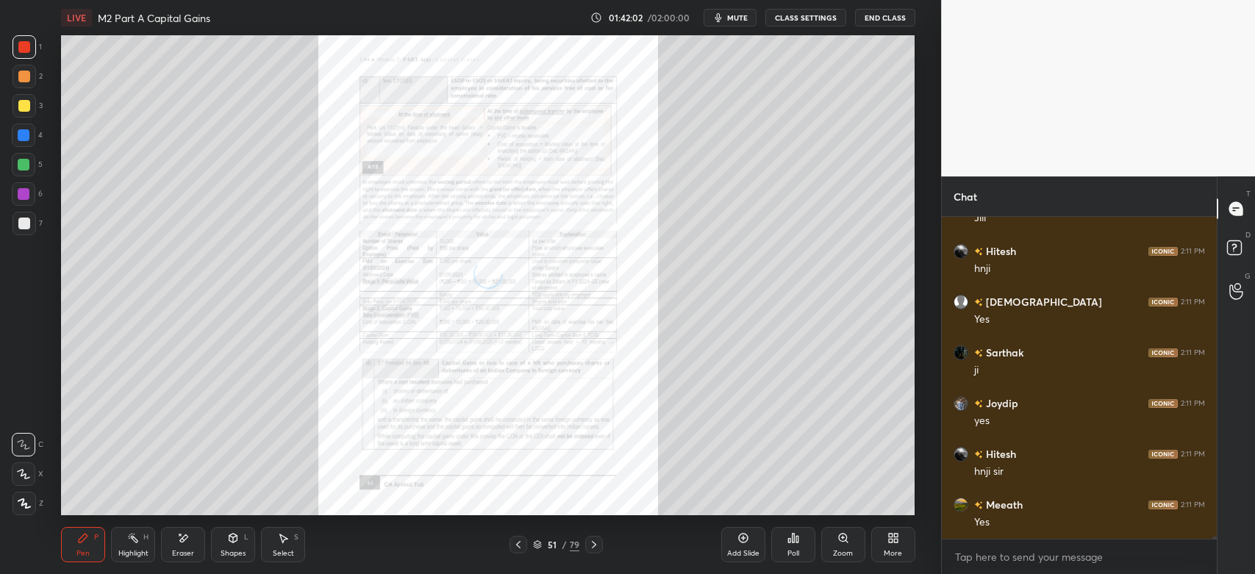
click at [518, 548] on icon at bounding box center [519, 545] width 12 height 12
click at [517, 547] on icon at bounding box center [519, 545] width 12 height 12
click at [517, 548] on icon at bounding box center [519, 545] width 12 height 12
click at [516, 548] on icon at bounding box center [519, 545] width 12 height 12
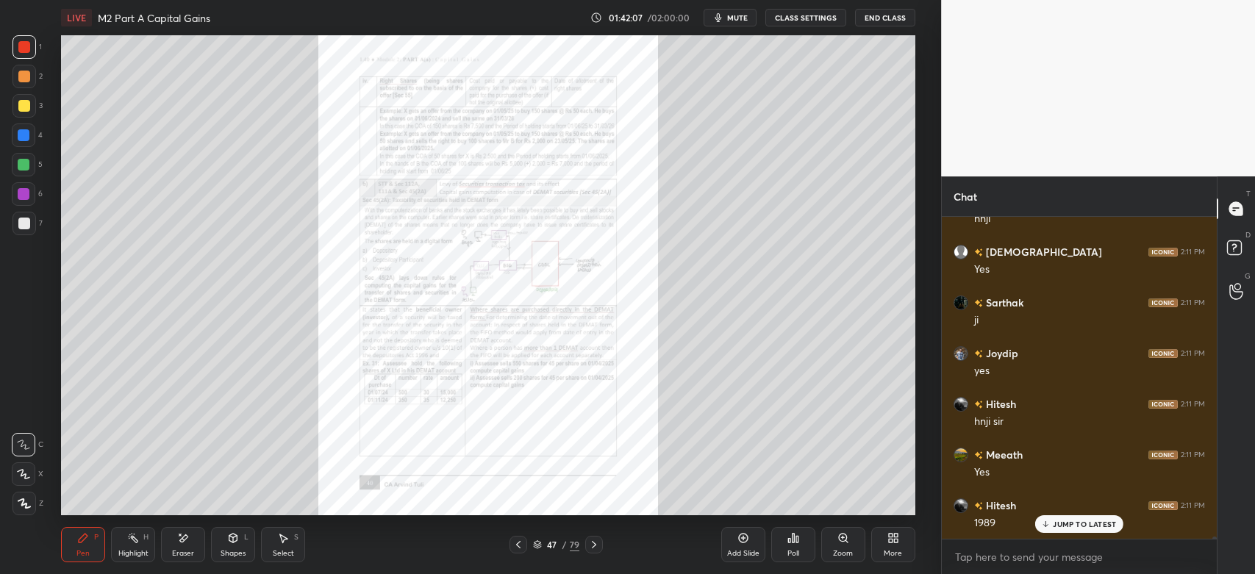
click at [518, 546] on icon at bounding box center [518, 544] width 4 height 7
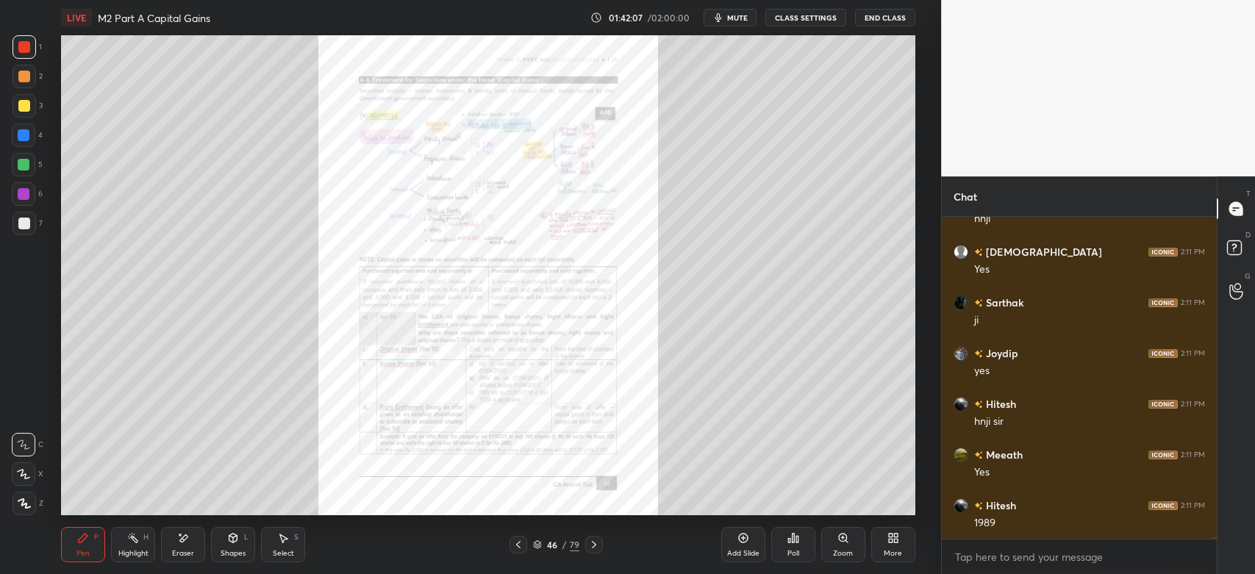
click at [517, 545] on icon at bounding box center [518, 544] width 4 height 7
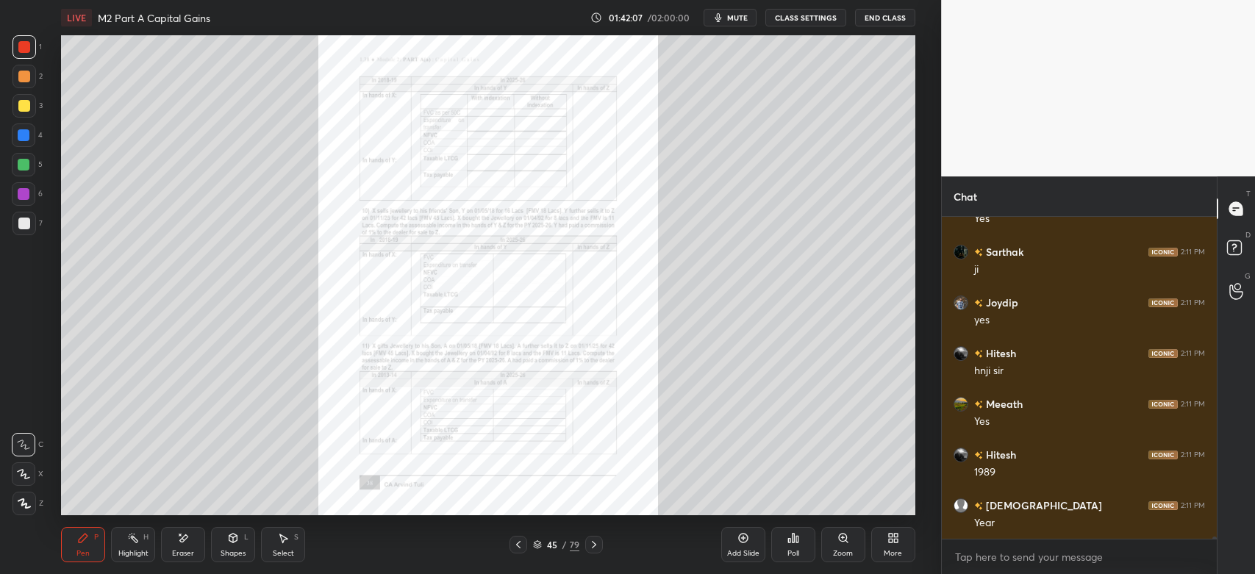
click at [518, 545] on icon at bounding box center [518, 544] width 4 height 7
click at [517, 543] on icon at bounding box center [519, 545] width 12 height 12
click at [518, 544] on icon at bounding box center [518, 544] width 4 height 7
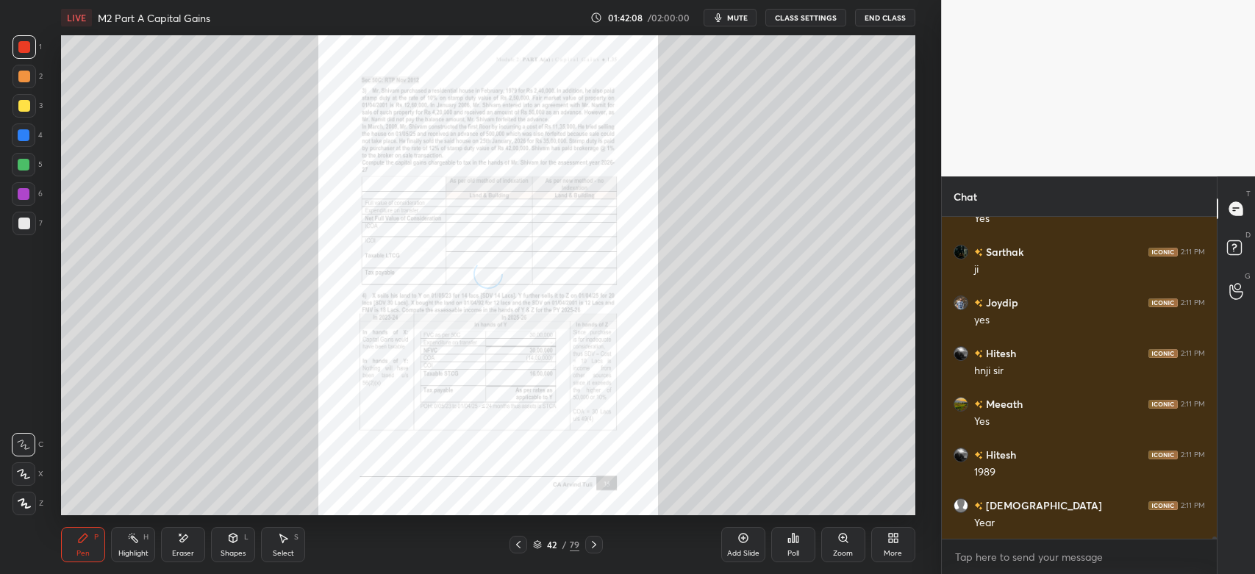
click at [518, 544] on icon at bounding box center [519, 545] width 12 height 12
click at [518, 544] on icon at bounding box center [518, 544] width 4 height 7
click at [536, 545] on icon at bounding box center [537, 543] width 7 height 4
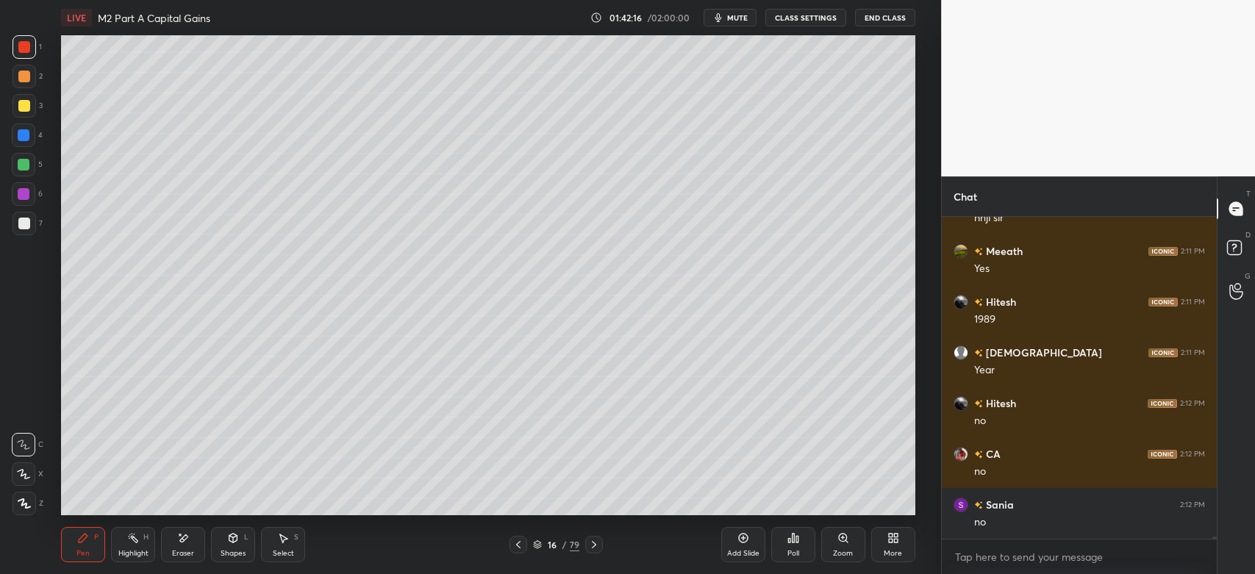
scroll to position [48687, 0]
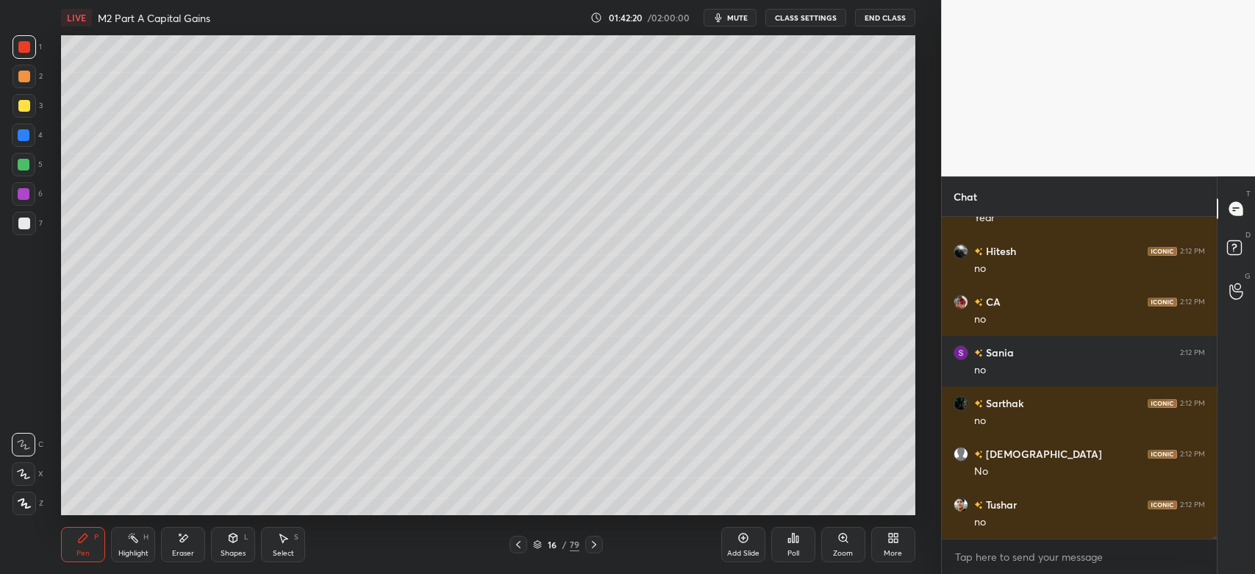
click at [26, 463] on div at bounding box center [24, 475] width 24 height 24
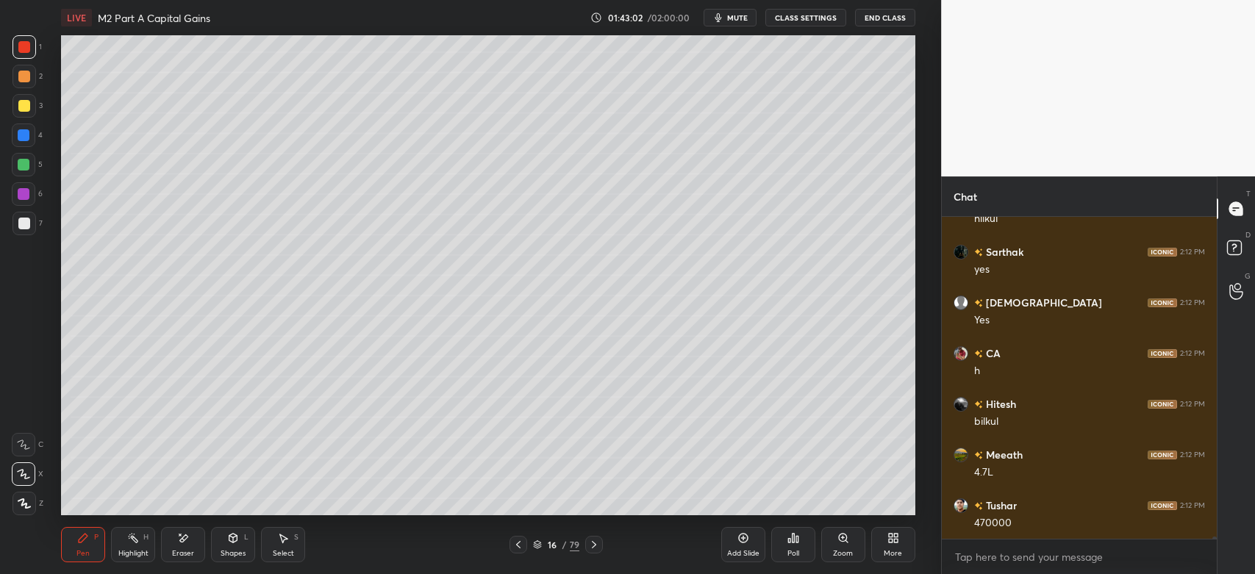
scroll to position [49158, 0]
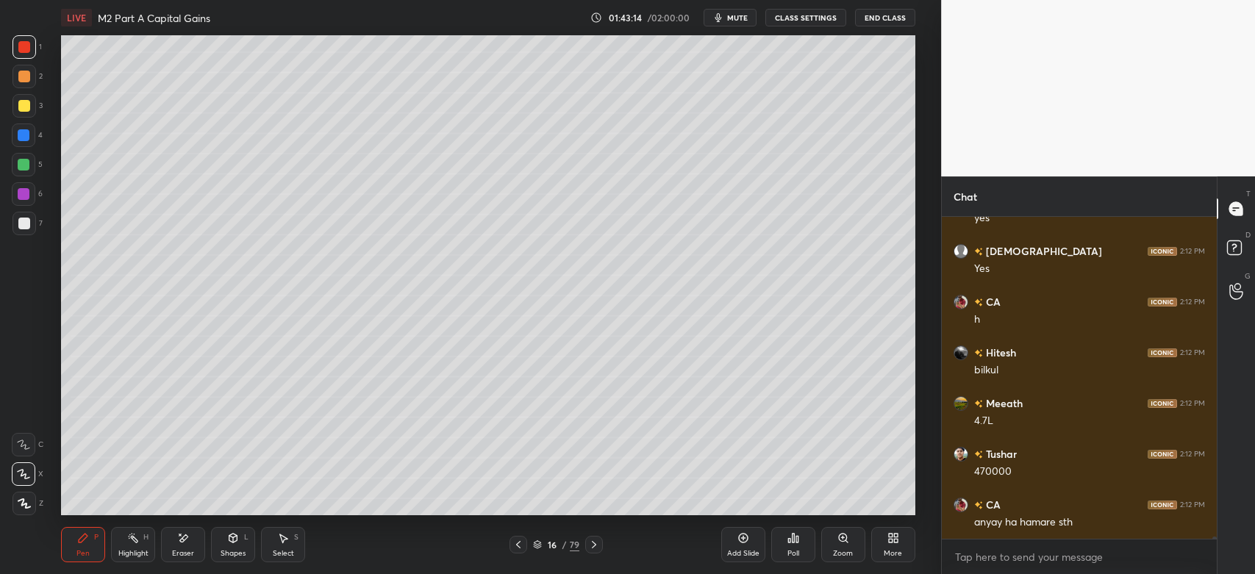
click at [26, 230] on div at bounding box center [25, 224] width 24 height 24
click at [138, 548] on div "Highlight H" at bounding box center [133, 544] width 44 height 35
click at [192, 546] on div "Eraser" at bounding box center [183, 544] width 44 height 35
click at [89, 544] on div "Pen P" at bounding box center [83, 544] width 44 height 35
click at [37, 501] on div "Z" at bounding box center [28, 504] width 31 height 24
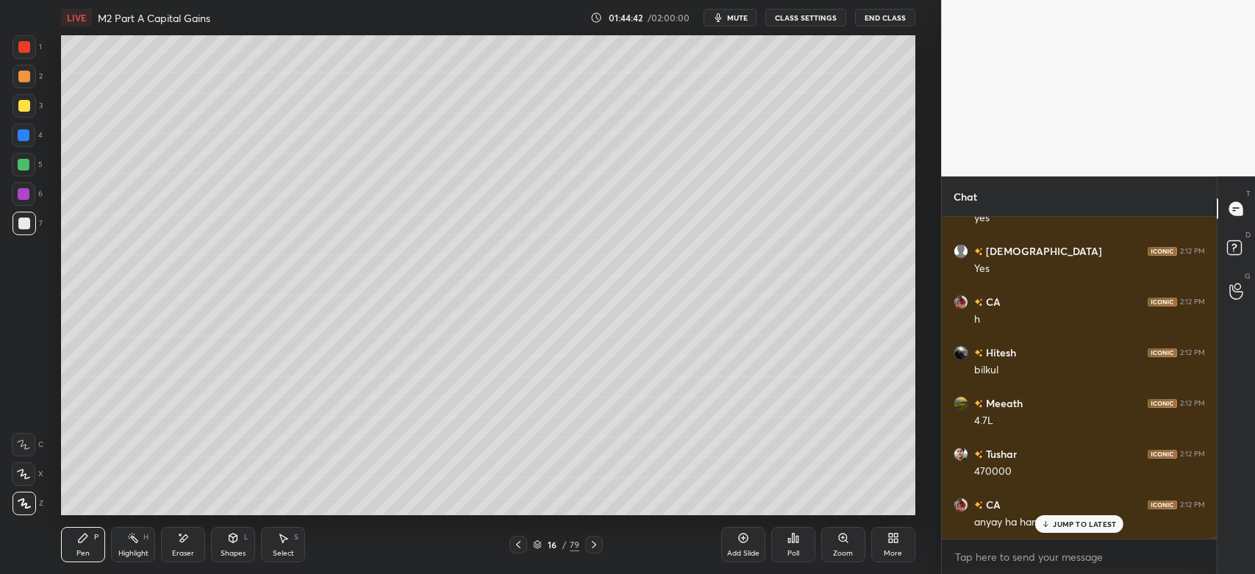
scroll to position [49208, 0]
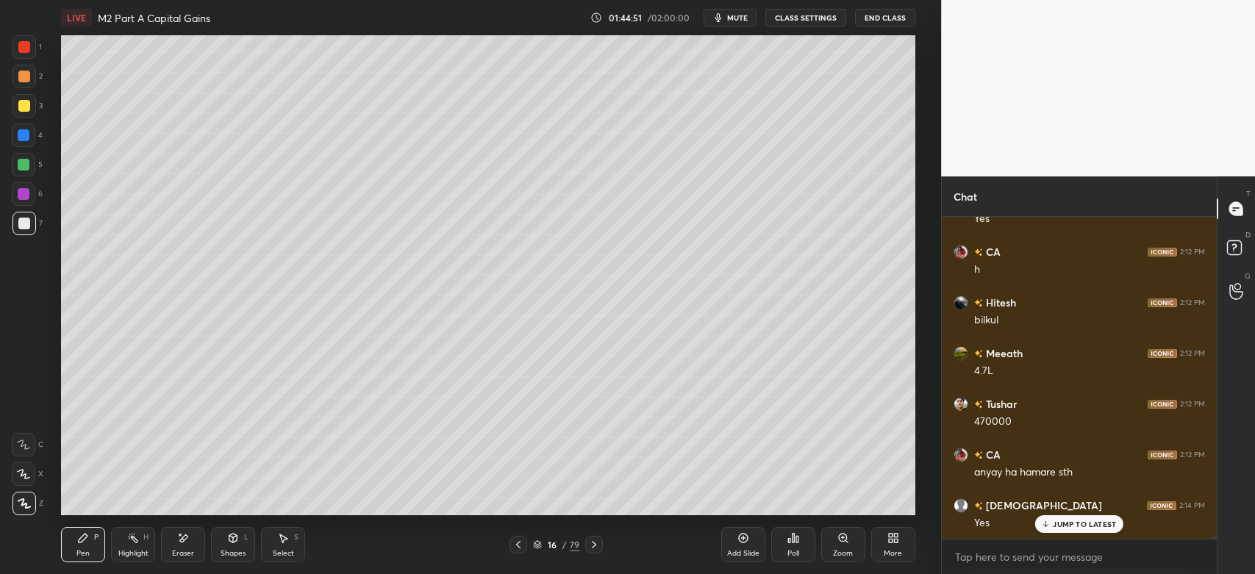
click at [184, 556] on div "Eraser" at bounding box center [183, 553] width 22 height 7
click at [76, 546] on div "Pen P" at bounding box center [83, 544] width 44 height 35
click at [185, 555] on div "Eraser" at bounding box center [183, 553] width 22 height 7
click at [79, 553] on div "Pen" at bounding box center [82, 553] width 13 height 7
click at [182, 547] on div "Eraser" at bounding box center [183, 544] width 44 height 35
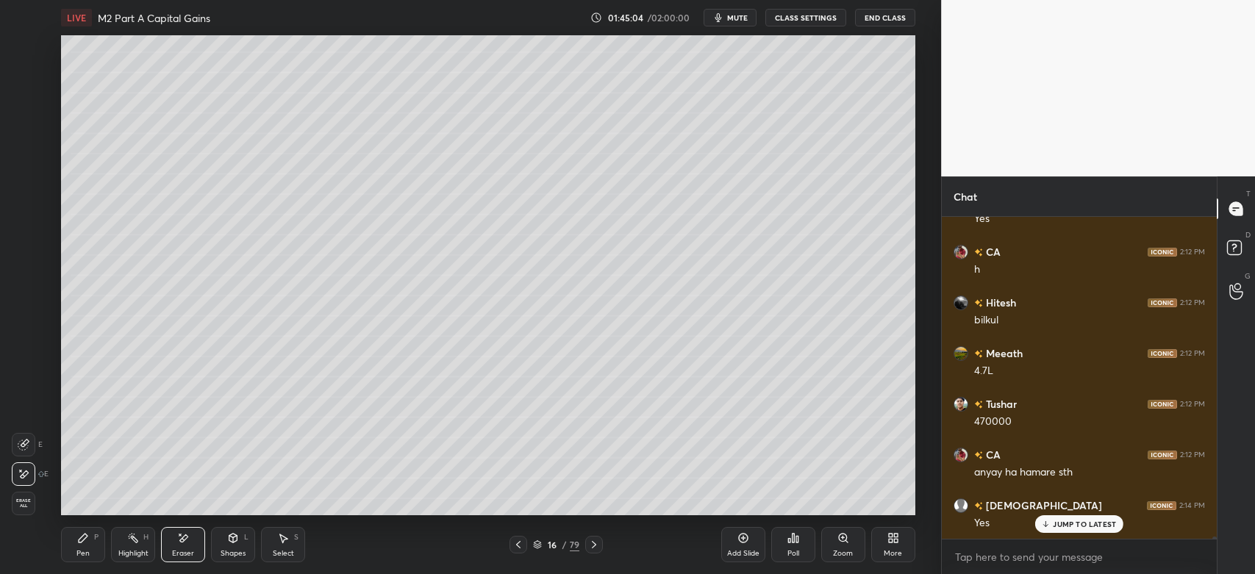
scroll to position [49259, 0]
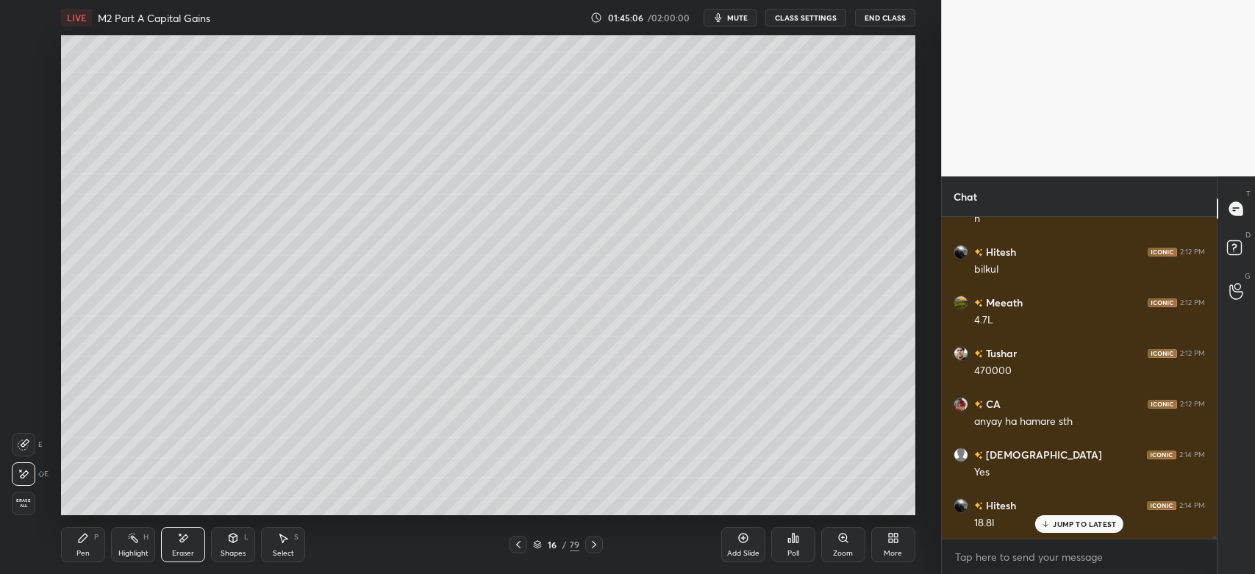
click at [79, 543] on icon at bounding box center [83, 538] width 9 height 9
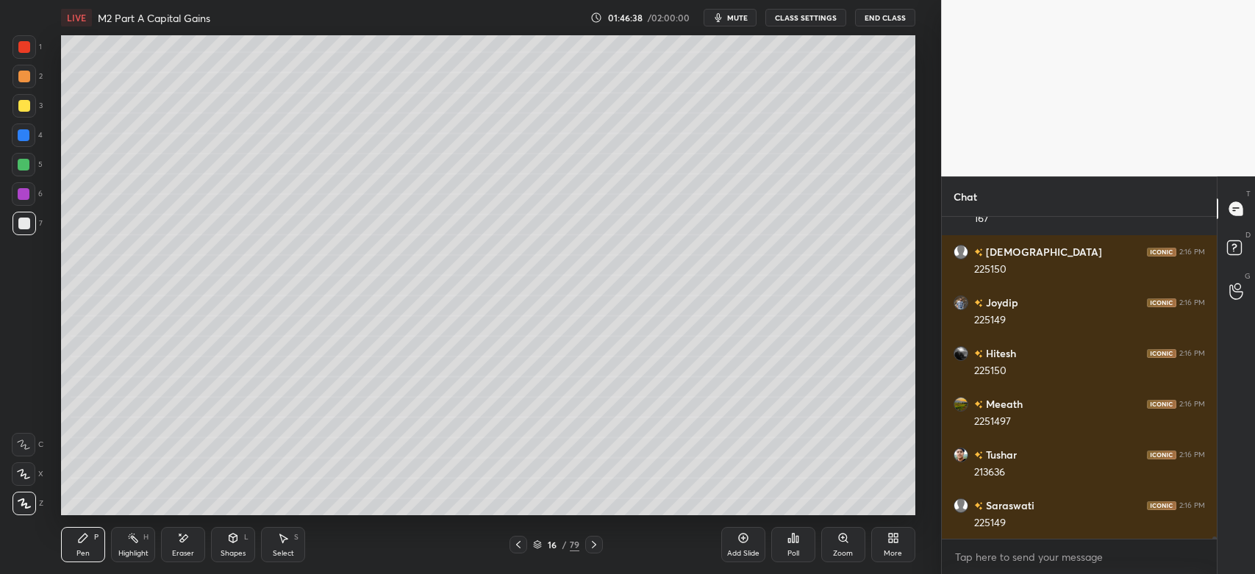
scroll to position [50223, 0]
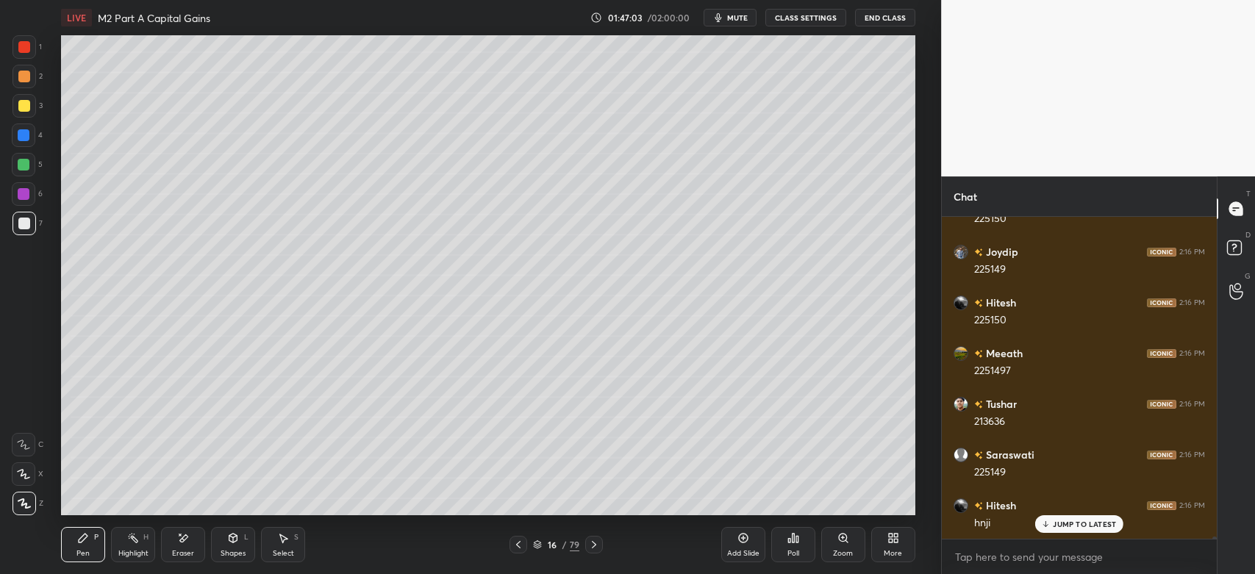
click at [524, 546] on div at bounding box center [519, 545] width 18 height 18
click at [592, 549] on icon at bounding box center [594, 544] width 4 height 7
click at [145, 552] on div "Highlight" at bounding box center [133, 553] width 30 height 7
click at [516, 546] on icon at bounding box center [519, 545] width 12 height 12
click at [185, 546] on div "Eraser" at bounding box center [183, 544] width 44 height 35
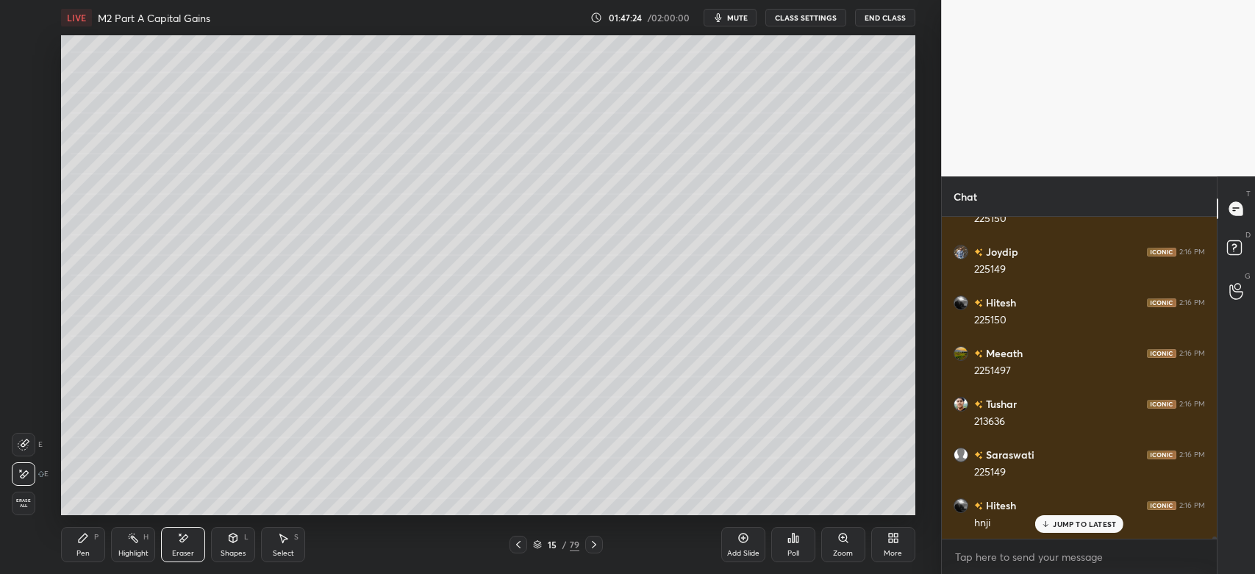
click at [87, 551] on div "Pen" at bounding box center [82, 553] width 13 height 7
click at [185, 551] on div "Eraser" at bounding box center [183, 553] width 22 height 7
click at [89, 554] on div "Pen" at bounding box center [82, 553] width 13 height 7
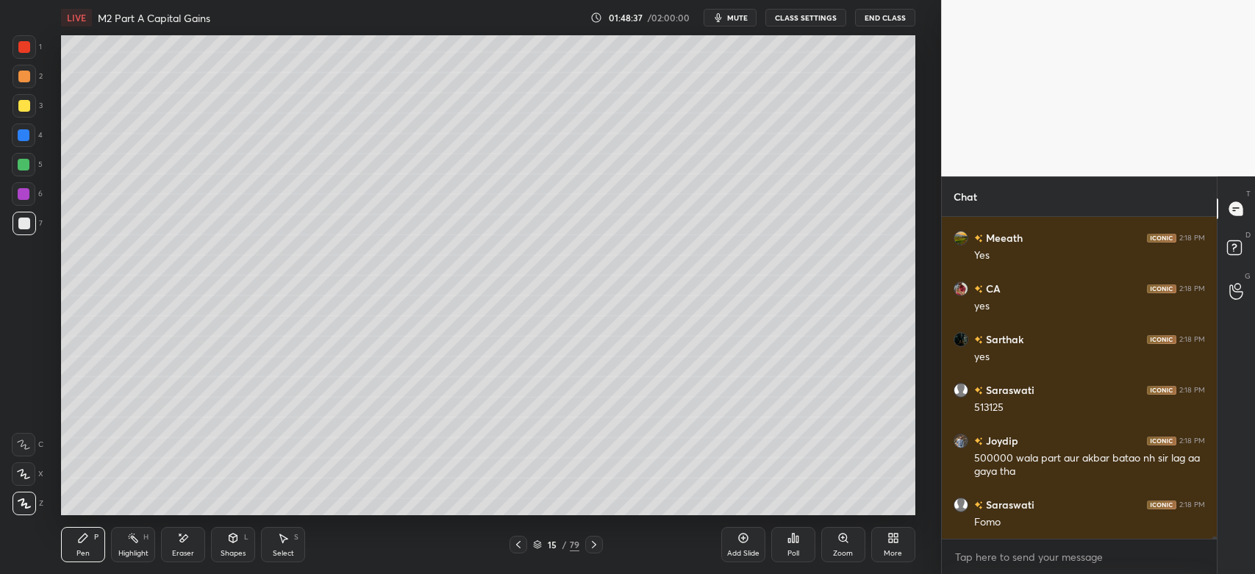
scroll to position [50744, 0]
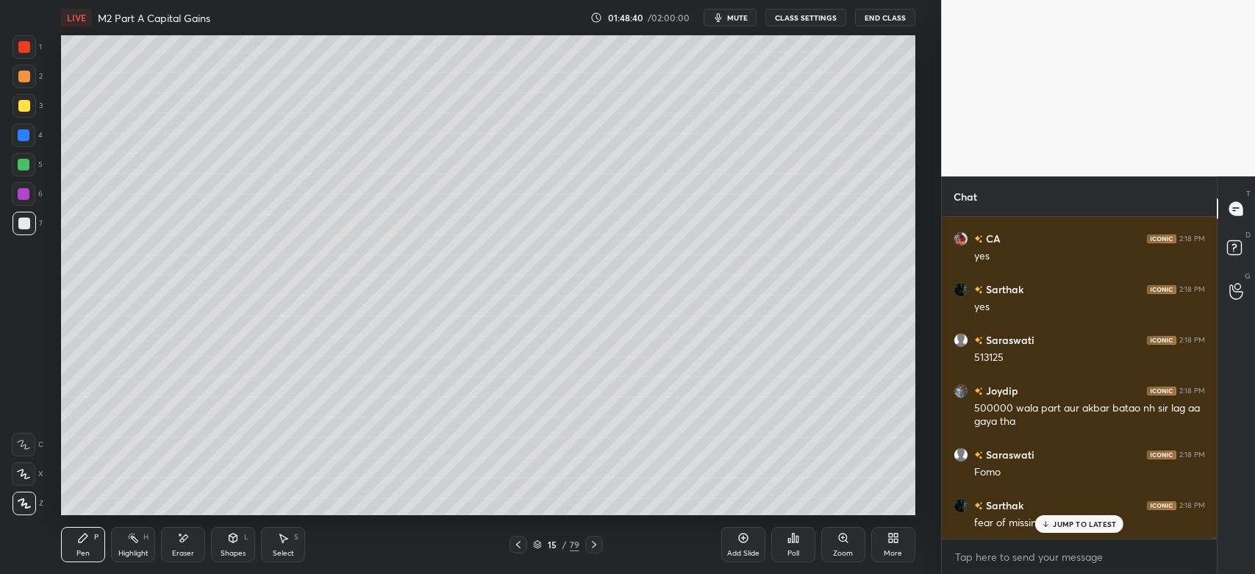
click at [595, 546] on icon at bounding box center [594, 544] width 4 height 7
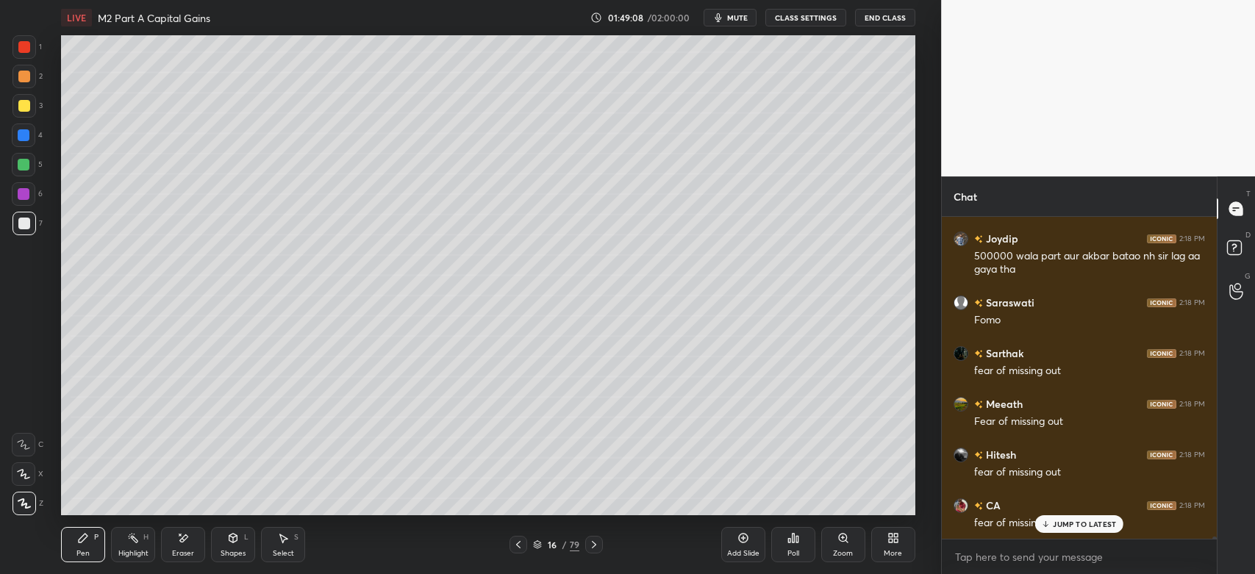
scroll to position [50947, 0]
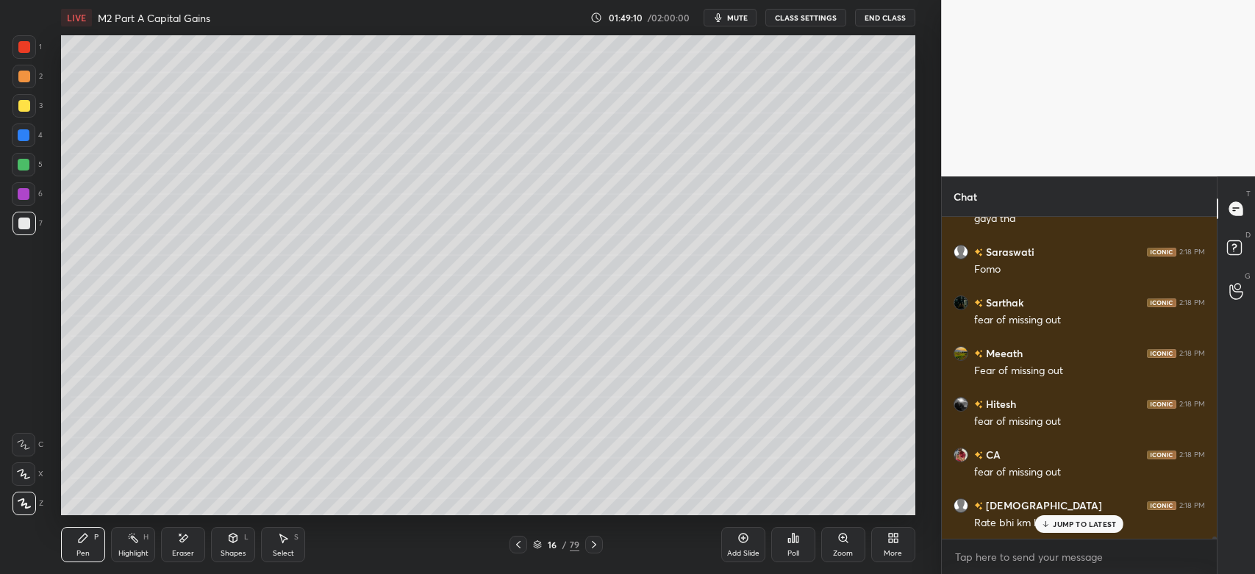
click at [519, 546] on icon at bounding box center [519, 545] width 12 height 12
click at [597, 546] on icon at bounding box center [594, 545] width 12 height 12
click at [518, 546] on icon at bounding box center [519, 545] width 12 height 12
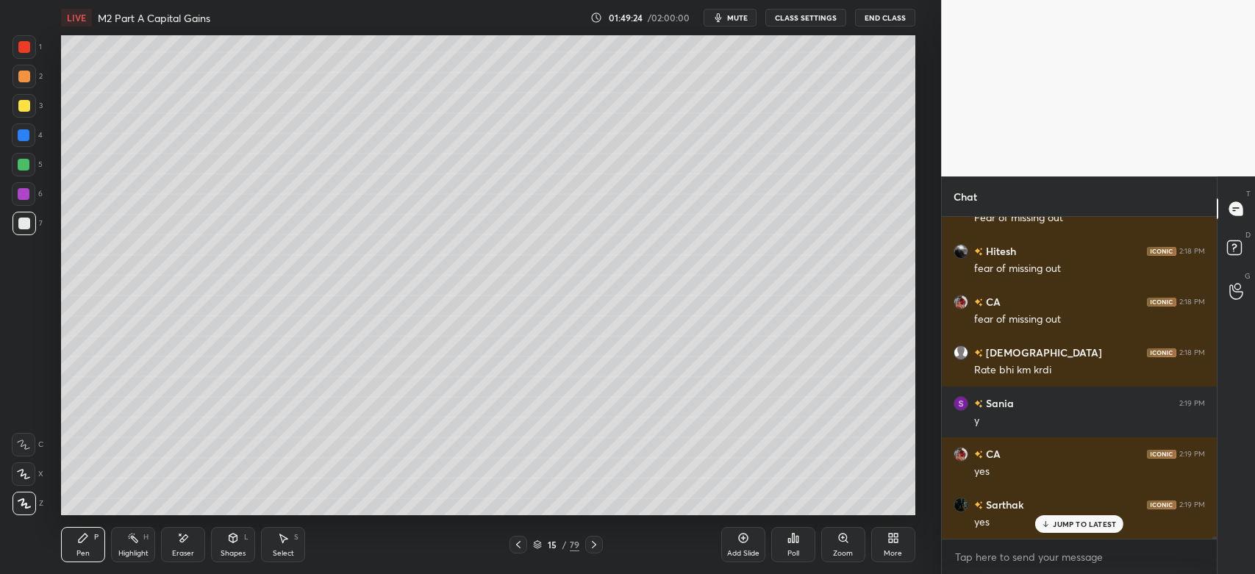
scroll to position [51150, 0]
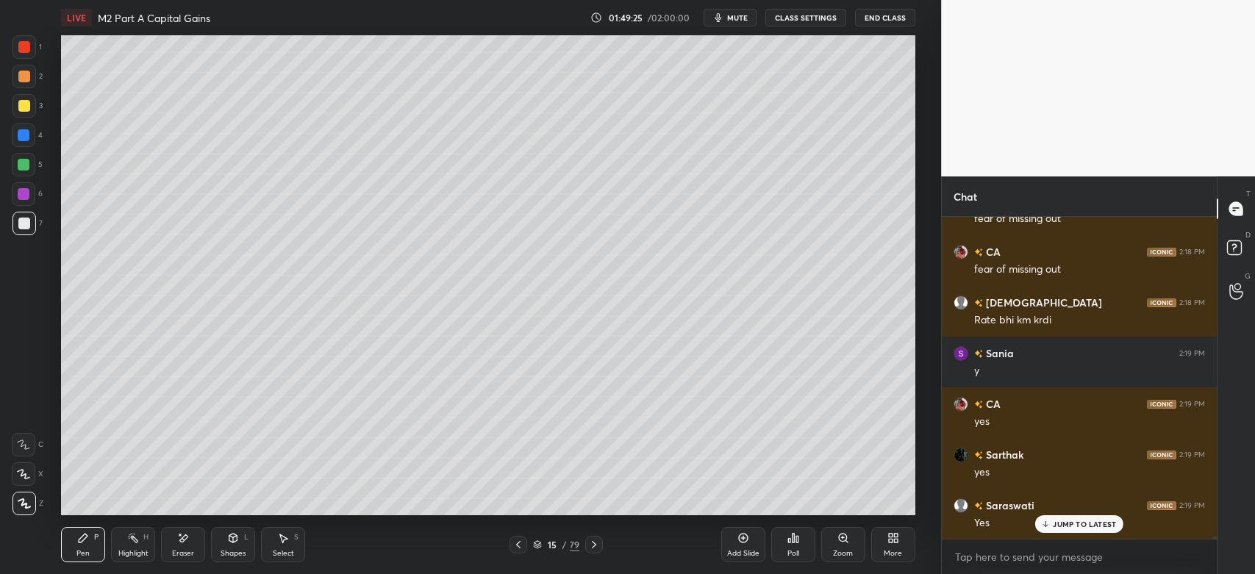
click at [594, 546] on icon at bounding box center [594, 544] width 4 height 7
click at [187, 546] on div "Eraser" at bounding box center [183, 544] width 44 height 35
click at [91, 550] on div "Pen P" at bounding box center [83, 544] width 44 height 35
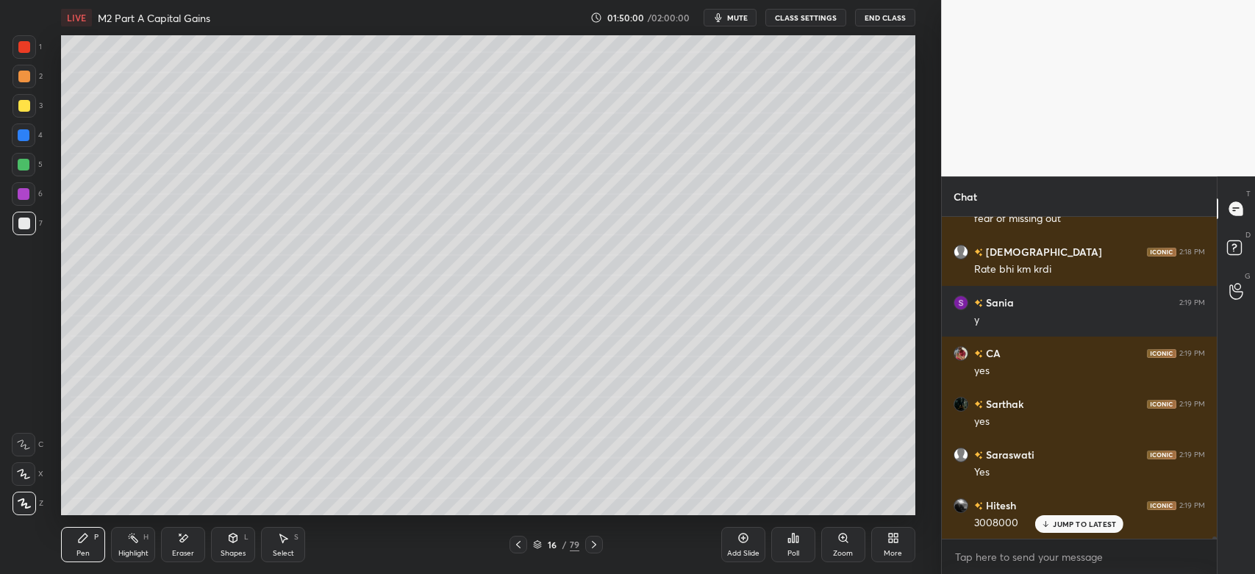
click at [181, 550] on div "Eraser" at bounding box center [183, 553] width 22 height 7
click at [98, 547] on div "Pen P" at bounding box center [83, 544] width 44 height 35
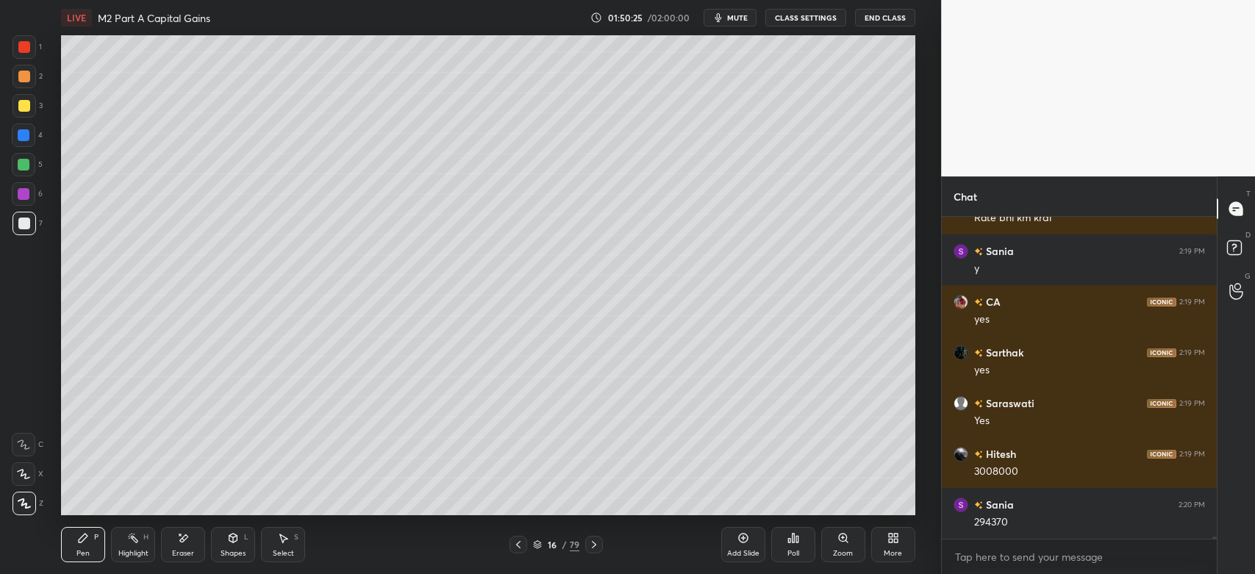
click at [510, 549] on div at bounding box center [519, 545] width 18 height 18
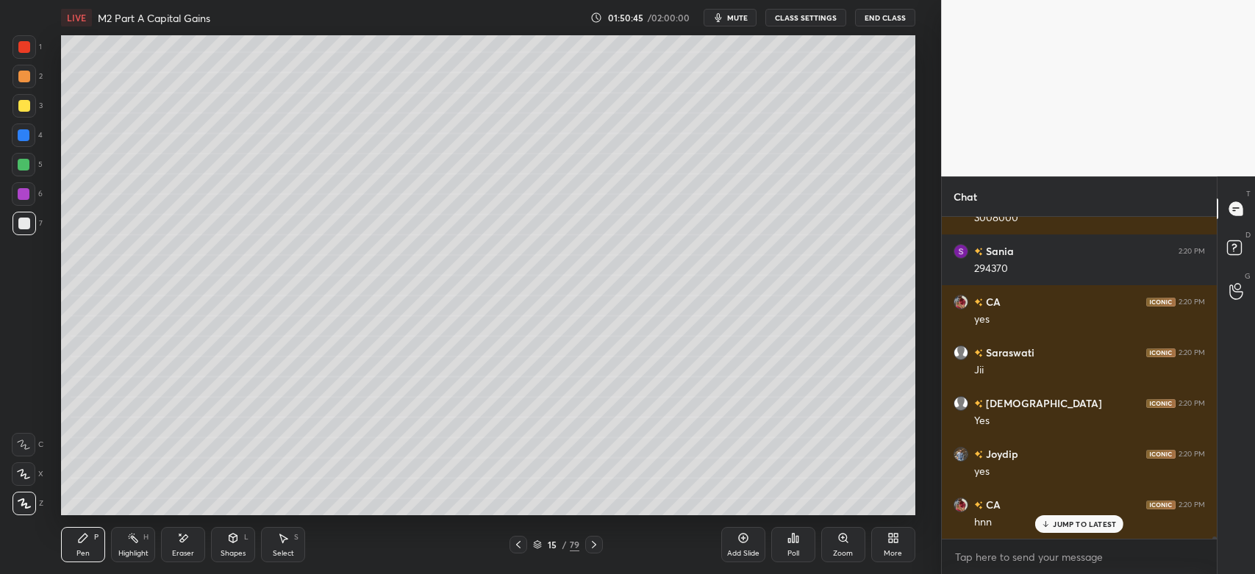
scroll to position [51556, 0]
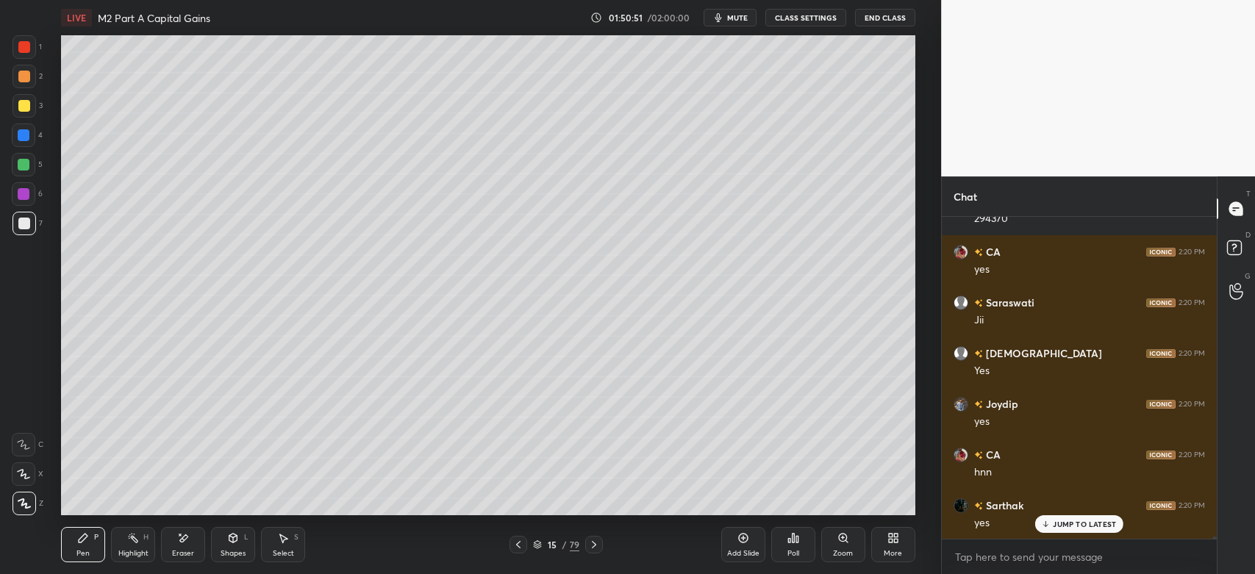
click at [601, 544] on div at bounding box center [594, 545] width 18 height 18
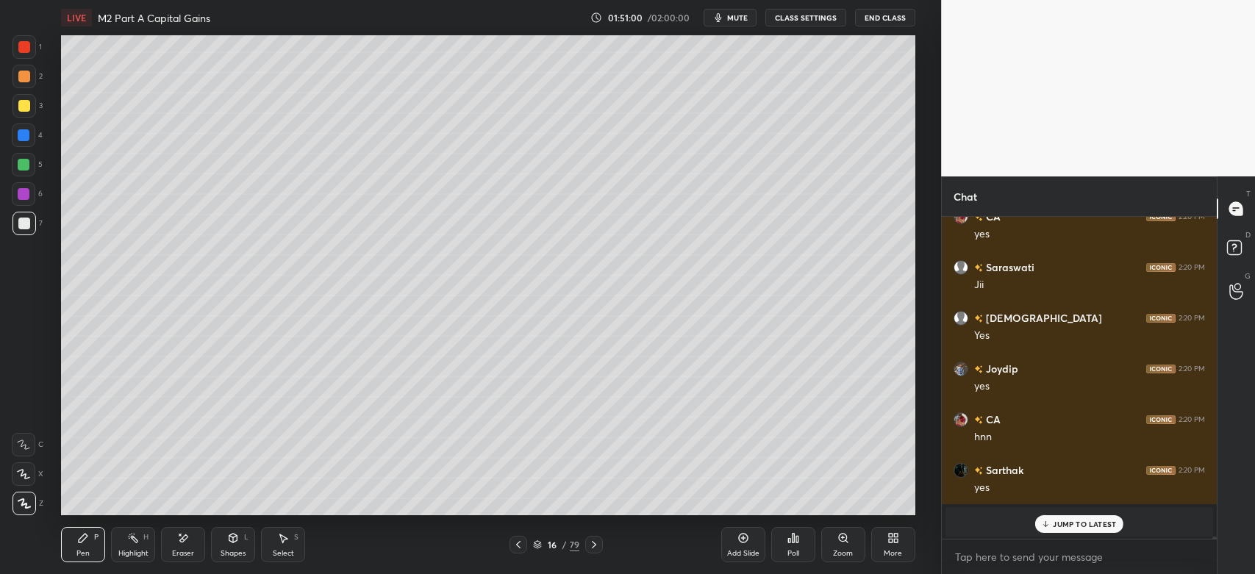
click at [523, 550] on icon at bounding box center [519, 545] width 12 height 12
click at [20, 109] on div at bounding box center [24, 106] width 12 height 12
click at [599, 546] on icon at bounding box center [594, 545] width 12 height 12
click at [516, 550] on icon at bounding box center [519, 545] width 12 height 12
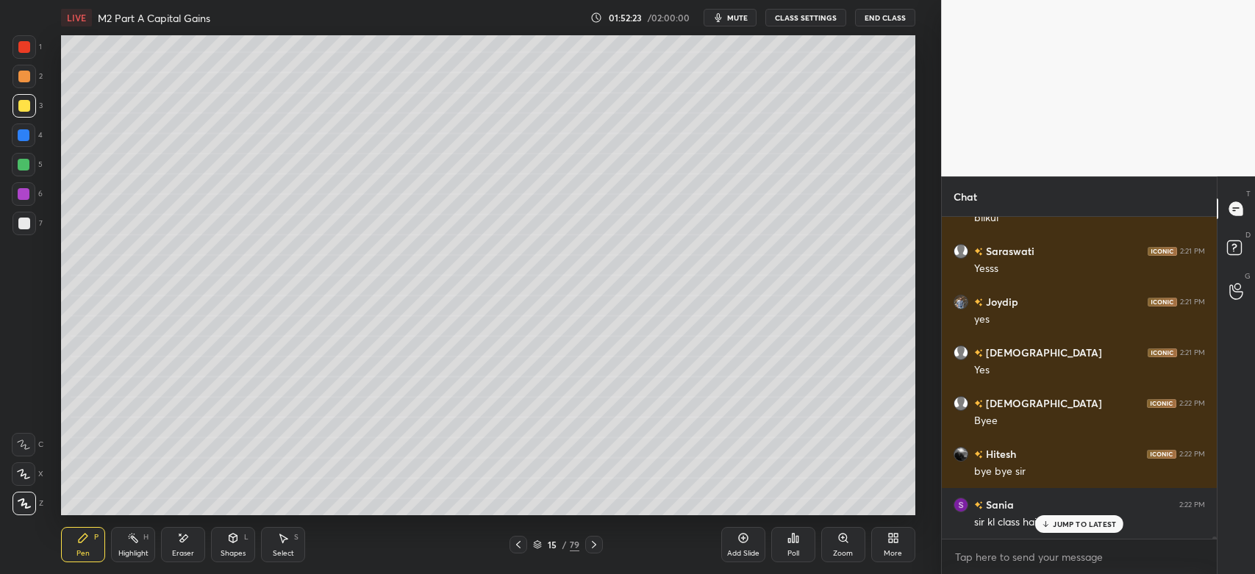
scroll to position [52302, 0]
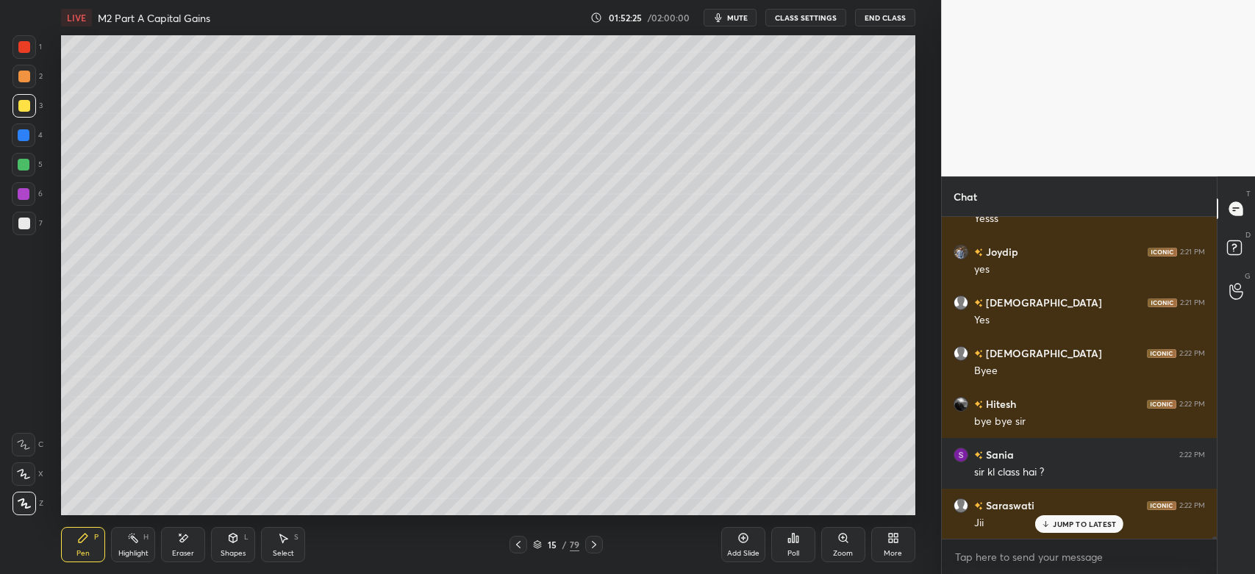
click at [749, 534] on div "Add Slide" at bounding box center [743, 544] width 44 height 35
click at [26, 507] on icon at bounding box center [24, 504] width 13 height 10
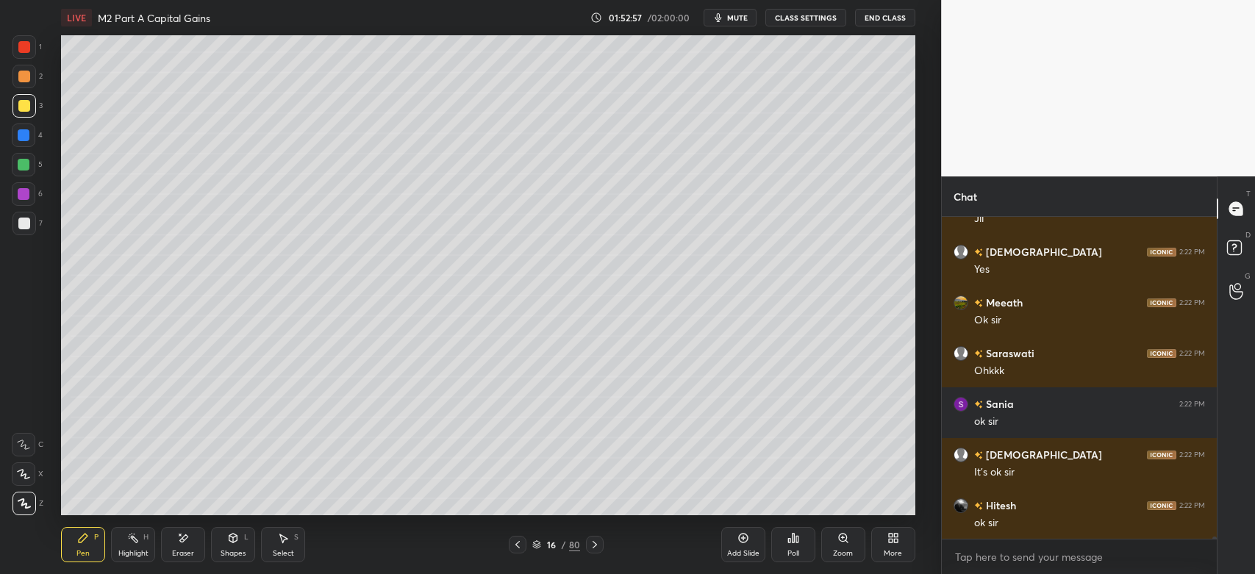
scroll to position [52658, 0]
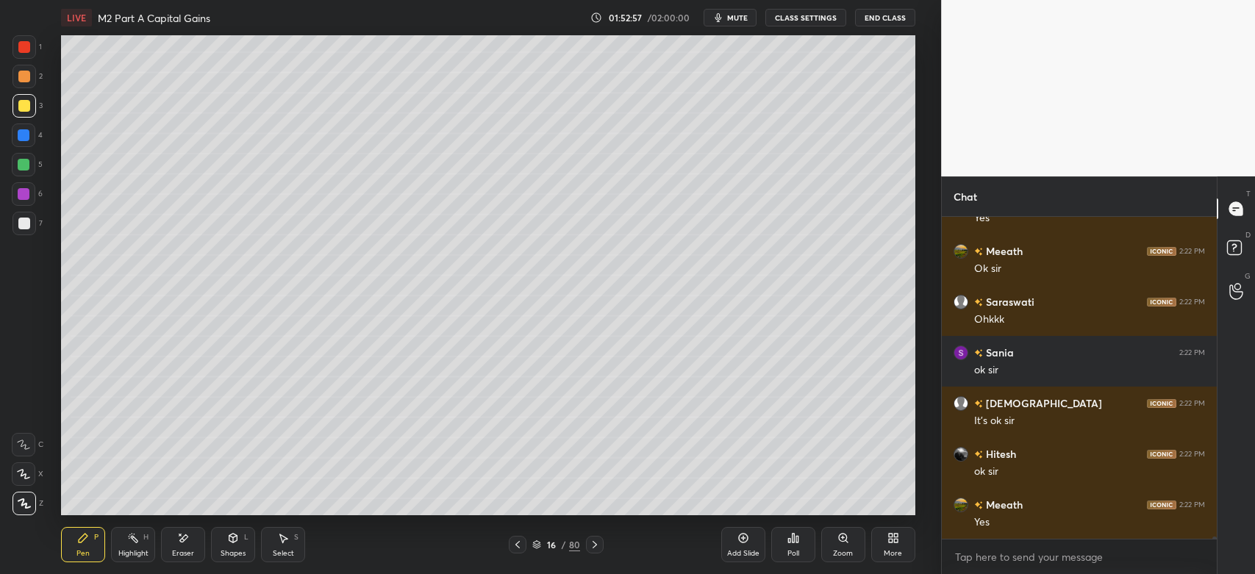
click at [183, 557] on div "Eraser" at bounding box center [183, 553] width 22 height 7
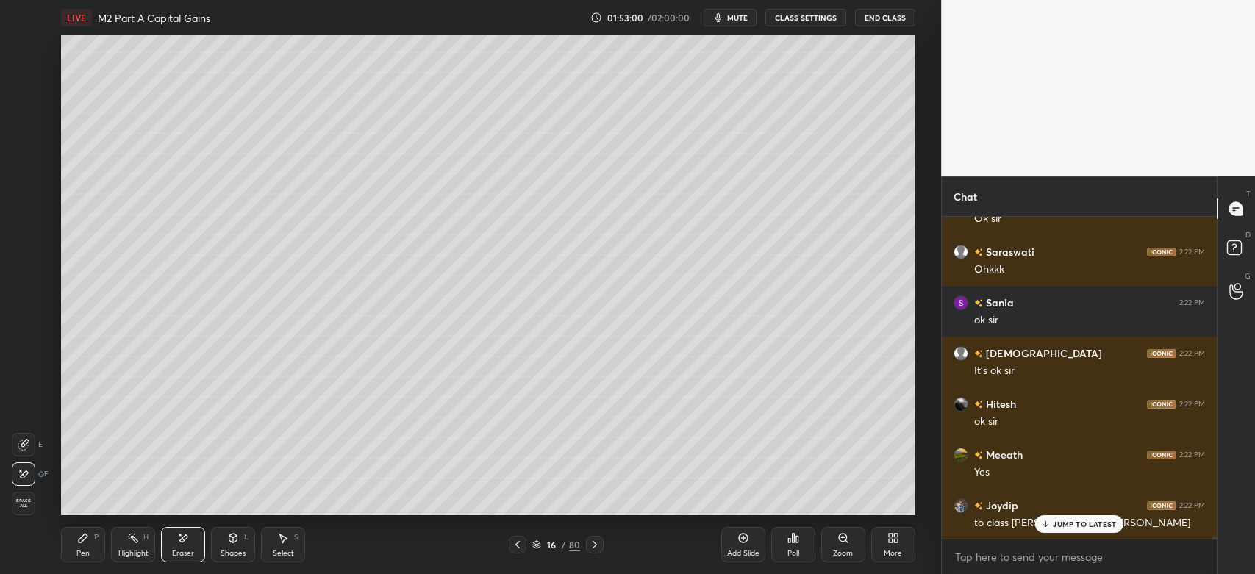
click at [79, 553] on div "Pen" at bounding box center [82, 553] width 13 height 7
click at [1063, 528] on p "JUMP TO LATEST" at bounding box center [1084, 524] width 63 height 9
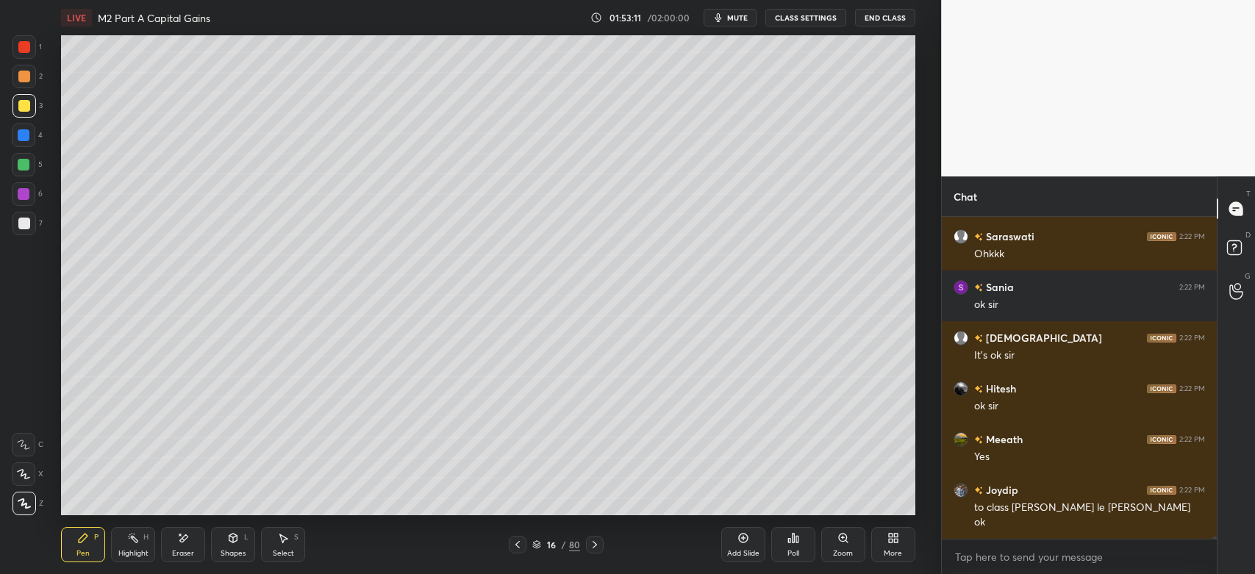
scroll to position [52773, 0]
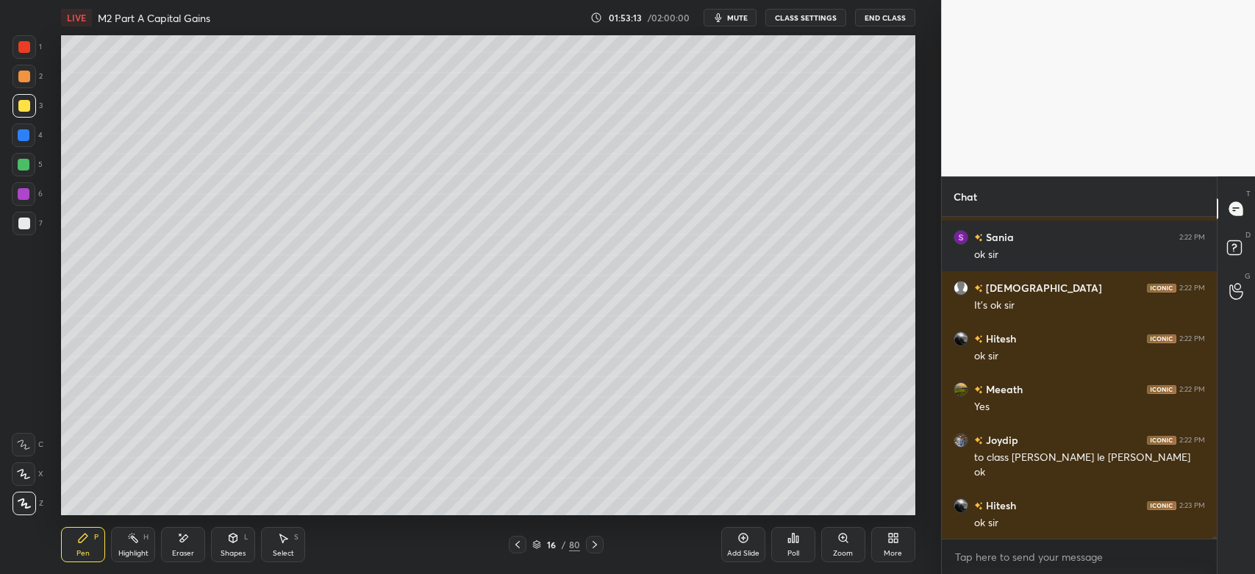
click at [872, 18] on button "End Class" at bounding box center [885, 18] width 60 height 18
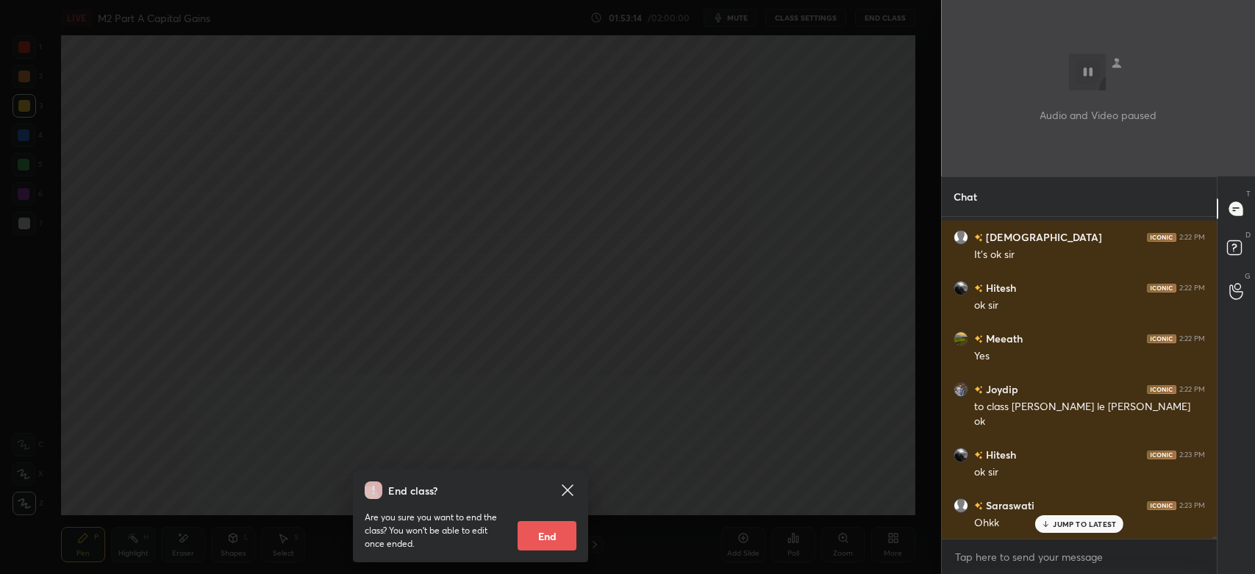
scroll to position [52925, 0]
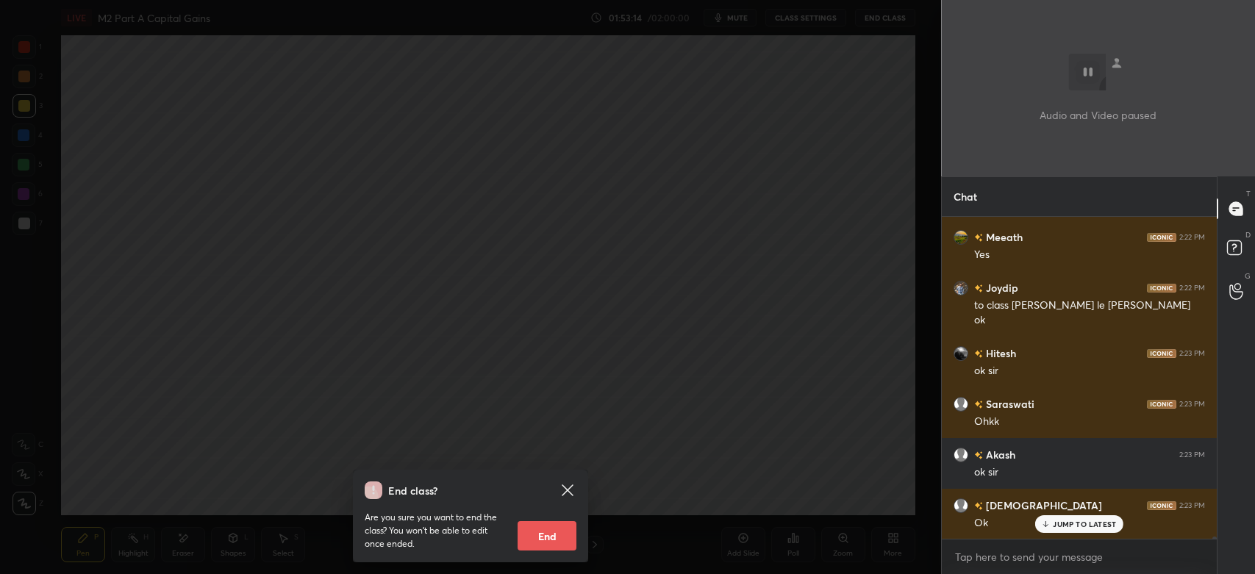
click at [556, 540] on button "End" at bounding box center [547, 535] width 59 height 29
type textarea "x"
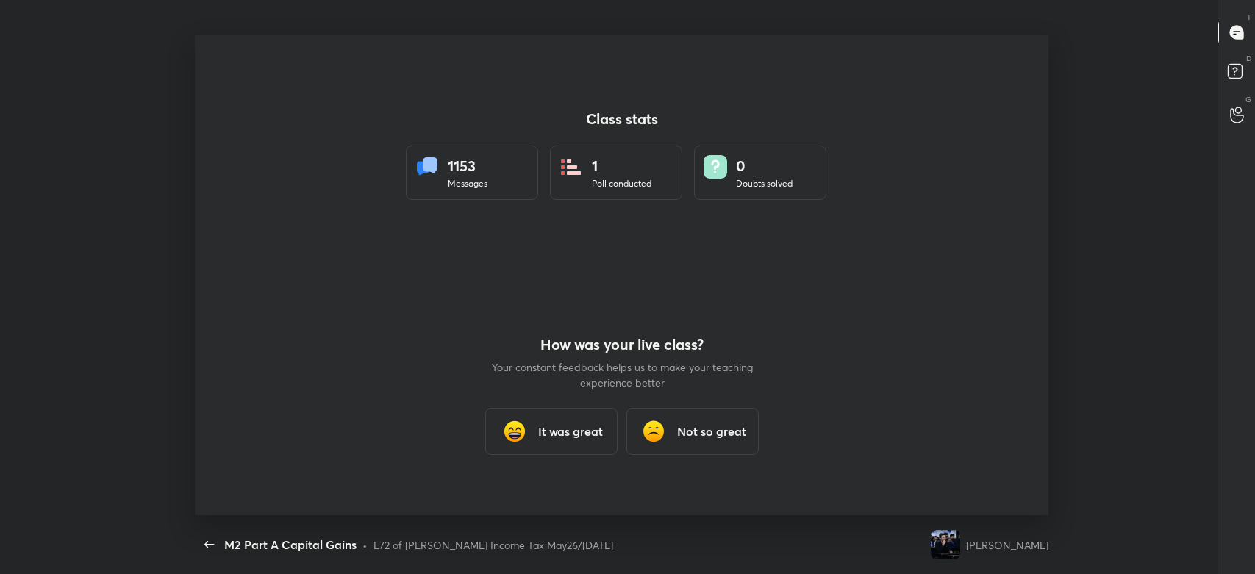
scroll to position [0, 0]
